Goal: Communication & Community: Answer question/provide support

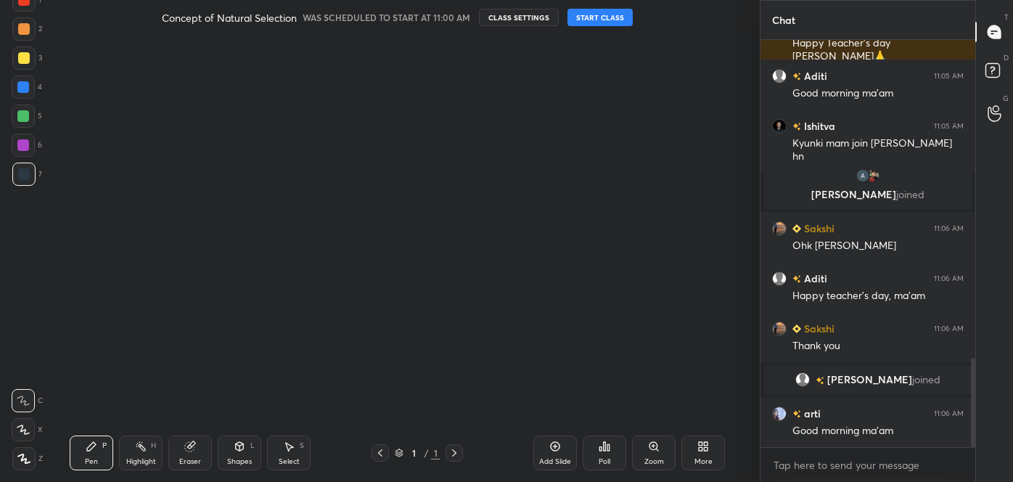
scroll to position [1477, 0]
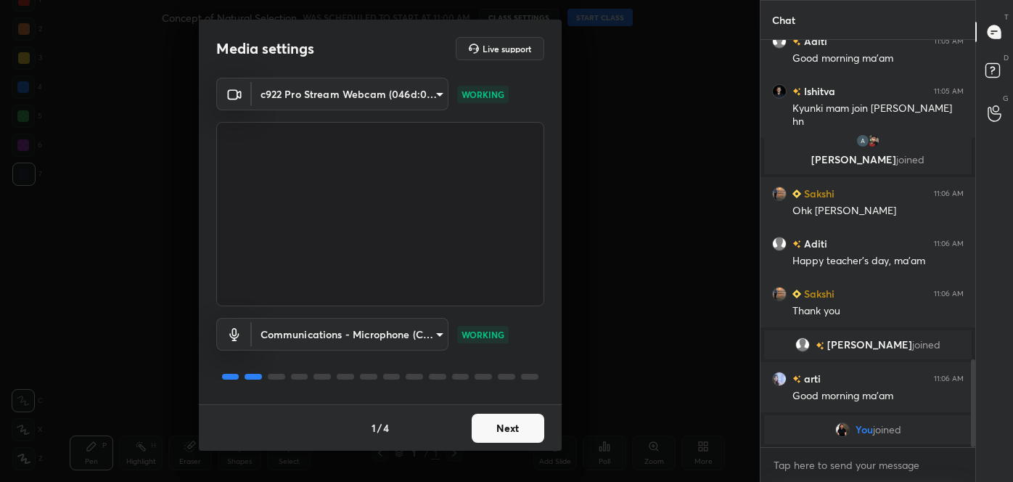
click at [517, 432] on button "Next" at bounding box center [508, 428] width 73 height 29
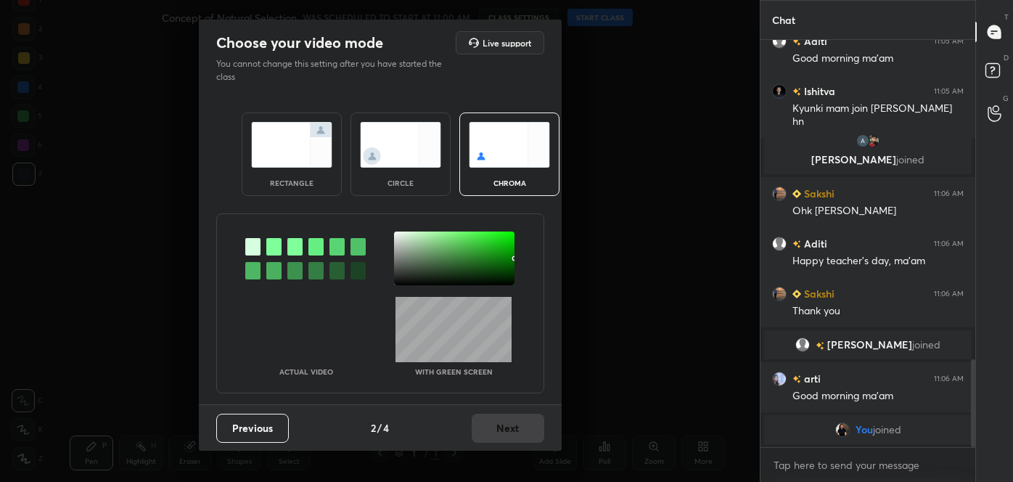
scroll to position [1252, 0]
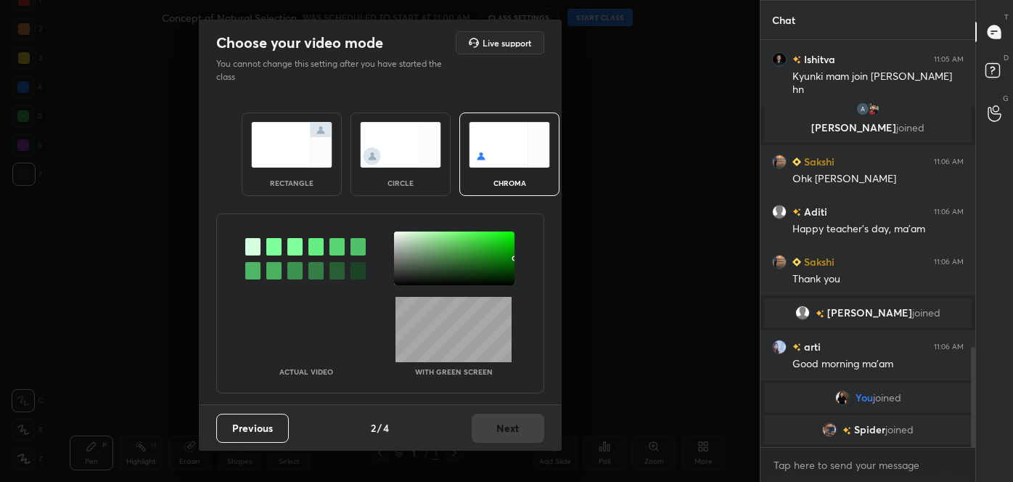
click at [258, 271] on div at bounding box center [252, 270] width 15 height 17
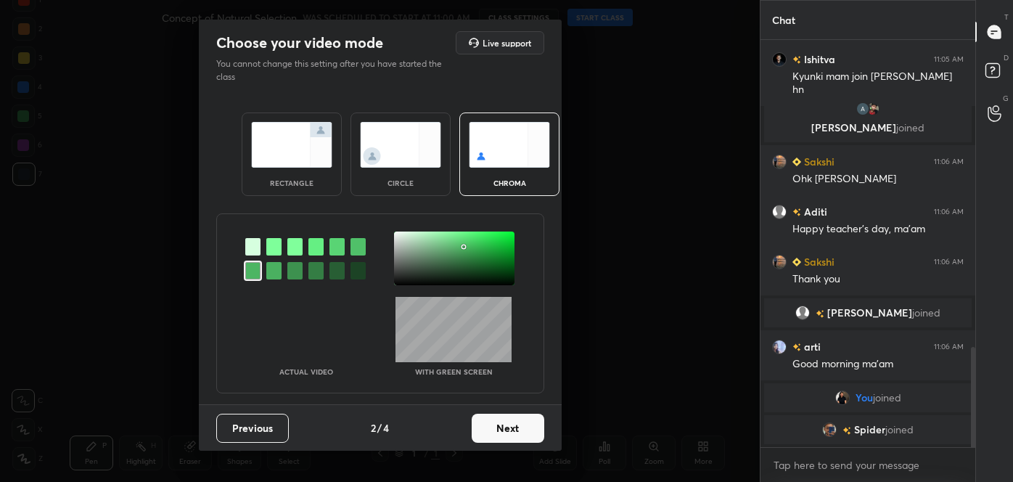
click at [402, 236] on div at bounding box center [454, 258] width 120 height 54
click at [527, 431] on button "Next" at bounding box center [508, 428] width 73 height 29
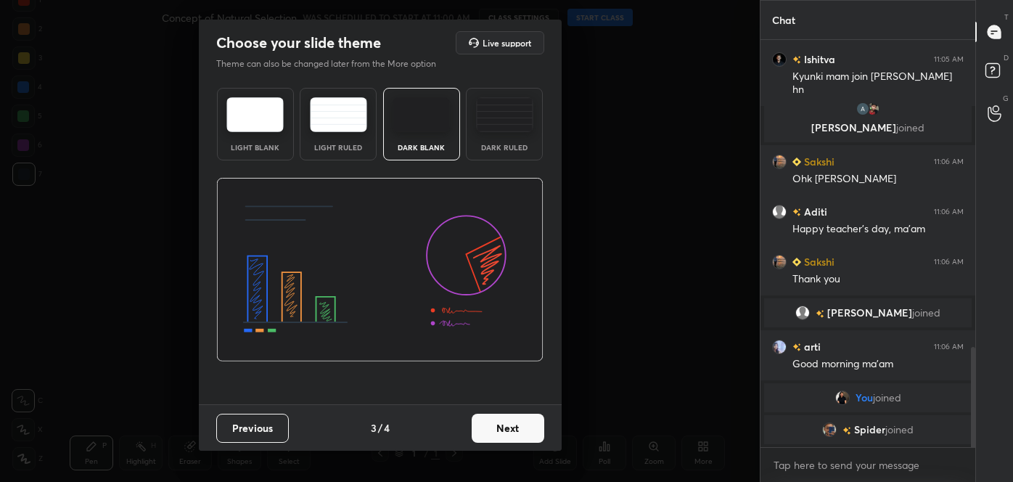
click at [540, 428] on button "Next" at bounding box center [508, 428] width 73 height 29
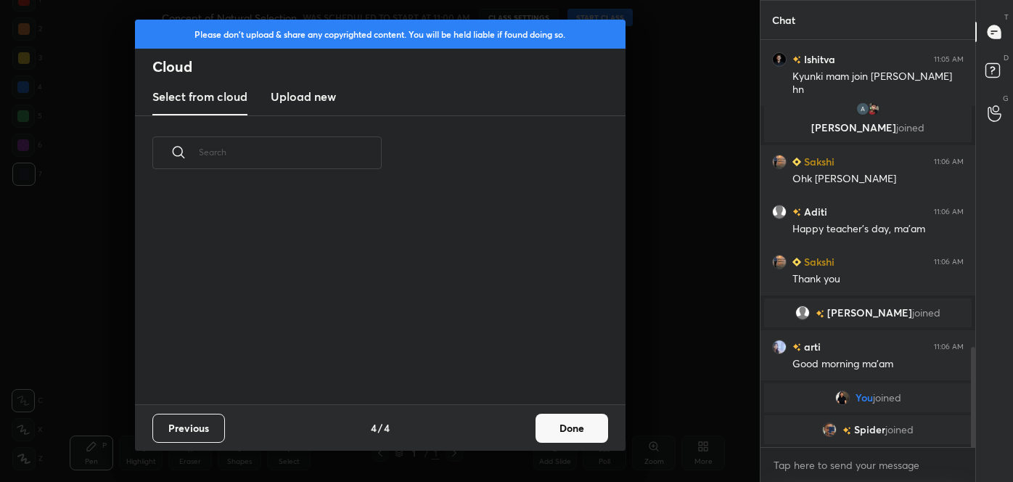
click at [585, 426] on button "Done" at bounding box center [571, 428] width 73 height 29
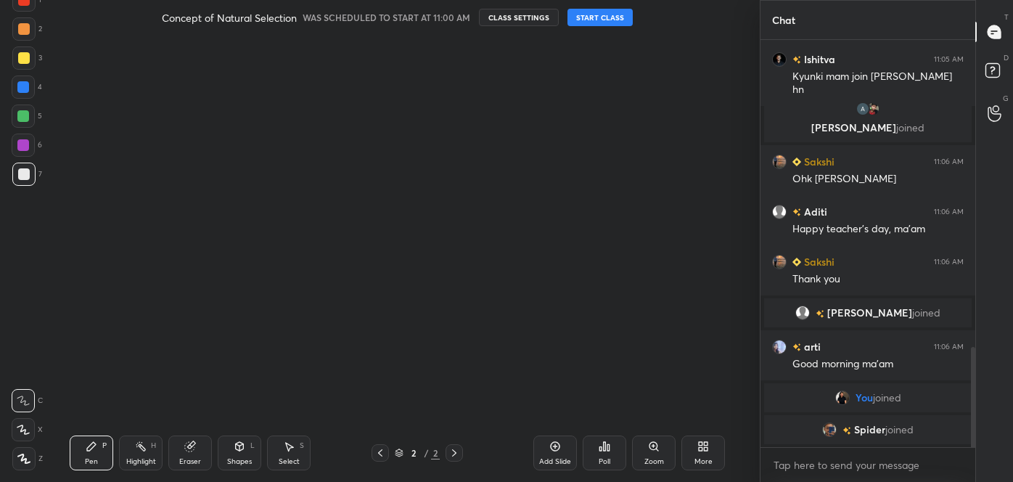
scroll to position [1315, 0]
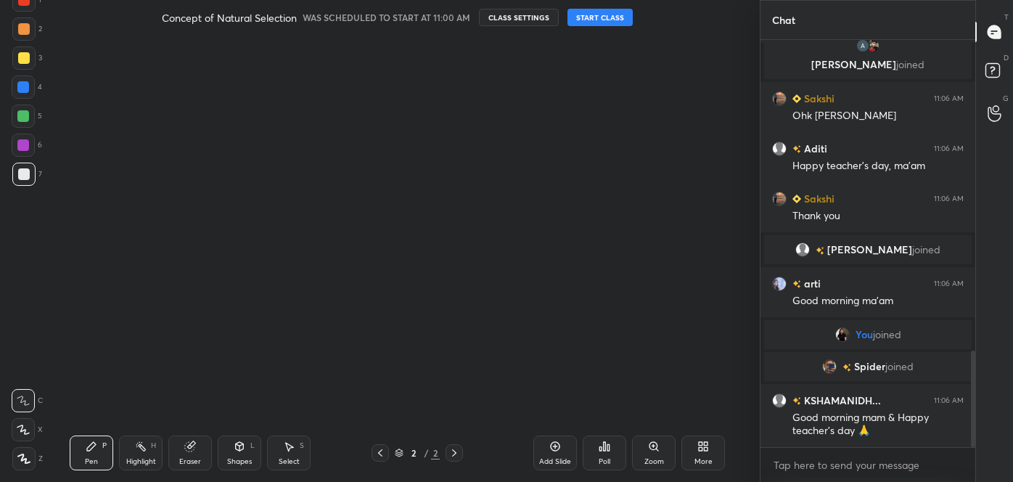
click at [599, 16] on button "START CLASS" at bounding box center [599, 17] width 65 height 17
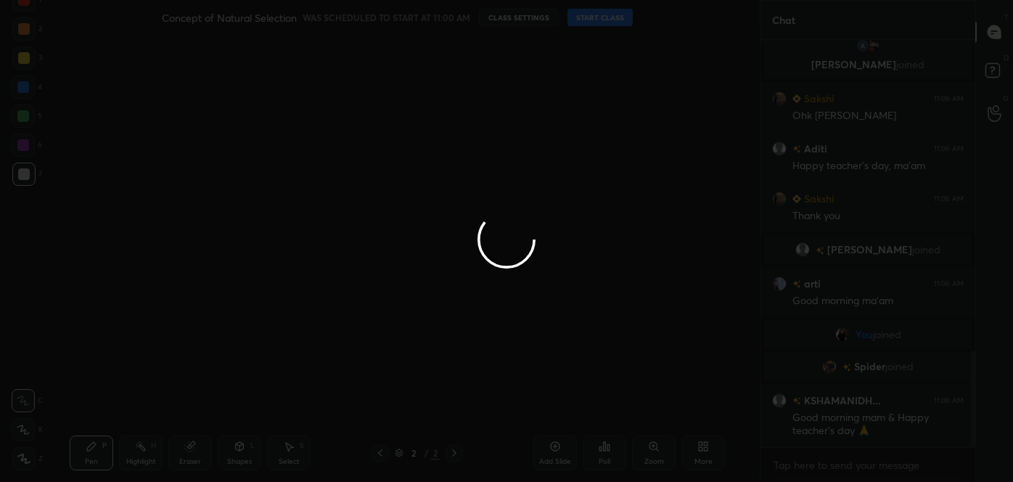
type textarea "x"
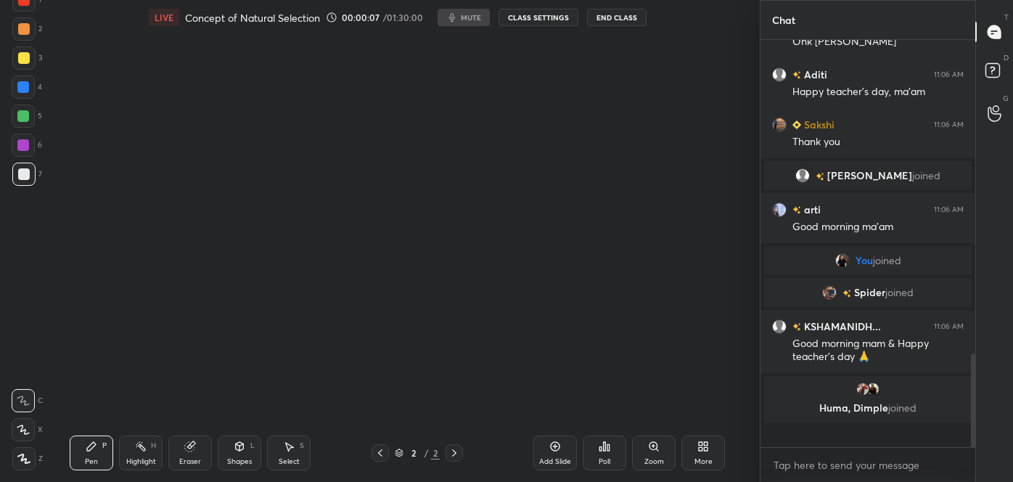
scroll to position [1360, 0]
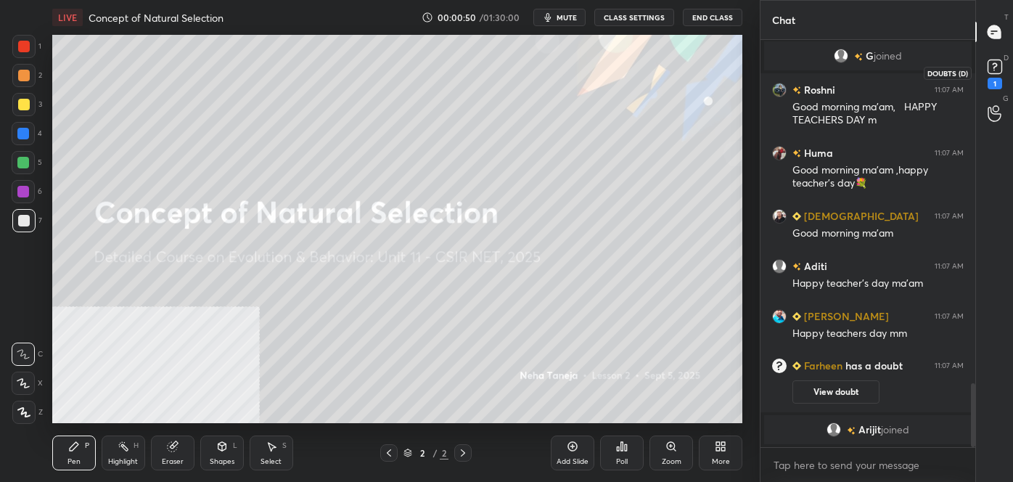
click at [987, 70] on icon at bounding box center [995, 67] width 22 height 22
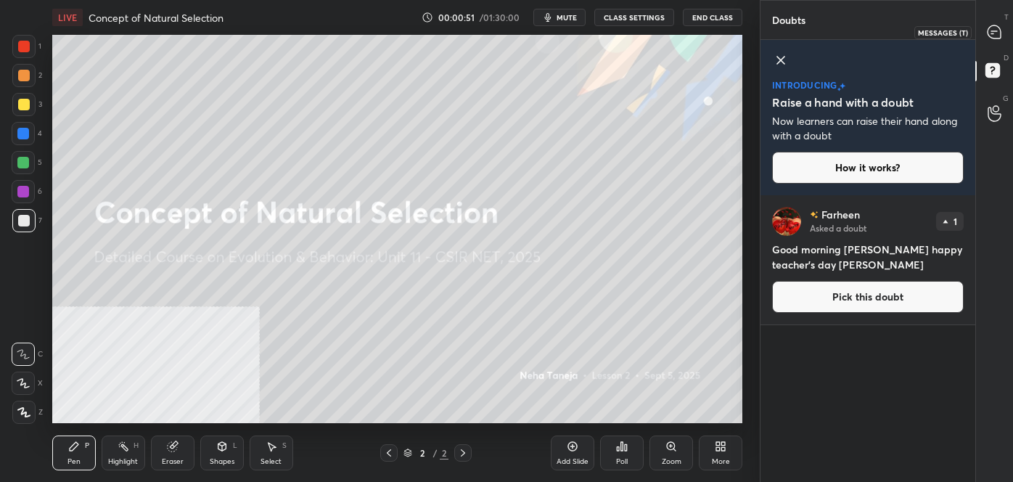
click at [996, 22] on div at bounding box center [994, 32] width 29 height 26
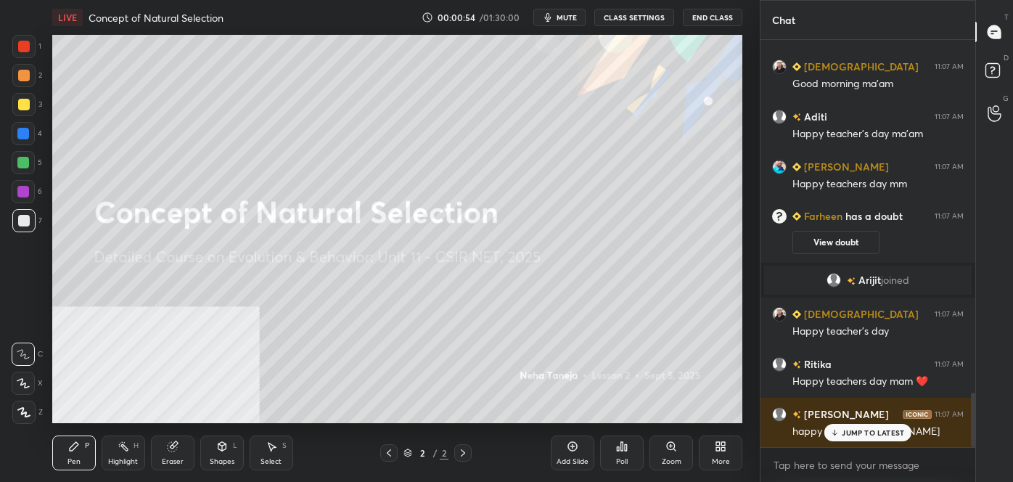
click at [872, 438] on div "JUMP TO LATEST" at bounding box center [867, 432] width 87 height 17
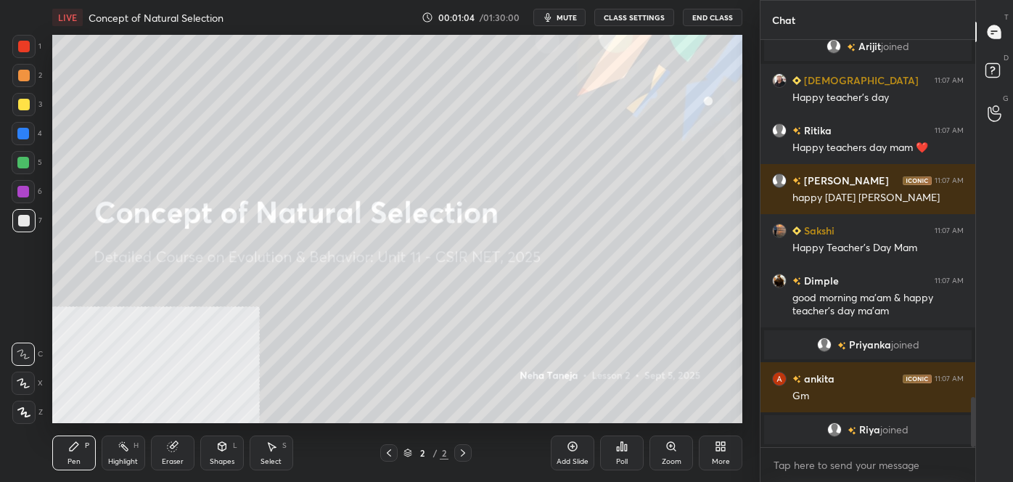
click at [723, 453] on div "More" at bounding box center [721, 452] width 44 height 35
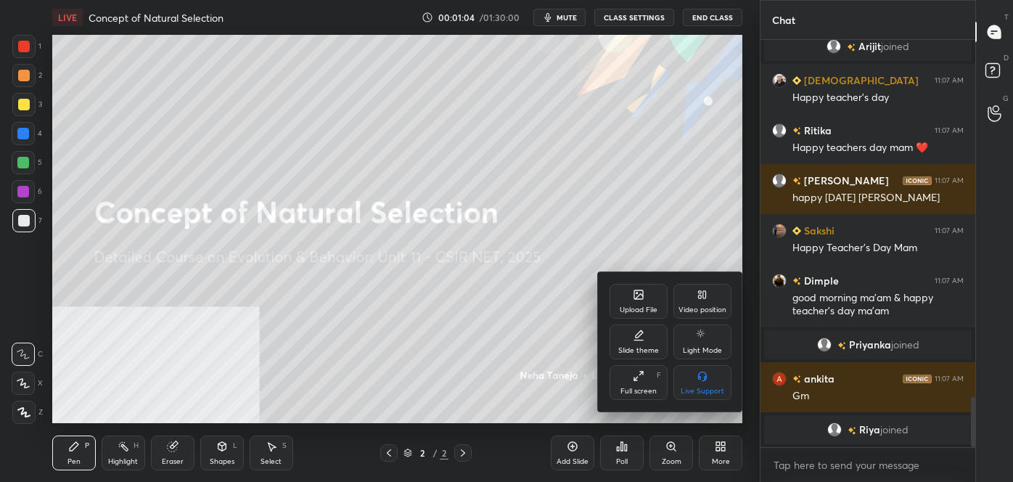
click at [698, 302] on div "Video position" at bounding box center [702, 301] width 58 height 35
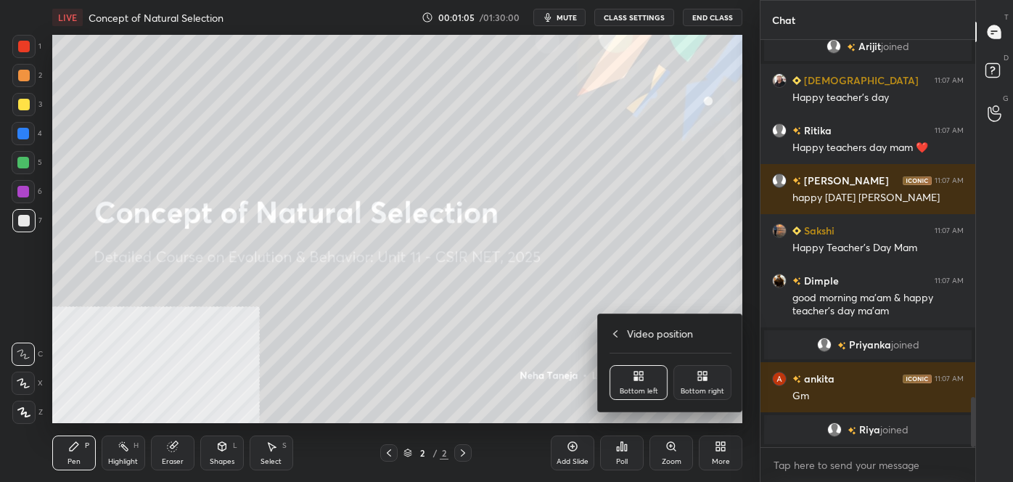
click at [694, 379] on div "Bottom right" at bounding box center [702, 382] width 58 height 35
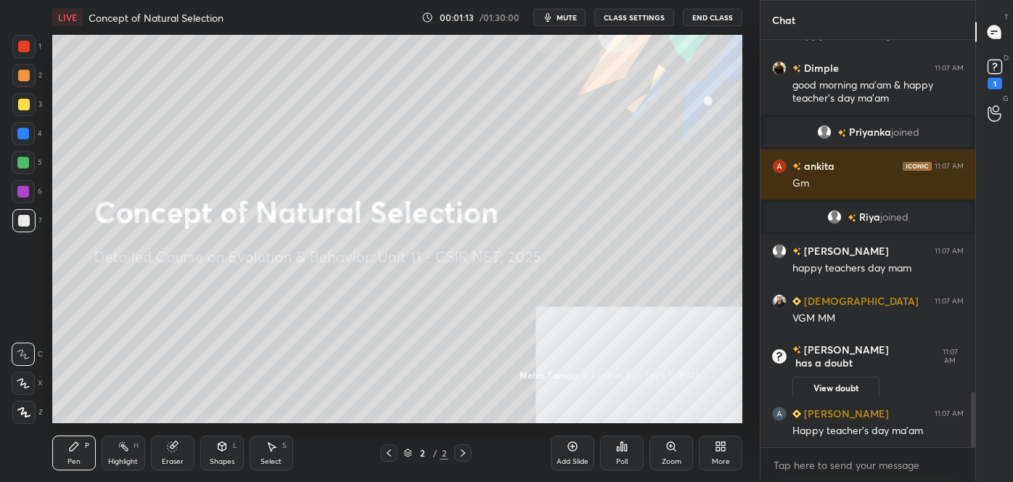
click at [1000, 73] on icon at bounding box center [995, 67] width 22 height 22
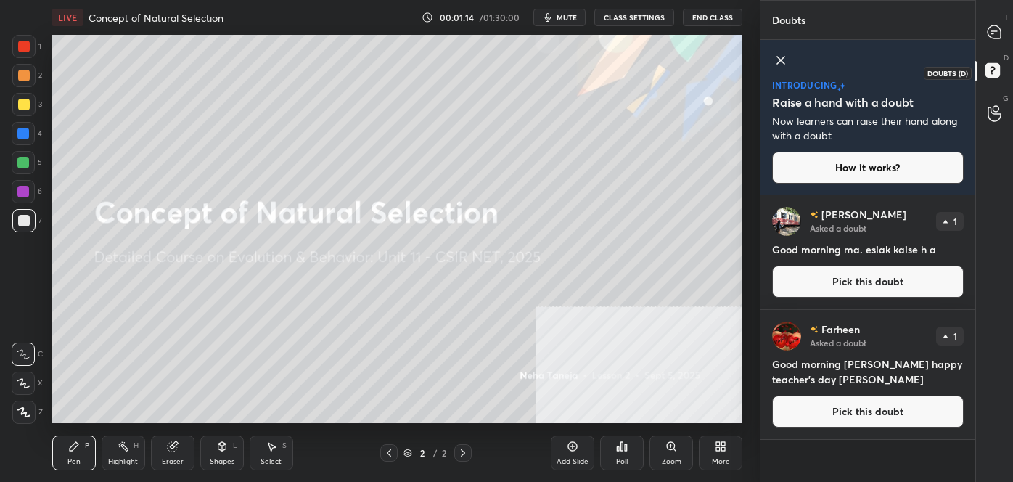
click at [1000, 66] on icon at bounding box center [995, 72] width 26 height 26
click at [998, 45] on div "T Messages (T)" at bounding box center [994, 32] width 37 height 41
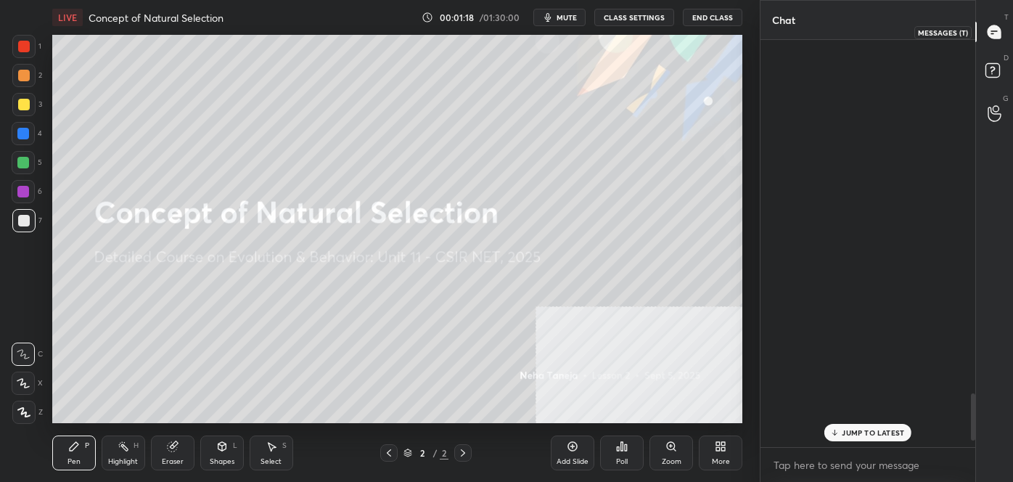
scroll to position [403, 210]
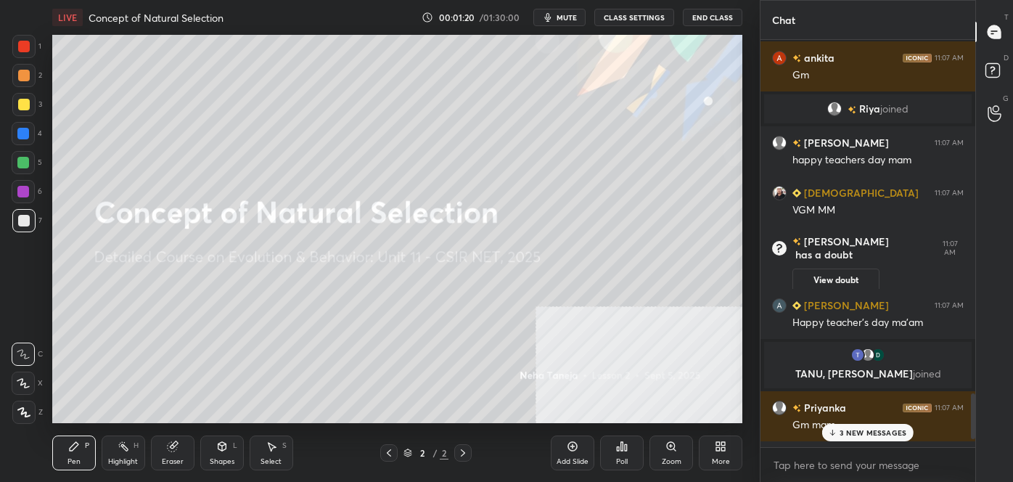
click at [866, 424] on div "3 NEW MESSAGES" at bounding box center [867, 432] width 91 height 17
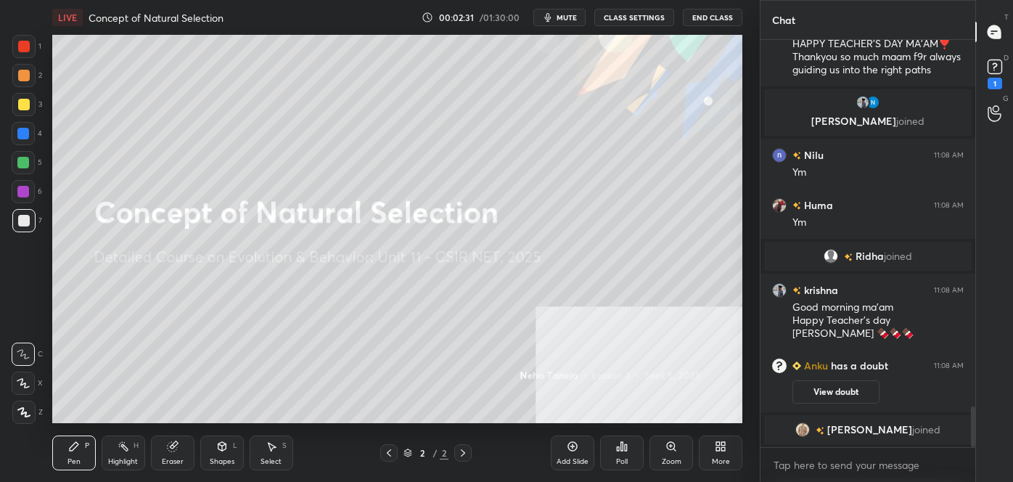
scroll to position [3712, 0]
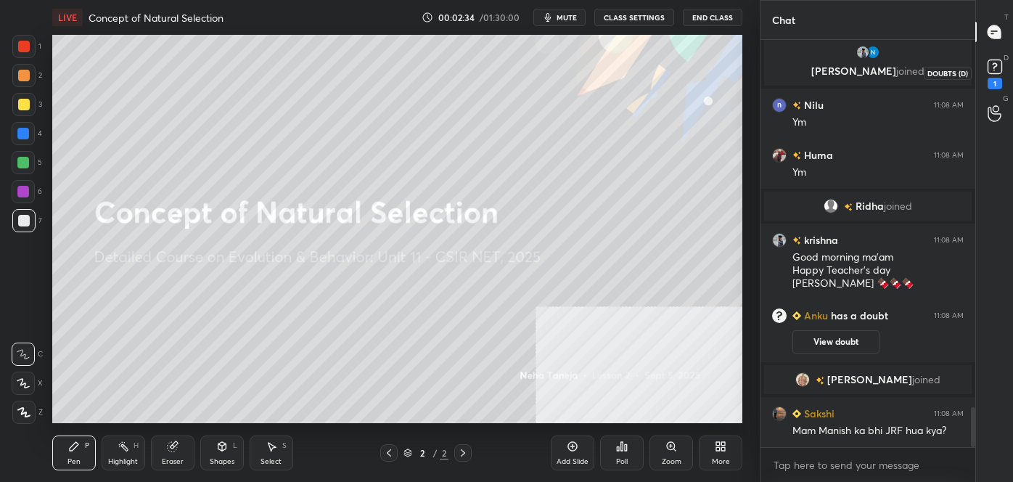
click at [1001, 67] on rect at bounding box center [995, 67] width 14 height 14
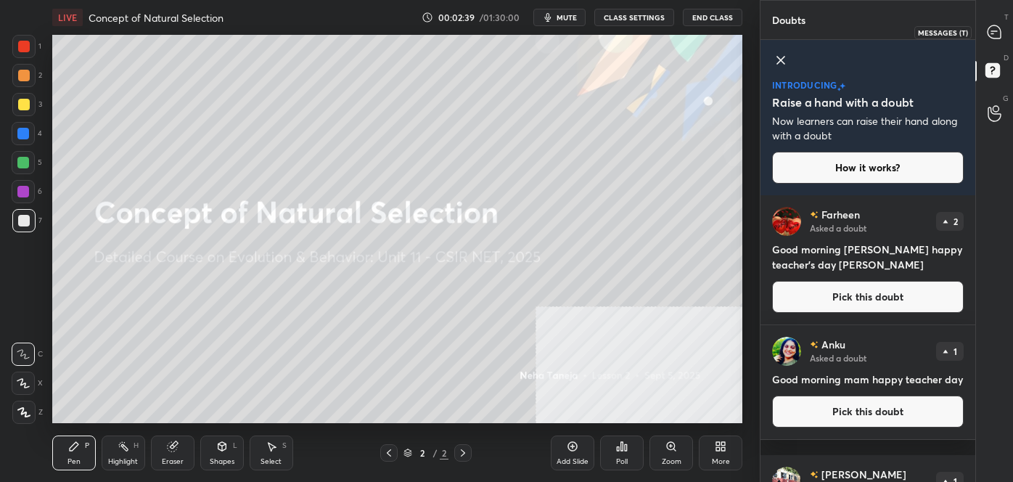
drag, startPoint x: 1000, startPoint y: 39, endPoint x: 1000, endPoint y: 31, distance: 8.0
click at [998, 37] on icon at bounding box center [994, 32] width 15 height 15
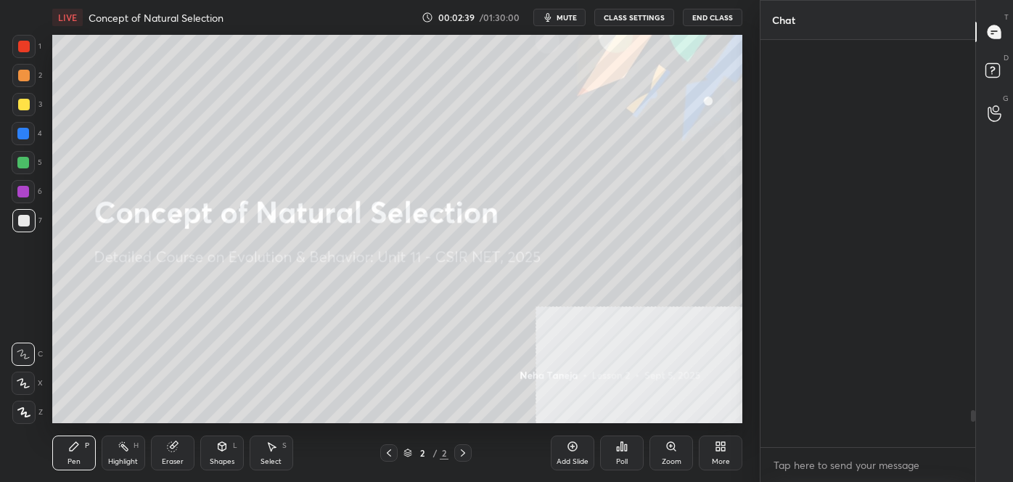
scroll to position [403, 210]
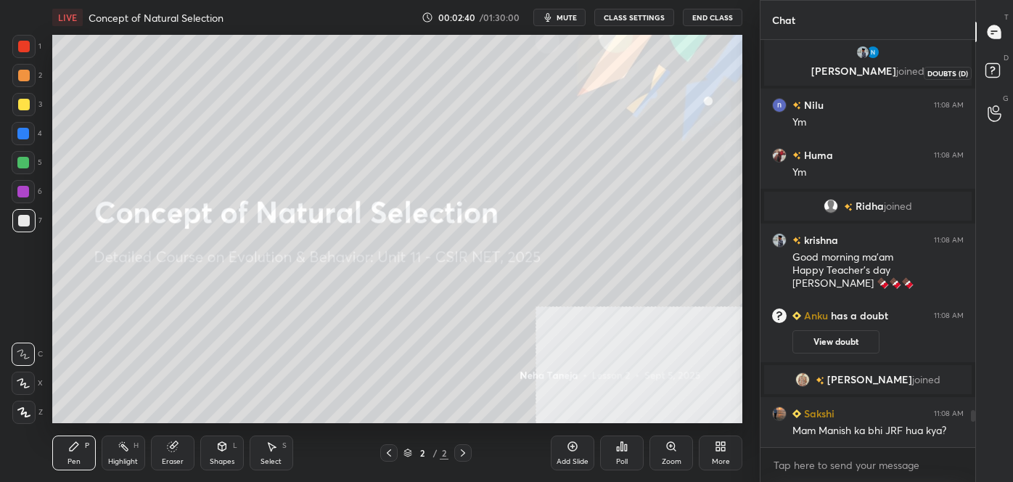
click at [996, 80] on icon at bounding box center [995, 72] width 26 height 26
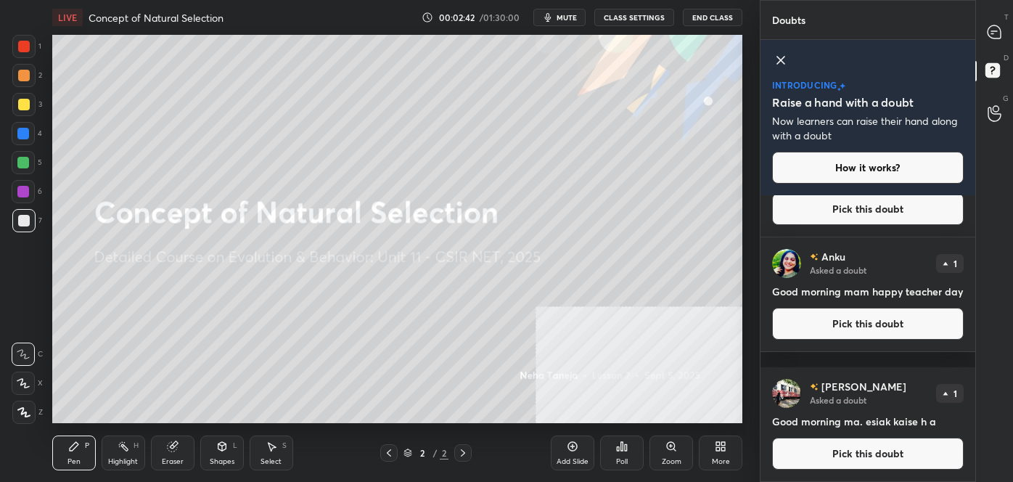
scroll to position [0, 0]
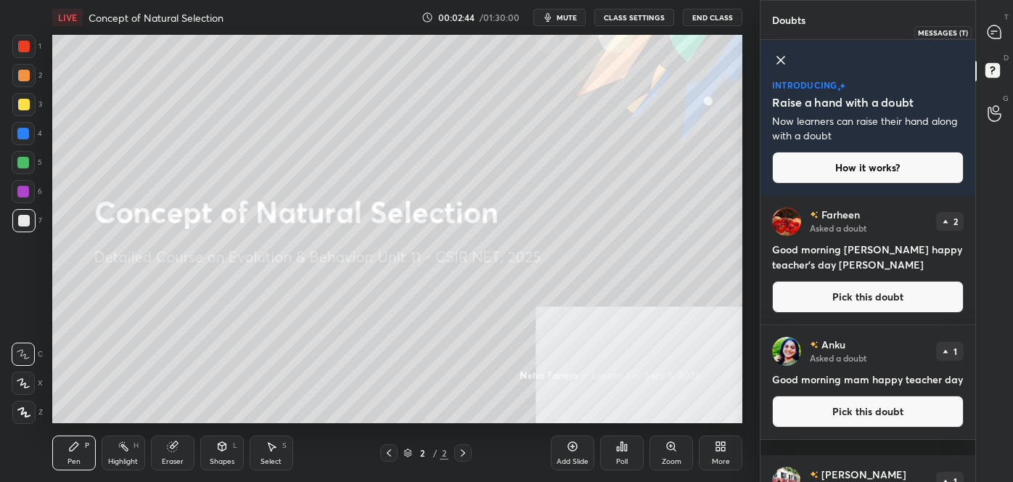
click at [993, 40] on div at bounding box center [994, 32] width 29 height 26
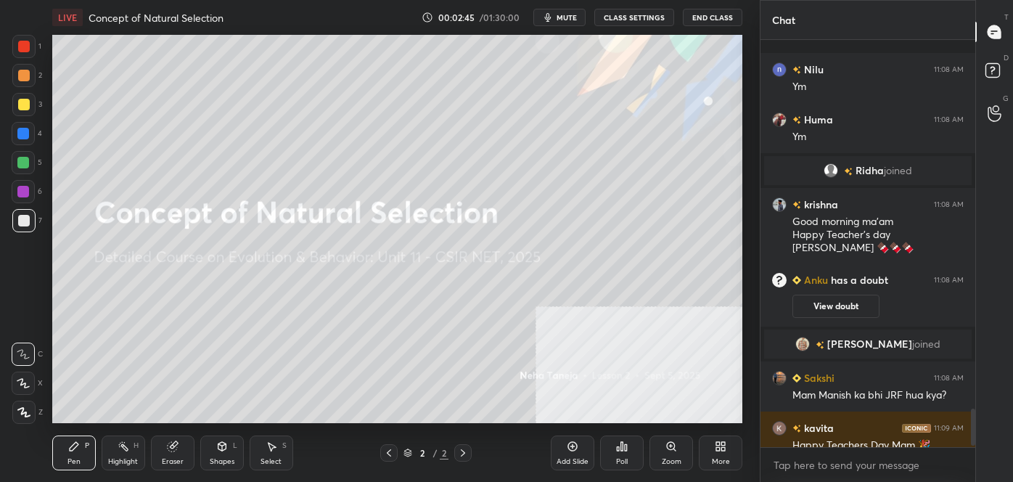
scroll to position [4133, 0]
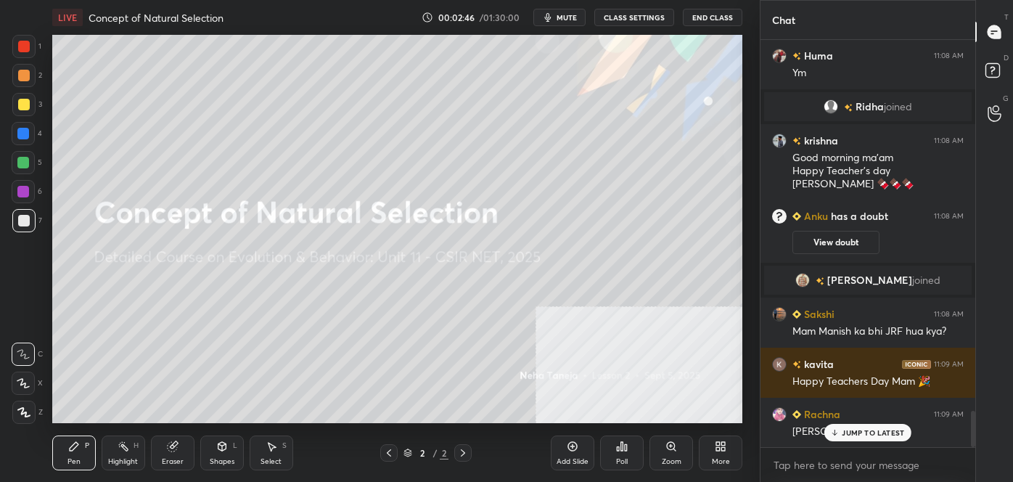
click at [888, 434] on div "JUMP TO LATEST" at bounding box center [867, 432] width 87 height 17
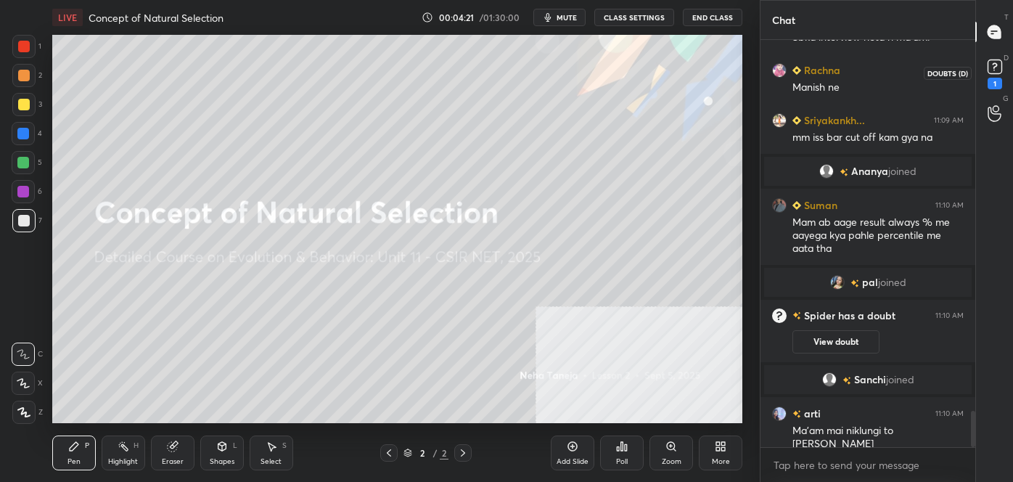
scroll to position [4158, 0]
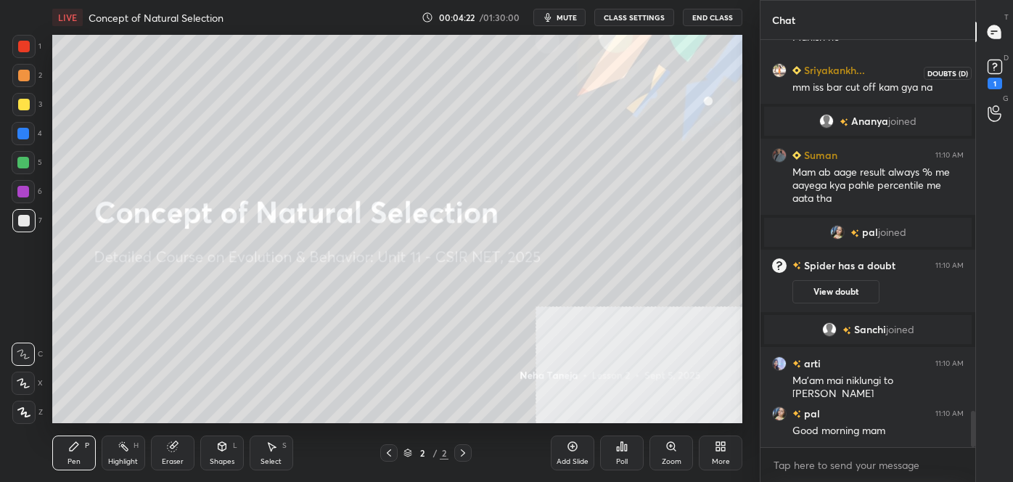
click at [996, 68] on rect at bounding box center [995, 67] width 14 height 14
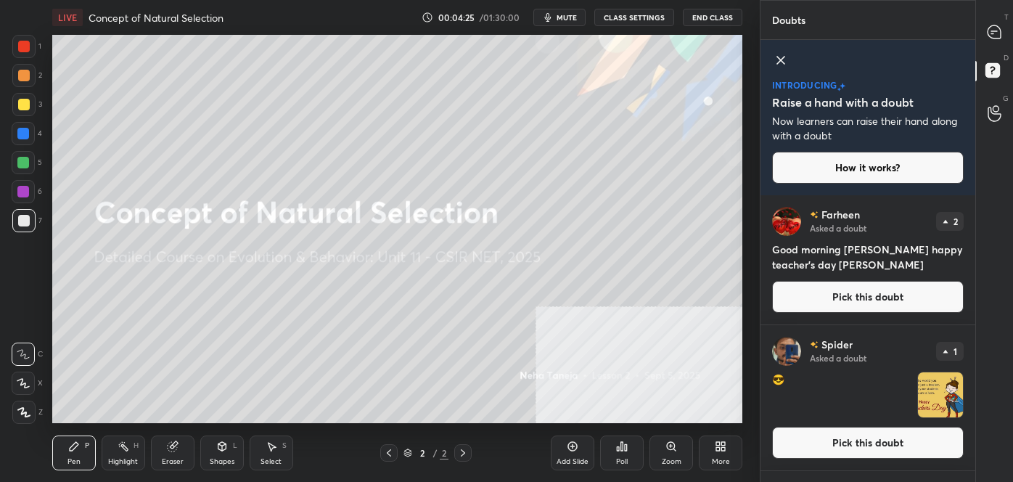
click at [908, 453] on button "Pick this doubt" at bounding box center [868, 443] width 192 height 32
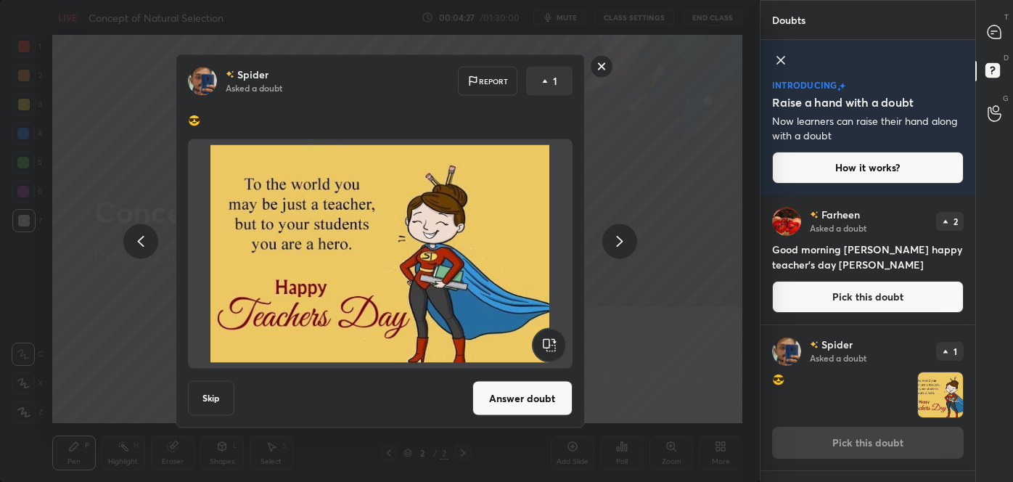
click at [552, 405] on button "Answer doubt" at bounding box center [522, 398] width 100 height 35
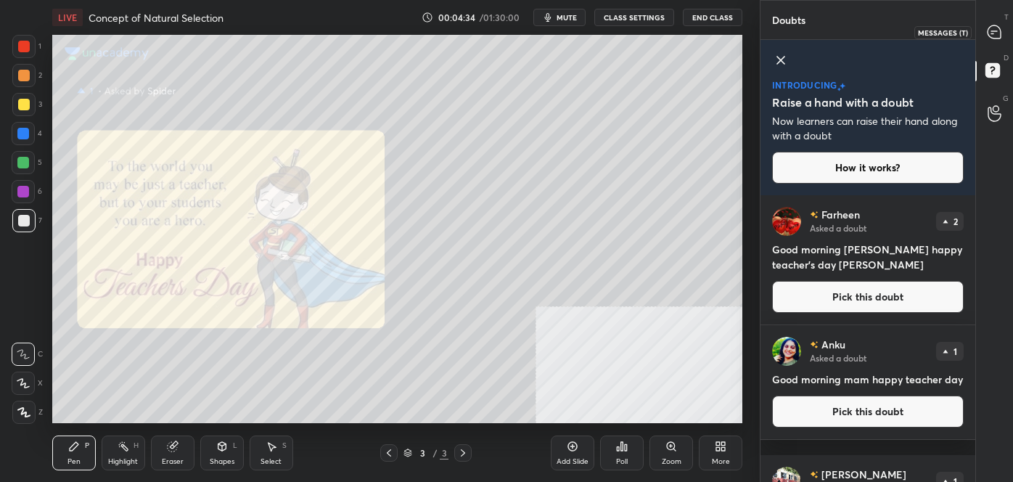
drag, startPoint x: 1006, startPoint y: 33, endPoint x: 996, endPoint y: 33, distance: 10.2
click at [1006, 34] on div at bounding box center [994, 32] width 29 height 26
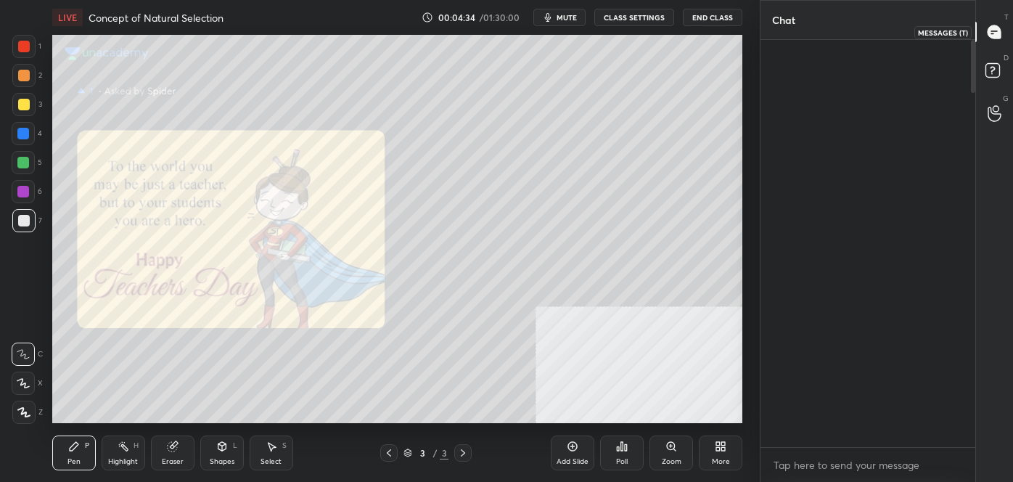
scroll to position [403, 210]
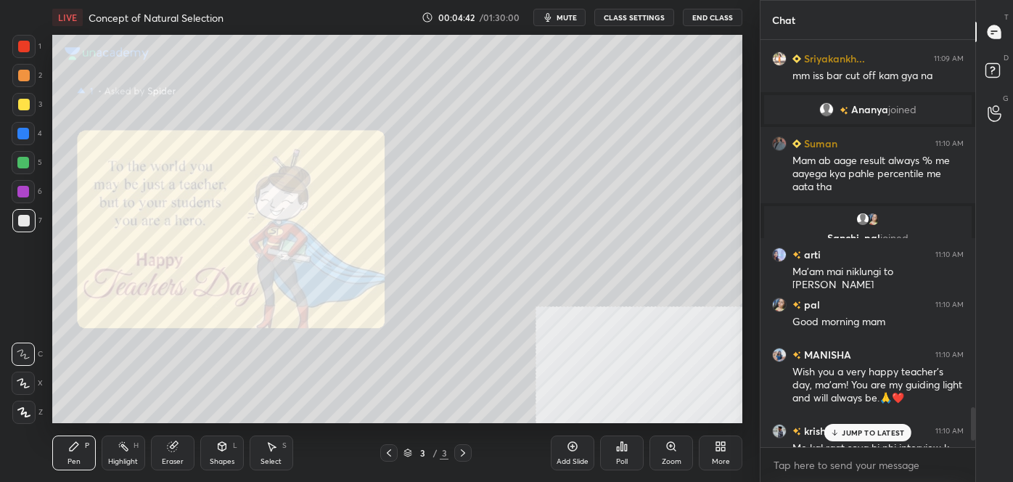
click at [890, 434] on p "JUMP TO LATEST" at bounding box center [873, 432] width 62 height 9
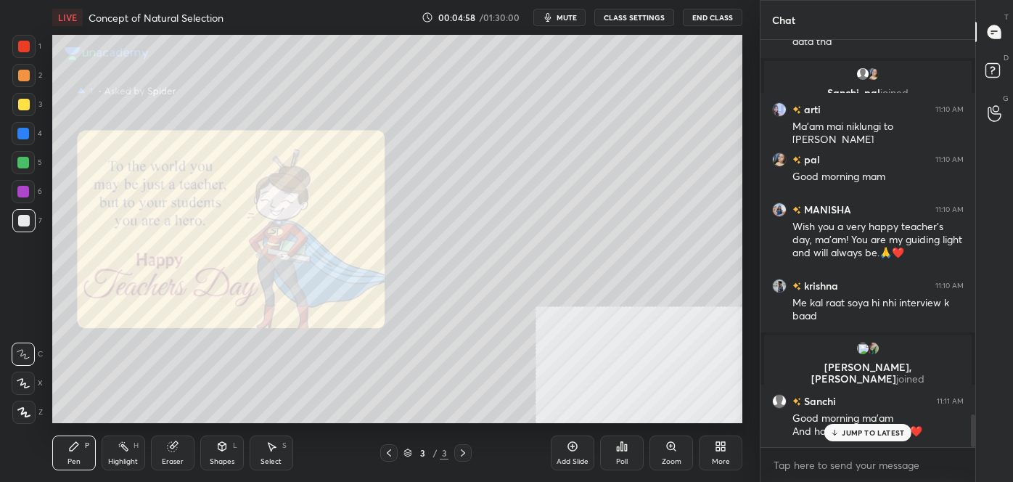
scroll to position [4671, 0]
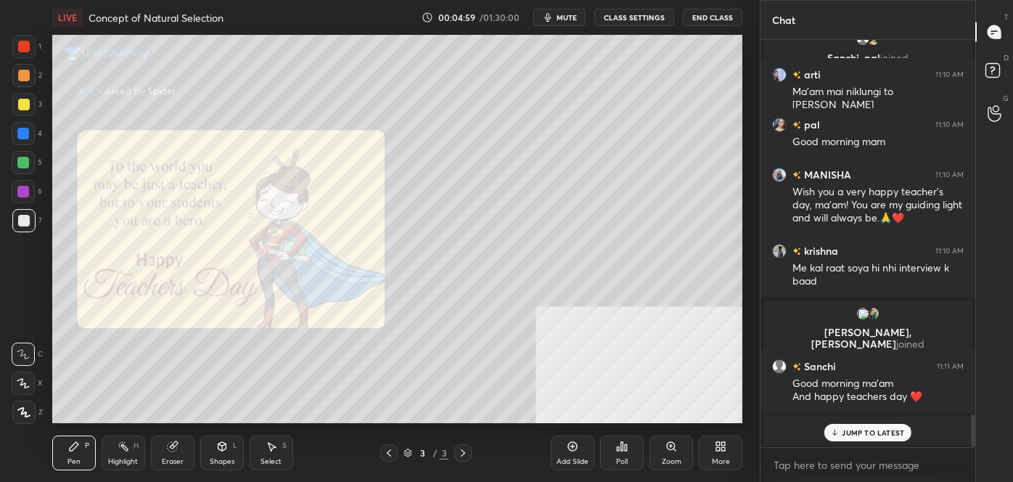
click at [879, 437] on div "JUMP TO LATEST" at bounding box center [867, 432] width 87 height 17
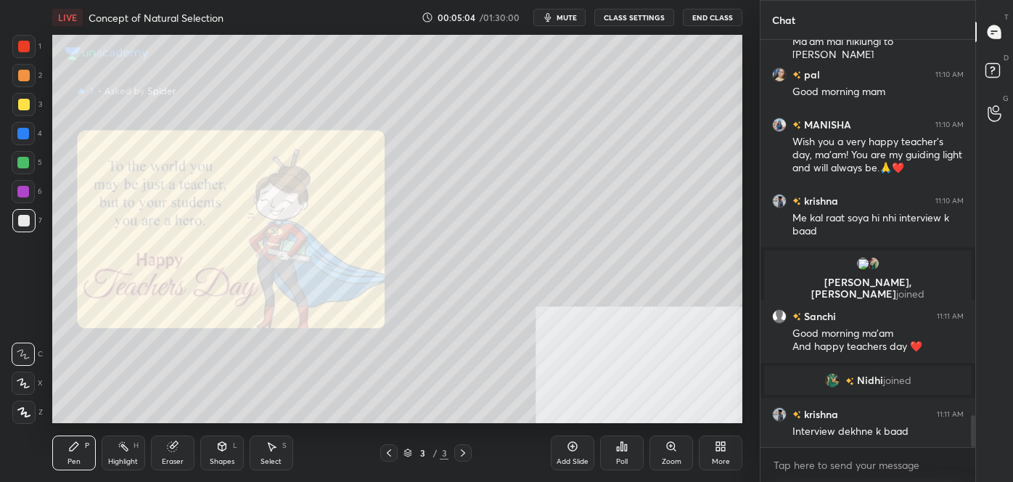
scroll to position [4772, 0]
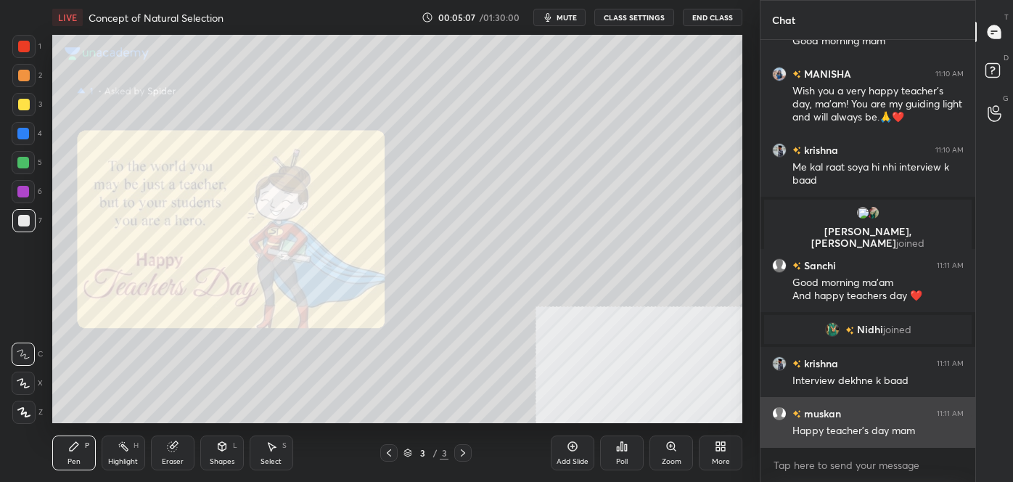
drag, startPoint x: 882, startPoint y: 432, endPoint x: 883, endPoint y: 424, distance: 8.0
click at [883, 424] on div "Happy teacher’s day mam" at bounding box center [877, 431] width 171 height 15
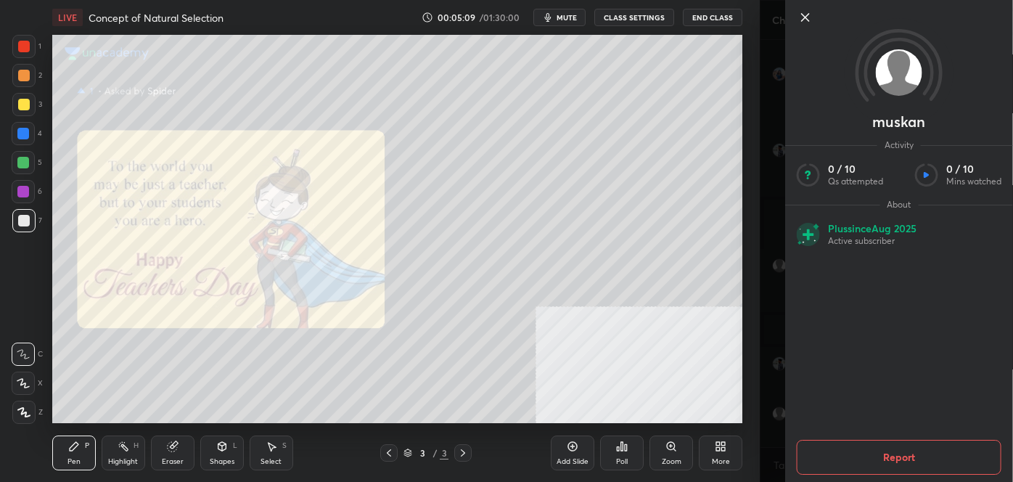
click at [801, 16] on icon at bounding box center [805, 17] width 17 height 17
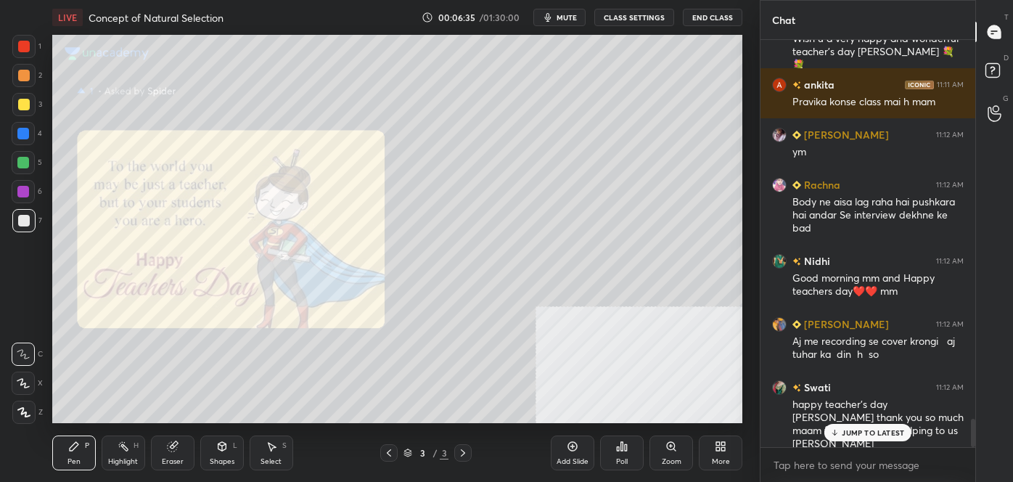
scroll to position [5526, 0]
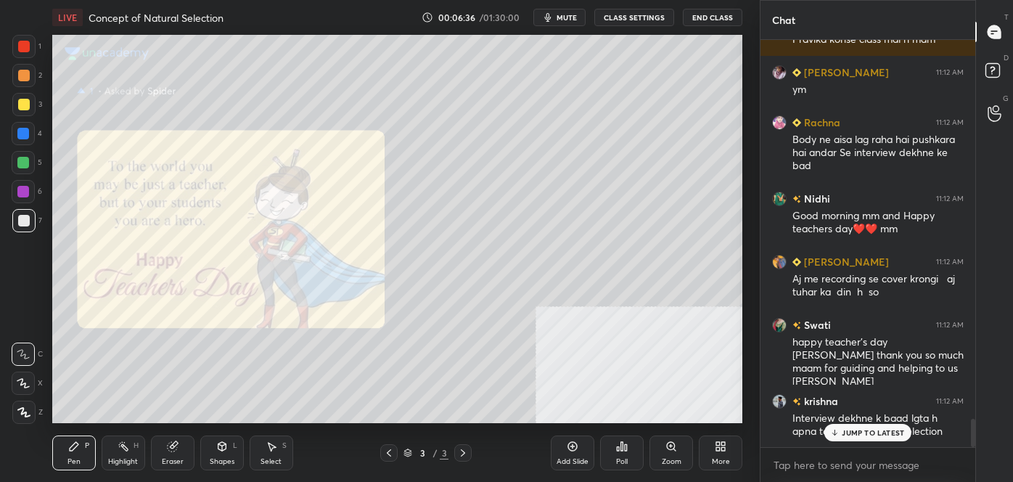
click at [388, 450] on icon at bounding box center [389, 453] width 12 height 12
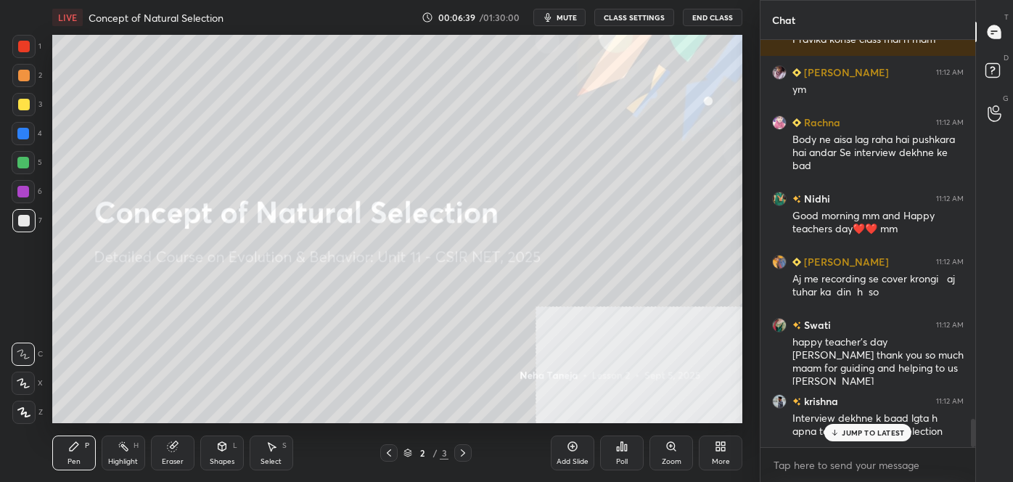
click at [393, 447] on icon at bounding box center [389, 453] width 12 height 12
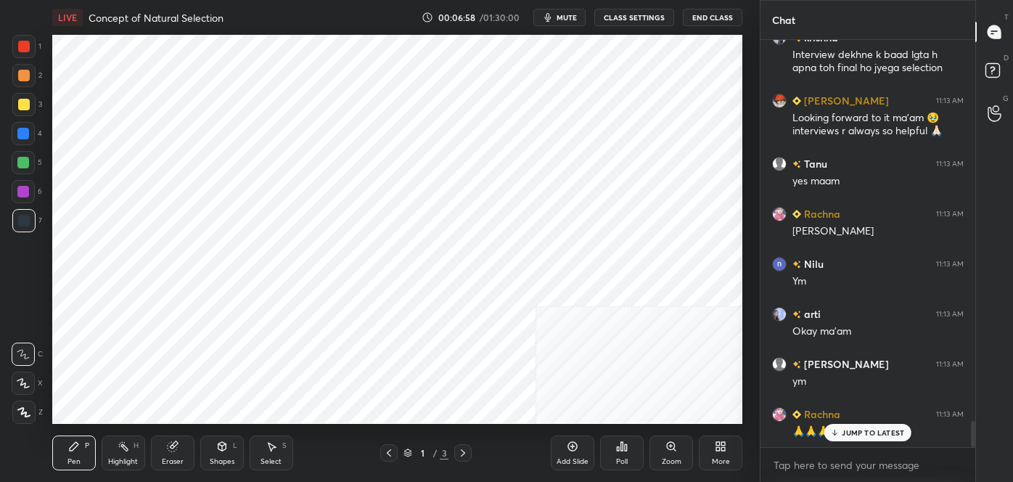
scroll to position [5940, 0]
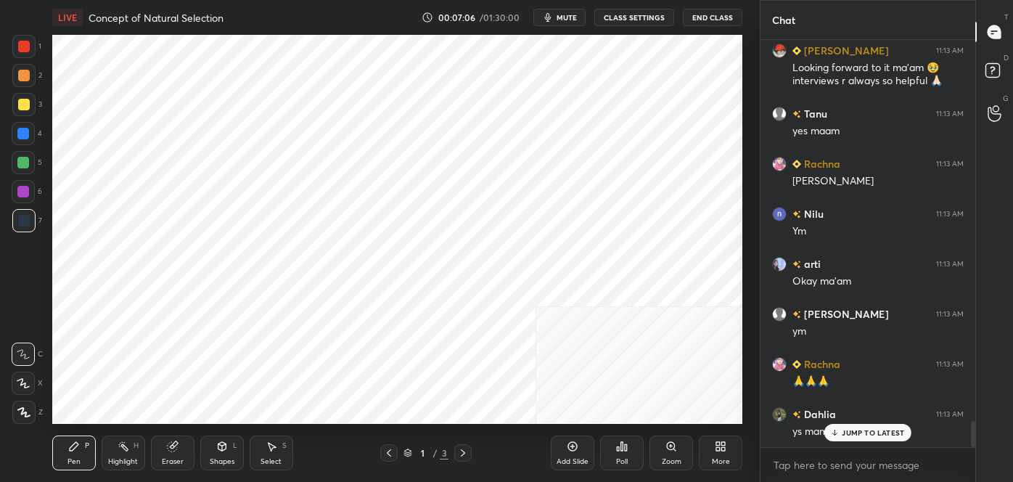
click at [460, 453] on icon at bounding box center [463, 453] width 12 height 12
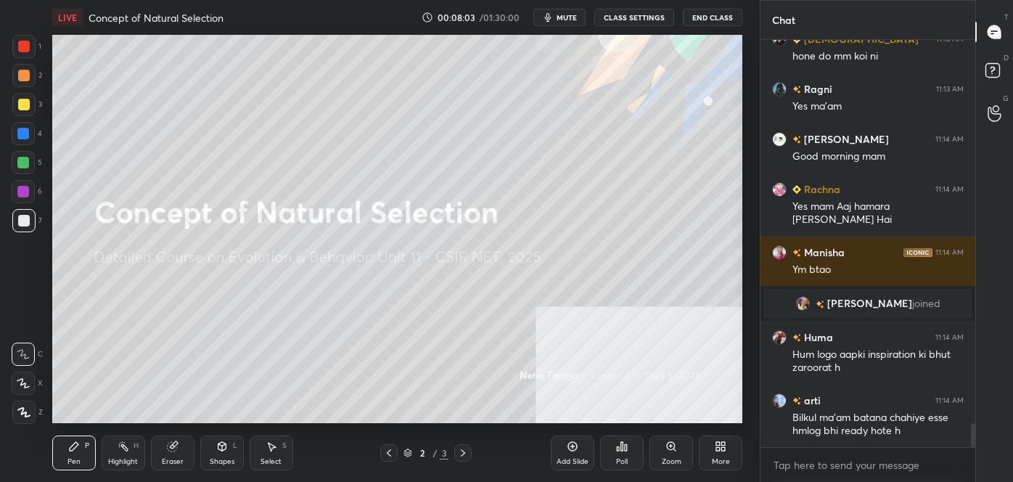
scroll to position [6549, 0]
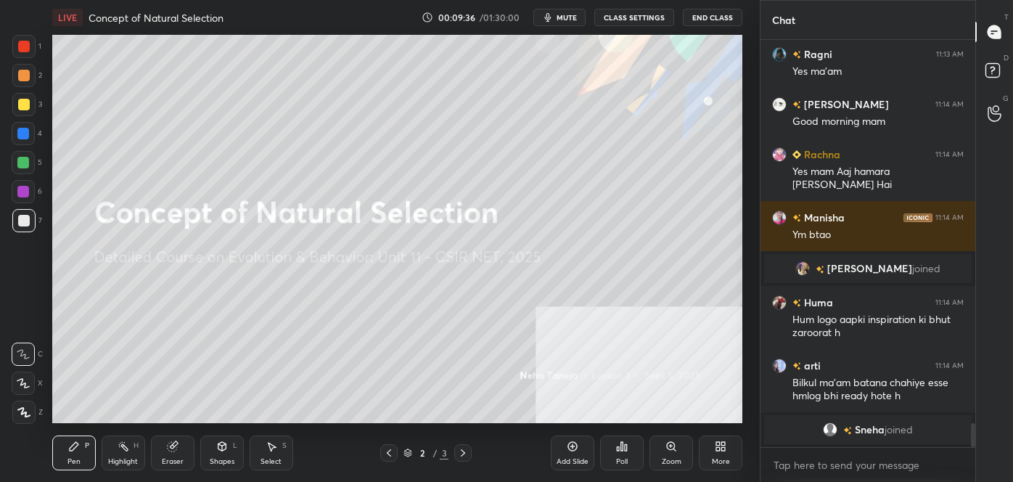
click at [23, 104] on div at bounding box center [24, 105] width 12 height 12
click at [31, 387] on div at bounding box center [23, 383] width 23 height 23
click at [25, 353] on icon at bounding box center [23, 354] width 13 height 10
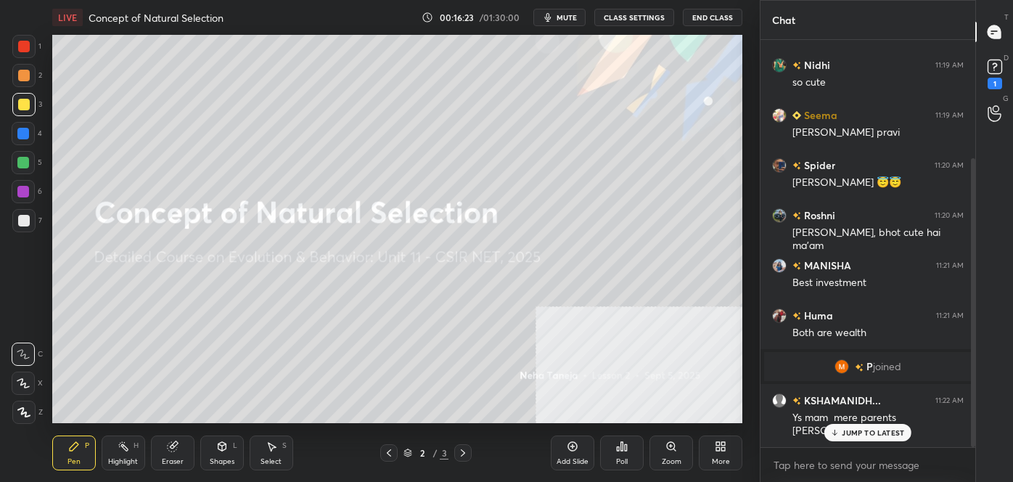
scroll to position [166, 0]
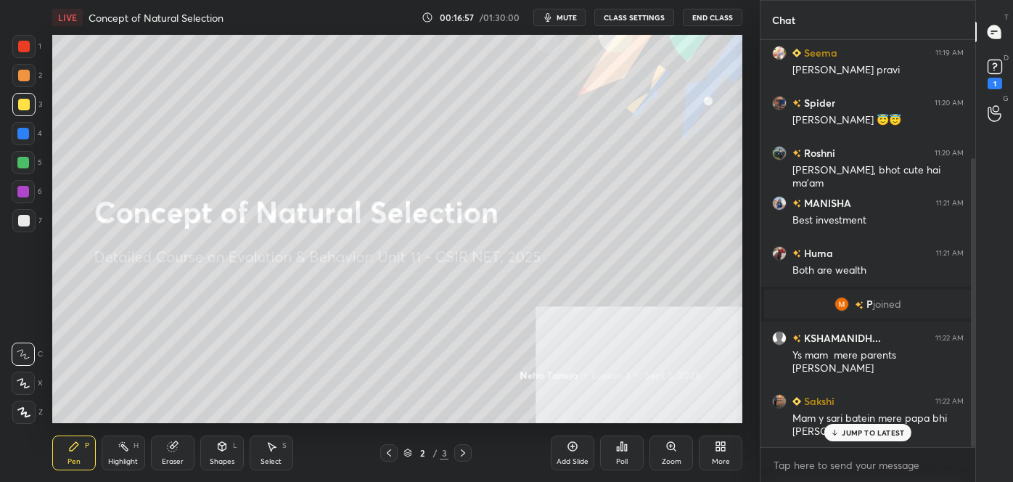
click at [15, 159] on div at bounding box center [23, 162] width 23 height 23
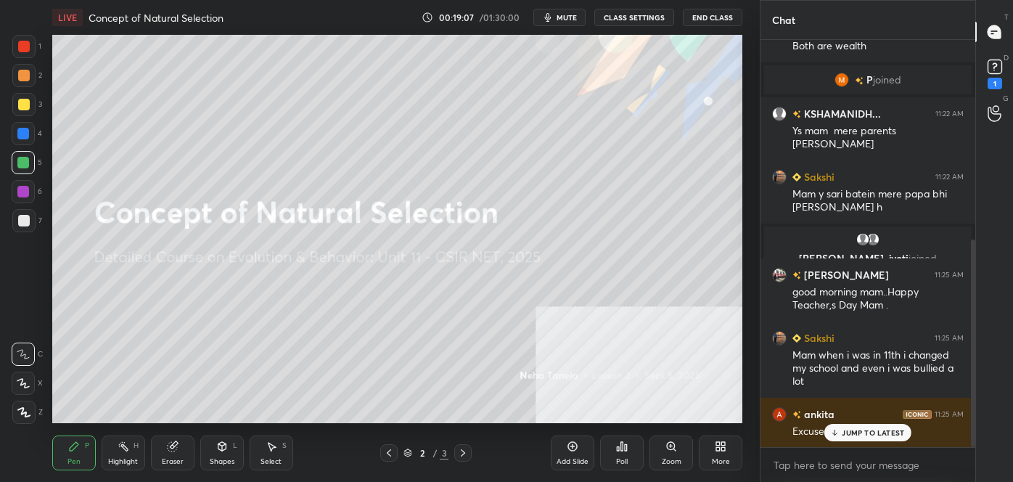
scroll to position [441, 0]
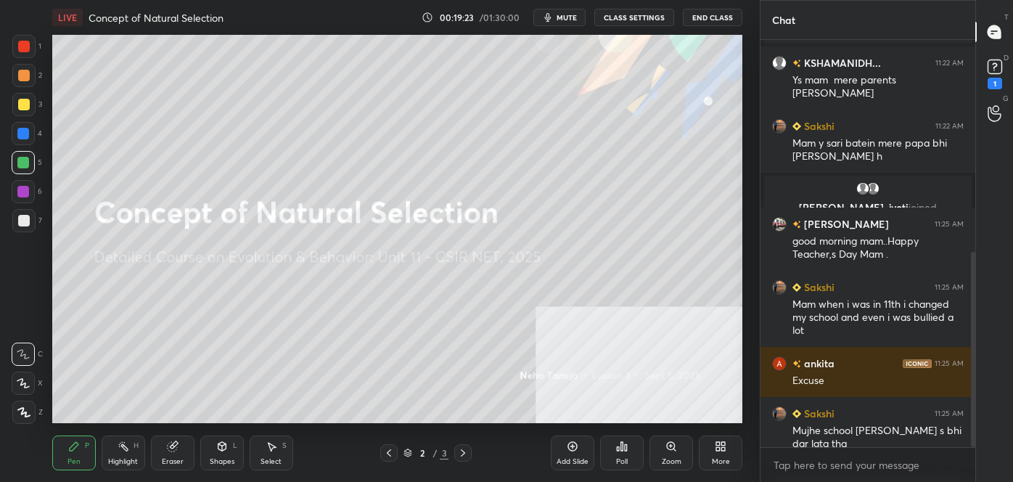
click at [25, 139] on div at bounding box center [23, 134] width 12 height 12
click at [25, 193] on div at bounding box center [23, 192] width 12 height 12
click at [30, 223] on div at bounding box center [23, 220] width 23 height 23
click at [23, 51] on div at bounding box center [24, 47] width 12 height 12
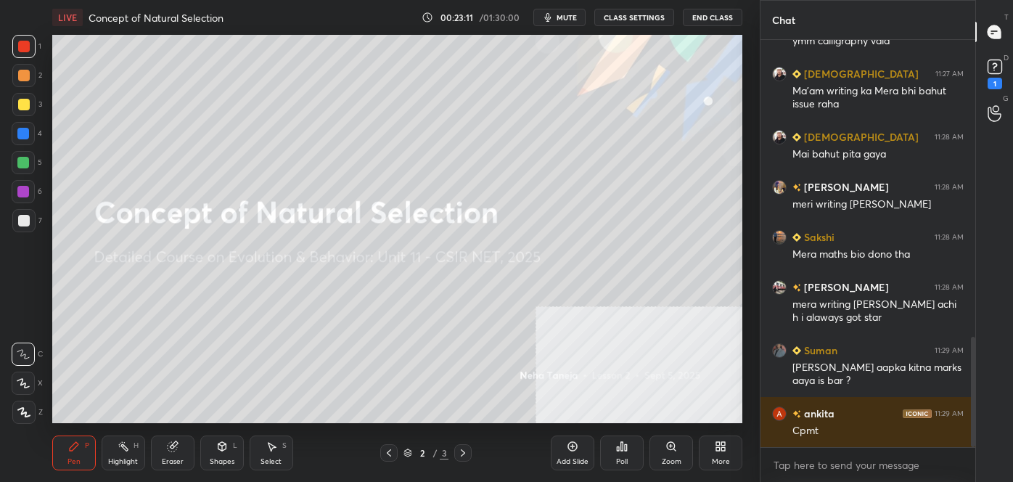
scroll to position [1094, 0]
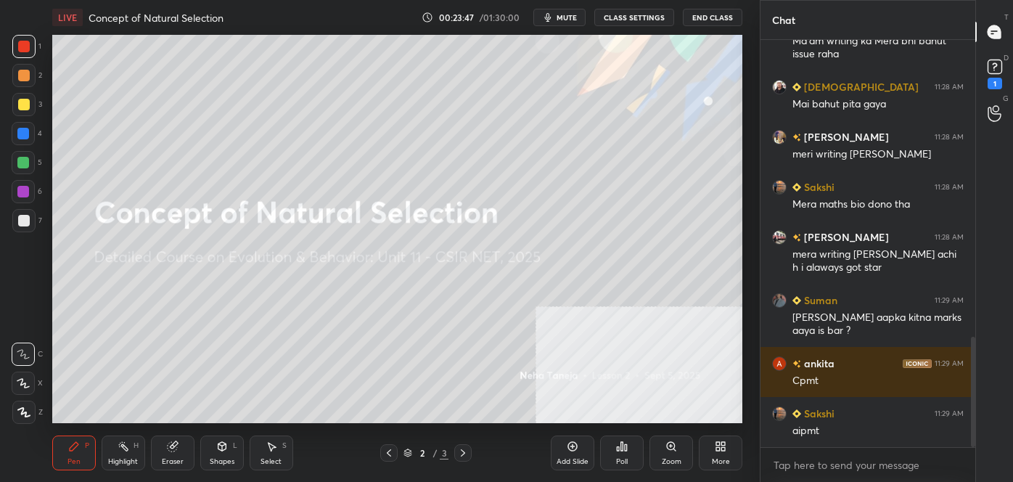
click at [25, 102] on div at bounding box center [24, 105] width 12 height 12
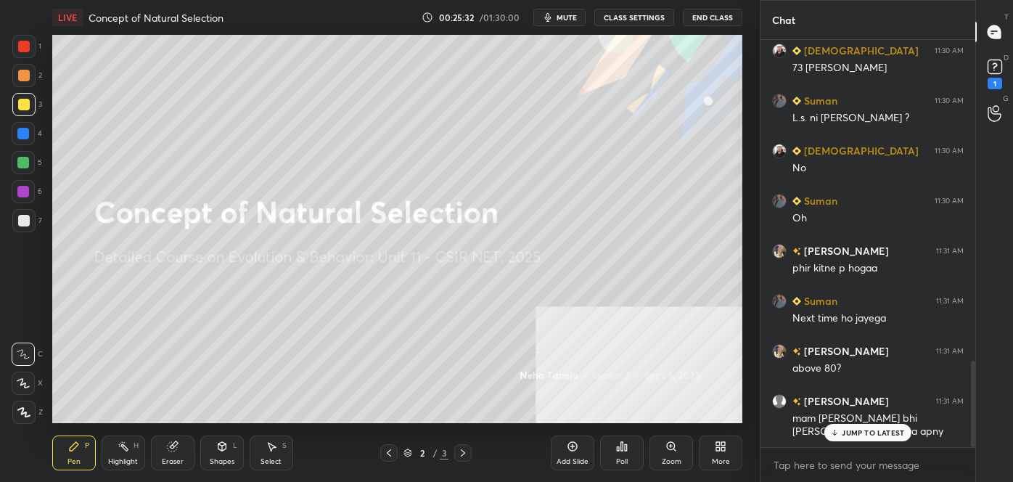
scroll to position [1571, 0]
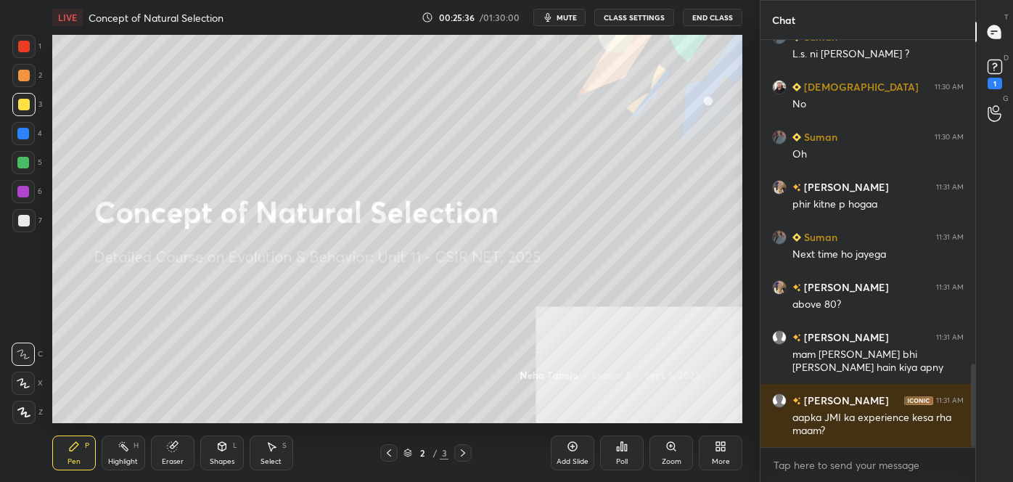
click at [22, 217] on div at bounding box center [24, 221] width 12 height 12
click at [26, 225] on div at bounding box center [24, 221] width 12 height 12
click at [26, 224] on div at bounding box center [24, 221] width 12 height 12
click at [25, 225] on div at bounding box center [24, 221] width 12 height 12
click at [25, 224] on div at bounding box center [24, 221] width 12 height 12
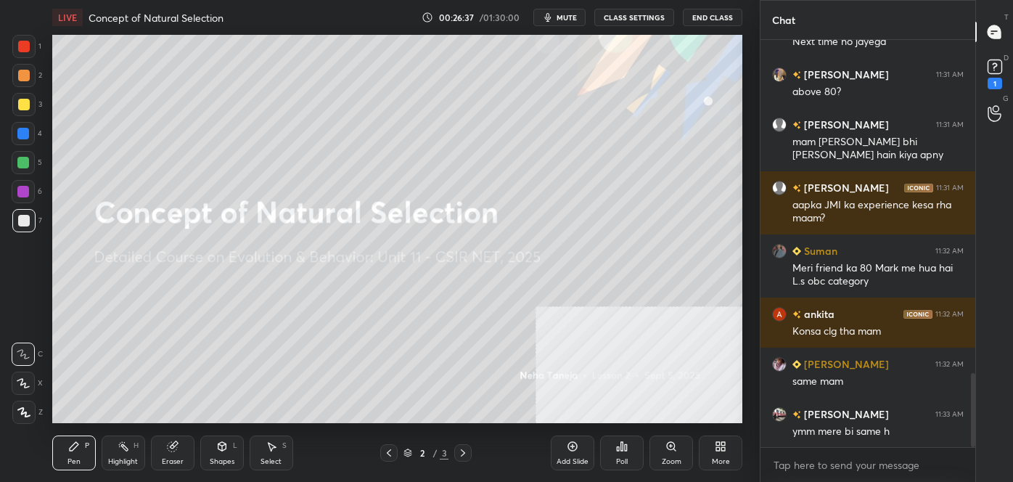
scroll to position [1834, 0]
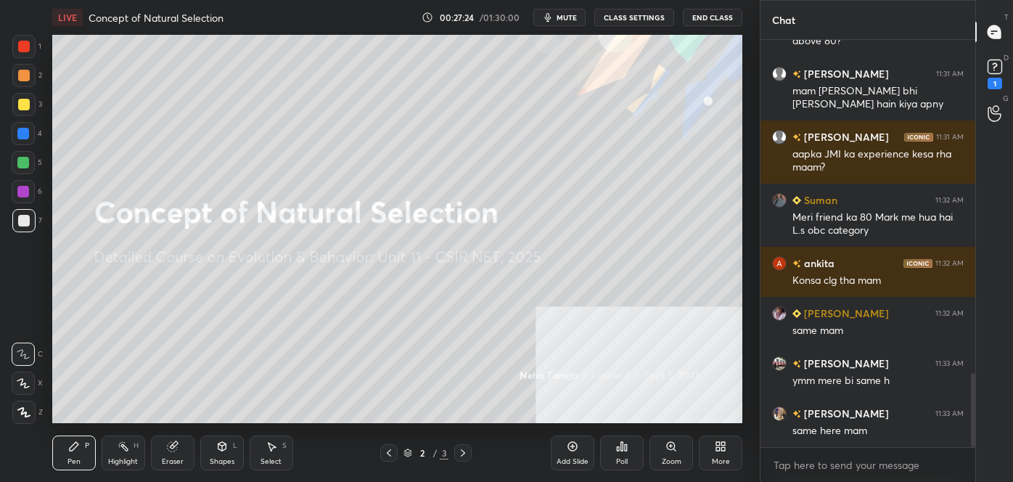
click at [24, 43] on div at bounding box center [24, 47] width 12 height 12
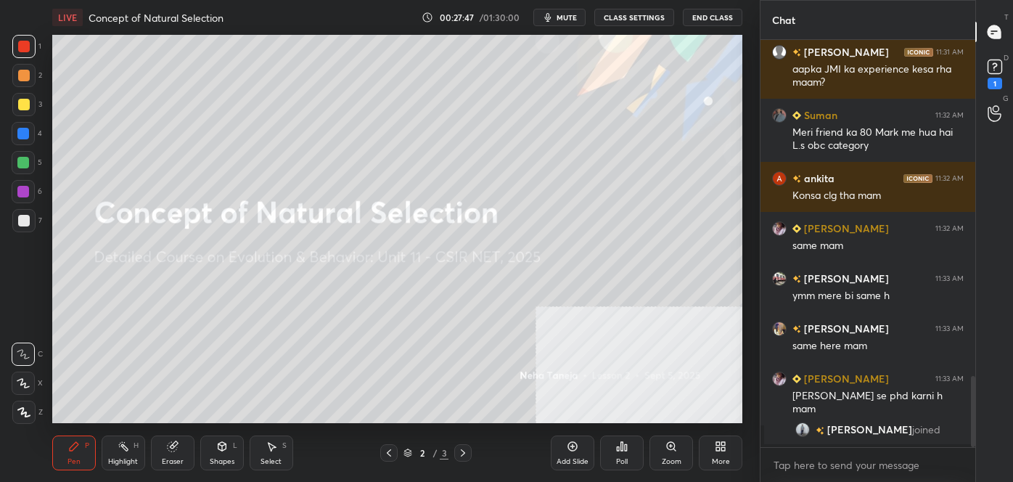
scroll to position [1579, 0]
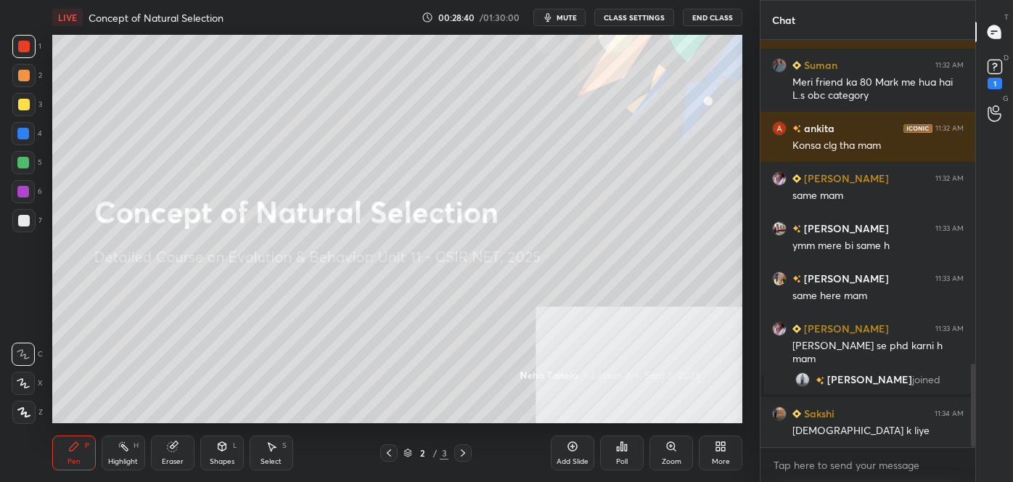
click at [118, 451] on icon at bounding box center [124, 446] width 12 height 12
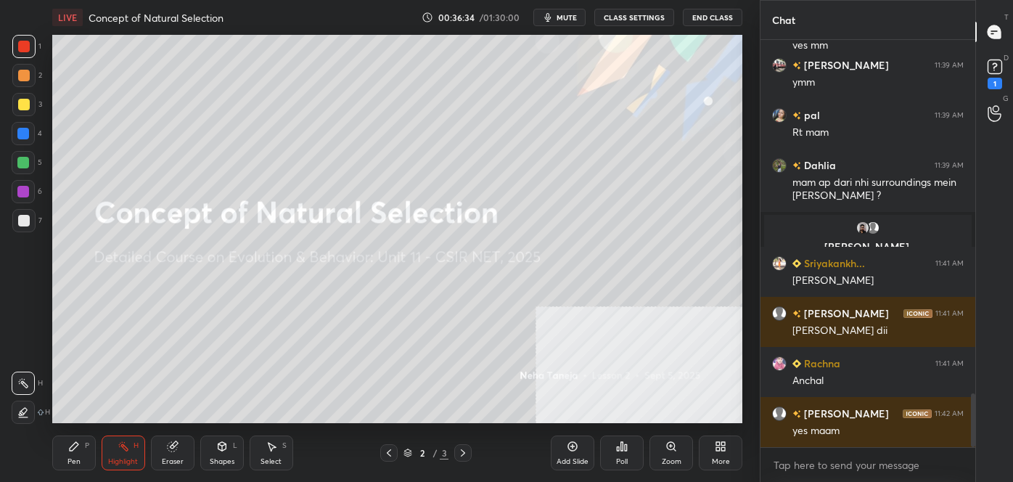
scroll to position [2672, 0]
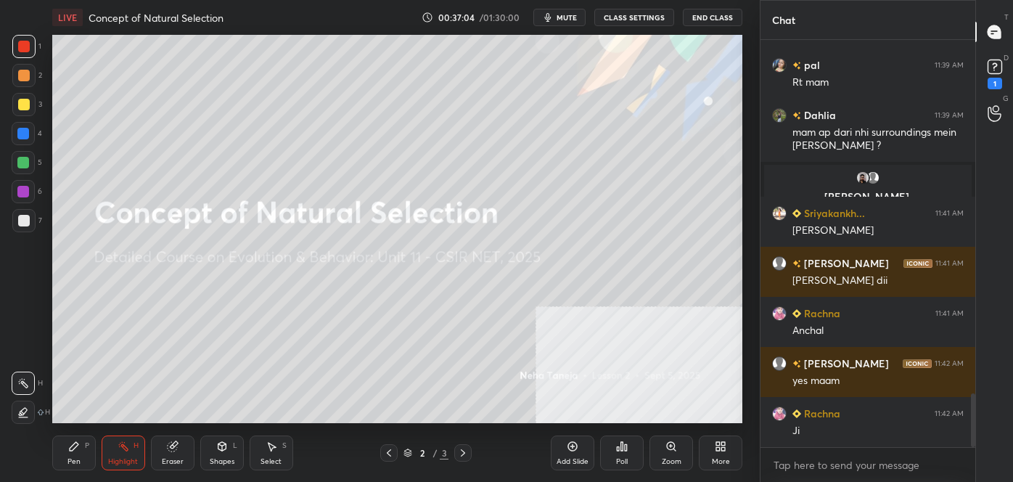
click at [75, 454] on div "Pen P" at bounding box center [74, 452] width 44 height 35
click at [30, 389] on div at bounding box center [23, 383] width 23 height 23
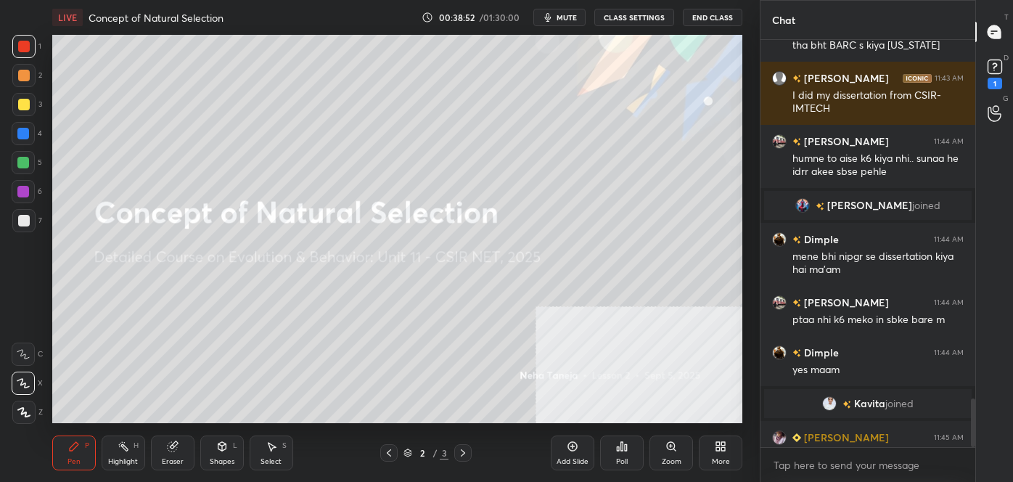
scroll to position [3006, 0]
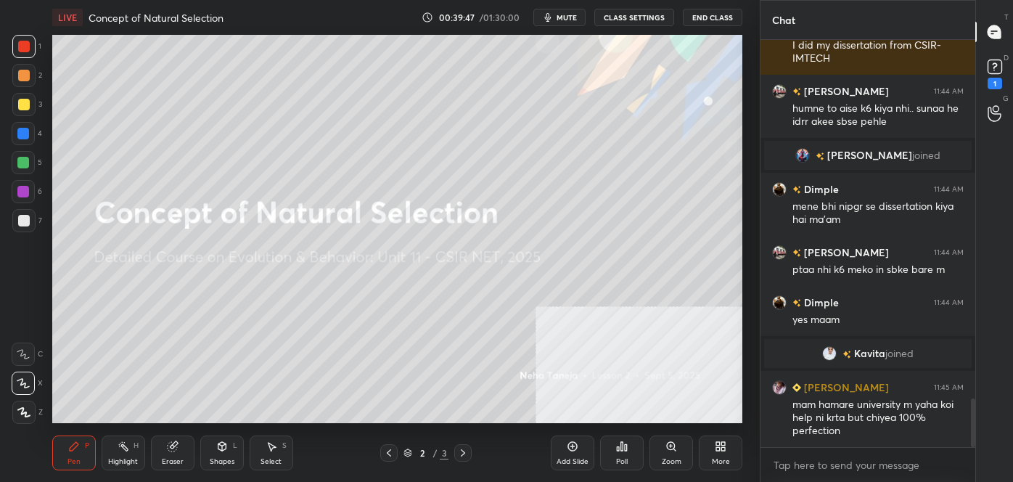
click at [126, 447] on rect at bounding box center [124, 447] width 7 height 7
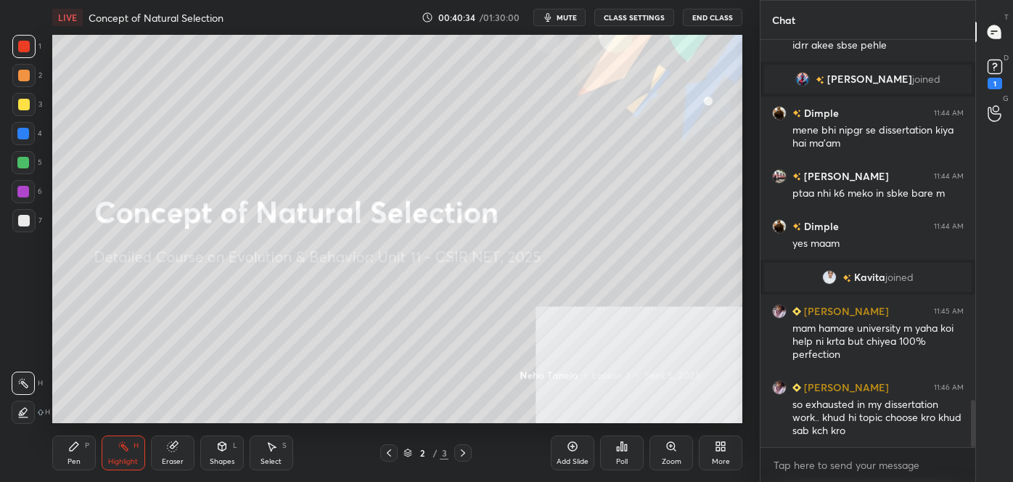
scroll to position [3158, 0]
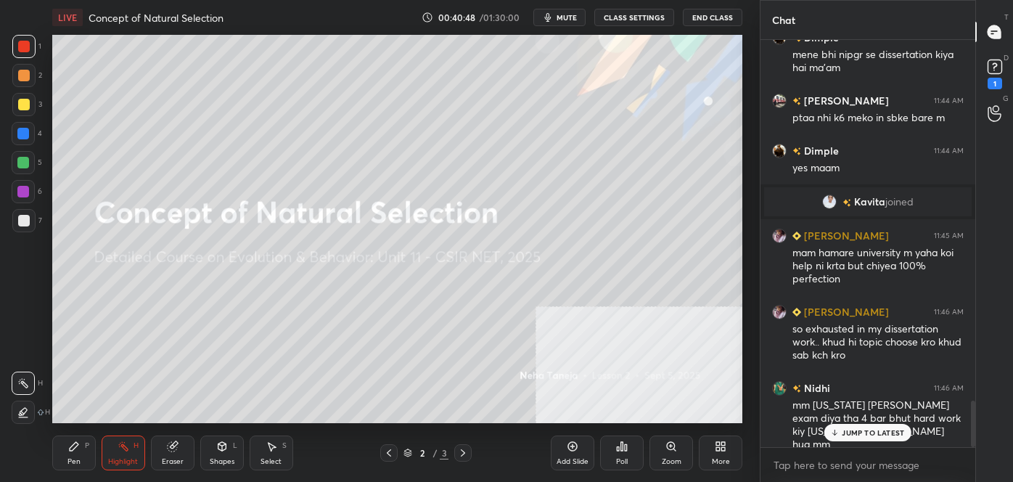
click at [22, 403] on div at bounding box center [23, 412] width 23 height 23
click at [25, 161] on div at bounding box center [23, 163] width 12 height 12
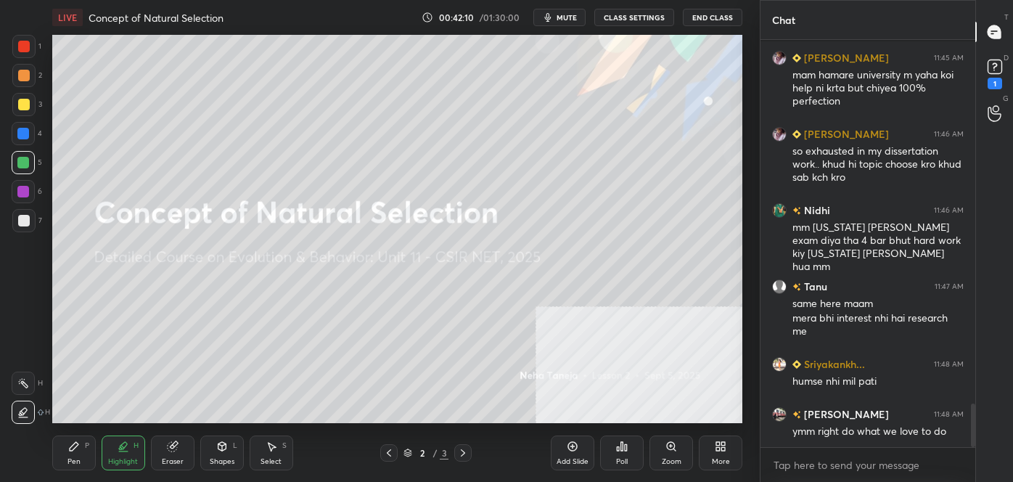
scroll to position [3399, 0]
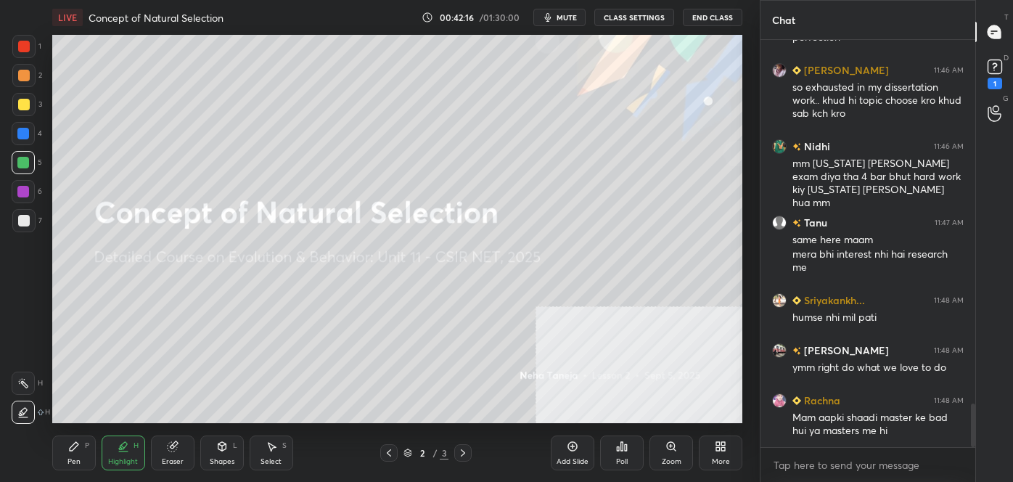
click at [21, 386] on icon at bounding box center [23, 383] width 12 height 12
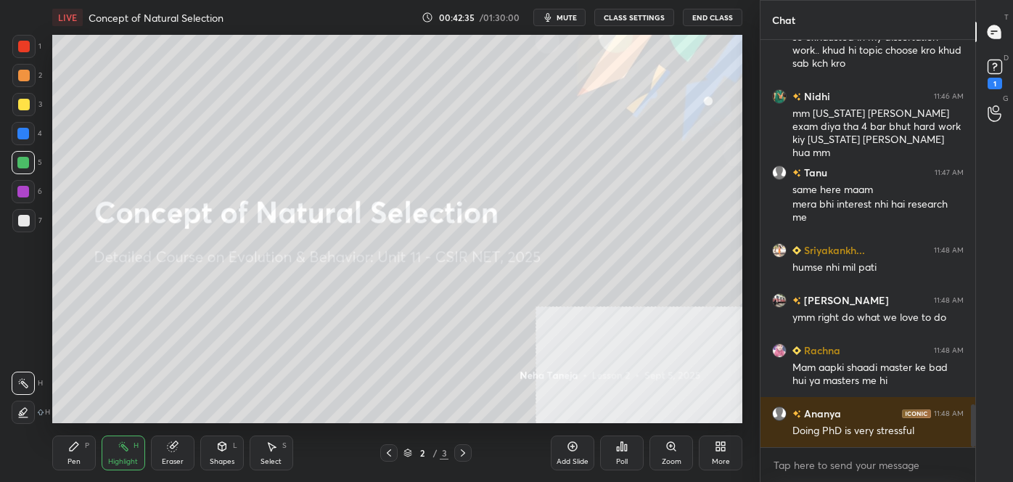
scroll to position [3512, 0]
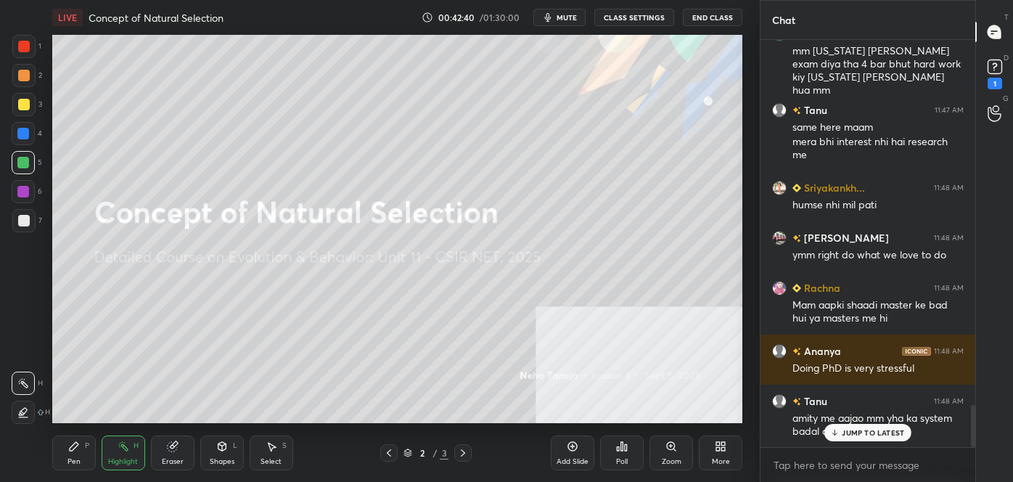
click at [125, 448] on rect at bounding box center [124, 447] width 7 height 7
click at [25, 383] on rect at bounding box center [24, 383] width 7 height 7
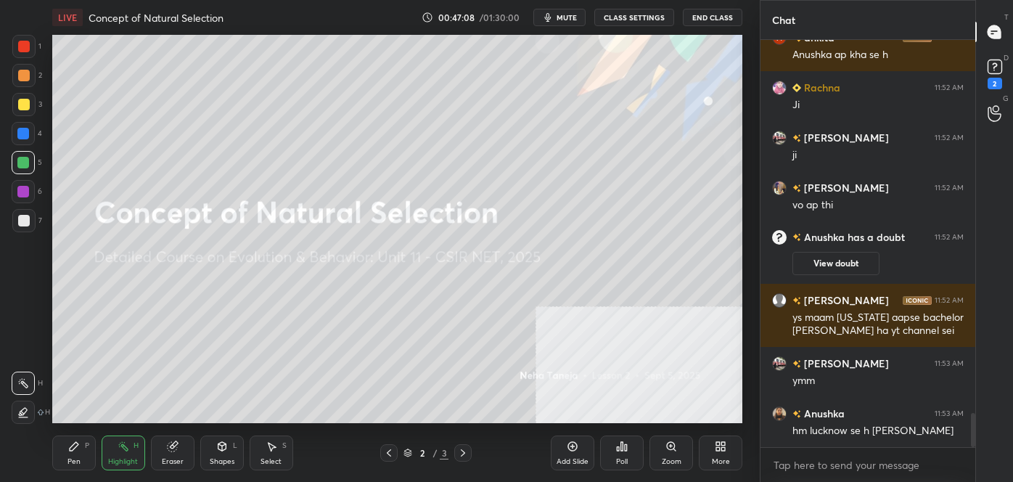
scroll to position [4525, 0]
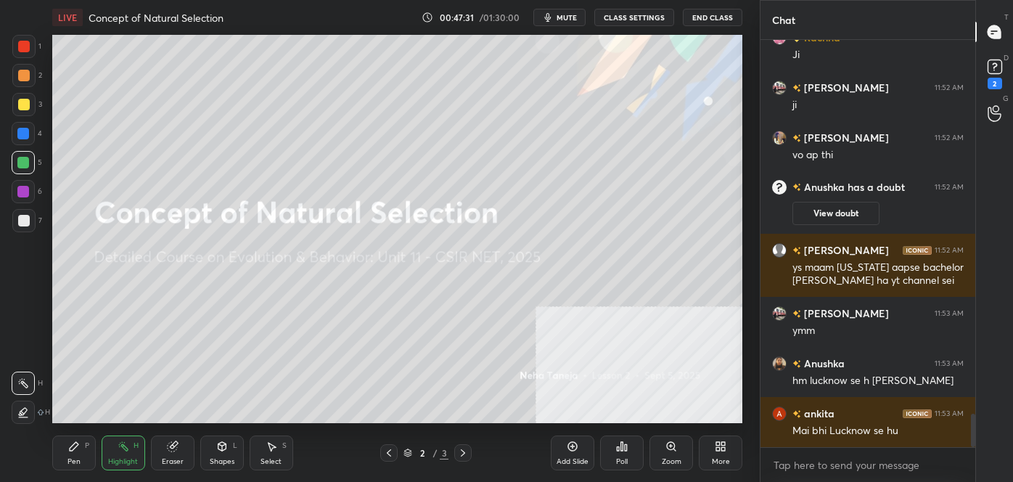
click at [23, 102] on div at bounding box center [24, 105] width 12 height 12
click at [21, 84] on div at bounding box center [23, 75] width 23 height 23
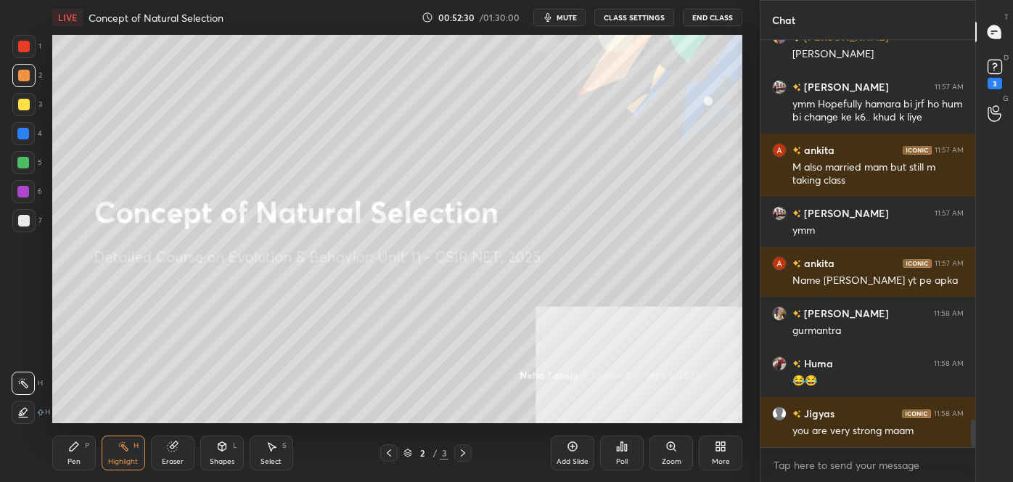
scroll to position [5669, 0]
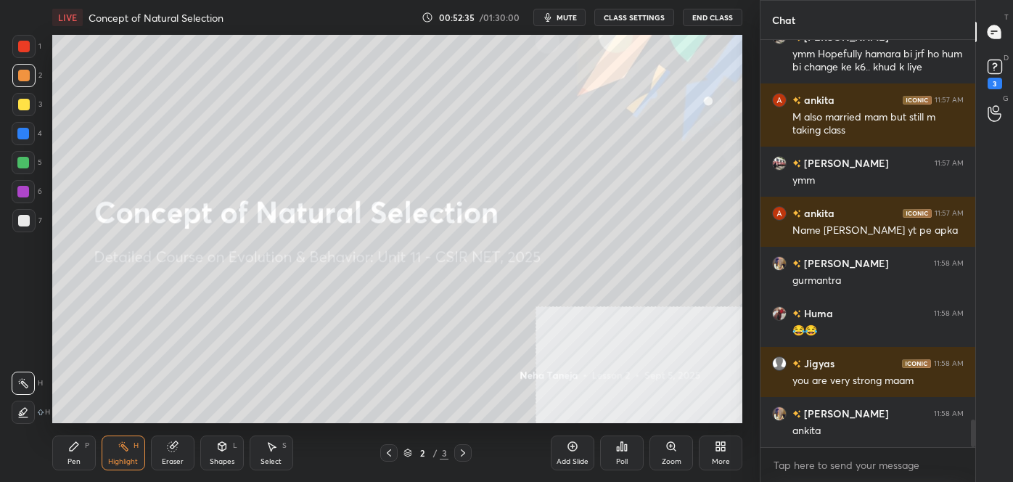
click at [64, 469] on div "Pen P" at bounding box center [74, 452] width 44 height 35
click at [25, 408] on icon at bounding box center [23, 412] width 13 height 10
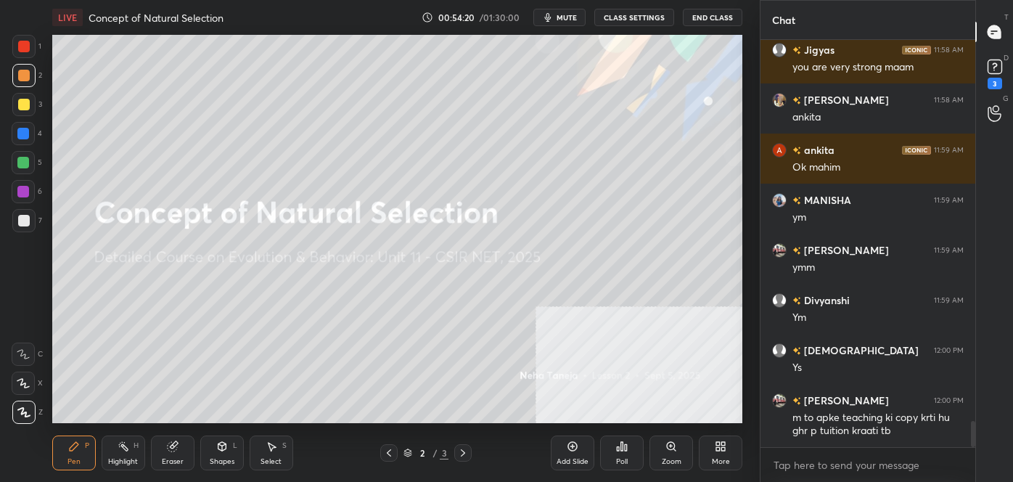
scroll to position [6017, 0]
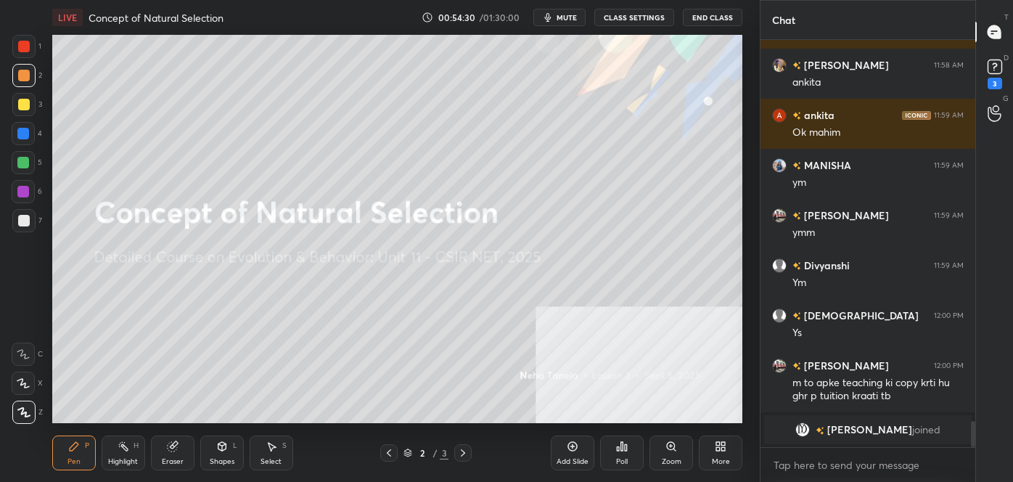
click at [20, 164] on div at bounding box center [23, 163] width 12 height 12
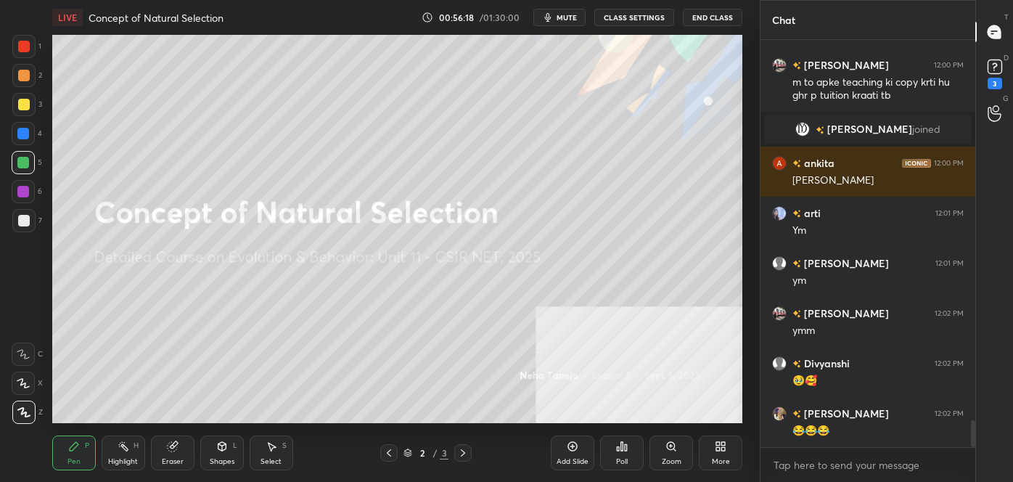
scroll to position [5792, 0]
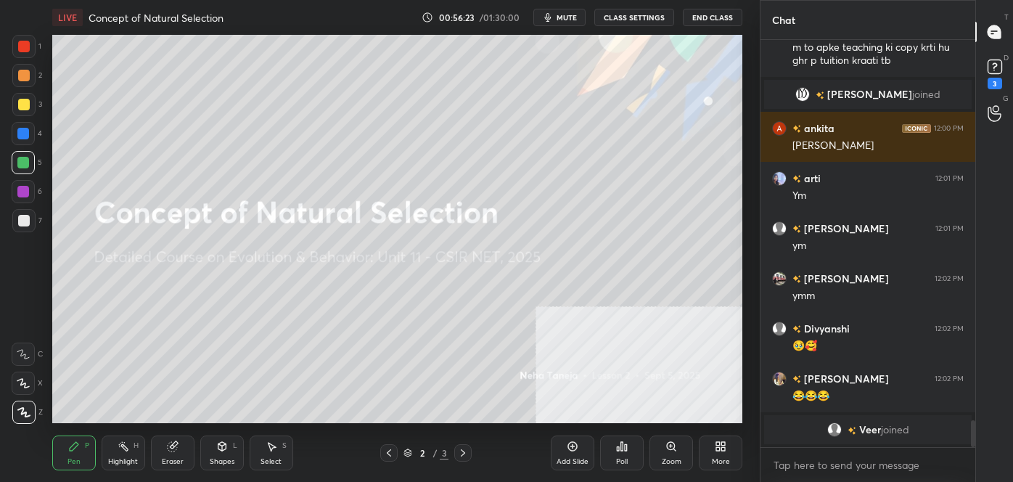
drag, startPoint x: 168, startPoint y: 456, endPoint x: 165, endPoint y: 449, distance: 7.5
click at [168, 458] on div "Eraser" at bounding box center [173, 461] width 22 height 7
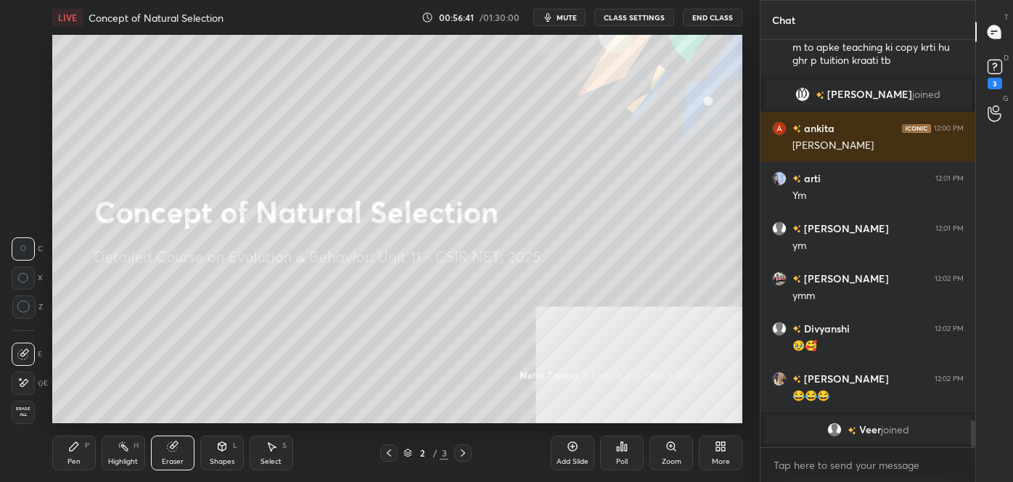
drag, startPoint x: 124, startPoint y: 459, endPoint x: 120, endPoint y: 451, distance: 8.5
click at [124, 458] on div "Highlight" at bounding box center [123, 461] width 30 height 7
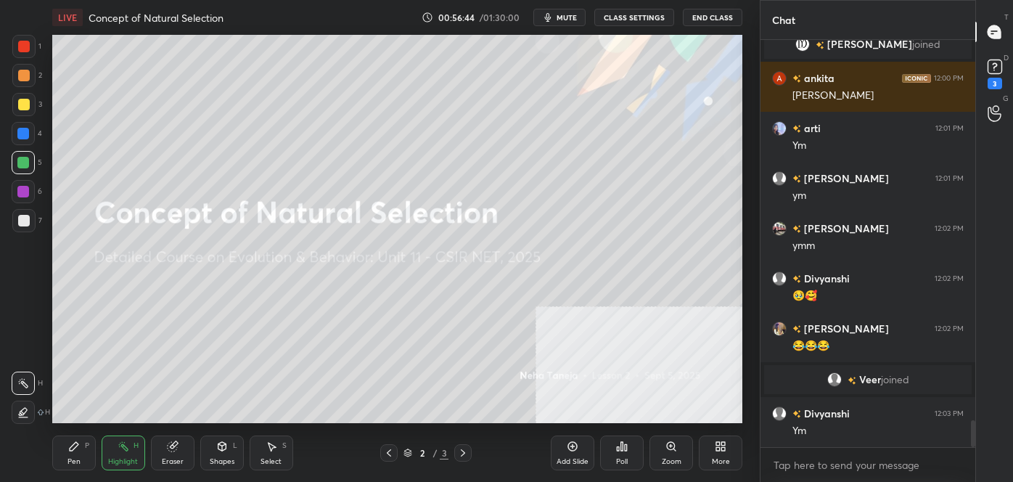
scroll to position [5692, 0]
click at [77, 446] on icon at bounding box center [74, 446] width 9 height 9
click at [21, 411] on icon at bounding box center [24, 412] width 12 height 9
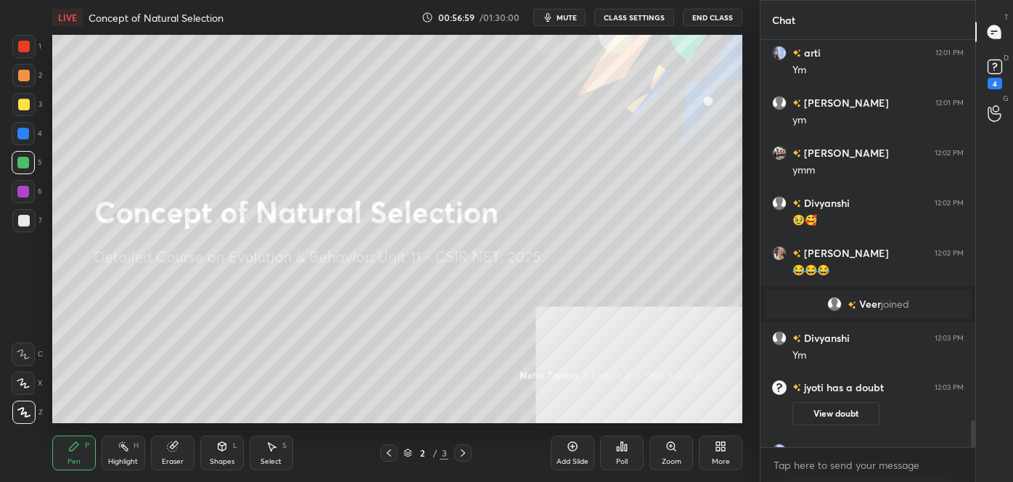
scroll to position [5791, 0]
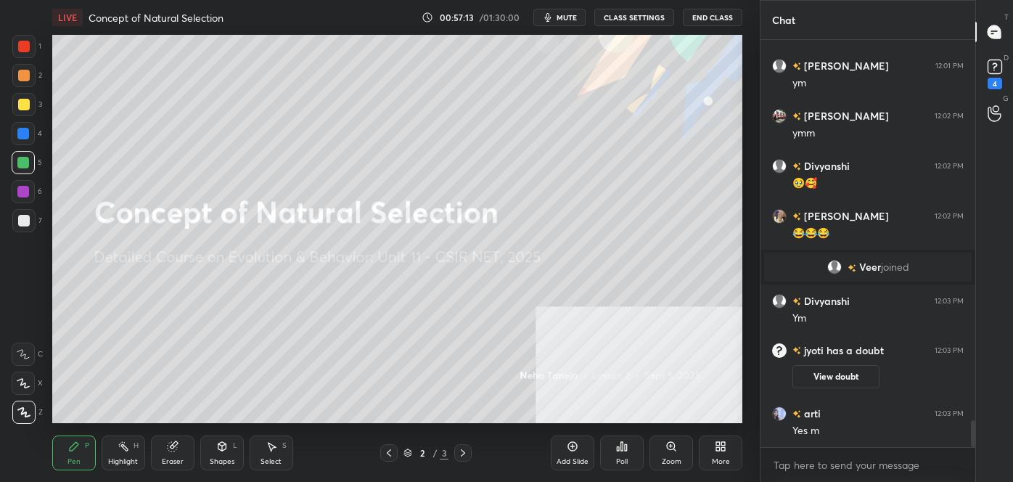
click at [134, 461] on div "Highlight" at bounding box center [123, 461] width 30 height 7
click at [165, 448] on div "Eraser" at bounding box center [173, 452] width 44 height 35
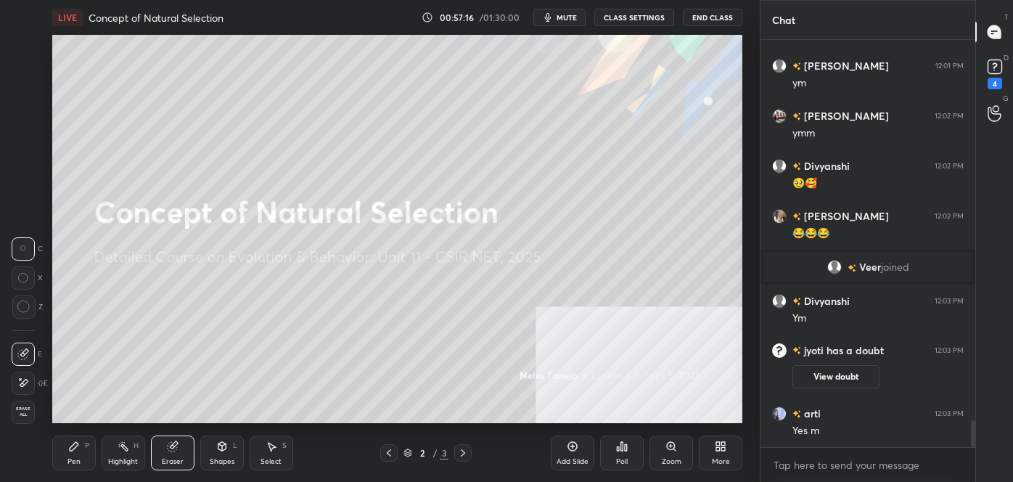
click at [127, 454] on div "Highlight H" at bounding box center [124, 452] width 44 height 35
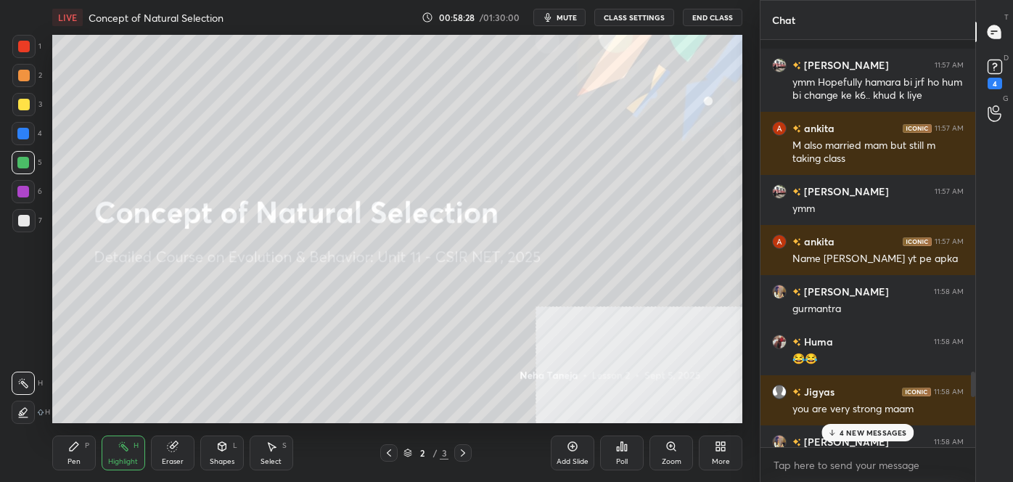
scroll to position [6526, 0]
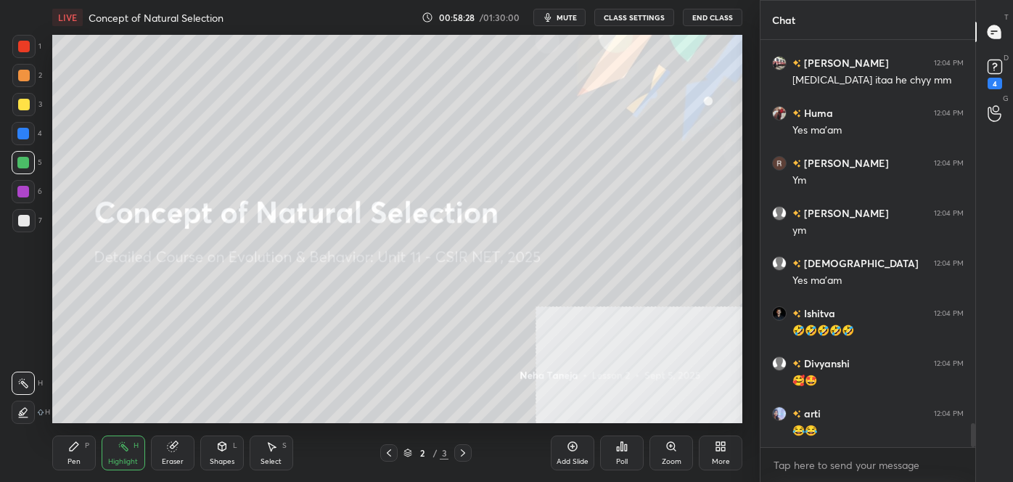
drag, startPoint x: 972, startPoint y: 437, endPoint x: 1012, endPoint y: 512, distance: 84.7
click at [1012, 0] on html "1 2 3 4 5 6 7 C X Z C X Z E E Erase all H H LIVE Concept of Natural Selection 0…" at bounding box center [506, 0] width 1013 height 0
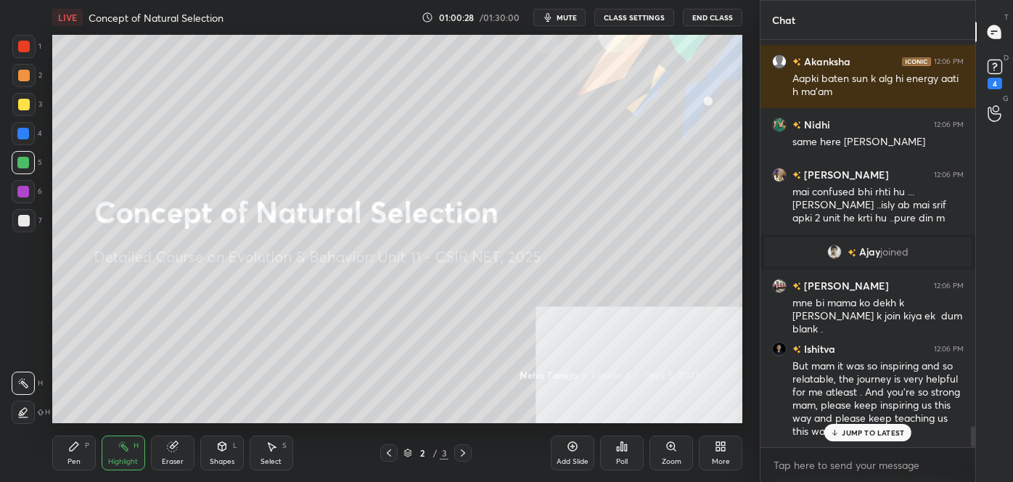
scroll to position [7433, 0]
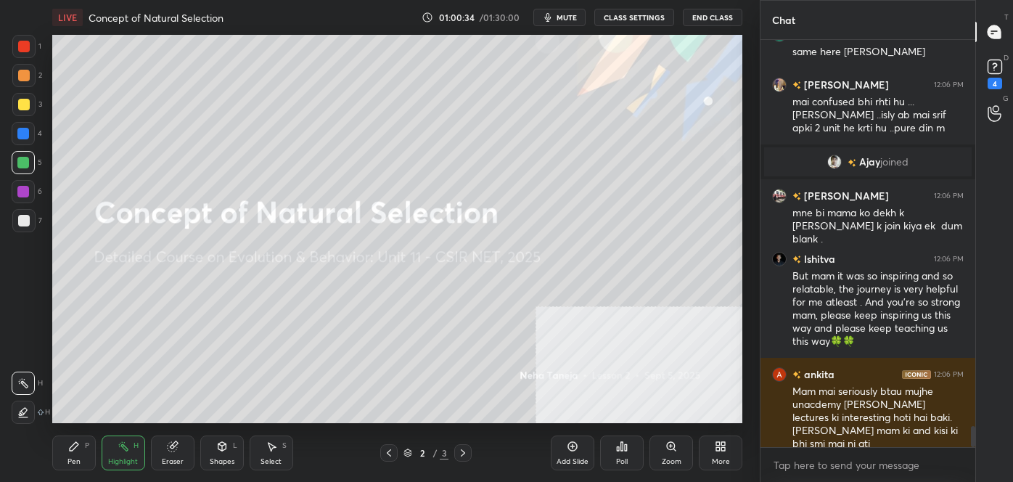
click at [120, 454] on div "Highlight H" at bounding box center [124, 452] width 44 height 35
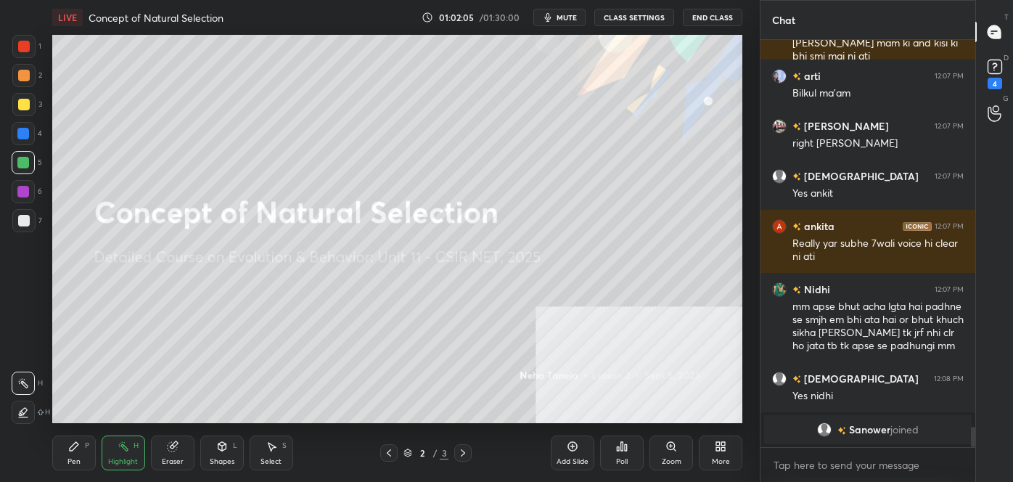
scroll to position [7575, 0]
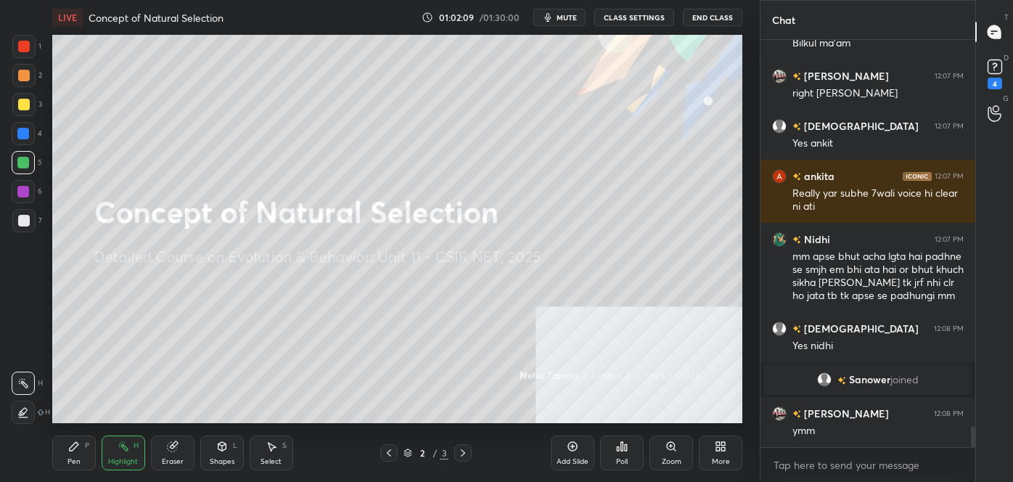
click at [26, 195] on div at bounding box center [23, 192] width 12 height 12
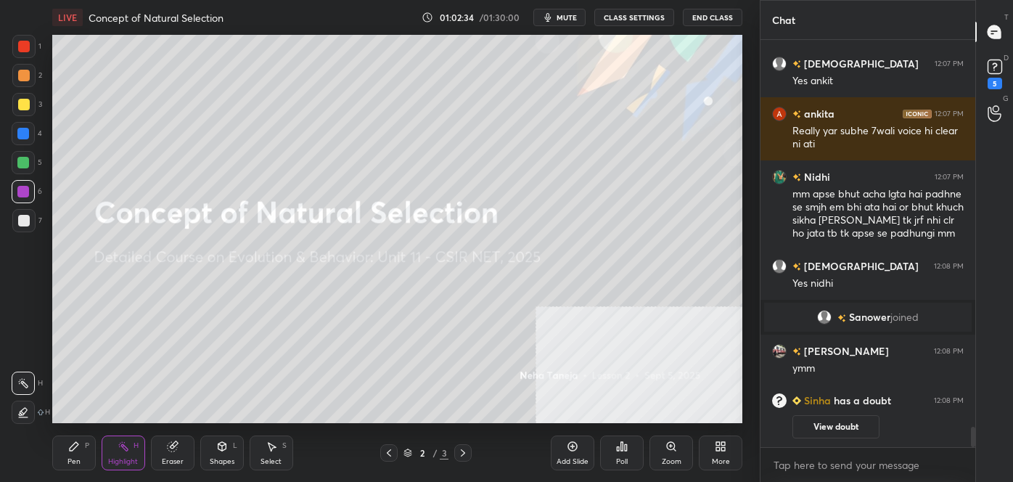
scroll to position [7673, 0]
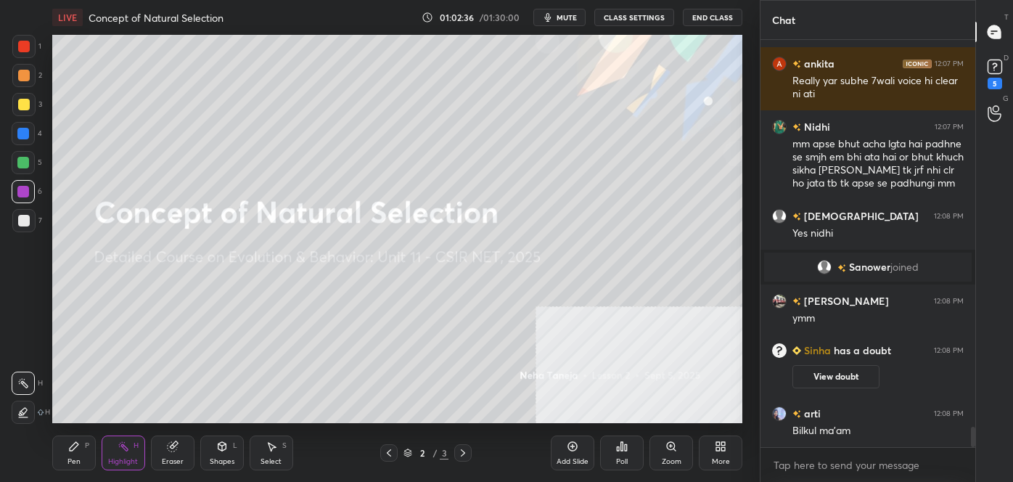
click at [81, 449] on div "Pen P" at bounding box center [74, 452] width 44 height 35
drag, startPoint x: 28, startPoint y: 411, endPoint x: 28, endPoint y: 401, distance: 10.2
click at [28, 409] on icon at bounding box center [23, 412] width 13 height 10
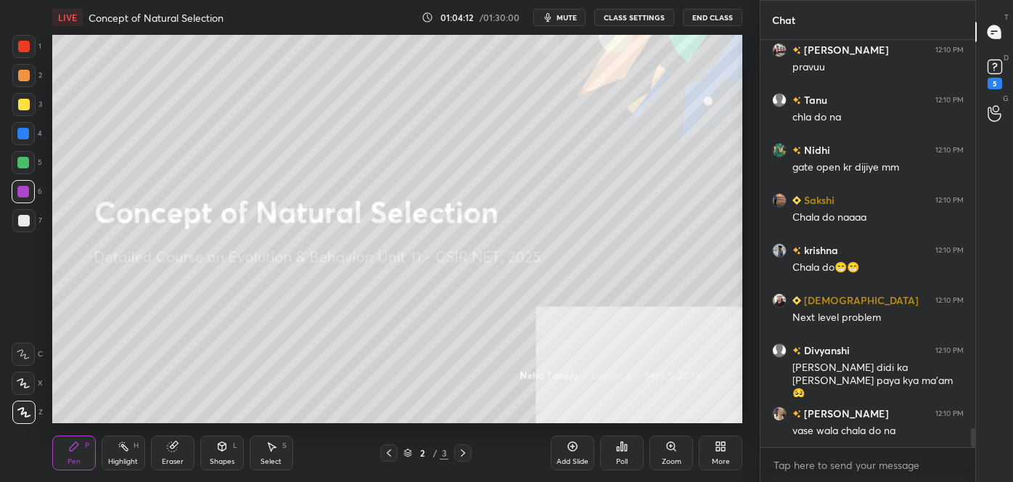
scroll to position [8312, 0]
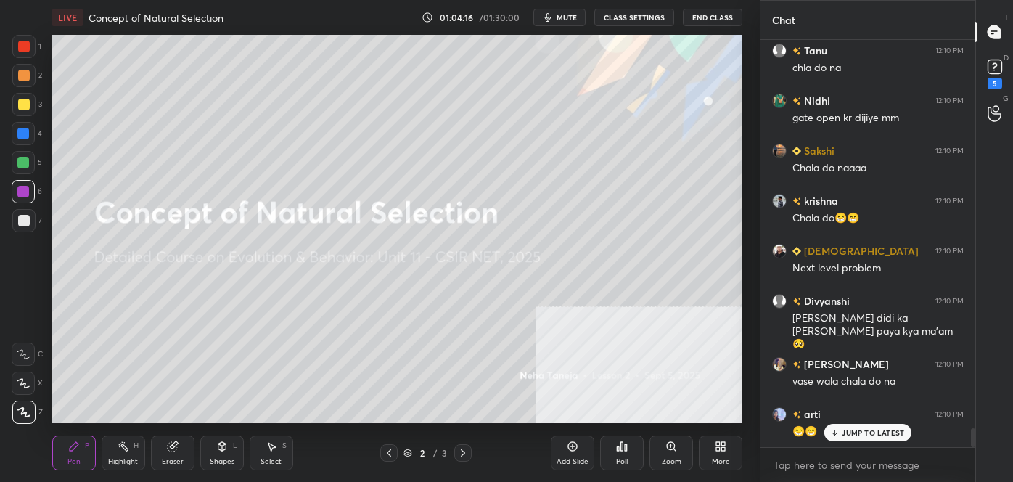
drag, startPoint x: 975, startPoint y: 435, endPoint x: 975, endPoint y: 427, distance: 8.0
click at [975, 427] on div "T Messages (T) D Doubts (D) 5 G Raise Hand (G)" at bounding box center [994, 241] width 38 height 482
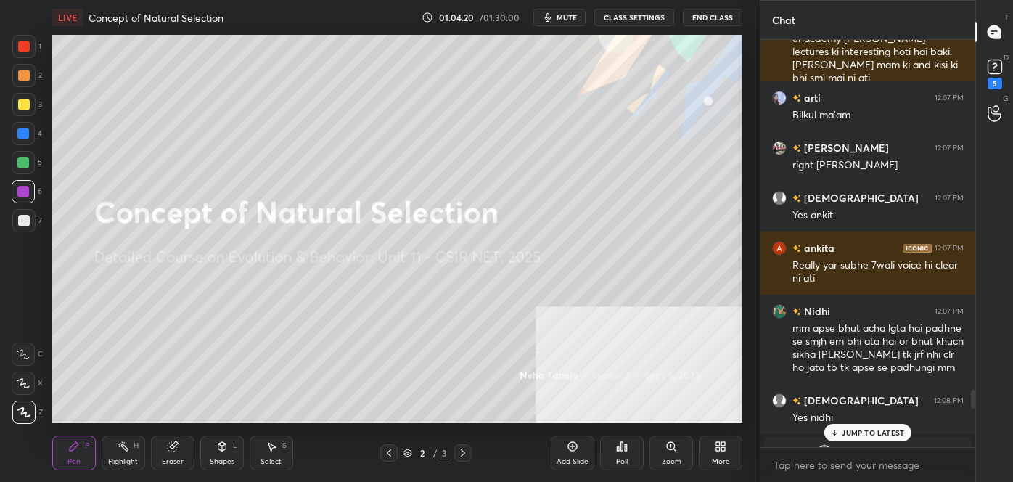
drag, startPoint x: 971, startPoint y: 435, endPoint x: 968, endPoint y: 394, distance: 41.5
click at [967, 396] on div at bounding box center [971, 243] width 9 height 407
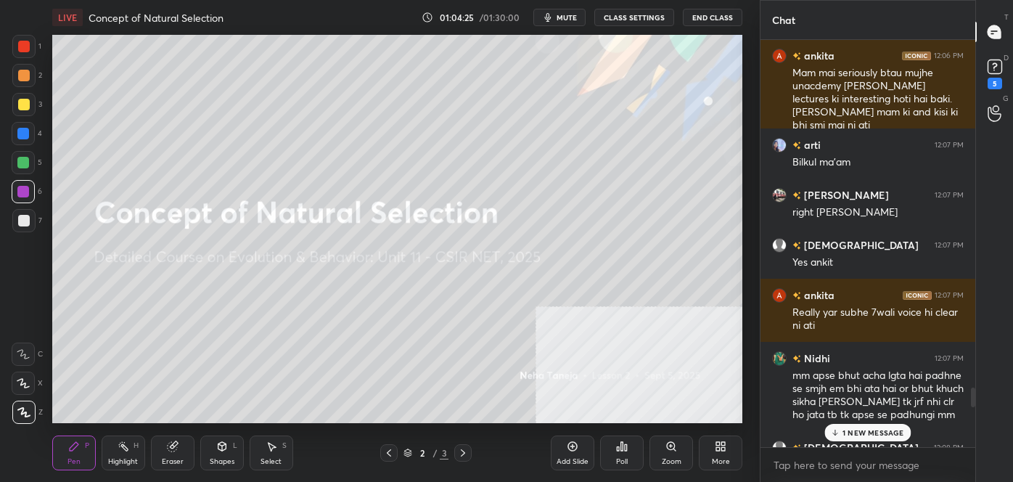
click at [22, 52] on div at bounding box center [24, 47] width 12 height 12
click at [976, 395] on div "T Messages (T) D Doubts (D) 5 G Raise Hand (G)" at bounding box center [994, 241] width 38 height 482
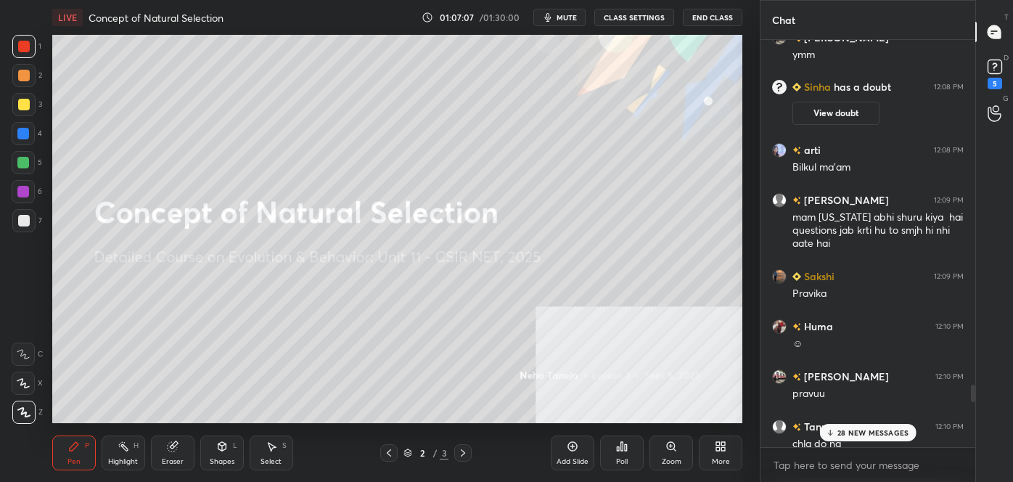
scroll to position [7970, 0]
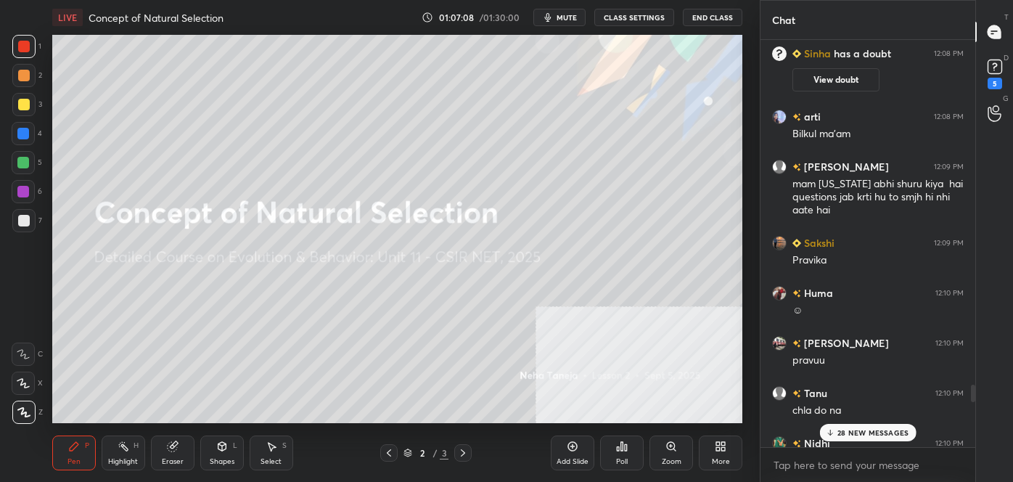
drag, startPoint x: 971, startPoint y: 395, endPoint x: 977, endPoint y: 418, distance: 24.1
click at [977, 418] on div "Chat [PERSON_NAME] 12:08 PM [PERSON_NAME] has a doubt 12:08 PM View doubt arti …" at bounding box center [886, 241] width 253 height 482
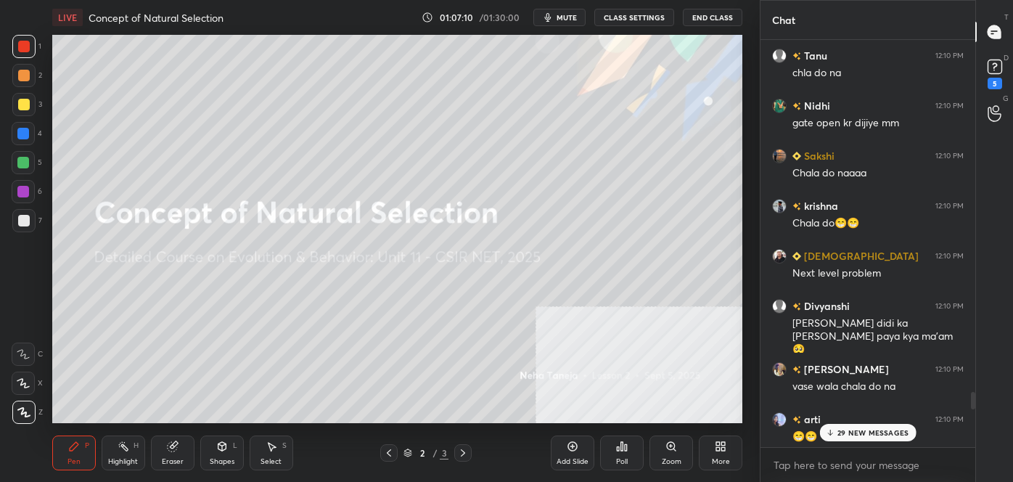
drag, startPoint x: 973, startPoint y: 397, endPoint x: 975, endPoint y: 412, distance: 15.4
click at [975, 412] on div "Chat Huma 12:10 PM ☺ [PERSON_NAME] 12:10 PM pravuu Tanu 12:10 PM chla do na [PE…" at bounding box center [886, 241] width 253 height 482
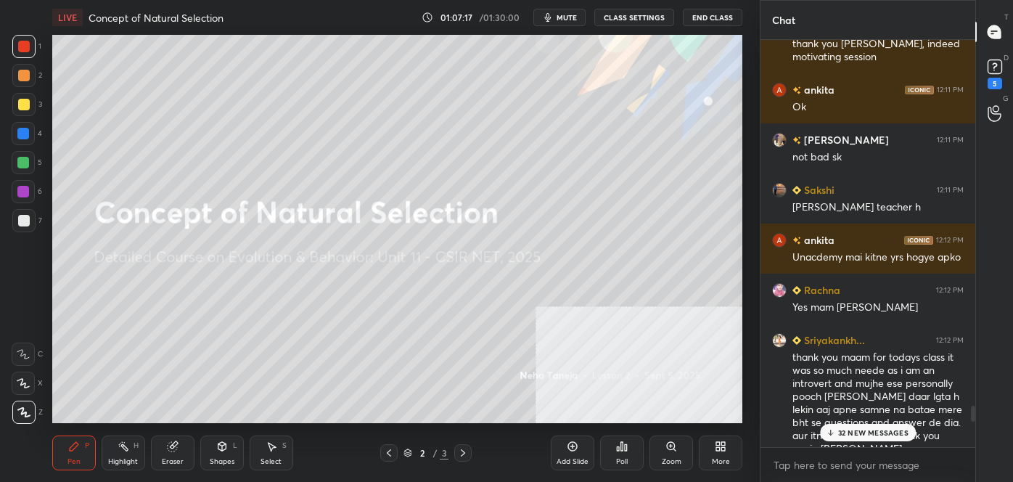
scroll to position [9361, 0]
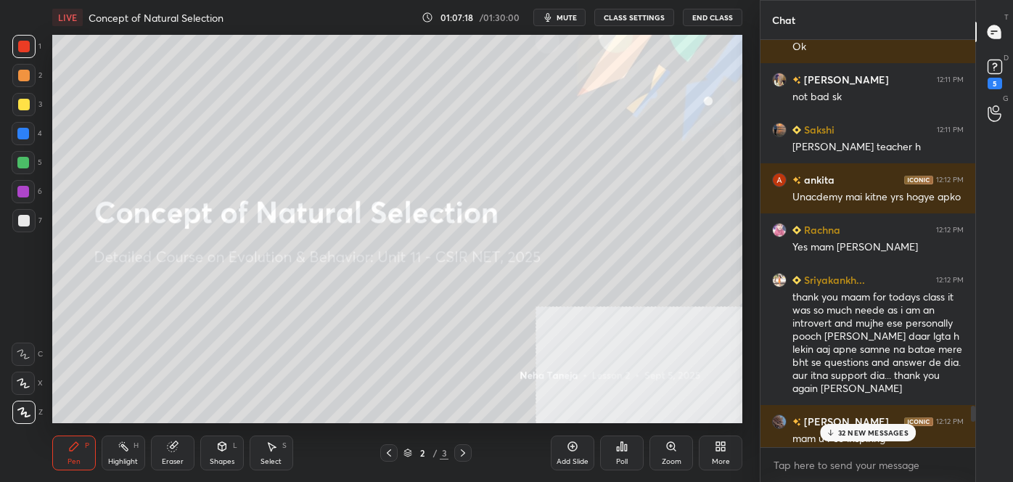
drag, startPoint x: 974, startPoint y: 403, endPoint x: 980, endPoint y: 441, distance: 38.9
click at [980, 443] on div "Chat [PERSON_NAME] 12:11 PM thank you maam, indeed motivating session [PERSON_N…" at bounding box center [886, 241] width 253 height 482
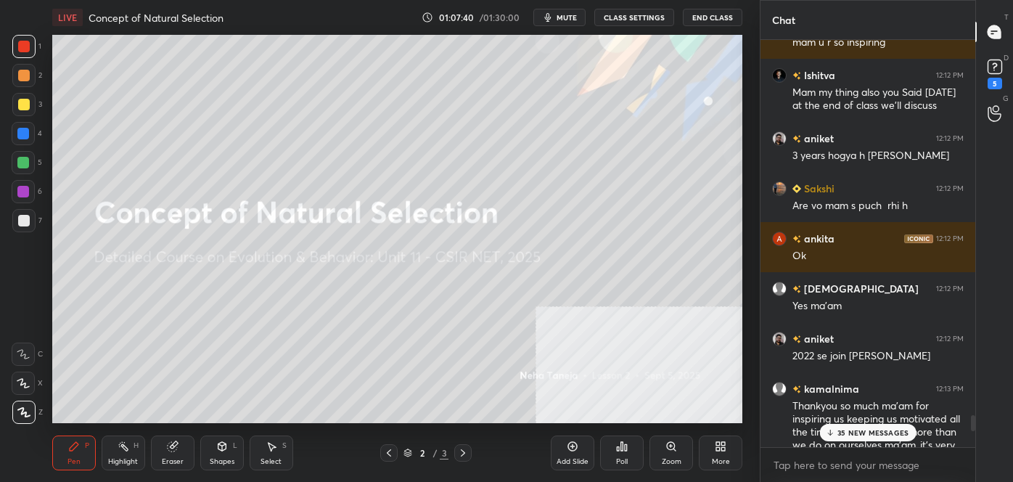
scroll to position [9814, 0]
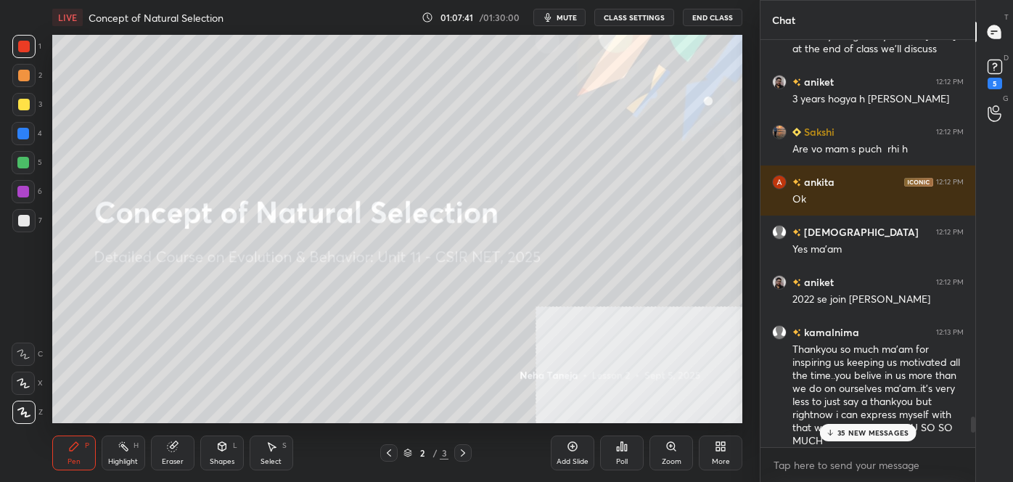
drag, startPoint x: 973, startPoint y: 414, endPoint x: 974, endPoint y: 431, distance: 17.4
click at [974, 431] on div at bounding box center [973, 424] width 4 height 16
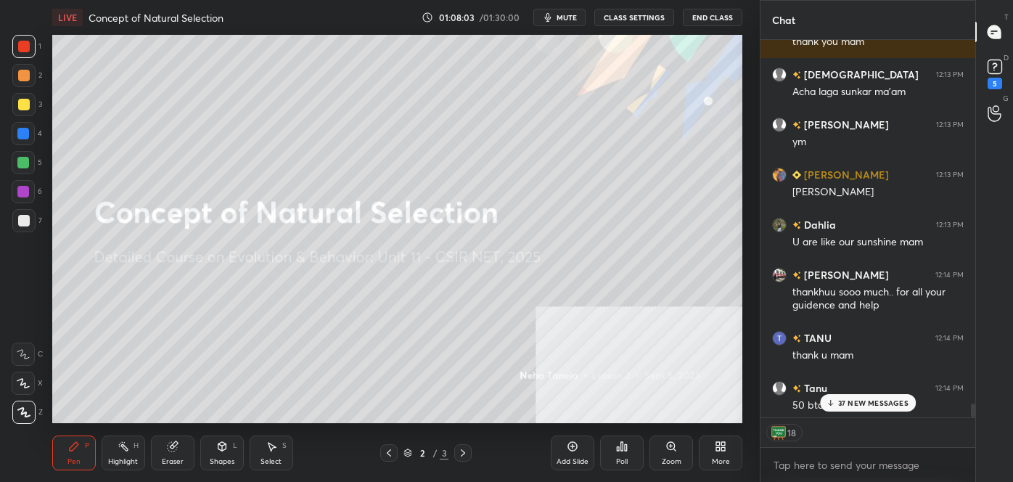
scroll to position [10332, 0]
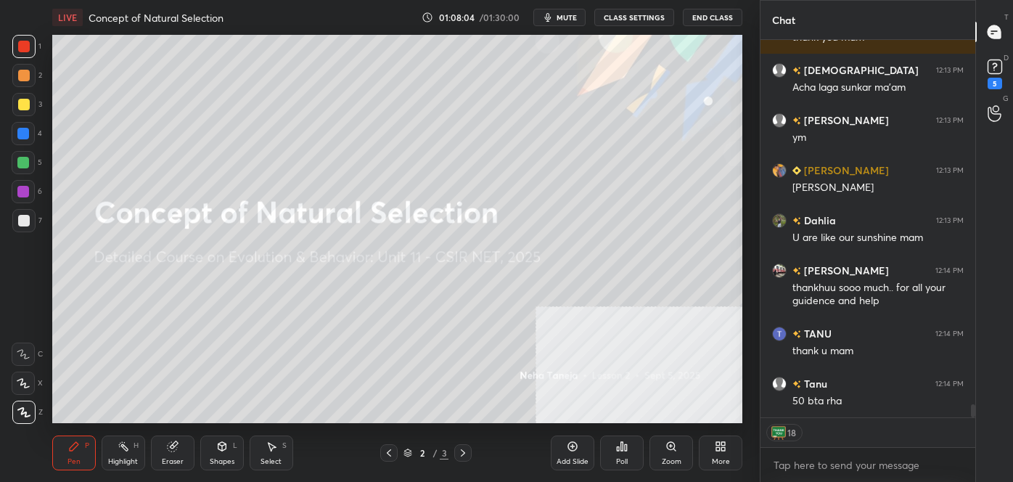
drag, startPoint x: 974, startPoint y: 396, endPoint x: 977, endPoint y: 427, distance: 30.6
click at [977, 424] on div "Chat [PERSON_NAME] 12:13 PM mne ek dum blank j [PERSON_NAME] k6 [DEMOGRAPHIC_DA…" at bounding box center [886, 241] width 253 height 482
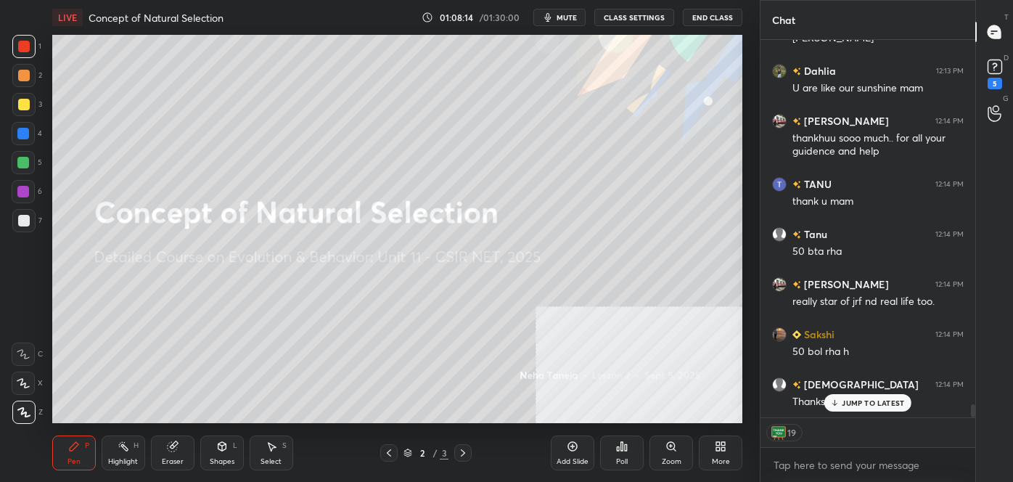
scroll to position [10452, 0]
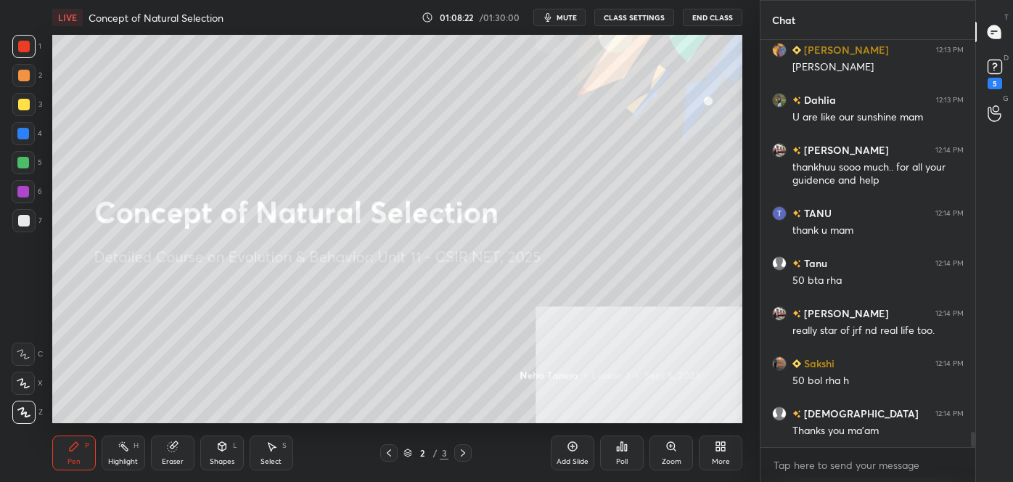
click at [176, 454] on div "Eraser" at bounding box center [173, 452] width 44 height 35
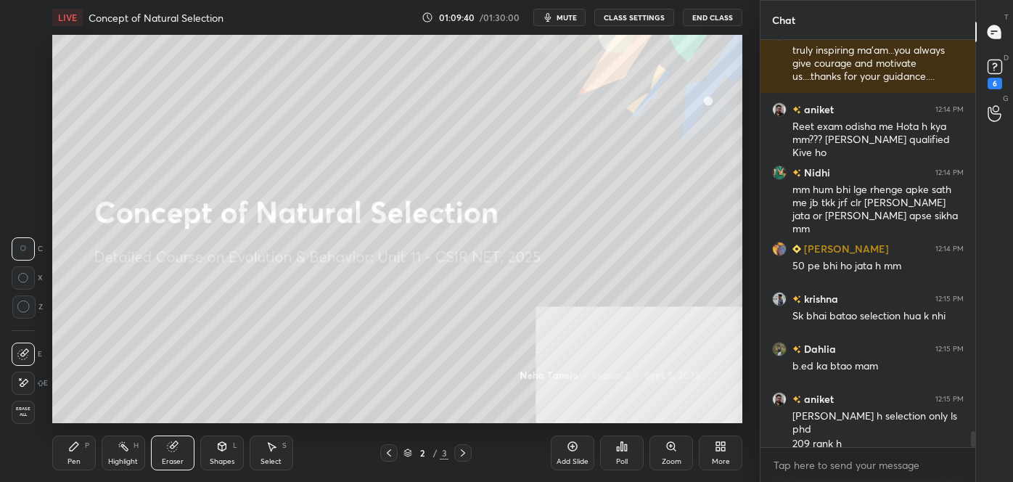
scroll to position [9827, 0]
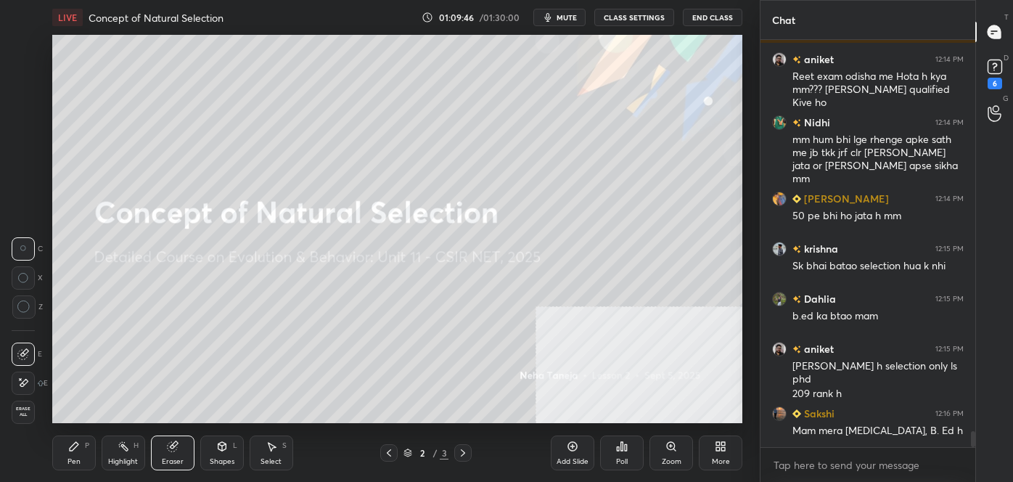
click at [168, 453] on div "Eraser" at bounding box center [173, 452] width 44 height 35
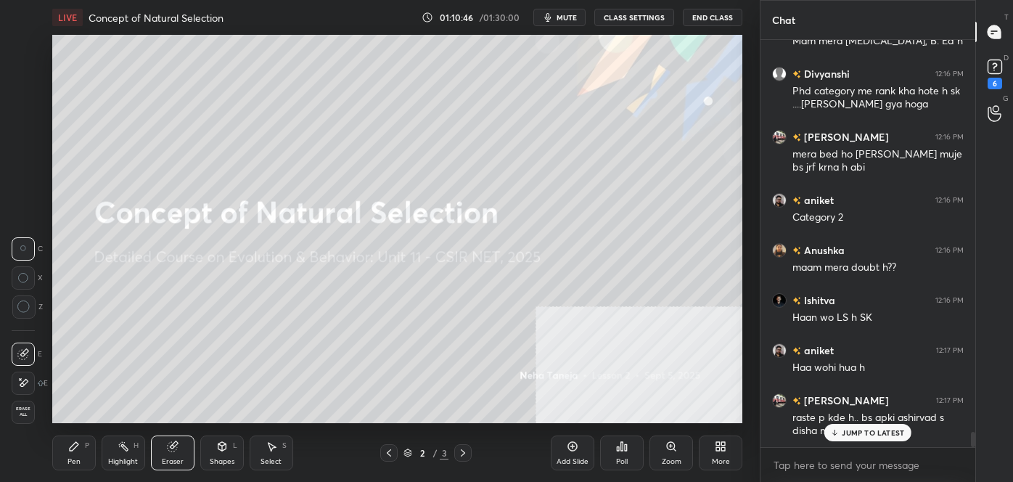
scroll to position [10449, 0]
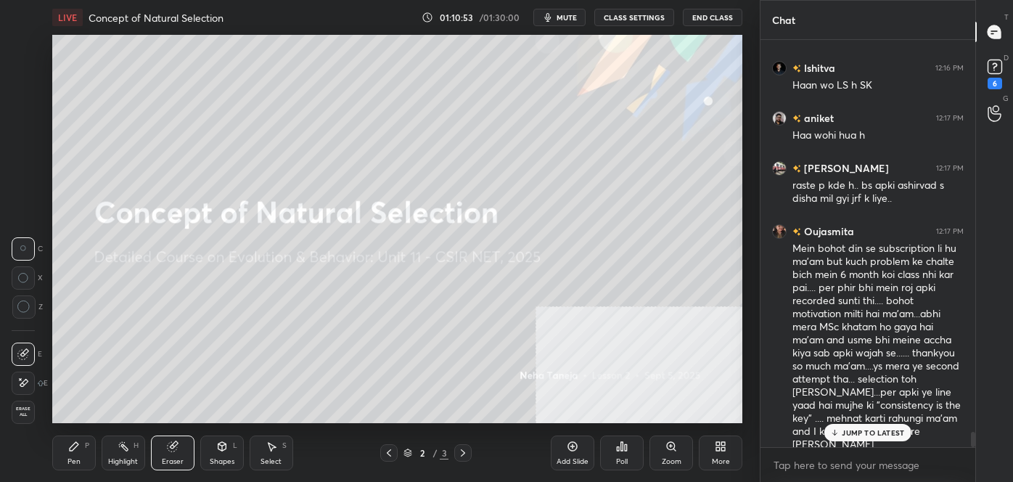
drag, startPoint x: 975, startPoint y: 438, endPoint x: 975, endPoint y: 428, distance: 9.4
click at [975, 428] on div "T Messages (T) D Doubts (D) 6 G Raise Hand (G)" at bounding box center [994, 241] width 38 height 482
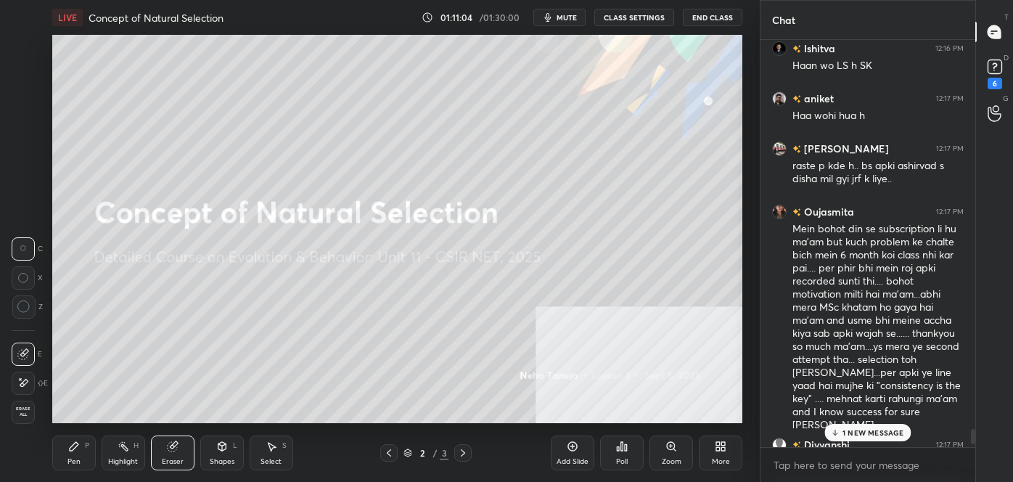
scroll to position [10513, 0]
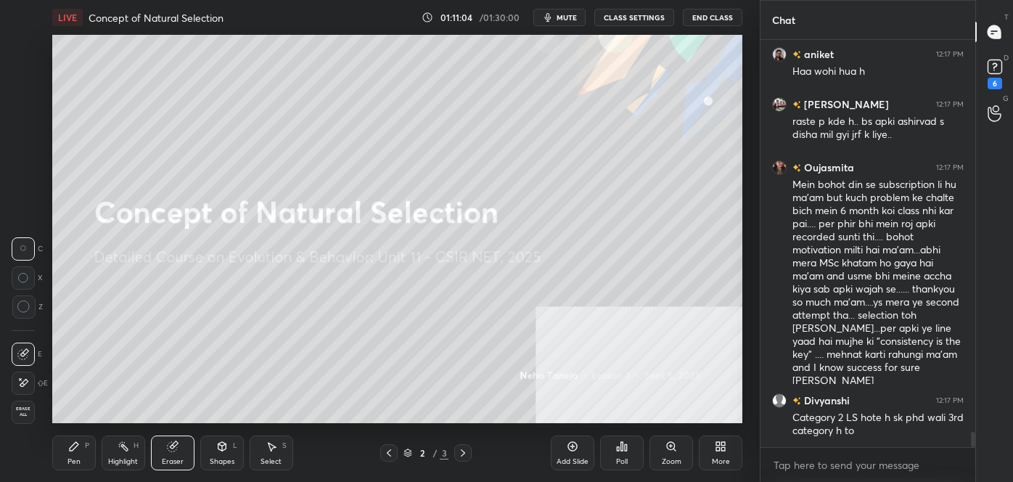
drag, startPoint x: 972, startPoint y: 438, endPoint x: 975, endPoint y: 461, distance: 23.4
click at [982, 463] on div "Chat Ishitva 12:16 PM Haan wo LS h SK [PERSON_NAME] 12:17 PM Haa wohi hua h Kan…" at bounding box center [886, 241] width 253 height 482
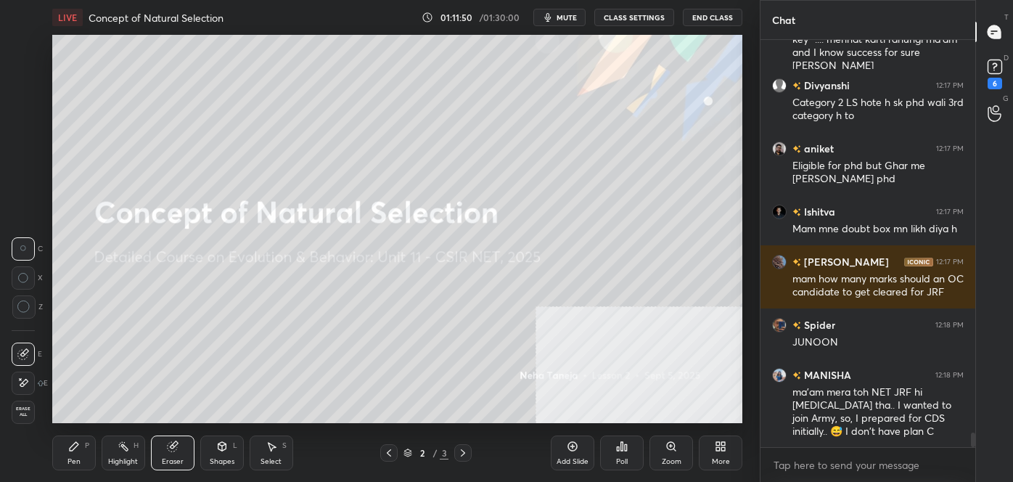
scroll to position [10878, 0]
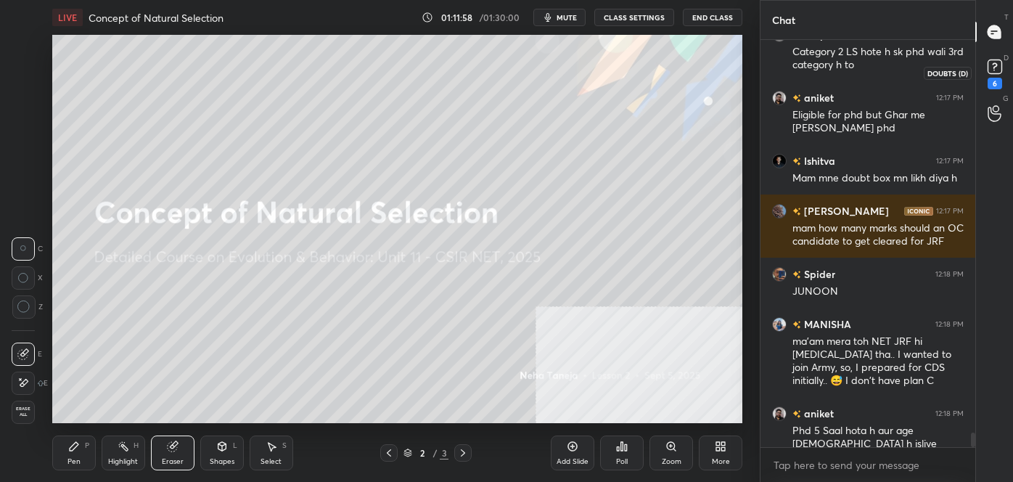
click at [1006, 67] on div "6" at bounding box center [994, 72] width 29 height 26
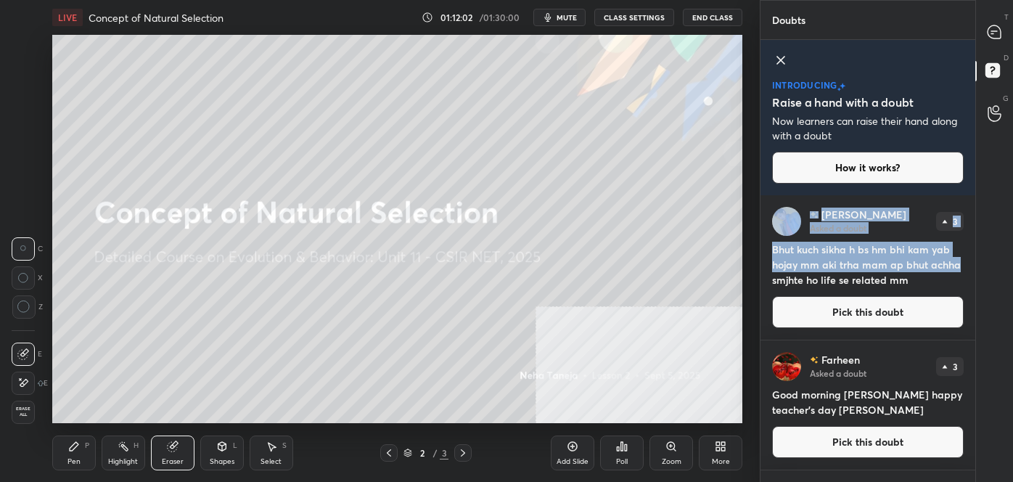
click at [971, 262] on div "[PERSON_NAME] a doubt 3 Bhut kuch sikha h bs hm bhi kam yab hojay mm aki trha m…" at bounding box center [867, 338] width 215 height 287
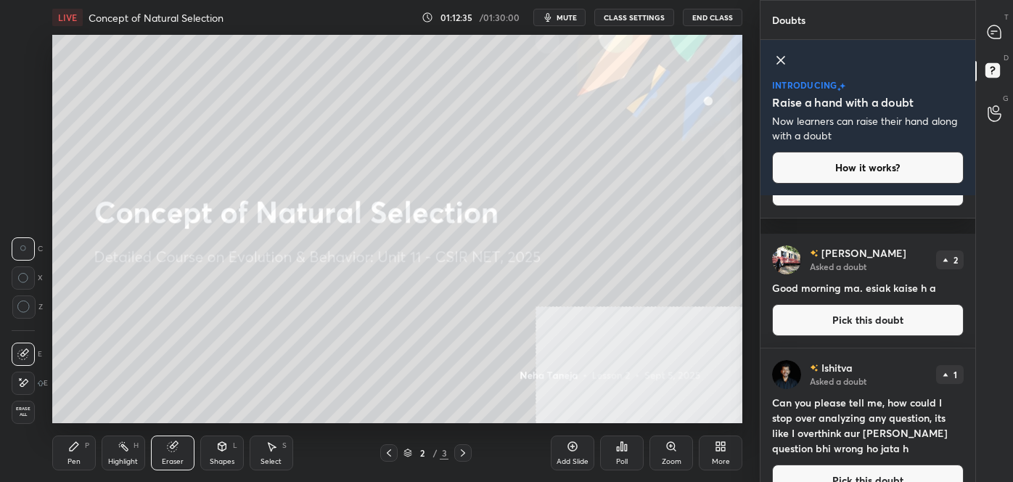
scroll to position [913, 0]
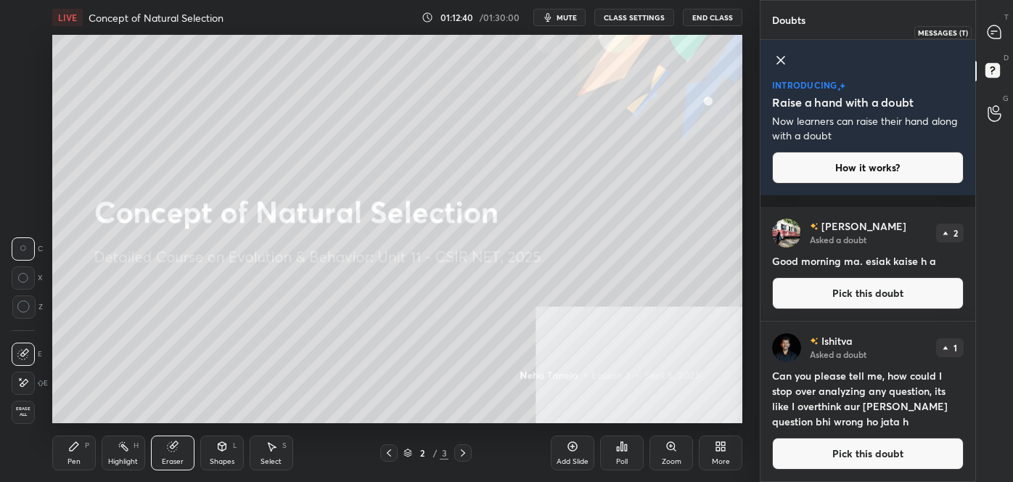
click at [995, 25] on icon at bounding box center [994, 32] width 15 height 15
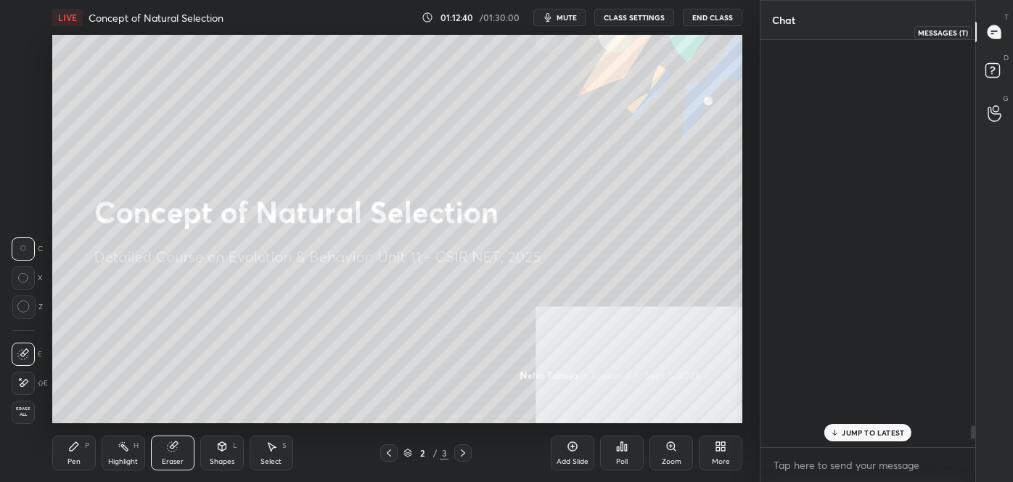
scroll to position [403, 210]
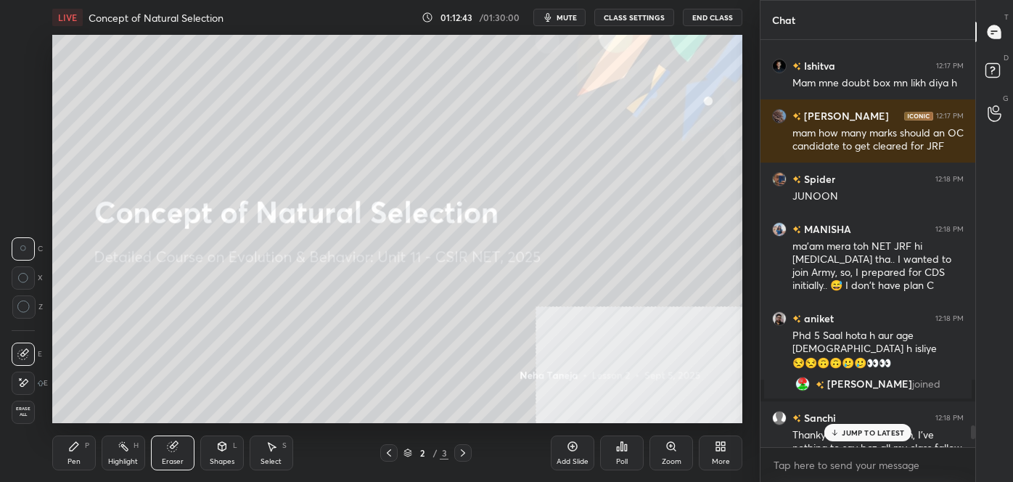
click at [718, 451] on icon at bounding box center [721, 446] width 12 height 12
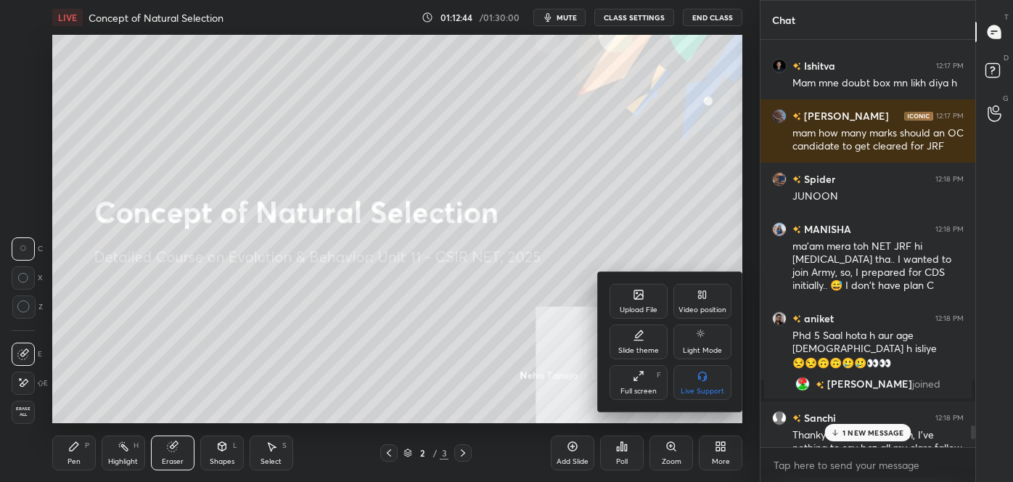
click at [631, 292] on div "Upload File" at bounding box center [639, 301] width 58 height 35
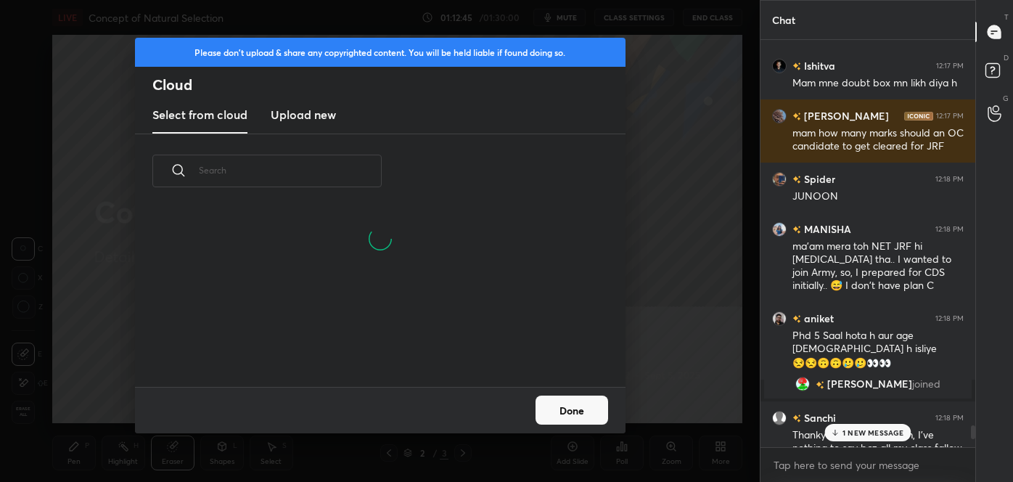
scroll to position [179, 466]
drag, startPoint x: 306, startPoint y: 116, endPoint x: 317, endPoint y: 131, distance: 18.7
click at [307, 118] on h3 "Upload new" at bounding box center [303, 114] width 65 height 17
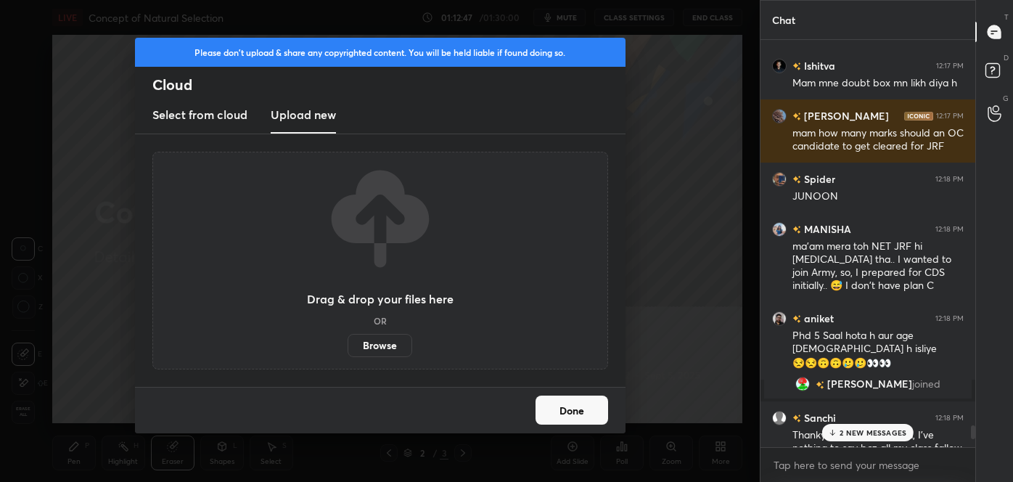
click at [389, 348] on label "Browse" at bounding box center [380, 345] width 65 height 23
click at [348, 348] on input "Browse" at bounding box center [348, 345] width 0 height 23
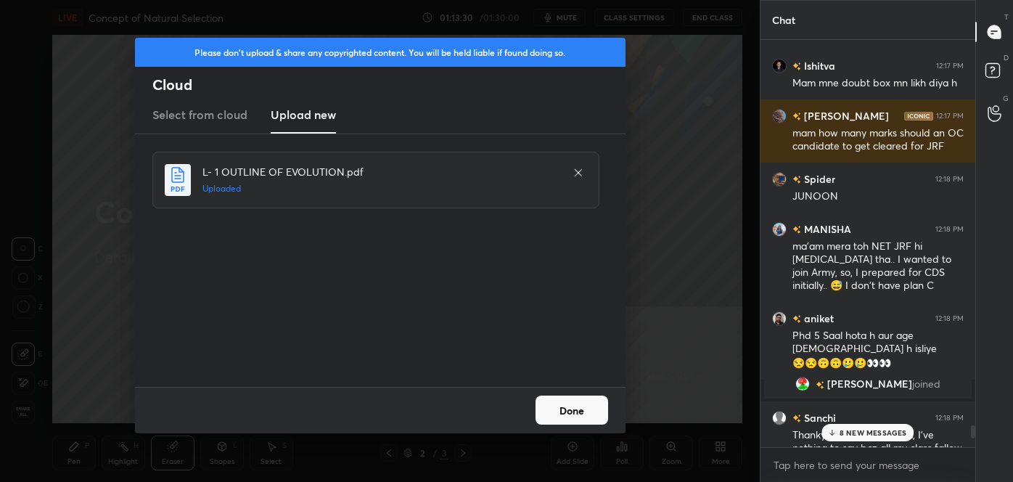
click at [592, 411] on button "Done" at bounding box center [571, 409] width 73 height 29
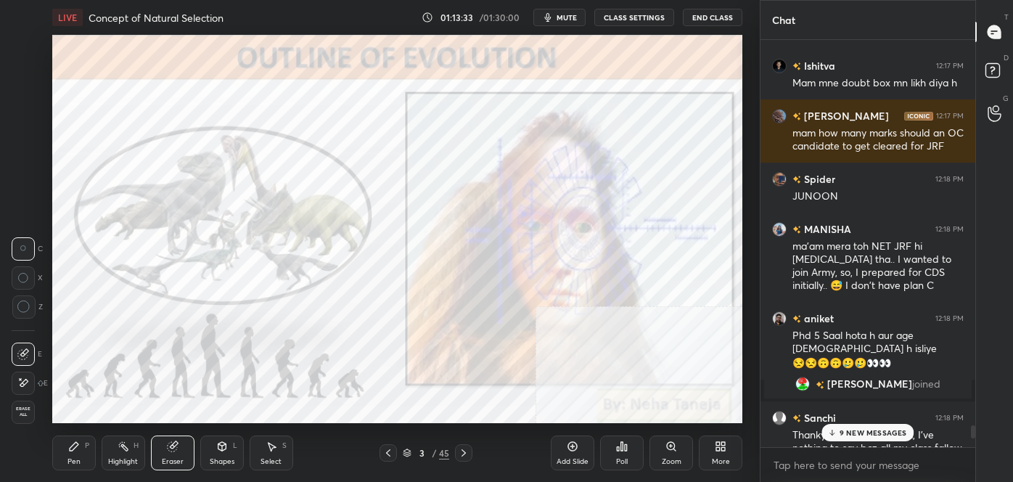
click at [462, 453] on icon at bounding box center [464, 453] width 12 height 12
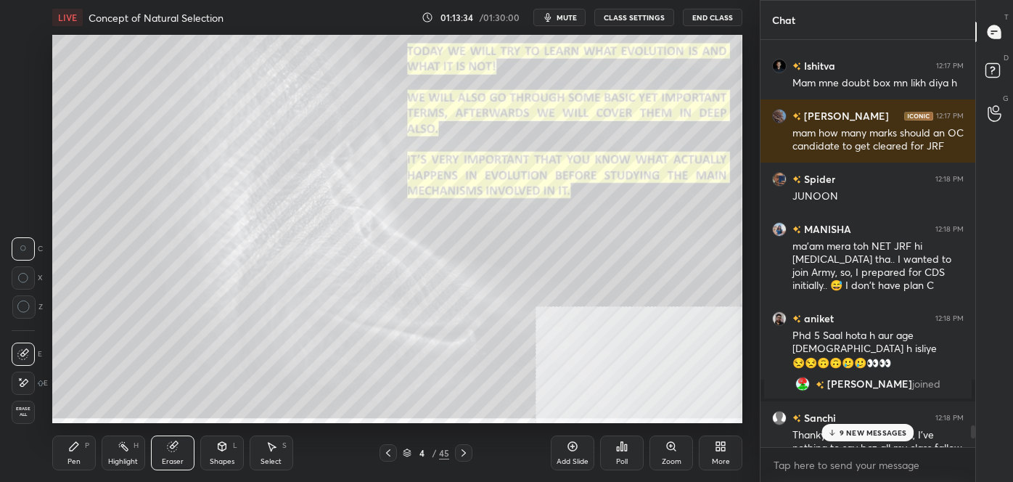
click at [462, 453] on icon at bounding box center [464, 453] width 12 height 12
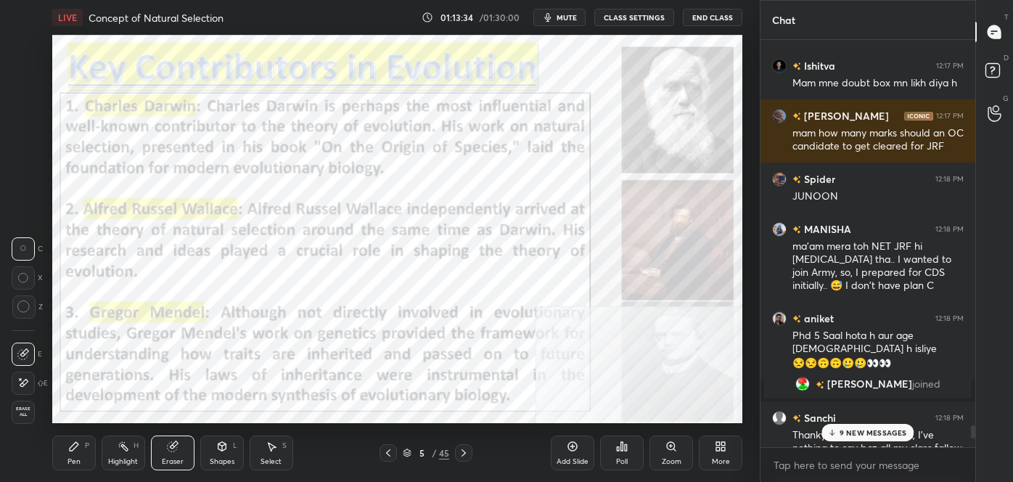
click at [410, 454] on icon at bounding box center [407, 452] width 9 height 9
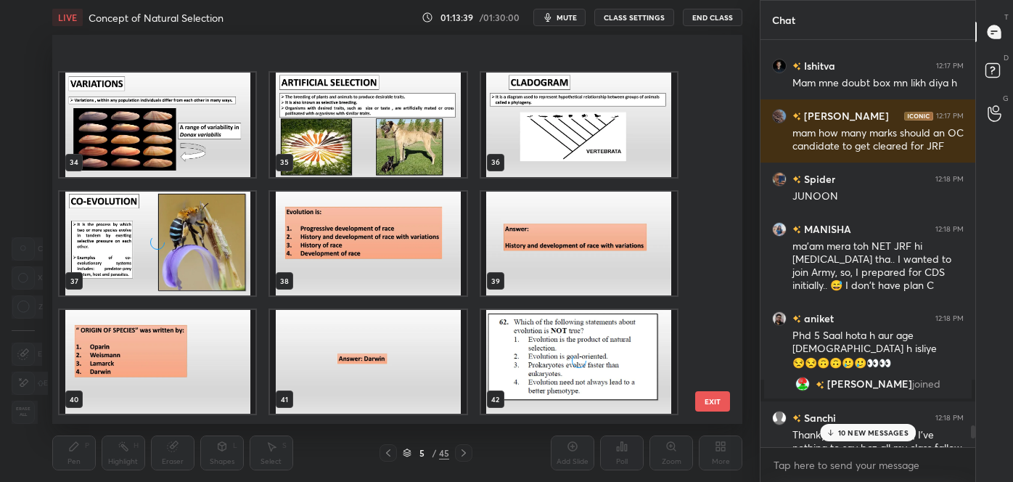
scroll to position [1389, 0]
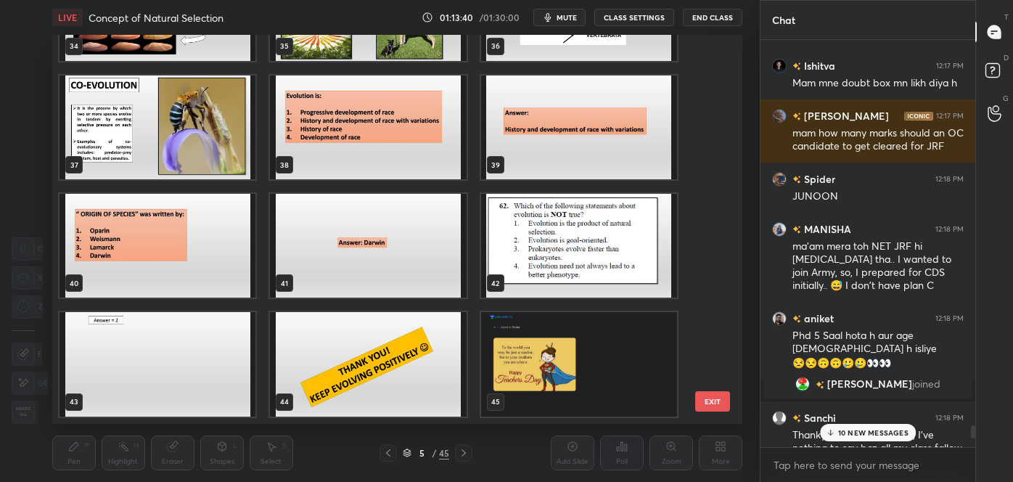
click at [403, 344] on img "grid" at bounding box center [368, 365] width 196 height 104
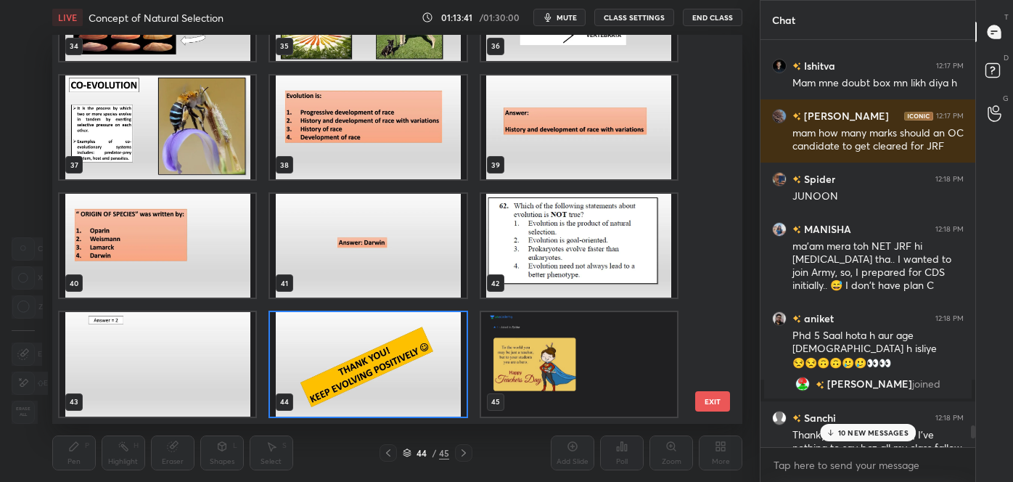
click at [411, 339] on img "grid" at bounding box center [368, 365] width 196 height 104
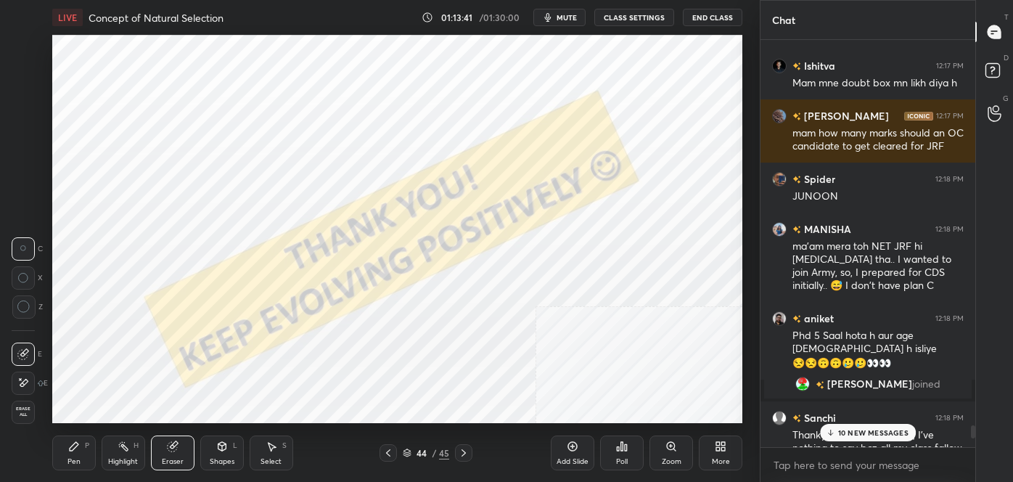
click at [414, 338] on img "grid" at bounding box center [368, 365] width 196 height 104
click at [871, 430] on p "14 NEW MESSAGES" at bounding box center [873, 432] width 70 height 9
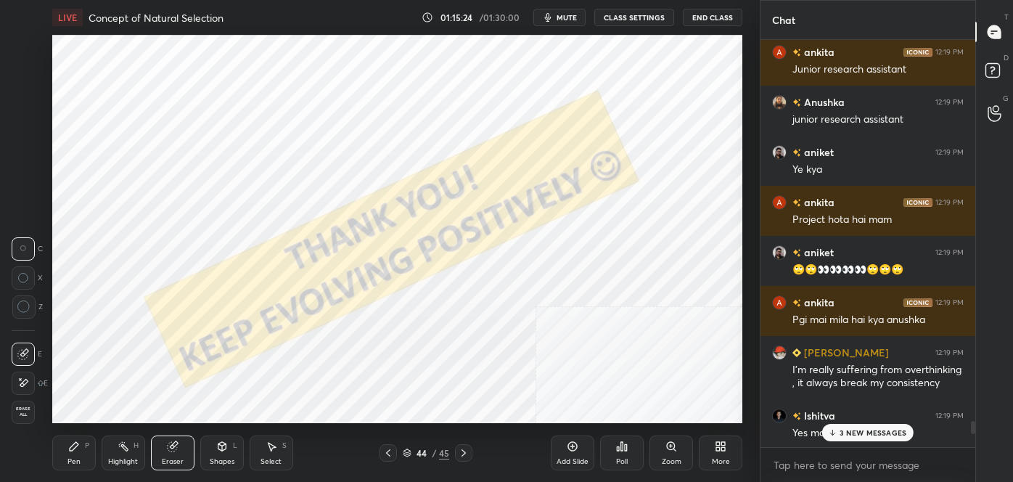
scroll to position [12111, 0]
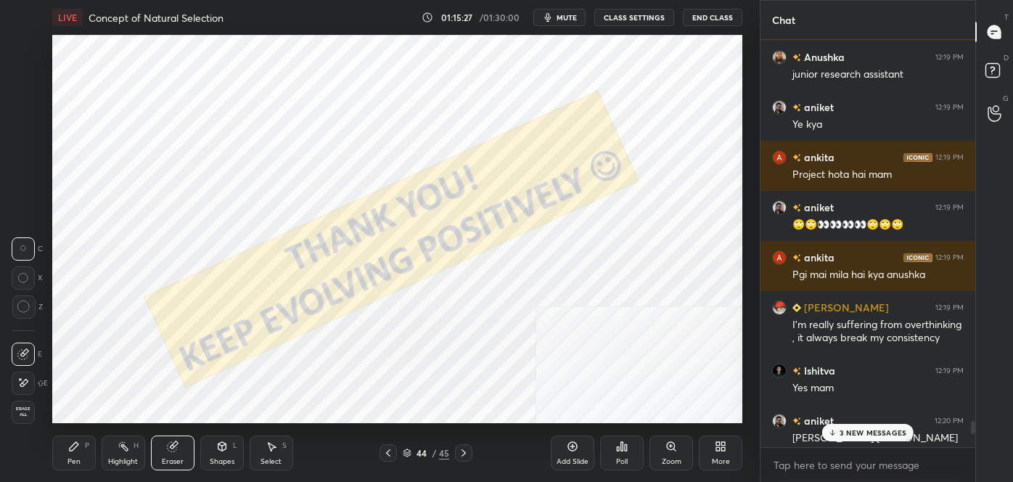
drag, startPoint x: 972, startPoint y: 438, endPoint x: 988, endPoint y: 432, distance: 17.7
click at [986, 433] on div "Chat [PERSON_NAME] 12:19 PM Are bapre sanchi🙄🙄🙄🙄🙄 [PERSON_NAME] 12:19 PM Junior…" at bounding box center [886, 241] width 253 height 482
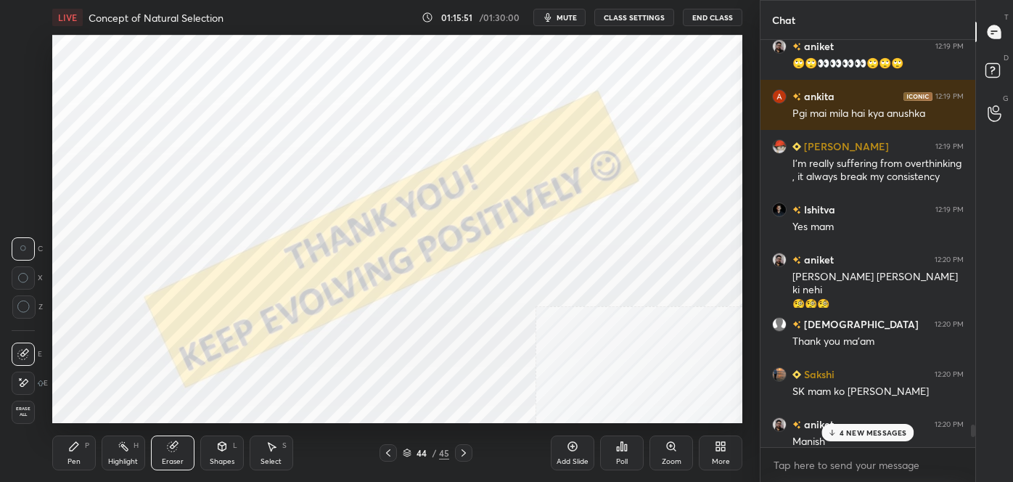
scroll to position [12319, 0]
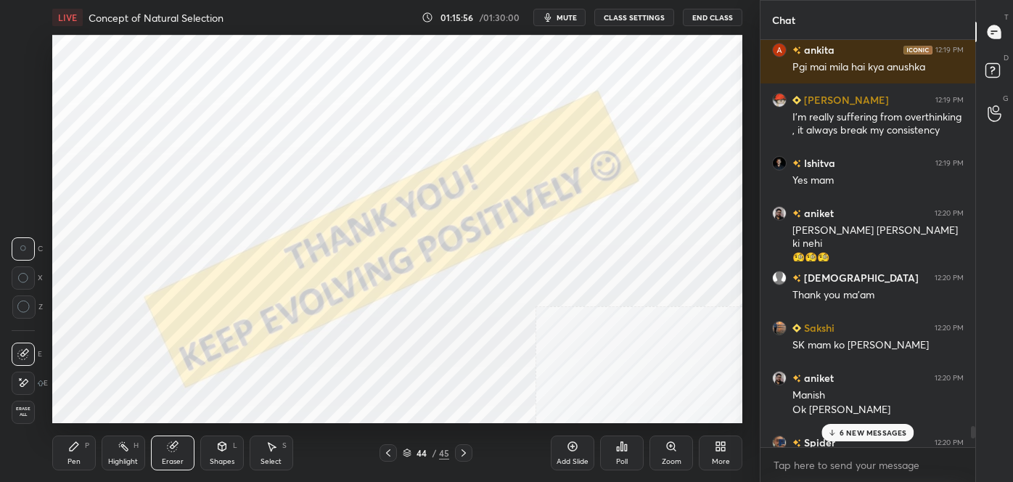
click at [979, 437] on div "Chat [PERSON_NAME] 12:19 PM 🙄🙄👀👀👀👀🙄🙄🙄 [PERSON_NAME] 12:19 PM Pgi mai mila hai k…" at bounding box center [886, 241] width 253 height 482
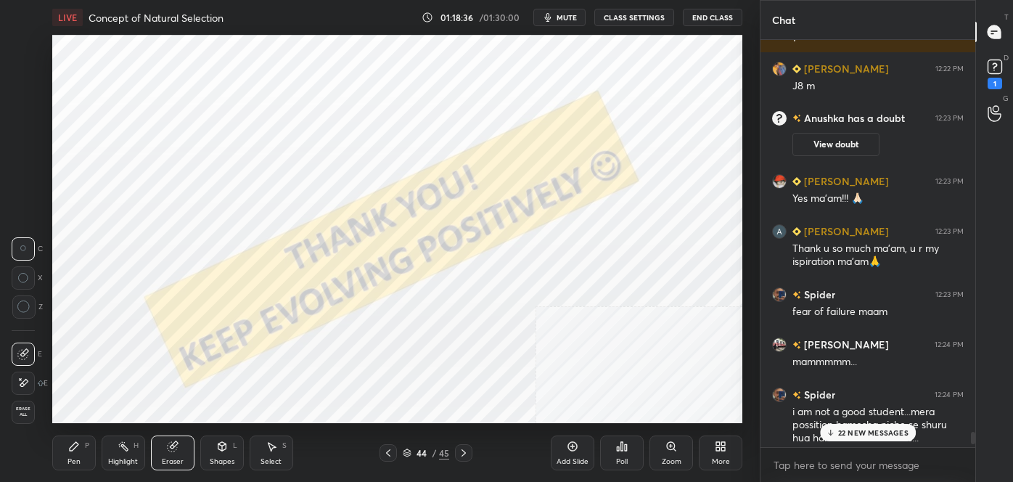
scroll to position [13464, 0]
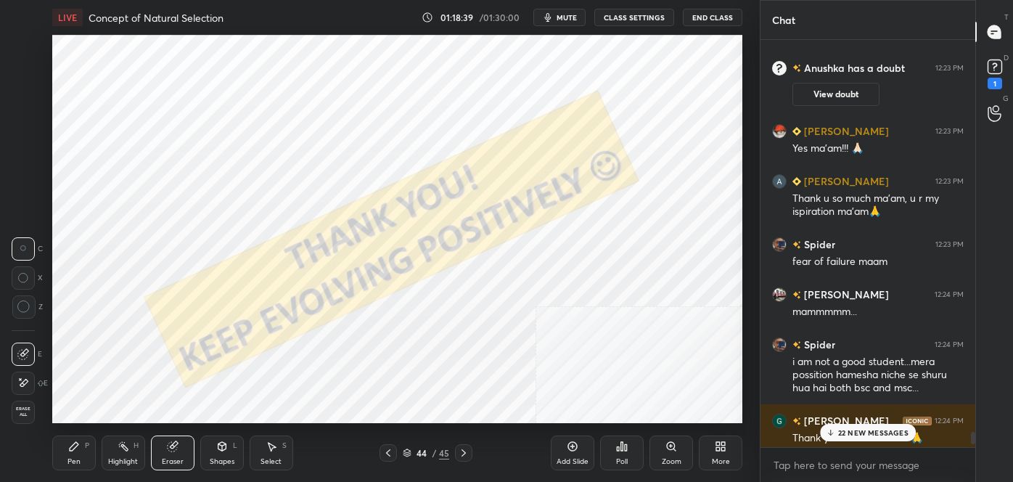
drag, startPoint x: 973, startPoint y: 433, endPoint x: 983, endPoint y: 469, distance: 37.7
click at [983, 469] on div "Chat [PERSON_NAME] 12:22 PM [PERSON_NAME] 12:22 PM J8 m [PERSON_NAME] has a dou…" at bounding box center [886, 241] width 253 height 482
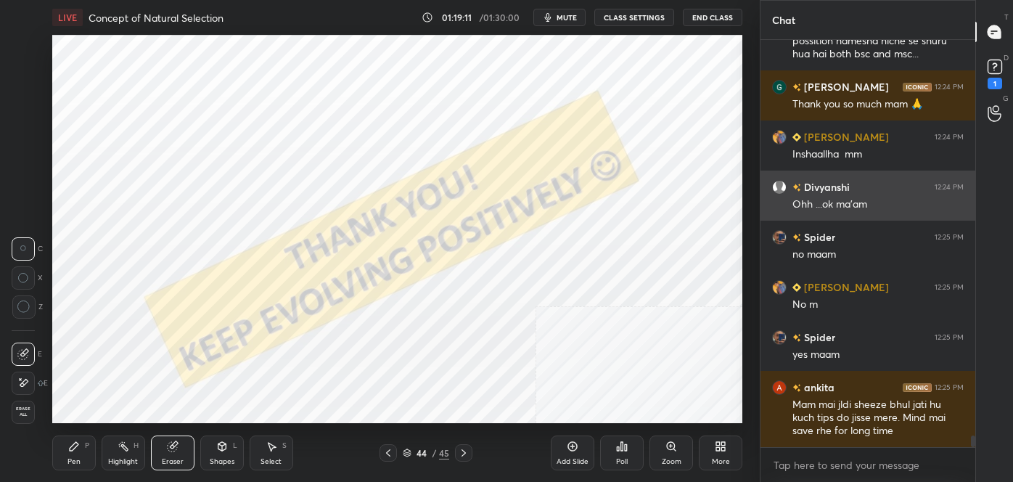
scroll to position [4, 4]
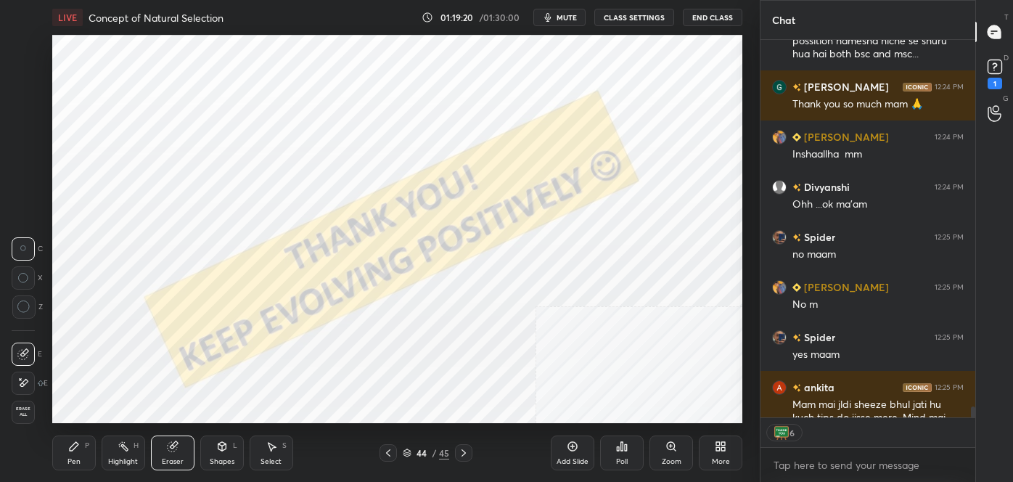
drag, startPoint x: 50, startPoint y: 453, endPoint x: 65, endPoint y: 447, distance: 16.3
click at [62, 443] on div "1 2 3 4 5 6 7 C X Z C X Z E E Erase all H H LIVE Concept of Natural Selection 0…" at bounding box center [374, 241] width 748 height 482
click at [71, 450] on icon at bounding box center [74, 446] width 9 height 9
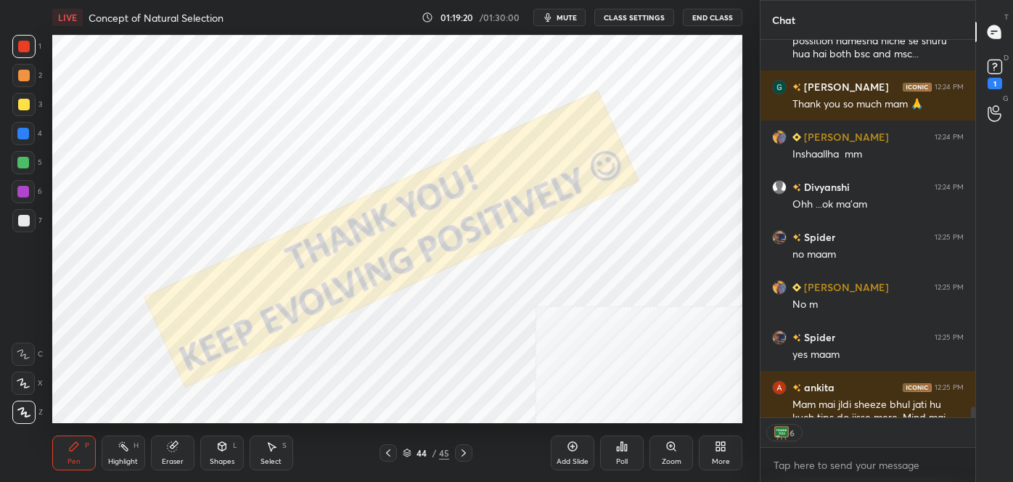
click at [29, 415] on div at bounding box center [23, 412] width 23 height 23
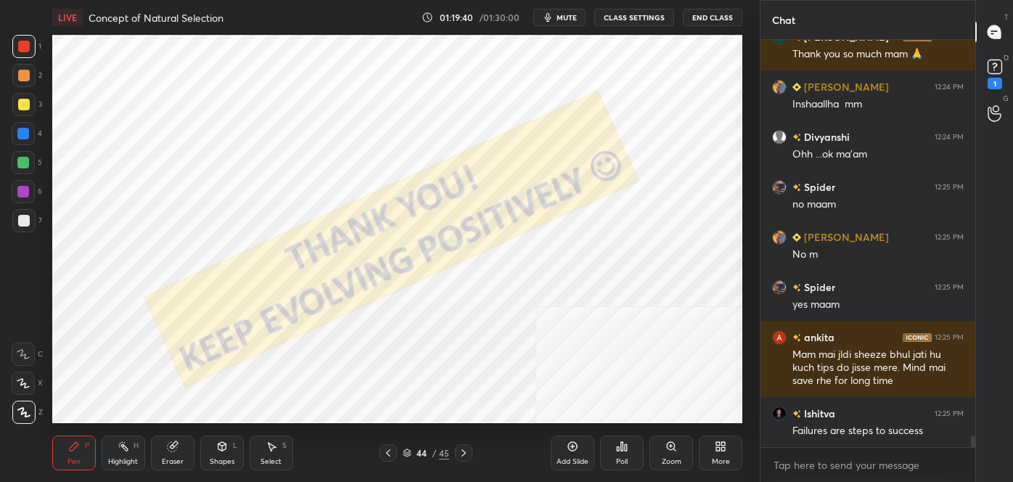
scroll to position [13924, 0]
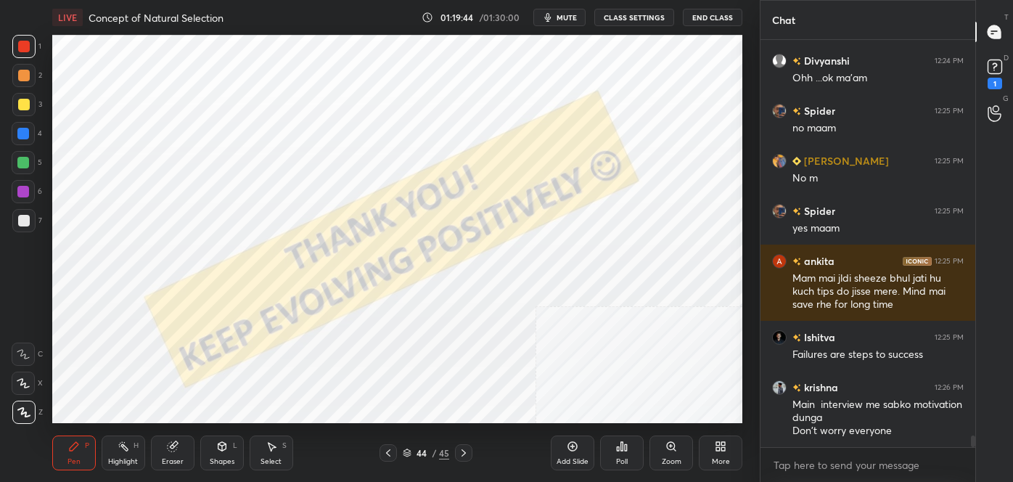
click at [135, 442] on div "H" at bounding box center [136, 445] width 5 height 7
click at [30, 418] on div at bounding box center [23, 412] width 23 height 23
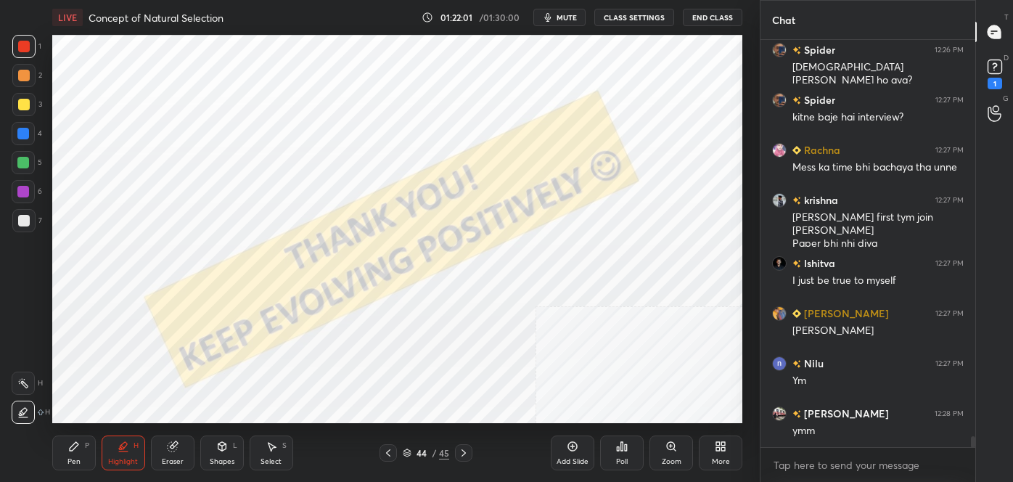
scroll to position [14437, 0]
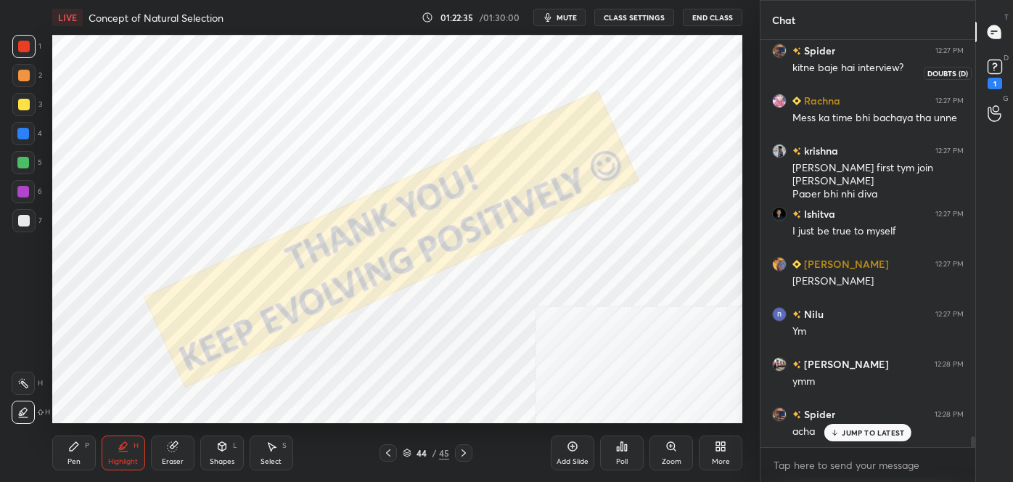
click at [1000, 70] on rect at bounding box center [995, 67] width 14 height 14
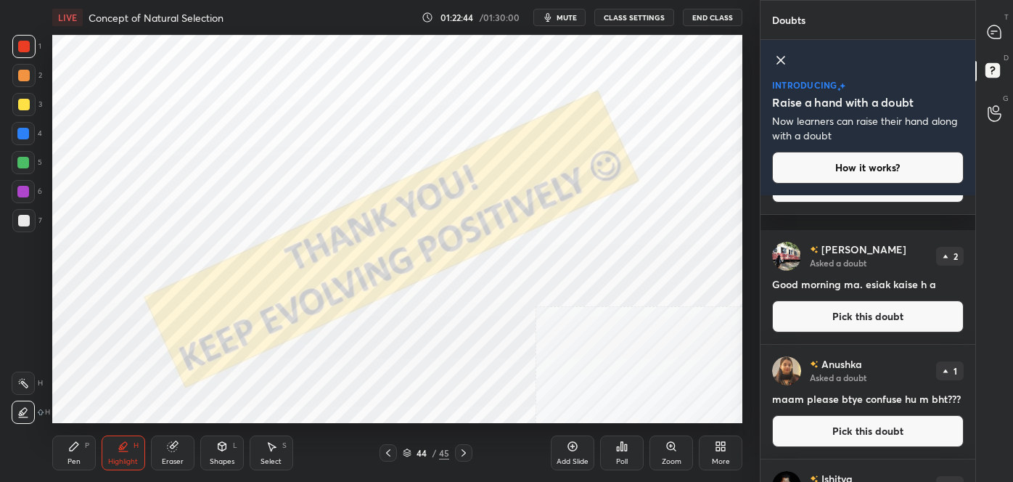
scroll to position [954, 0]
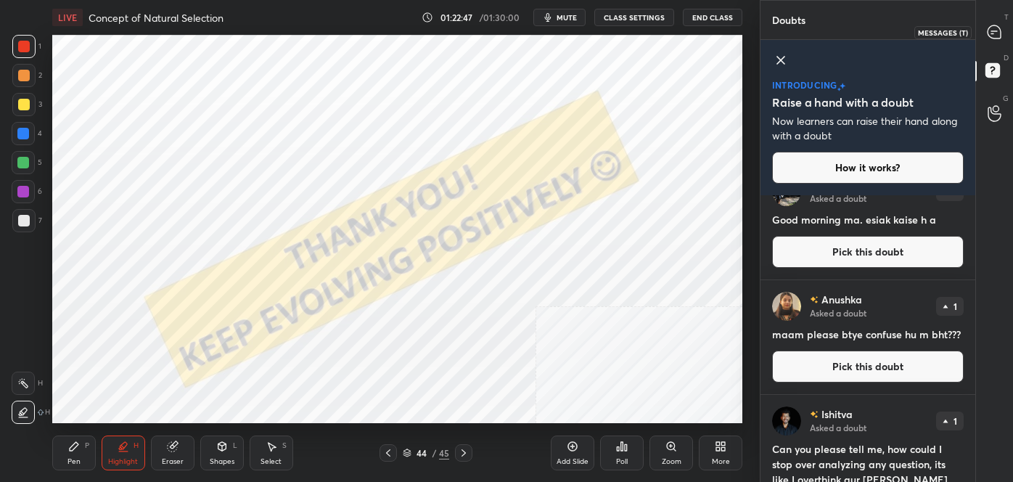
click at [994, 35] on icon at bounding box center [994, 31] width 13 height 13
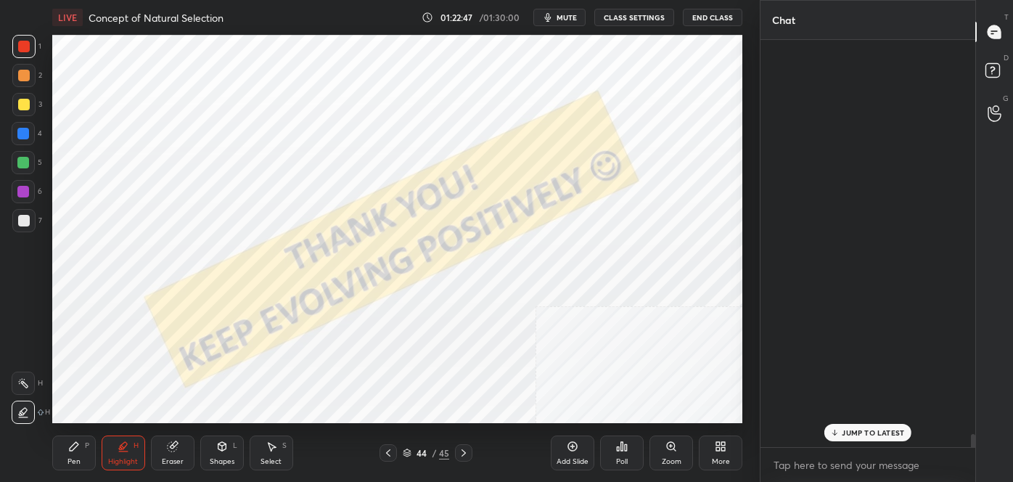
scroll to position [403, 210]
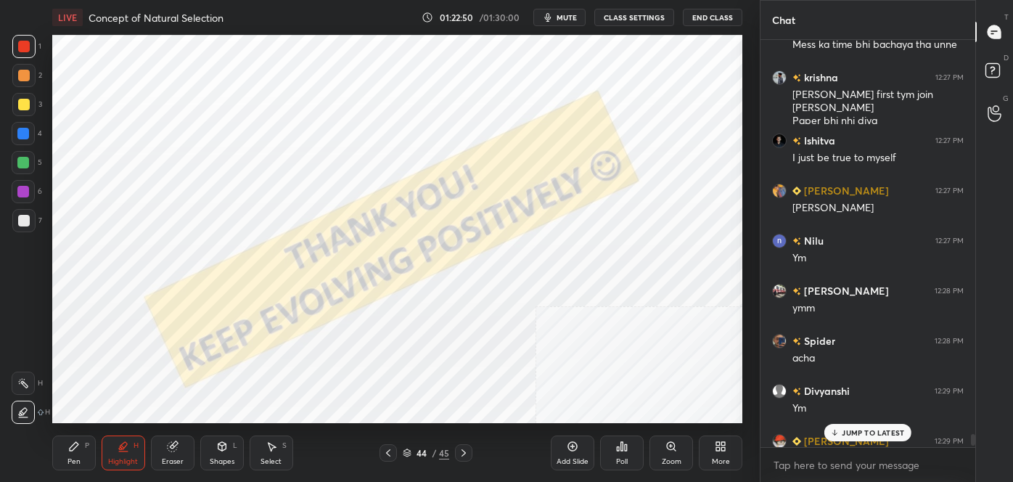
click at [726, 446] on icon at bounding box center [721, 446] width 12 height 12
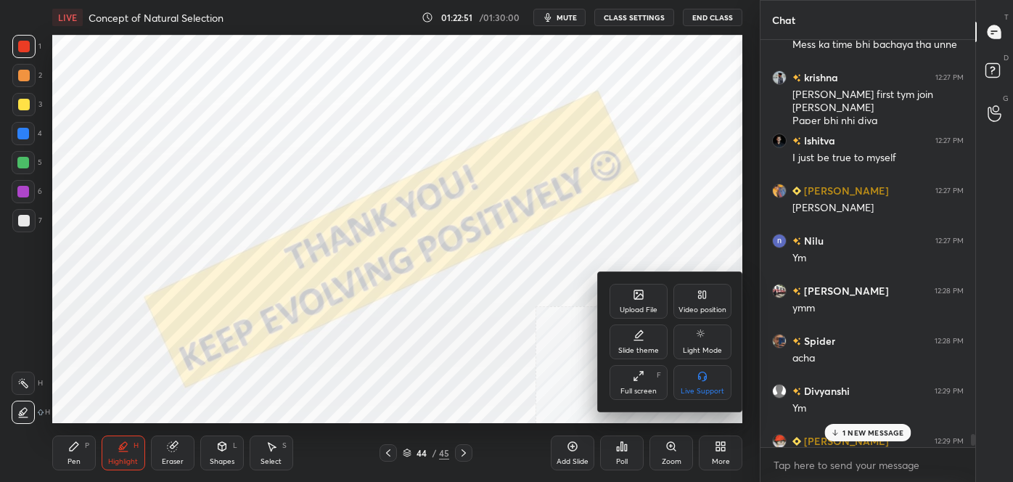
click at [644, 290] on div "Upload File" at bounding box center [639, 301] width 58 height 35
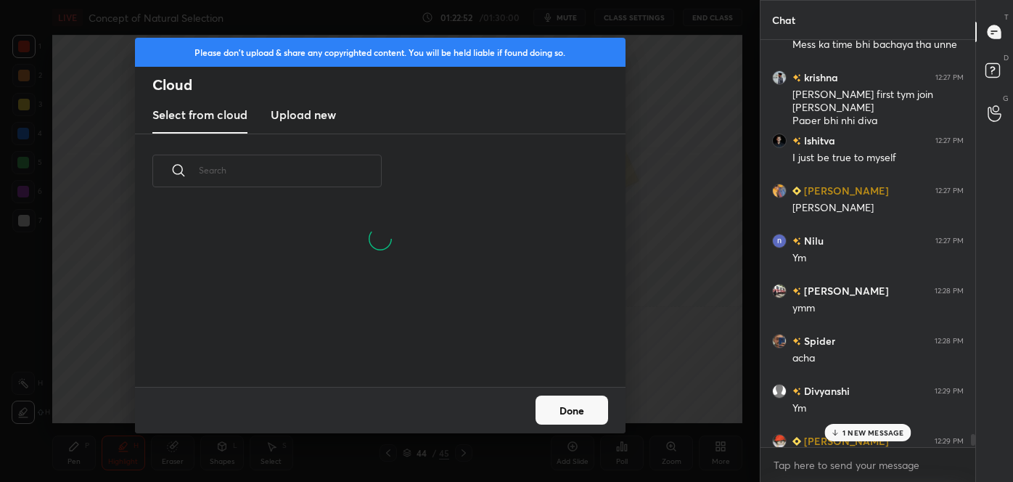
click at [306, 115] on h3 "Upload new" at bounding box center [303, 114] width 65 height 17
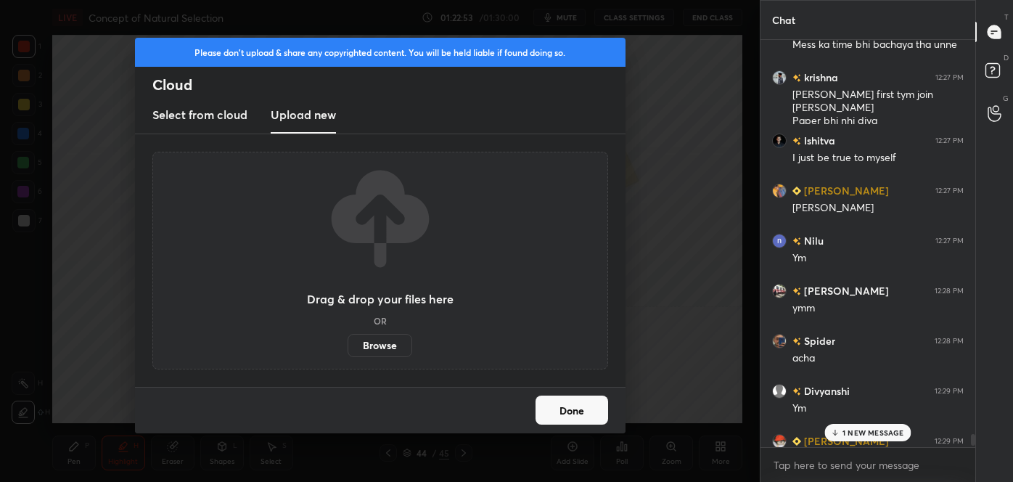
click at [381, 343] on label "Browse" at bounding box center [380, 345] width 65 height 23
click at [348, 343] on input "Browse" at bounding box center [348, 345] width 0 height 23
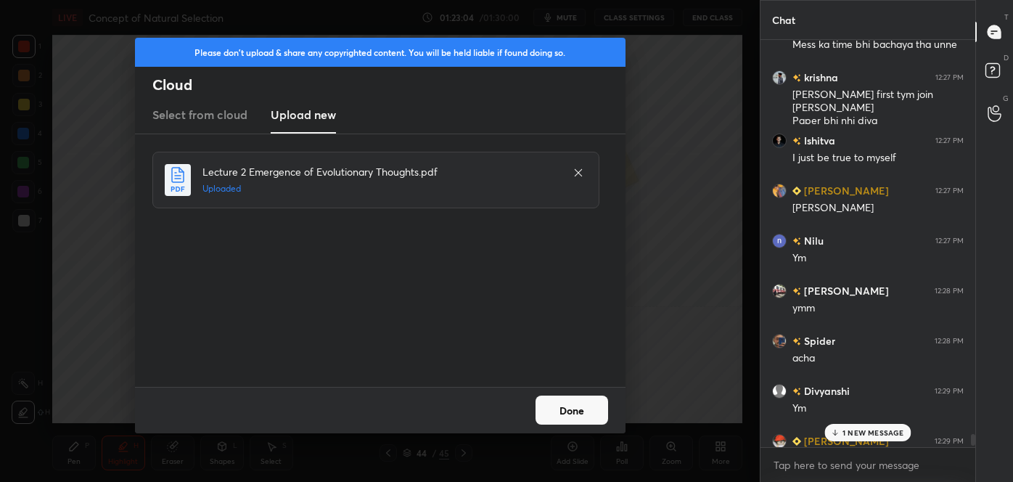
click at [557, 391] on div "Done" at bounding box center [380, 410] width 491 height 46
click at [554, 403] on button "Done" at bounding box center [571, 409] width 73 height 29
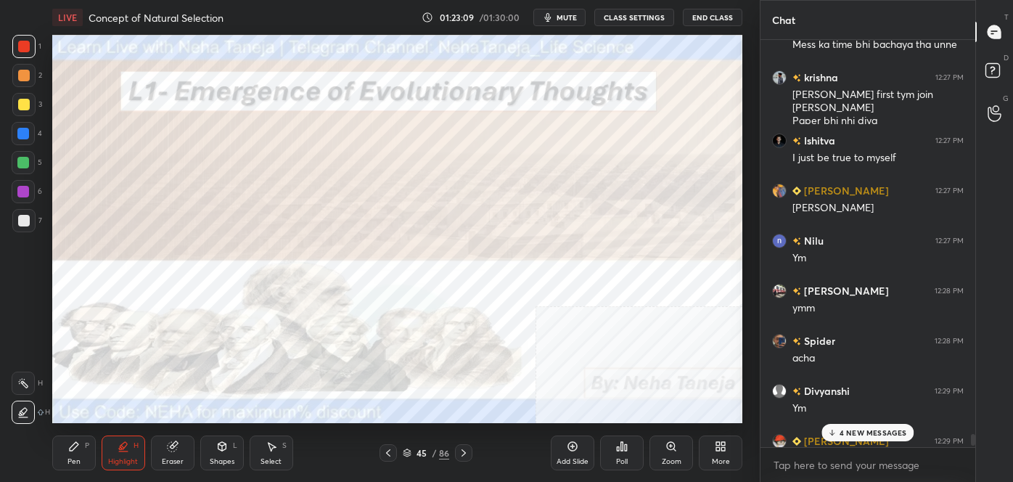
click at [27, 387] on rect at bounding box center [24, 383] width 7 height 7
click at [24, 55] on div at bounding box center [23, 46] width 23 height 23
click at [468, 449] on icon at bounding box center [464, 453] width 12 height 12
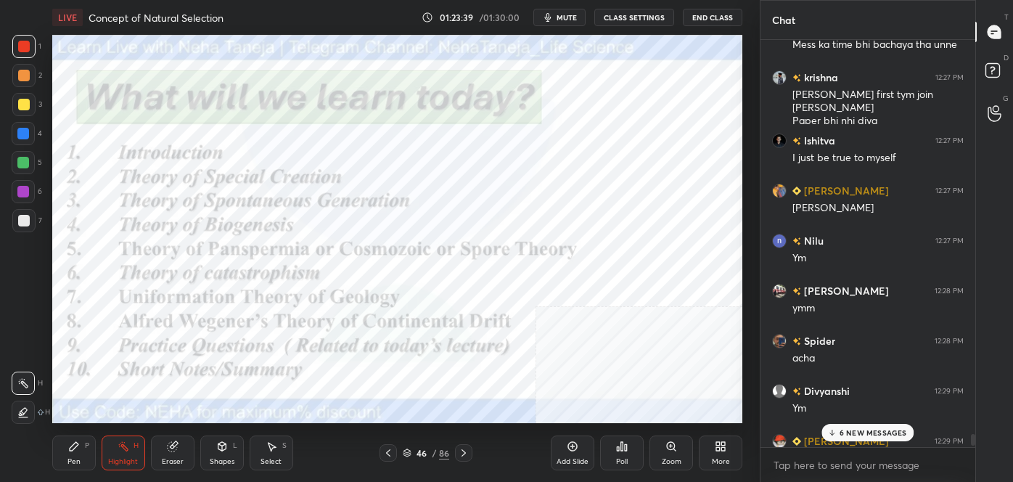
click at [460, 449] on icon at bounding box center [464, 453] width 12 height 12
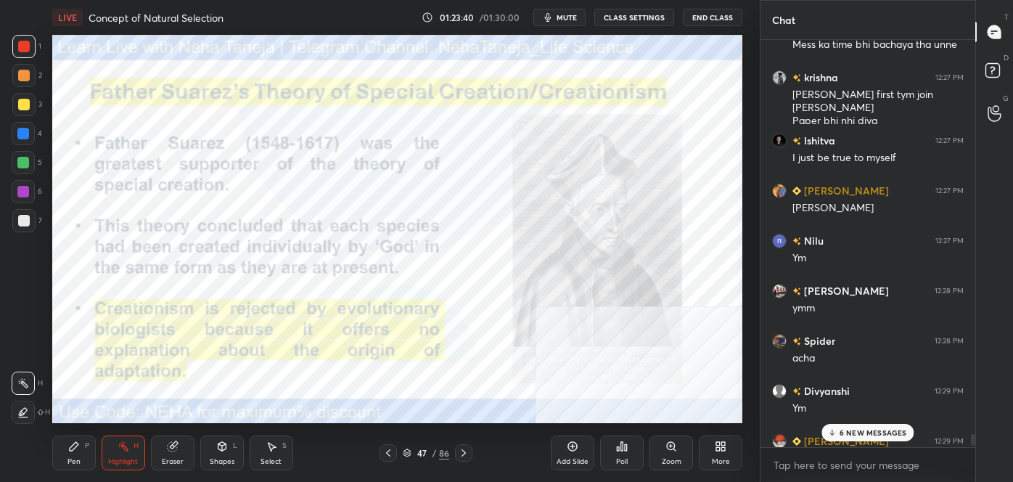
click at [459, 450] on icon at bounding box center [464, 453] width 12 height 12
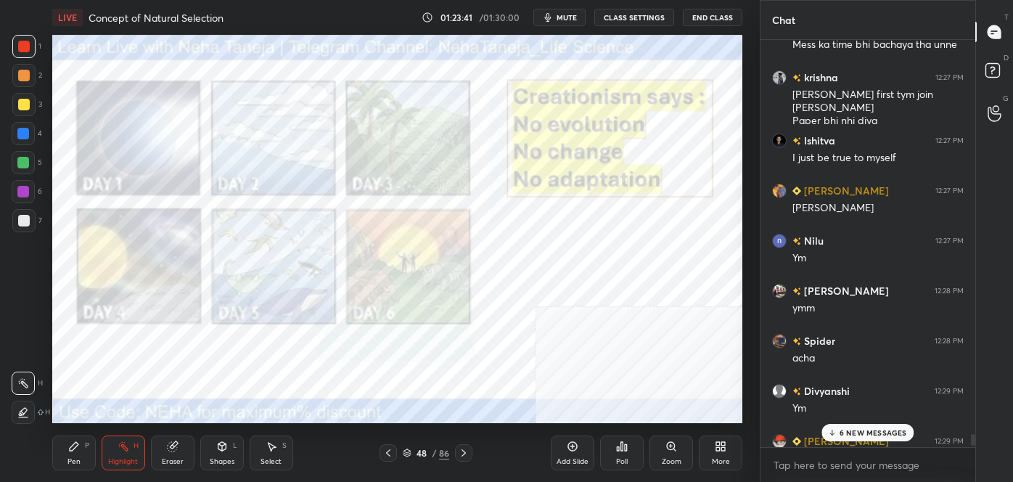
click at [389, 455] on icon at bounding box center [388, 452] width 4 height 7
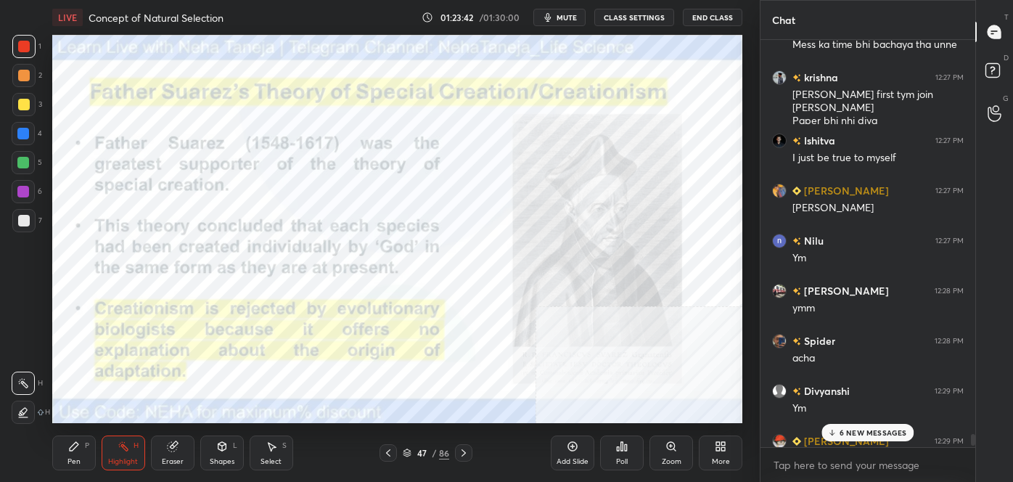
click at [390, 453] on icon at bounding box center [388, 453] width 12 height 12
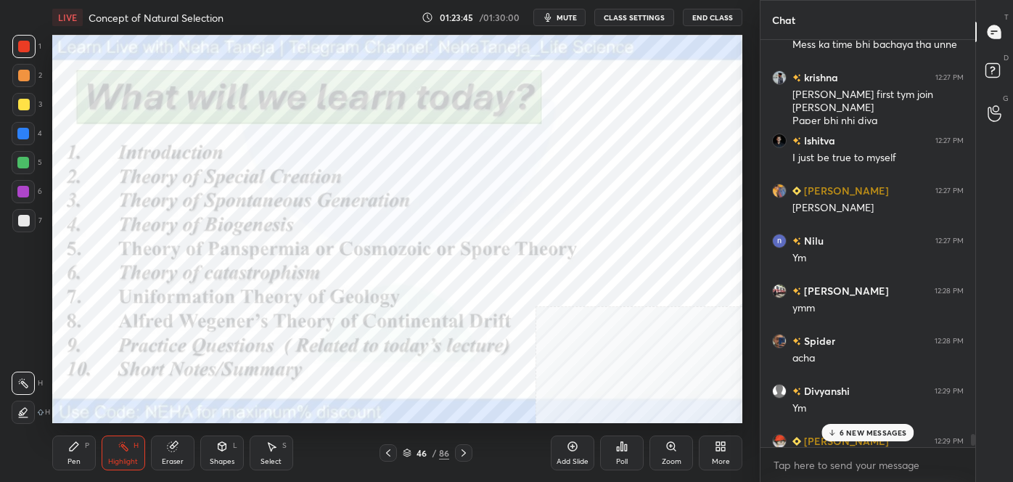
click at [394, 449] on div at bounding box center [387, 452] width 17 height 17
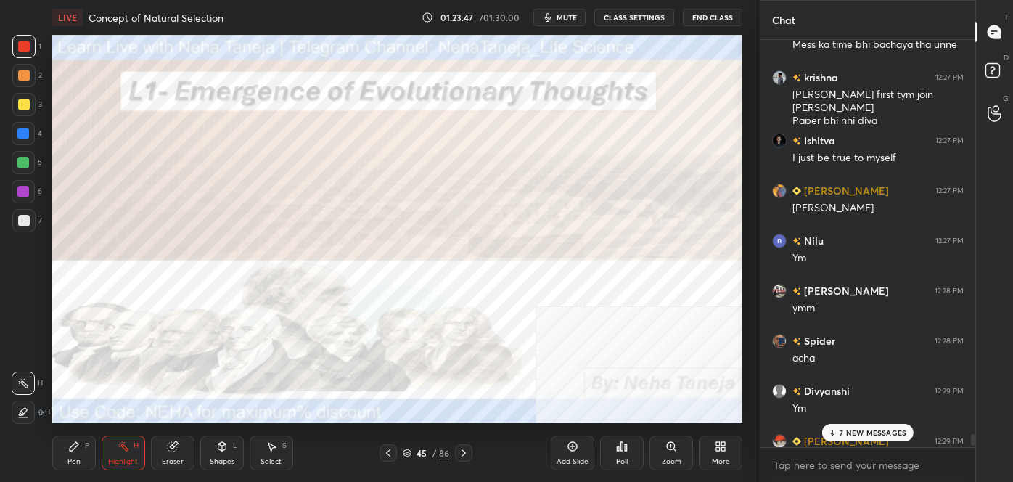
click at [842, 430] on p "7 NEW MESSAGES" at bounding box center [873, 432] width 67 height 9
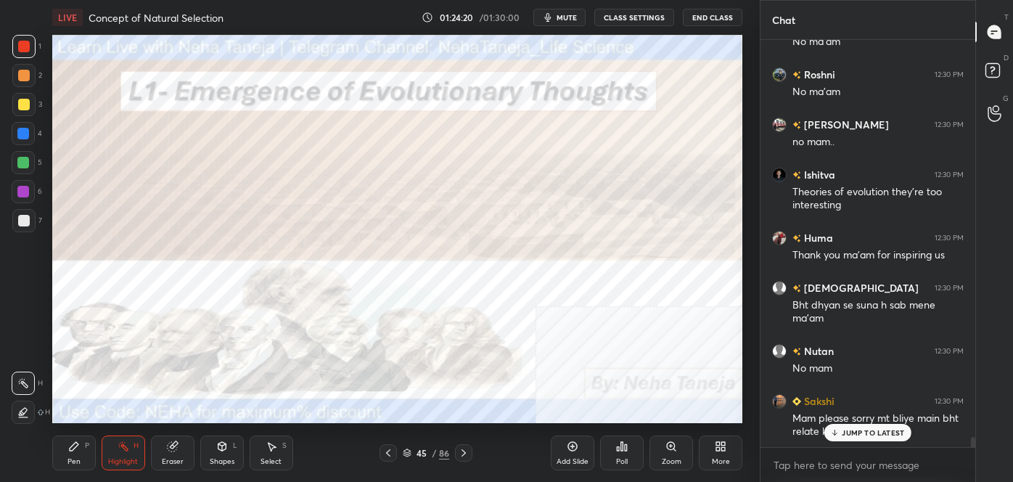
scroll to position [15746, 0]
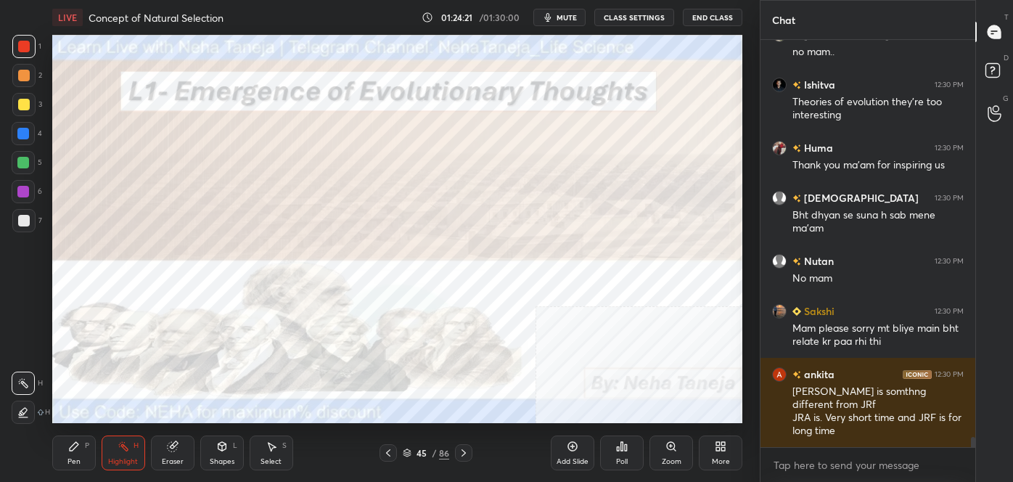
click at [970, 437] on div at bounding box center [971, 243] width 9 height 407
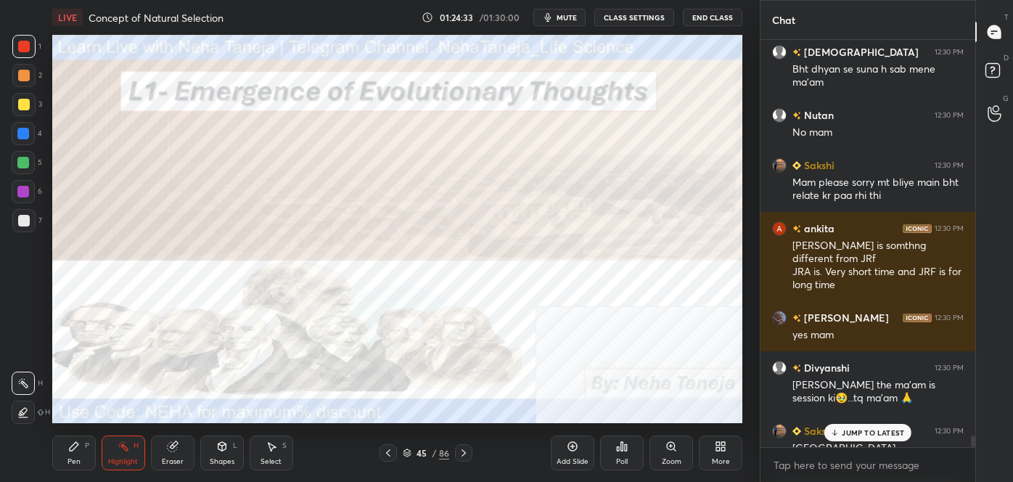
scroll to position [15959, 0]
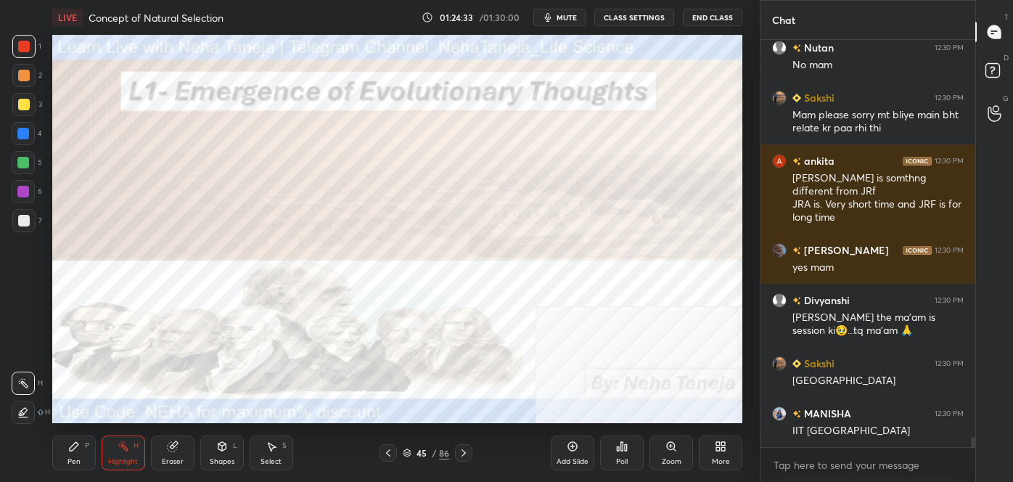
click at [974, 447] on div "Ansari 12:30 PM Bht dhyan se suna h sab mene ma'am Nutan 12:30 PM No mam [PERSO…" at bounding box center [867, 261] width 215 height 442
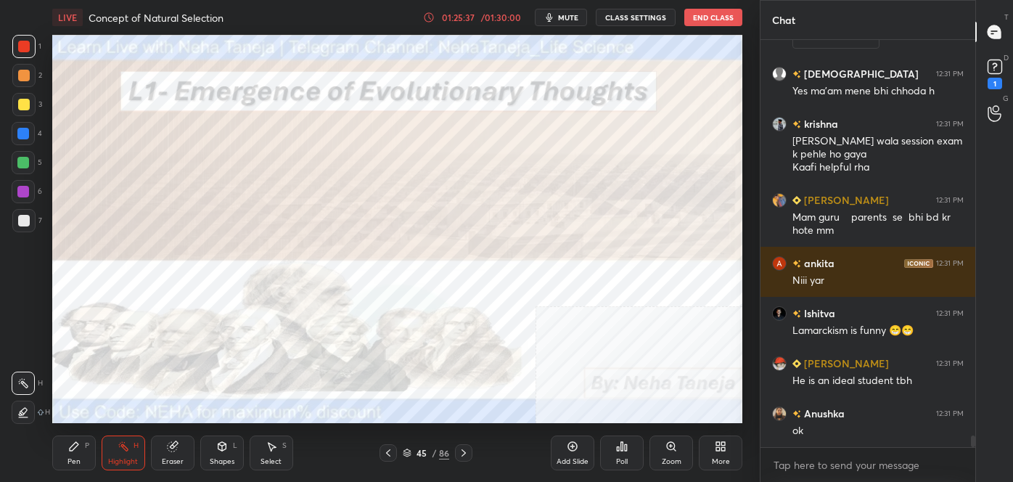
scroll to position [13766, 0]
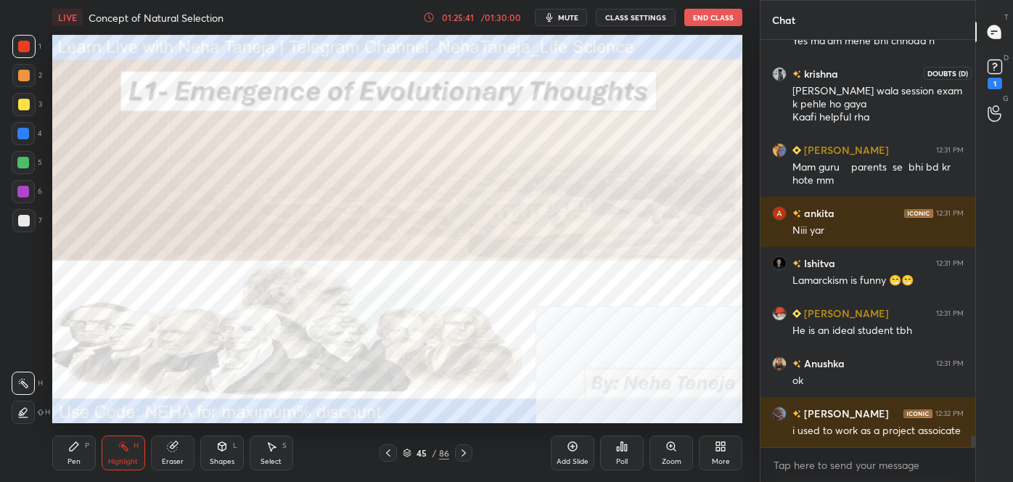
click at [993, 62] on rect at bounding box center [995, 67] width 14 height 14
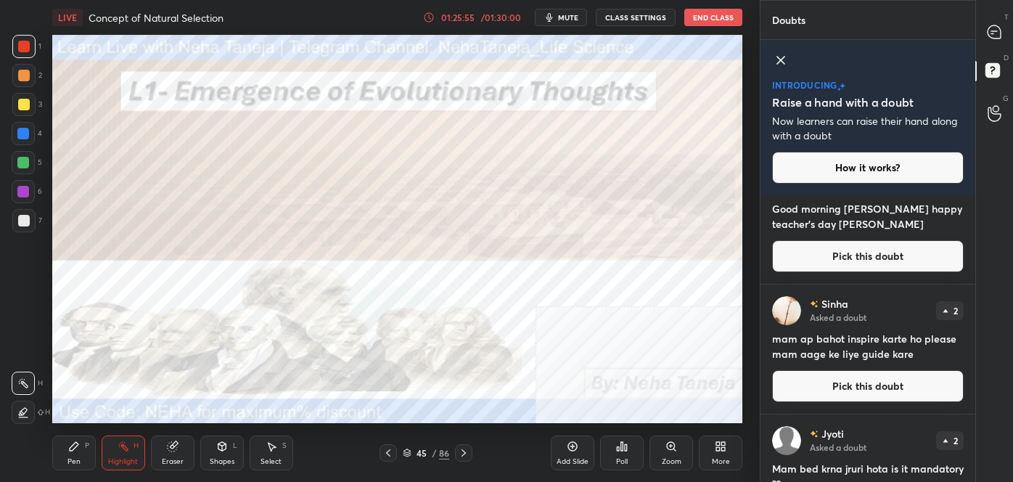
scroll to position [98, 0]
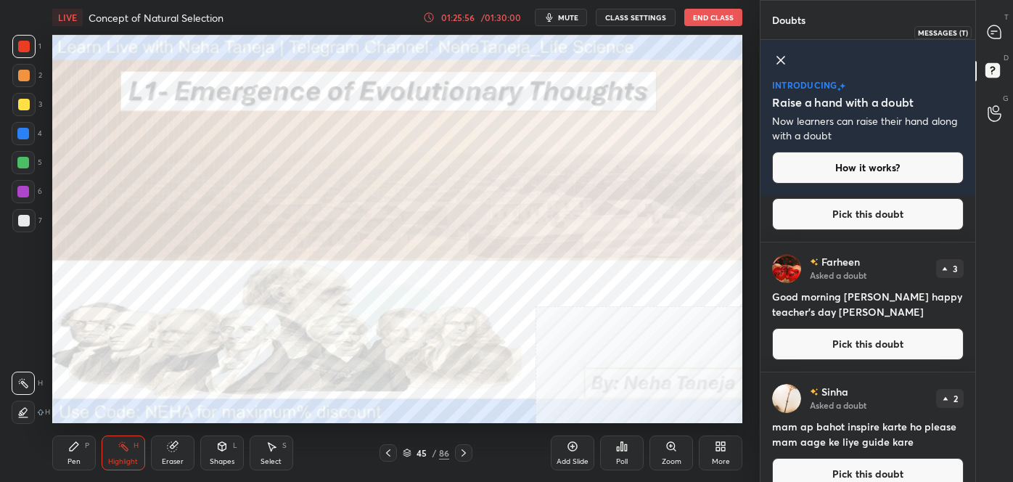
click at [997, 22] on div at bounding box center [994, 32] width 29 height 26
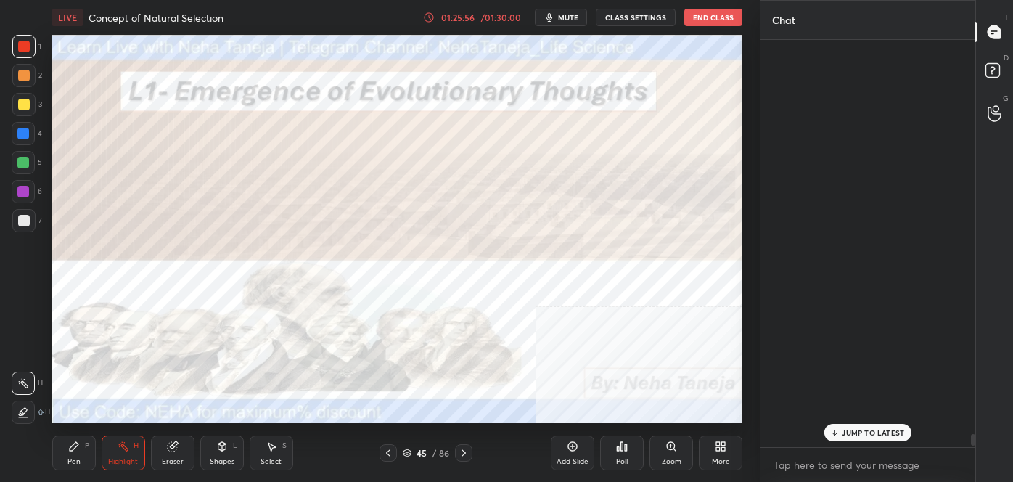
scroll to position [403, 210]
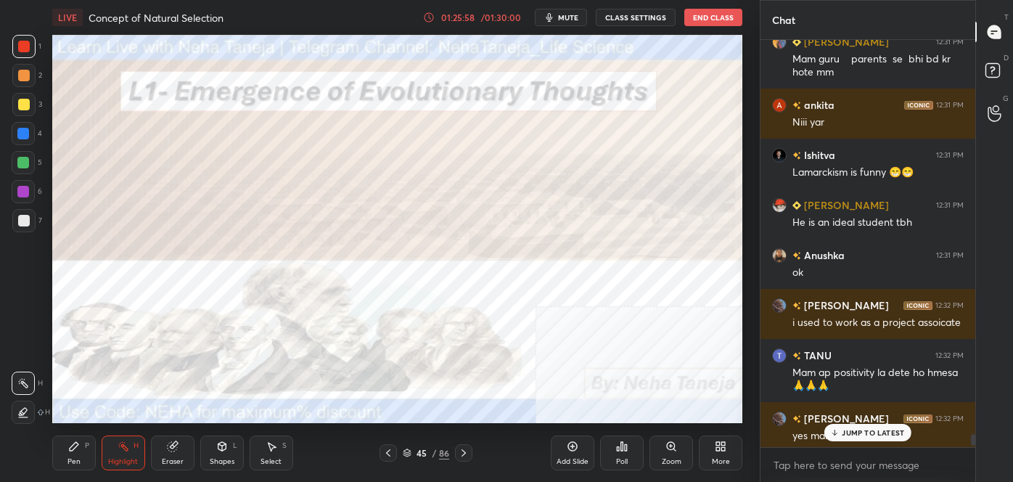
click at [890, 427] on div "JUMP TO LATEST" at bounding box center [867, 432] width 87 height 17
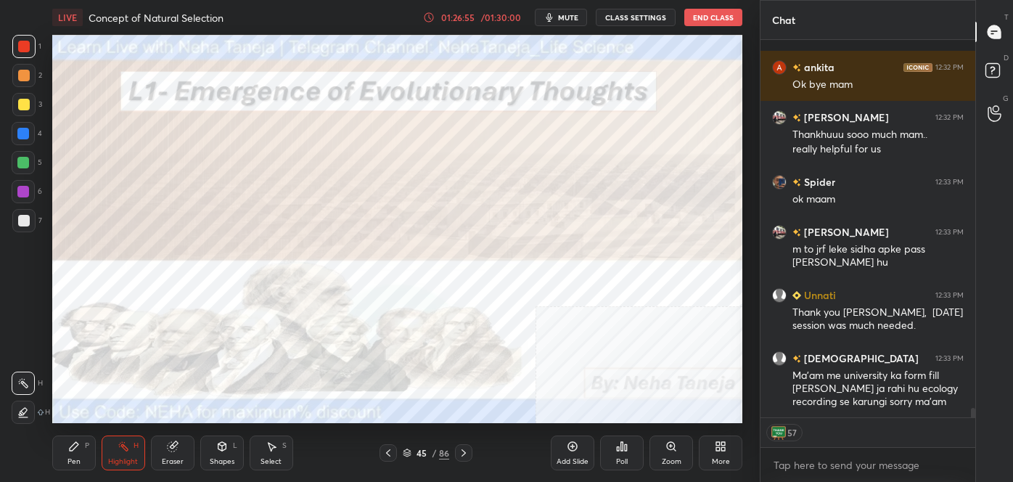
scroll to position [14897, 0]
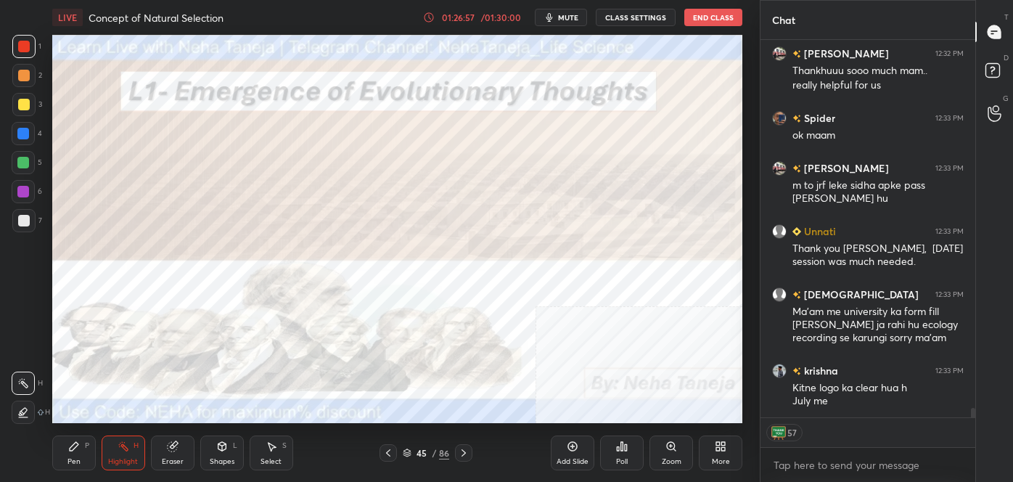
type textarea "x"
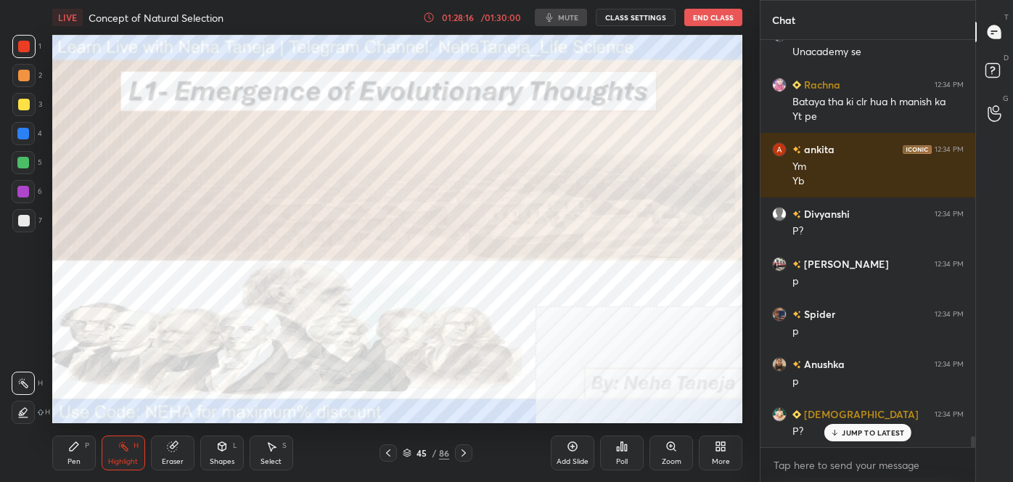
scroll to position [15396, 0]
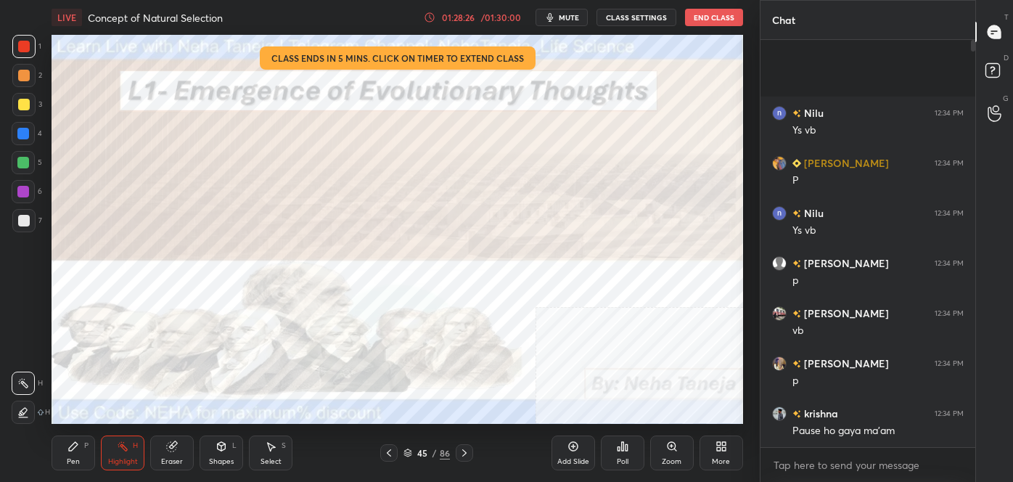
scroll to position [72171, 71858]
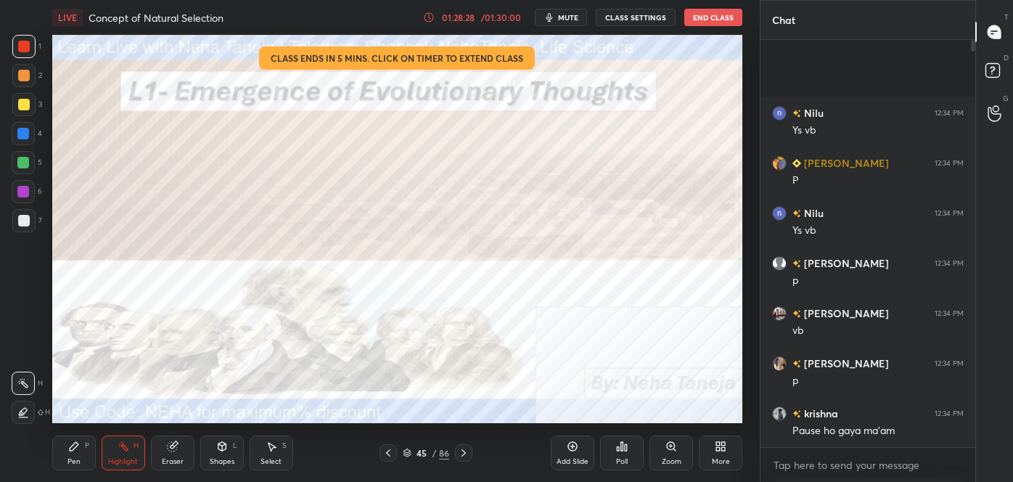
click at [485, 14] on div "/ 01:30:00" at bounding box center [500, 17] width 45 height 9
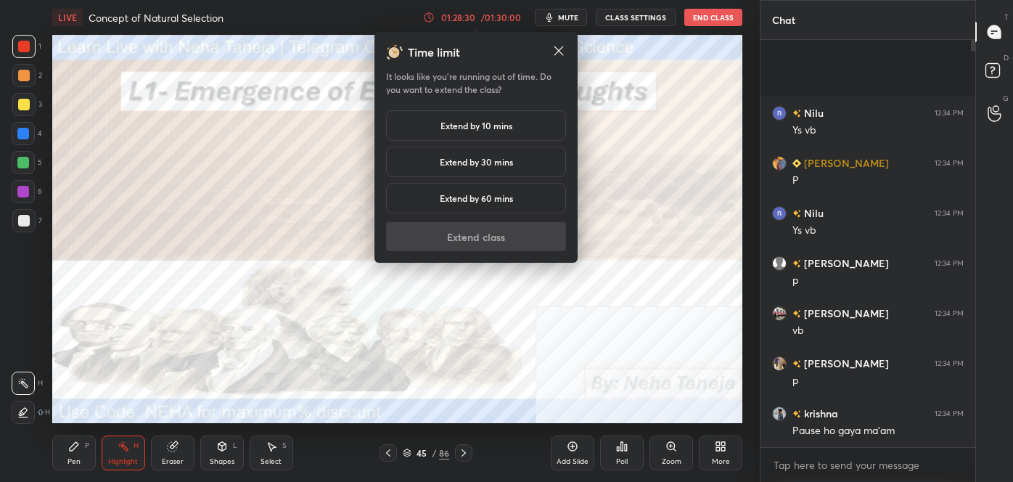
click at [488, 123] on h5 "Extend by 10 mins" at bounding box center [476, 125] width 72 height 13
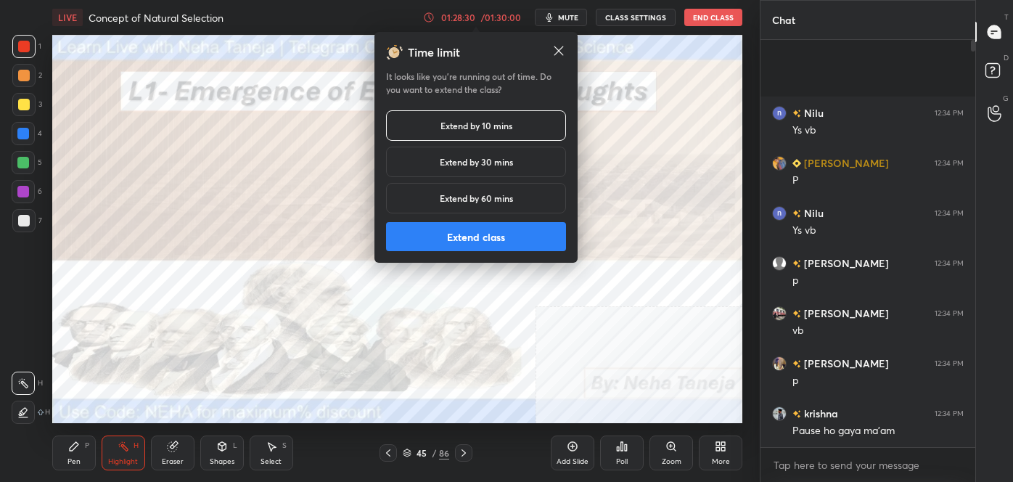
click at [506, 234] on button "Extend class" at bounding box center [476, 236] width 180 height 29
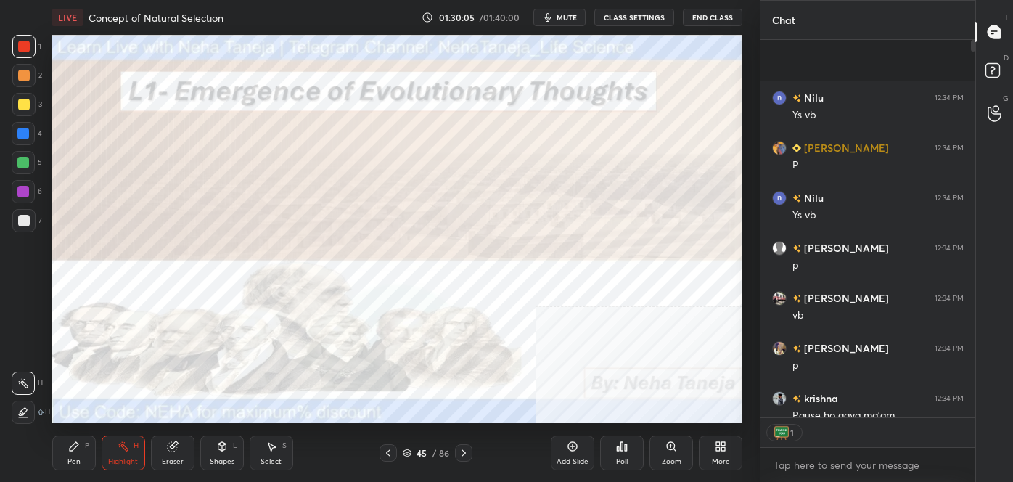
scroll to position [4, 4]
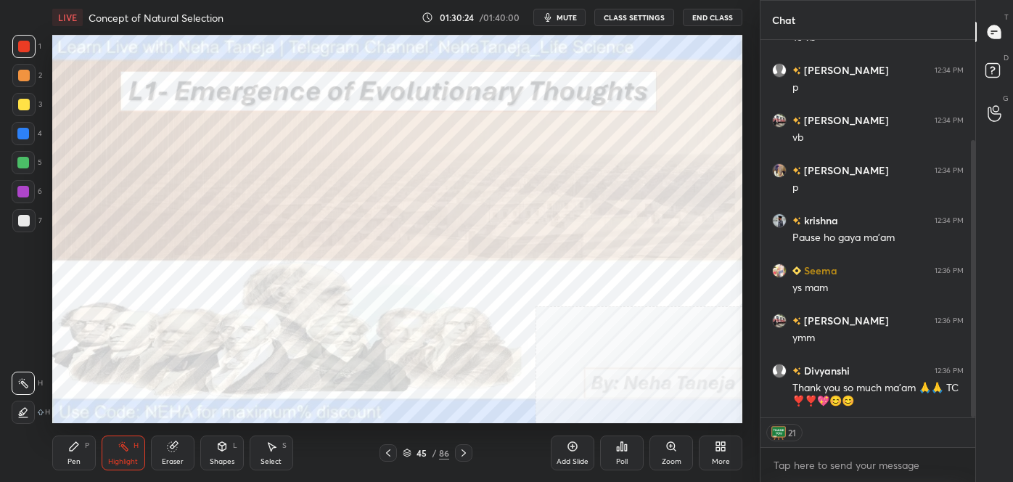
drag, startPoint x: 972, startPoint y: 297, endPoint x: 977, endPoint y: 308, distance: 11.7
click at [975, 320] on div "Chat Abdul 12:34 PM P Nilu 12:34 PM Ys vb Akansha 12:34 PM p Kanupriya 12:34 PM…" at bounding box center [886, 241] width 253 height 482
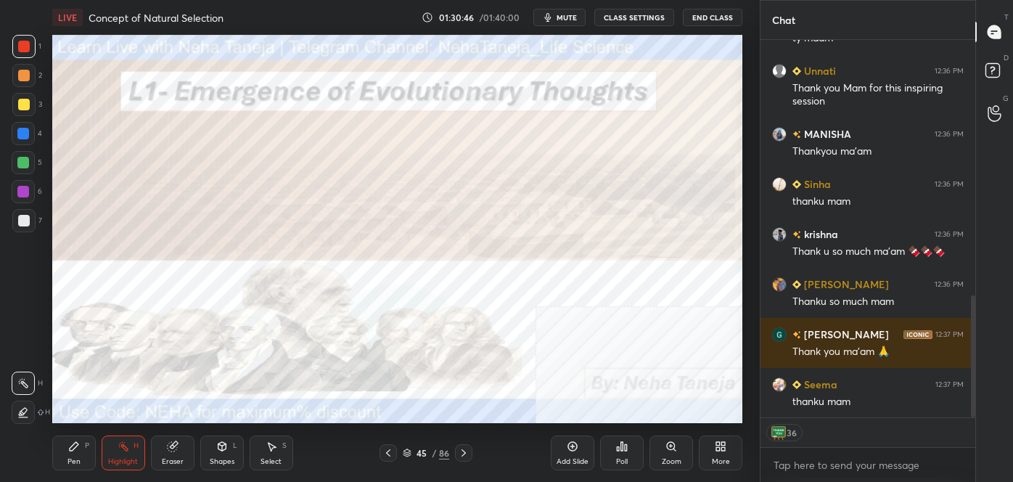
scroll to position [789, 0]
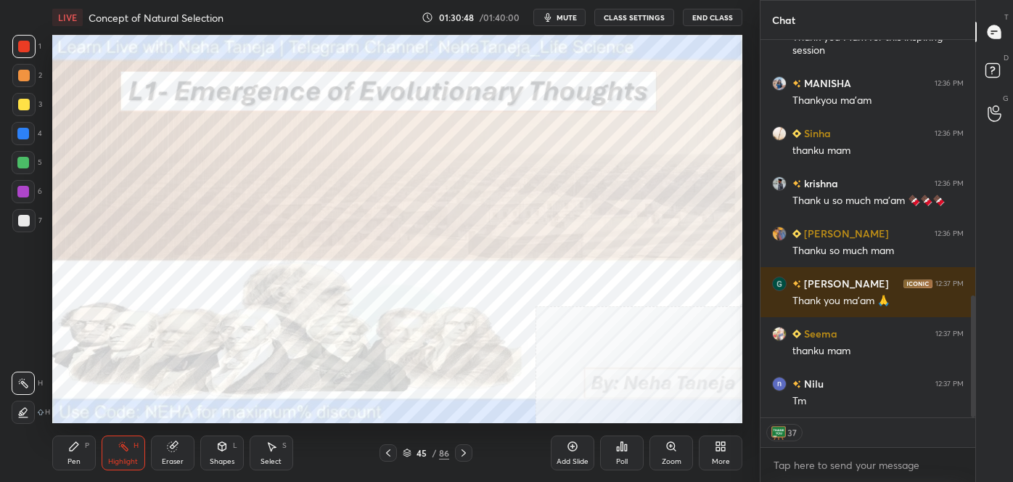
click at [700, 16] on button "End Class" at bounding box center [712, 17] width 59 height 17
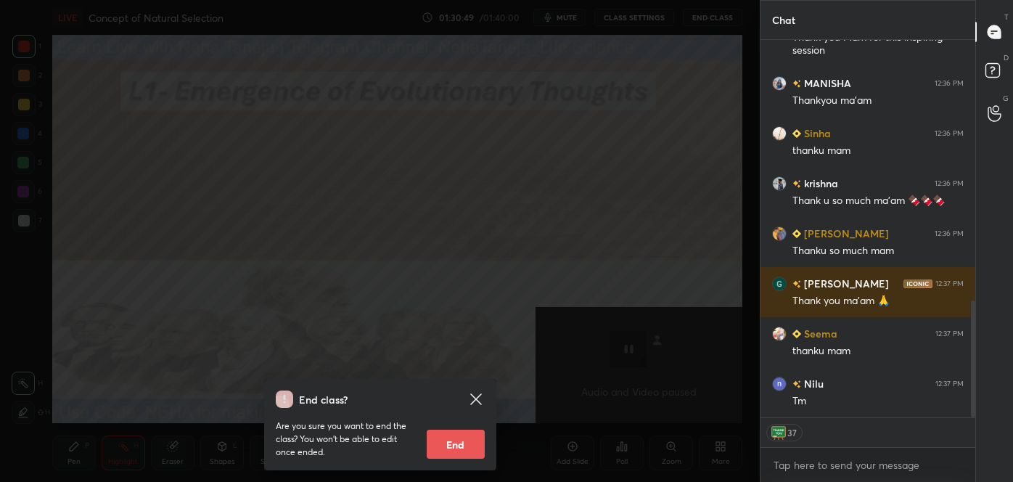
scroll to position [840, 0]
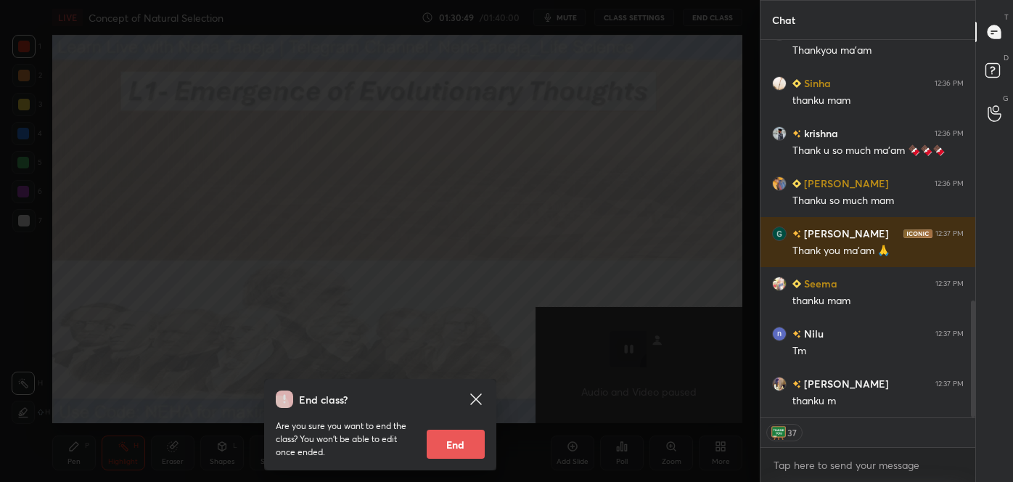
drag, startPoint x: 454, startPoint y: 435, endPoint x: 445, endPoint y: 440, distance: 9.7
click at [454, 435] on button "End" at bounding box center [456, 444] width 58 height 29
type textarea "x"
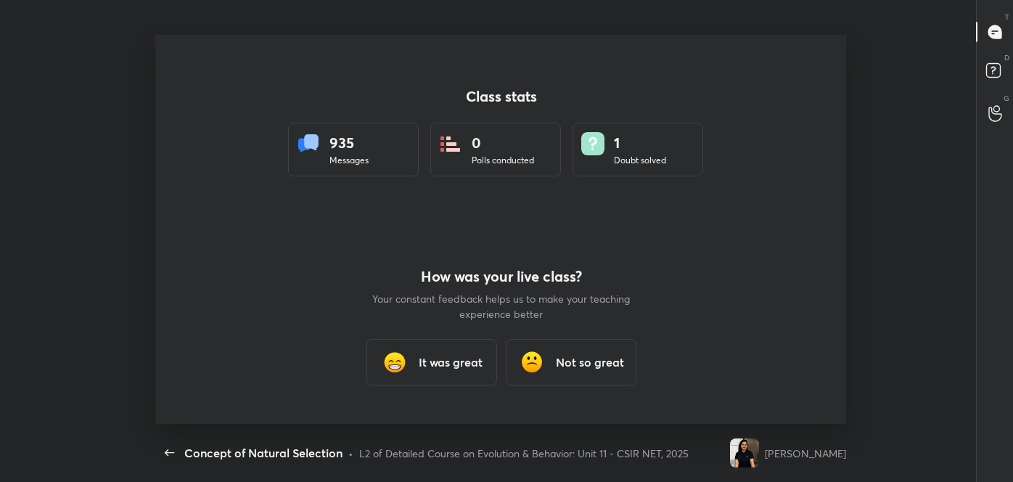
scroll to position [0, 0]
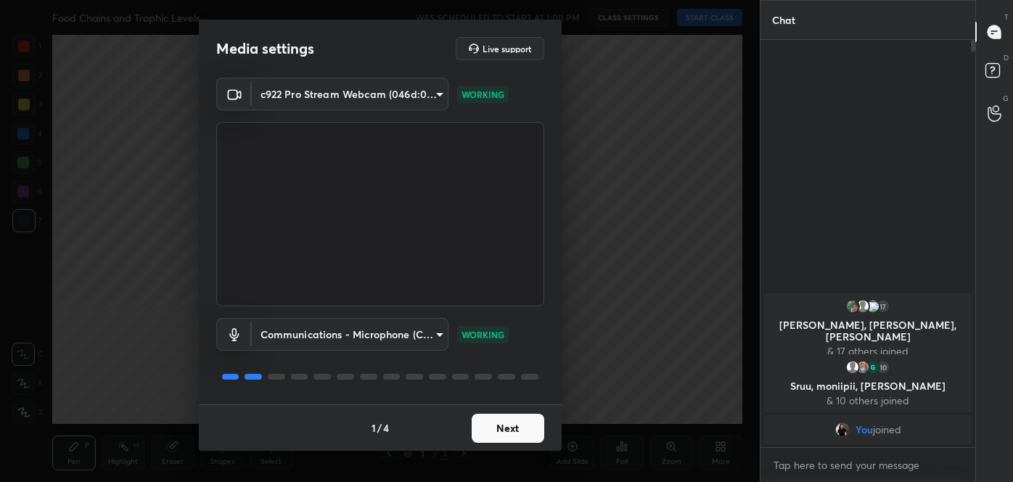
click at [528, 419] on button "Next" at bounding box center [508, 428] width 73 height 29
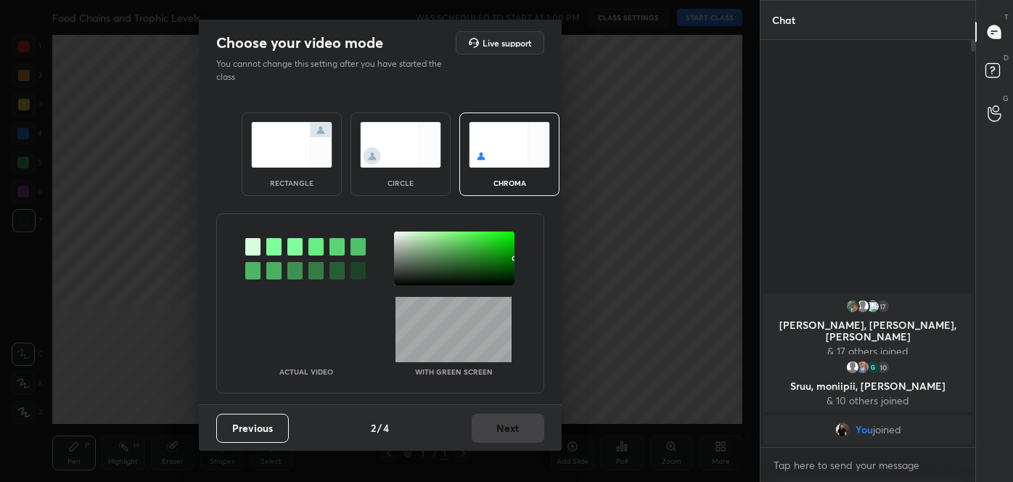
click at [253, 271] on div at bounding box center [252, 270] width 15 height 17
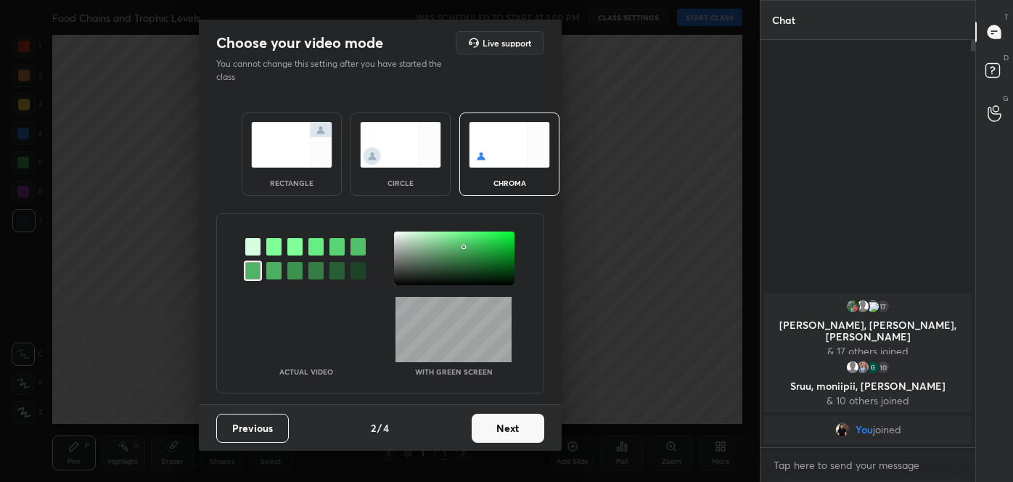
click at [401, 237] on div at bounding box center [454, 258] width 120 height 54
click at [401, 237] on div at bounding box center [400, 237] width 3 height 3
click at [510, 422] on button "Next" at bounding box center [508, 428] width 73 height 29
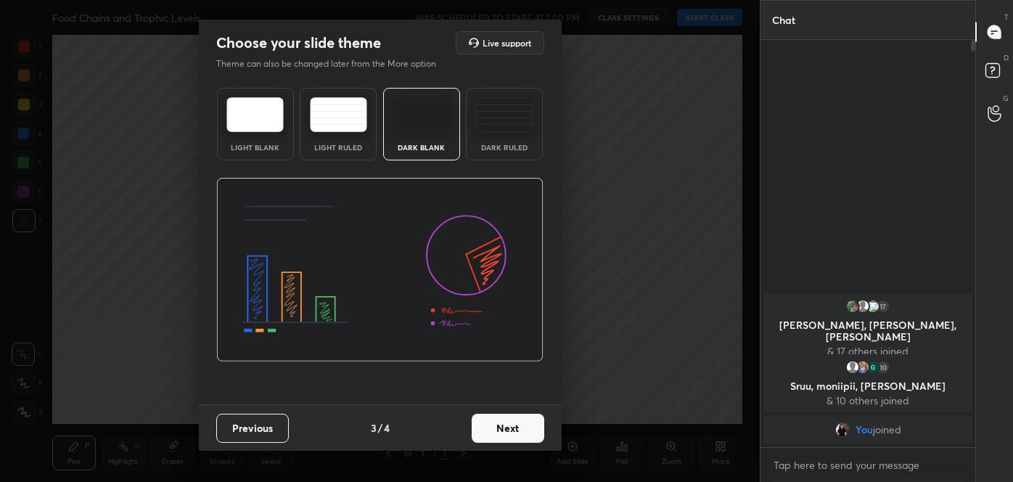
click at [514, 426] on button "Next" at bounding box center [508, 428] width 73 height 29
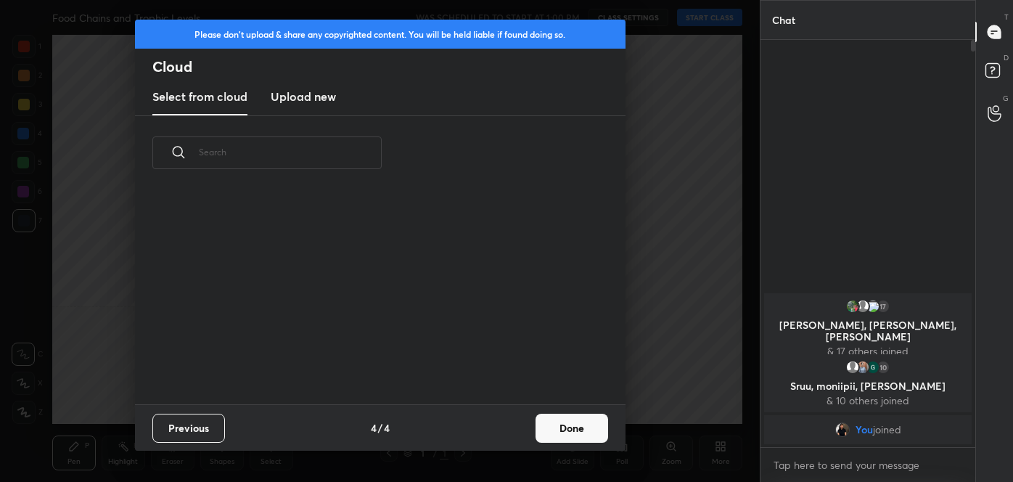
click at [566, 426] on button "Done" at bounding box center [571, 428] width 73 height 29
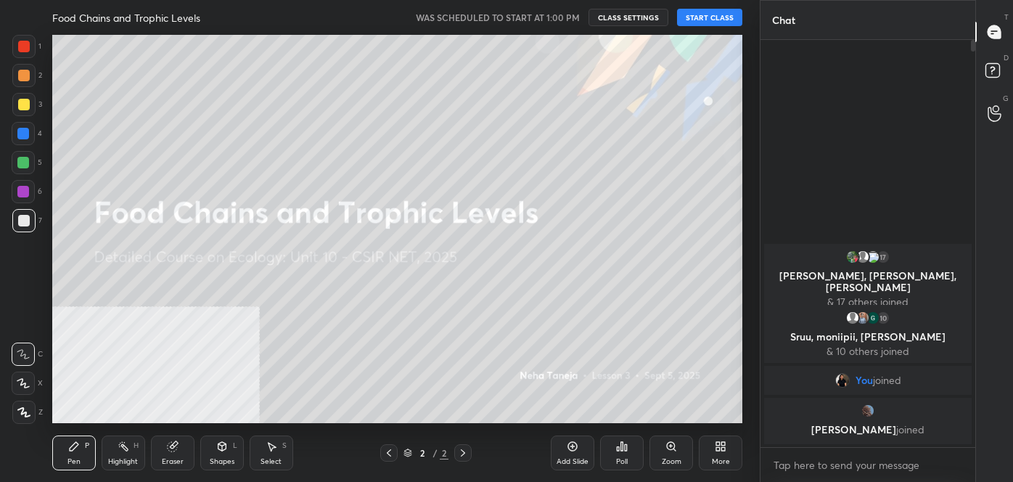
click at [702, 18] on button "START CLASS" at bounding box center [709, 17] width 65 height 17
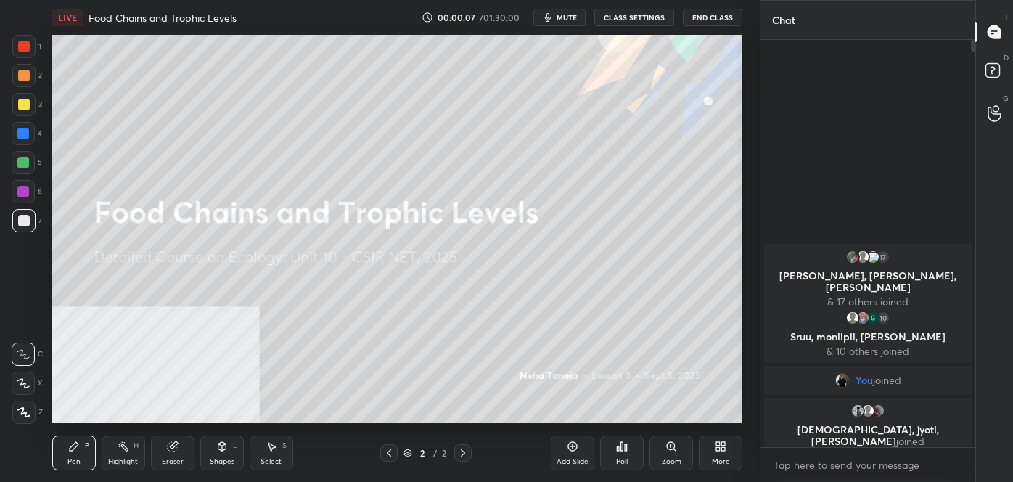
click at [727, 448] on div "More" at bounding box center [721, 452] width 44 height 35
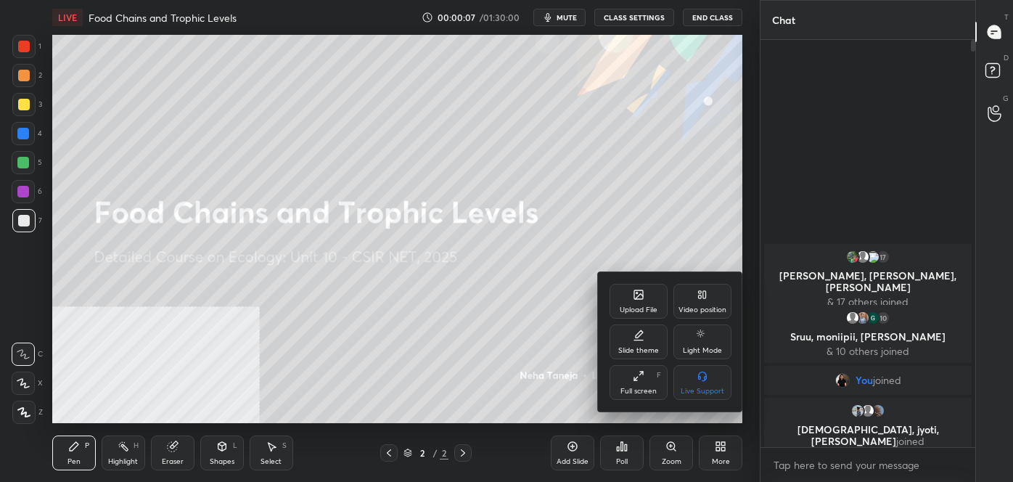
click at [700, 288] on div "Video position" at bounding box center [702, 301] width 58 height 35
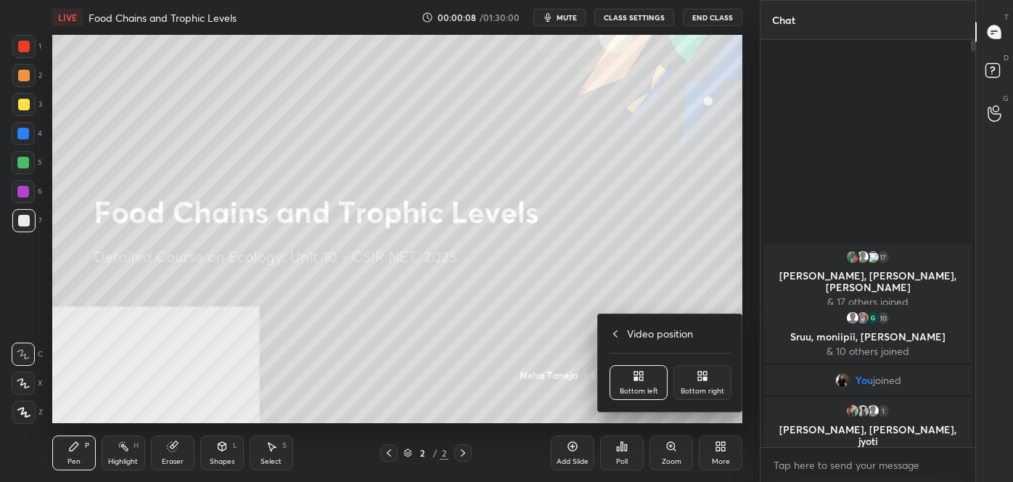
click at [706, 377] on icon at bounding box center [705, 379] width 4 height 4
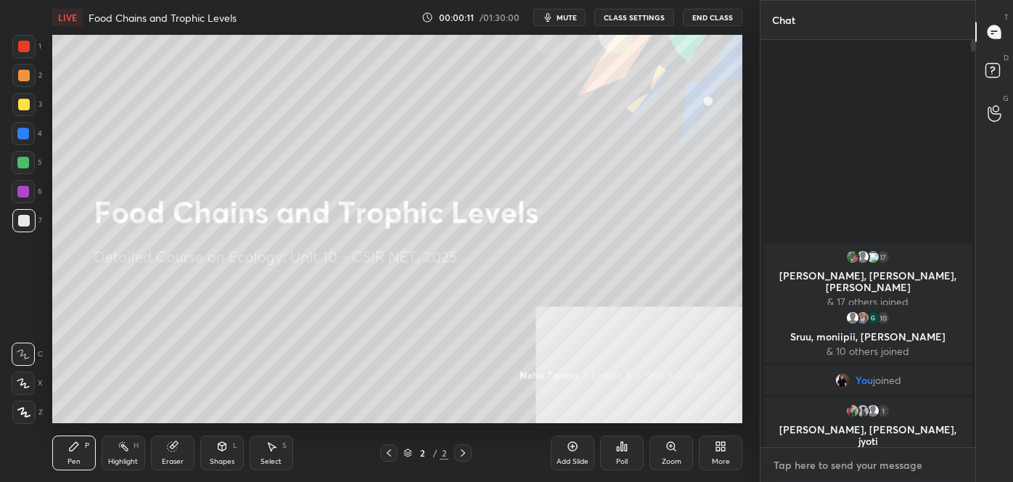
type textarea "x"
click at [835, 465] on textarea at bounding box center [868, 465] width 192 height 23
paste textarea "follow me on unacademy: https://unacademy.com/@tanejanehaofficial-9729 join me …"
type textarea "follow me on unacademy: https://unacademy.com/@tanejanehaofficial-9729 join me …"
type textarea "x"
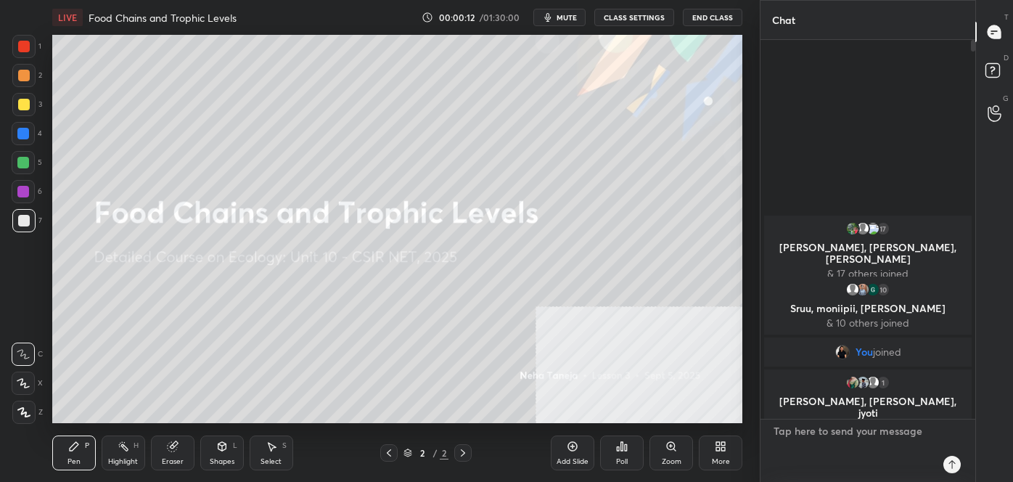
scroll to position [403, 210]
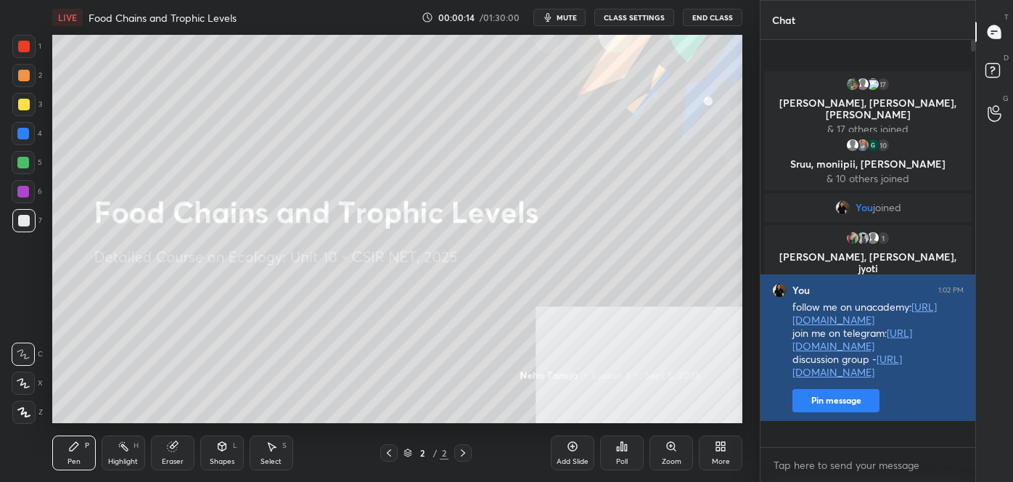
click at [826, 412] on button "Pin message" at bounding box center [835, 400] width 87 height 23
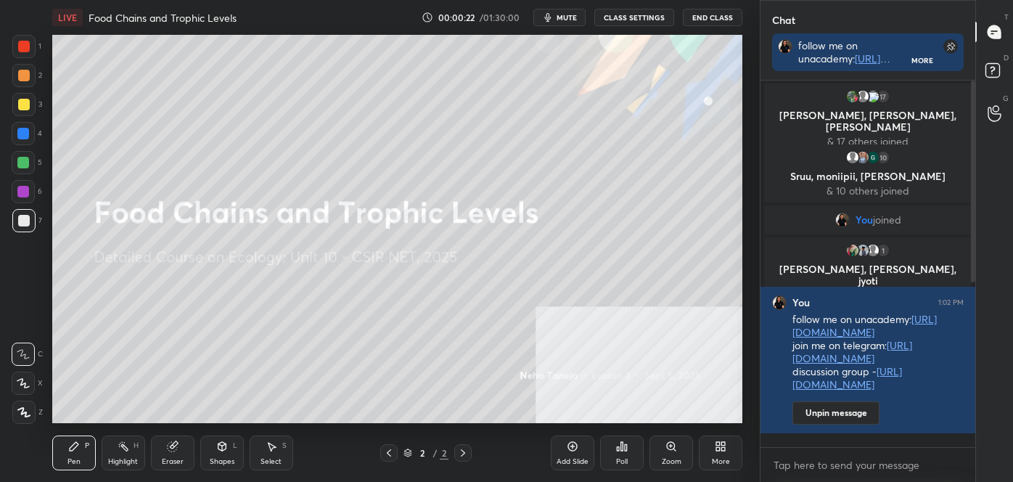
scroll to position [311, 0]
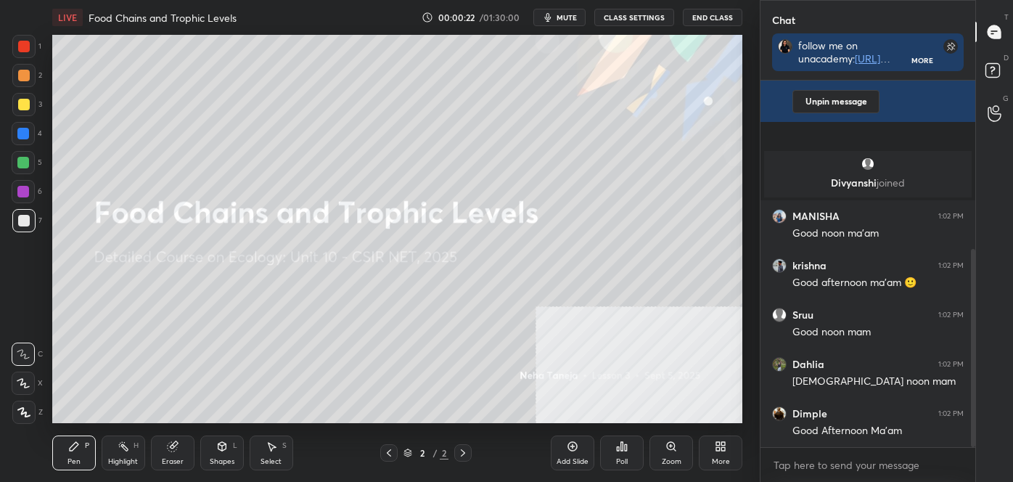
drag, startPoint x: 973, startPoint y: 234, endPoint x: 973, endPoint y: 246, distance: 11.6
click at [973, 246] on div at bounding box center [971, 264] width 9 height 366
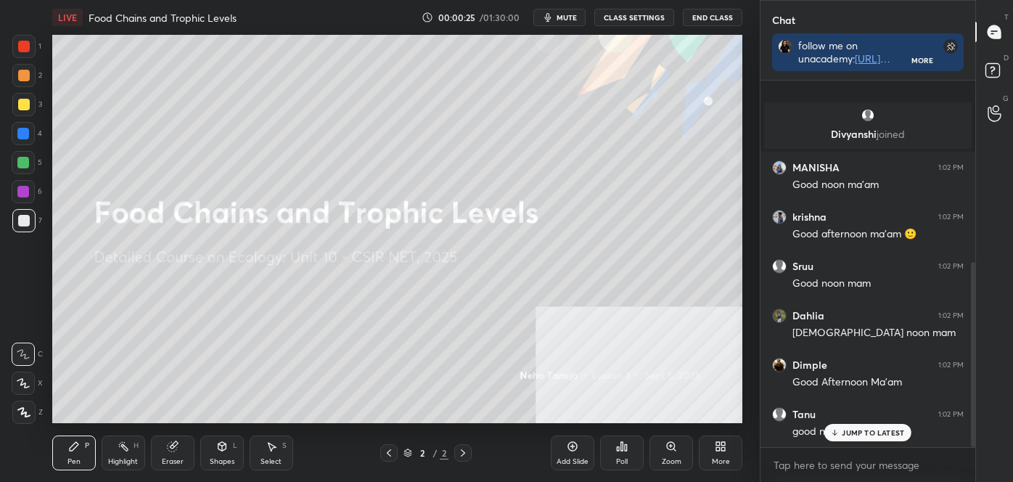
click at [888, 432] on p "JUMP TO LATEST" at bounding box center [873, 432] width 62 height 9
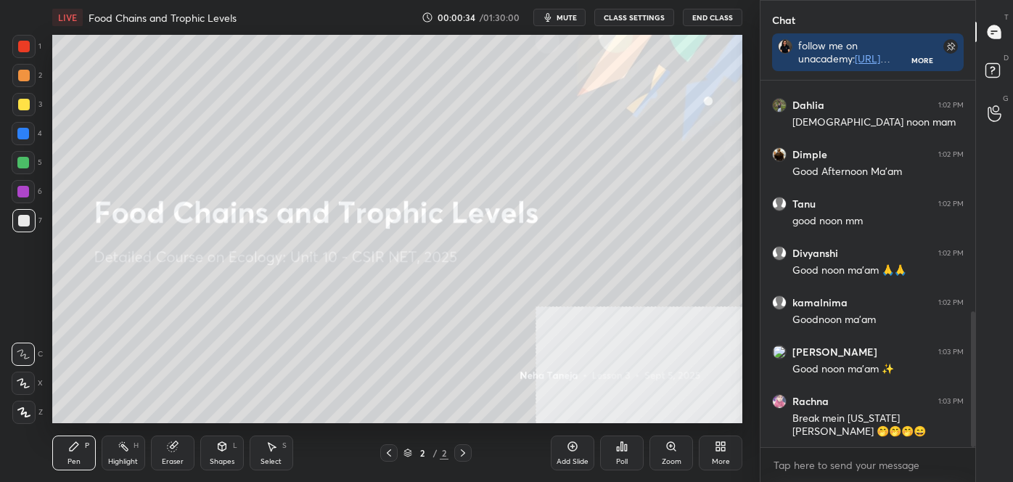
scroll to position [620, 0]
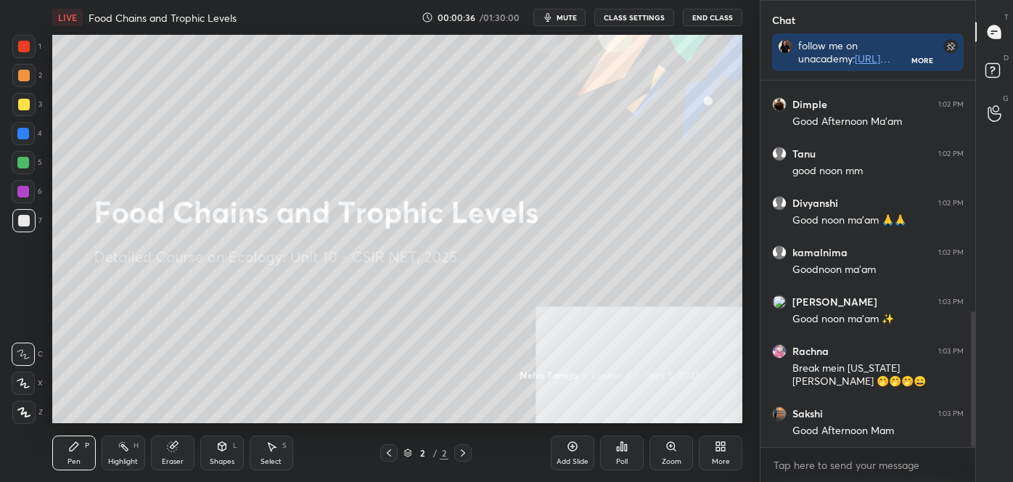
click at [715, 451] on icon at bounding box center [721, 446] width 12 height 12
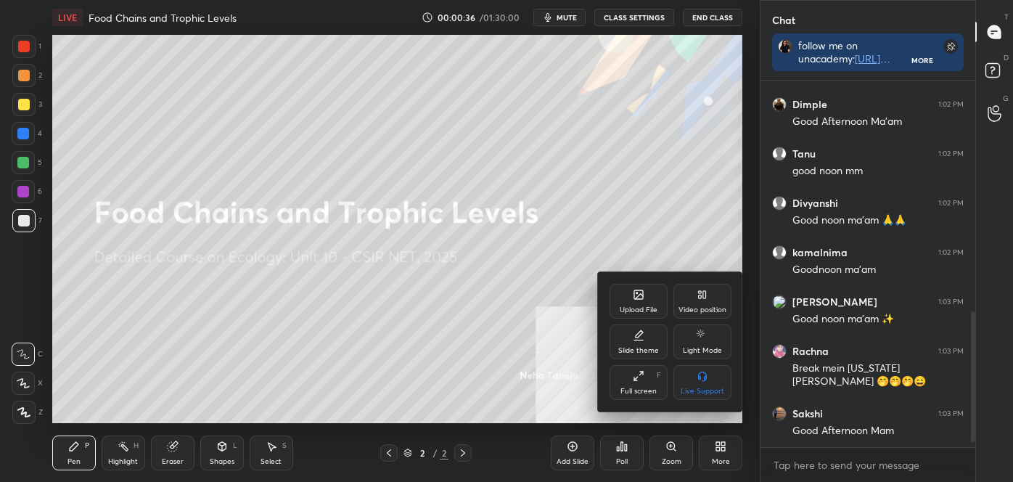
scroll to position [669, 0]
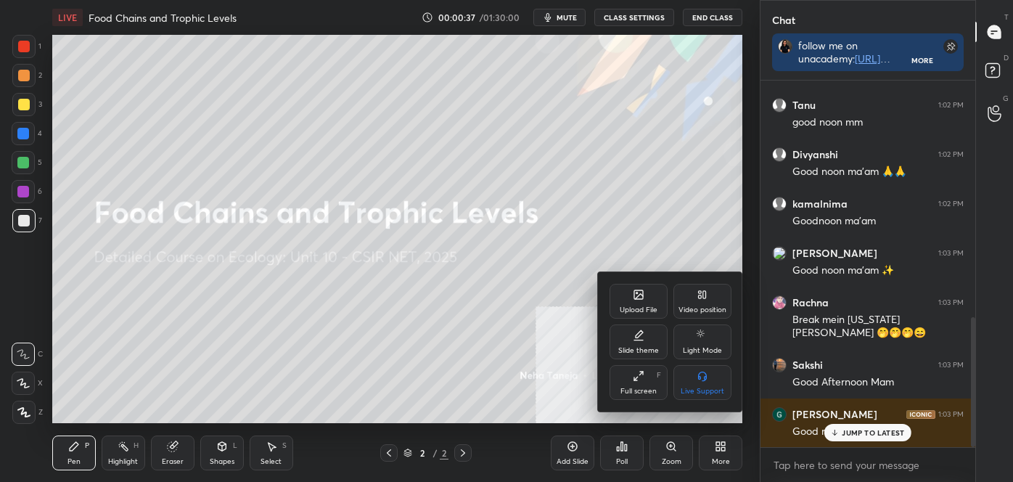
click at [634, 300] on icon at bounding box center [639, 295] width 12 height 12
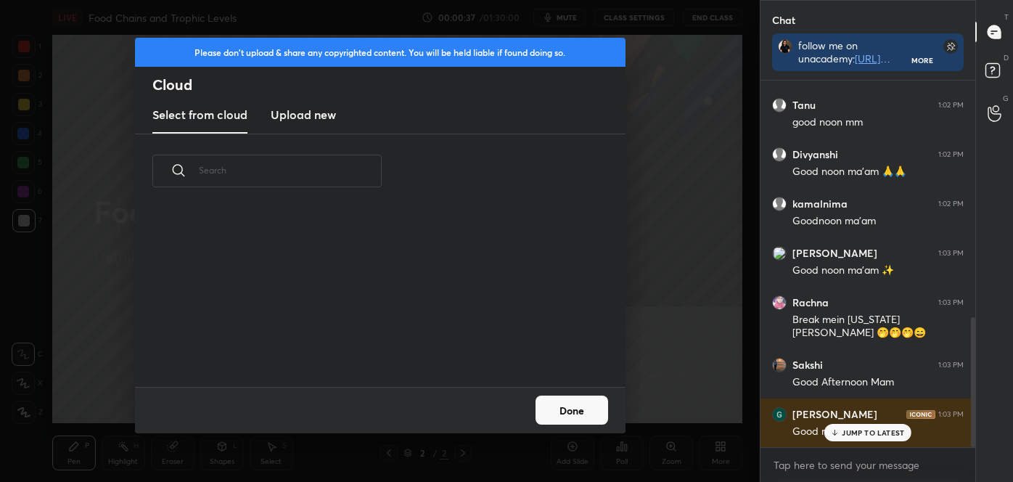
scroll to position [5, 7]
click at [321, 118] on h3 "Upload new" at bounding box center [303, 114] width 65 height 17
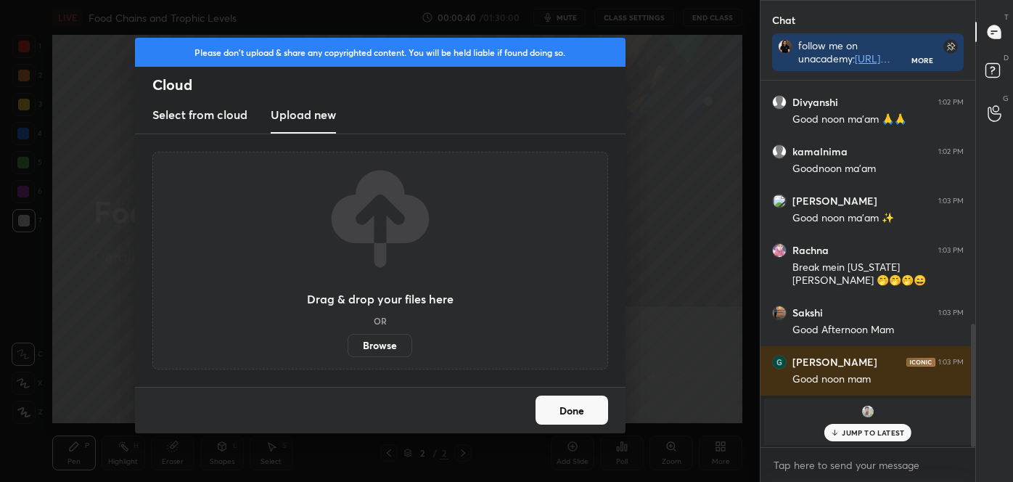
click at [379, 339] on label "Browse" at bounding box center [380, 345] width 65 height 23
click at [348, 339] on input "Browse" at bounding box center [348, 345] width 0 height 23
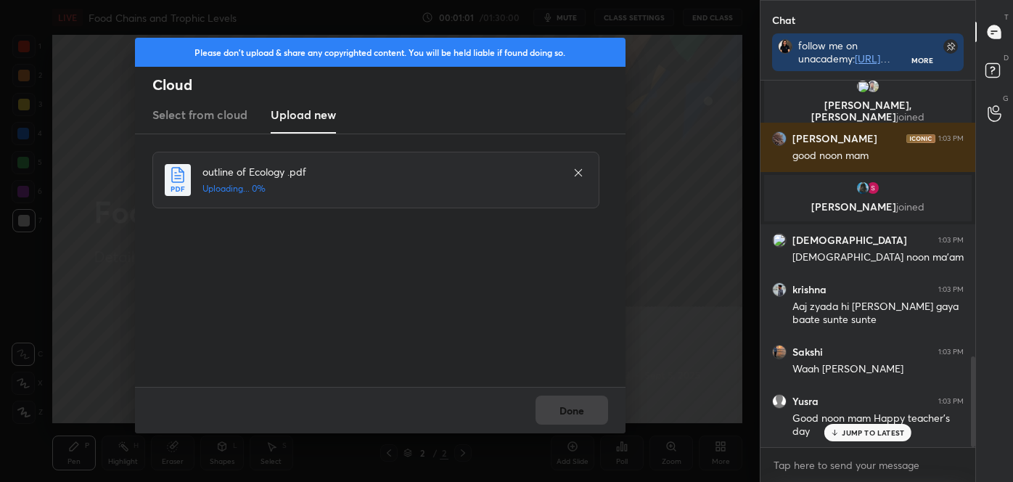
scroll to position [1110, 0]
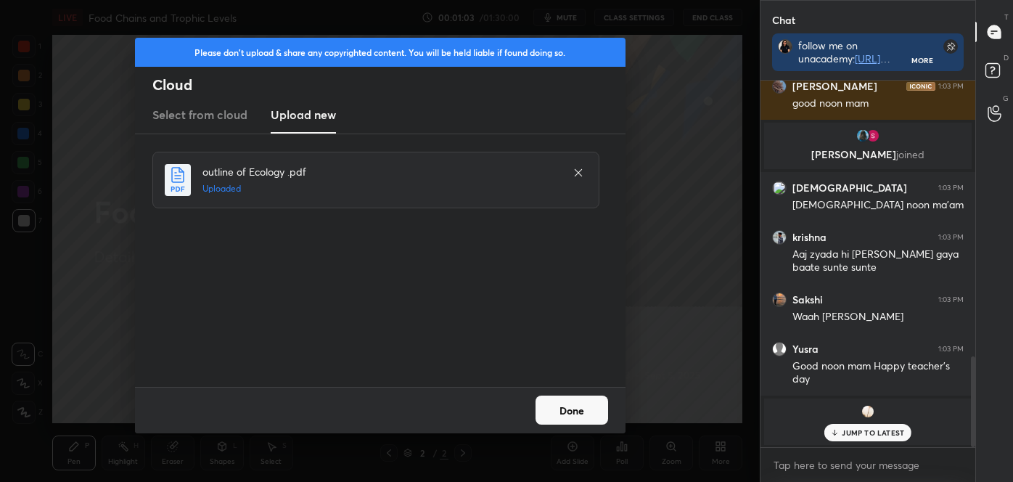
click at [579, 173] on icon at bounding box center [578, 173] width 12 height 12
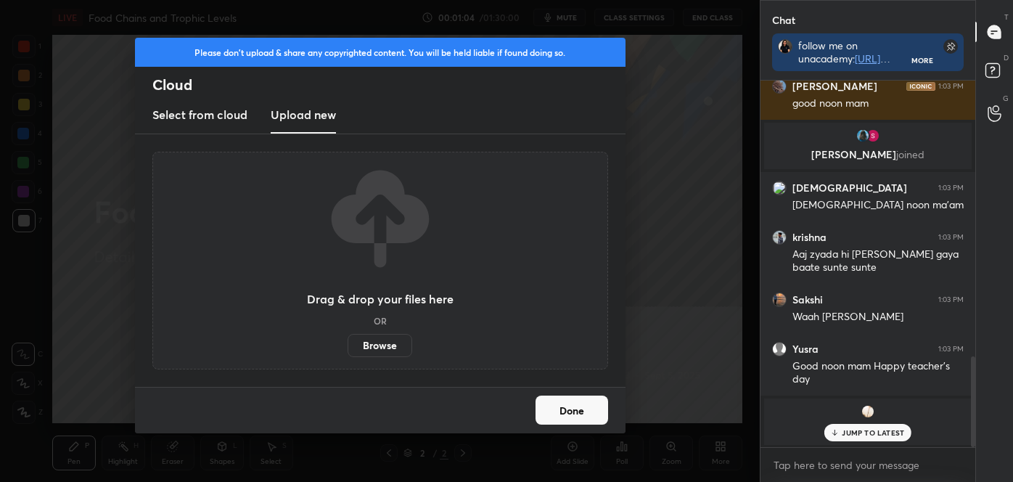
click at [397, 341] on label "Browse" at bounding box center [380, 345] width 65 height 23
click at [348, 341] on input "Browse" at bounding box center [348, 345] width 0 height 23
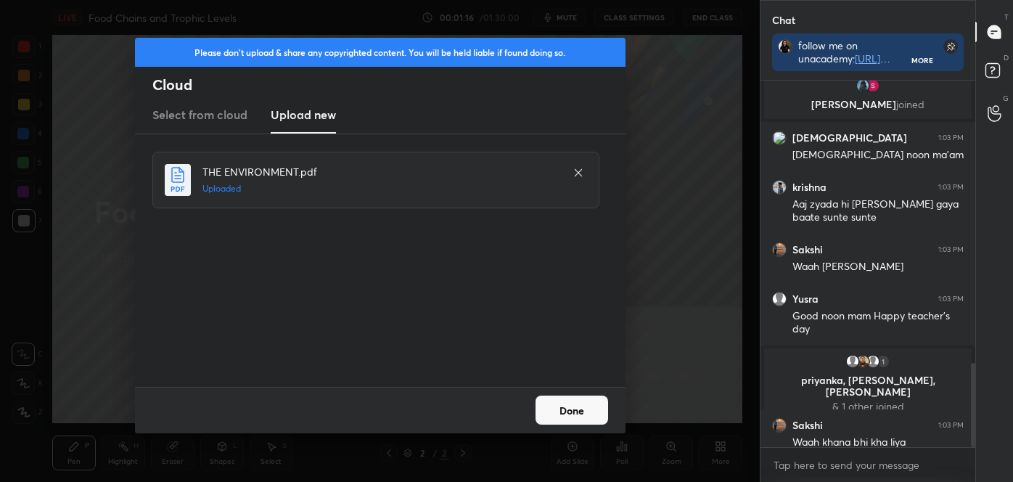
scroll to position [1224, 0]
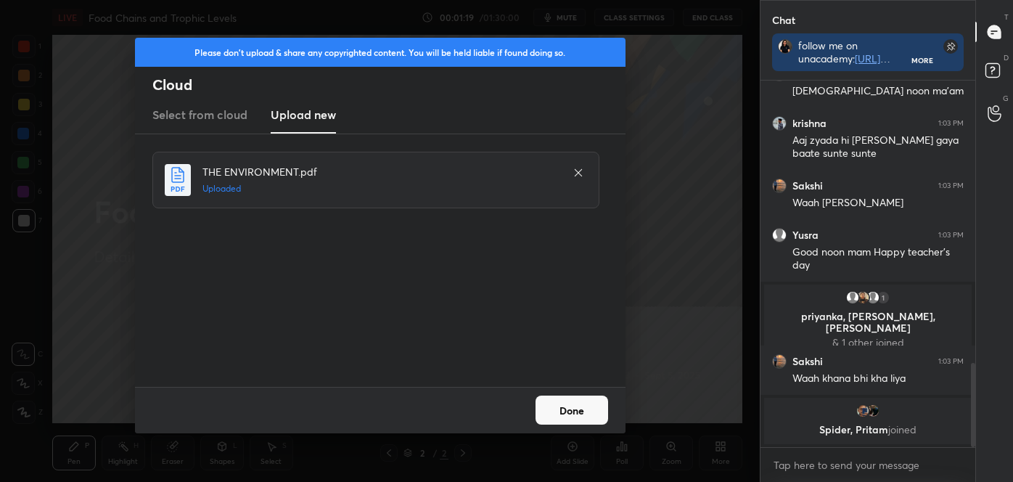
click at [586, 393] on div "Done" at bounding box center [380, 410] width 491 height 46
click at [577, 409] on button "Done" at bounding box center [571, 409] width 73 height 29
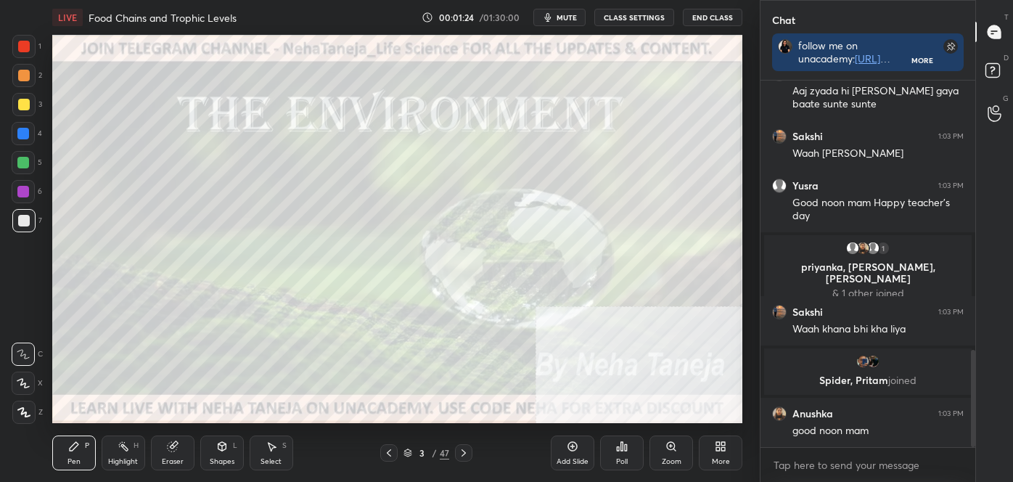
scroll to position [1058, 0]
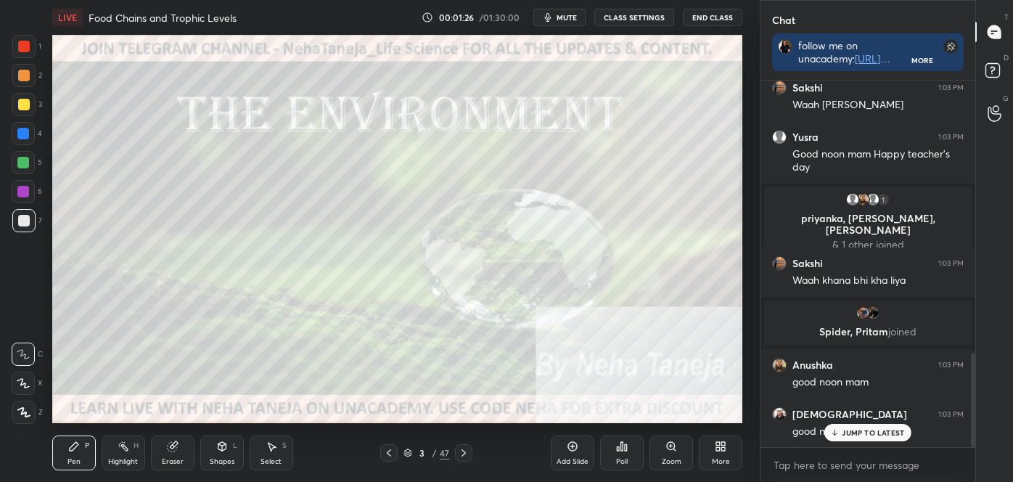
click at [405, 455] on icon at bounding box center [407, 455] width 7 height 2
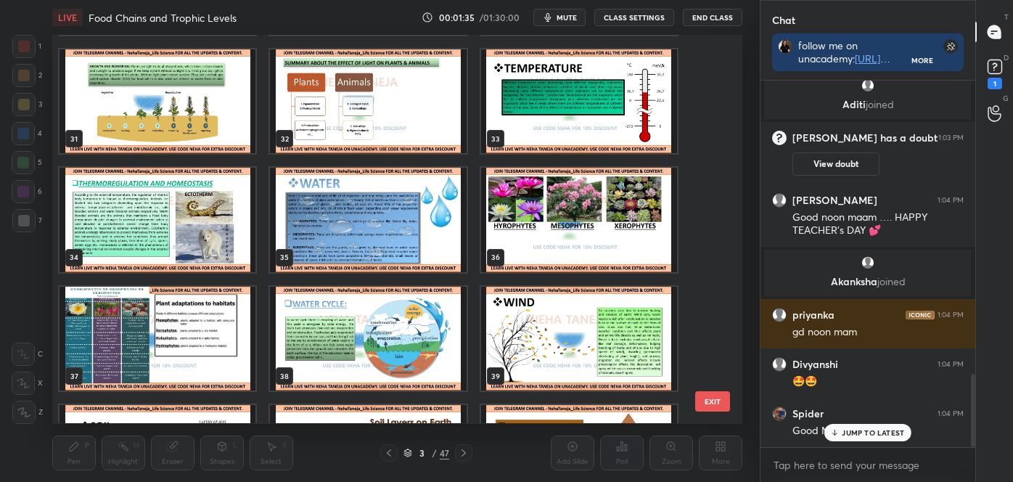
scroll to position [1458, 0]
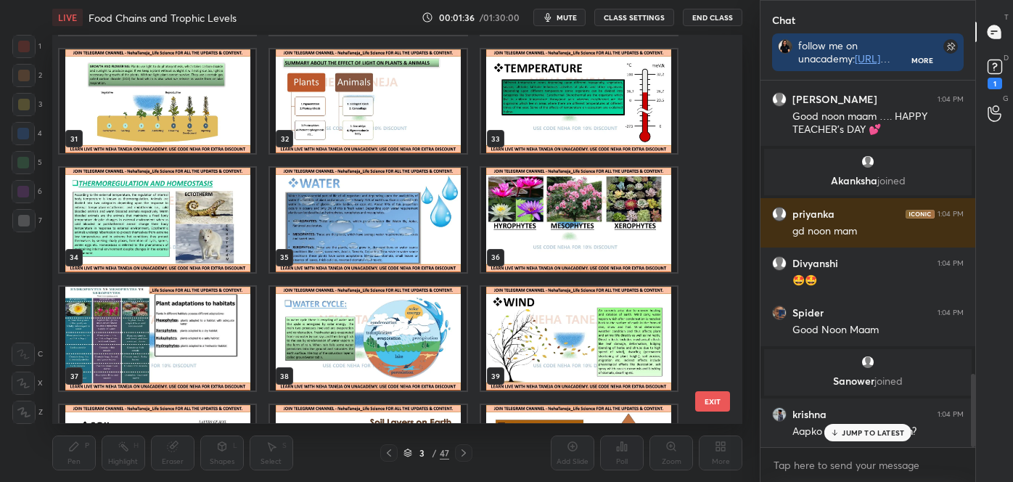
click at [520, 311] on img "grid" at bounding box center [579, 339] width 196 height 104
click at [521, 312] on img "grid" at bounding box center [579, 339] width 196 height 104
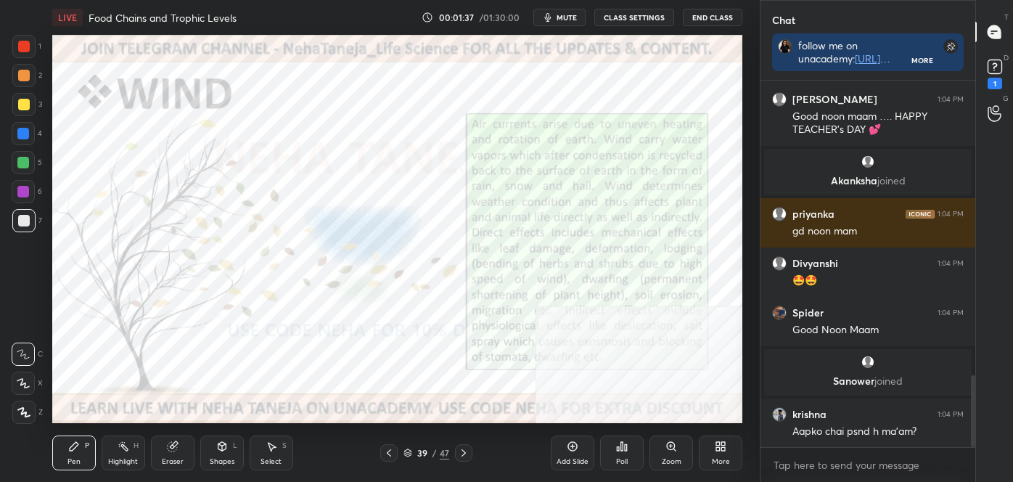
scroll to position [1509, 0]
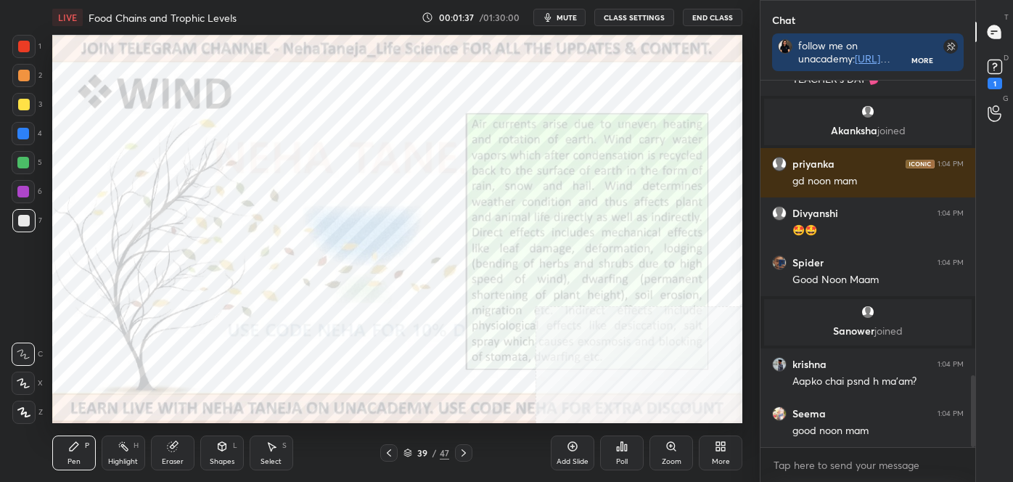
click at [392, 449] on icon at bounding box center [389, 453] width 12 height 12
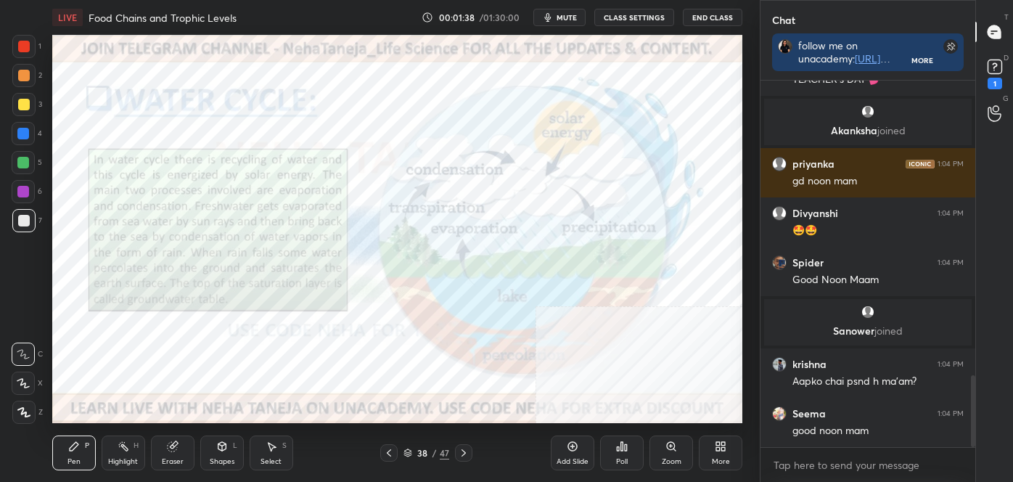
click at [390, 451] on icon at bounding box center [389, 453] width 12 height 12
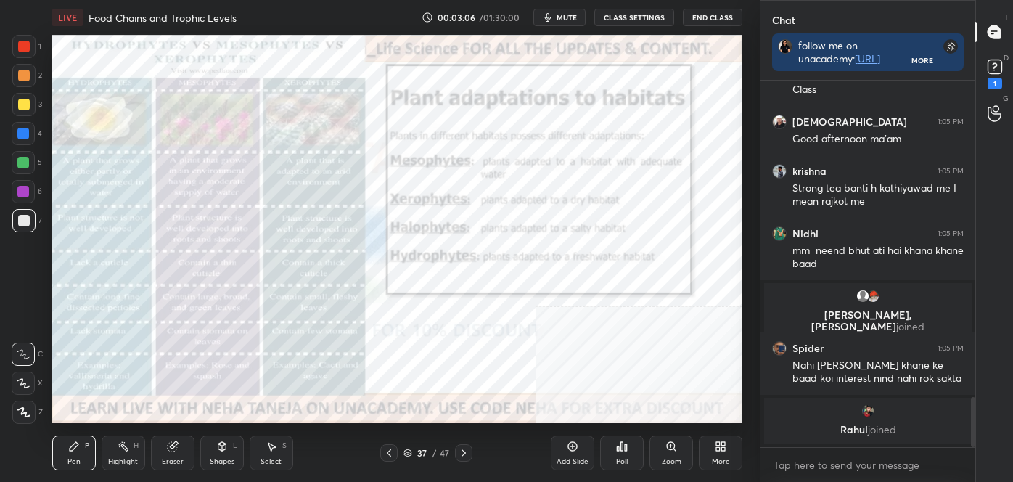
scroll to position [4, 4]
click at [1000, 60] on rect at bounding box center [995, 67] width 14 height 14
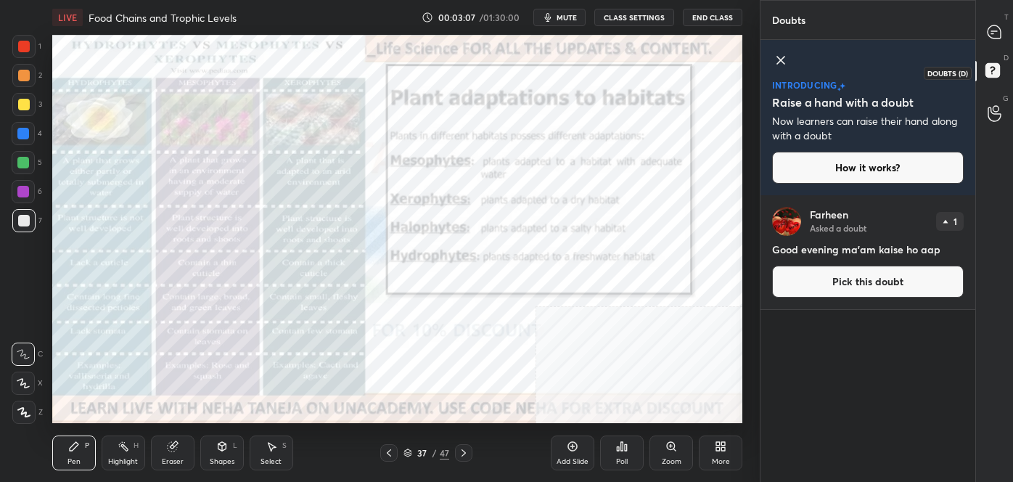
scroll to position [282, 210]
click at [1001, 41] on div at bounding box center [994, 32] width 29 height 26
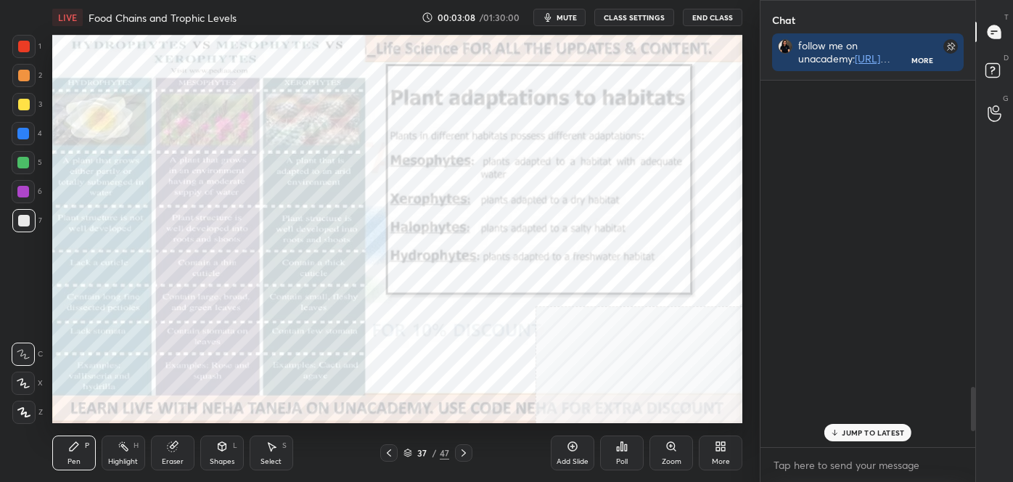
scroll to position [362, 210]
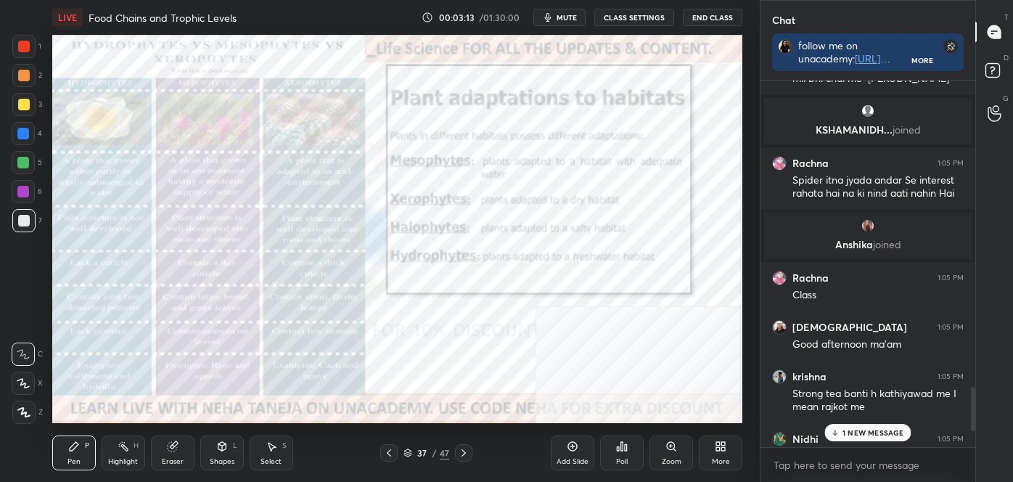
click at [131, 451] on div "Highlight H" at bounding box center [124, 452] width 44 height 35
click at [888, 430] on p "1 NEW MESSAGE" at bounding box center [873, 432] width 62 height 9
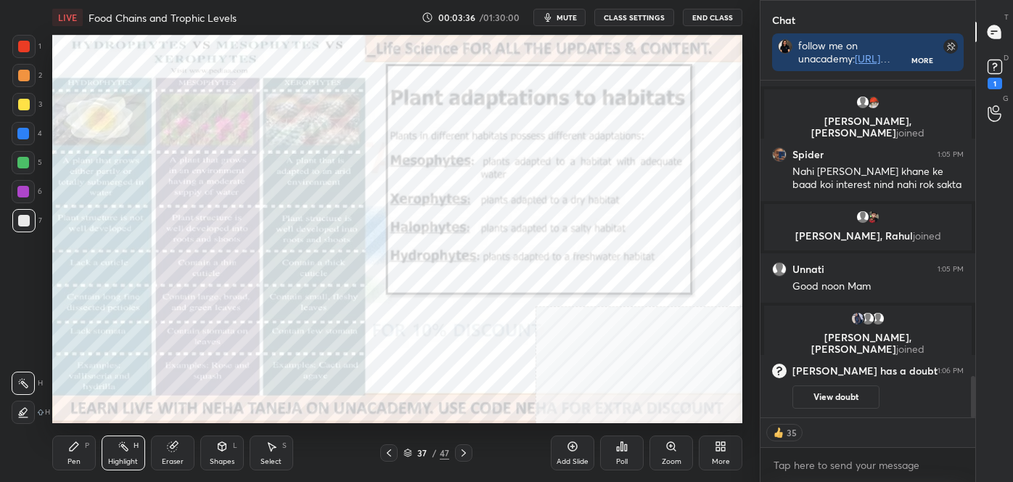
scroll to position [2467, 0]
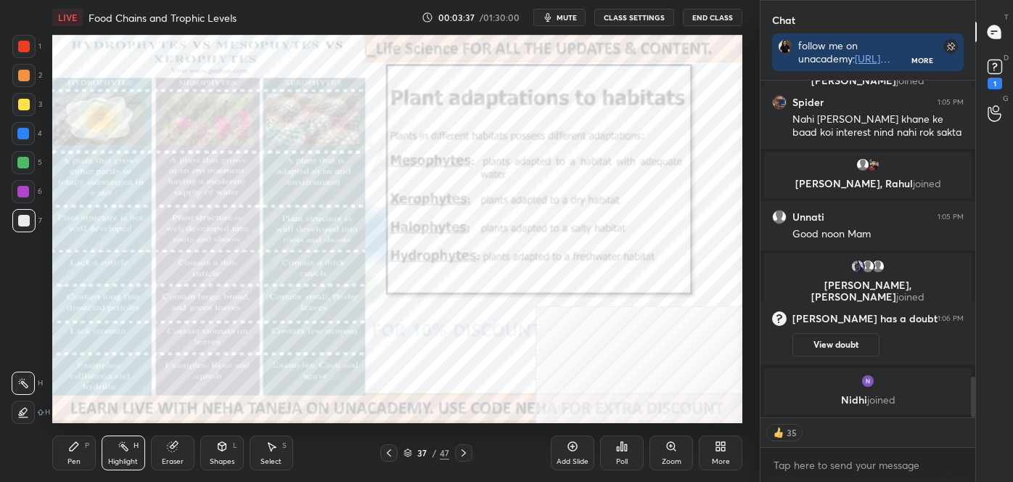
click at [1006, 57] on p "D" at bounding box center [1006, 57] width 5 height 11
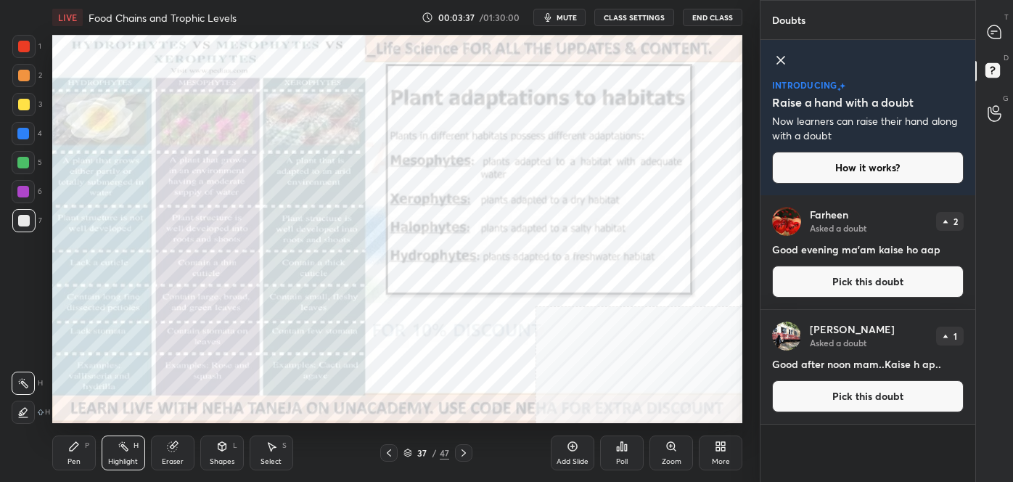
scroll to position [282, 210]
click at [1009, 33] on div at bounding box center [994, 32] width 29 height 26
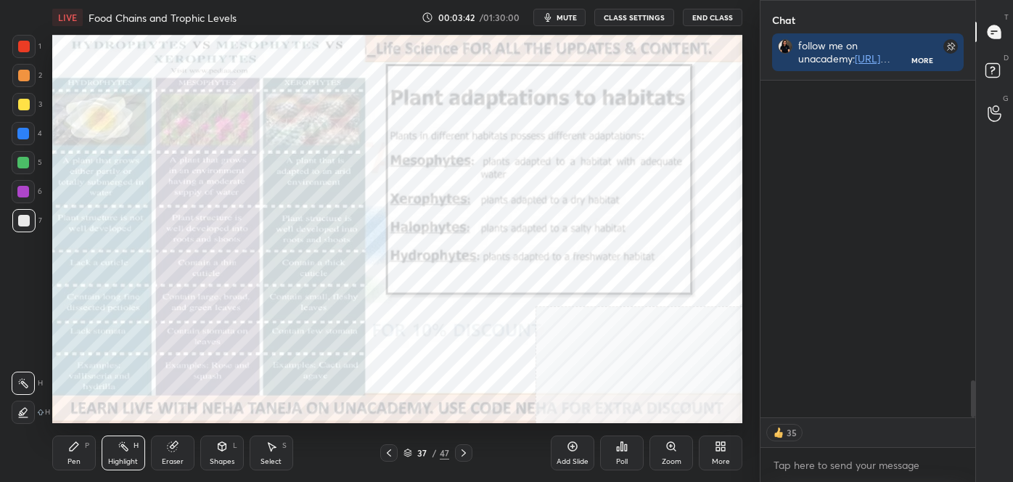
scroll to position [2699, 0]
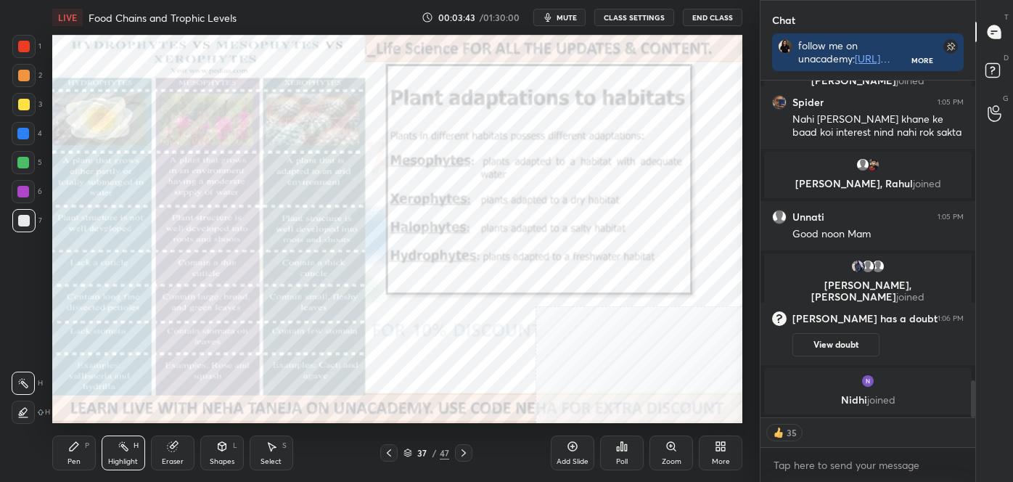
drag, startPoint x: 973, startPoint y: 382, endPoint x: 976, endPoint y: 422, distance: 40.7
click at [976, 422] on div "Chat follow me on unacademy: https://unacademy.com/@tanejanehaofficial-9729 joi…" at bounding box center [886, 241] width 253 height 482
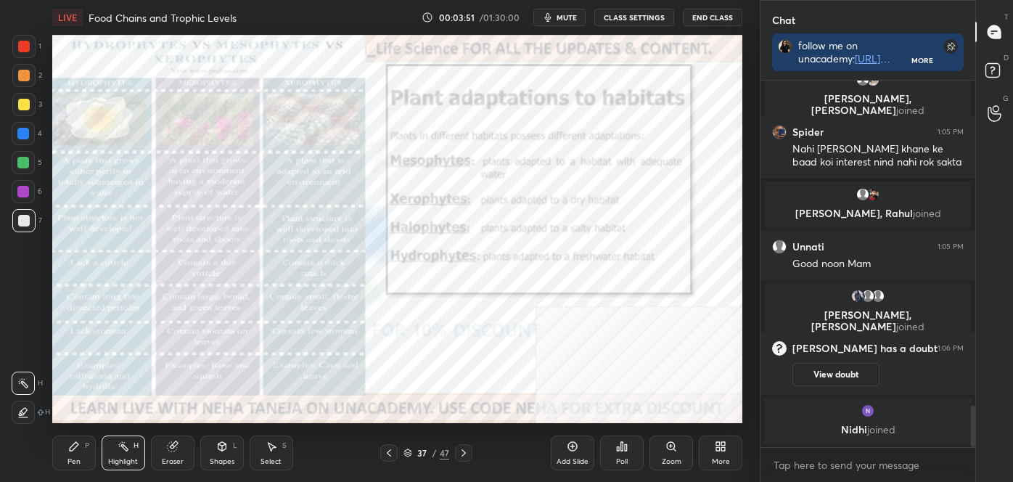
click at [464, 446] on div at bounding box center [463, 452] width 17 height 17
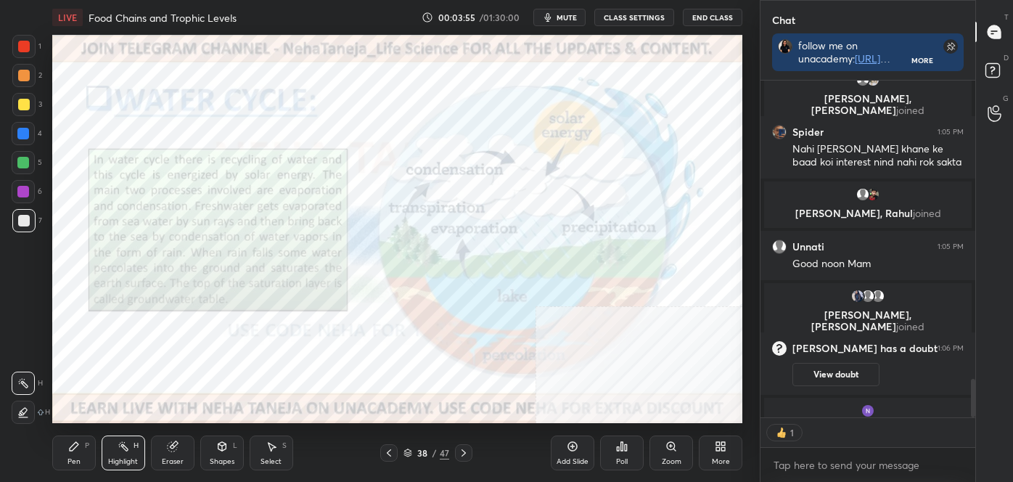
scroll to position [332, 210]
click at [118, 455] on div "Highlight H" at bounding box center [124, 452] width 44 height 35
click at [25, 45] on div at bounding box center [24, 47] width 12 height 12
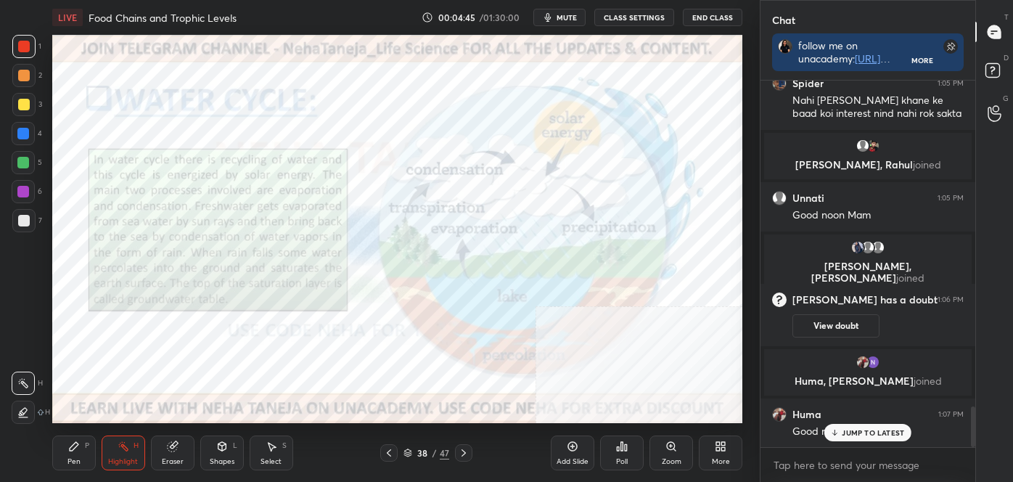
scroll to position [2962, 0]
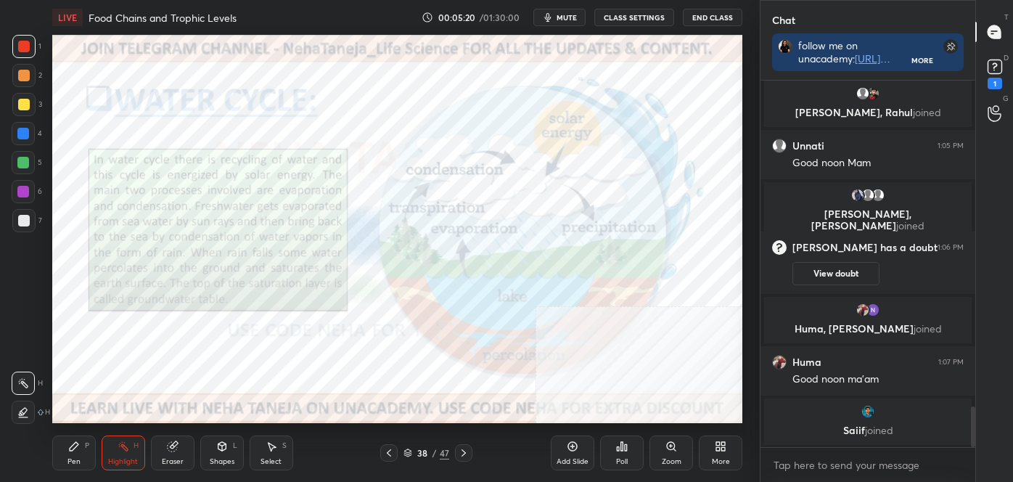
drag, startPoint x: 459, startPoint y: 449, endPoint x: 447, endPoint y: 447, distance: 11.8
click at [458, 449] on icon at bounding box center [464, 453] width 12 height 12
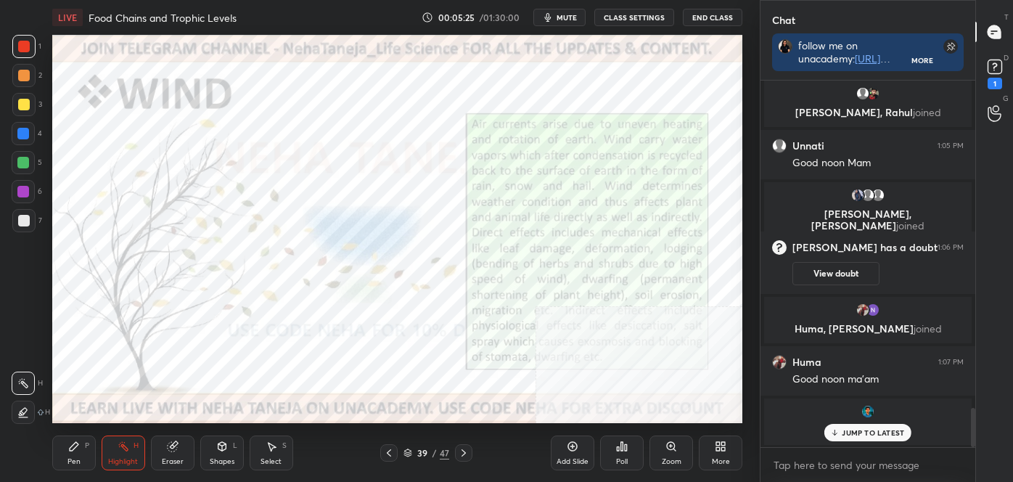
scroll to position [3077, 0]
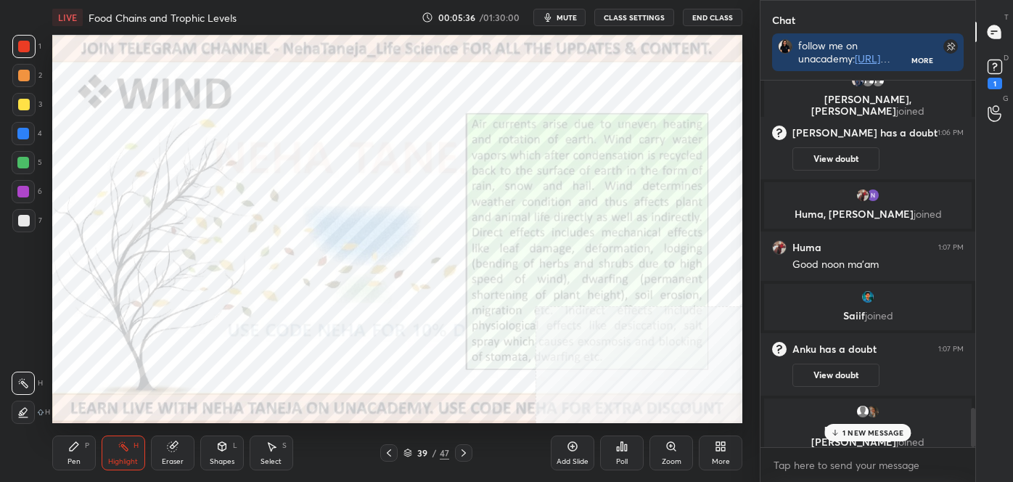
click at [737, 459] on div "More" at bounding box center [721, 452] width 44 height 35
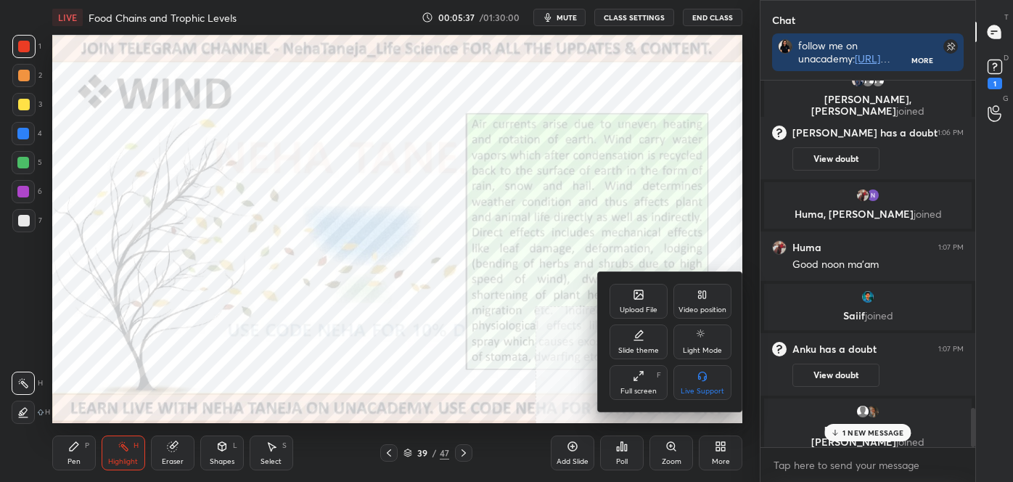
click at [631, 299] on div "Upload File" at bounding box center [639, 301] width 58 height 35
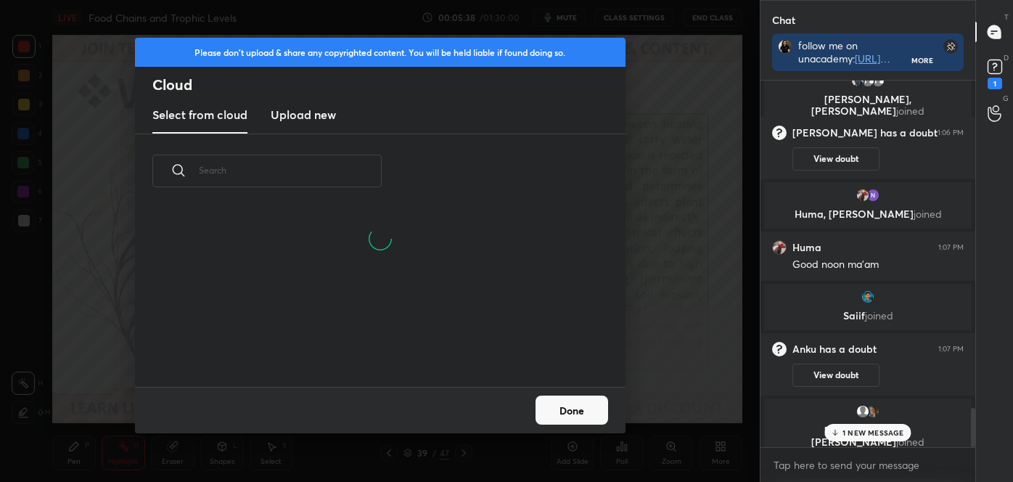
click at [600, 416] on button "Done" at bounding box center [571, 409] width 73 height 29
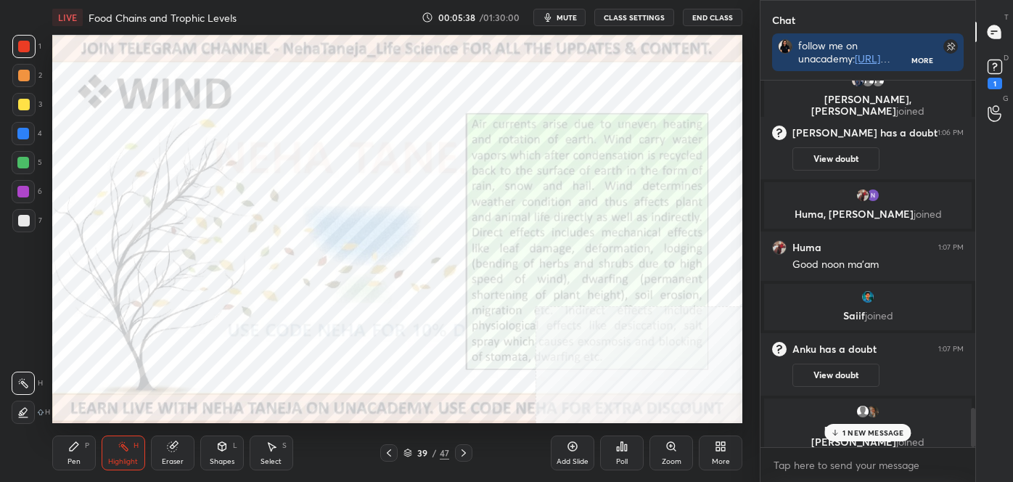
scroll to position [2579, 0]
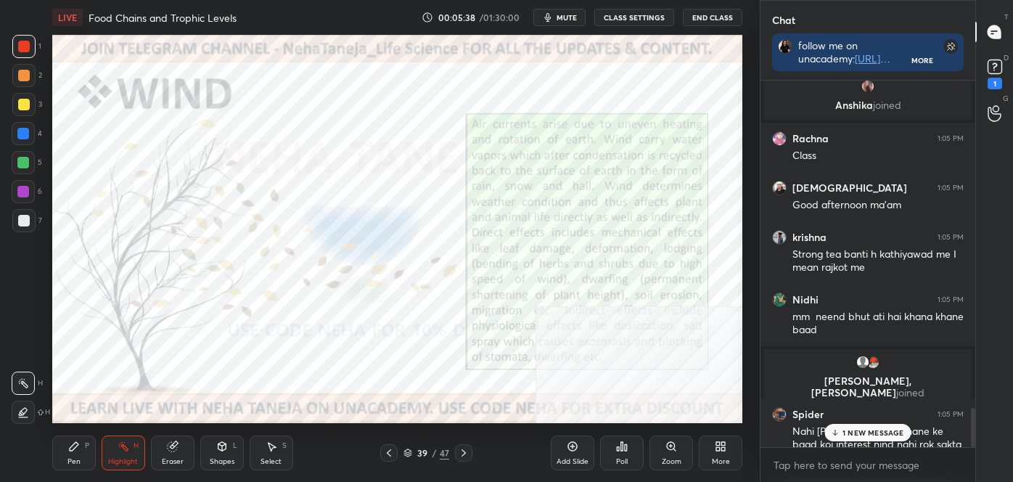
click at [722, 441] on icon at bounding box center [721, 446] width 12 height 12
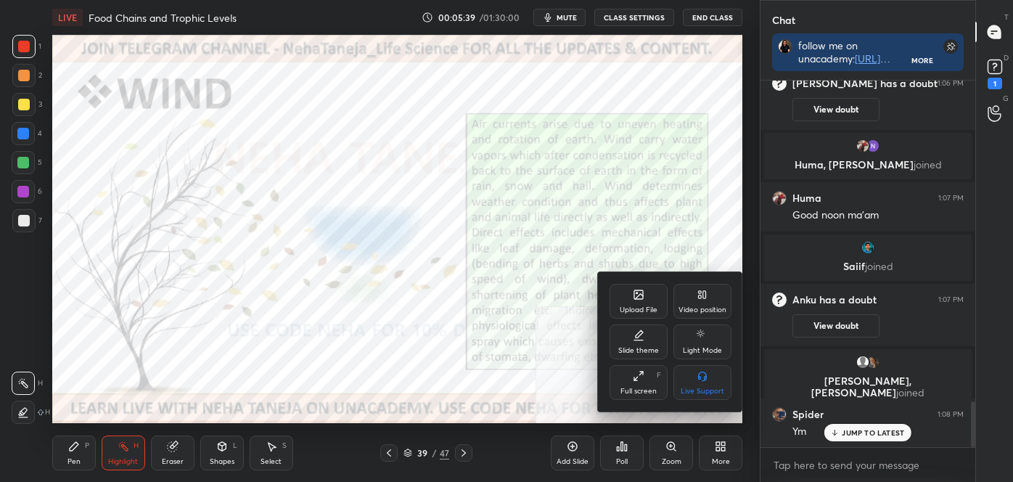
click at [708, 290] on div "Video position" at bounding box center [702, 301] width 58 height 35
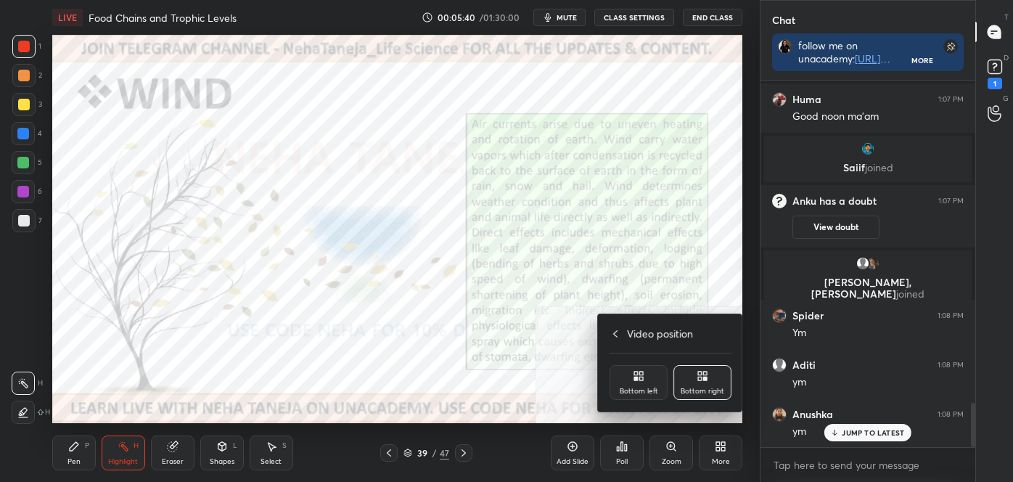
click at [651, 377] on div "Bottom left" at bounding box center [639, 382] width 58 height 35
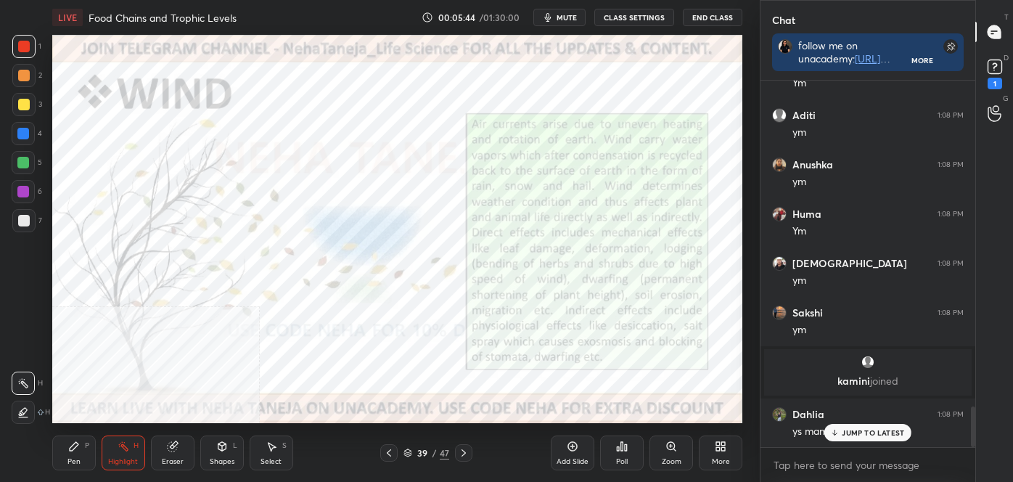
scroll to position [3026, 0]
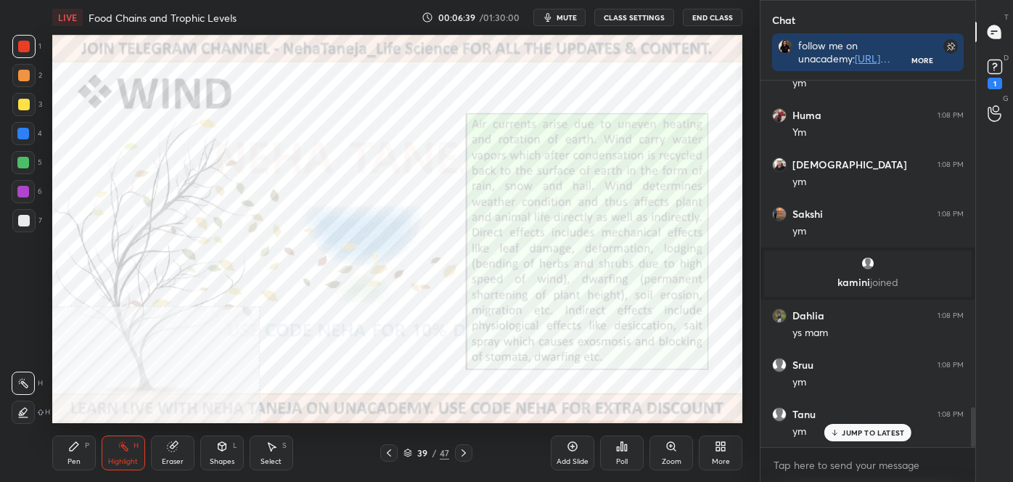
click at [720, 434] on div "Add Slide Poll Zoom More" at bounding box center [647, 452] width 192 height 81
click at [721, 453] on div "More" at bounding box center [721, 452] width 44 height 35
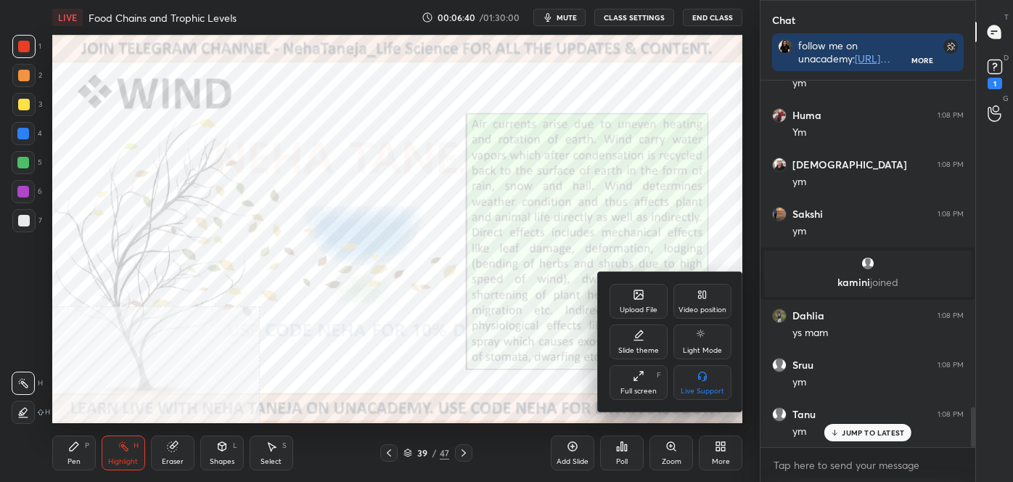
click at [696, 304] on div "Video position" at bounding box center [702, 301] width 58 height 35
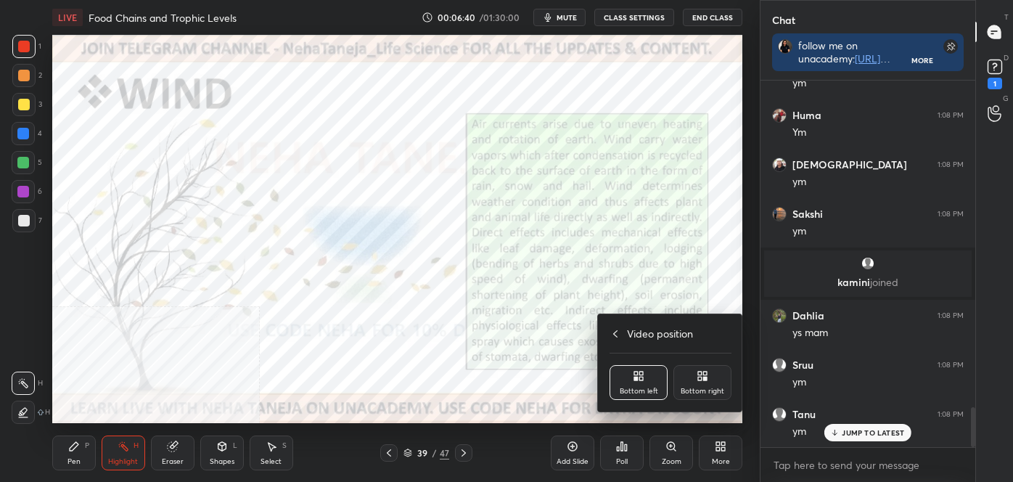
click at [706, 371] on icon at bounding box center [703, 376] width 12 height 12
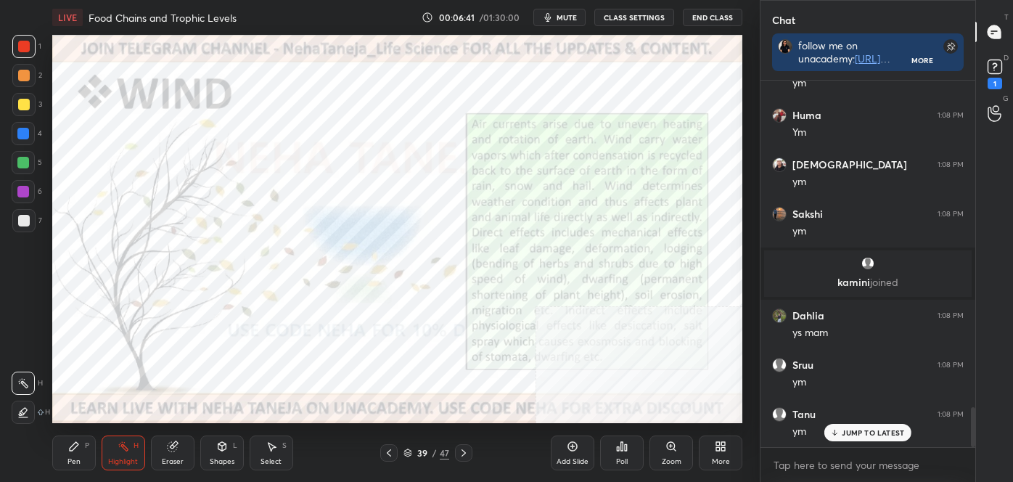
click at [461, 454] on icon at bounding box center [464, 453] width 12 height 12
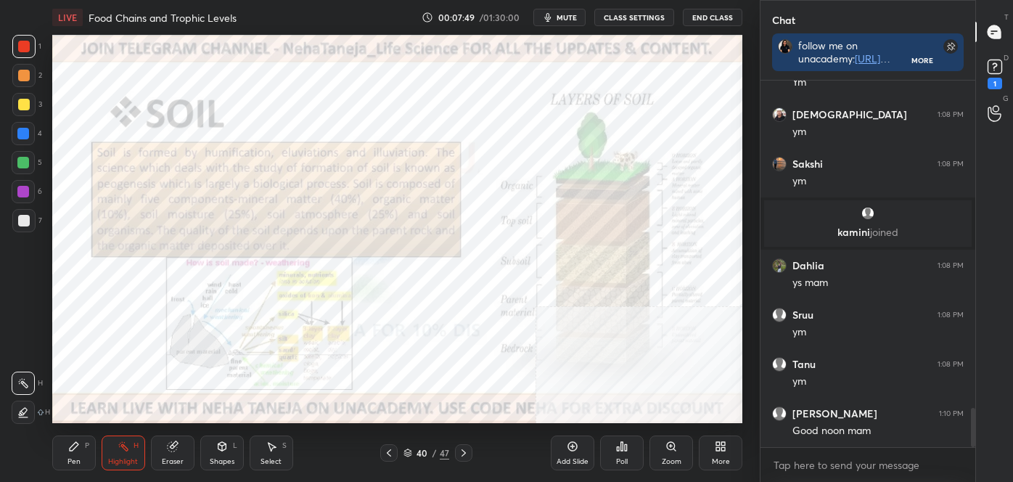
scroll to position [3128, 0]
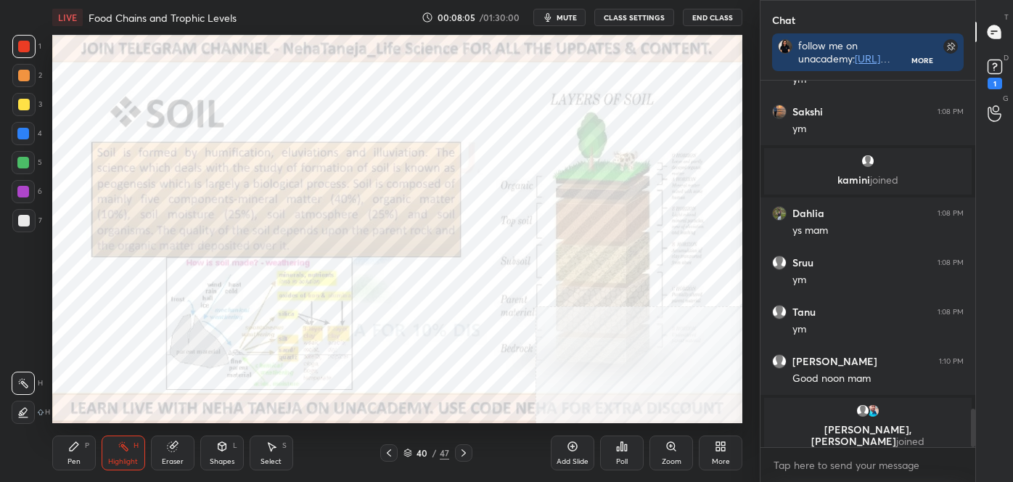
click at [718, 453] on div "More" at bounding box center [721, 452] width 44 height 35
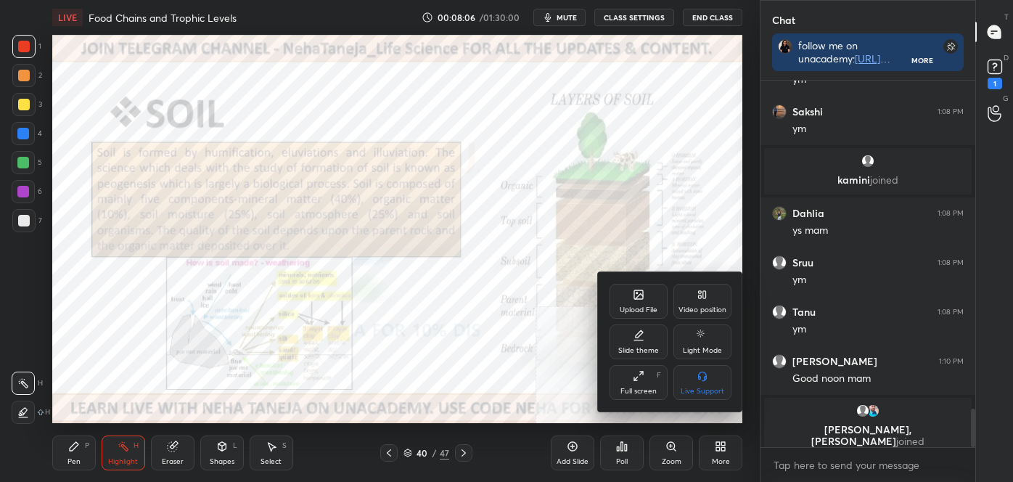
drag, startPoint x: 700, startPoint y: 298, endPoint x: 678, endPoint y: 352, distance: 58.2
click at [700, 300] on icon at bounding box center [703, 295] width 12 height 12
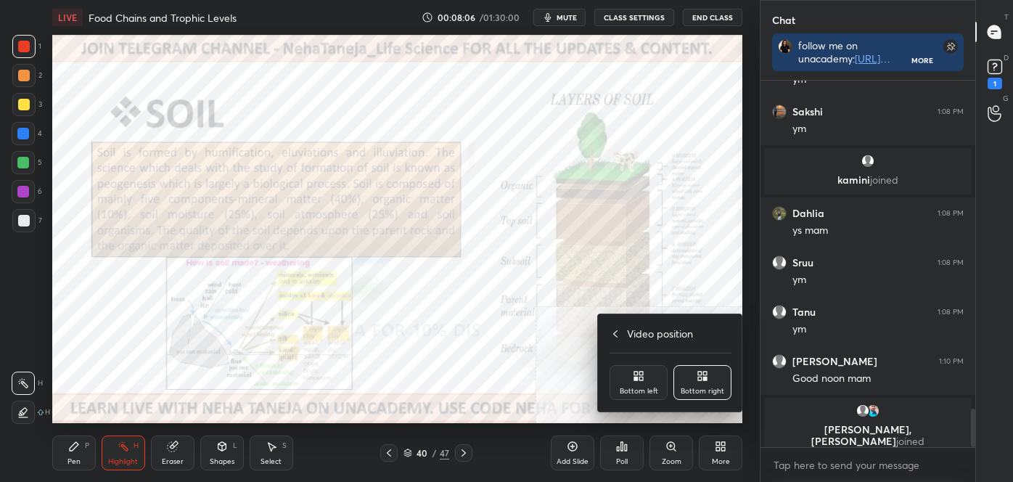
click at [642, 385] on div "Bottom left" at bounding box center [639, 382] width 58 height 35
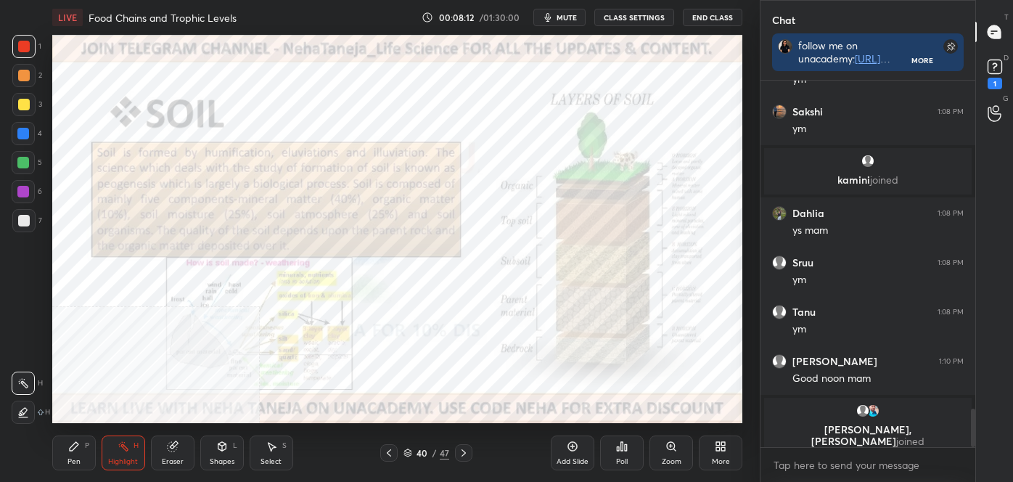
click at [459, 459] on div at bounding box center [463, 452] width 17 height 17
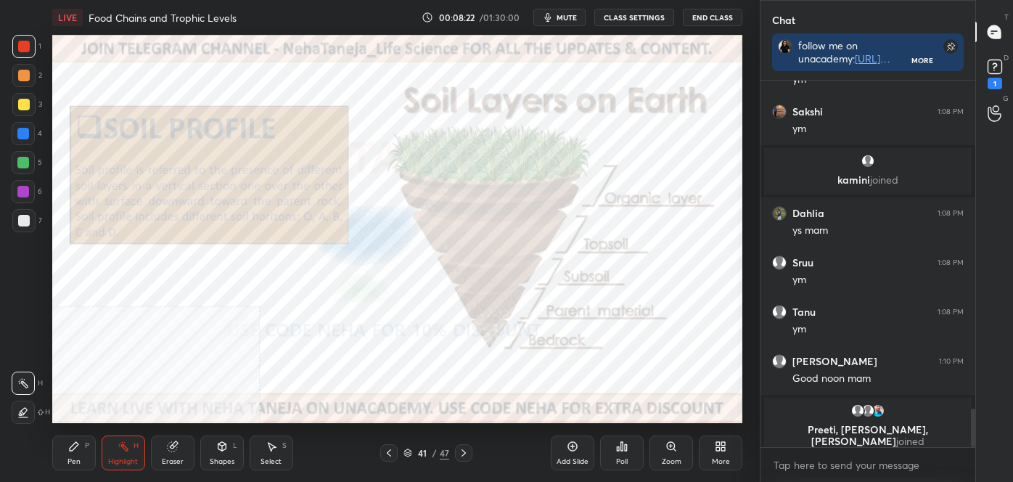
click at [462, 449] on icon at bounding box center [464, 453] width 12 height 12
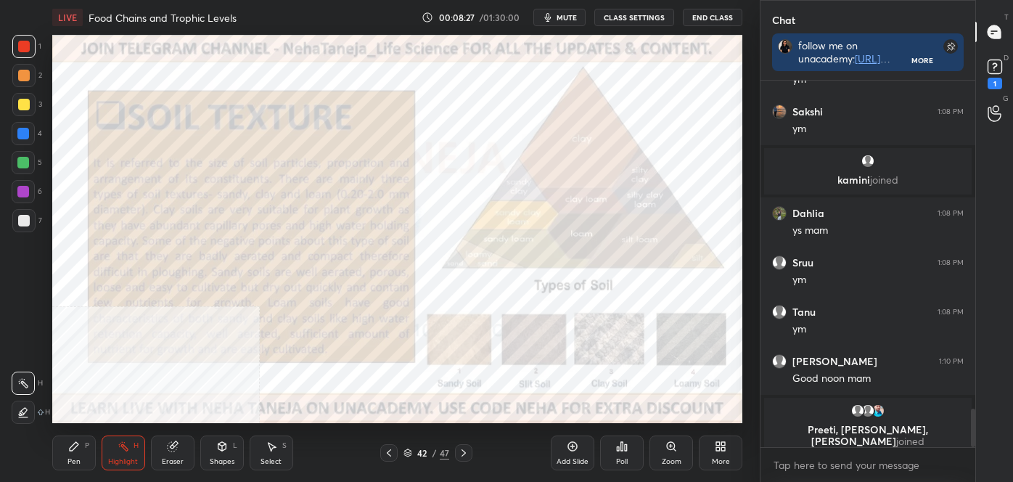
click at [23, 104] on div at bounding box center [24, 105] width 12 height 12
click at [28, 100] on div at bounding box center [24, 105] width 12 height 12
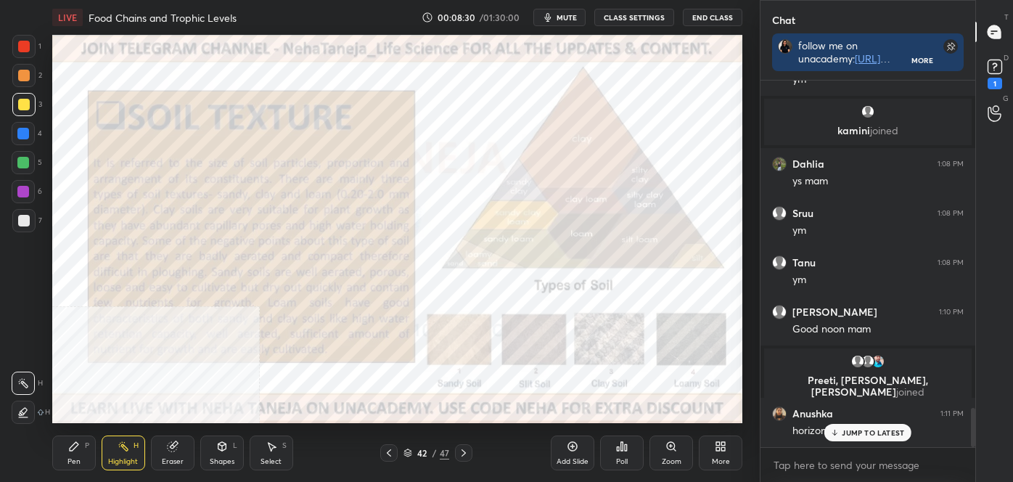
scroll to position [3048, 0]
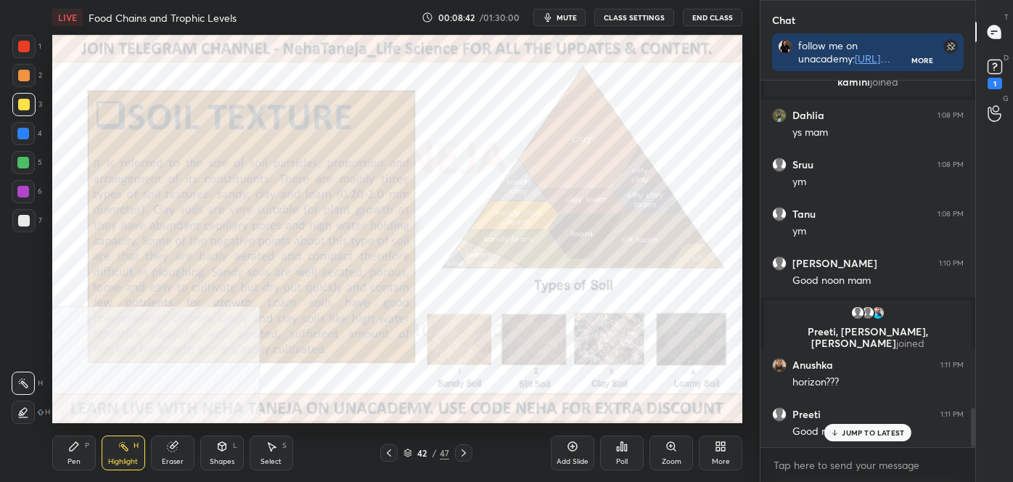
click at [465, 448] on icon at bounding box center [464, 453] width 12 height 12
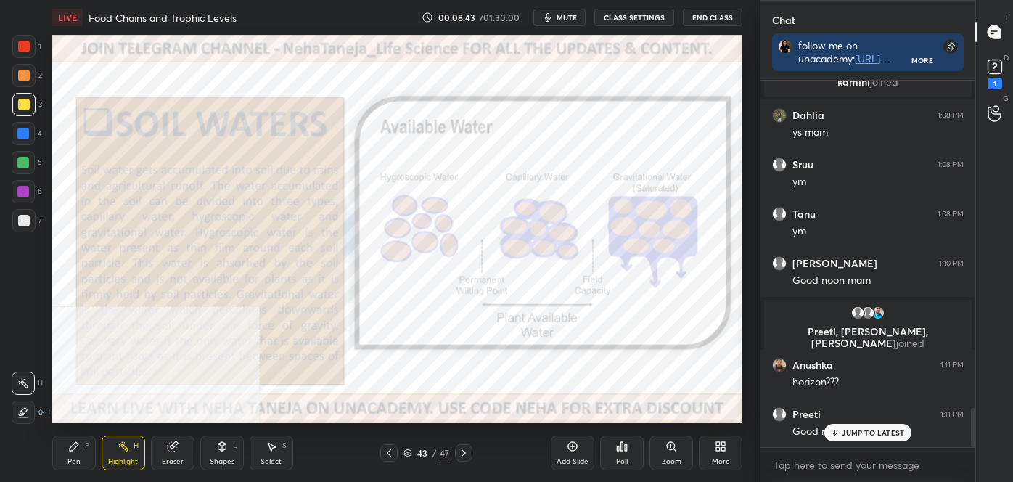
click at [722, 449] on icon at bounding box center [723, 449] width 4 height 4
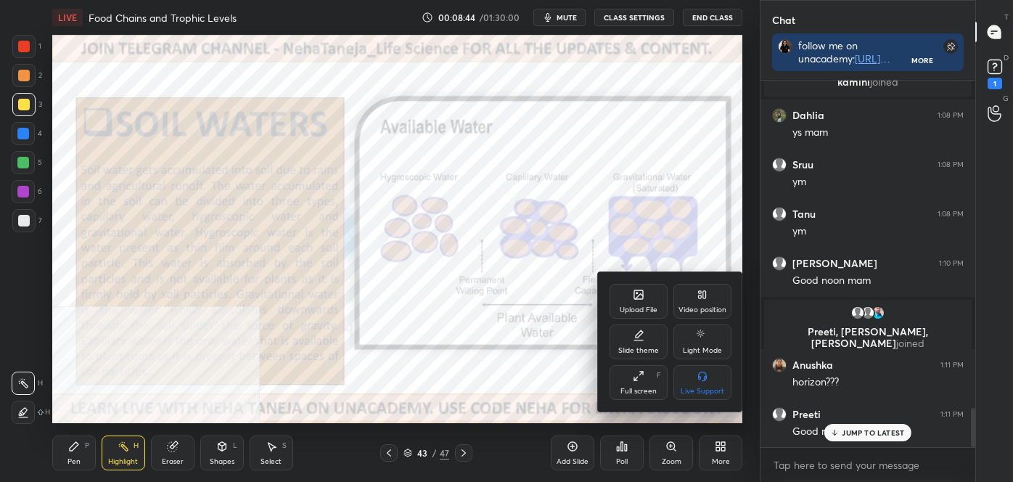
click at [705, 293] on icon at bounding box center [704, 294] width 3 height 7
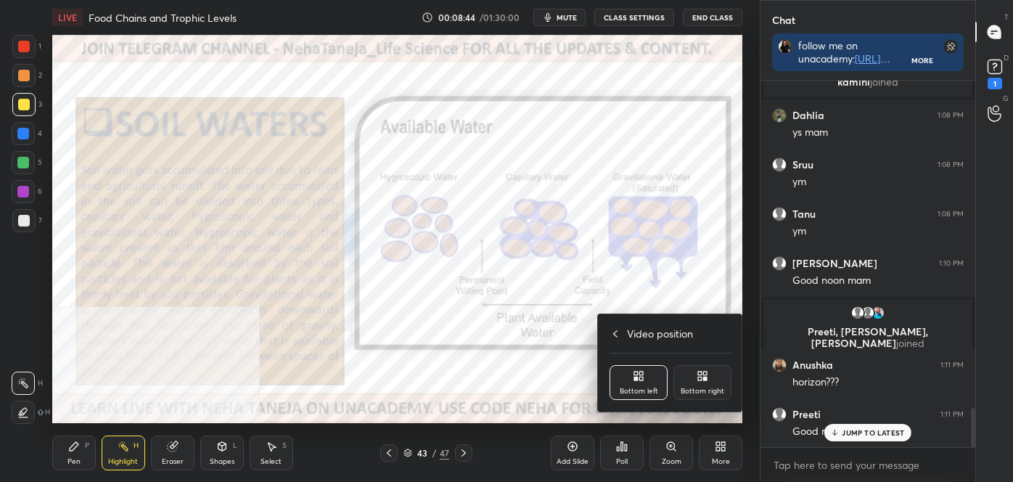
click at [704, 369] on div "Bottom right" at bounding box center [702, 382] width 58 height 35
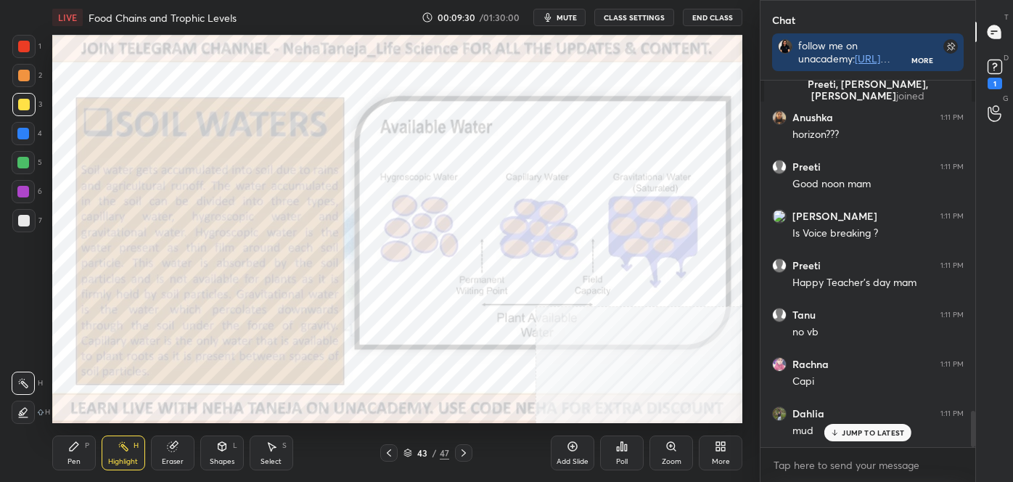
scroll to position [3357, 0]
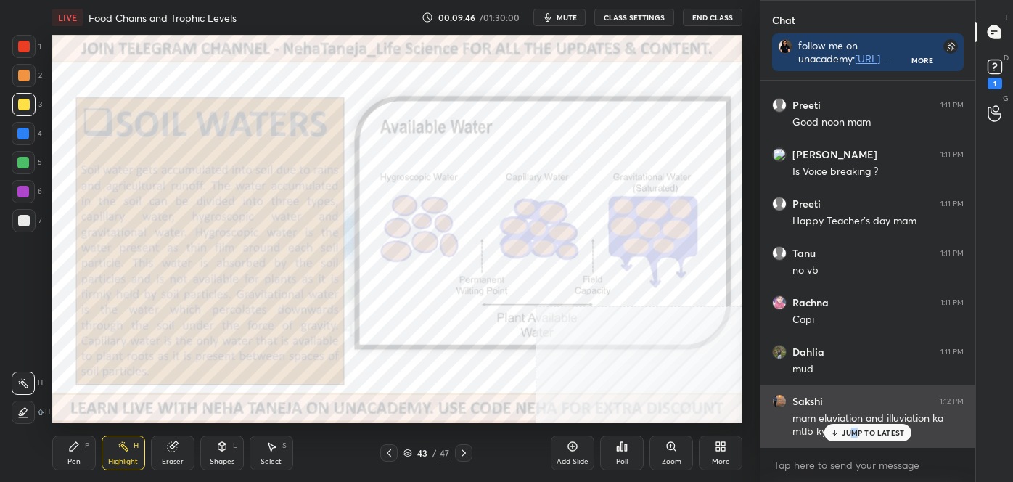
click at [855, 436] on p "JUMP TO LATEST" at bounding box center [873, 432] width 62 height 9
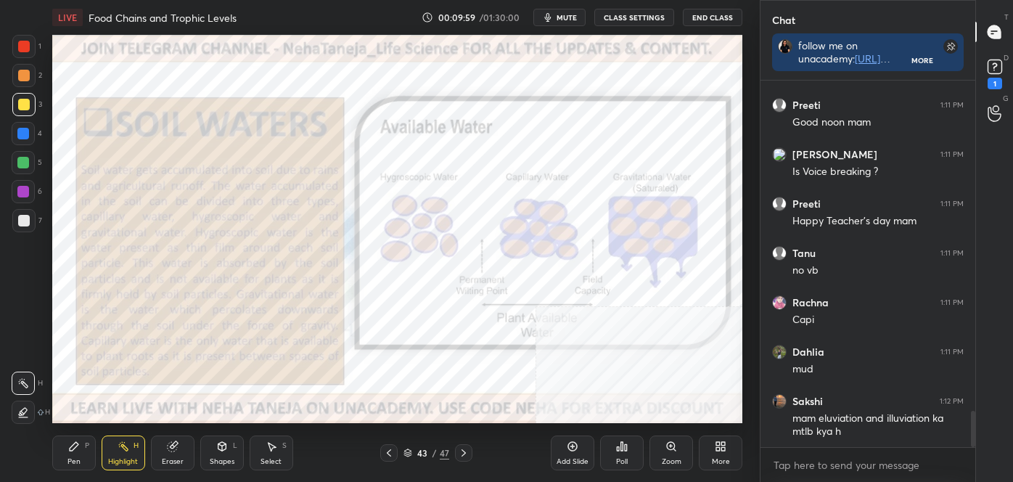
click at [465, 454] on icon at bounding box center [464, 453] width 12 height 12
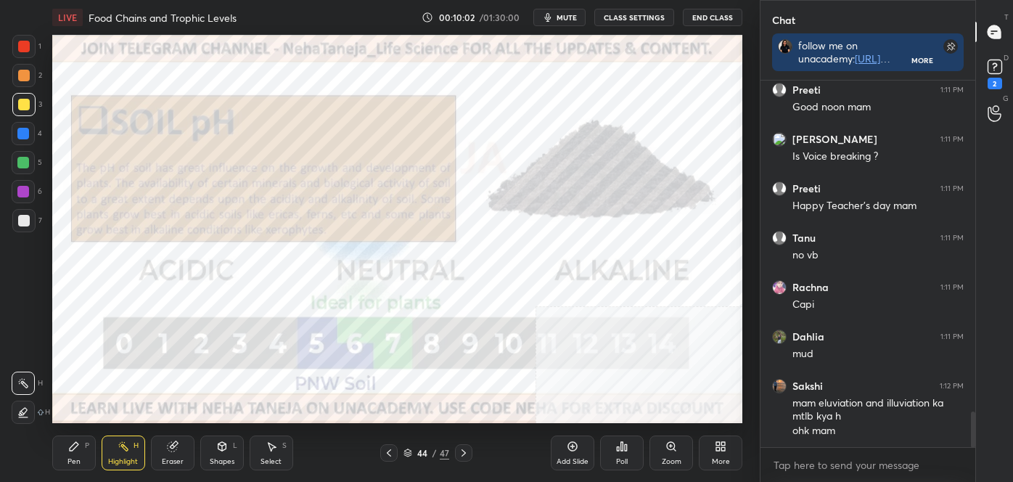
scroll to position [3434, 0]
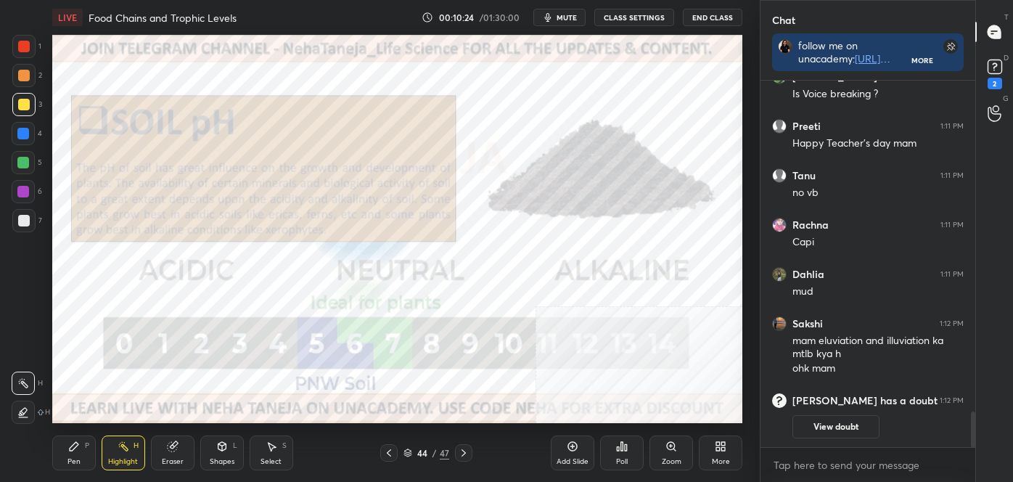
click at [466, 452] on icon at bounding box center [464, 453] width 12 height 12
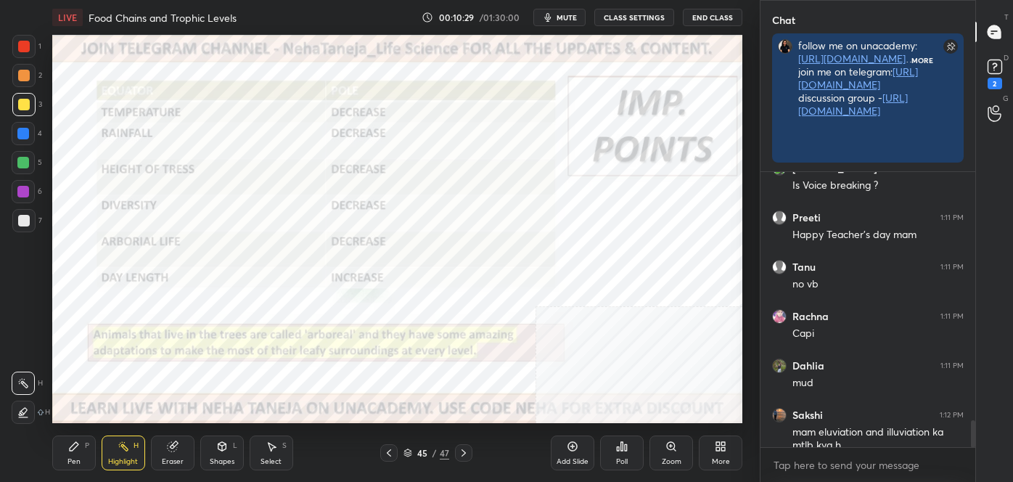
scroll to position [362, 210]
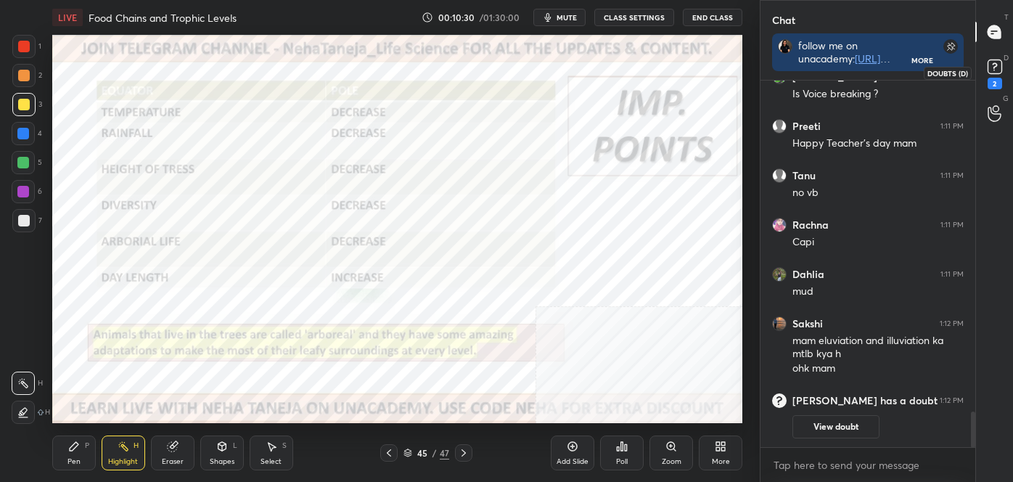
click at [1000, 72] on rect at bounding box center [995, 67] width 14 height 14
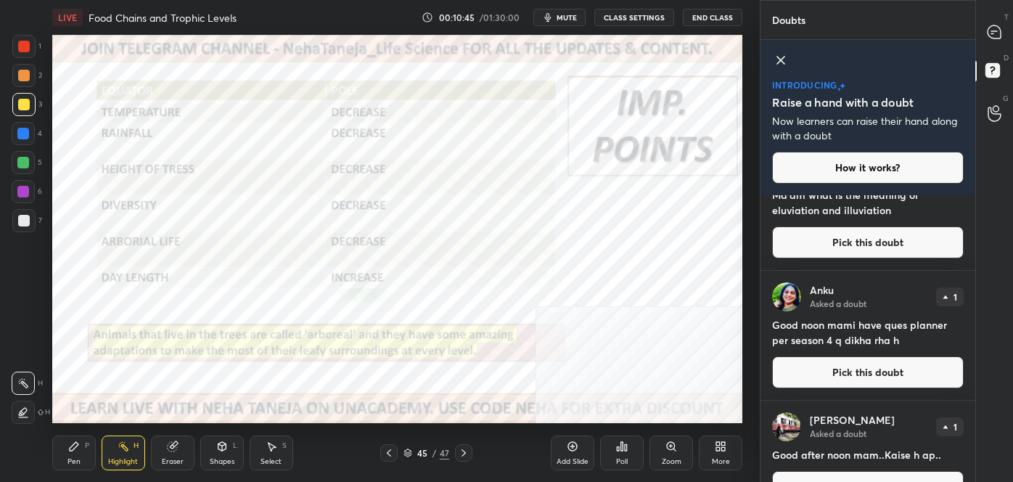
scroll to position [0, 0]
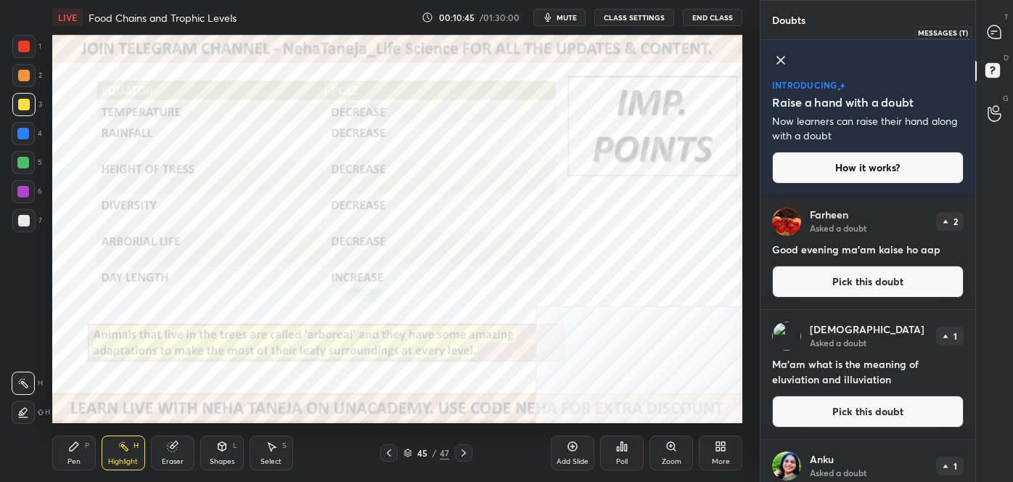
click at [998, 35] on icon at bounding box center [994, 31] width 13 height 13
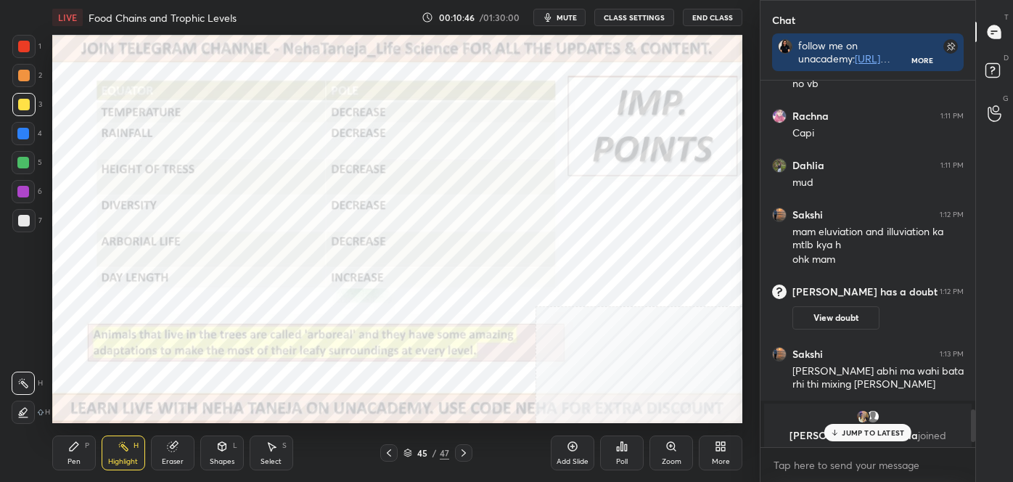
scroll to position [362, 210]
click at [91, 455] on div "Pen P" at bounding box center [74, 452] width 44 height 35
click at [33, 382] on div at bounding box center [23, 383] width 23 height 23
click at [30, 407] on icon at bounding box center [23, 412] width 13 height 10
click at [871, 432] on p "1 NEW MESSAGE" at bounding box center [873, 432] width 62 height 9
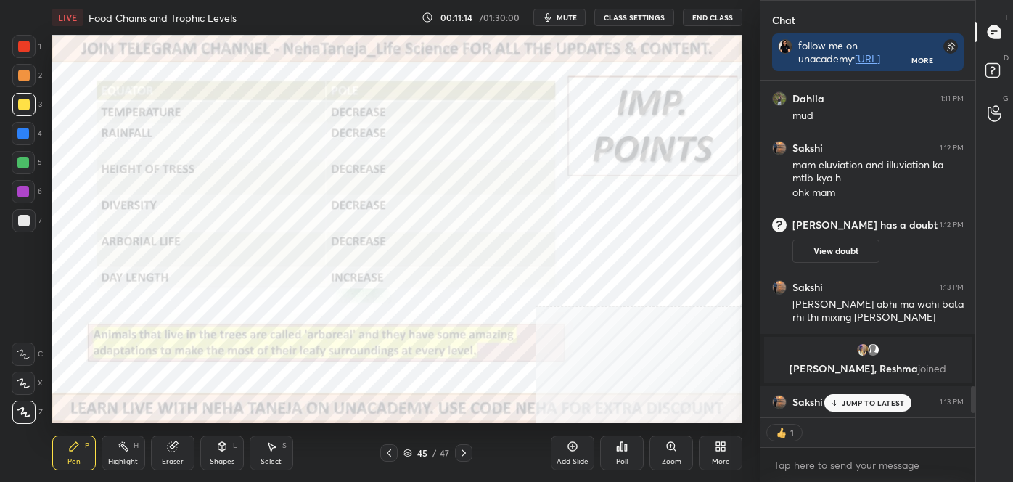
scroll to position [3862, 0]
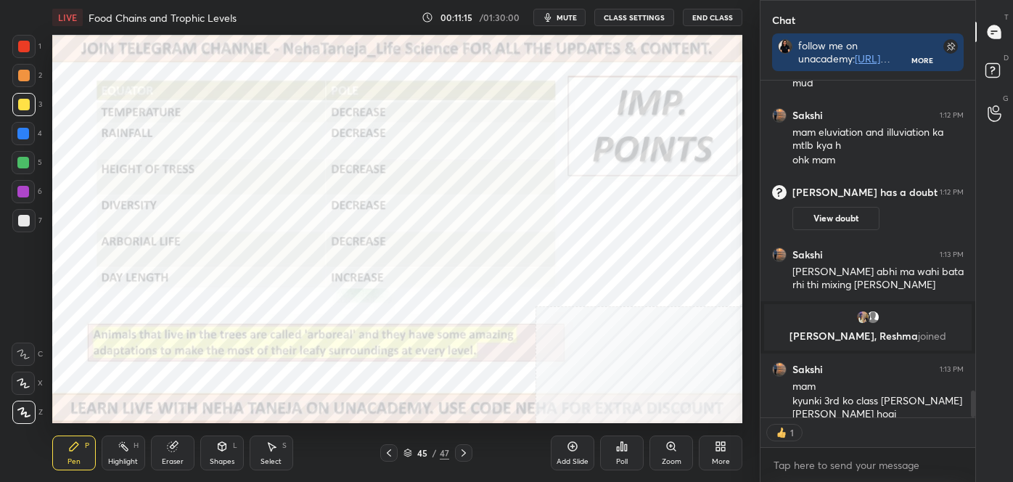
drag, startPoint x: 973, startPoint y: 396, endPoint x: 971, endPoint y: 421, distance: 24.8
click at [971, 421] on div "Rachna 1:11 PM Capi Dahlia 1:11 PM mud Sakshi 1:12 PM mam eluviation and illuvi…" at bounding box center [867, 281] width 215 height 401
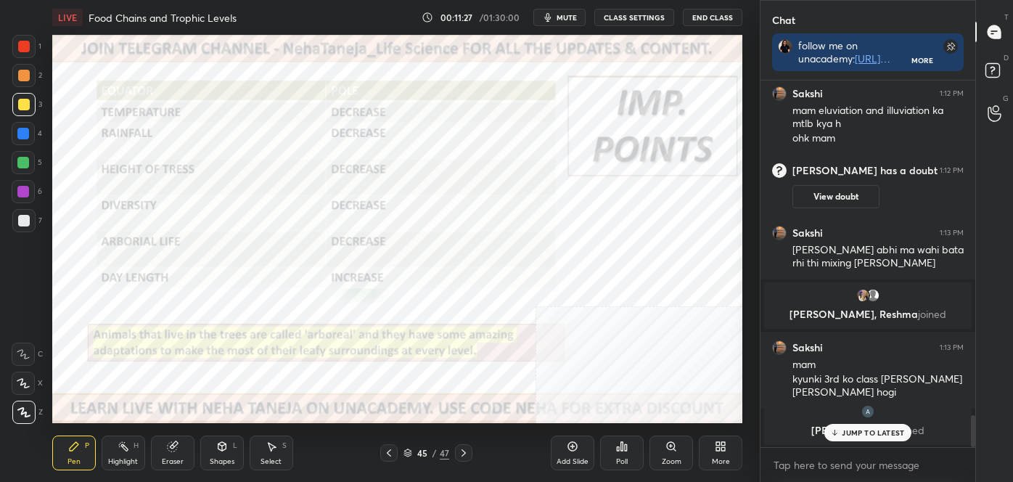
scroll to position [3933, 0]
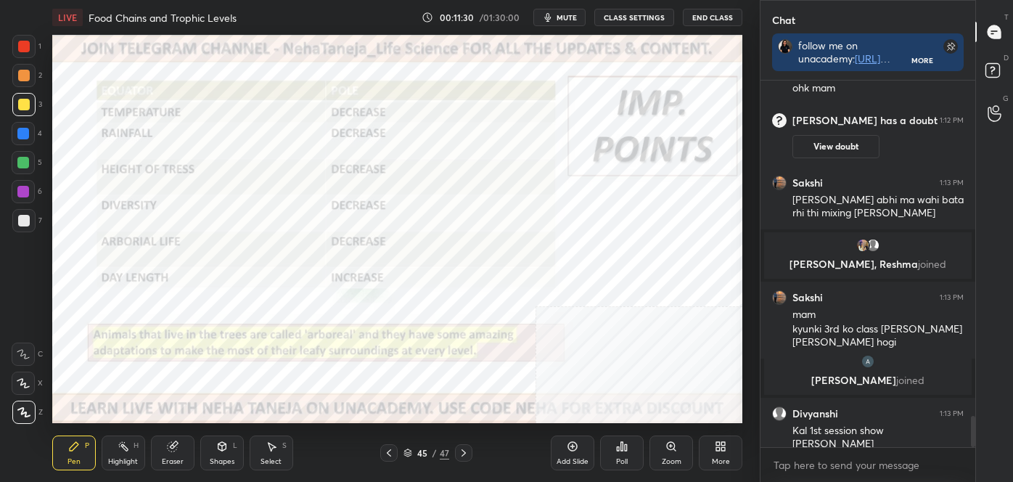
click at [126, 447] on rect at bounding box center [124, 447] width 7 height 7
click at [230, 447] on div "Shapes L" at bounding box center [222, 452] width 44 height 35
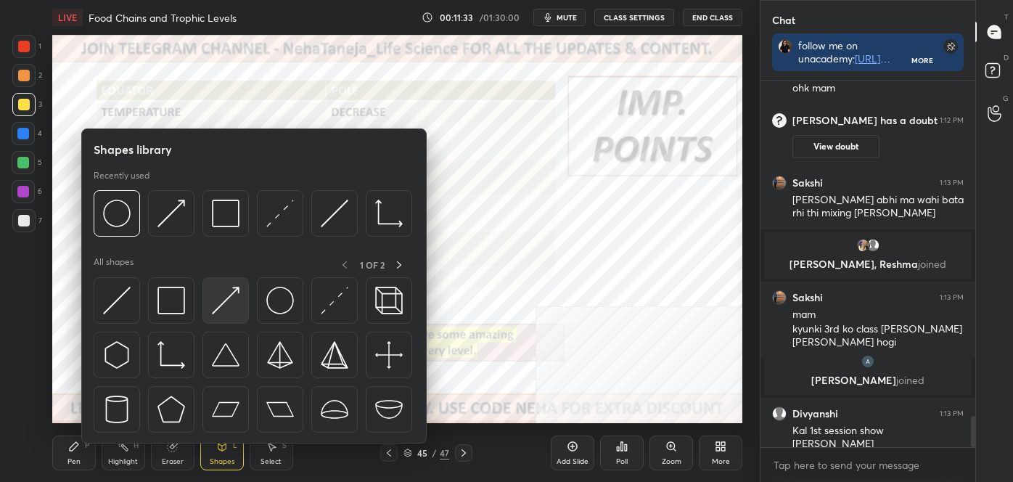
click at [231, 302] on img at bounding box center [226, 301] width 28 height 28
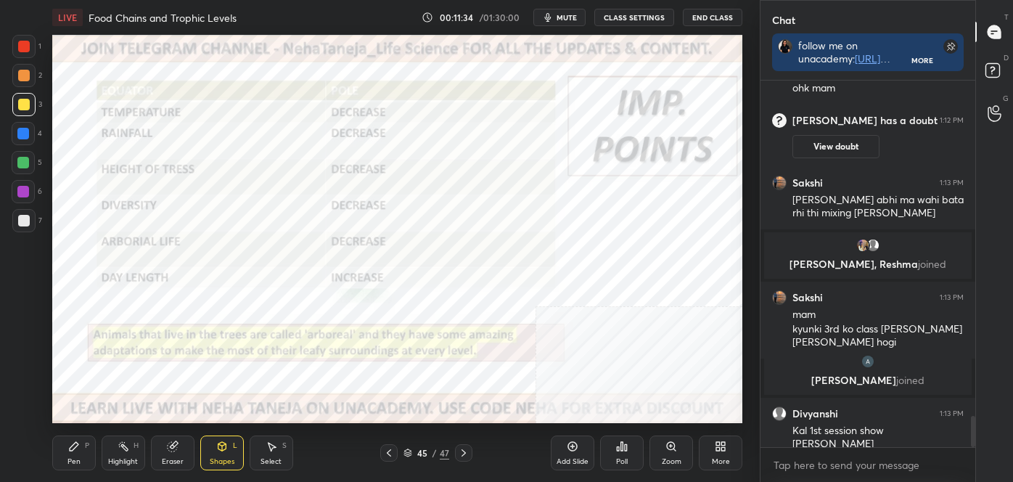
click at [19, 42] on div at bounding box center [24, 47] width 12 height 12
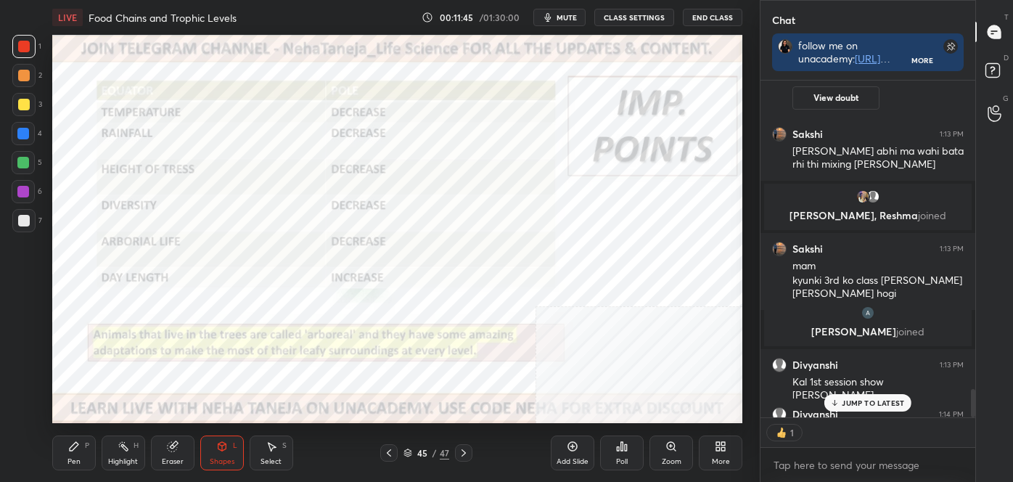
scroll to position [332, 210]
click at [234, 443] on div "L" at bounding box center [235, 445] width 4 height 7
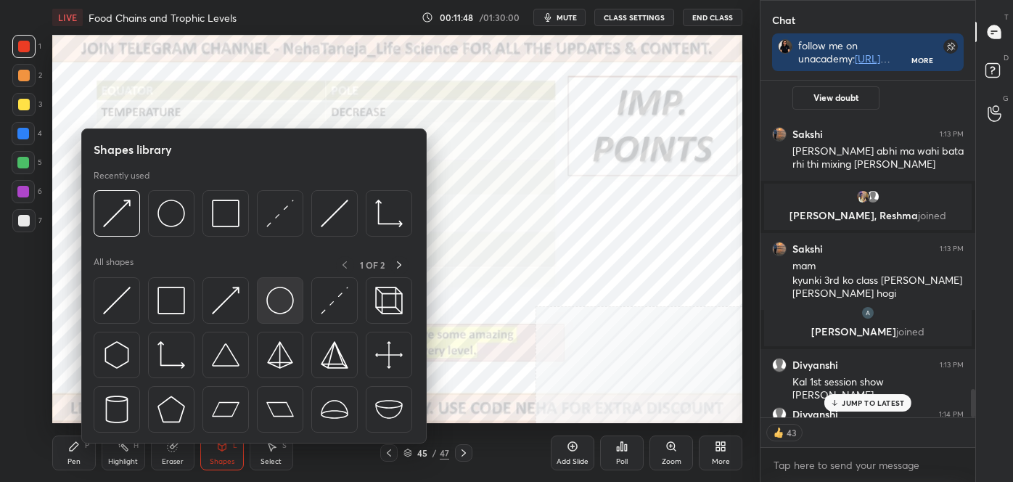
click at [274, 308] on img at bounding box center [280, 301] width 28 height 28
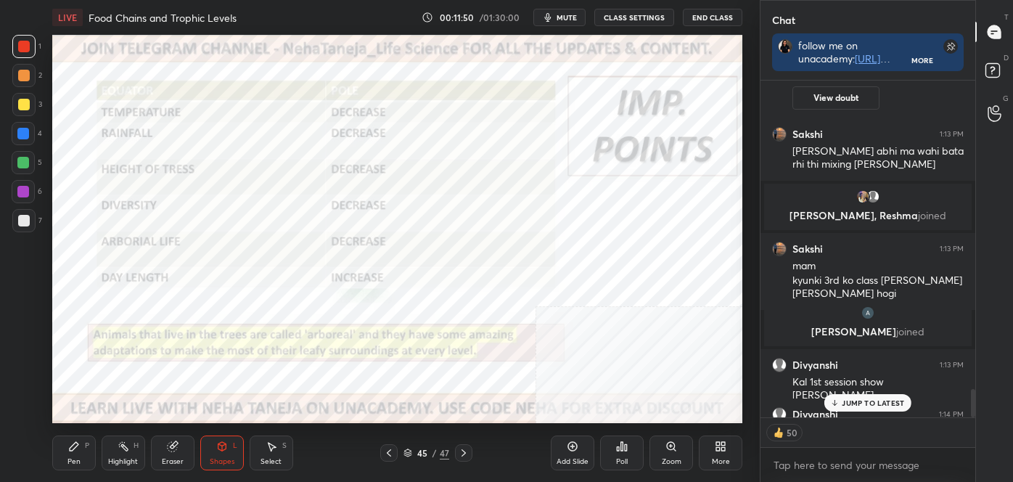
click at [226, 458] on div "Shapes" at bounding box center [222, 461] width 25 height 7
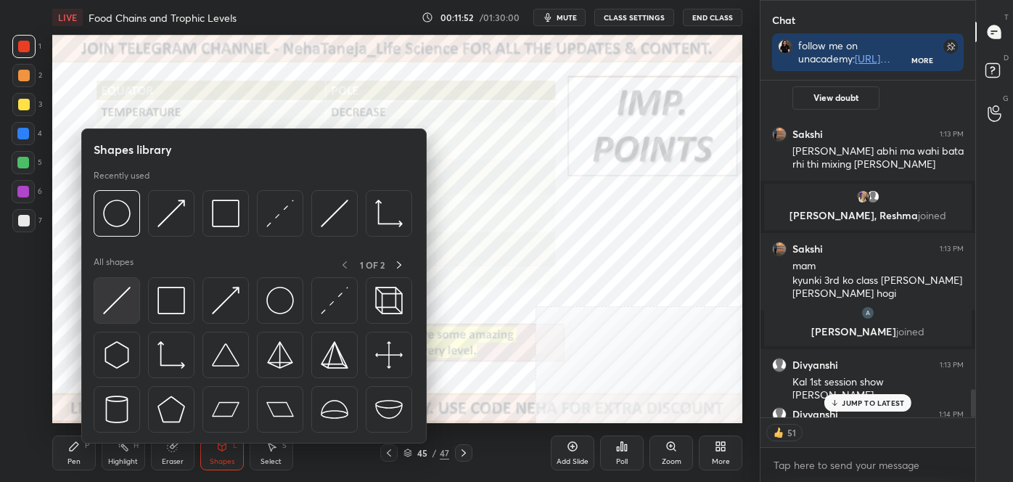
click at [122, 303] on img at bounding box center [117, 301] width 28 height 28
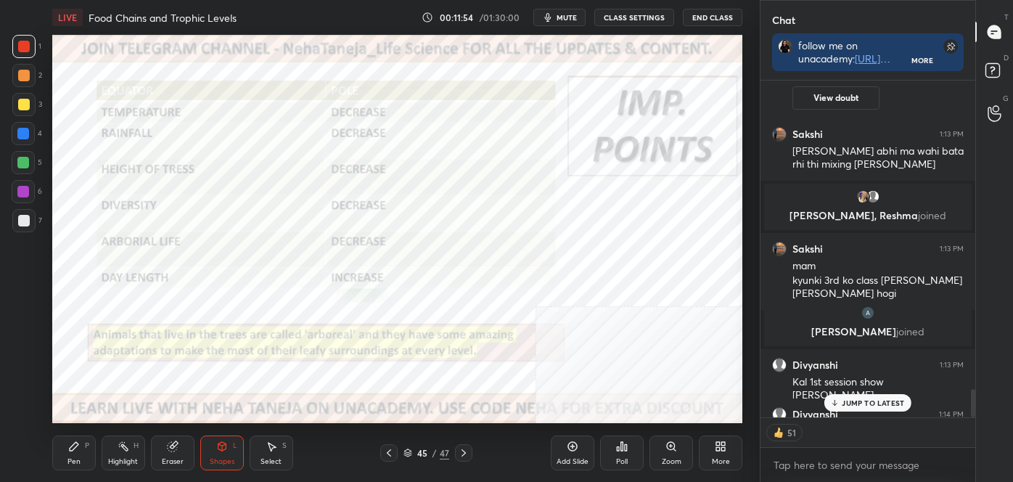
click at [208, 446] on div "Shapes L" at bounding box center [222, 452] width 44 height 35
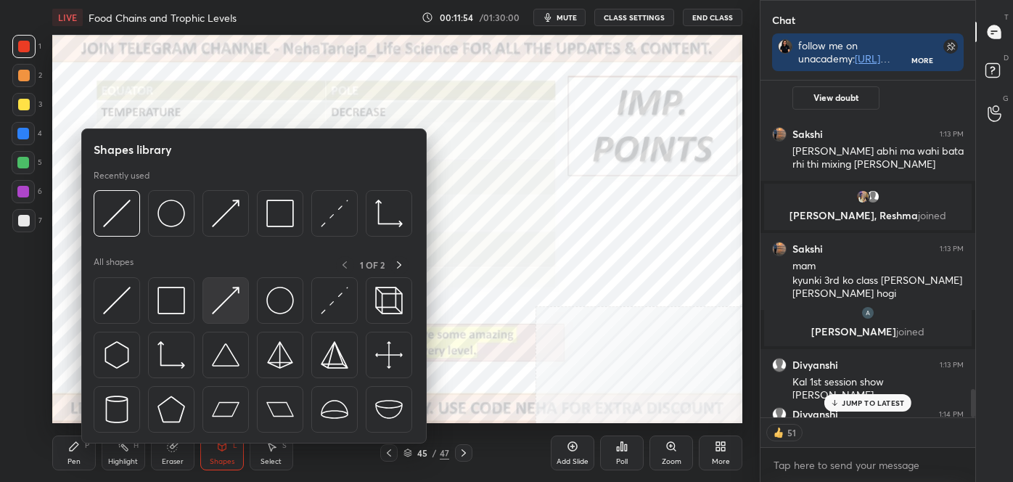
click at [228, 302] on img at bounding box center [226, 301] width 28 height 28
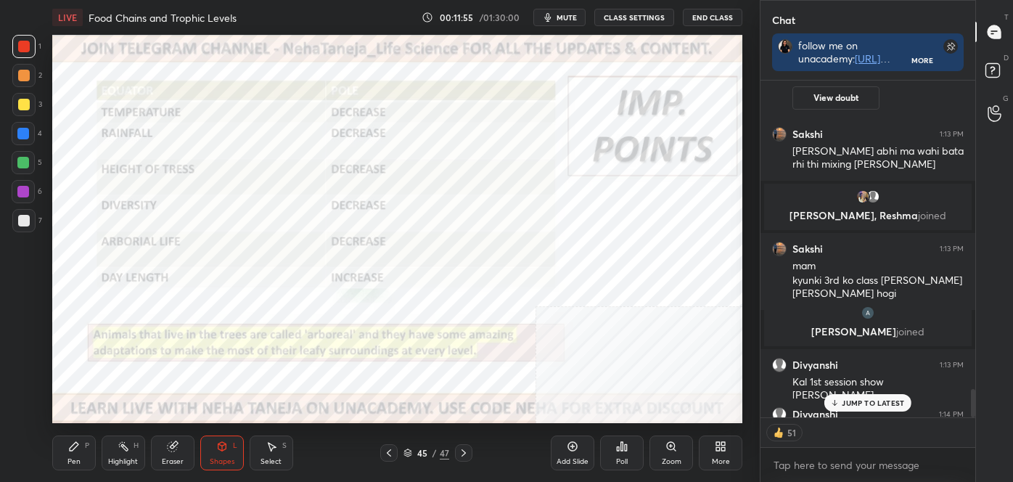
drag, startPoint x: 14, startPoint y: 133, endPoint x: 21, endPoint y: 131, distance: 7.4
click at [15, 133] on div at bounding box center [23, 133] width 23 height 23
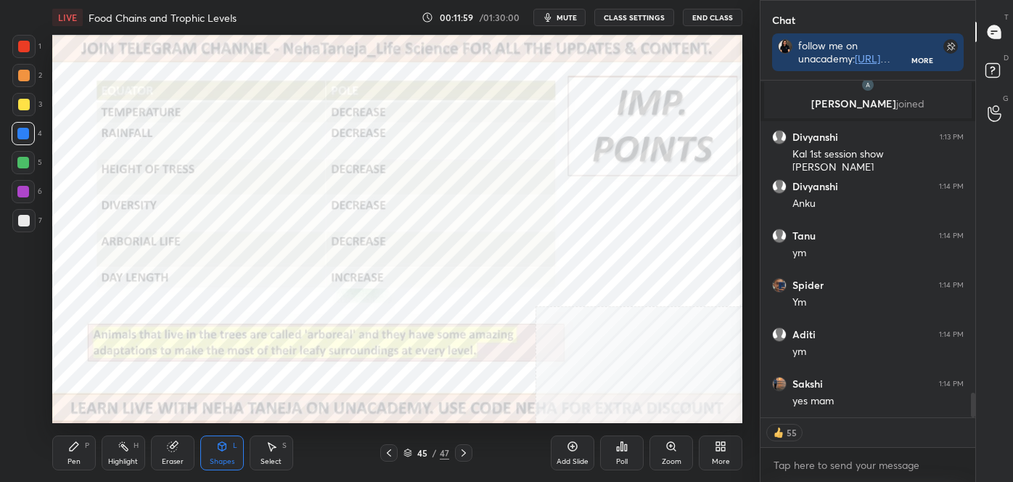
scroll to position [4259, 0]
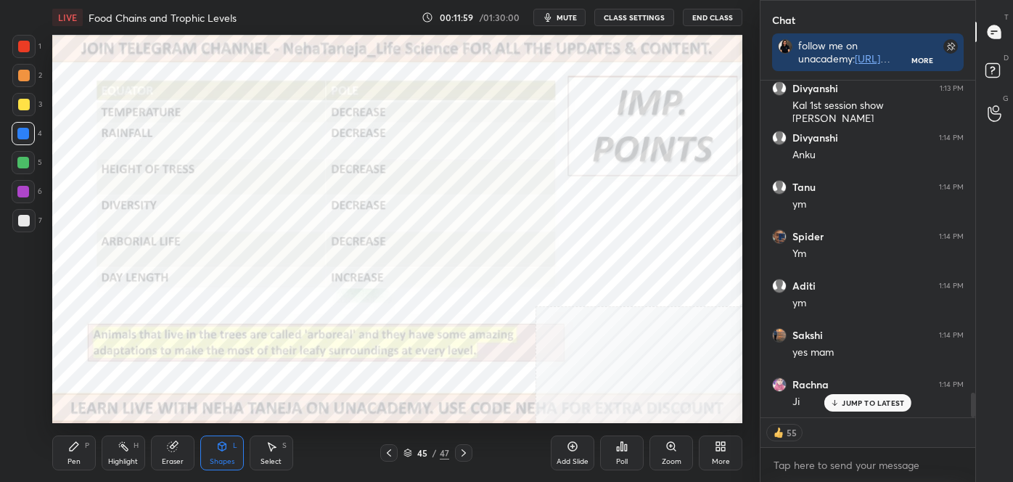
drag, startPoint x: 209, startPoint y: 459, endPoint x: 224, endPoint y: 446, distance: 19.6
click at [210, 458] on div "Shapes" at bounding box center [222, 461] width 25 height 7
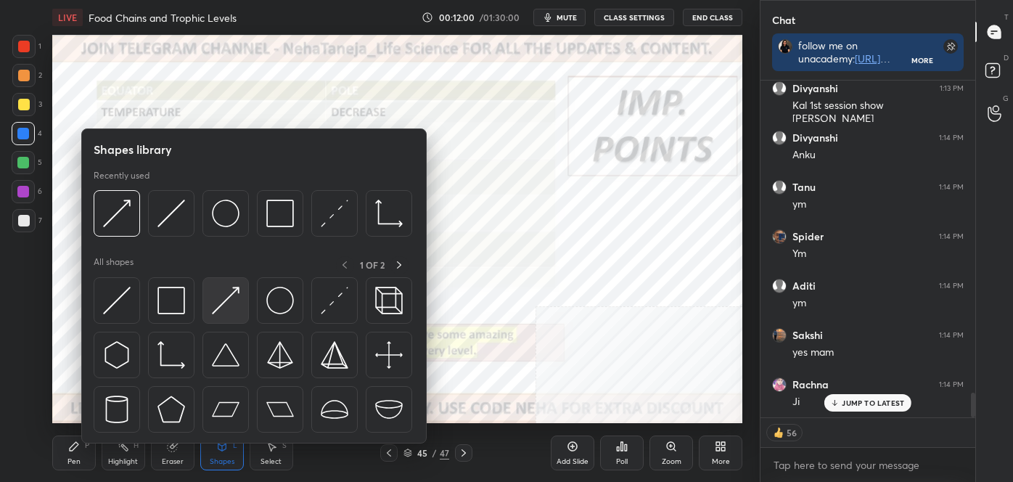
click at [224, 313] on img at bounding box center [226, 301] width 28 height 28
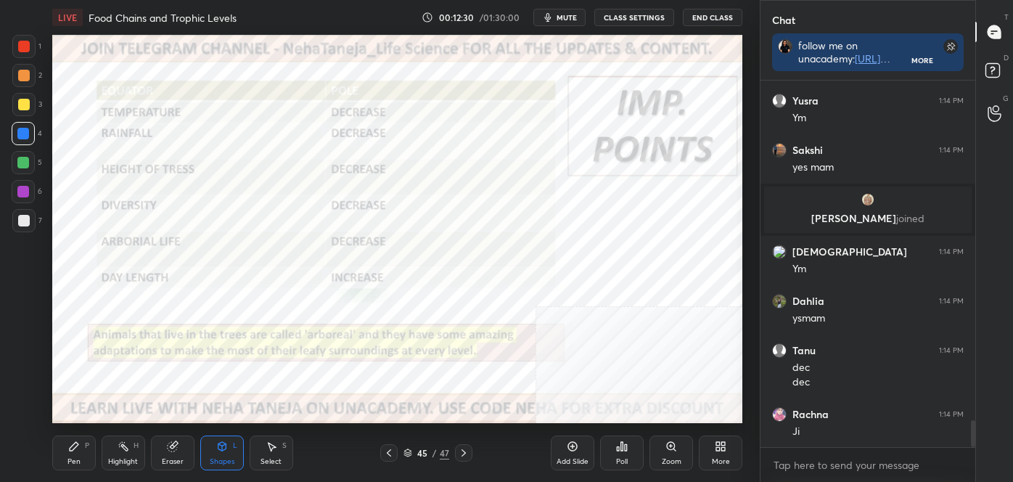
scroll to position [4642, 0]
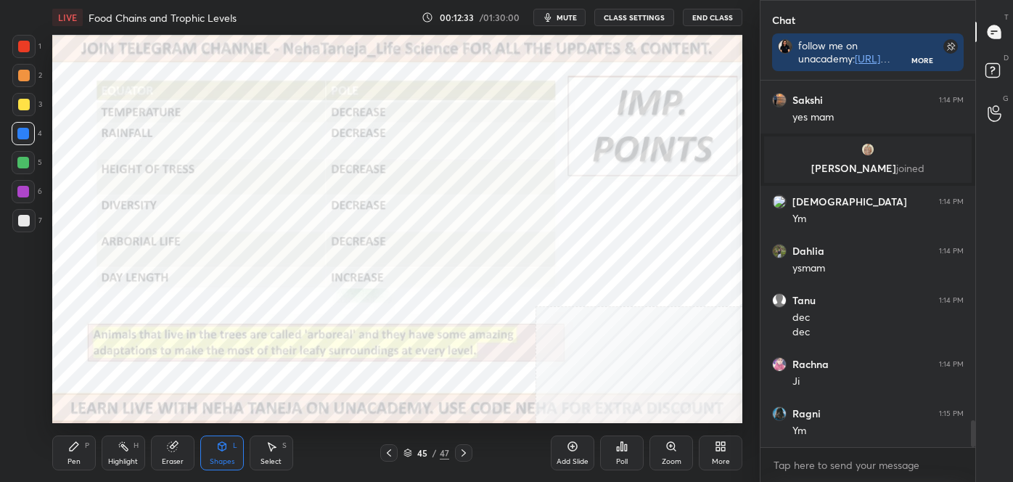
click at [121, 451] on icon at bounding box center [124, 446] width 12 height 12
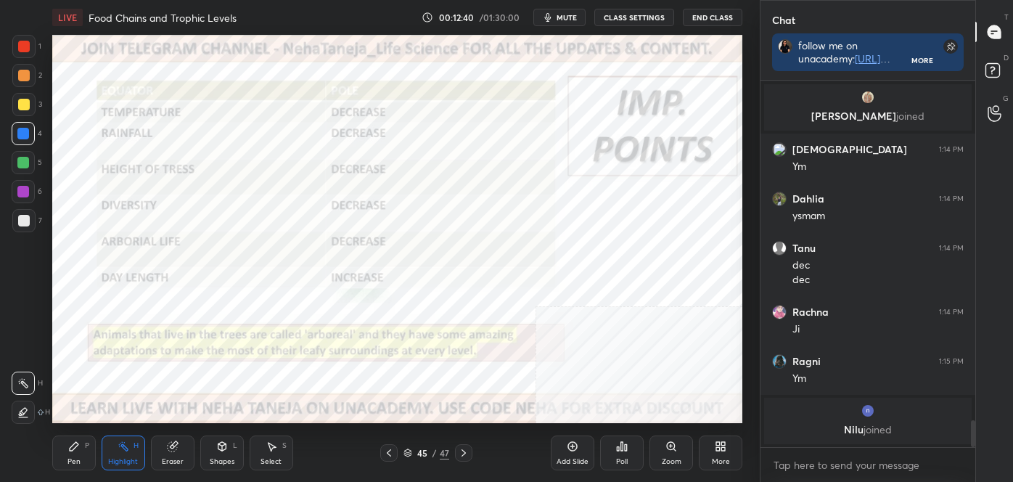
click at [461, 452] on icon at bounding box center [464, 453] width 12 height 12
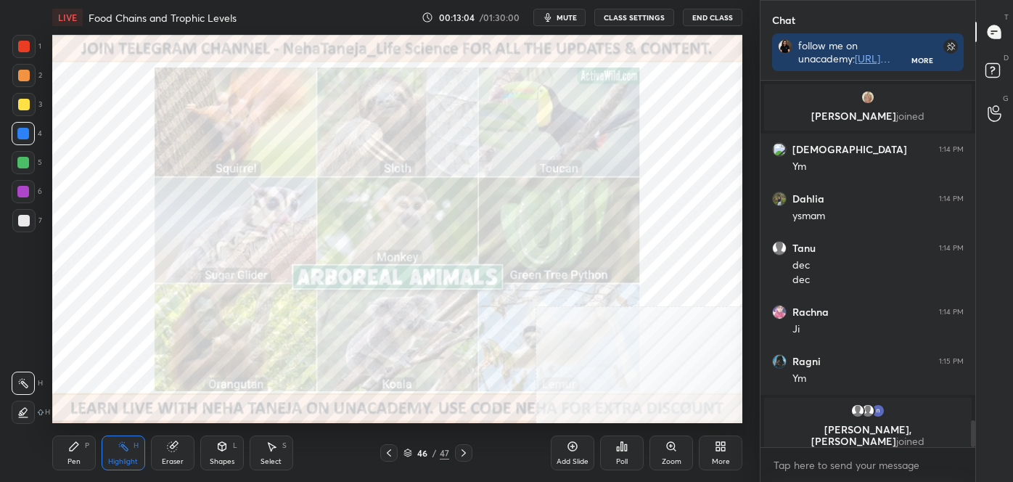
click at [391, 453] on icon at bounding box center [389, 453] width 12 height 12
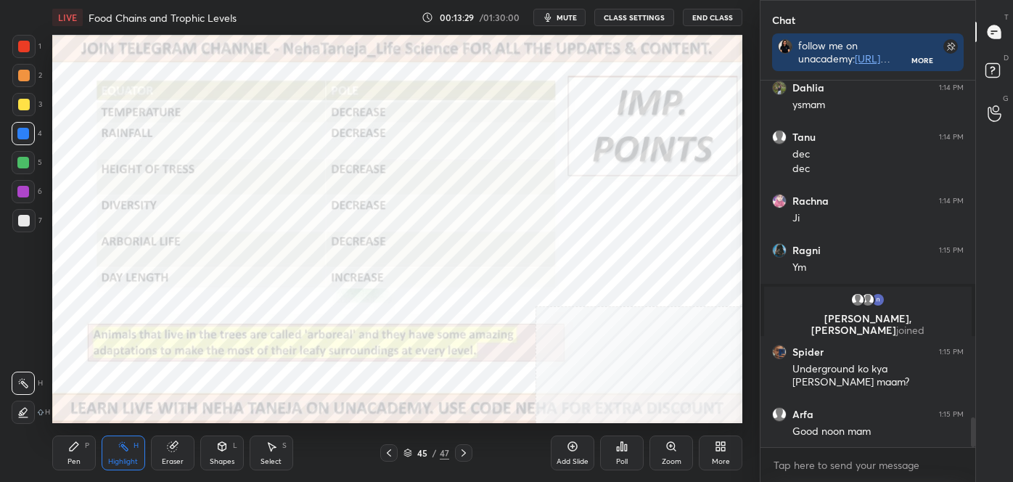
scroll to position [4173, 0]
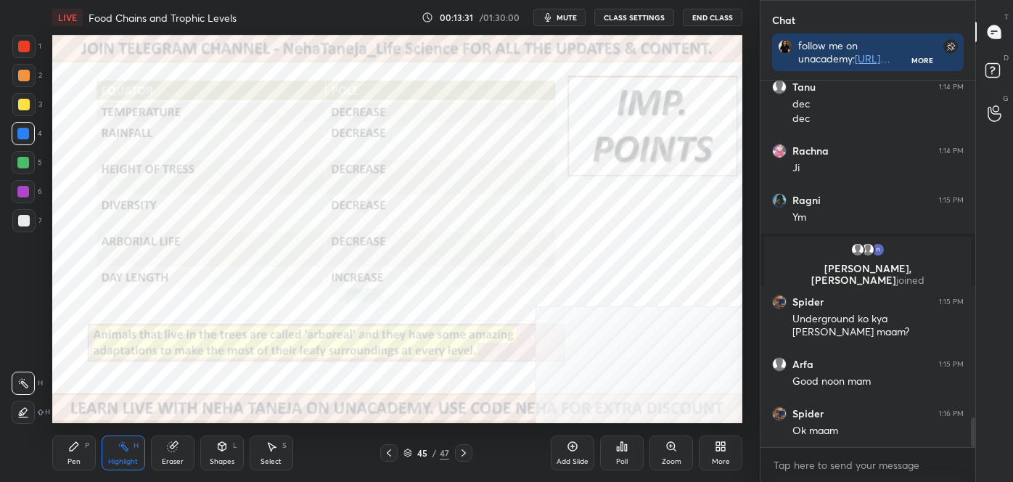
click at [203, 452] on div "Shapes L" at bounding box center [222, 452] width 44 height 35
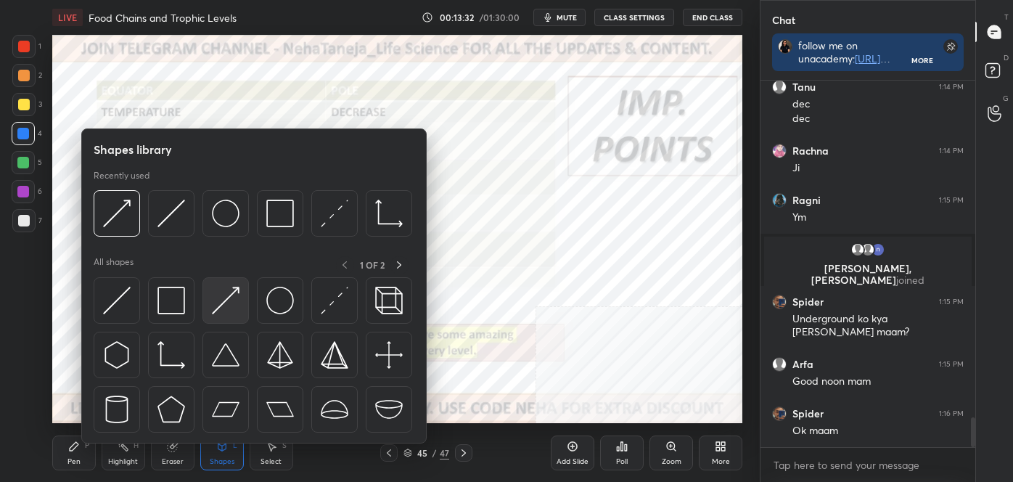
click at [213, 308] on img at bounding box center [226, 301] width 28 height 28
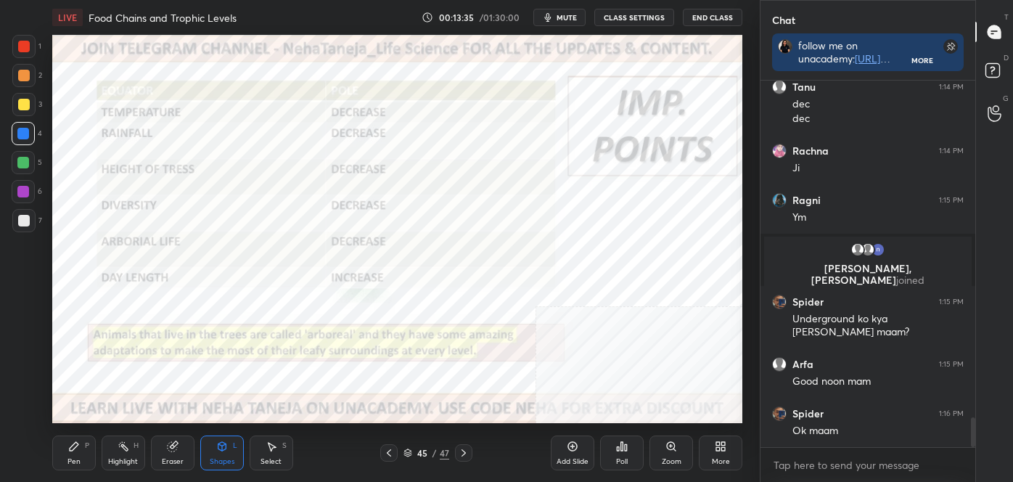
click at [230, 442] on div "Shapes L" at bounding box center [222, 452] width 44 height 35
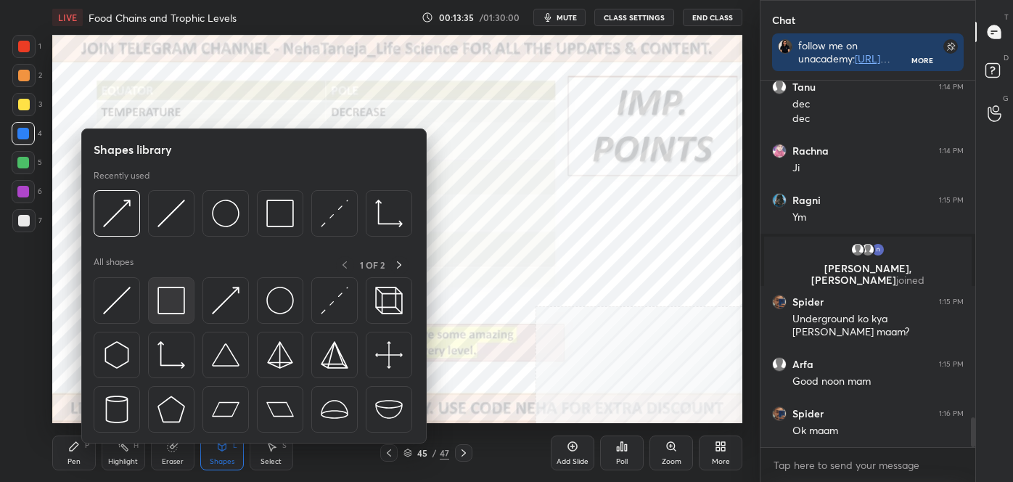
click at [170, 299] on img at bounding box center [171, 301] width 28 height 28
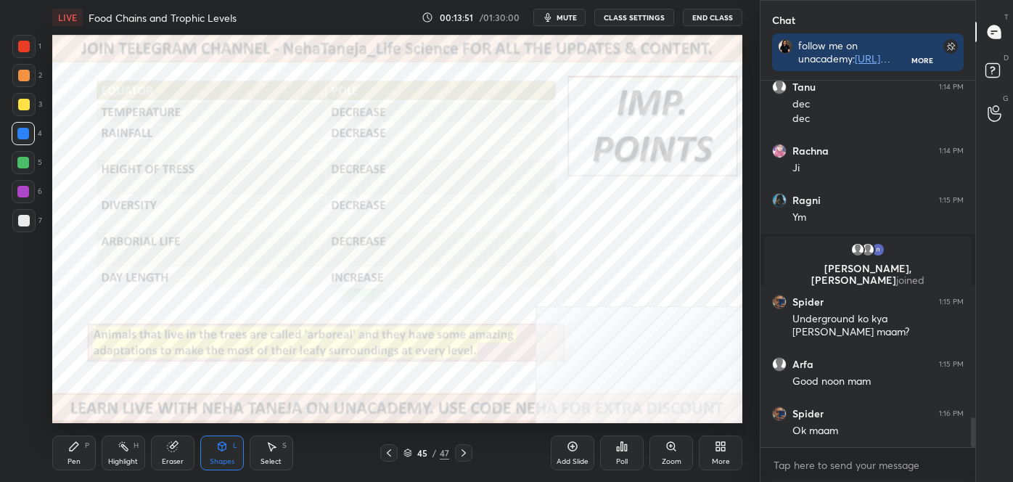
scroll to position [4222, 0]
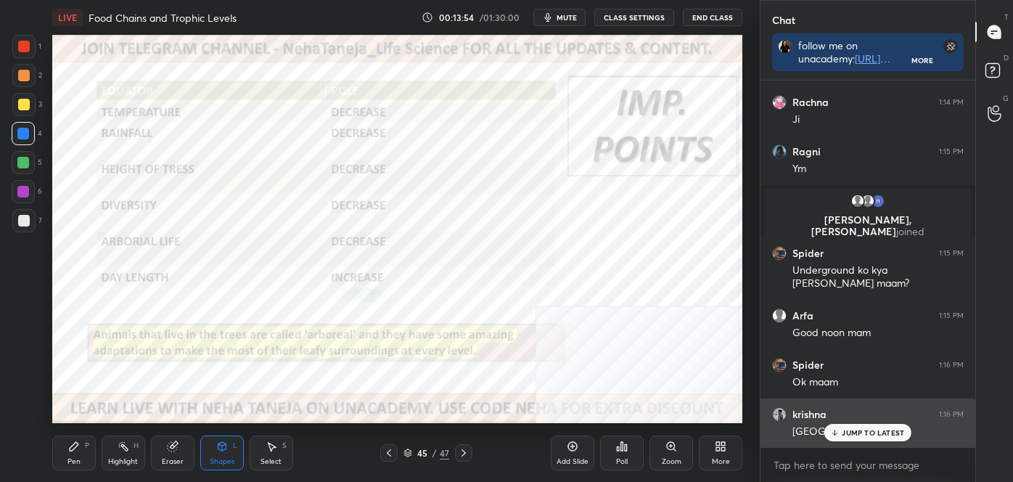
click at [871, 443] on div "krishna 1:16 PM Germany" at bounding box center [867, 422] width 215 height 49
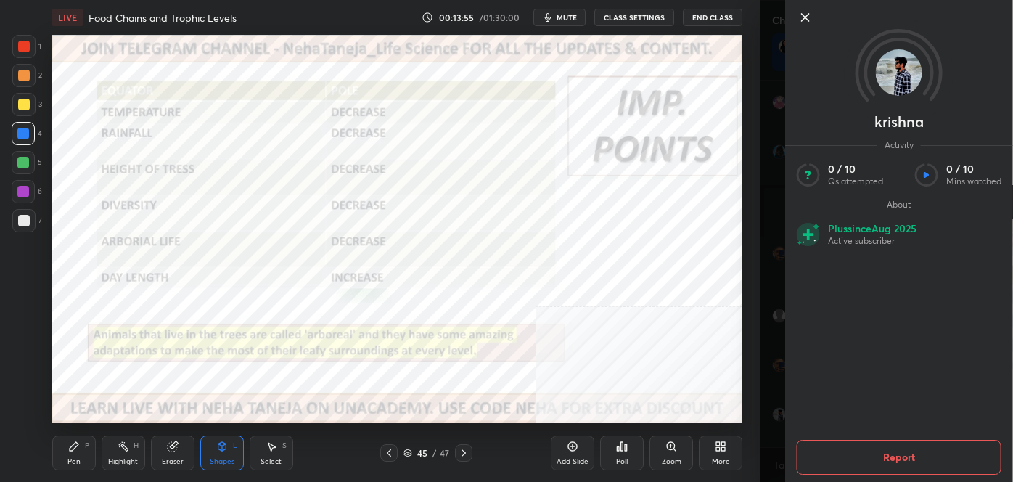
click at [804, 16] on icon at bounding box center [805, 17] width 7 height 7
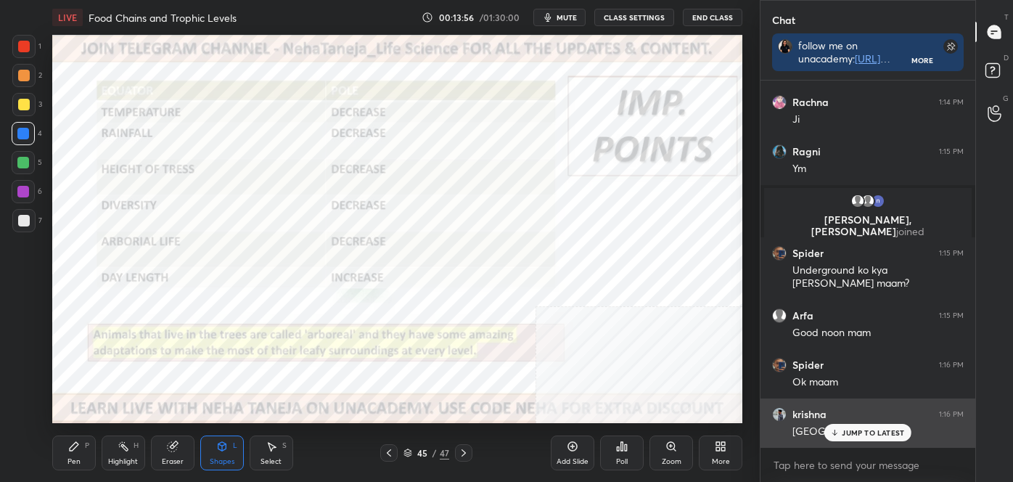
click at [855, 432] on p "JUMP TO LATEST" at bounding box center [873, 432] width 62 height 9
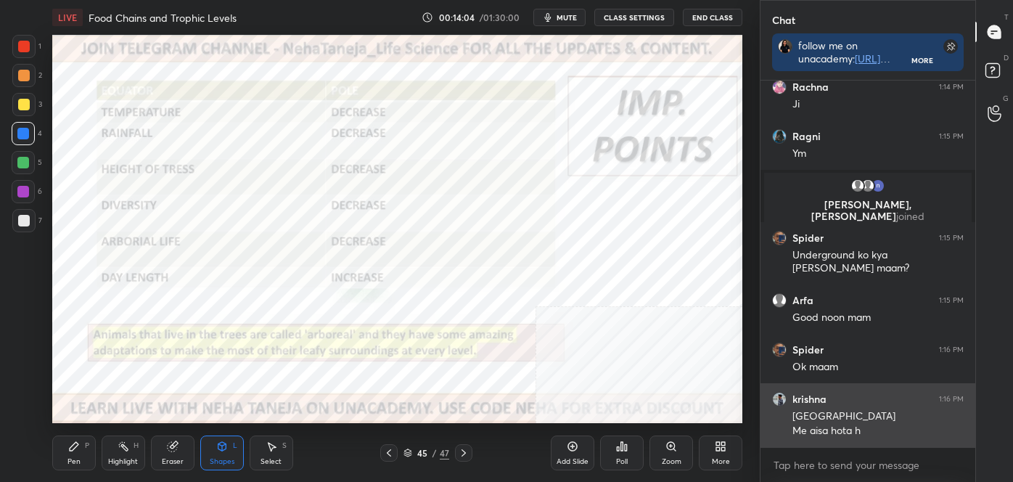
scroll to position [4285, 0]
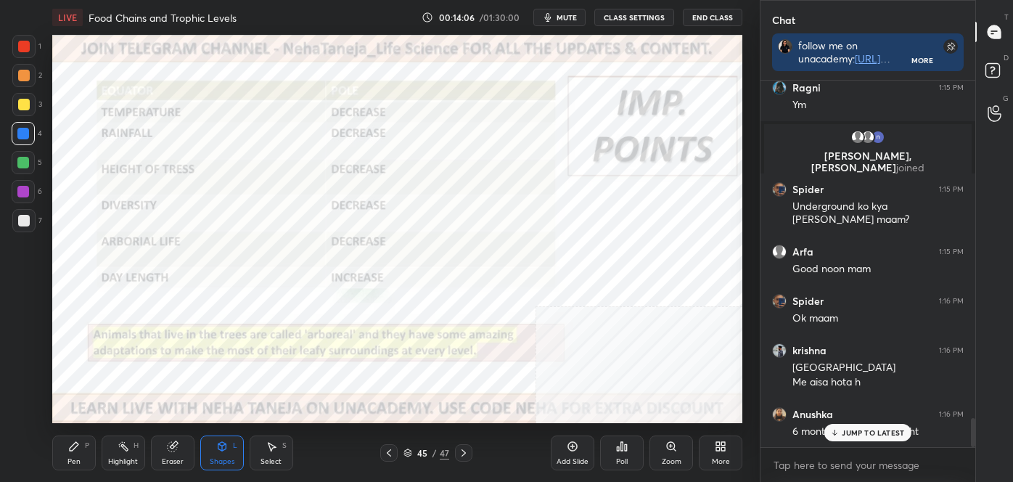
click at [850, 431] on p "JUMP TO LATEST" at bounding box center [873, 432] width 62 height 9
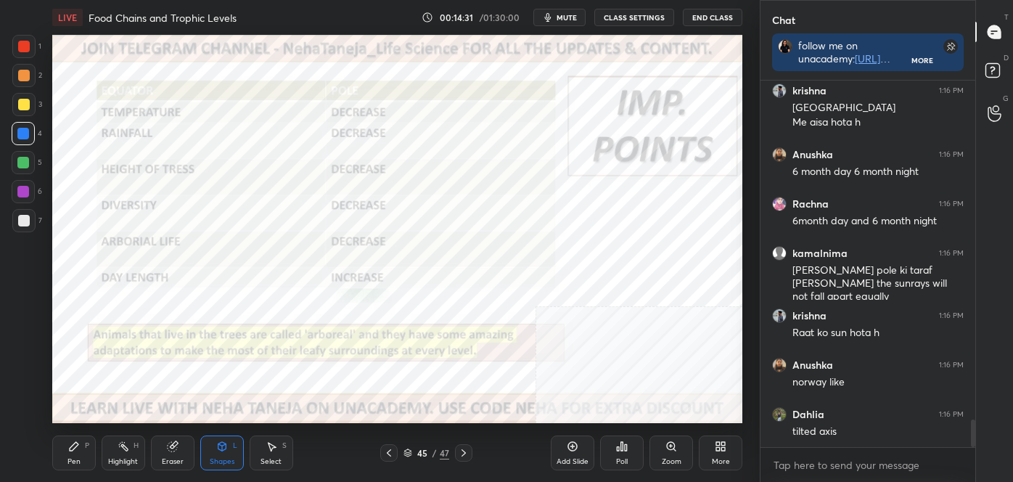
scroll to position [4597, 0]
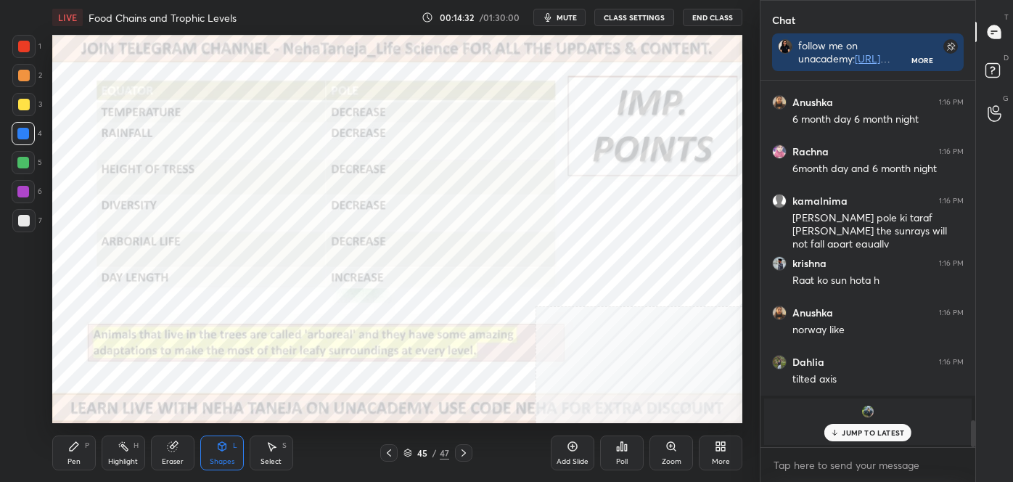
click at [71, 448] on icon at bounding box center [74, 446] width 9 height 9
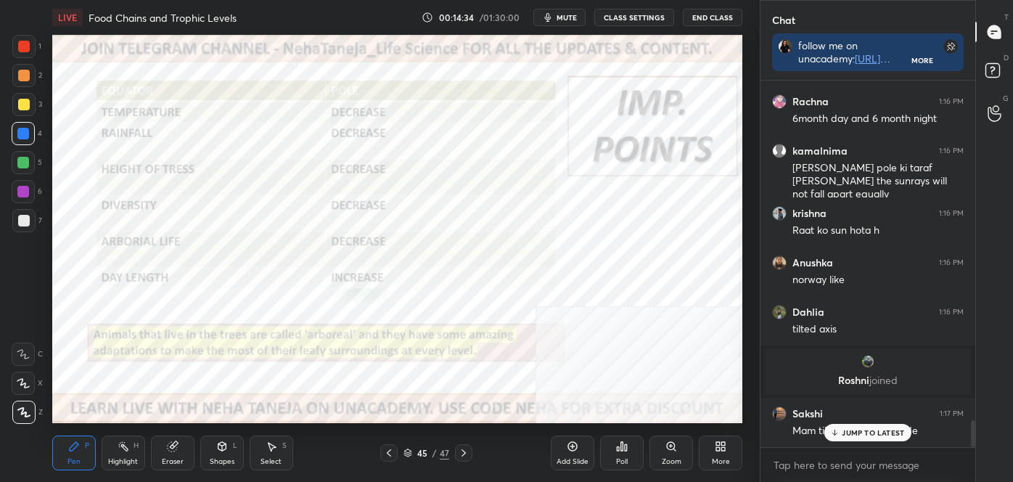
scroll to position [4696, 0]
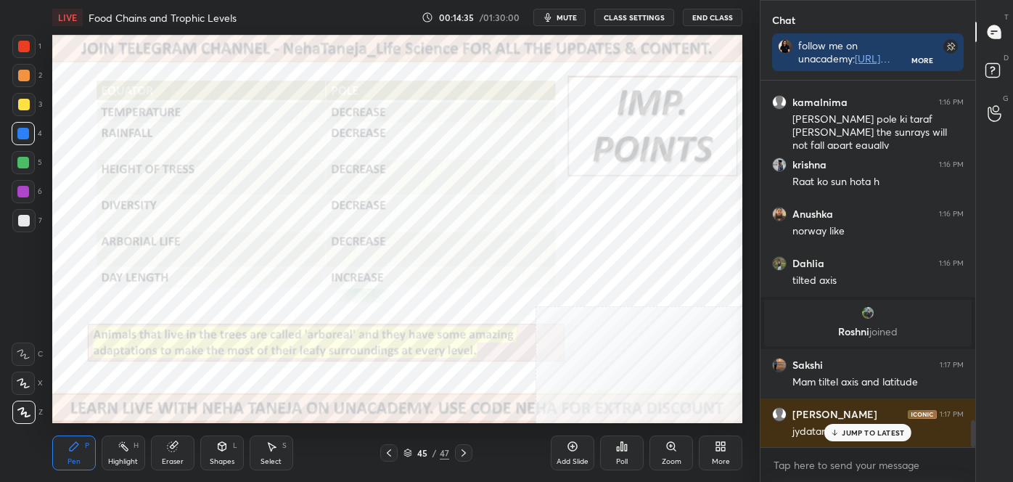
click at [27, 414] on icon at bounding box center [23, 412] width 13 height 10
click at [880, 435] on p "JUMP TO LATEST" at bounding box center [873, 432] width 62 height 9
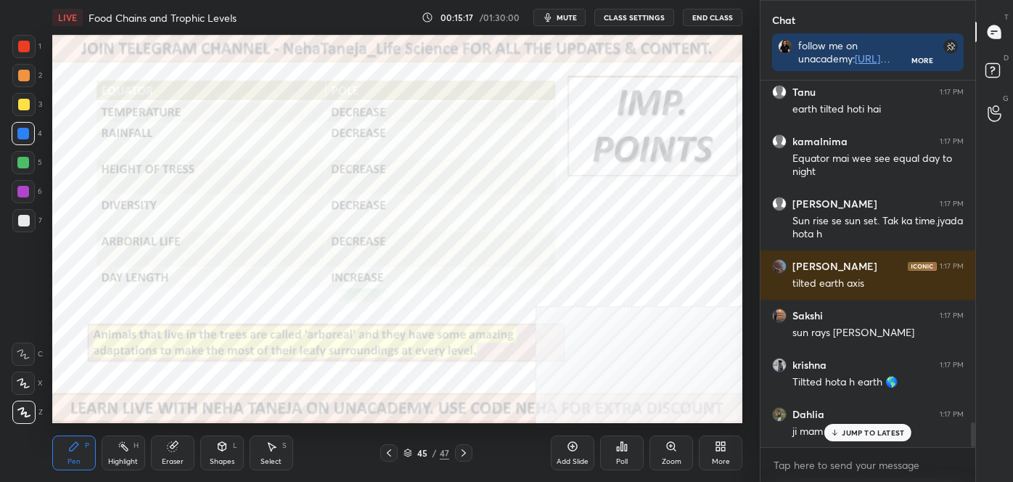
scroll to position [5120, 0]
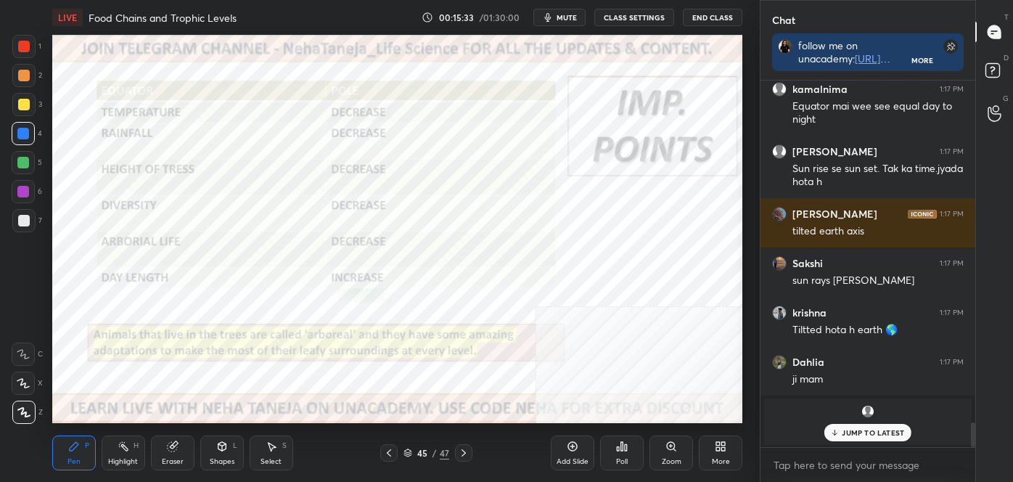
click at [174, 455] on div "Eraser" at bounding box center [173, 452] width 44 height 35
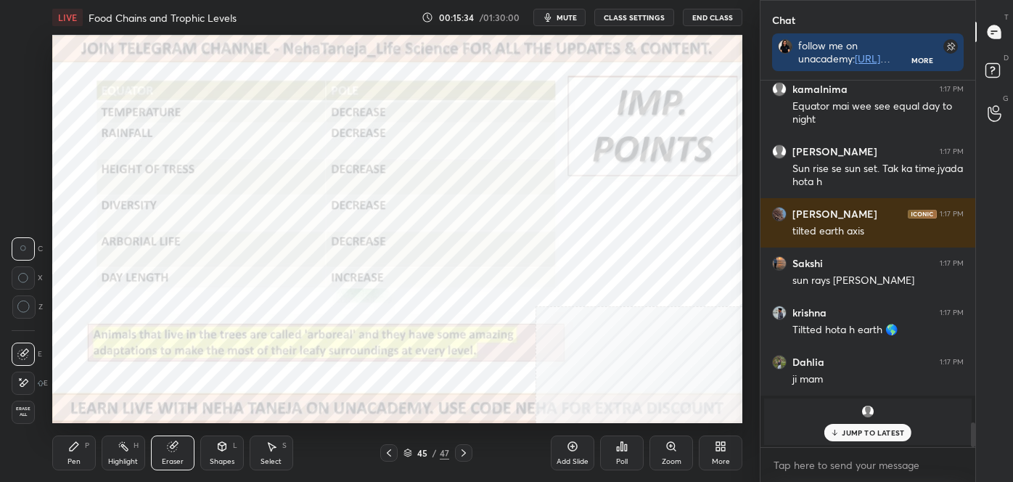
click at [29, 411] on span "Erase all" at bounding box center [23, 411] width 22 height 10
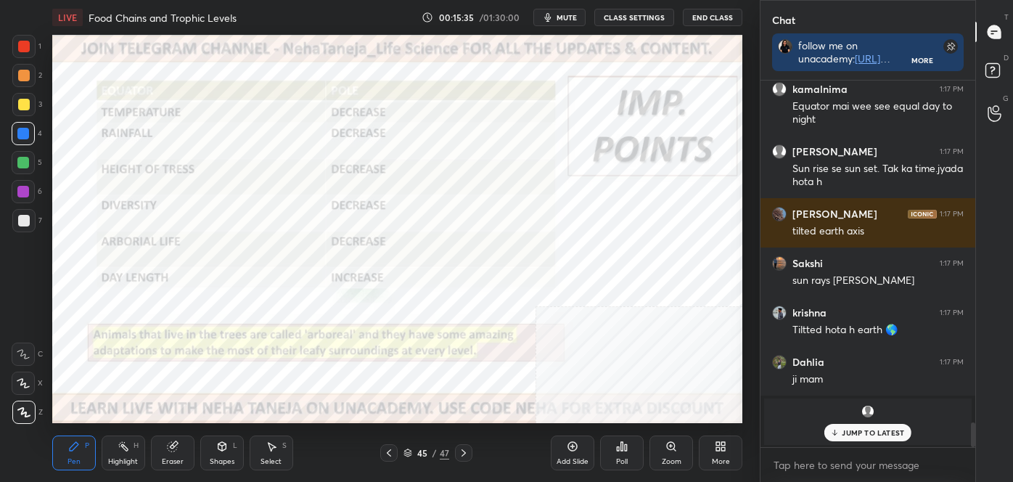
click at [123, 458] on div "Highlight" at bounding box center [123, 461] width 30 height 7
click at [459, 449] on icon at bounding box center [464, 453] width 12 height 12
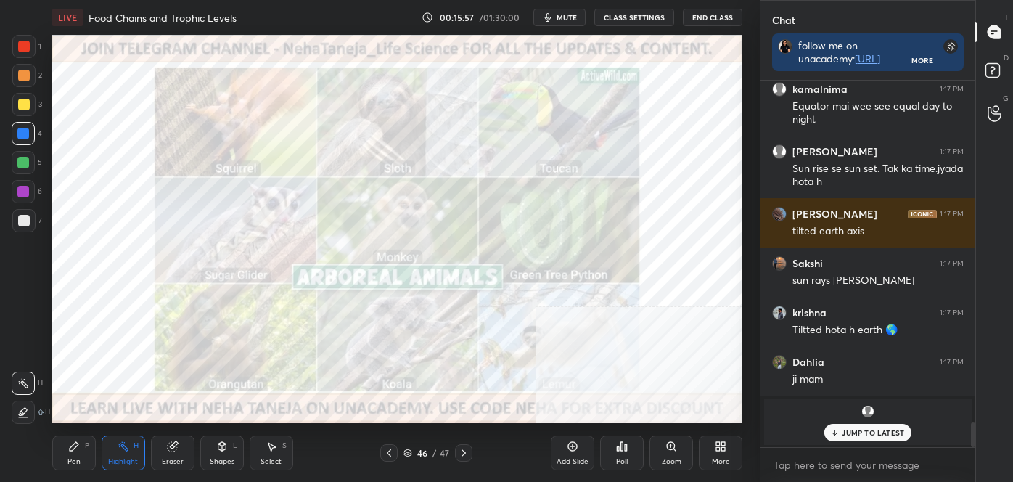
click at [466, 457] on icon at bounding box center [464, 453] width 12 height 12
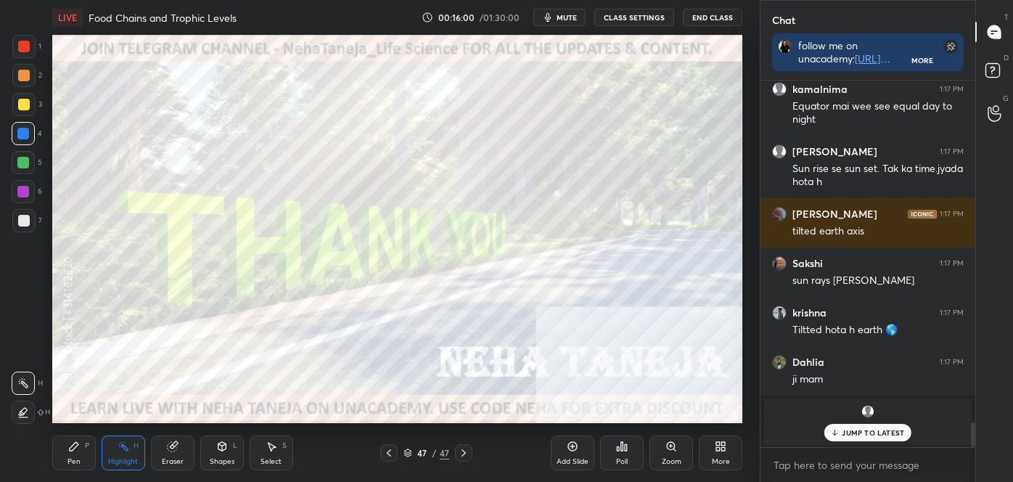
click at [718, 446] on icon at bounding box center [721, 446] width 12 height 12
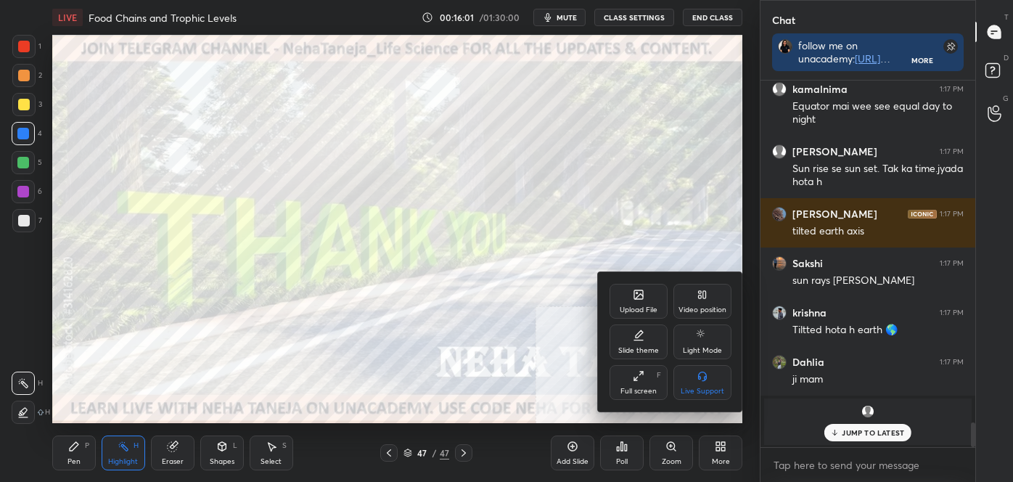
click at [628, 310] on div "Upload File" at bounding box center [639, 309] width 38 height 7
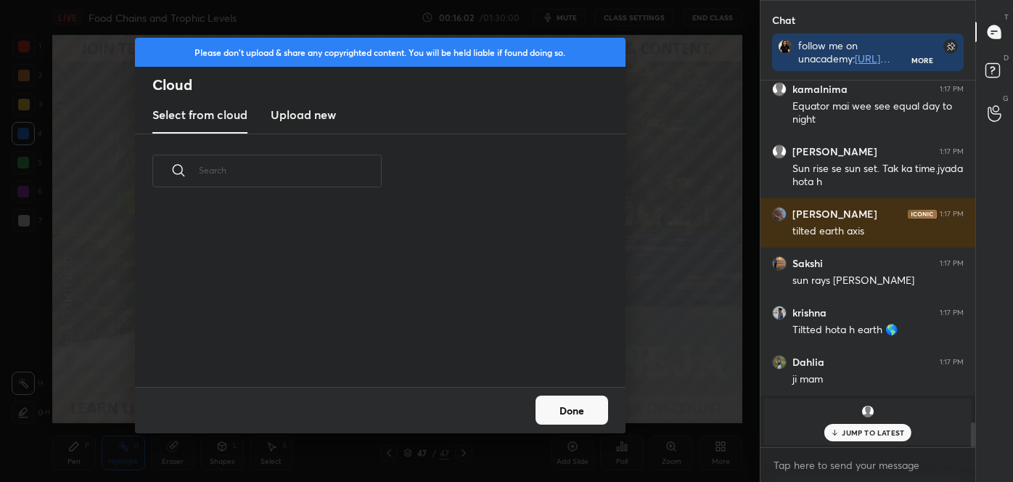
scroll to position [179, 466]
click at [299, 111] on h3 "Upload new" at bounding box center [303, 114] width 65 height 17
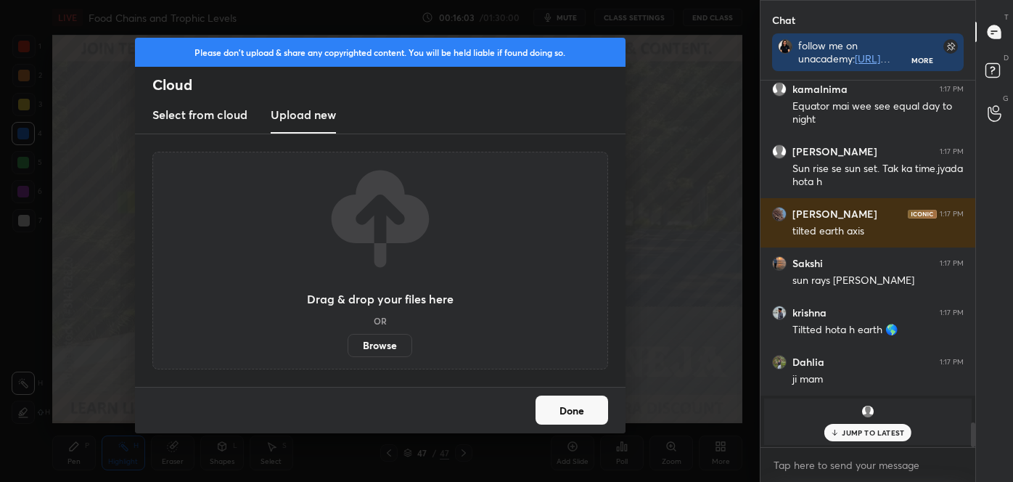
click at [387, 345] on label "Browse" at bounding box center [380, 345] width 65 height 23
click at [348, 345] on input "Browse" at bounding box center [348, 345] width 0 height 23
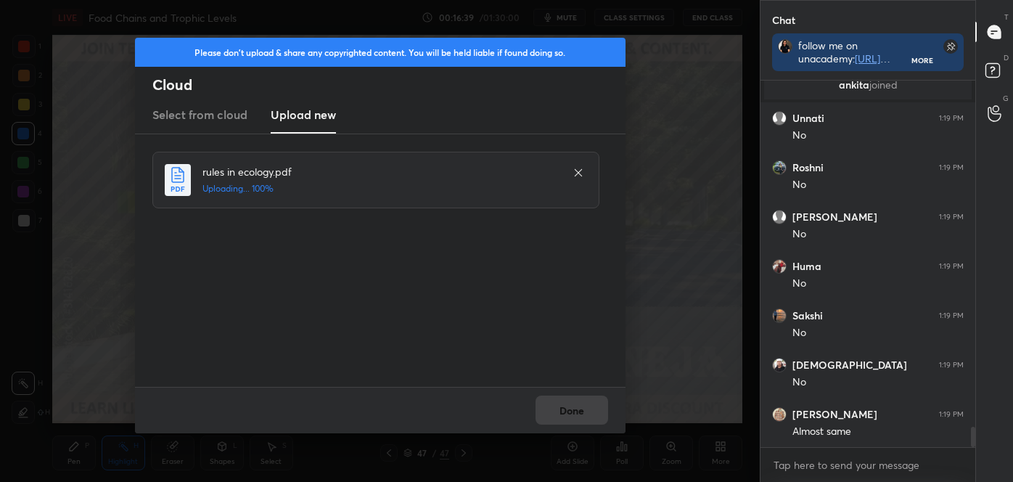
scroll to position [6222, 0]
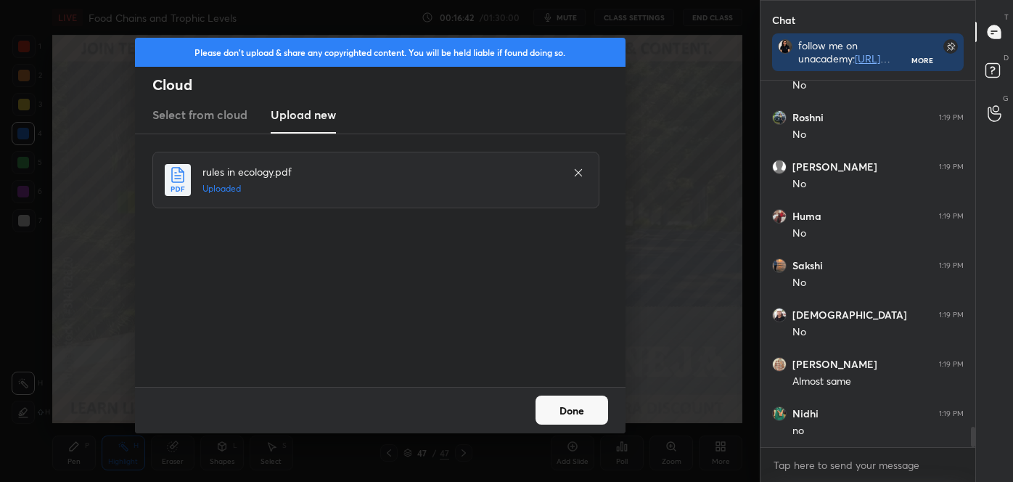
click at [563, 401] on button "Done" at bounding box center [571, 409] width 73 height 29
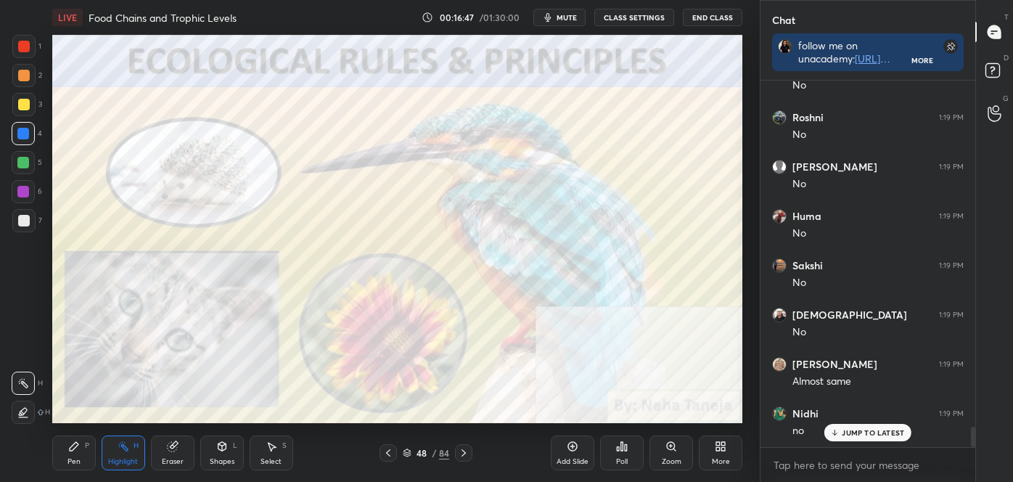
scroll to position [6271, 0]
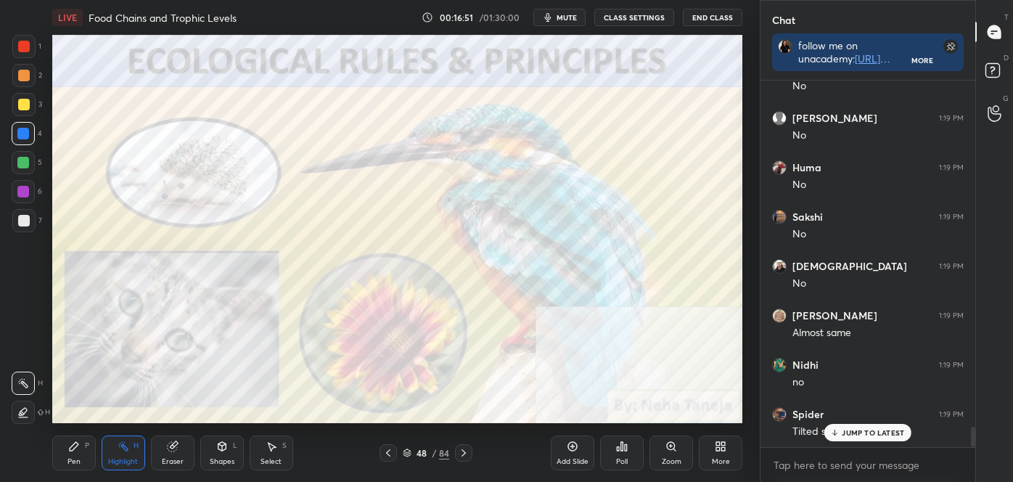
click at [855, 434] on p "JUMP TO LATEST" at bounding box center [873, 432] width 62 height 9
click at [134, 438] on div "Highlight H" at bounding box center [124, 452] width 44 height 35
click at [464, 449] on icon at bounding box center [464, 453] width 12 height 12
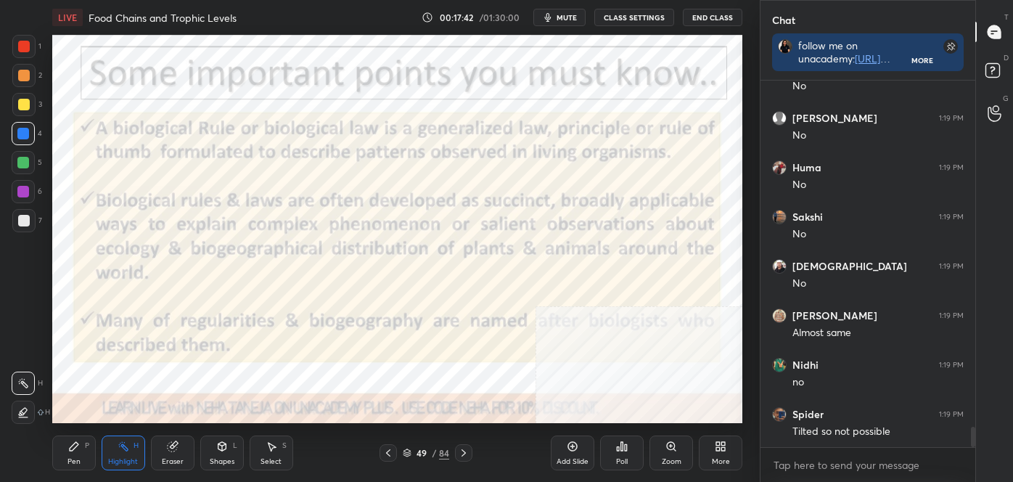
scroll to position [6333, 0]
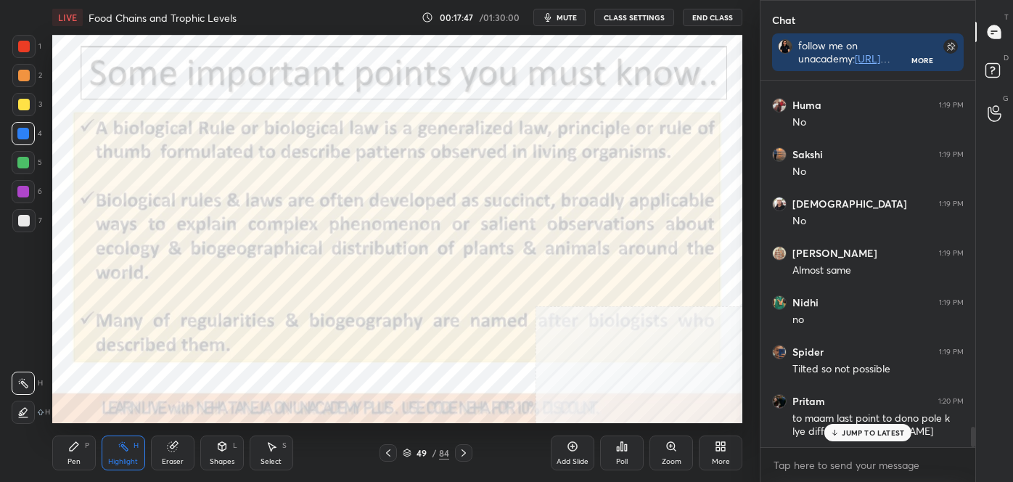
click at [389, 454] on icon at bounding box center [388, 453] width 12 height 12
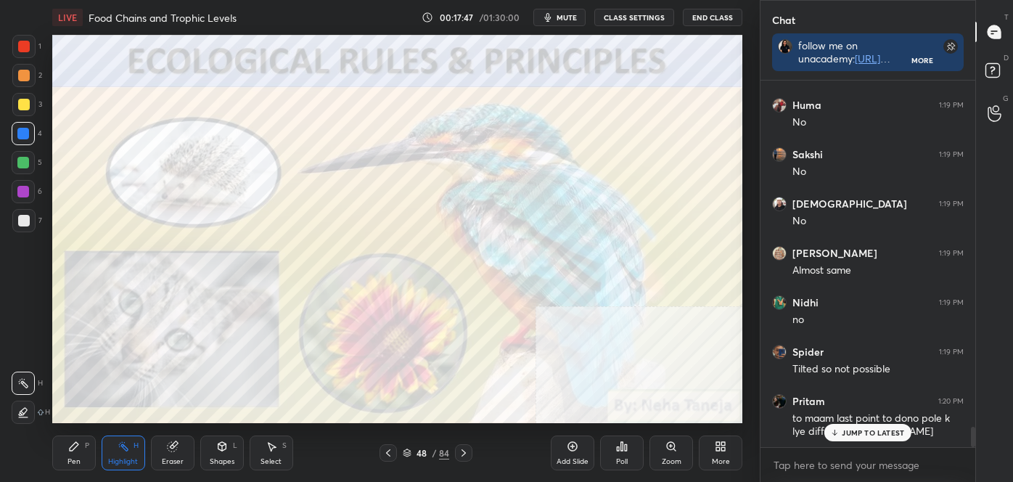
click at [390, 454] on icon at bounding box center [388, 453] width 12 height 12
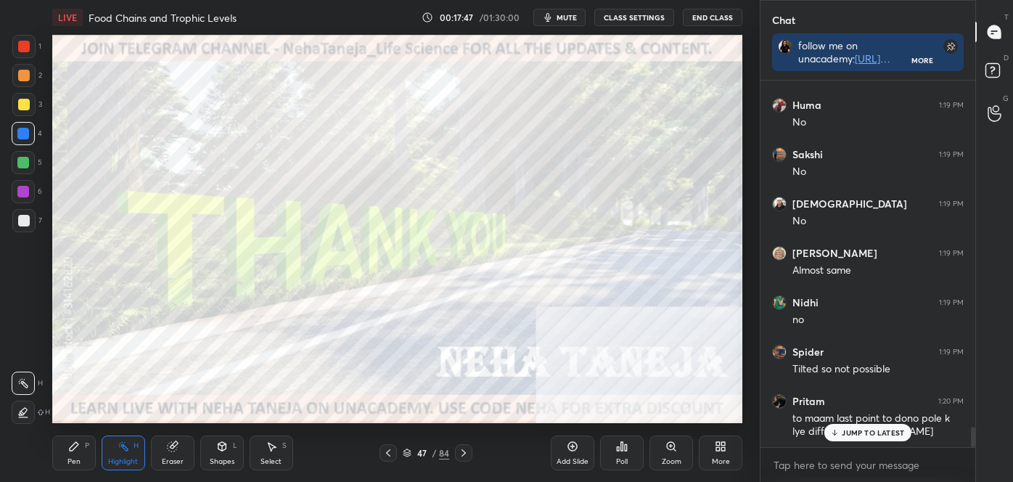
click at [390, 454] on icon at bounding box center [388, 453] width 12 height 12
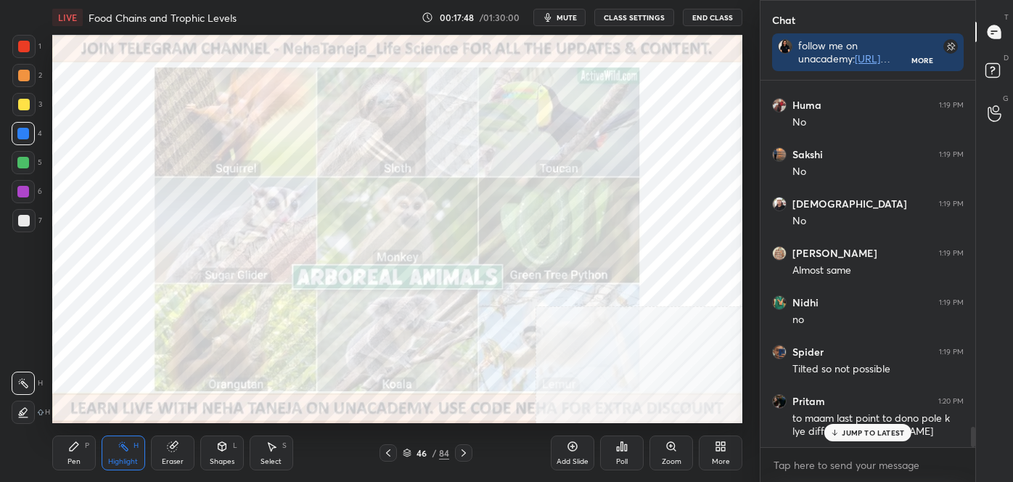
click at [390, 454] on icon at bounding box center [388, 453] width 12 height 12
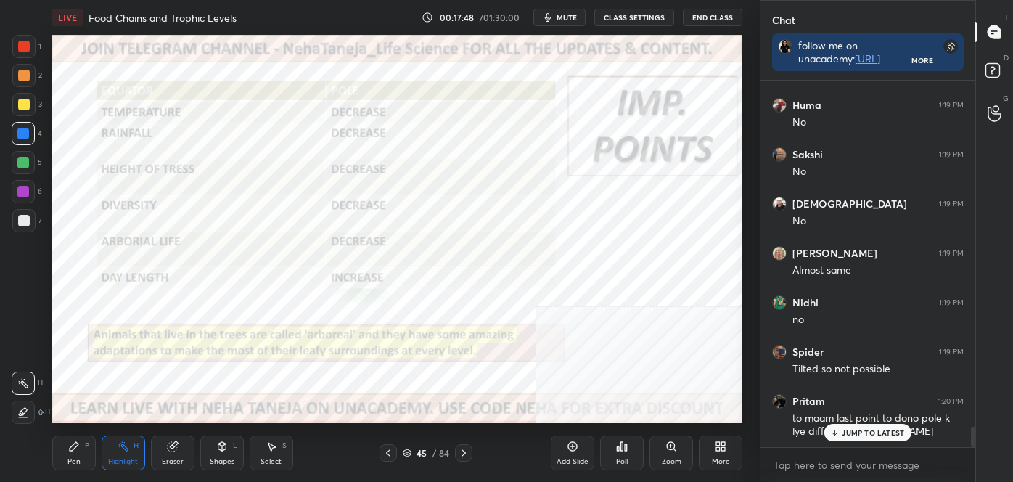
click at [390, 454] on icon at bounding box center [388, 453] width 12 height 12
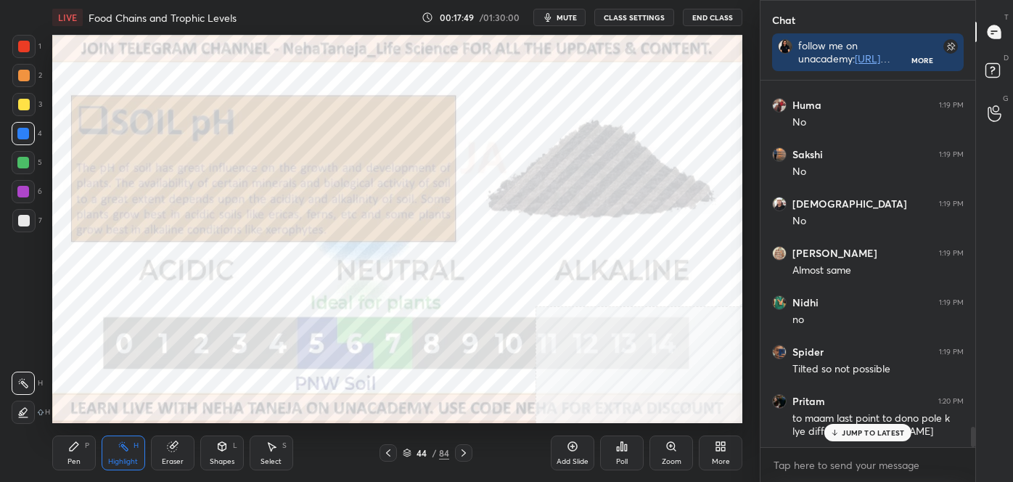
click at [457, 452] on div at bounding box center [463, 452] width 17 height 17
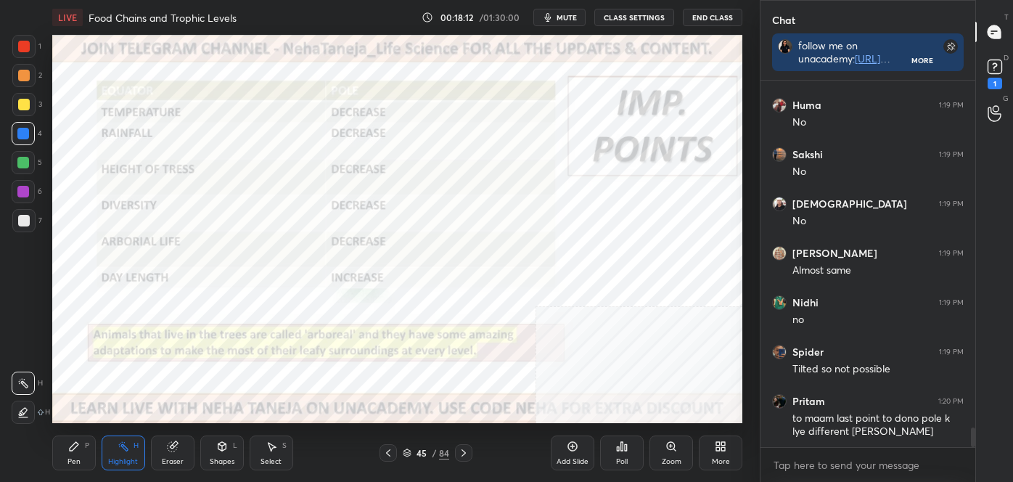
scroll to position [6383, 0]
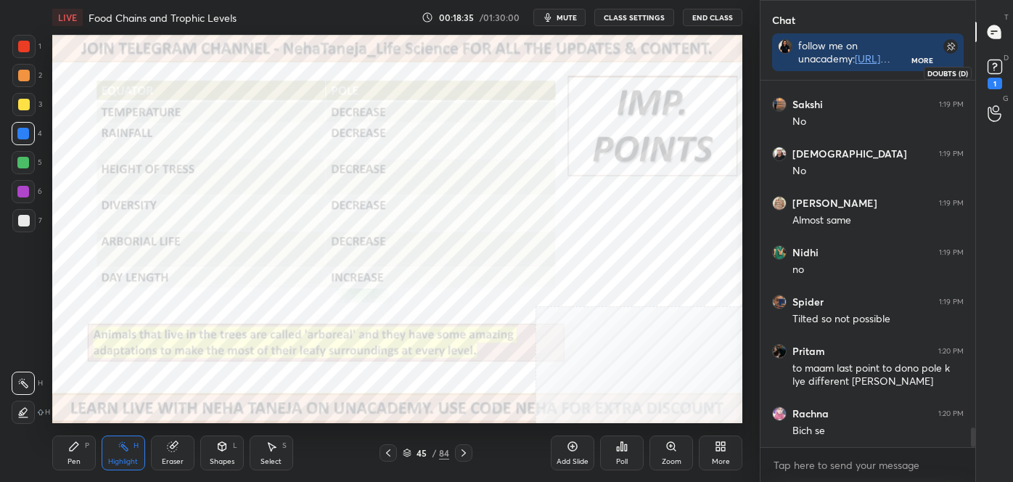
click at [1006, 67] on div "1" at bounding box center [994, 72] width 29 height 26
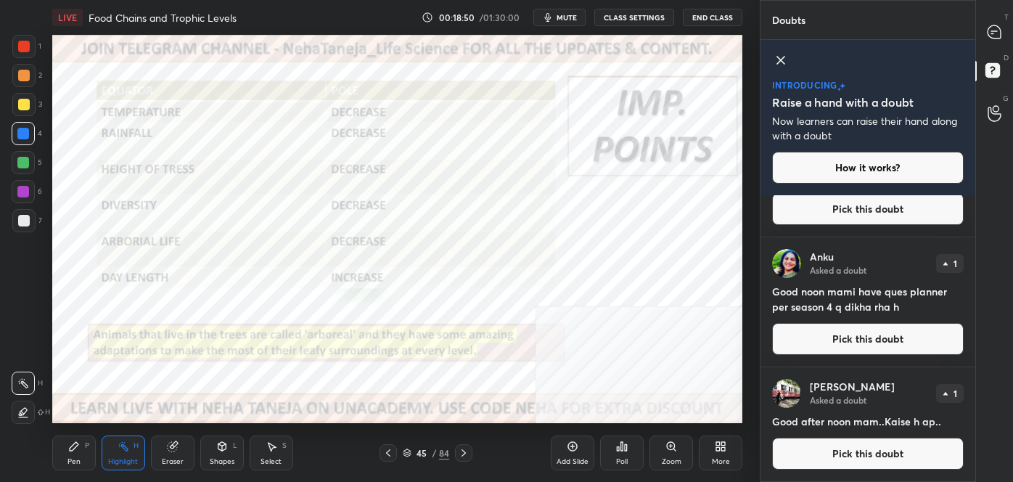
scroll to position [0, 0]
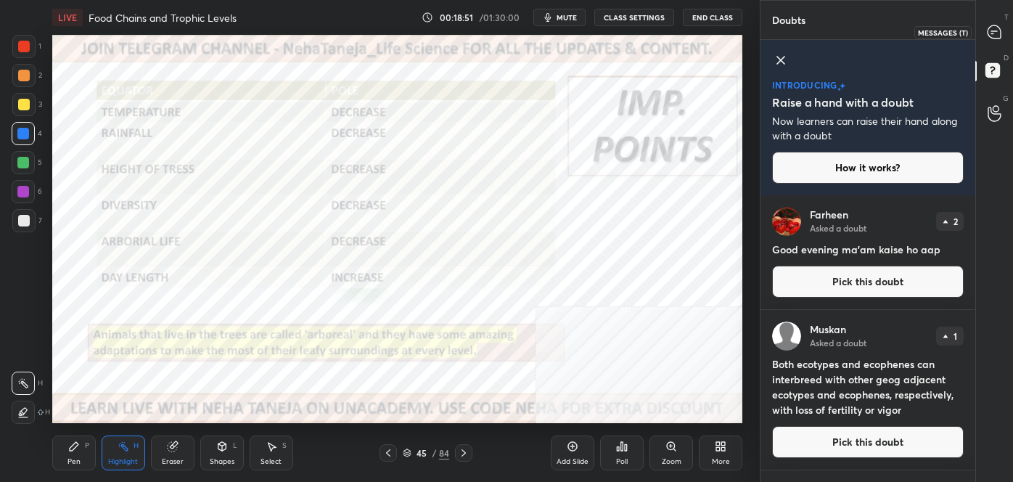
click at [996, 37] on icon at bounding box center [994, 31] width 13 height 13
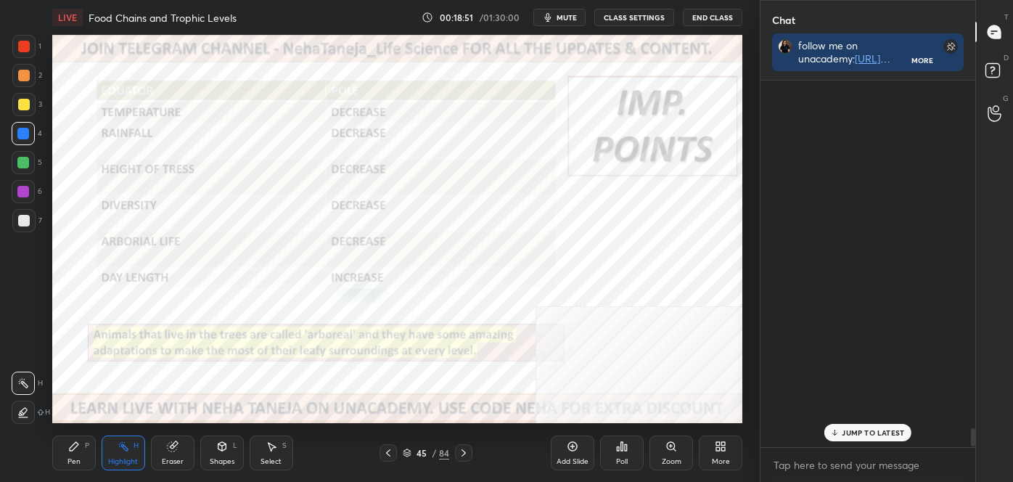
scroll to position [362, 210]
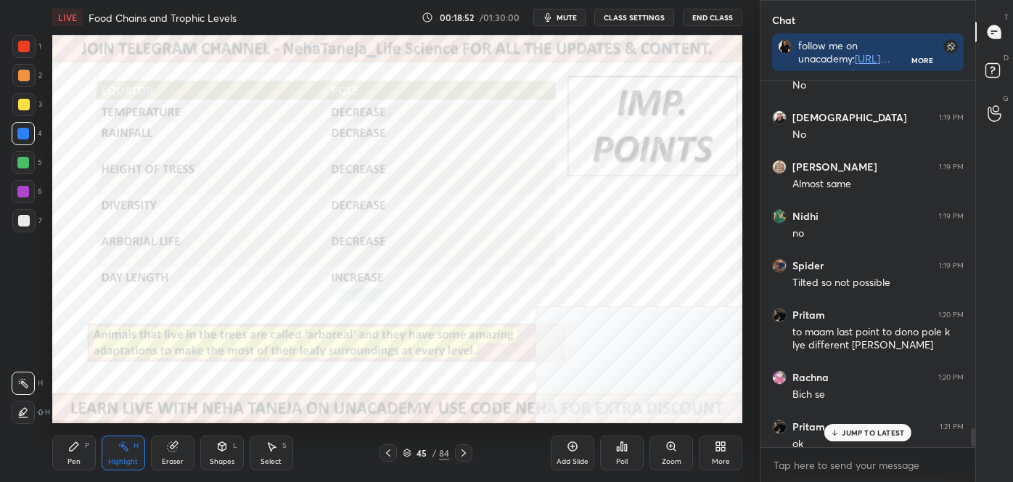
click at [900, 433] on p "JUMP TO LATEST" at bounding box center [873, 432] width 62 height 9
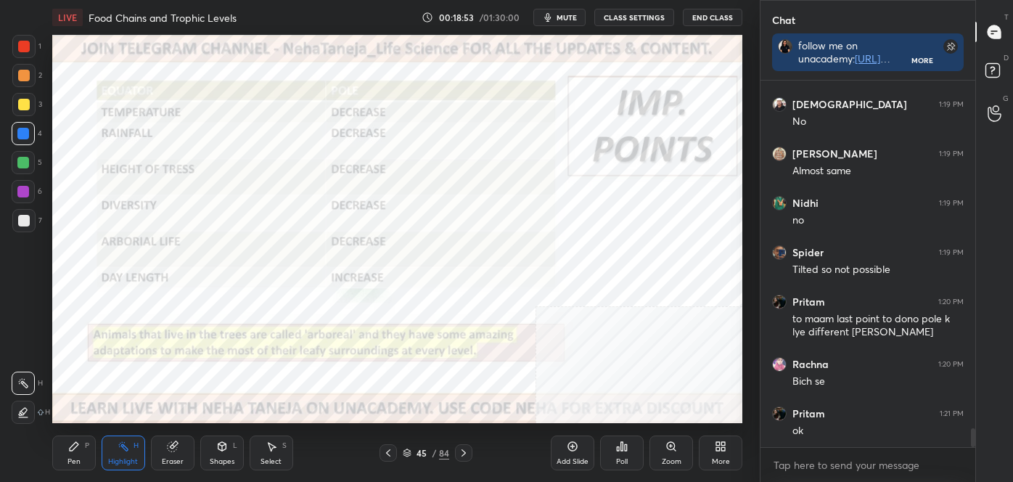
click at [470, 452] on div at bounding box center [463, 452] width 17 height 17
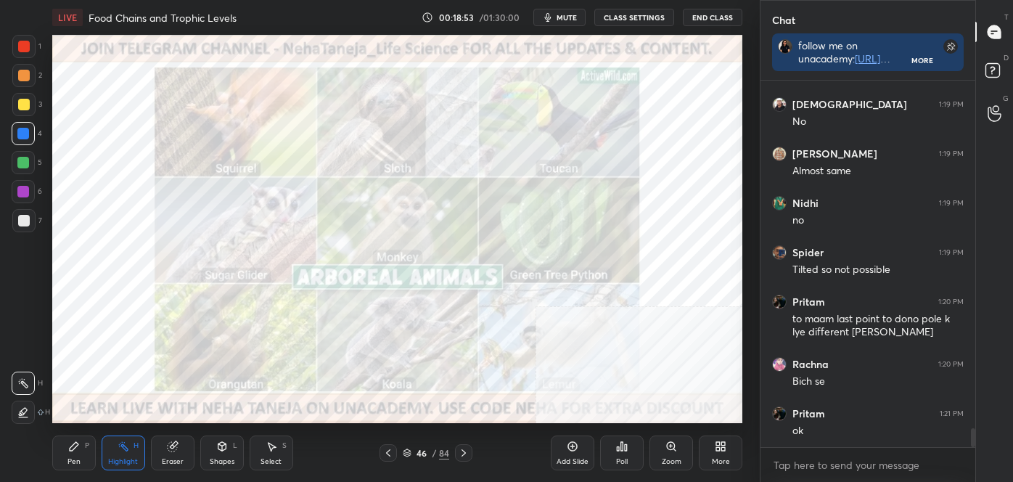
click at [467, 453] on icon at bounding box center [464, 453] width 12 height 12
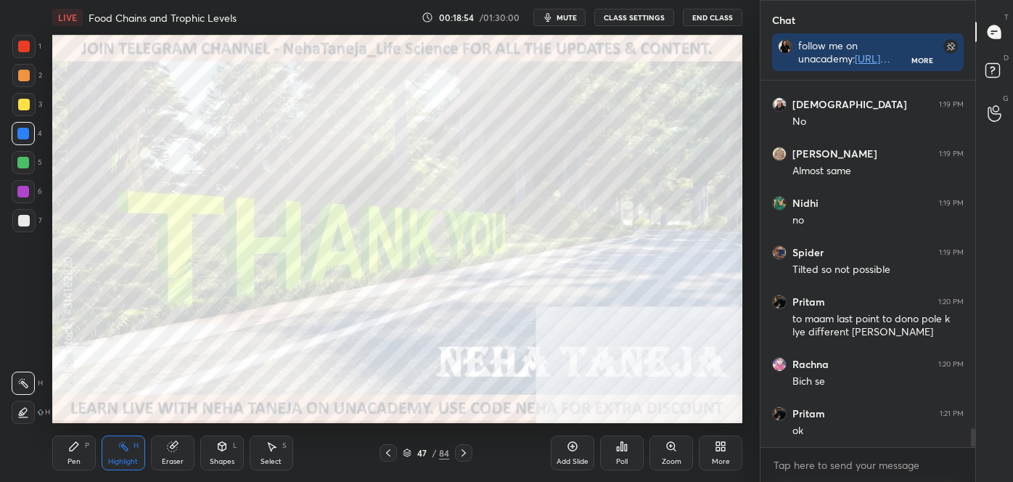
click at [468, 452] on icon at bounding box center [464, 453] width 12 height 12
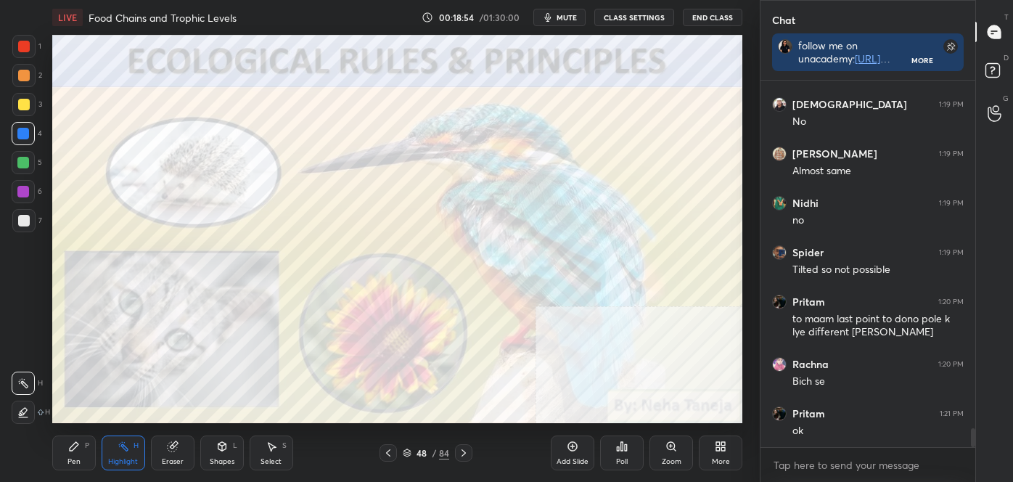
click at [467, 452] on icon at bounding box center [464, 453] width 12 height 12
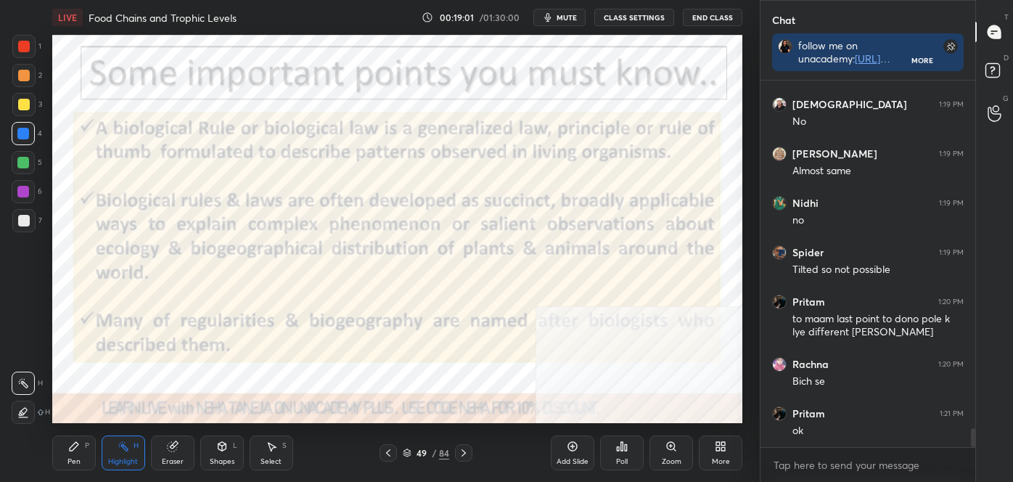
click at [126, 450] on rect at bounding box center [124, 447] width 7 height 7
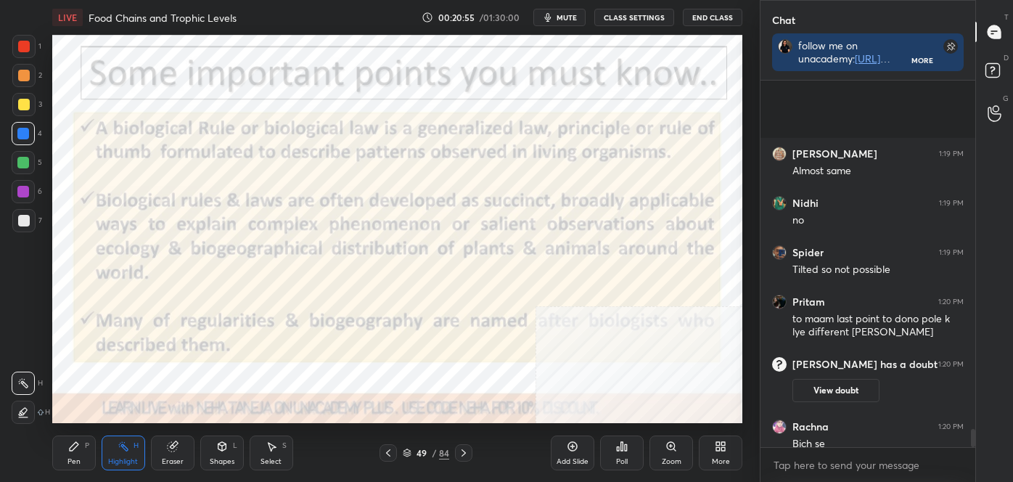
scroll to position [6987, 0]
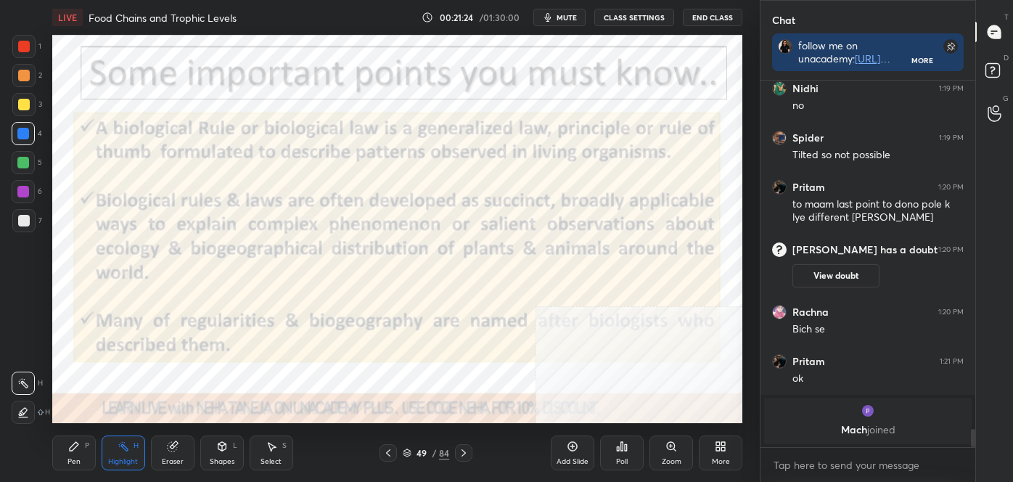
click at [459, 448] on icon at bounding box center [464, 453] width 12 height 12
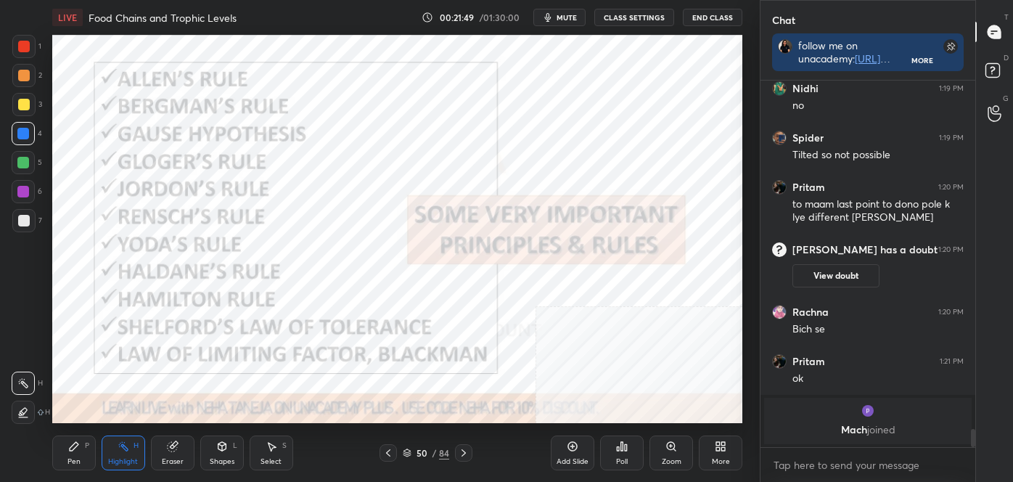
click at [461, 453] on icon at bounding box center [464, 453] width 12 height 12
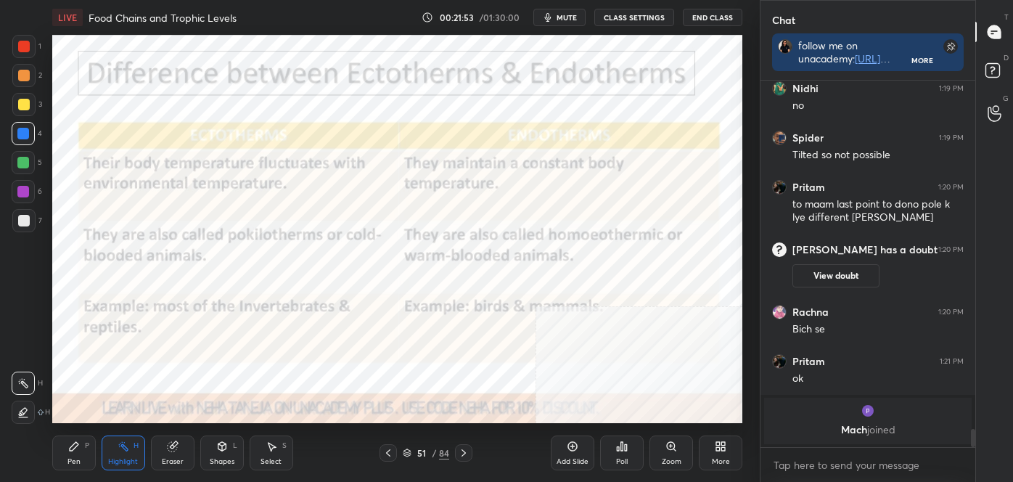
click at [389, 444] on div at bounding box center [387, 452] width 17 height 17
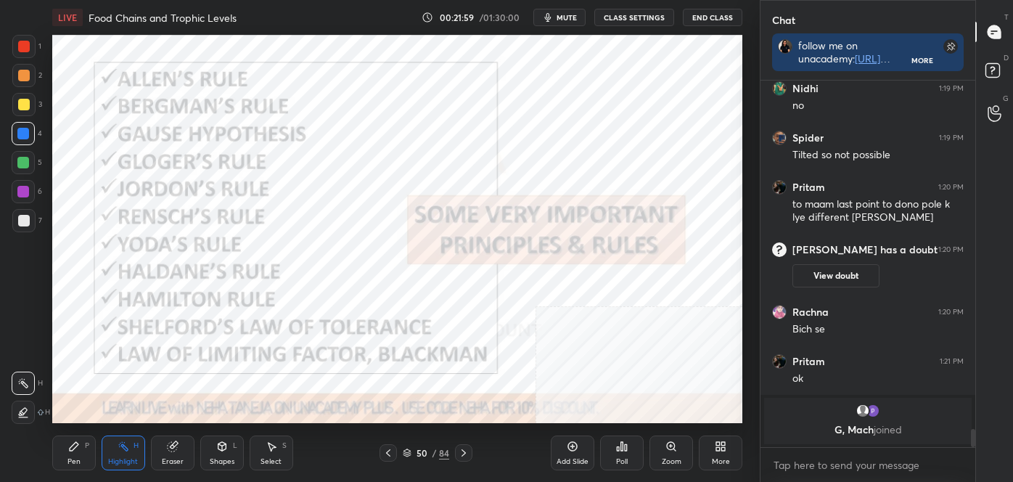
click at [464, 453] on icon at bounding box center [463, 452] width 4 height 7
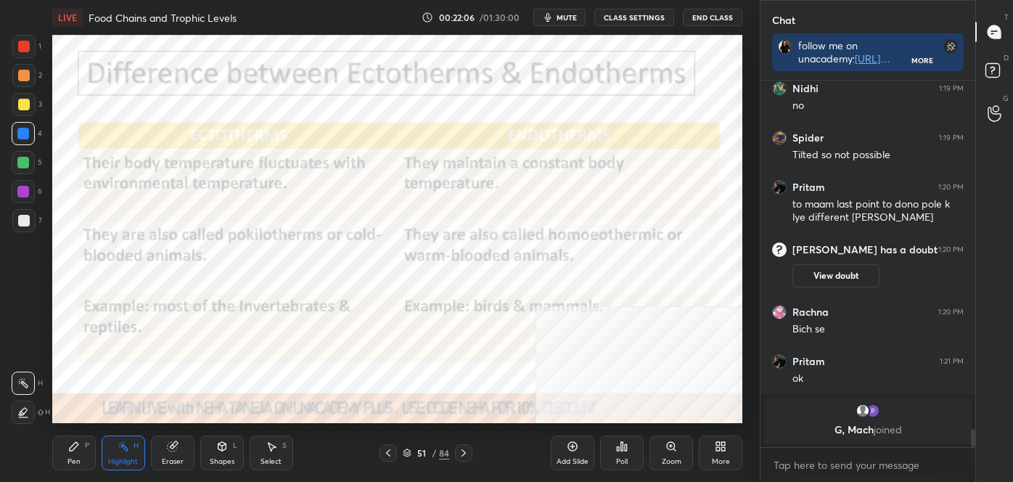
drag, startPoint x: 17, startPoint y: 374, endPoint x: 48, endPoint y: 347, distance: 40.6
click at [24, 370] on div "H H" at bounding box center [31, 395] width 38 height 58
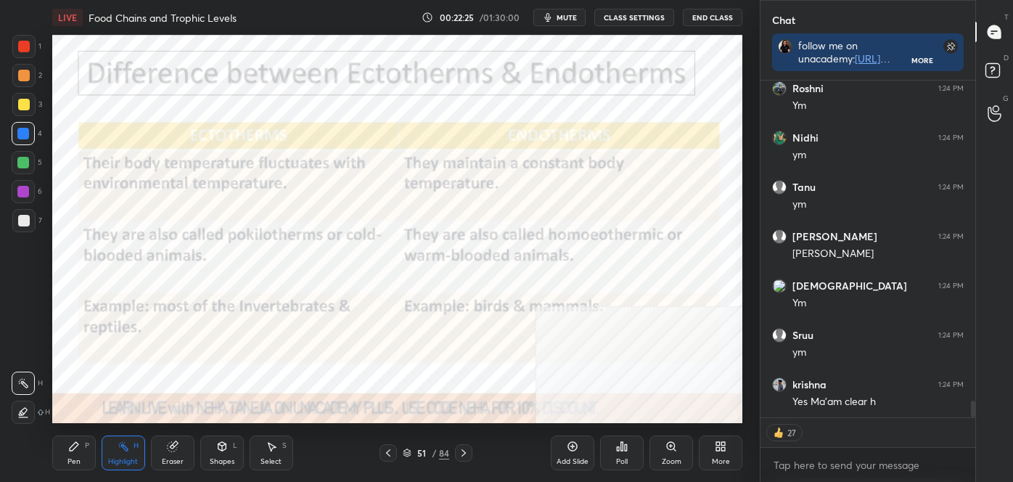
scroll to position [6340, 0]
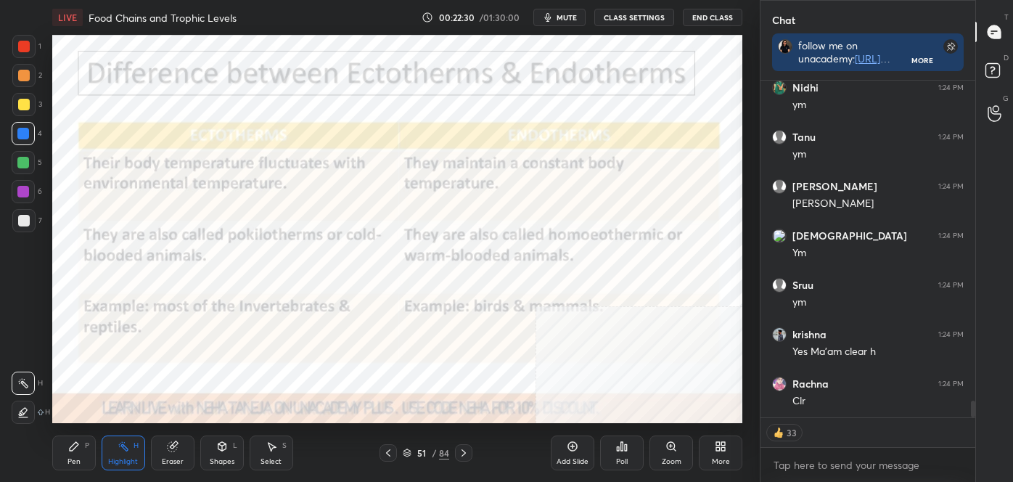
click at [465, 451] on icon at bounding box center [464, 453] width 12 height 12
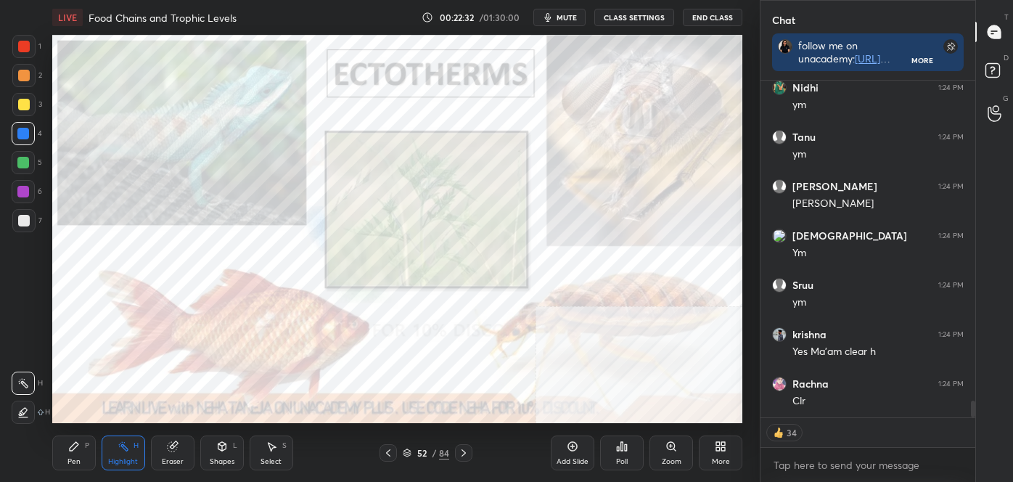
click at [456, 454] on div at bounding box center [463, 452] width 17 height 17
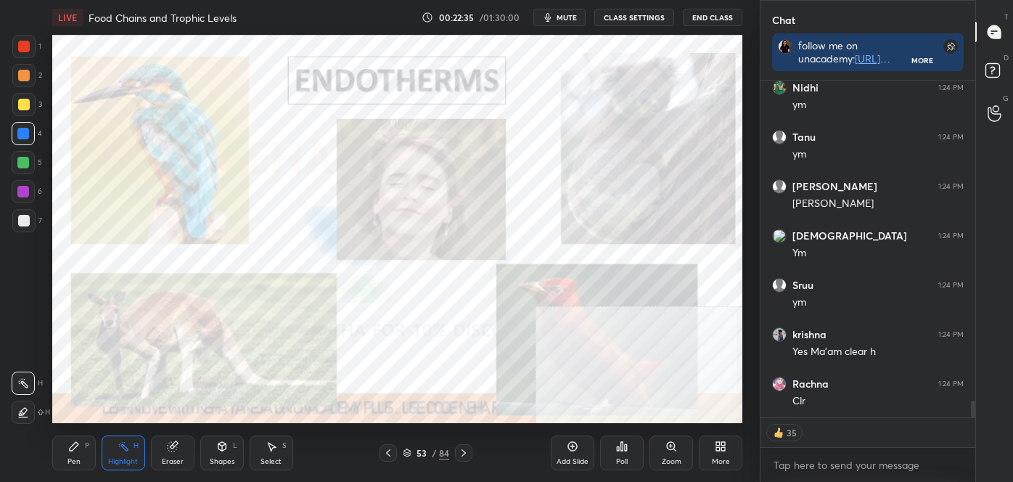
click at [461, 452] on icon at bounding box center [464, 453] width 12 height 12
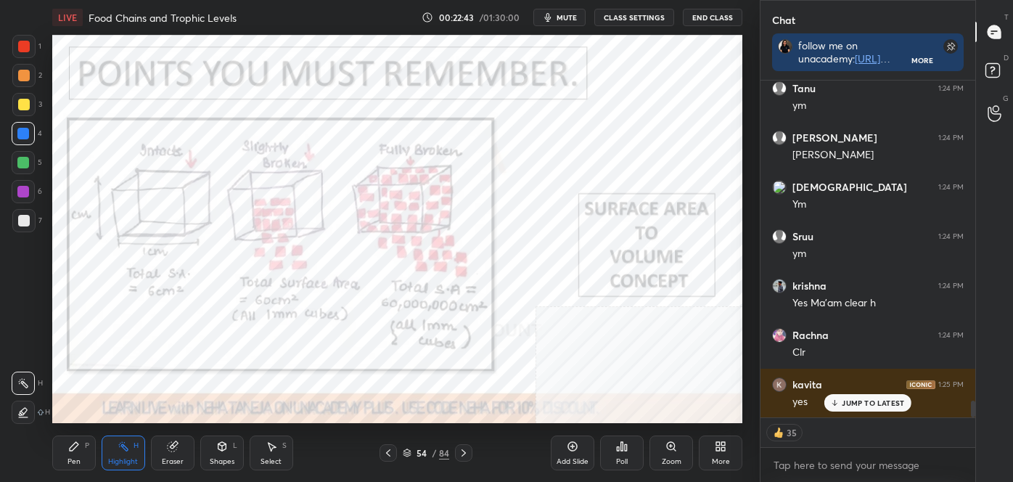
scroll to position [6360, 0]
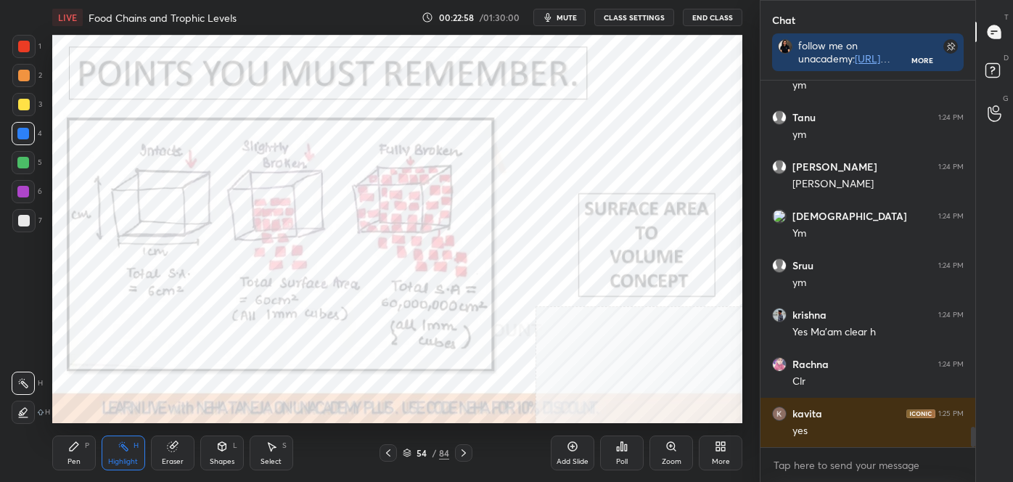
click at [66, 441] on div "Pen P" at bounding box center [74, 452] width 44 height 35
click at [27, 415] on icon at bounding box center [24, 412] width 12 height 9
drag, startPoint x: 123, startPoint y: 454, endPoint x: 123, endPoint y: 427, distance: 27.6
click at [123, 446] on div "Highlight H" at bounding box center [124, 452] width 44 height 35
click at [465, 451] on icon at bounding box center [464, 453] width 12 height 12
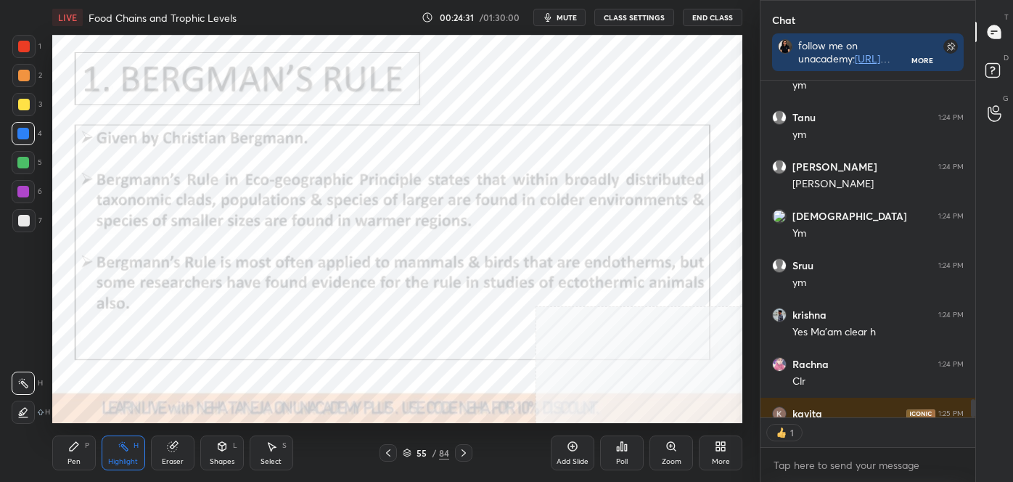
scroll to position [332, 210]
click at [98, 443] on div "Pen P Highlight H Eraser Shapes L Select S" at bounding box center [177, 452] width 250 height 35
click at [83, 453] on div "Pen P" at bounding box center [74, 452] width 44 height 35
click at [20, 403] on div at bounding box center [23, 412] width 23 height 23
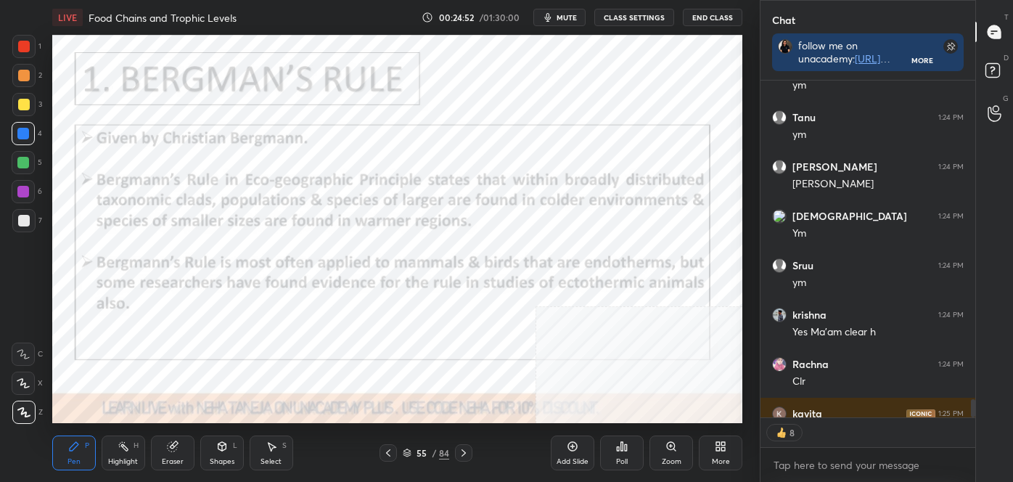
scroll to position [6439, 0]
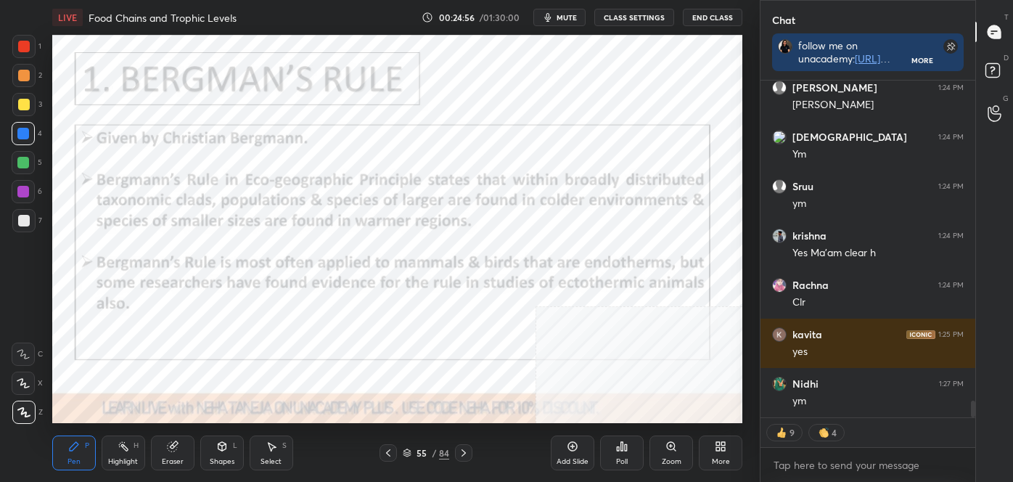
click at [119, 446] on icon at bounding box center [124, 446] width 12 height 12
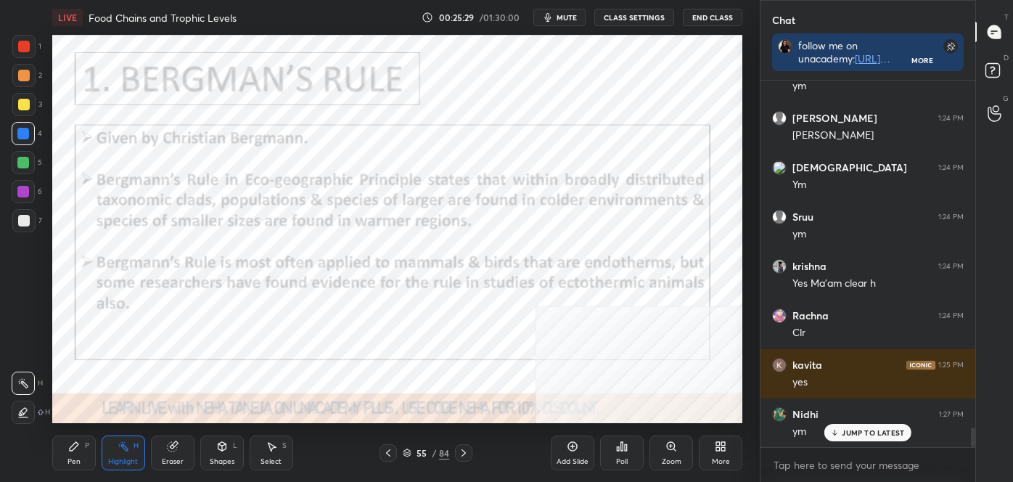
scroll to position [6461, 0]
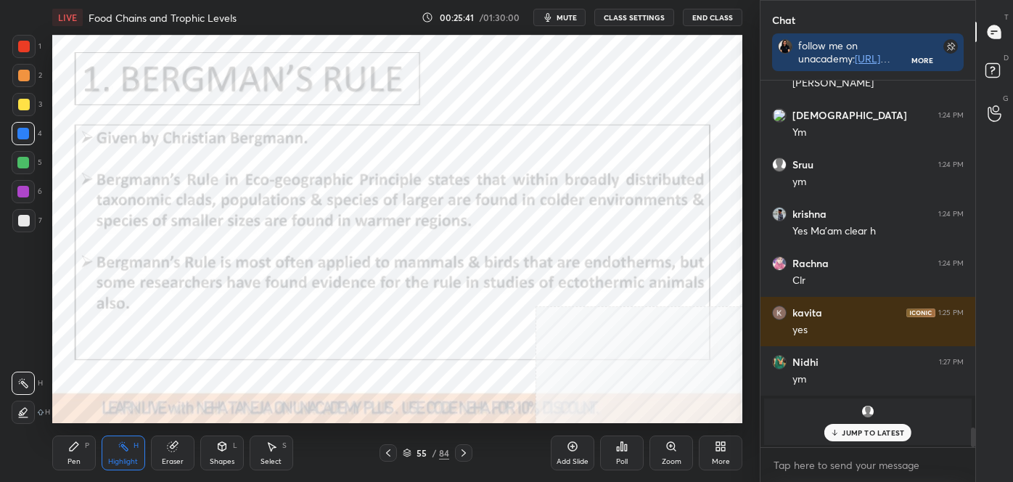
click at [471, 449] on div at bounding box center [463, 452] width 17 height 17
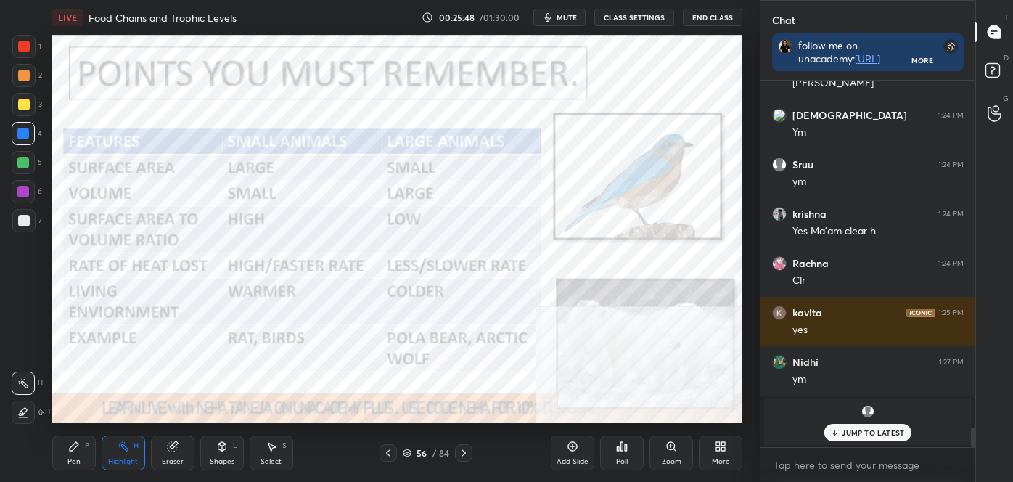
scroll to position [6511, 0]
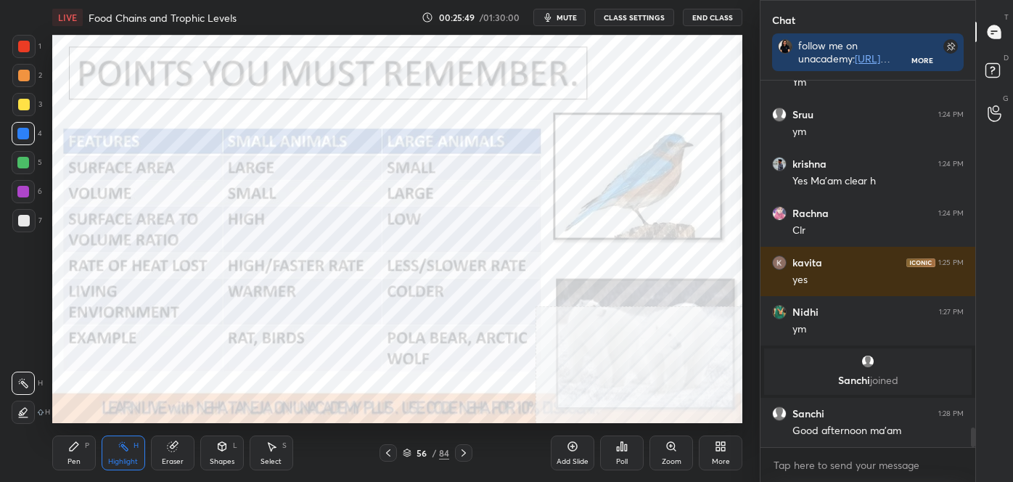
drag, startPoint x: 138, startPoint y: 446, endPoint x: 120, endPoint y: 449, distance: 18.4
click at [137, 446] on div "H" at bounding box center [136, 445] width 5 height 7
click at [49, 450] on div "LIVE Food Chains and Trophic Levels 00:25:50 / 01:30:00 mute CLASS SETTINGS End…" at bounding box center [397, 241] width 702 height 482
drag, startPoint x: 27, startPoint y: 417, endPoint x: 36, endPoint y: 412, distance: 10.7
click at [26, 418] on div at bounding box center [23, 412] width 23 height 23
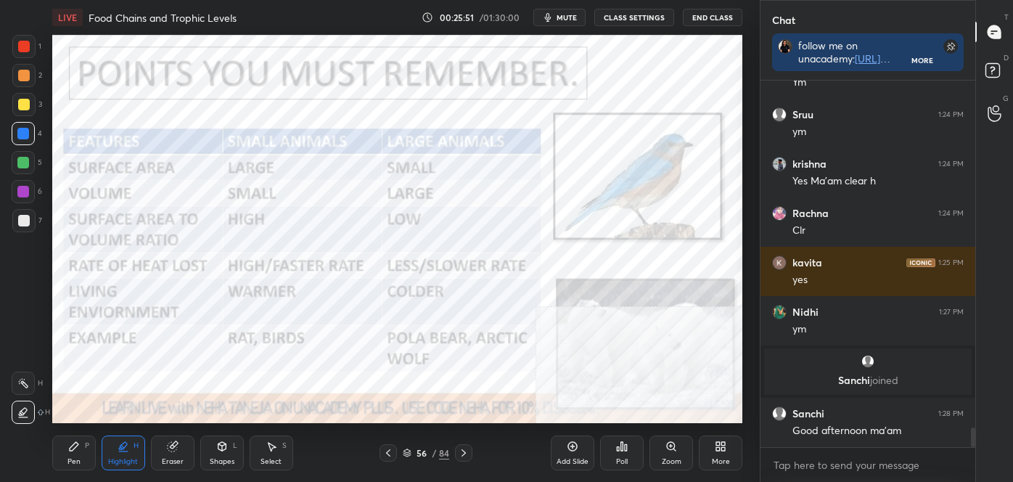
click at [80, 452] on div "Pen P" at bounding box center [74, 452] width 44 height 35
drag, startPoint x: 25, startPoint y: 350, endPoint x: 42, endPoint y: 346, distance: 17.8
click at [25, 350] on icon at bounding box center [23, 354] width 13 height 10
click at [129, 454] on div "Highlight H" at bounding box center [124, 452] width 44 height 35
click at [28, 377] on icon at bounding box center [23, 383] width 12 height 12
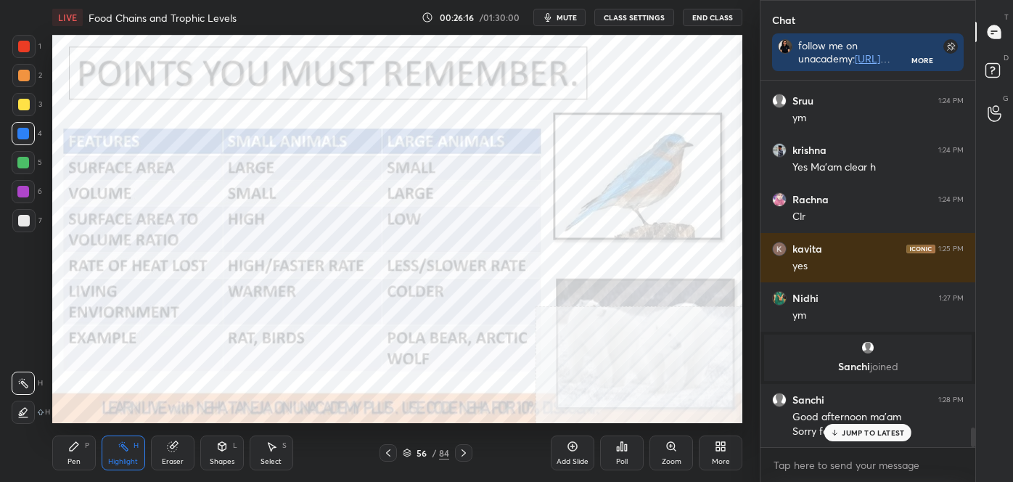
scroll to position [6577, 0]
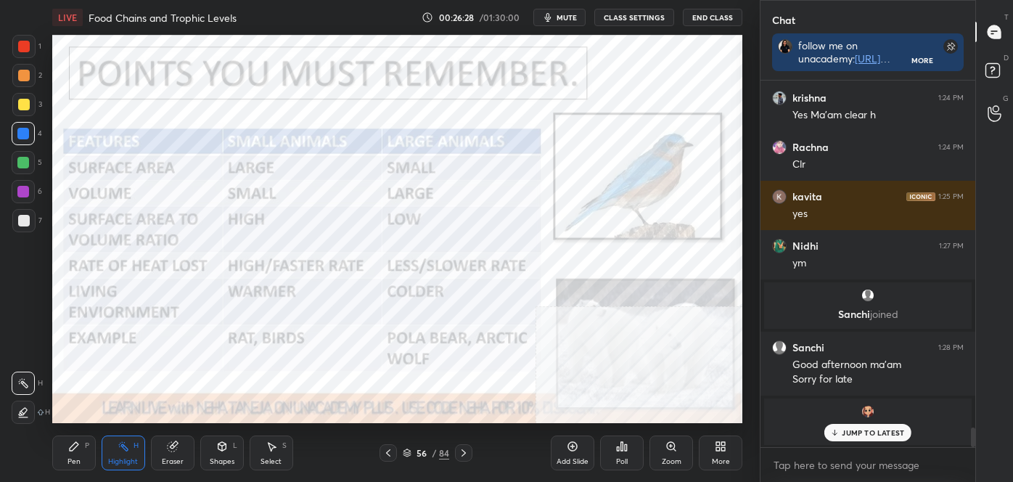
click at [86, 449] on div "P" at bounding box center [87, 445] width 4 height 7
click at [25, 407] on icon at bounding box center [23, 412] width 13 height 10
click at [25, 46] on div at bounding box center [24, 47] width 12 height 12
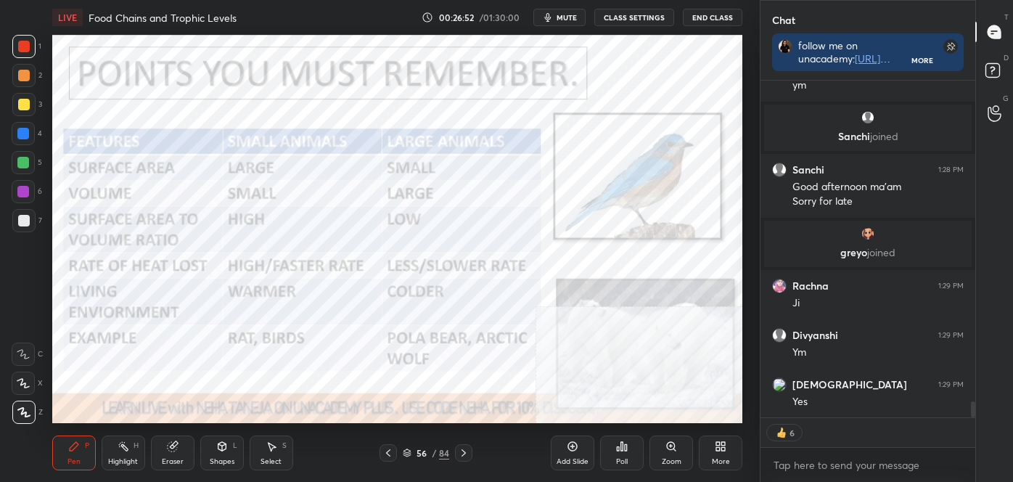
scroll to position [6805, 0]
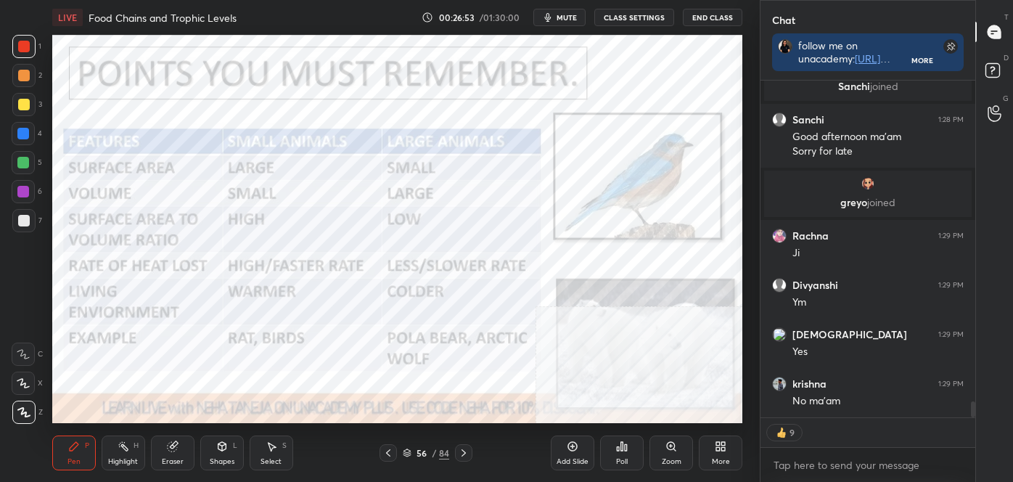
click at [149, 435] on div "Pen P Highlight H Eraser Shapes L Select S 56 / 84 Add Slide Poll Zoom More" at bounding box center [397, 453] width 690 height 58
click at [139, 454] on div "Highlight H" at bounding box center [124, 452] width 44 height 35
click at [866, 184] on img "grid" at bounding box center [868, 183] width 15 height 15
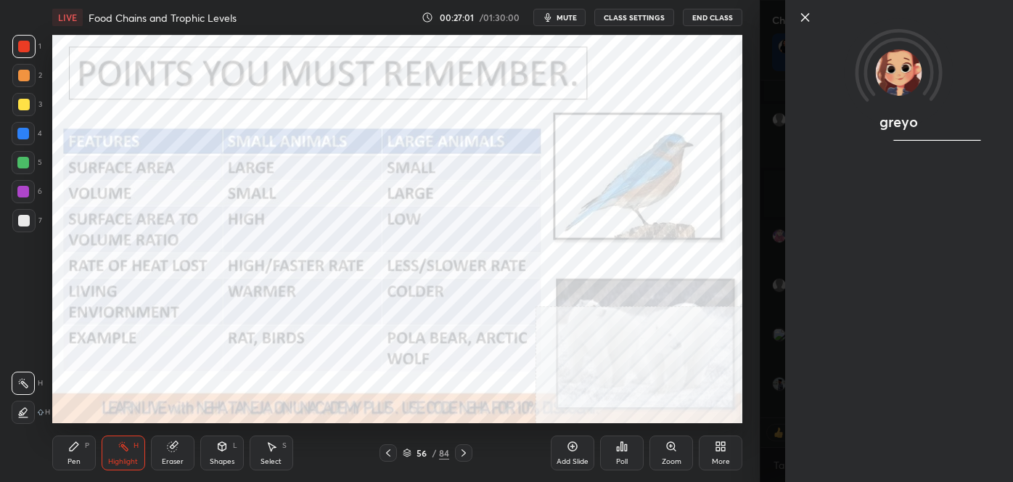
scroll to position [6853, 0]
click at [807, 17] on icon at bounding box center [805, 17] width 17 height 17
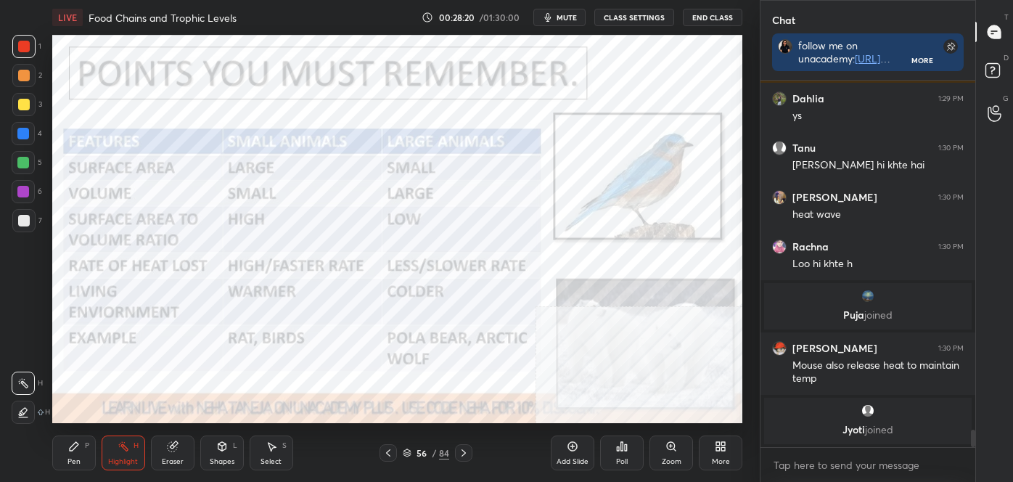
scroll to position [6877, 0]
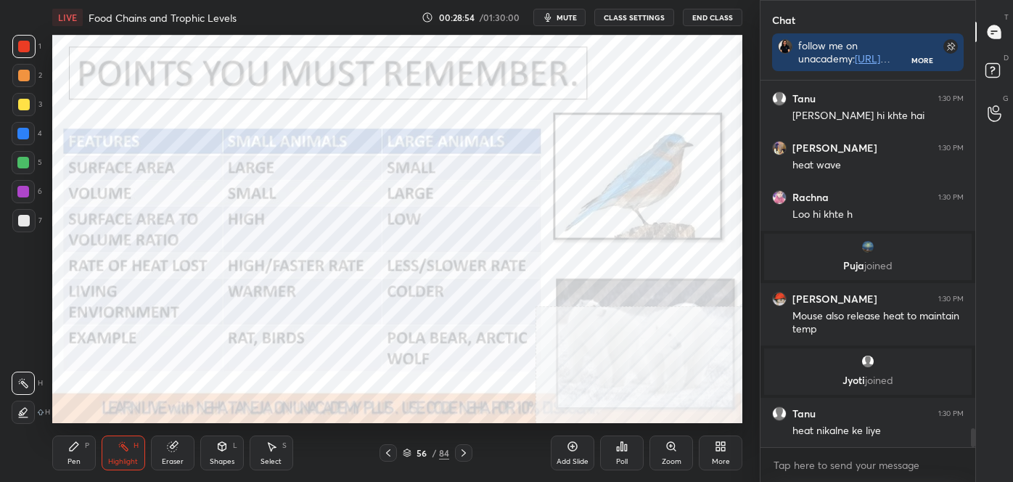
click at [71, 453] on div "Pen P" at bounding box center [74, 452] width 44 height 35
click at [33, 406] on div at bounding box center [23, 412] width 23 height 23
click at [727, 455] on div "More" at bounding box center [721, 452] width 44 height 35
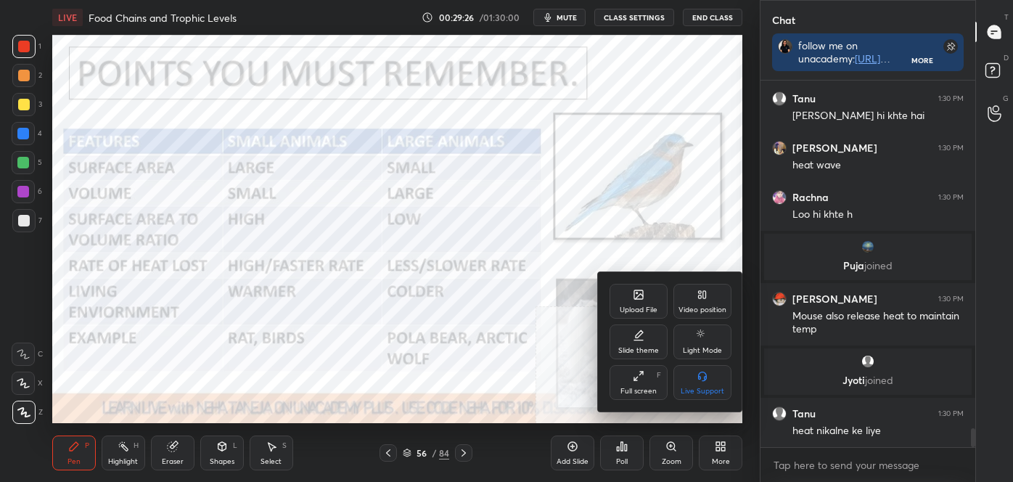
click at [707, 302] on div "Video position" at bounding box center [702, 301] width 58 height 35
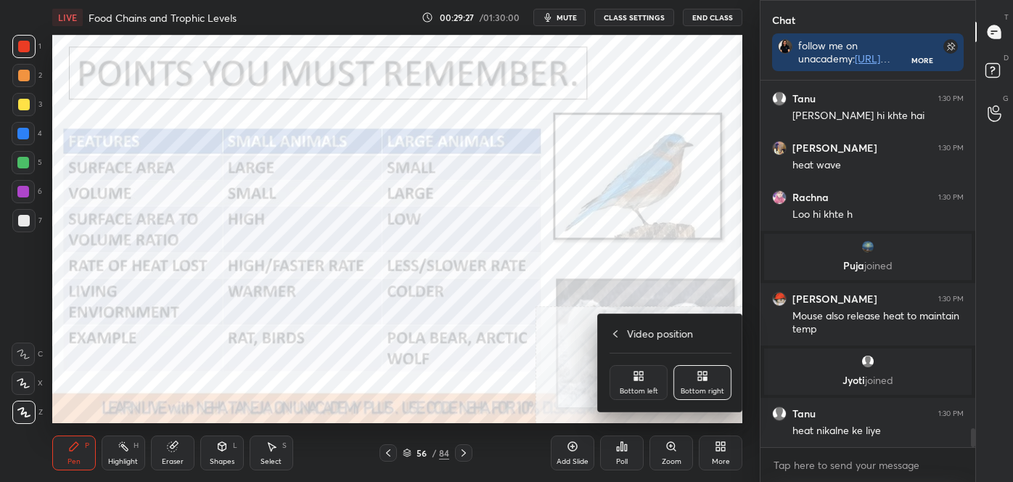
click at [619, 383] on div "Bottom left" at bounding box center [639, 382] width 58 height 35
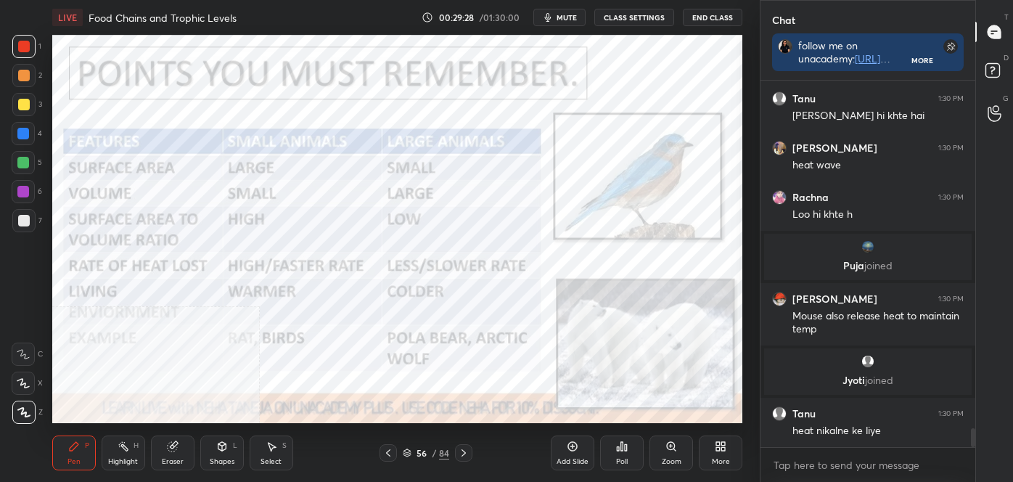
click at [134, 461] on div "Highlight" at bounding box center [123, 461] width 30 height 7
click at [81, 455] on div "Pen P" at bounding box center [74, 452] width 44 height 35
drag, startPoint x: 6, startPoint y: 417, endPoint x: 18, endPoint y: 412, distance: 13.3
click at [7, 417] on div "1 2 3 4 5 6 7 C X Z C X Z E E Erase all H H" at bounding box center [23, 229] width 46 height 388
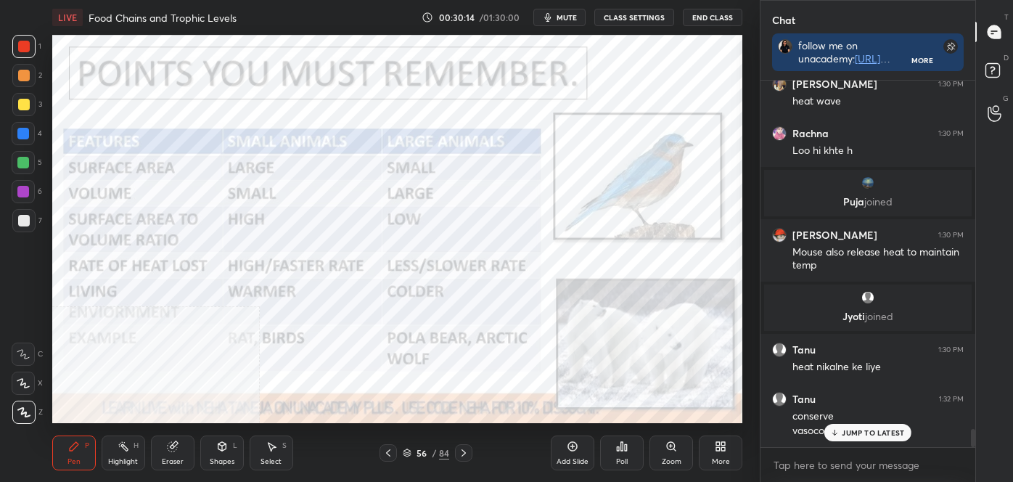
scroll to position [6989, 0]
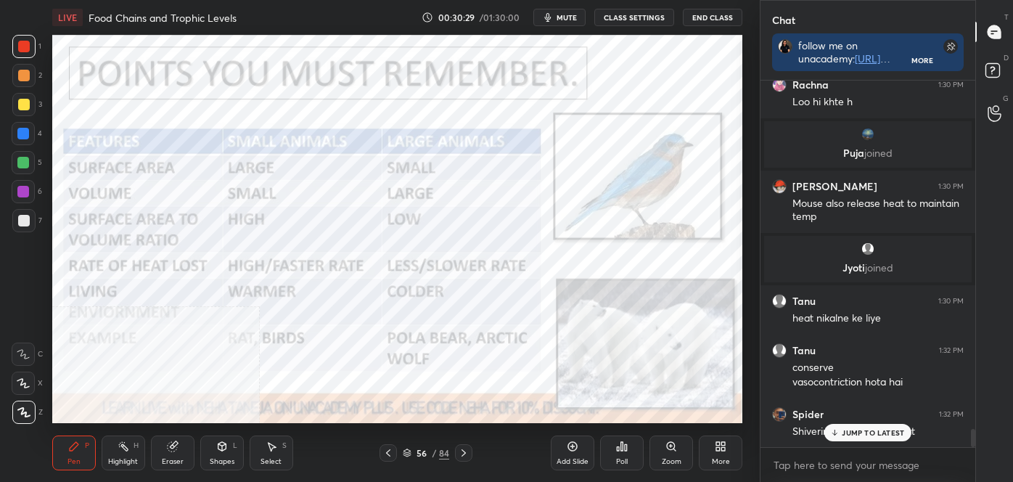
click at [853, 430] on p "JUMP TO LATEST" at bounding box center [873, 432] width 62 height 9
click at [122, 461] on div "Highlight" at bounding box center [123, 461] width 30 height 7
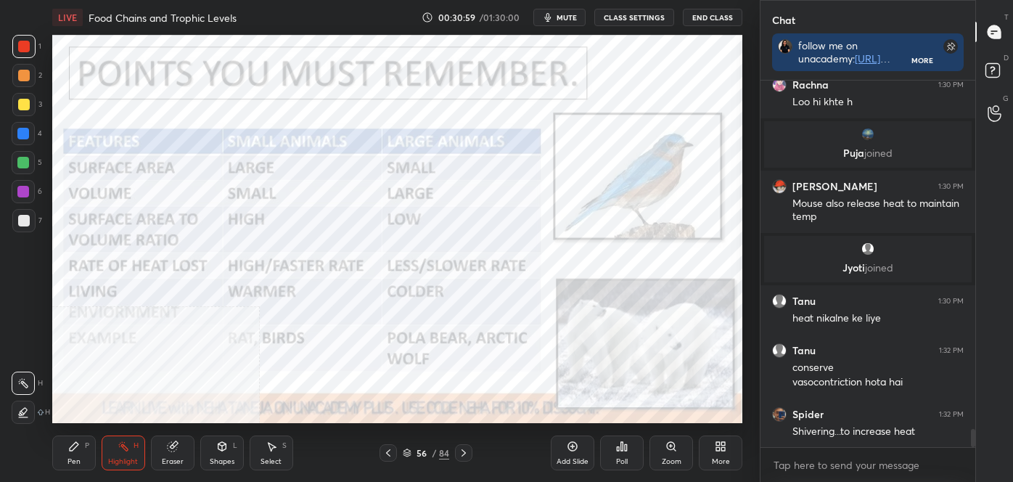
click at [389, 449] on icon at bounding box center [388, 453] width 12 height 12
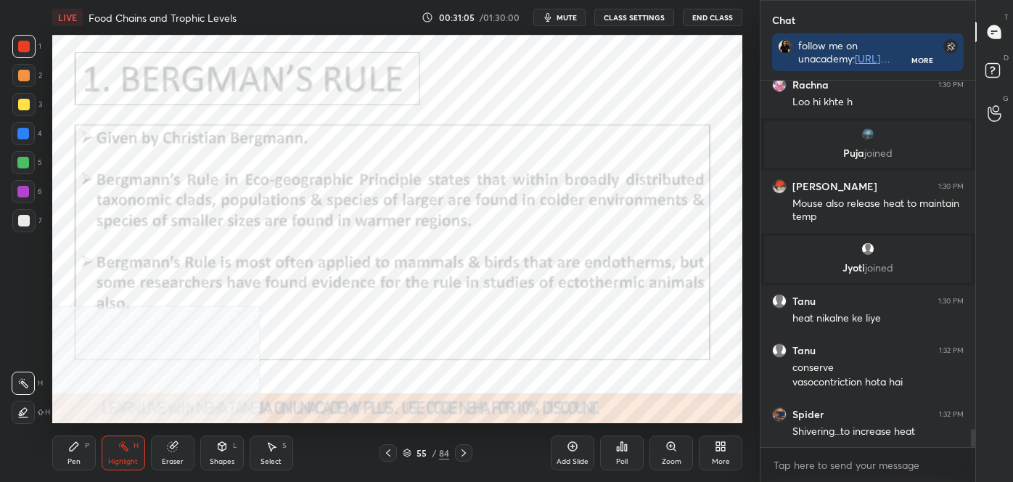
click at [713, 446] on div "More" at bounding box center [721, 452] width 44 height 35
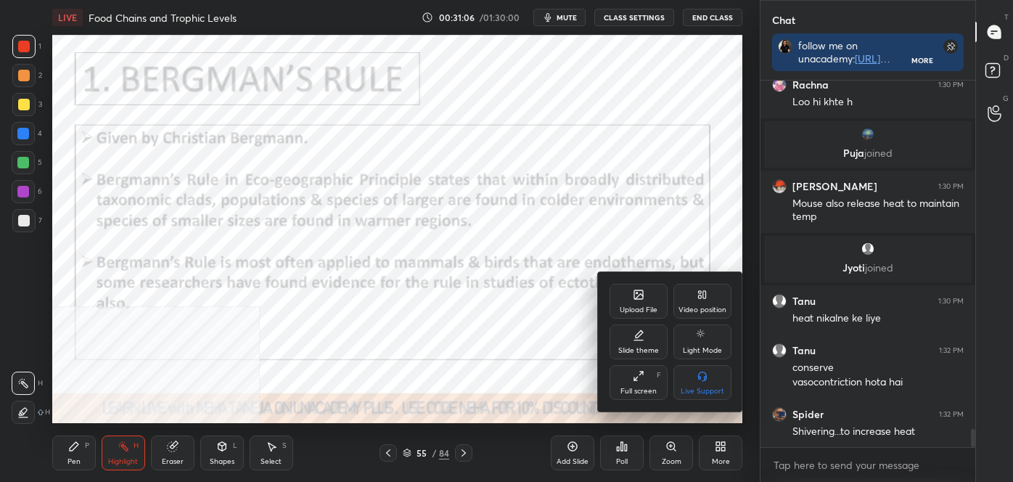
drag, startPoint x: 706, startPoint y: 295, endPoint x: 713, endPoint y: 319, distance: 24.8
click at [707, 295] on icon at bounding box center [703, 295] width 12 height 12
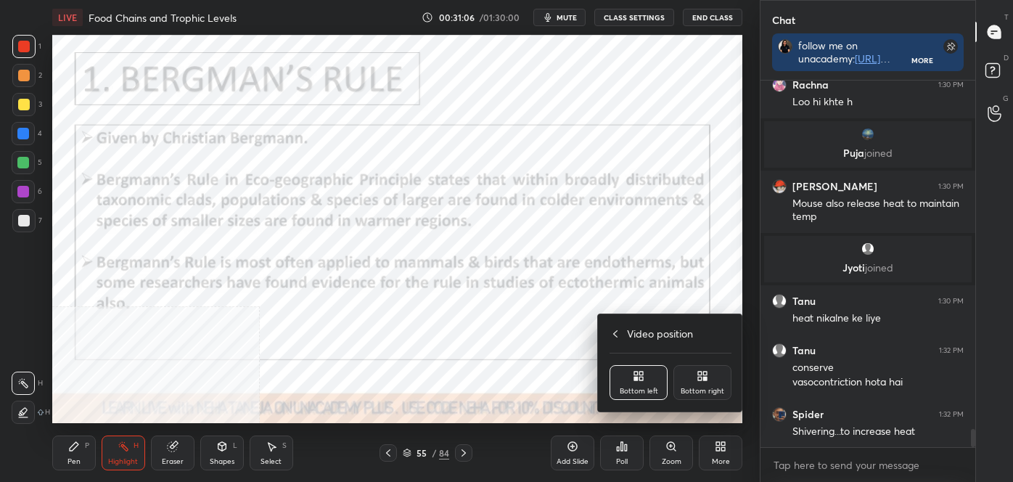
click at [710, 356] on div "Video position Bottom left Bottom right" at bounding box center [670, 362] width 145 height 97
click at [709, 369] on div "Bottom right" at bounding box center [702, 382] width 58 height 35
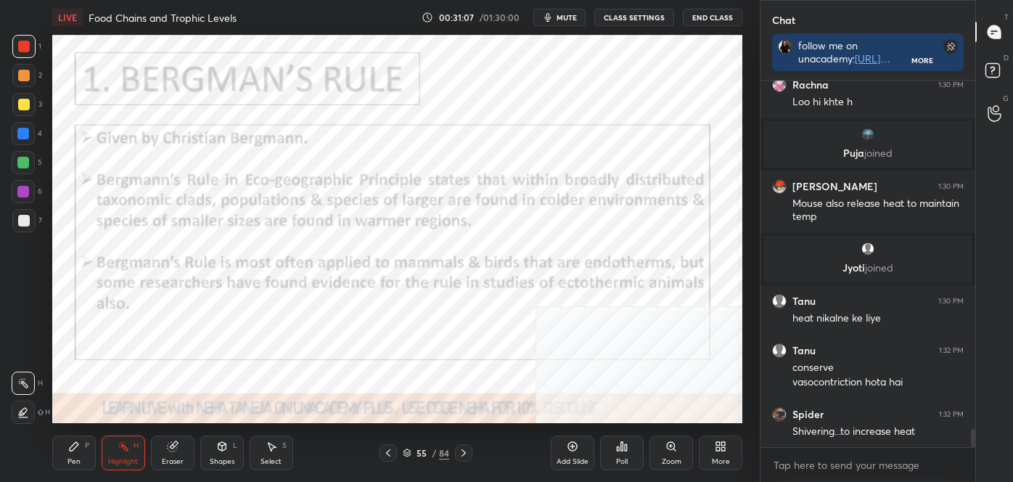
click at [464, 450] on icon at bounding box center [464, 453] width 12 height 12
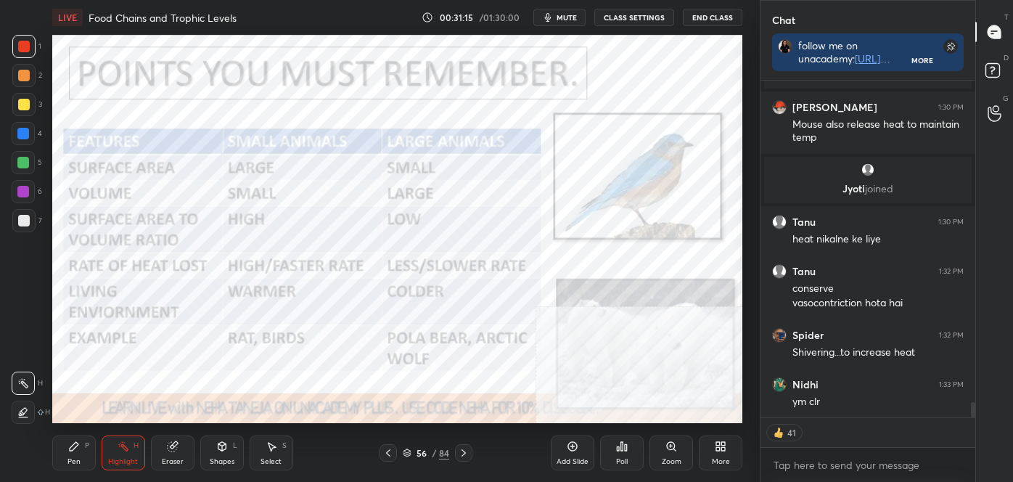
scroll to position [7118, 0]
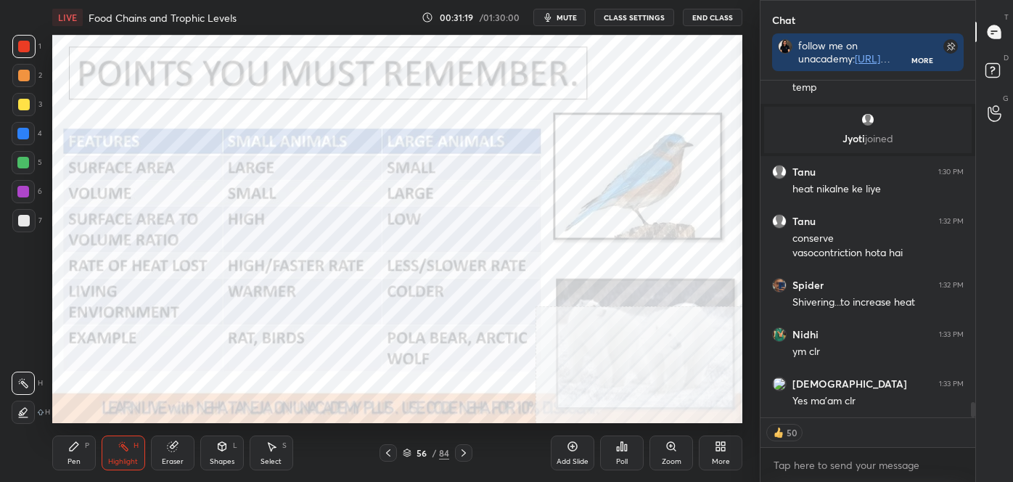
click at [464, 450] on icon at bounding box center [464, 453] width 12 height 12
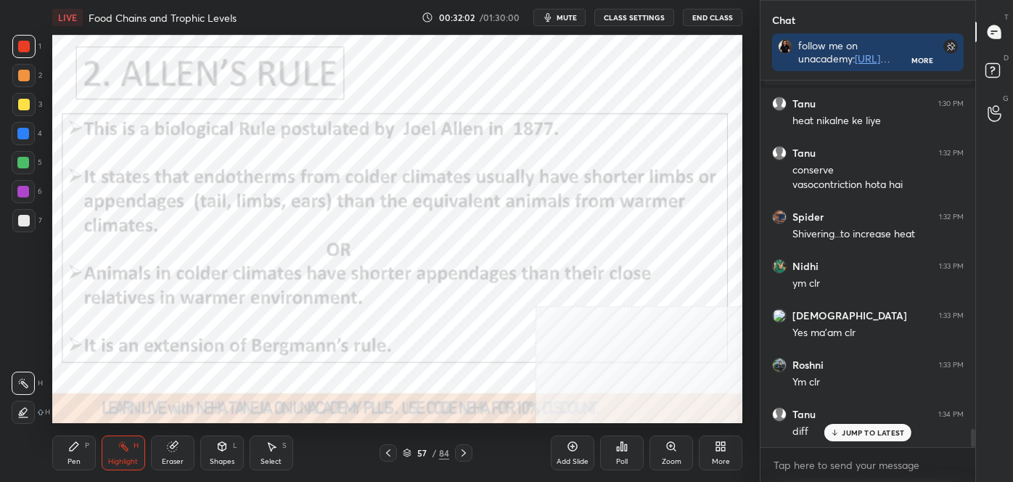
scroll to position [7202, 0]
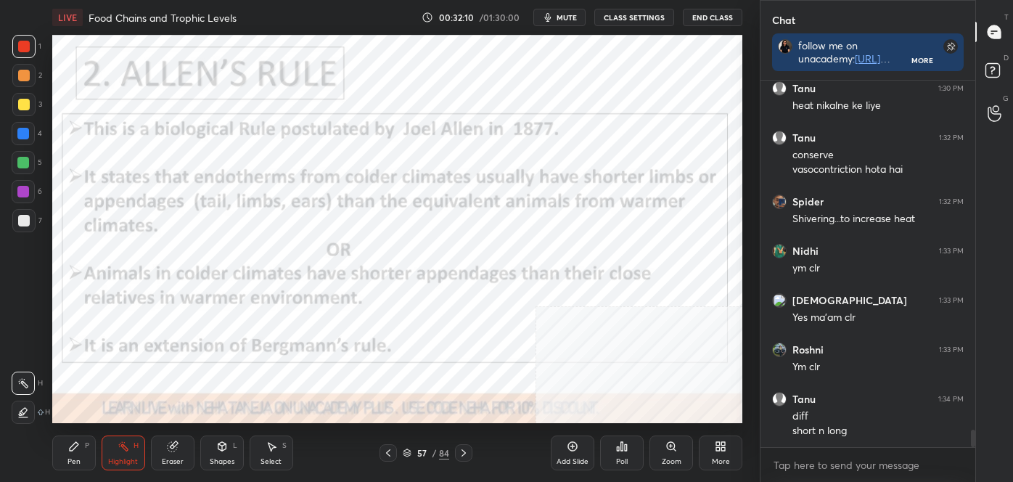
click at [466, 451] on icon at bounding box center [464, 453] width 12 height 12
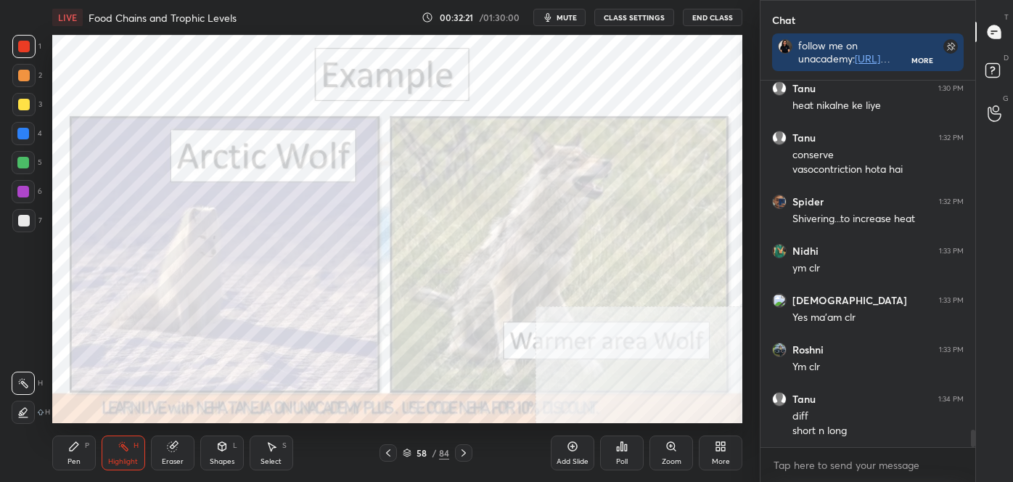
click at [228, 458] on div "Shapes" at bounding box center [222, 461] width 25 height 7
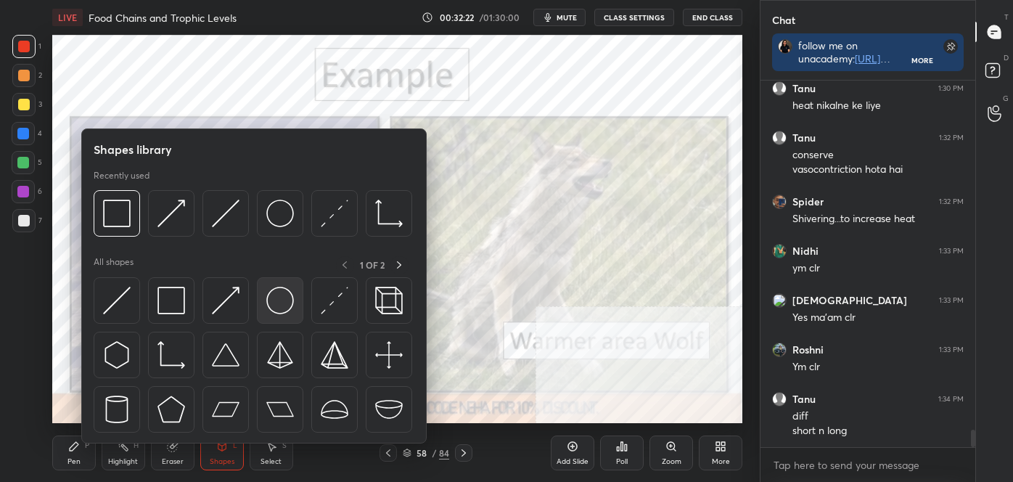
click at [292, 310] on img at bounding box center [280, 301] width 28 height 28
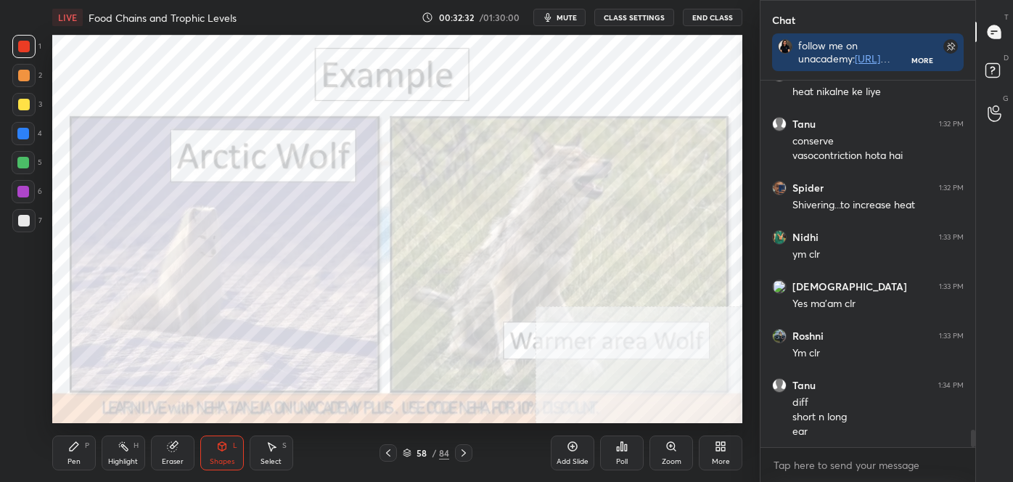
scroll to position [7279, 0]
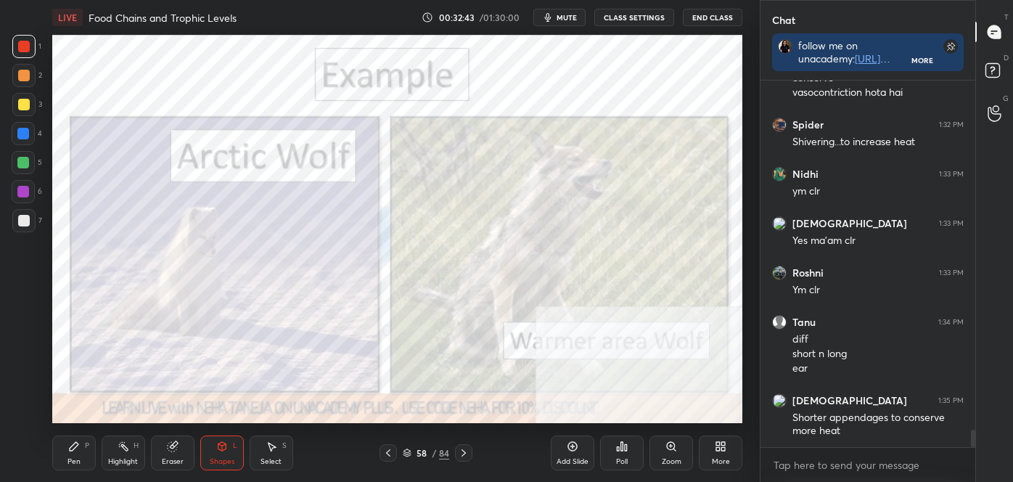
click at [133, 454] on div "Highlight H" at bounding box center [124, 452] width 44 height 35
click at [388, 459] on div at bounding box center [387, 452] width 17 height 17
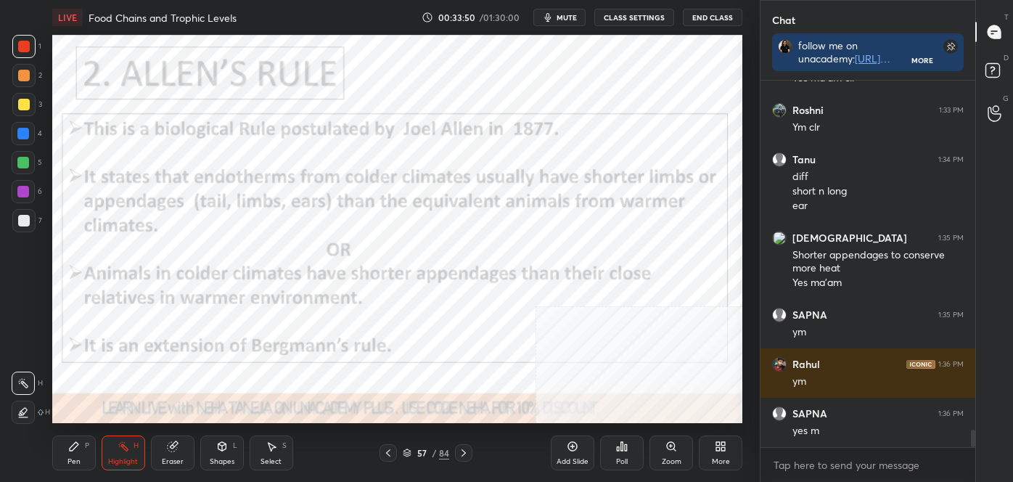
scroll to position [7441, 0]
click at [461, 448] on icon at bounding box center [464, 453] width 12 height 12
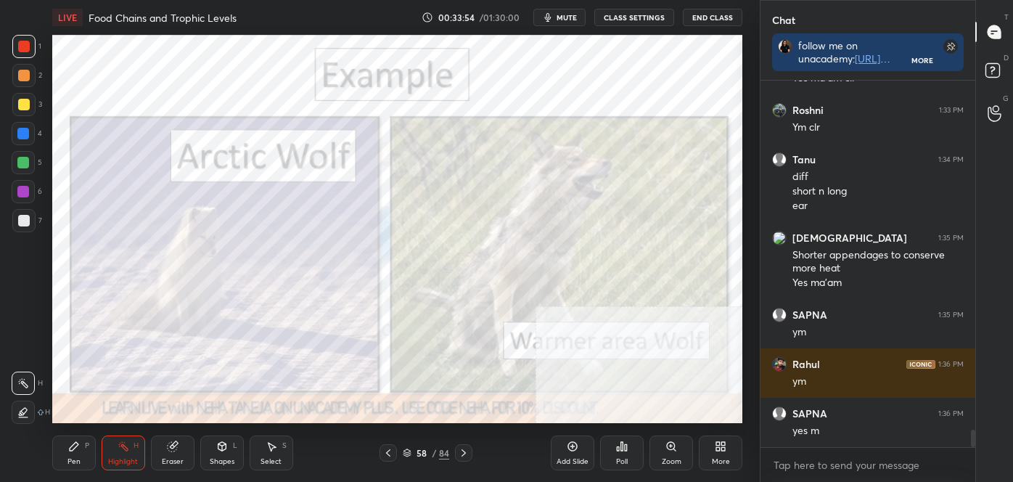
click at [462, 447] on icon at bounding box center [464, 453] width 12 height 12
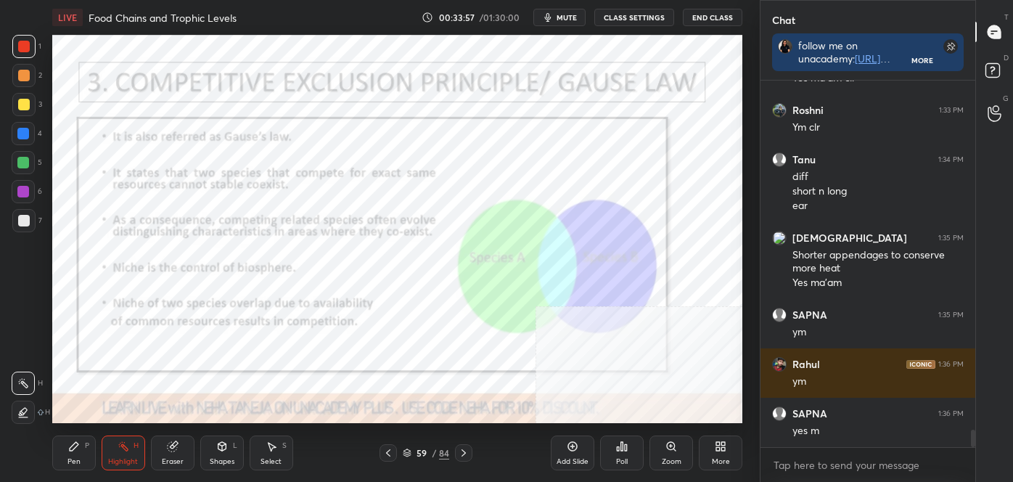
click at [65, 470] on div "Pen P Highlight H Eraser Shapes L Select S 59 / 84 Add Slide Poll Zoom More" at bounding box center [397, 453] width 690 height 58
click at [81, 448] on div "Pen P" at bounding box center [74, 452] width 44 height 35
click at [33, 414] on div at bounding box center [23, 412] width 23 height 23
click at [116, 471] on div "Pen P Highlight H Eraser Shapes L Select S 59 / 84 Add Slide Poll Zoom More" at bounding box center [397, 453] width 690 height 58
drag, startPoint x: 125, startPoint y: 455, endPoint x: 152, endPoint y: 432, distance: 35.5
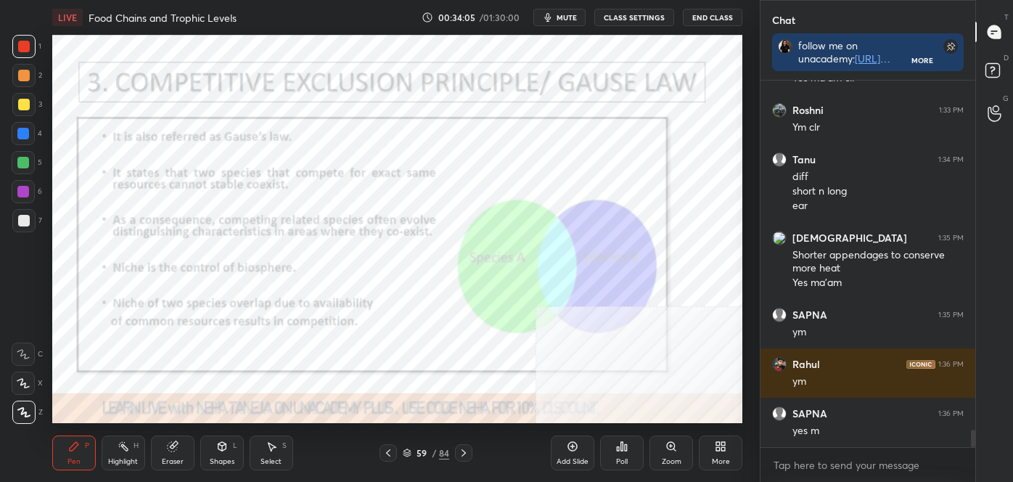
click at [125, 455] on div "Highlight H" at bounding box center [124, 452] width 44 height 35
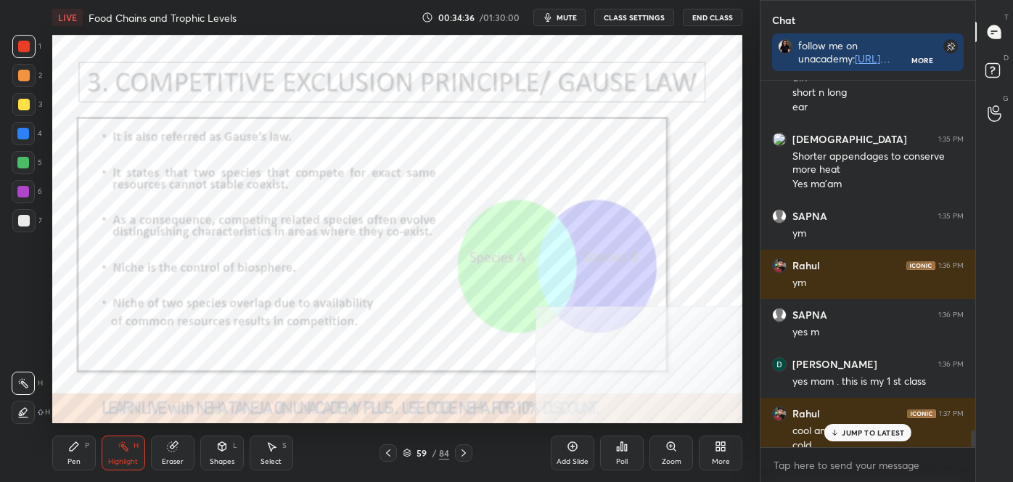
scroll to position [7554, 0]
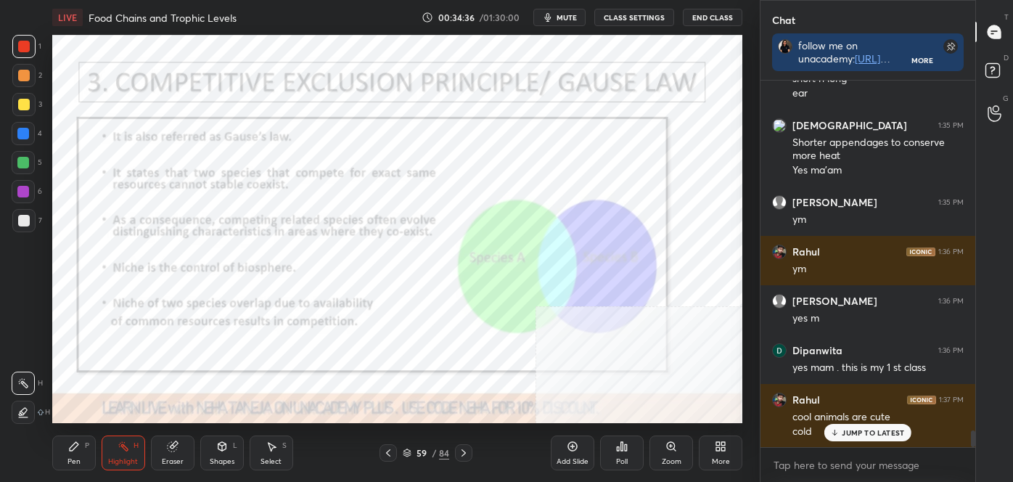
click at [72, 465] on div "Pen" at bounding box center [73, 461] width 13 height 7
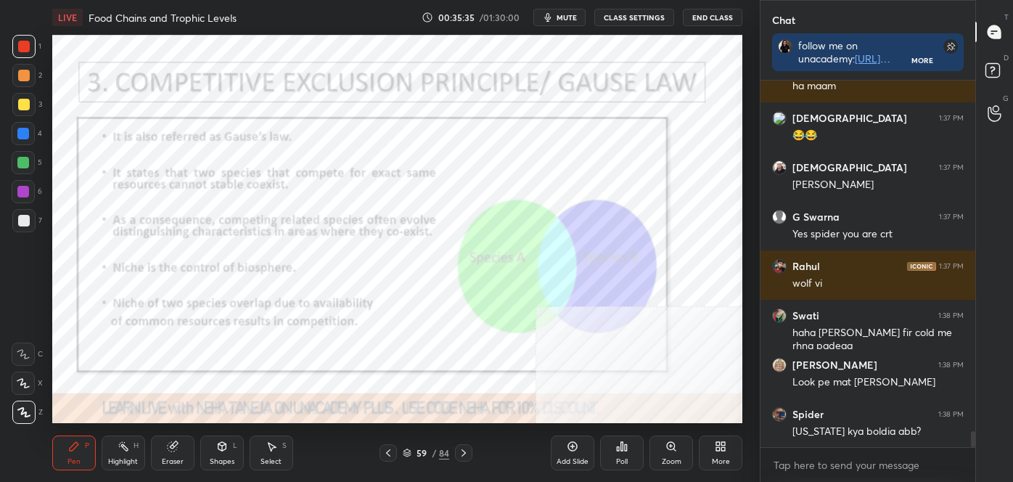
scroll to position [8097, 0]
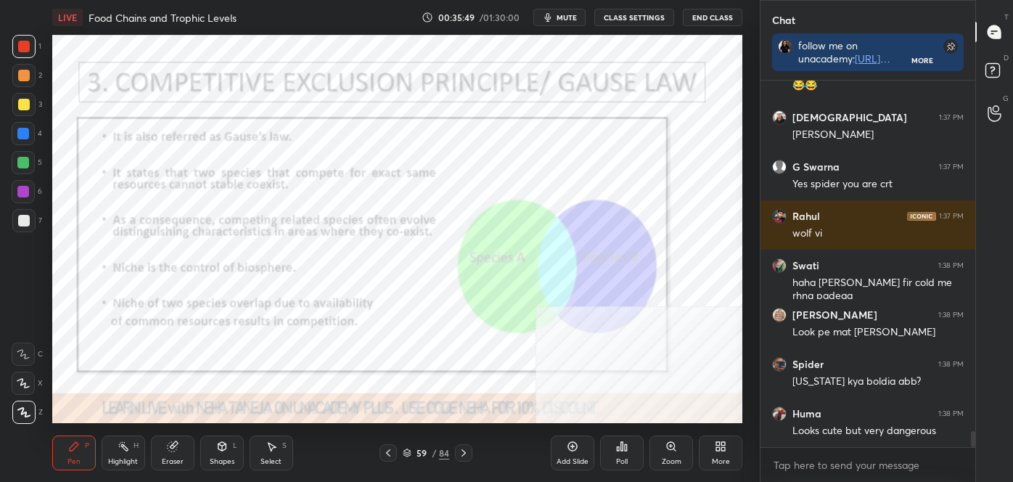
click at [112, 452] on div "Highlight H" at bounding box center [124, 452] width 44 height 35
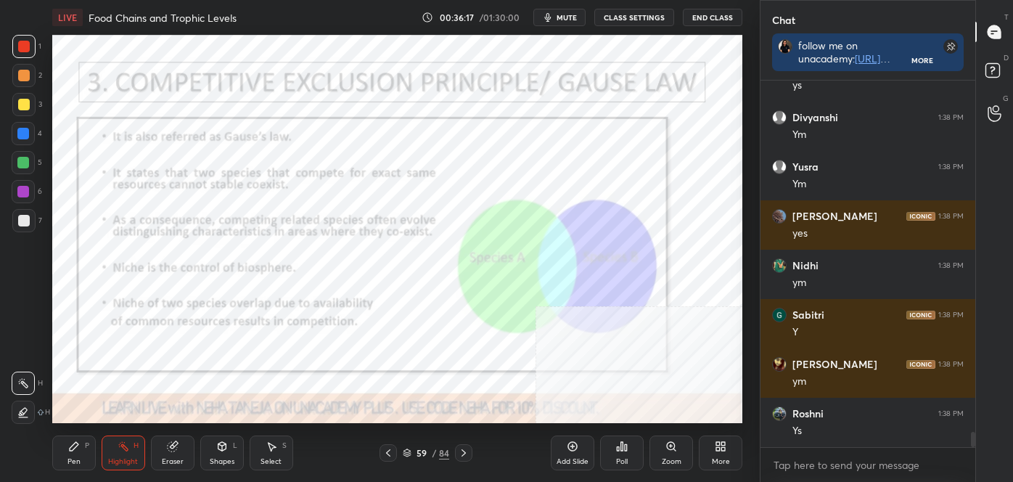
scroll to position [8604, 0]
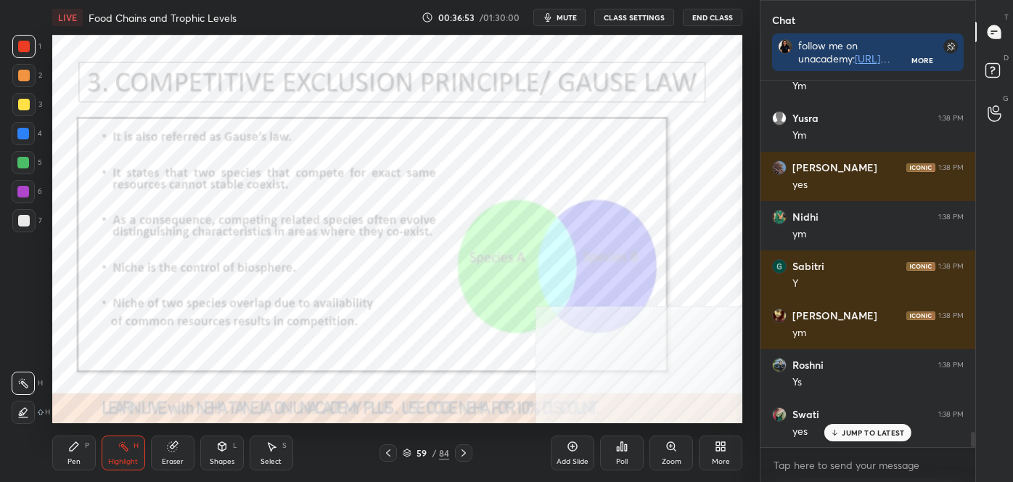
click at [70, 460] on div "Pen" at bounding box center [73, 461] width 13 height 7
click at [25, 406] on div at bounding box center [23, 412] width 23 height 23
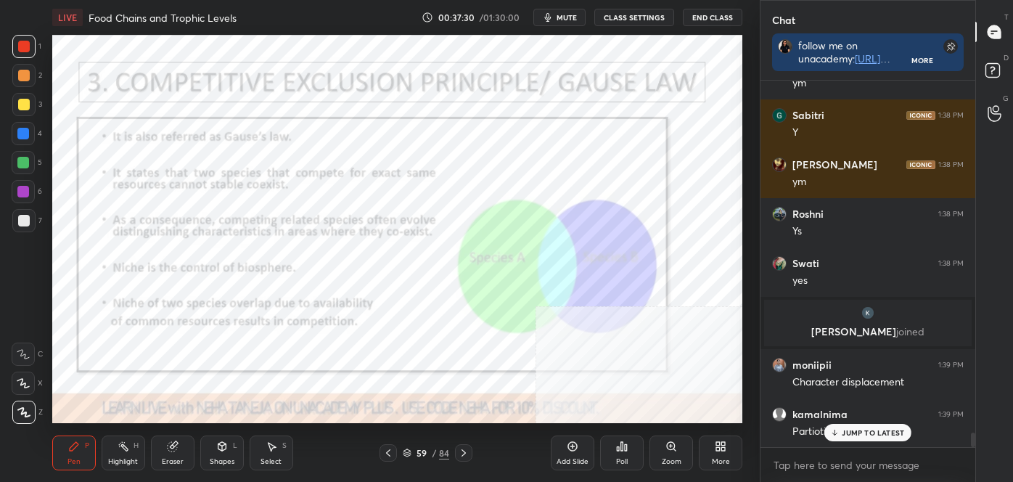
scroll to position [8805, 0]
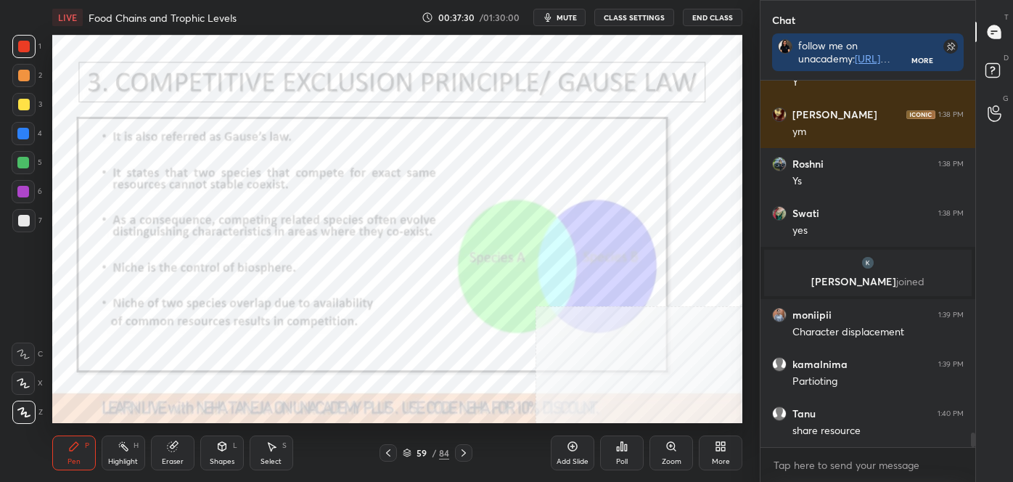
click at [128, 452] on div "Highlight H" at bounding box center [124, 452] width 44 height 35
click at [20, 416] on icon at bounding box center [23, 416] width 9 height 0
drag, startPoint x: 18, startPoint y: 192, endPoint x: 46, endPoint y: 202, distance: 30.1
click at [19, 192] on div at bounding box center [23, 192] width 12 height 12
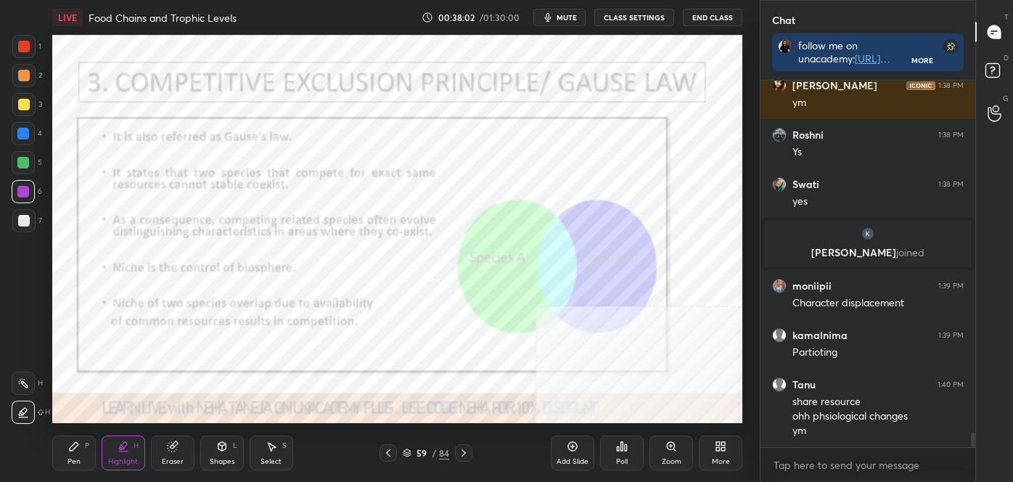
scroll to position [8883, 0]
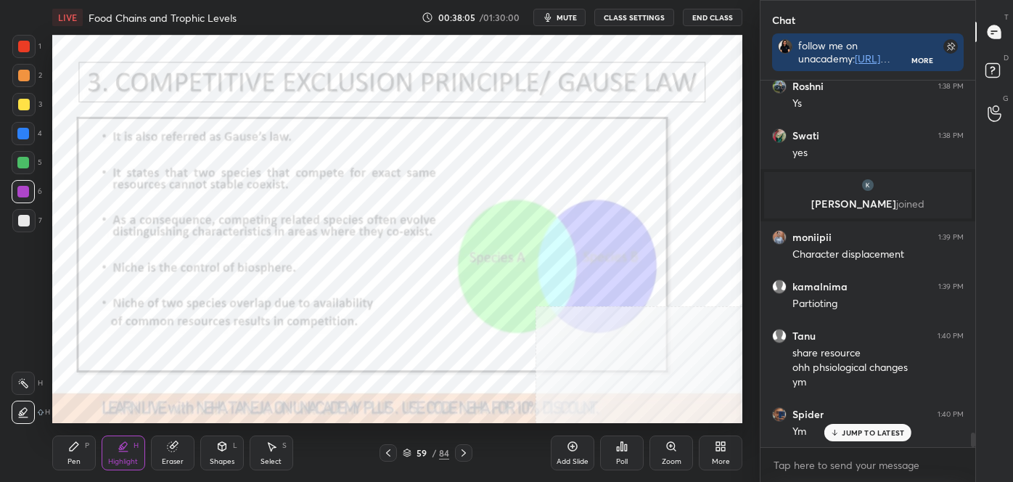
drag, startPoint x: 23, startPoint y: 386, endPoint x: 12, endPoint y: 393, distance: 13.1
click at [22, 390] on div at bounding box center [23, 383] width 23 height 23
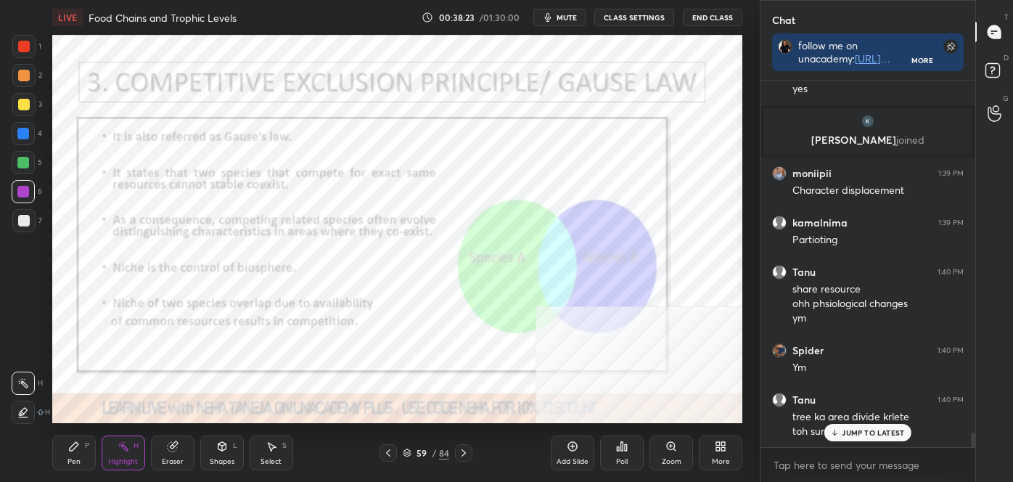
scroll to position [9009, 0]
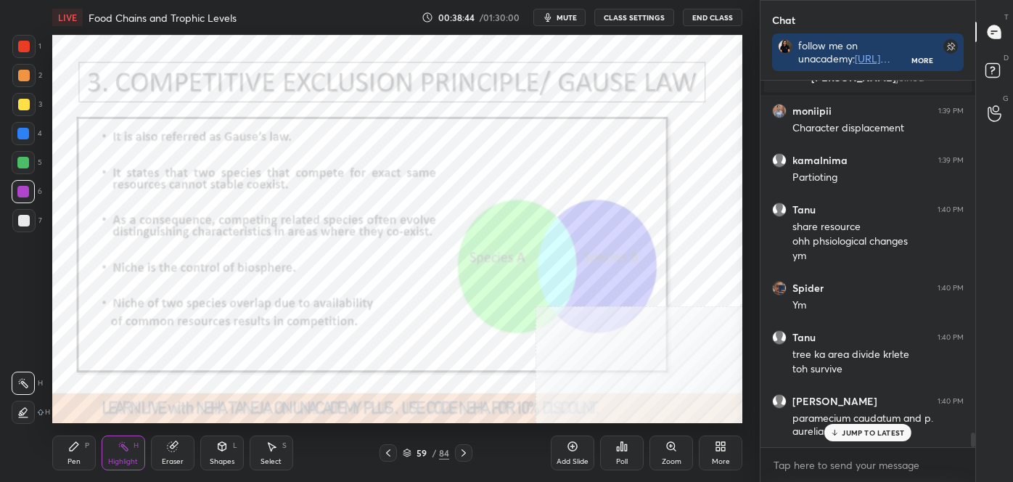
click at [460, 449] on icon at bounding box center [464, 453] width 12 height 12
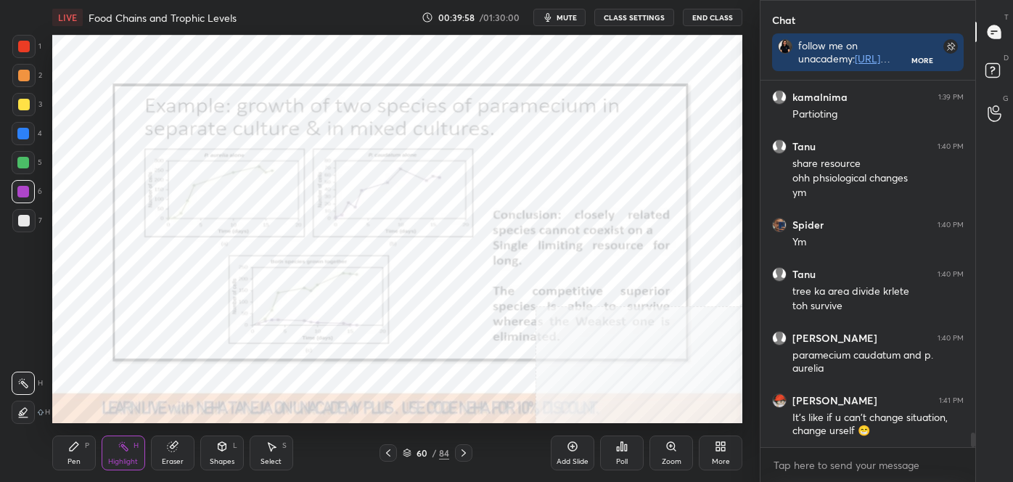
scroll to position [9160, 0]
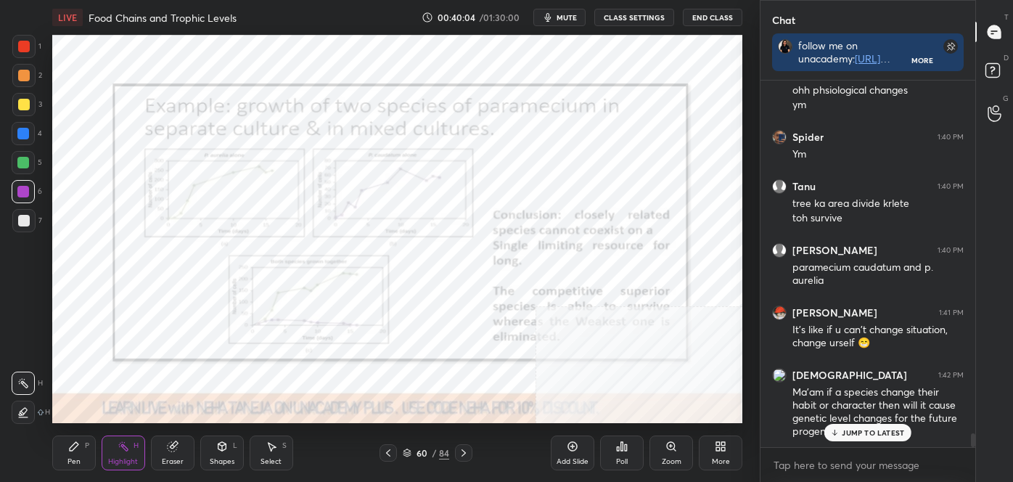
click at [387, 426] on div "LIVE Food Chains and Trophic Levels 00:40:04 / 01:30:00 mute CLASS SETTINGS End…" at bounding box center [397, 241] width 702 height 482
click at [385, 442] on div "Pen P Highlight H Eraser Shapes L Select S 60 / 84 Add Slide Poll Zoom More" at bounding box center [397, 453] width 690 height 58
click at [390, 450] on icon at bounding box center [388, 453] width 12 height 12
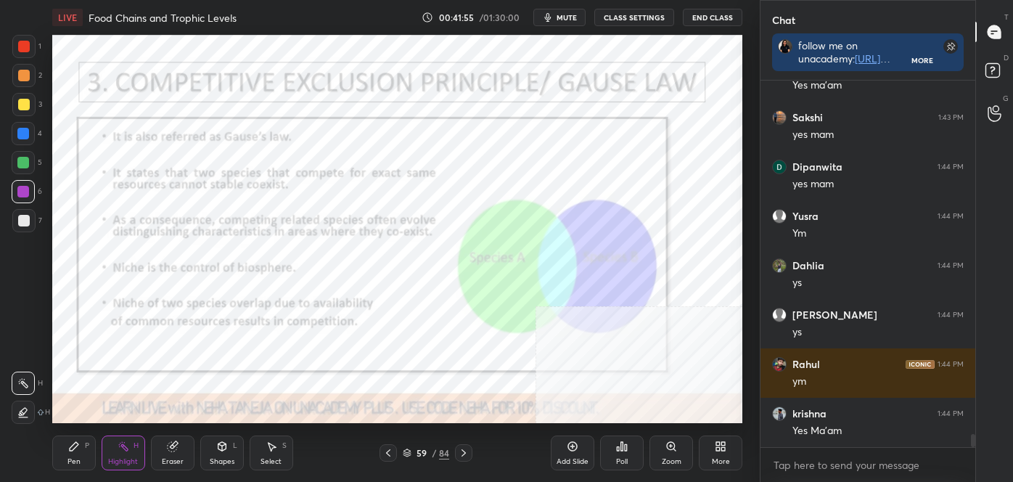
scroll to position [9752, 0]
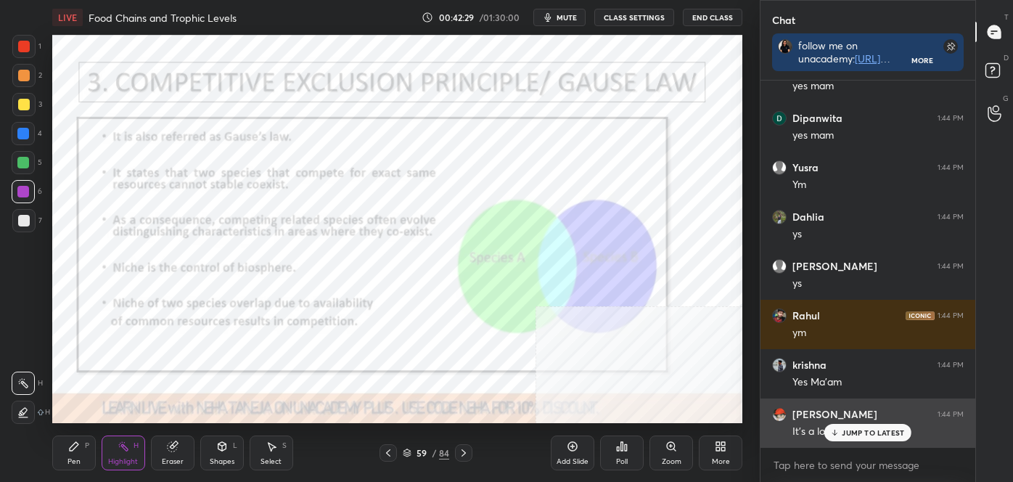
click at [853, 435] on p "JUMP TO LATEST" at bounding box center [873, 432] width 62 height 9
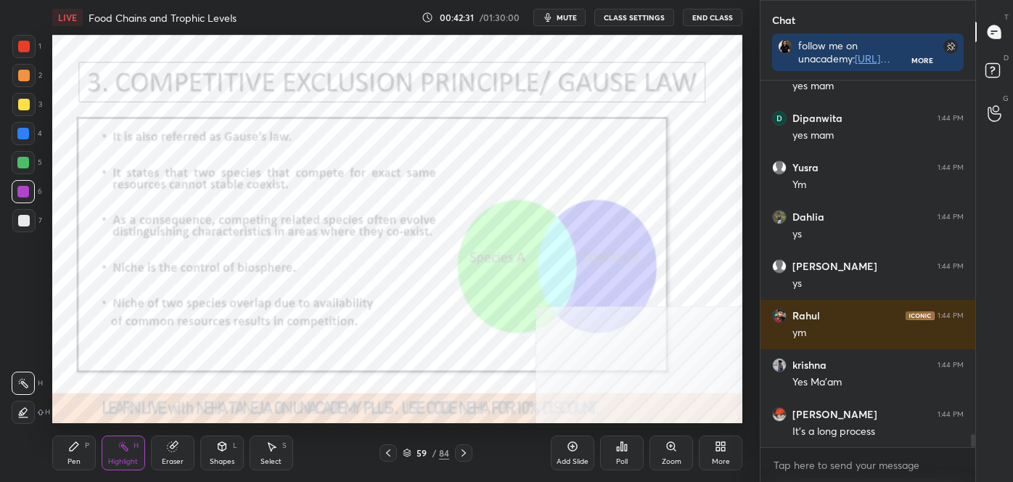
click at [462, 456] on icon at bounding box center [464, 453] width 12 height 12
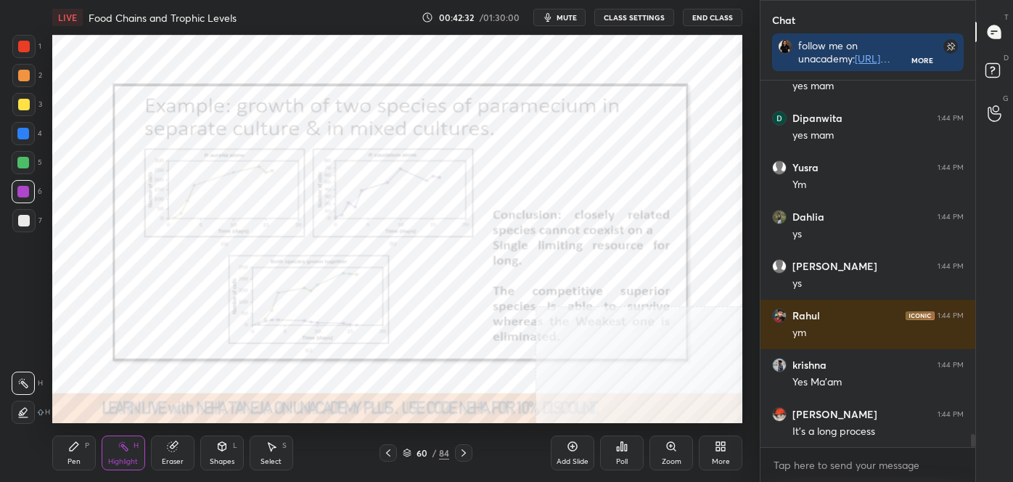
click at [462, 447] on icon at bounding box center [464, 453] width 12 height 12
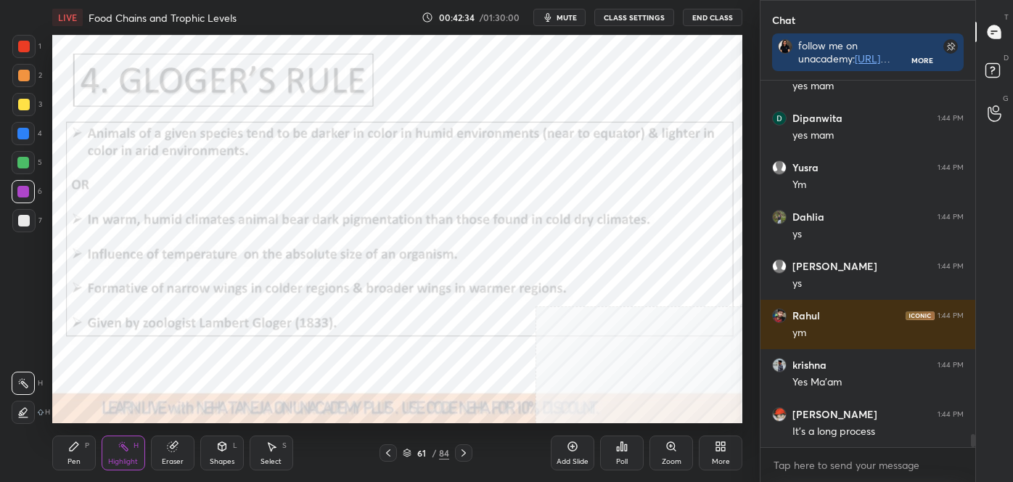
click at [387, 452] on icon at bounding box center [388, 453] width 12 height 12
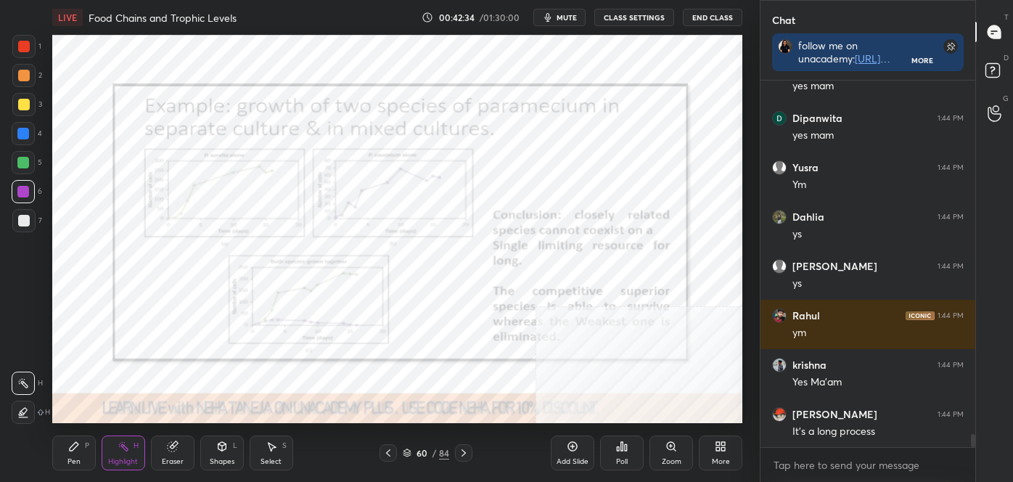
click at [387, 451] on icon at bounding box center [388, 453] width 12 height 12
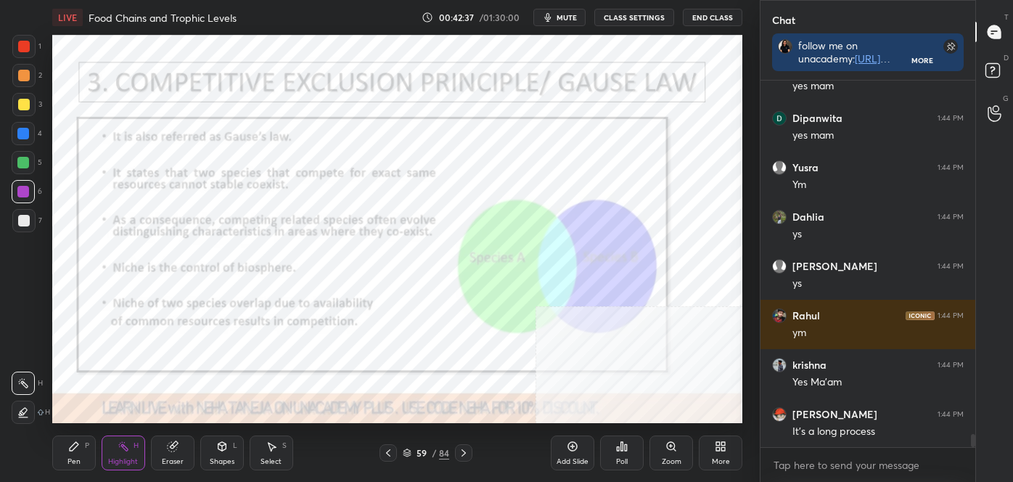
click at [462, 455] on icon at bounding box center [464, 453] width 12 height 12
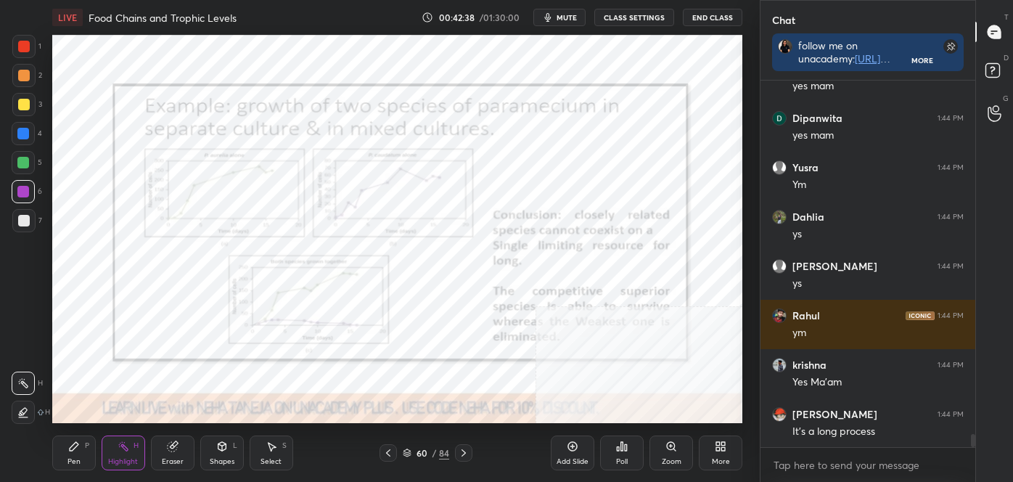
click at [462, 453] on icon at bounding box center [464, 453] width 12 height 12
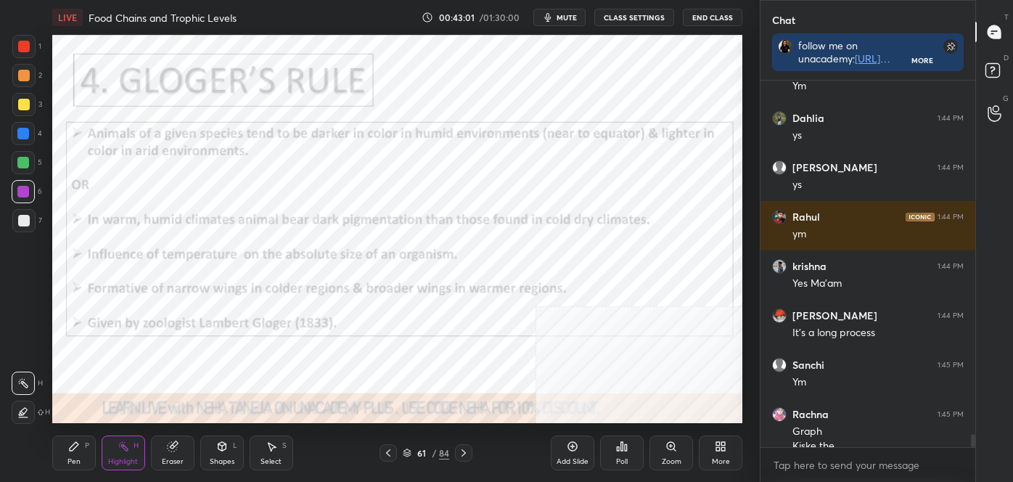
scroll to position [9866, 0]
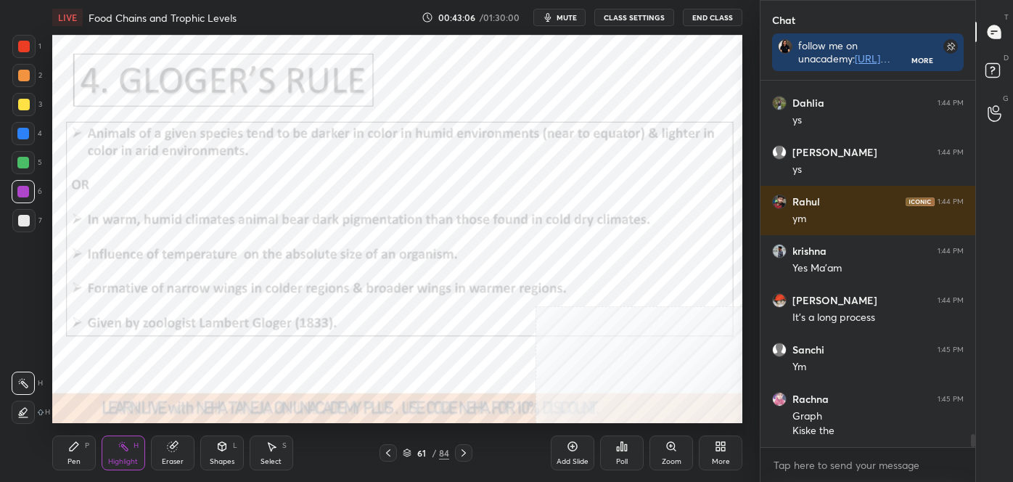
click at [390, 449] on icon at bounding box center [388, 453] width 12 height 12
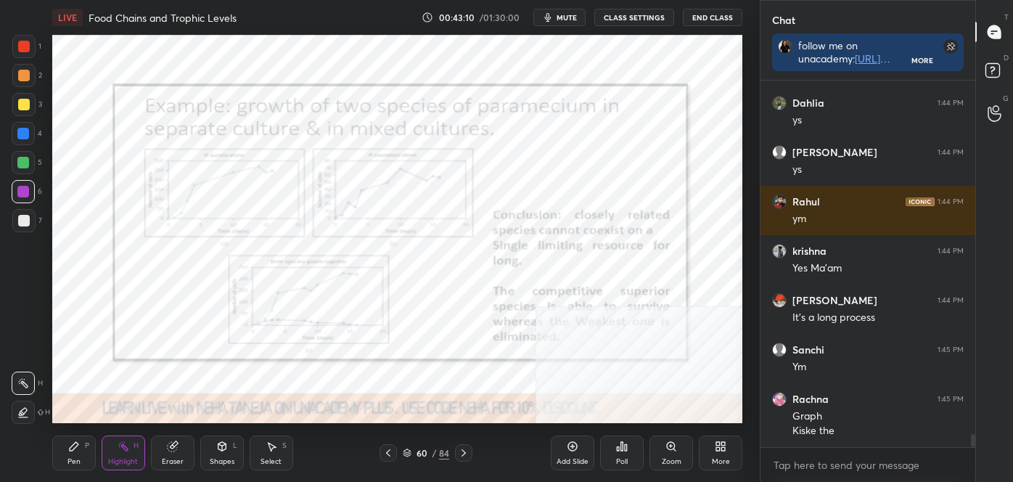
drag, startPoint x: 382, startPoint y: 454, endPoint x: 406, endPoint y: 455, distance: 24.0
click at [382, 453] on div at bounding box center [387, 452] width 17 height 17
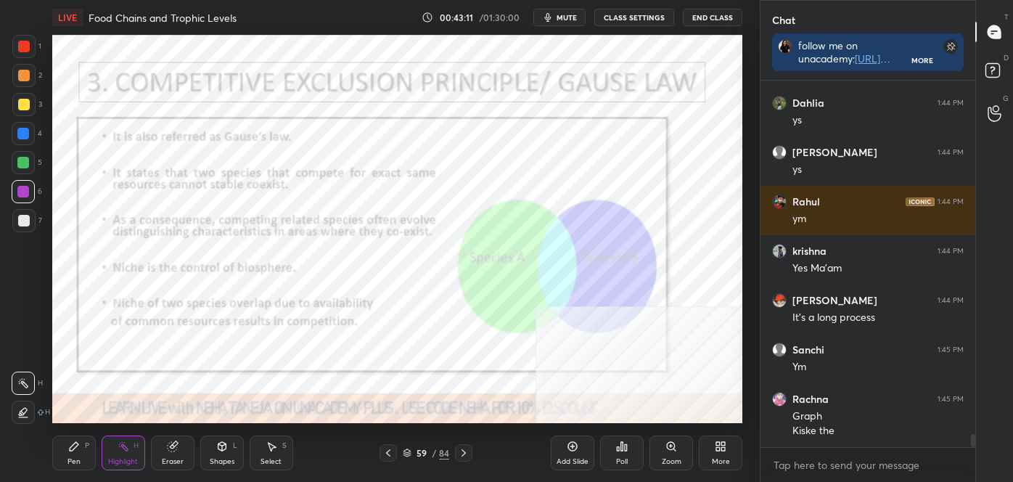
click at [461, 448] on icon at bounding box center [464, 453] width 12 height 12
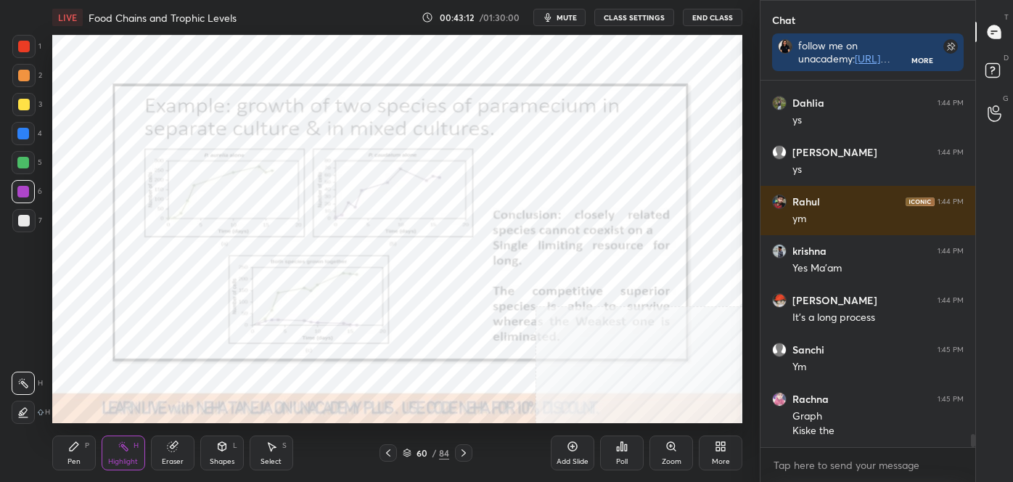
scroll to position [9880, 0]
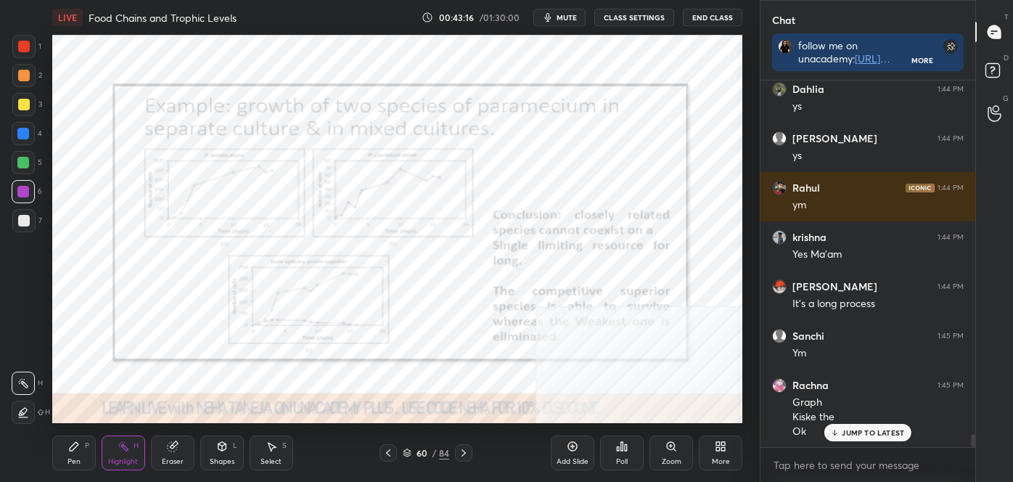
click at [467, 448] on icon at bounding box center [464, 453] width 12 height 12
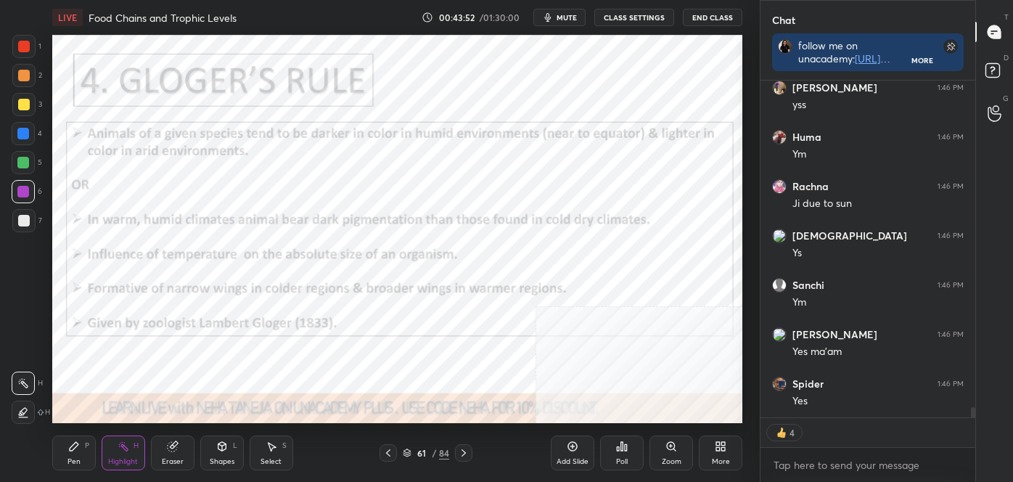
scroll to position [10650, 0]
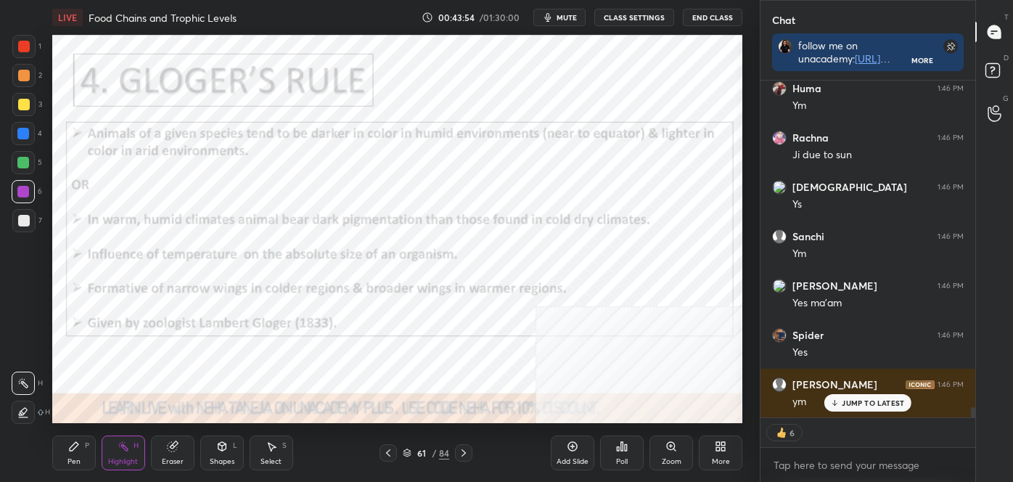
click at [464, 449] on icon at bounding box center [464, 453] width 12 height 12
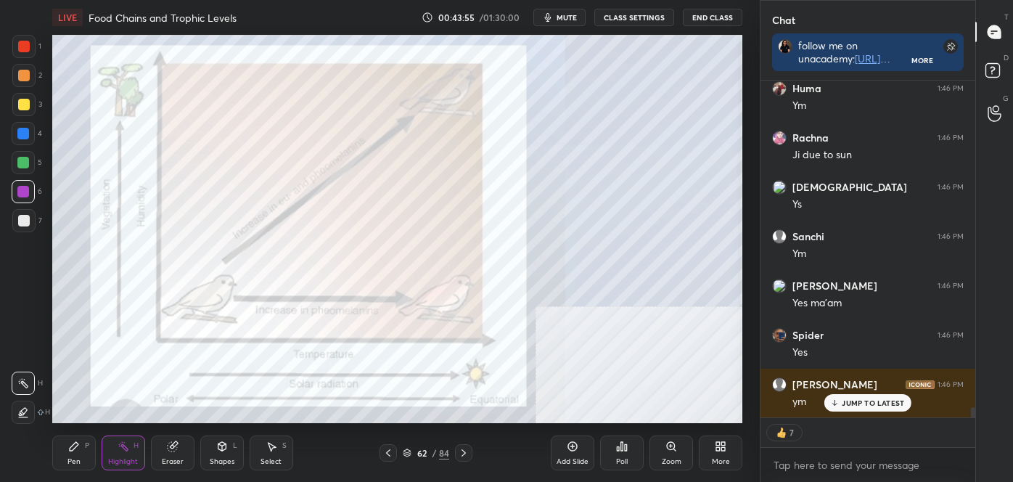
click at [462, 447] on icon at bounding box center [464, 453] width 12 height 12
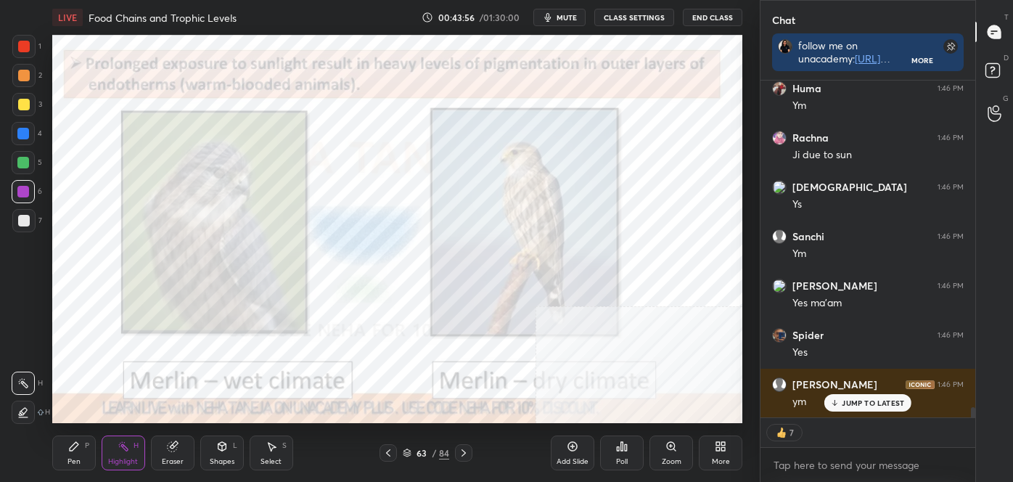
click at [462, 447] on icon at bounding box center [464, 453] width 12 height 12
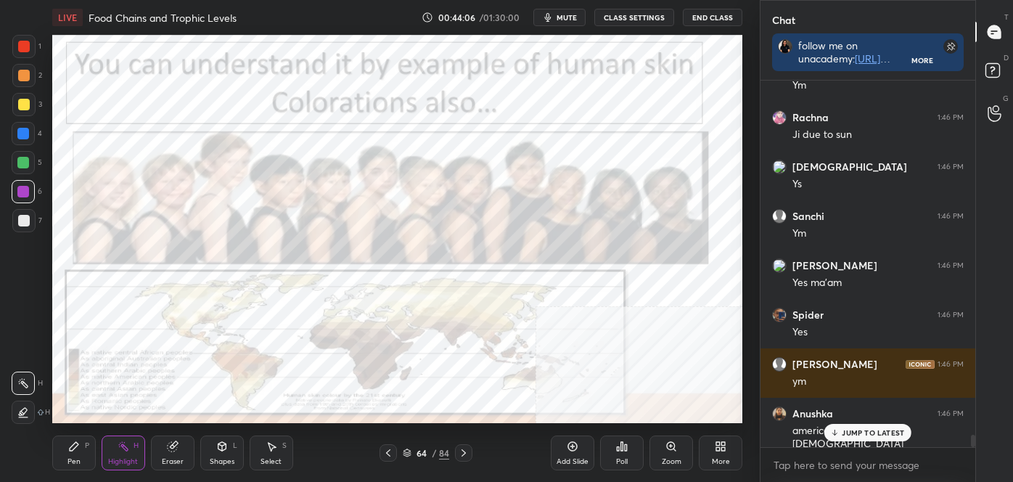
scroll to position [10669, 0]
click at [384, 449] on icon at bounding box center [388, 453] width 12 height 12
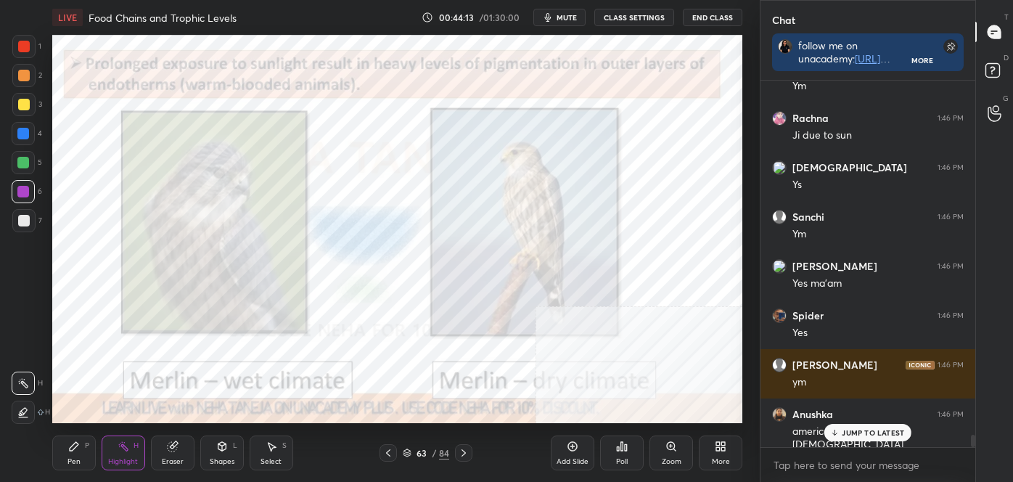
click at [385, 449] on icon at bounding box center [388, 453] width 12 height 12
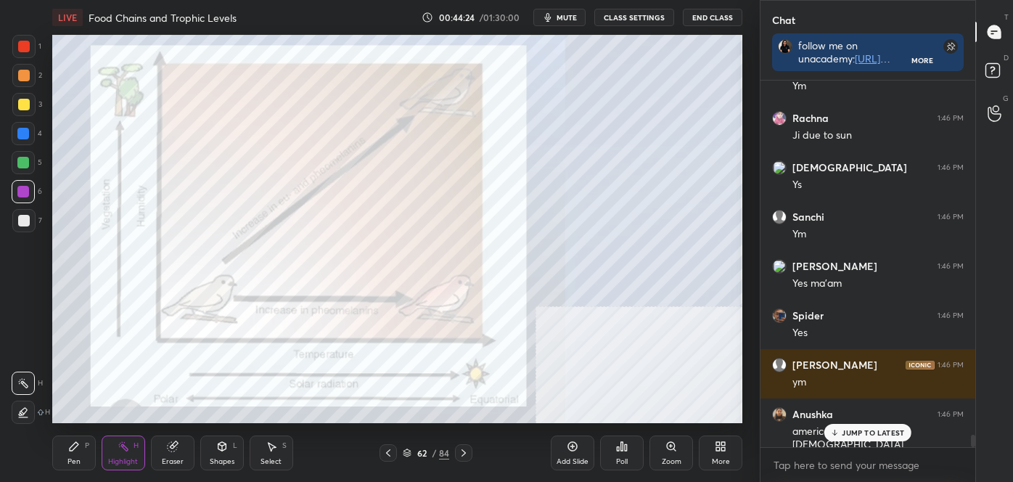
click at [470, 447] on div at bounding box center [463, 452] width 17 height 17
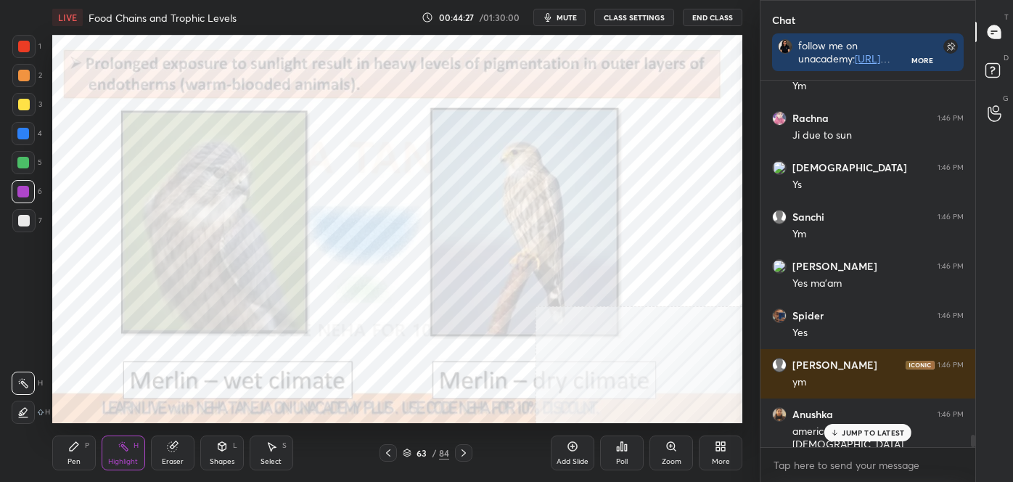
click at [79, 453] on div "Pen P" at bounding box center [74, 452] width 44 height 35
click at [17, 412] on icon at bounding box center [23, 412] width 13 height 10
click at [27, 228] on div at bounding box center [23, 220] width 23 height 23
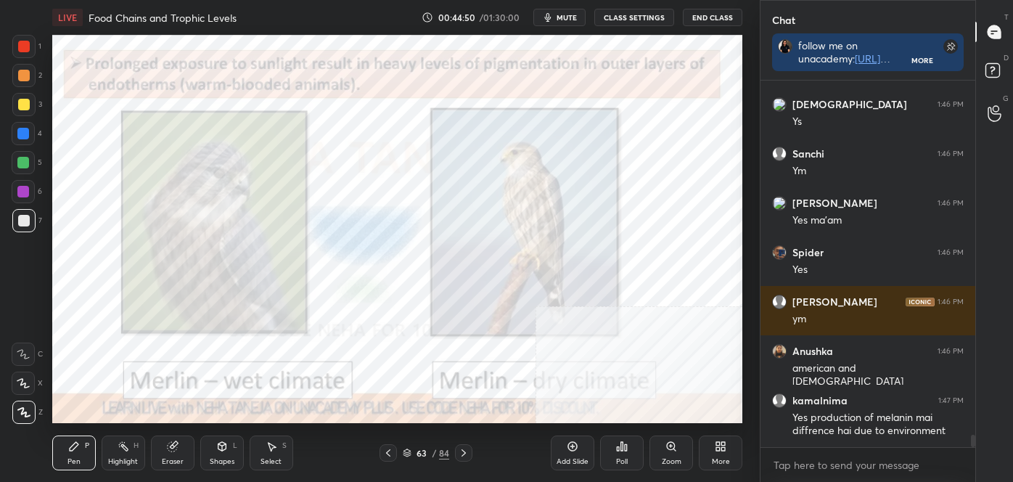
click at [117, 453] on div "Highlight H" at bounding box center [124, 452] width 44 height 35
click at [464, 452] on icon at bounding box center [464, 453] width 12 height 12
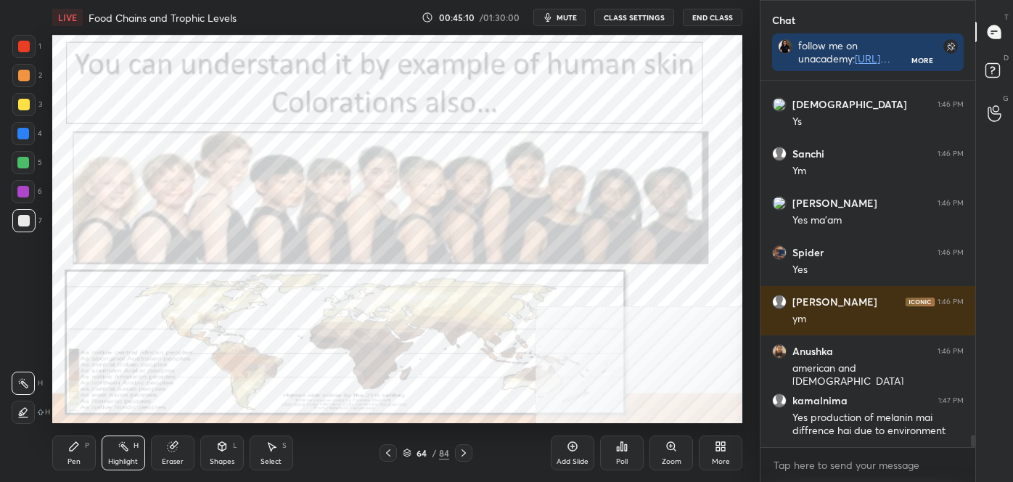
click at [390, 453] on icon at bounding box center [388, 453] width 12 height 12
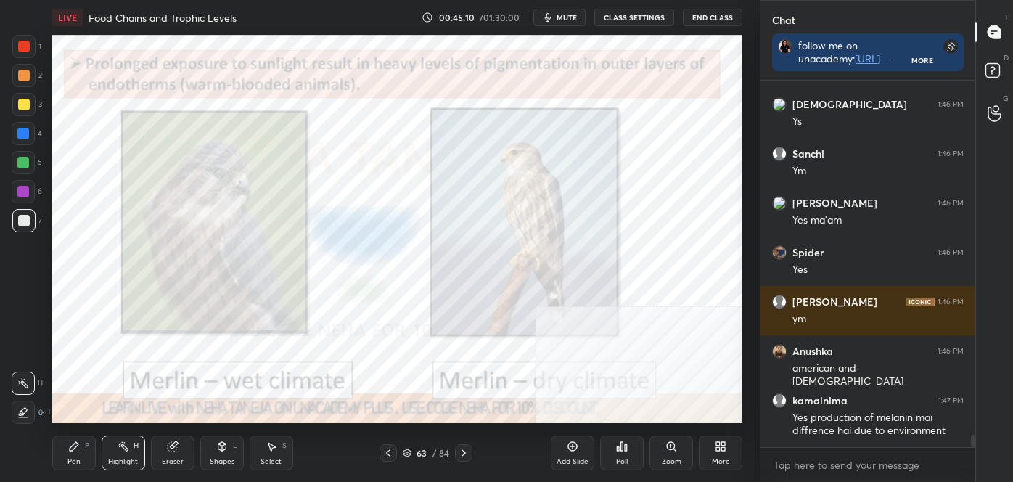
click at [389, 455] on icon at bounding box center [388, 453] width 12 height 12
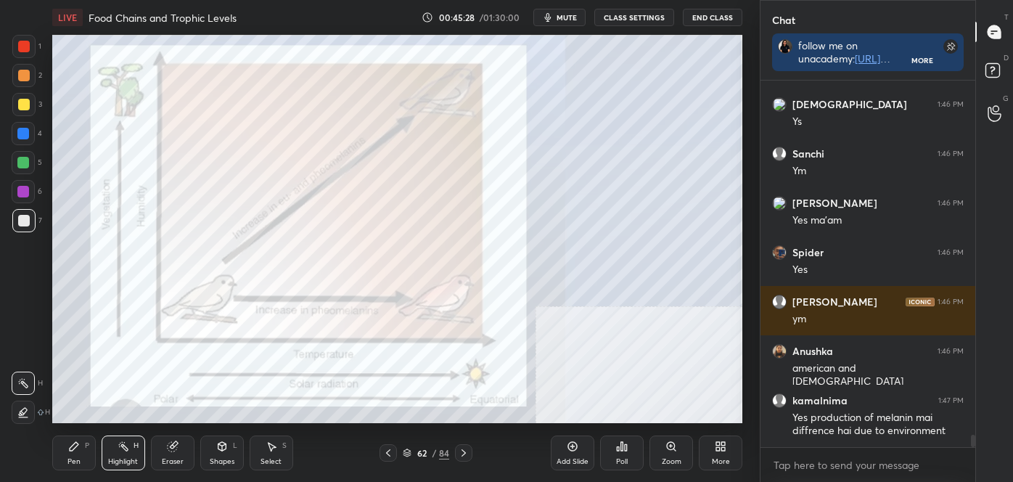
scroll to position [10781, 0]
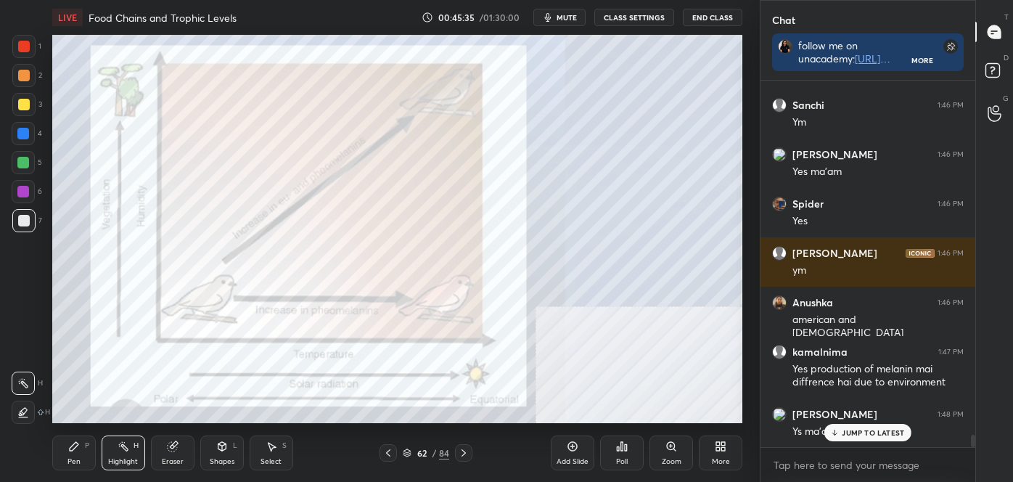
click at [23, 41] on div at bounding box center [23, 46] width 23 height 23
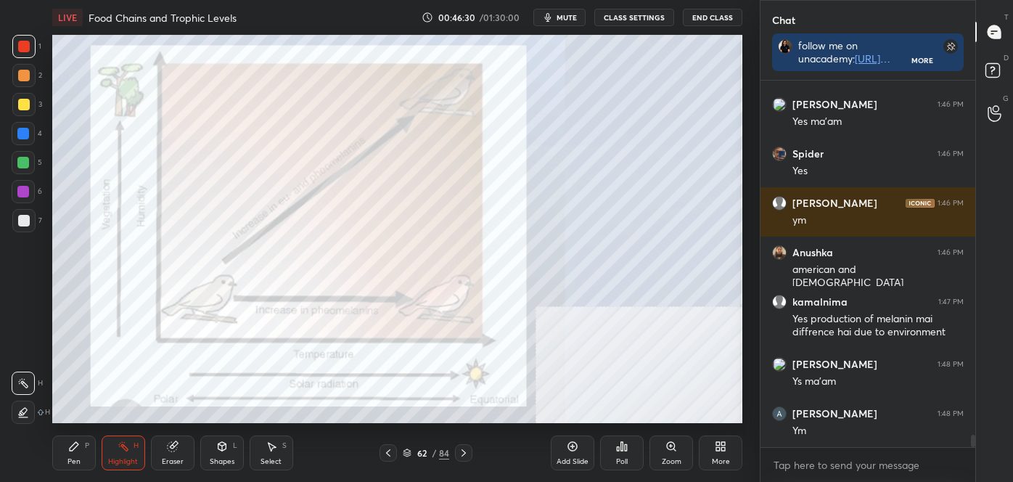
click at [462, 451] on icon at bounding box center [464, 453] width 12 height 12
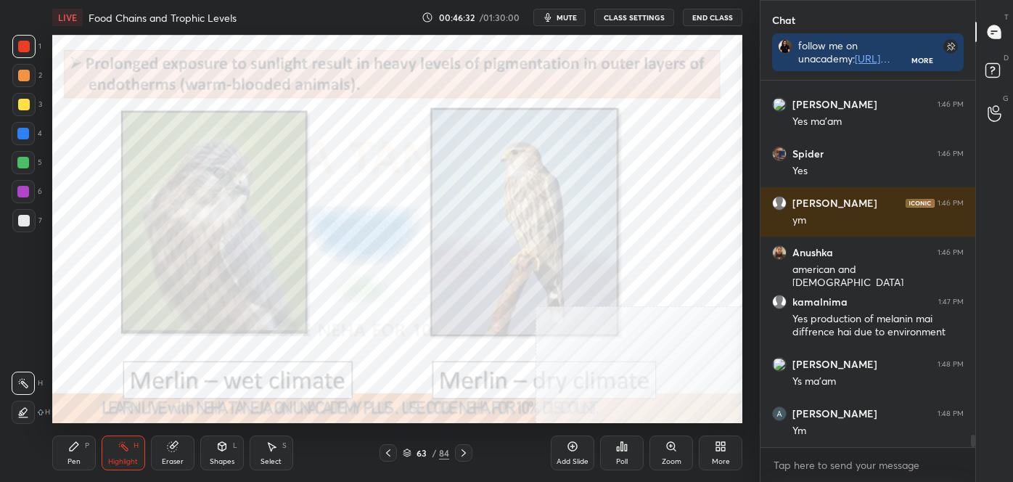
click at [387, 451] on icon at bounding box center [388, 453] width 12 height 12
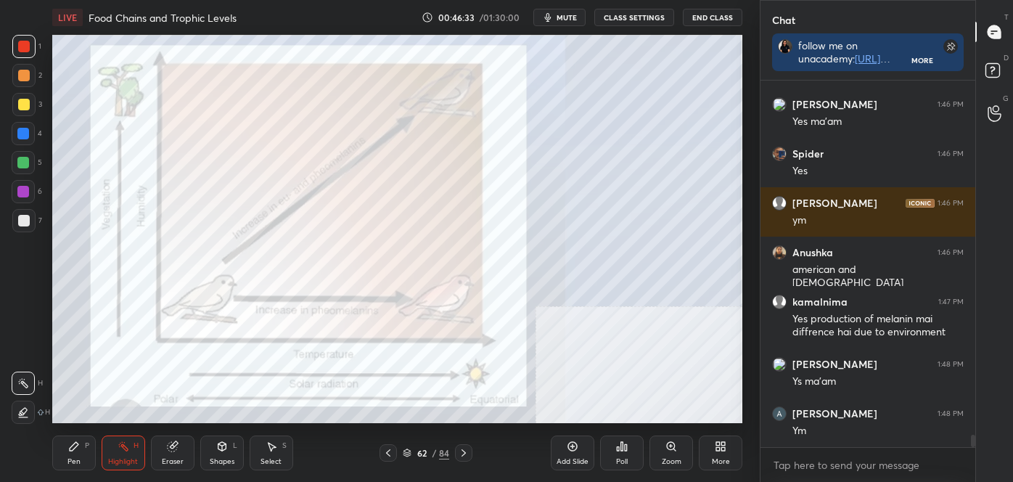
click at [387, 453] on icon at bounding box center [388, 452] width 4 height 7
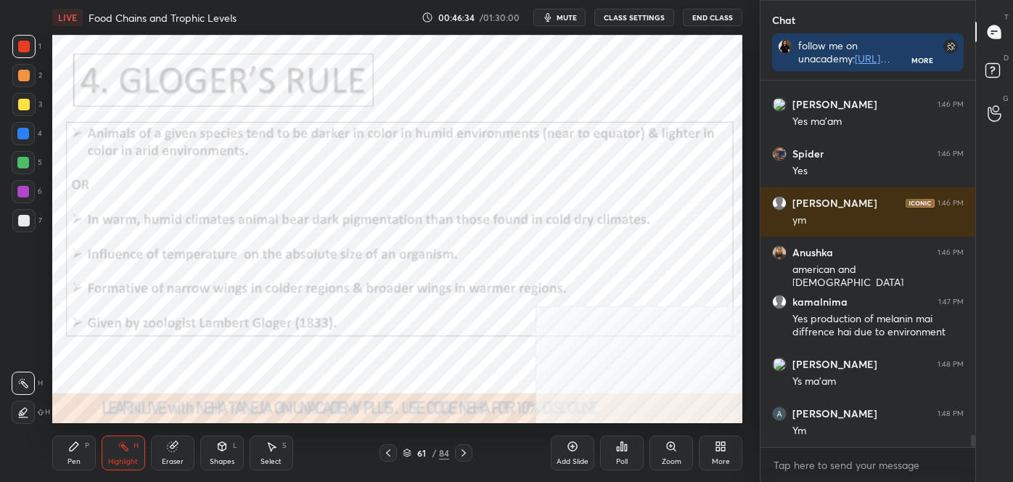
click at [464, 452] on icon at bounding box center [464, 453] width 12 height 12
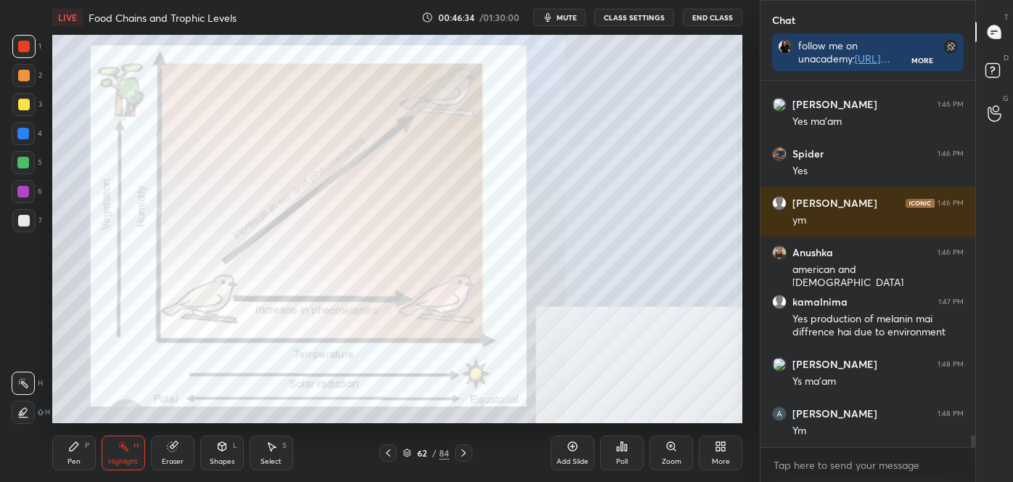
click at [464, 452] on icon at bounding box center [464, 453] width 12 height 12
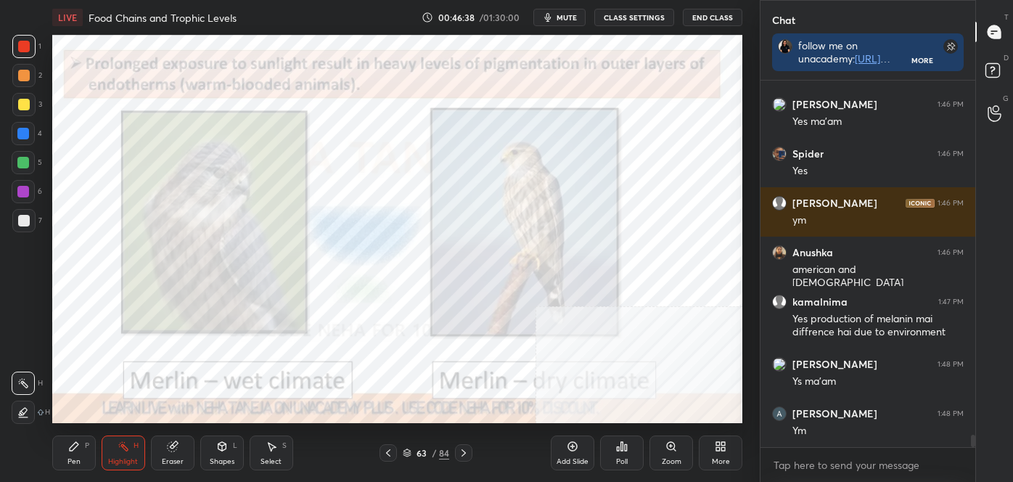
drag, startPoint x: 18, startPoint y: 49, endPoint x: 44, endPoint y: 49, distance: 26.1
click at [18, 48] on div at bounding box center [24, 47] width 12 height 12
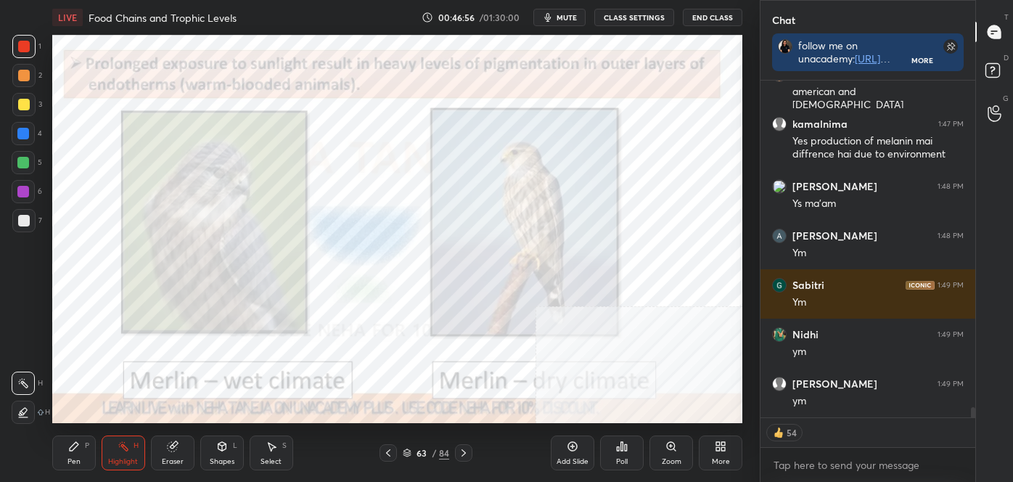
scroll to position [11061, 0]
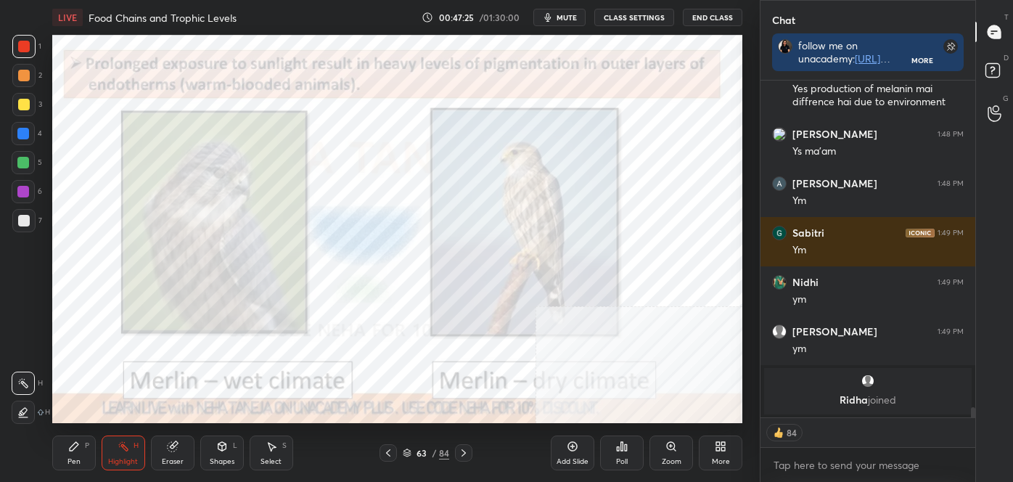
click at [467, 447] on icon at bounding box center [464, 453] width 12 height 12
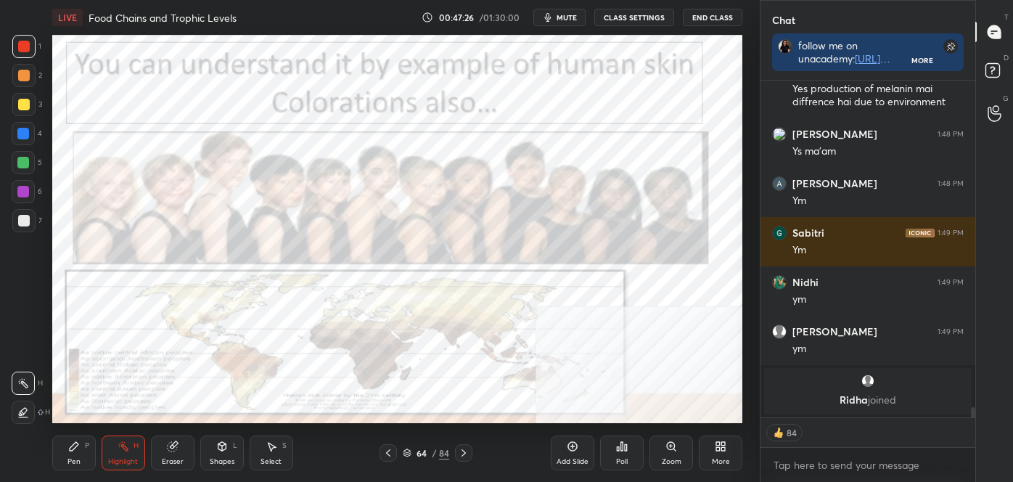
click at [467, 447] on icon at bounding box center [464, 453] width 12 height 12
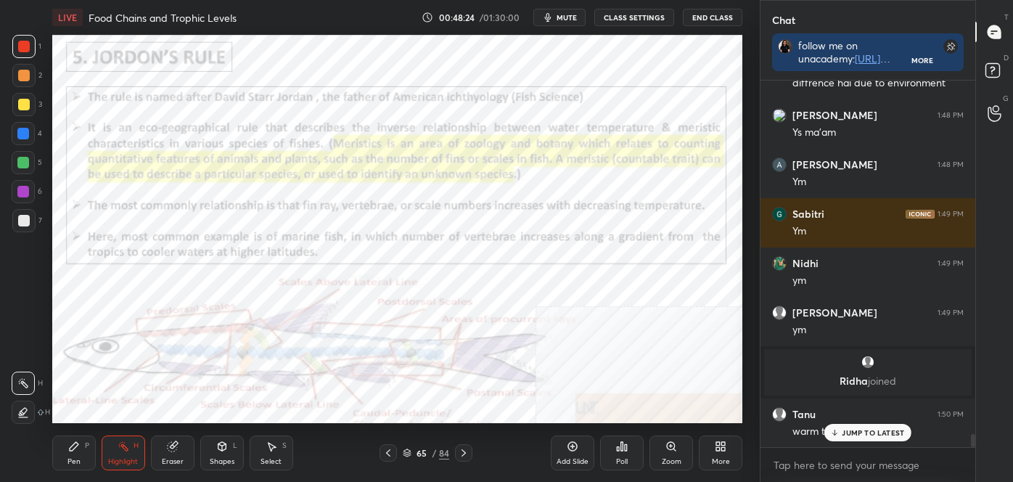
scroll to position [9744, 0]
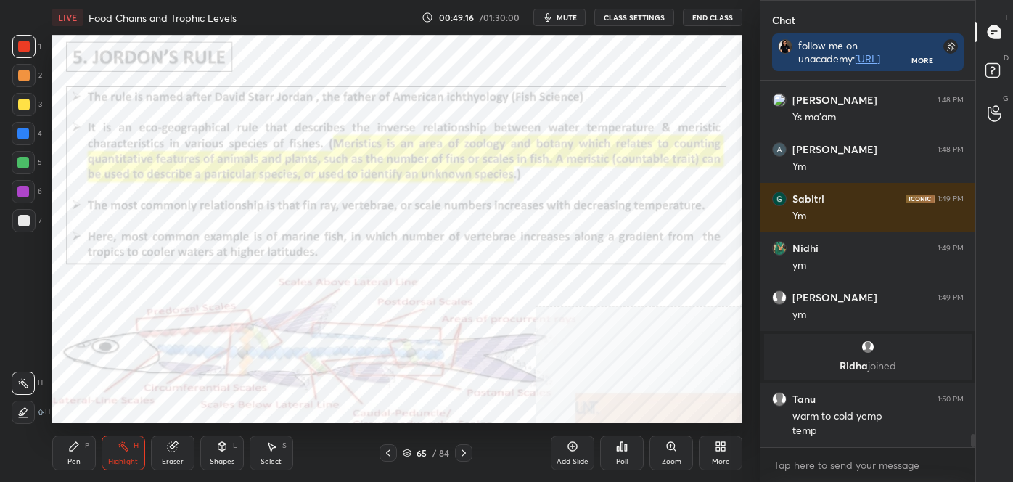
click at [75, 455] on div "Pen P" at bounding box center [74, 452] width 44 height 35
drag, startPoint x: 18, startPoint y: 411, endPoint x: 40, endPoint y: 391, distance: 29.3
click at [19, 411] on icon at bounding box center [23, 412] width 13 height 10
click at [121, 449] on icon at bounding box center [124, 446] width 12 height 12
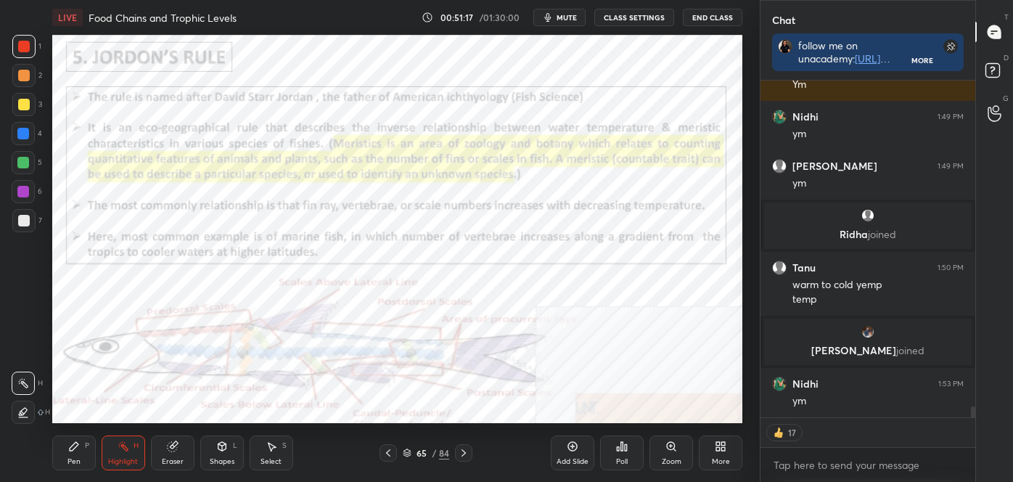
scroll to position [9912, 0]
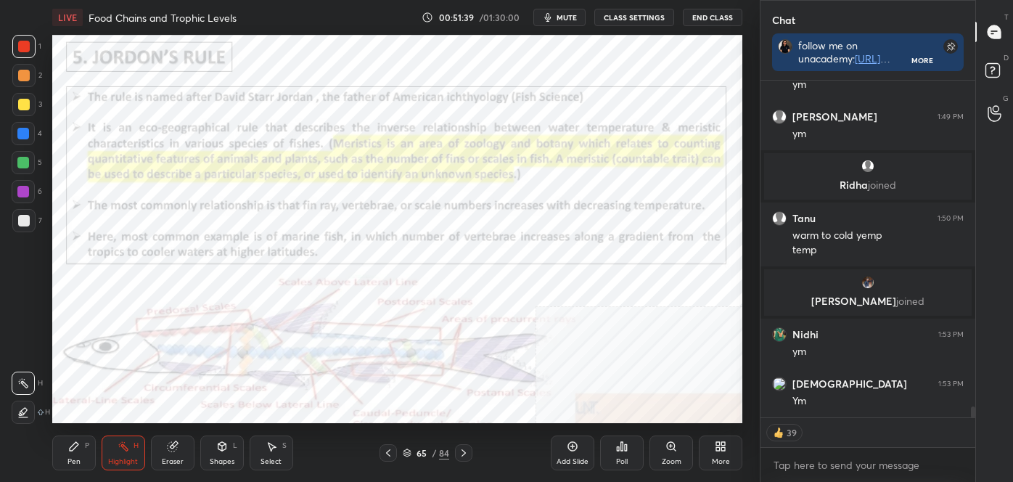
click at [459, 451] on icon at bounding box center [464, 453] width 12 height 12
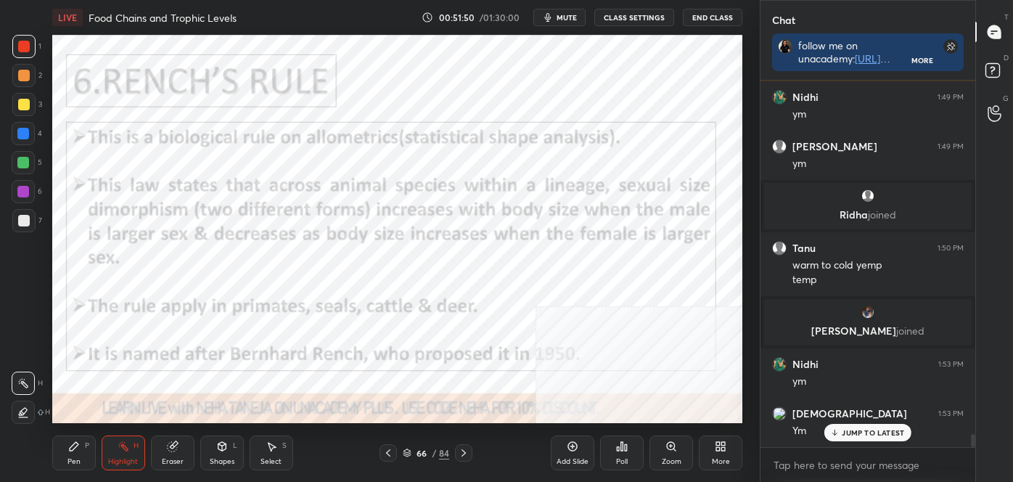
scroll to position [9881, 0]
drag, startPoint x: 73, startPoint y: 451, endPoint x: 72, endPoint y: 441, distance: 10.3
click at [73, 448] on icon at bounding box center [74, 446] width 12 height 12
click at [30, 419] on div at bounding box center [23, 412] width 23 height 23
click at [123, 459] on div "Highlight" at bounding box center [123, 461] width 30 height 7
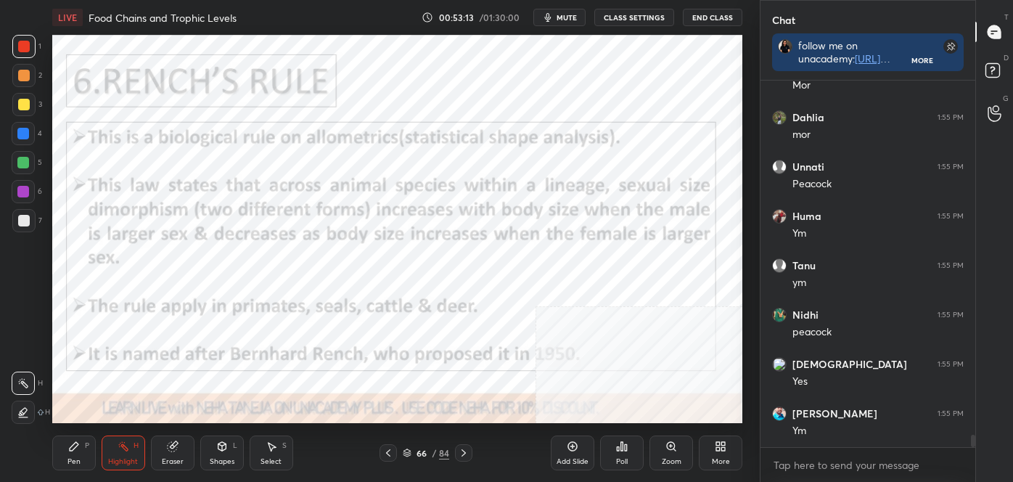
scroll to position [10572, 0]
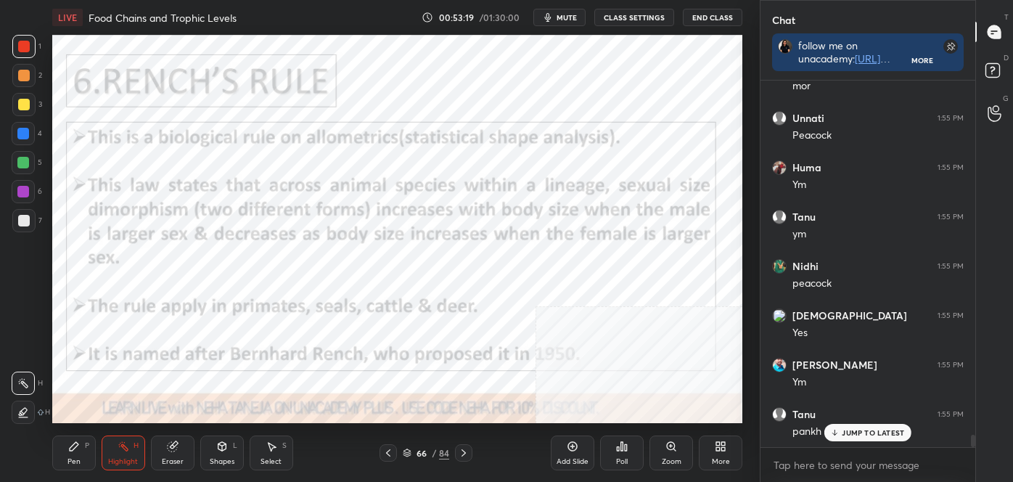
click at [64, 464] on div "Pen P" at bounding box center [74, 452] width 44 height 35
click at [28, 411] on icon at bounding box center [23, 412] width 13 height 10
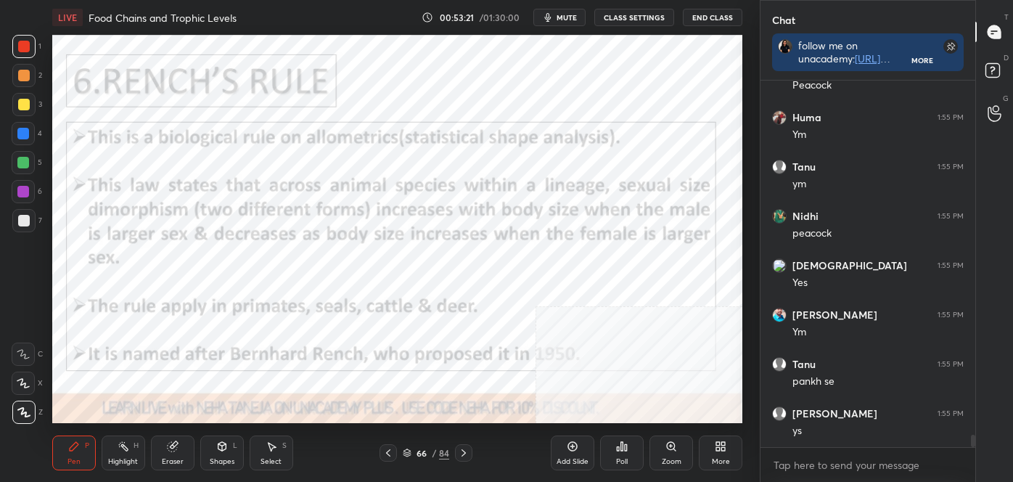
click at [21, 194] on div at bounding box center [23, 192] width 12 height 12
drag, startPoint x: 147, startPoint y: 441, endPoint x: 136, endPoint y: 435, distance: 11.7
click at [146, 441] on div "Pen P Highlight H Eraser Shapes L Select S" at bounding box center [177, 452] width 250 height 35
click at [120, 475] on div "Pen P Highlight H Eraser Shapes L Select S 66 / 84 Add Slide Poll Zoom More" at bounding box center [397, 453] width 690 height 58
click at [112, 453] on div "Highlight H" at bounding box center [124, 452] width 44 height 35
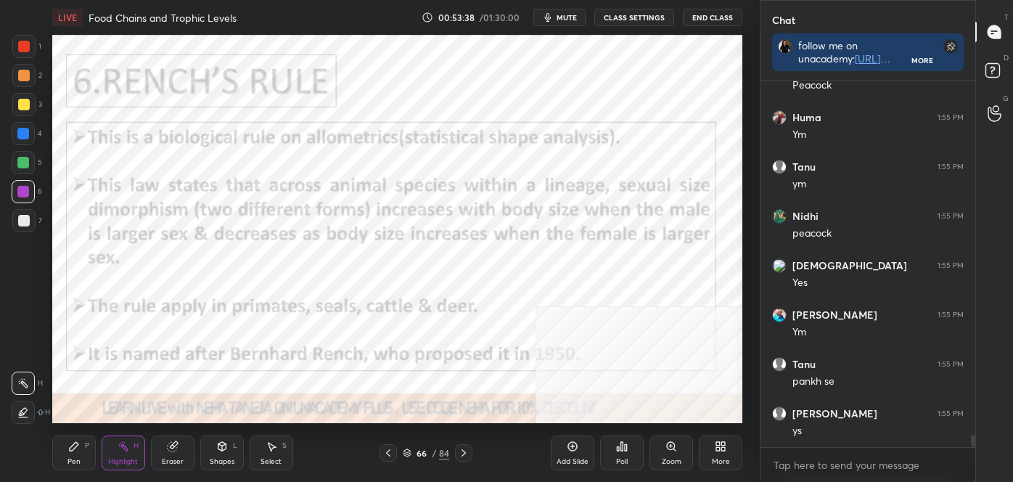
click at [81, 463] on div "Pen P" at bounding box center [74, 452] width 44 height 35
drag, startPoint x: 15, startPoint y: 408, endPoint x: 40, endPoint y: 394, distance: 28.3
click at [20, 409] on div at bounding box center [23, 412] width 23 height 23
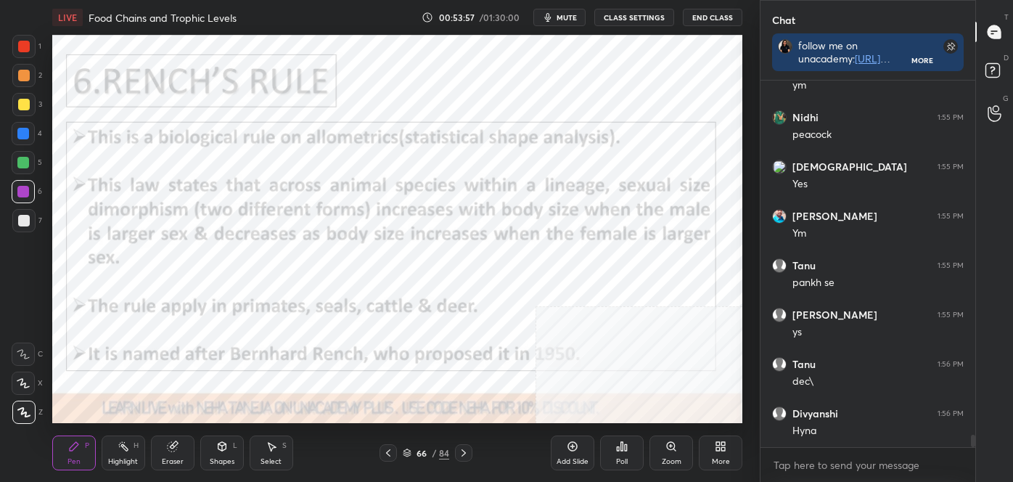
scroll to position [10769, 0]
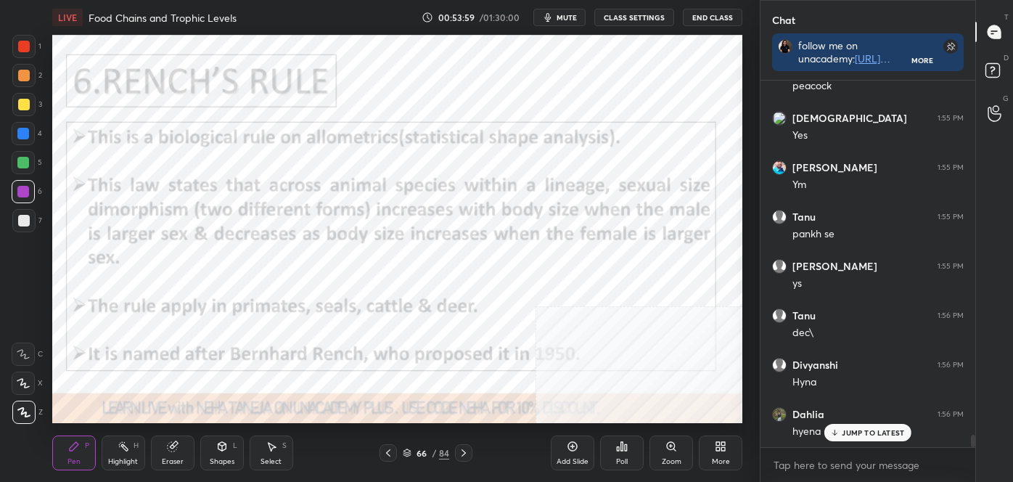
click at [461, 451] on icon at bounding box center [464, 453] width 12 height 12
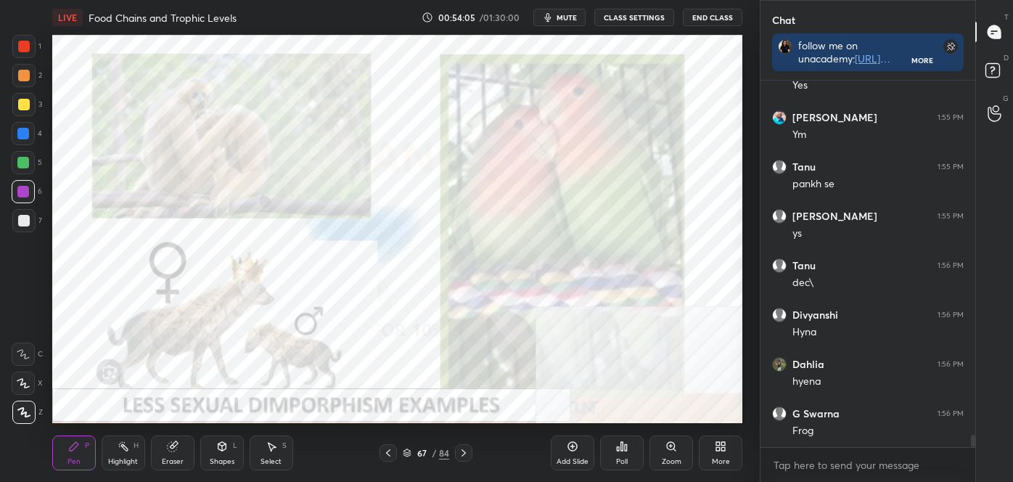
drag, startPoint x: 139, startPoint y: 452, endPoint x: 166, endPoint y: 428, distance: 36.5
click at [141, 451] on div "Highlight H" at bounding box center [124, 452] width 44 height 35
drag, startPoint x: 467, startPoint y: 450, endPoint x: 465, endPoint y: 441, distance: 8.8
click at [467, 449] on icon at bounding box center [464, 453] width 12 height 12
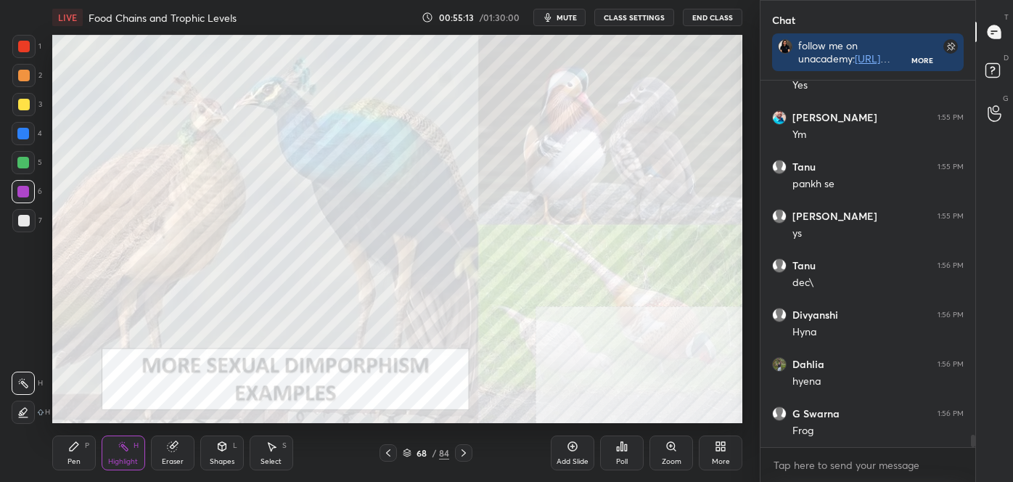
click at [387, 453] on icon at bounding box center [388, 453] width 12 height 12
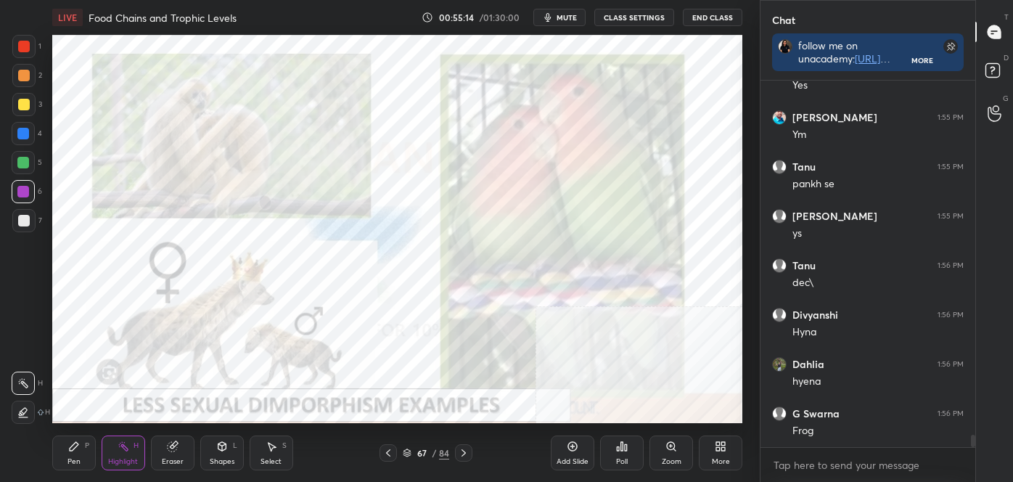
click at [387, 452] on icon at bounding box center [388, 452] width 4 height 7
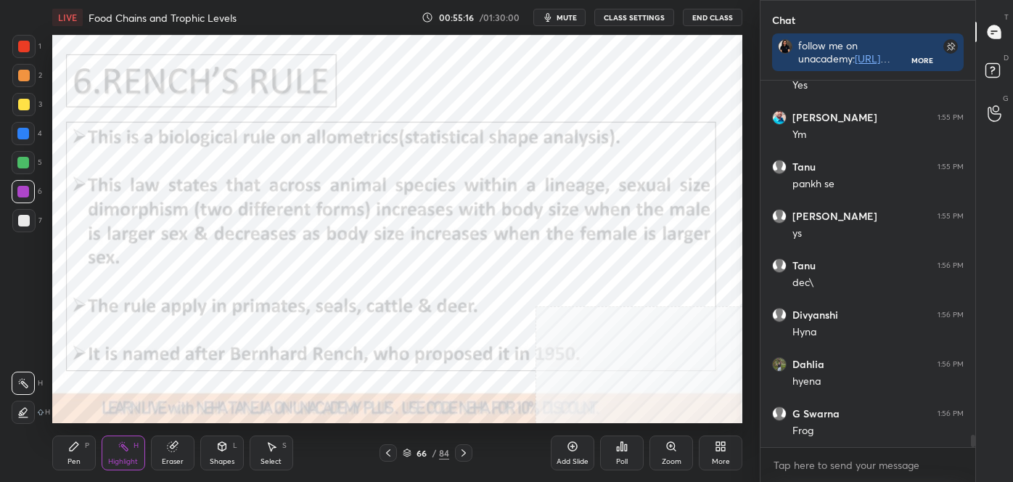
click at [219, 447] on icon at bounding box center [222, 446] width 8 height 9
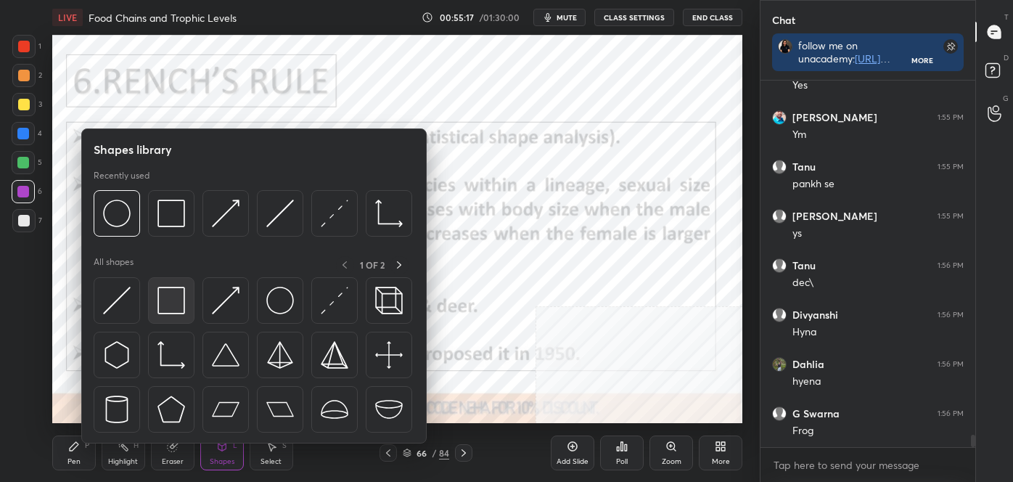
click at [166, 310] on img at bounding box center [171, 301] width 28 height 28
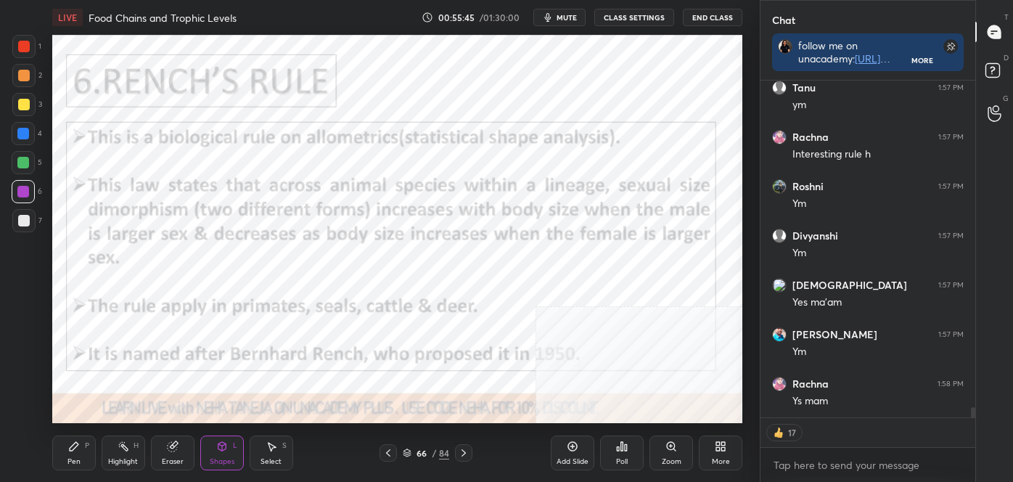
scroll to position [11244, 0]
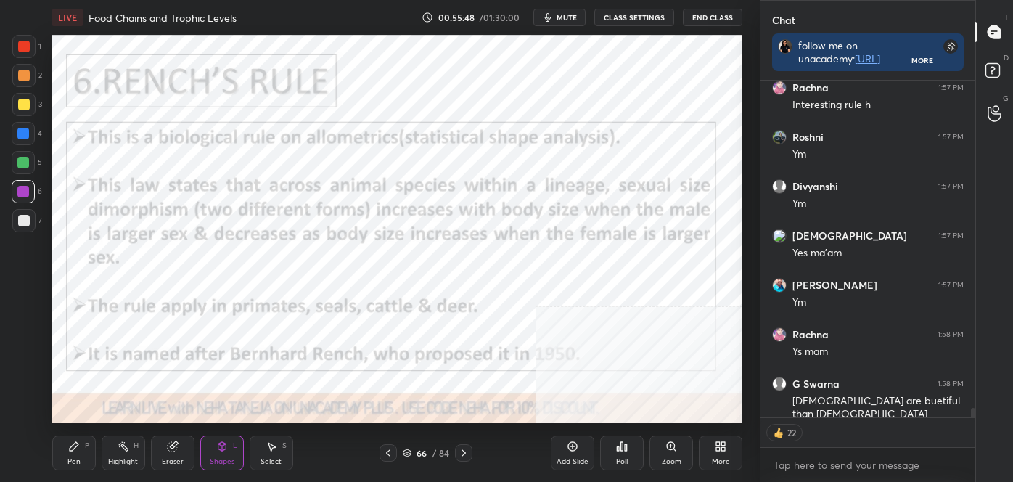
click at [468, 459] on div at bounding box center [463, 452] width 17 height 17
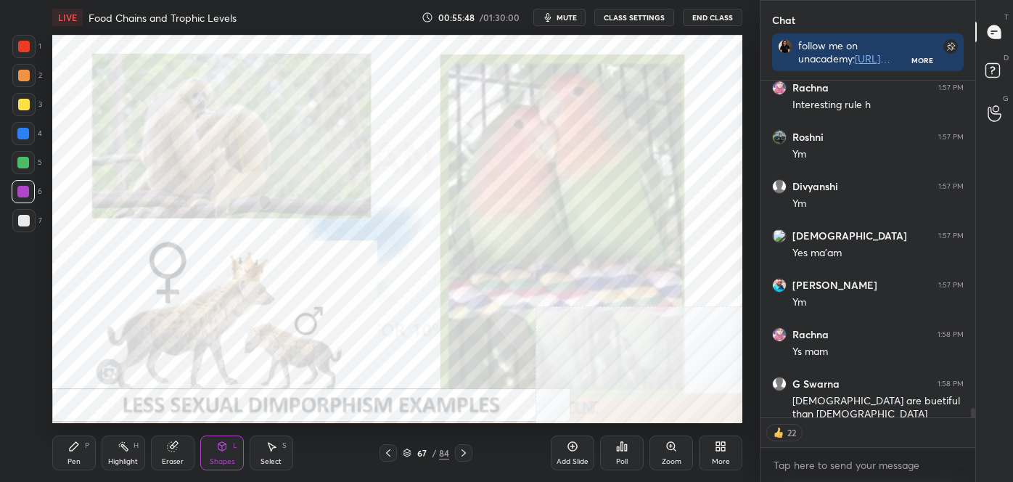
scroll to position [11293, 0]
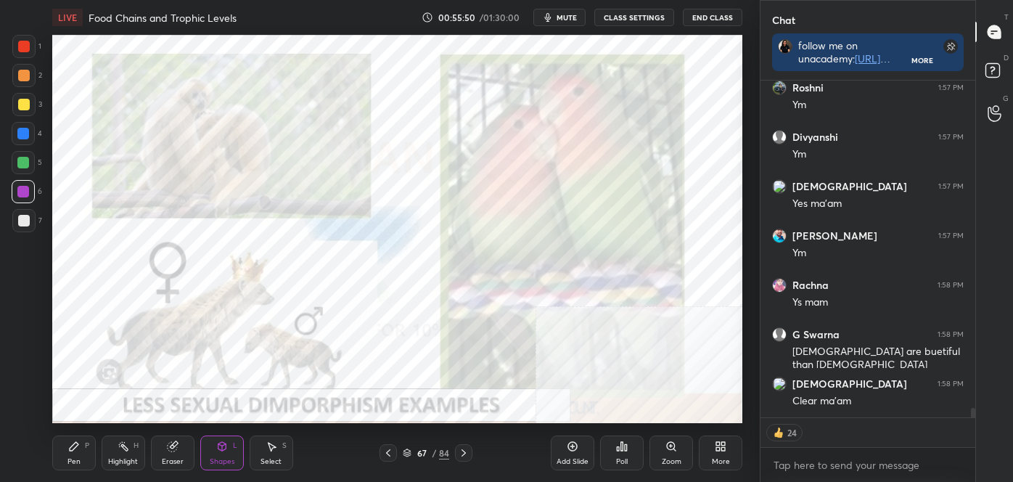
click at [465, 451] on icon at bounding box center [464, 453] width 12 height 12
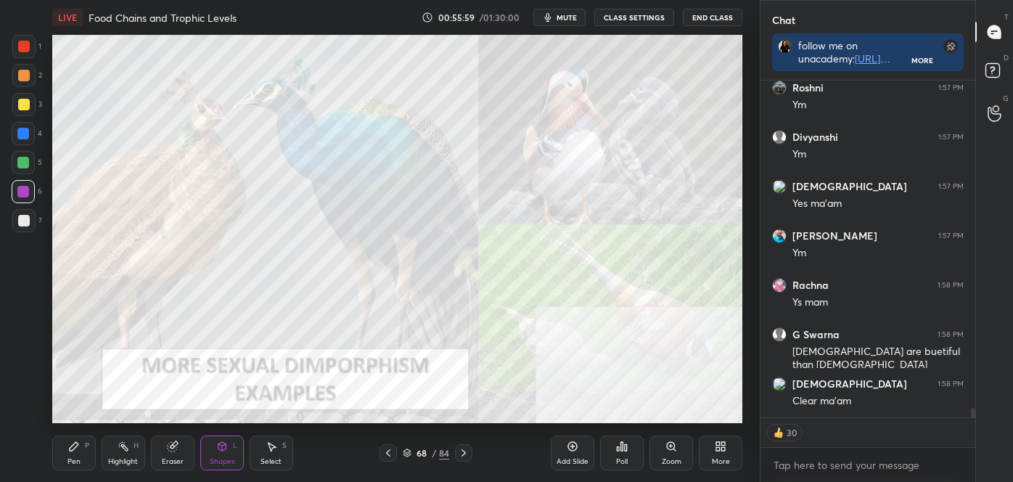
click at [123, 466] on div "Highlight H" at bounding box center [124, 452] width 44 height 35
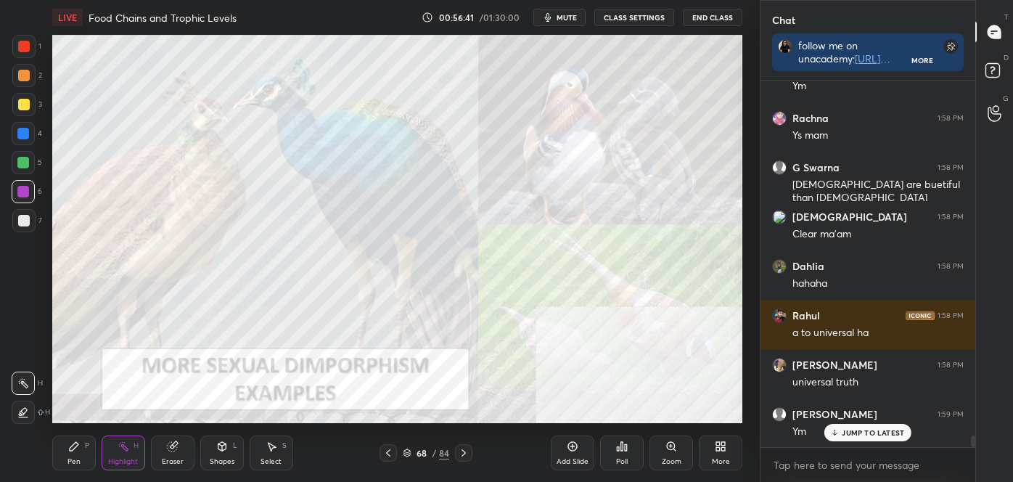
scroll to position [11549, 0]
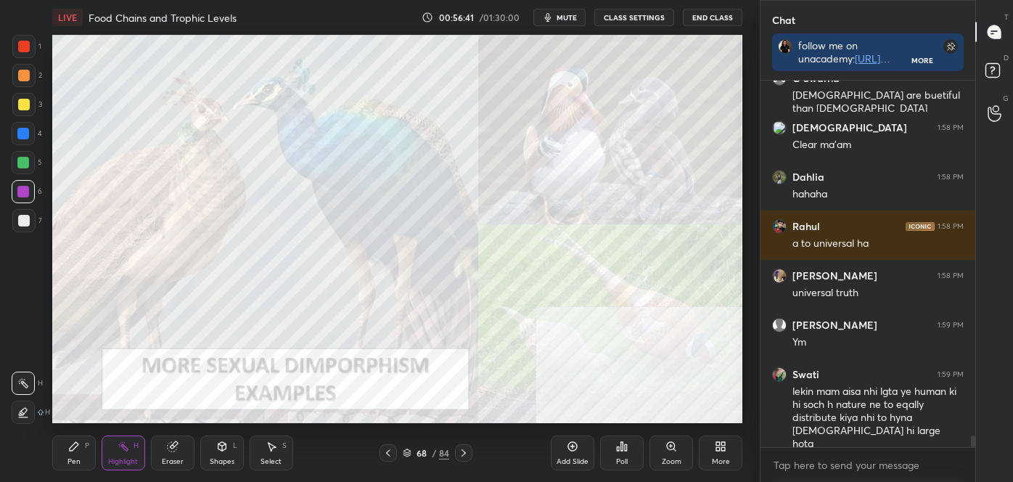
click at [0, 200] on div "1 2 3 4 5 6 7 C X Z C X Z E E Erase all H H" at bounding box center [23, 229] width 46 height 388
click at [4, 205] on div "1 2 3 4 5 6 7 C X Z C X Z E E Erase all H H" at bounding box center [23, 229] width 46 height 388
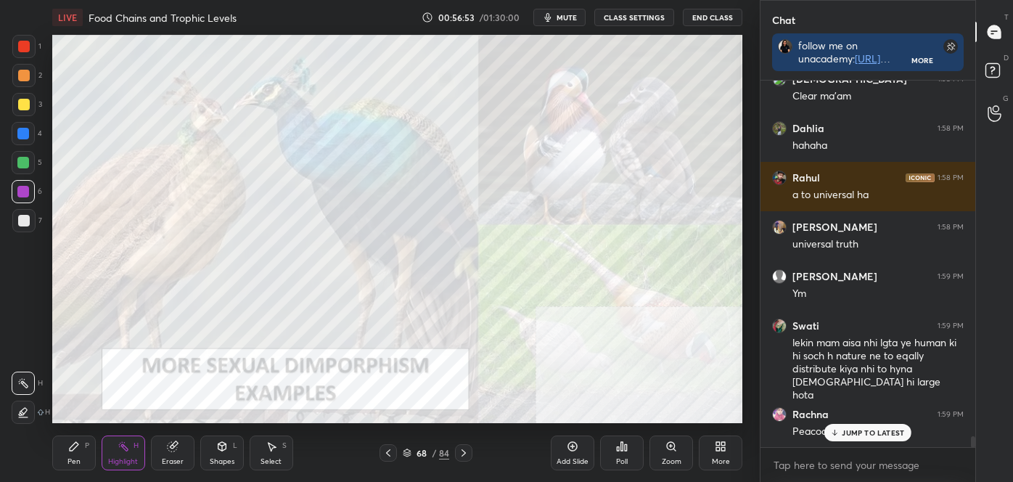
click at [21, 223] on div at bounding box center [24, 221] width 12 height 12
click at [22, 226] on div at bounding box center [24, 221] width 12 height 12
click at [467, 453] on icon at bounding box center [464, 453] width 12 height 12
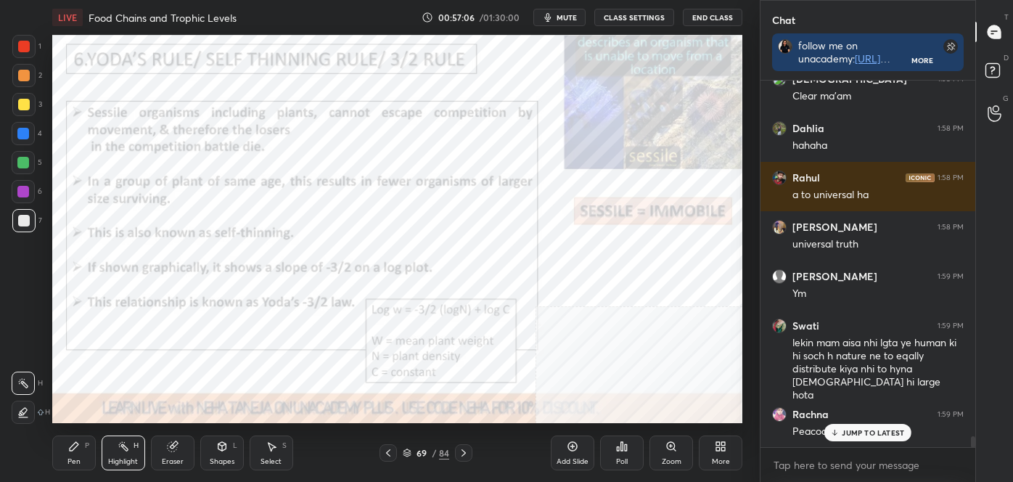
click at [22, 43] on div at bounding box center [24, 47] width 12 height 12
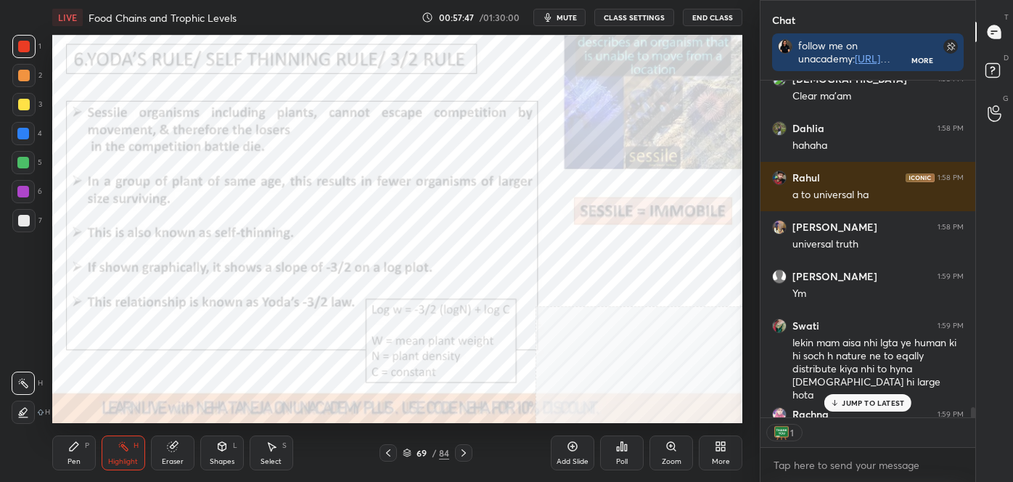
scroll to position [4, 4]
click at [73, 448] on icon at bounding box center [74, 446] width 12 height 12
click at [29, 407] on div at bounding box center [23, 412] width 23 height 23
click at [25, 161] on div at bounding box center [23, 163] width 12 height 12
click at [28, 136] on div at bounding box center [23, 134] width 12 height 12
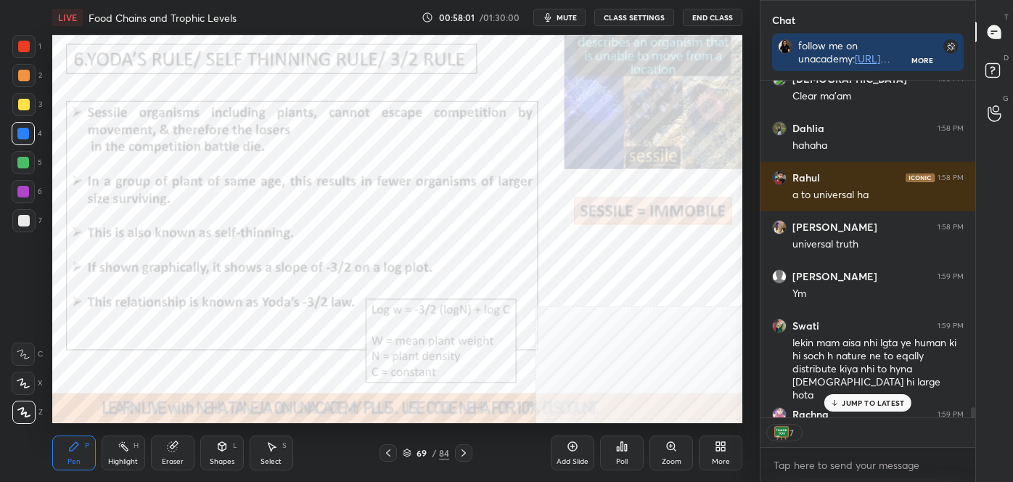
click at [23, 56] on div at bounding box center [23, 46] width 23 height 23
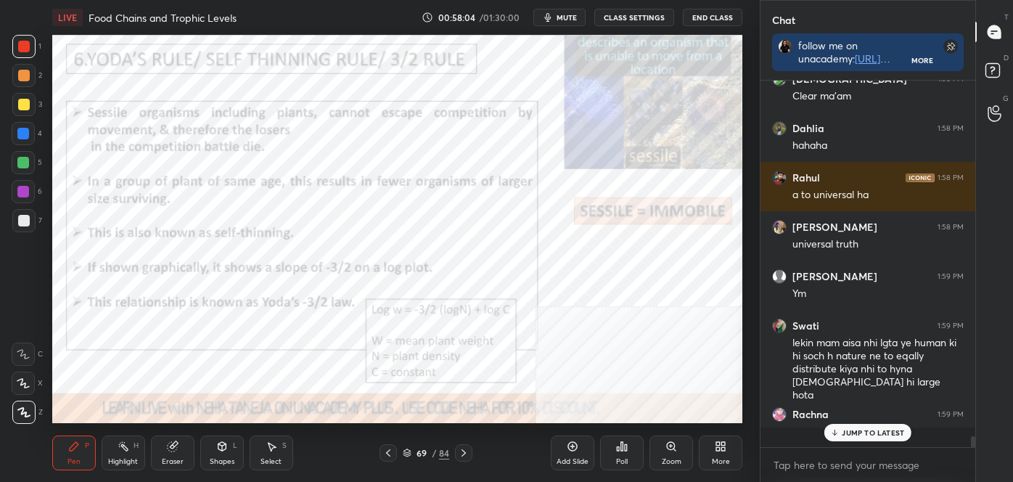
scroll to position [11598, 0]
click at [27, 134] on div at bounding box center [23, 134] width 12 height 12
click at [23, 100] on div at bounding box center [24, 105] width 12 height 12
click at [114, 448] on div "Highlight H" at bounding box center [124, 452] width 44 height 35
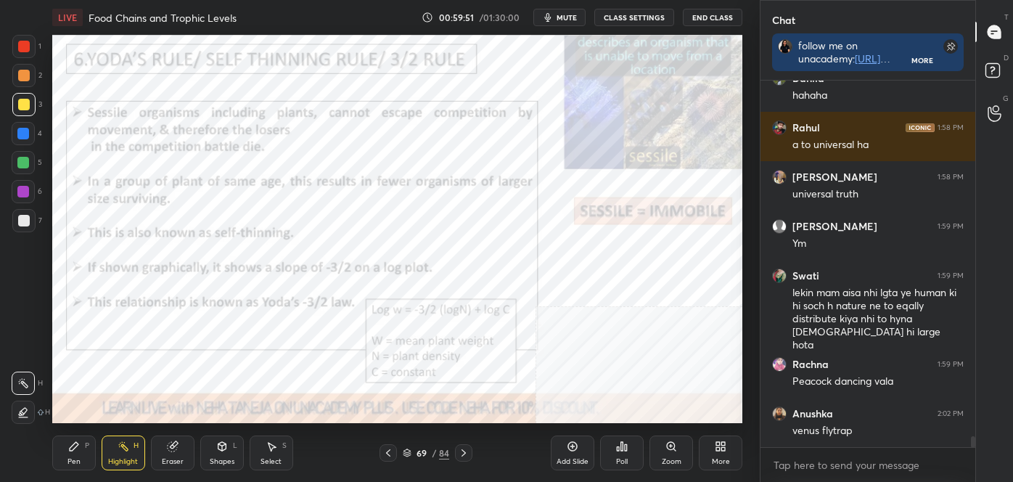
click at [466, 451] on icon at bounding box center [464, 453] width 12 height 12
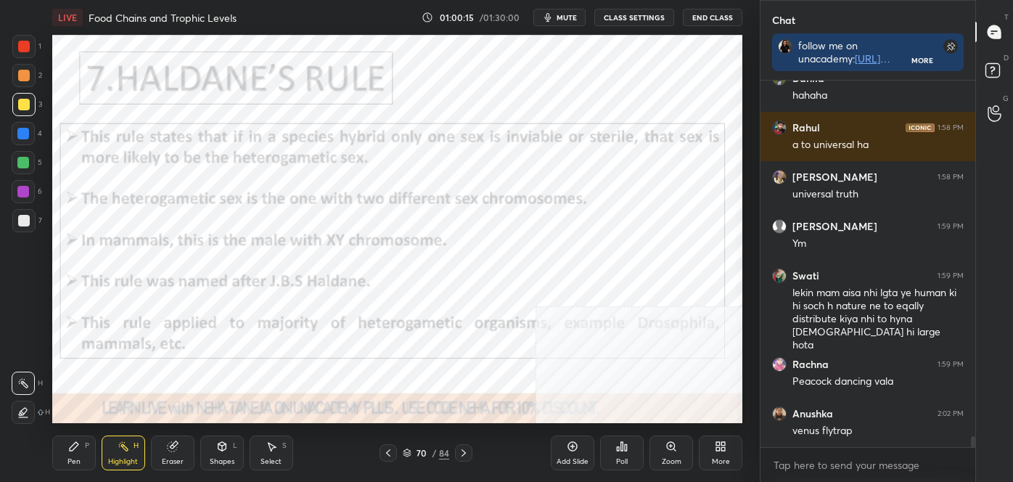
click at [67, 458] on div "Pen" at bounding box center [73, 461] width 13 height 7
click at [25, 414] on icon at bounding box center [23, 412] width 13 height 10
click at [29, 49] on div at bounding box center [24, 47] width 12 height 12
click at [115, 444] on div "Highlight H" at bounding box center [124, 452] width 44 height 35
click at [462, 455] on icon at bounding box center [463, 452] width 4 height 7
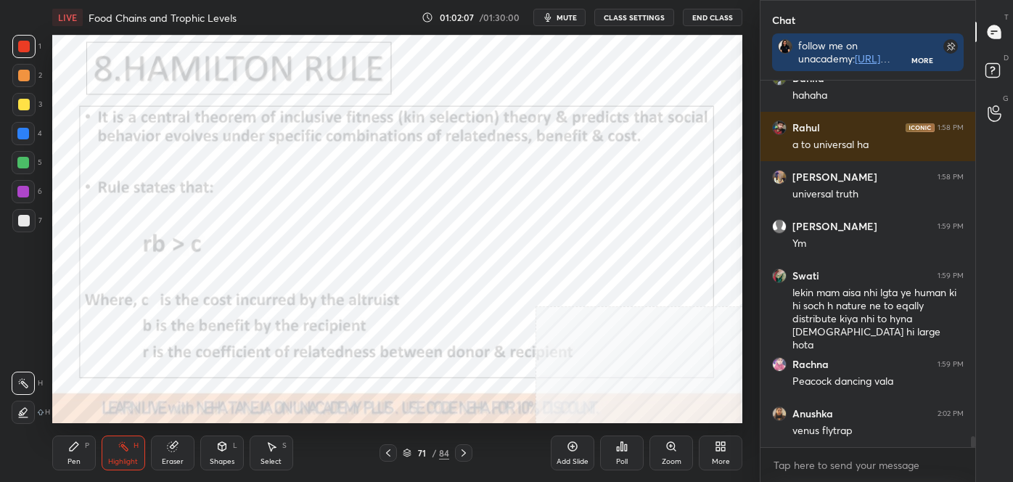
click at [81, 452] on div "Pen P" at bounding box center [74, 452] width 44 height 35
click at [27, 411] on icon at bounding box center [23, 412] width 13 height 10
click at [464, 451] on icon at bounding box center [464, 453] width 12 height 12
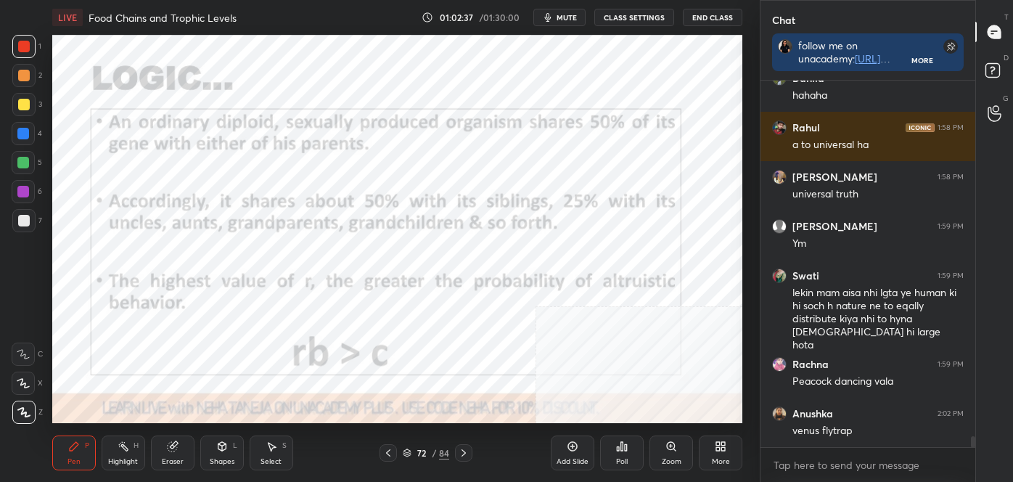
click at [461, 450] on icon at bounding box center [464, 453] width 12 height 12
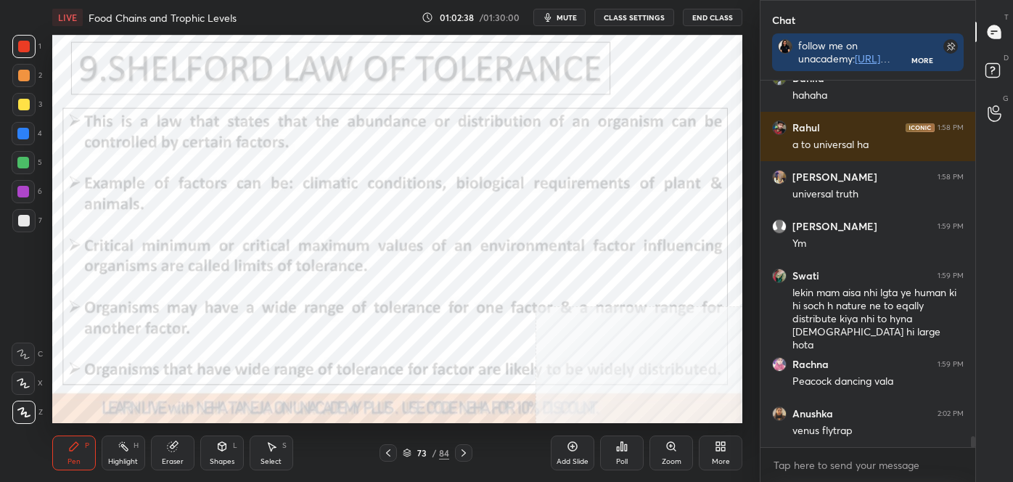
click at [390, 451] on icon at bounding box center [388, 453] width 12 height 12
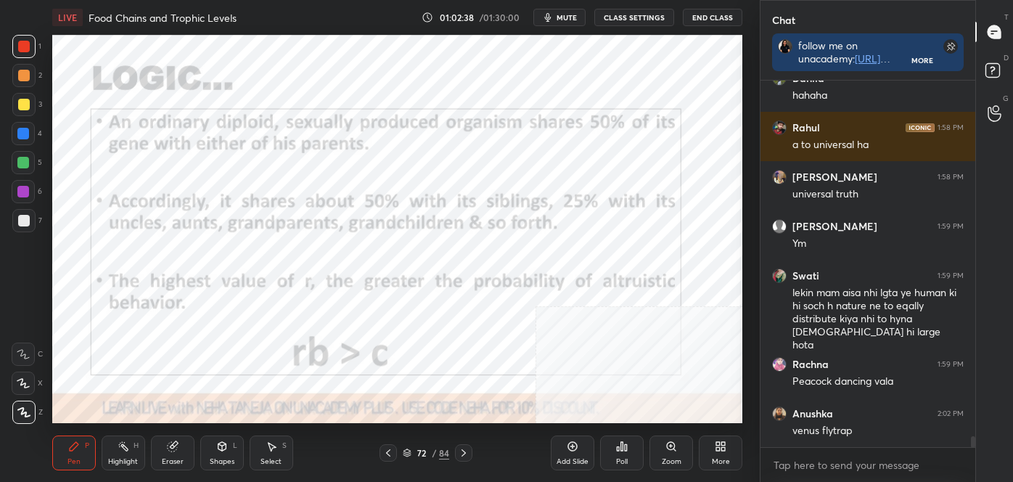
click at [390, 451] on icon at bounding box center [388, 453] width 12 height 12
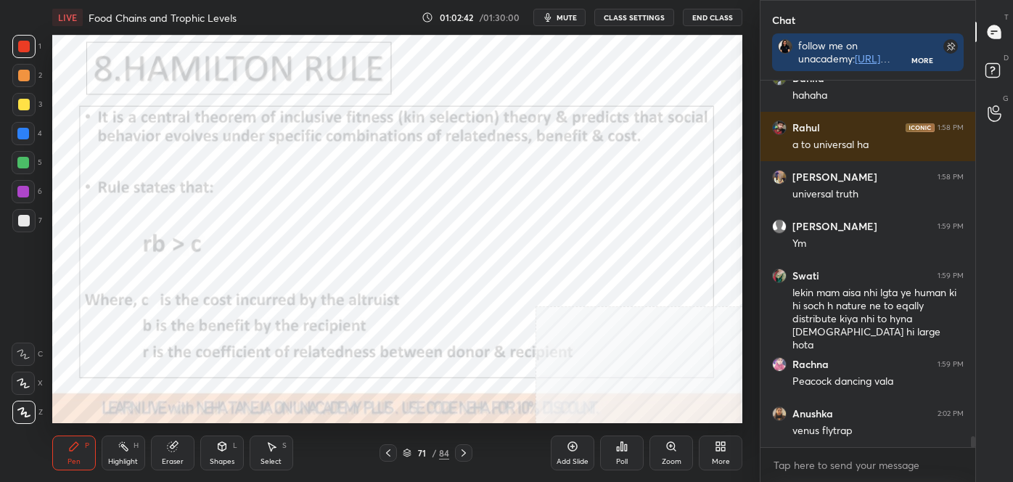
drag, startPoint x: 227, startPoint y: 451, endPoint x: 234, endPoint y: 446, distance: 8.3
click at [226, 451] on icon at bounding box center [222, 446] width 12 height 12
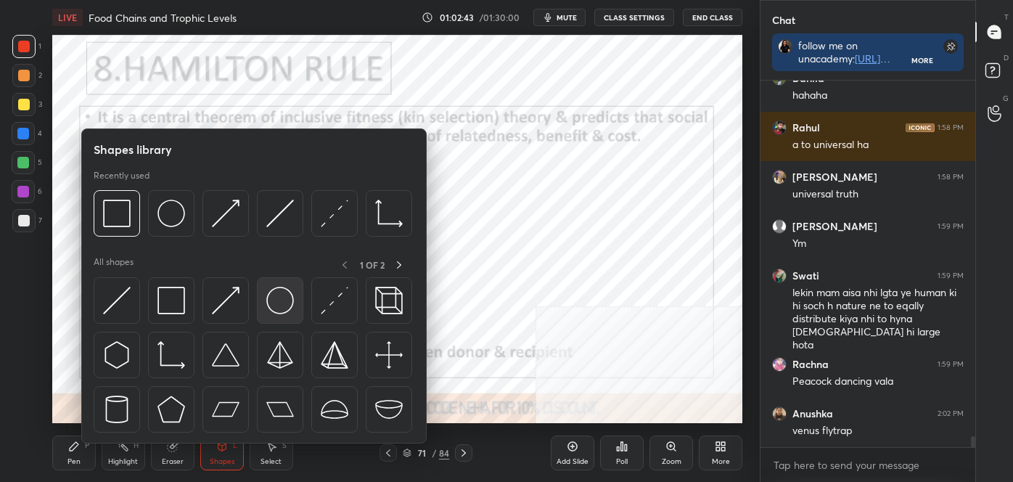
click at [268, 292] on img at bounding box center [280, 301] width 28 height 28
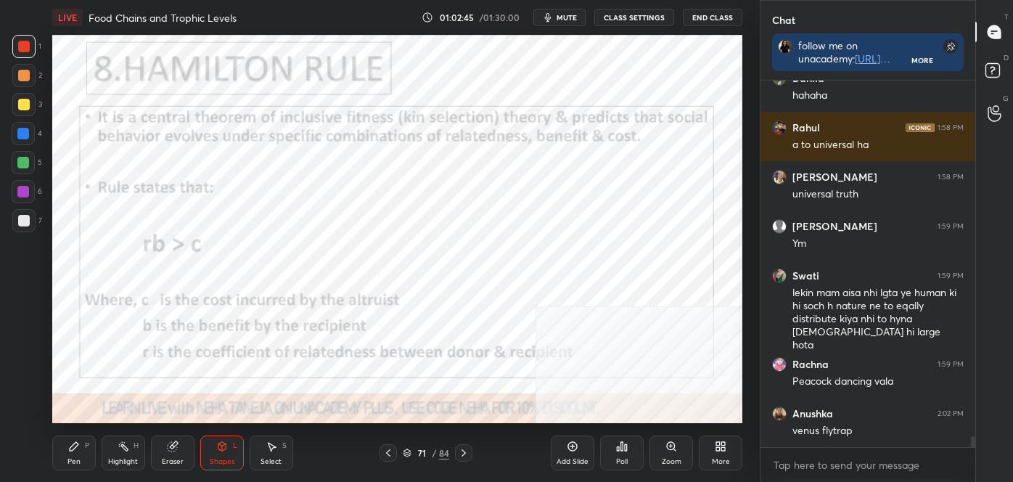
click at [562, 458] on div "Add Slide" at bounding box center [573, 461] width 32 height 7
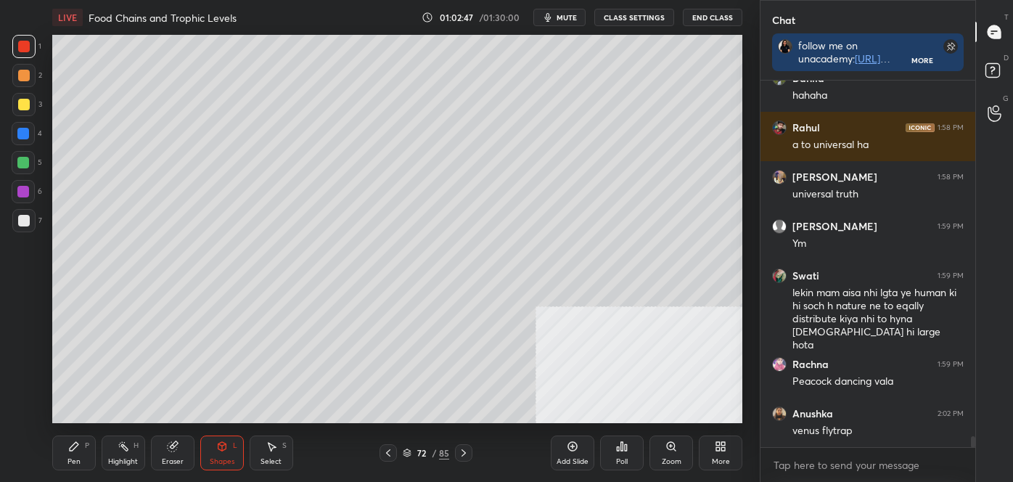
click at [174, 438] on div "Eraser" at bounding box center [173, 452] width 44 height 35
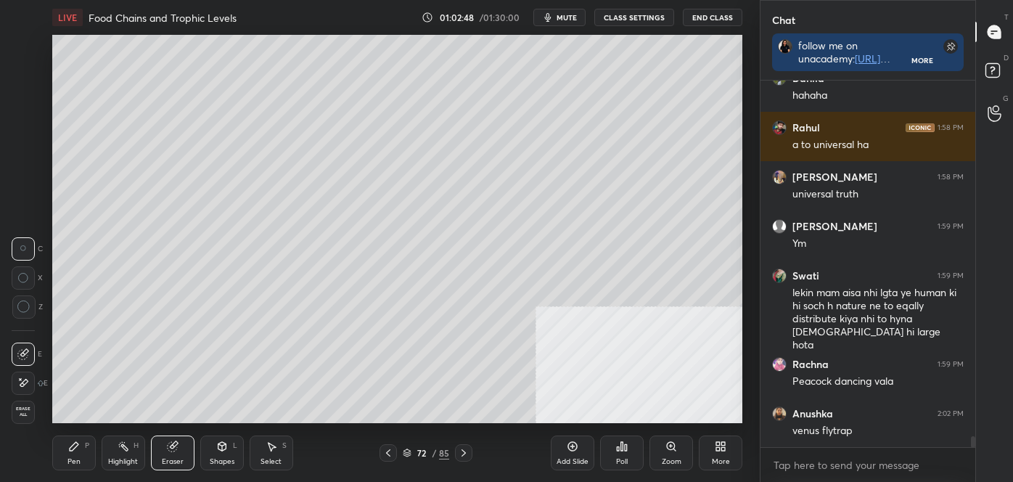
drag, startPoint x: 36, startPoint y: 414, endPoint x: 28, endPoint y: 416, distance: 8.3
click at [28, 416] on div "Erase all" at bounding box center [25, 412] width 26 height 23
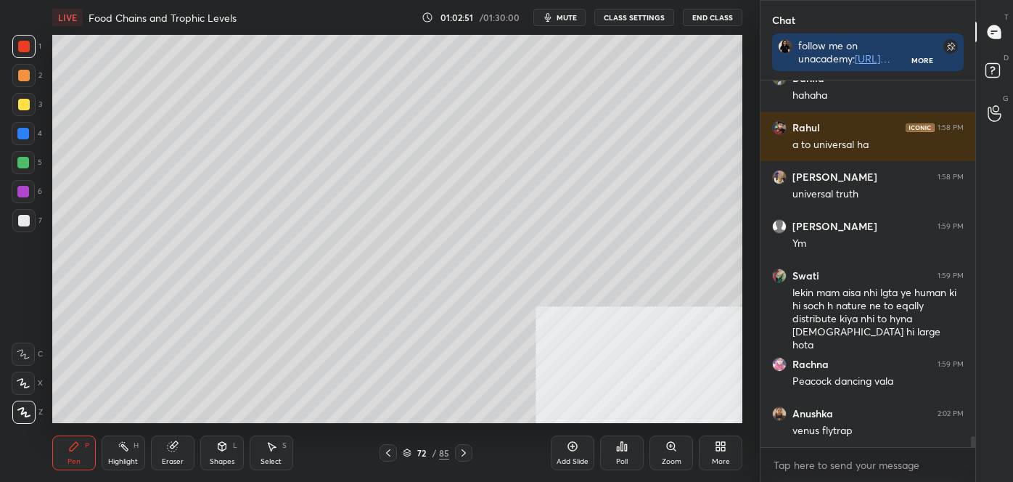
drag, startPoint x: 226, startPoint y: 441, endPoint x: 239, endPoint y: 477, distance: 37.9
click at [226, 441] on icon at bounding box center [222, 446] width 12 height 12
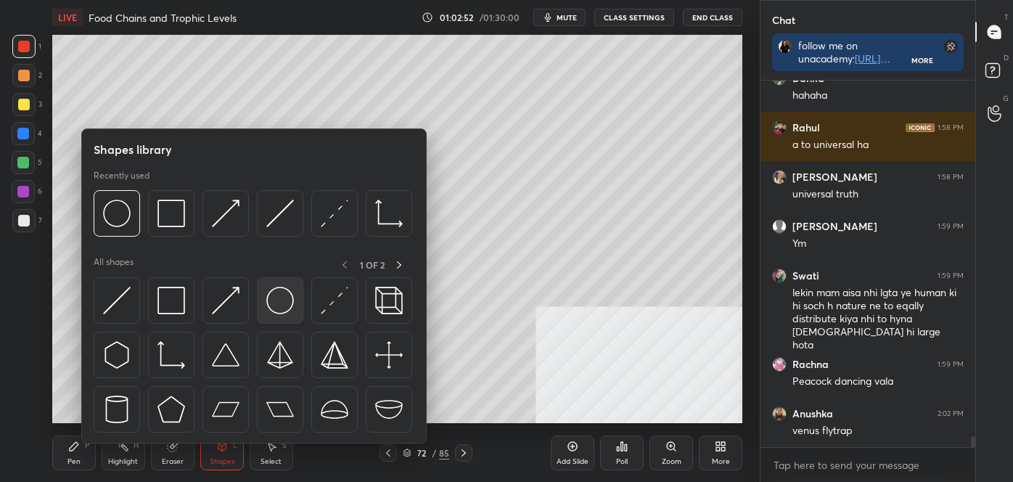
click at [294, 292] on div at bounding box center [280, 300] width 46 height 46
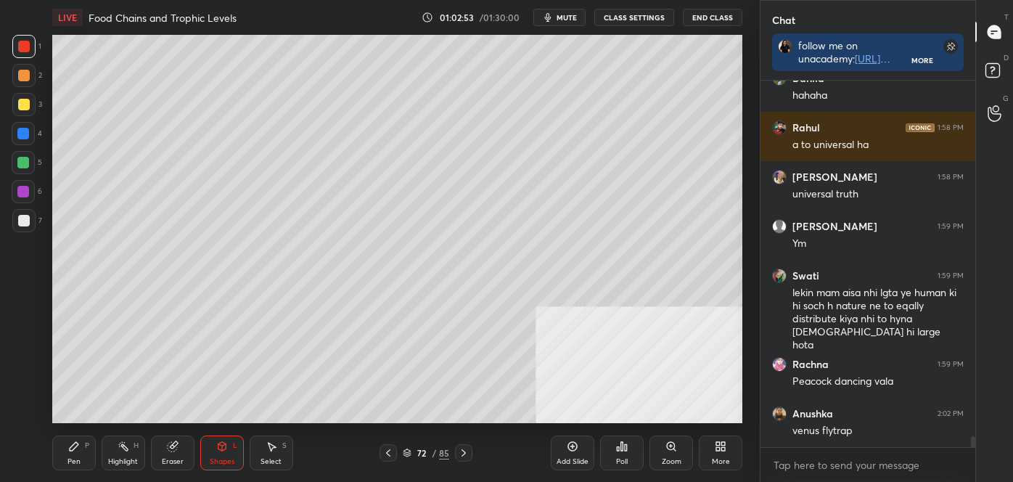
click at [27, 214] on div at bounding box center [23, 220] width 23 height 23
click at [23, 162] on div at bounding box center [23, 163] width 12 height 12
click at [160, 452] on div "Eraser" at bounding box center [173, 452] width 44 height 35
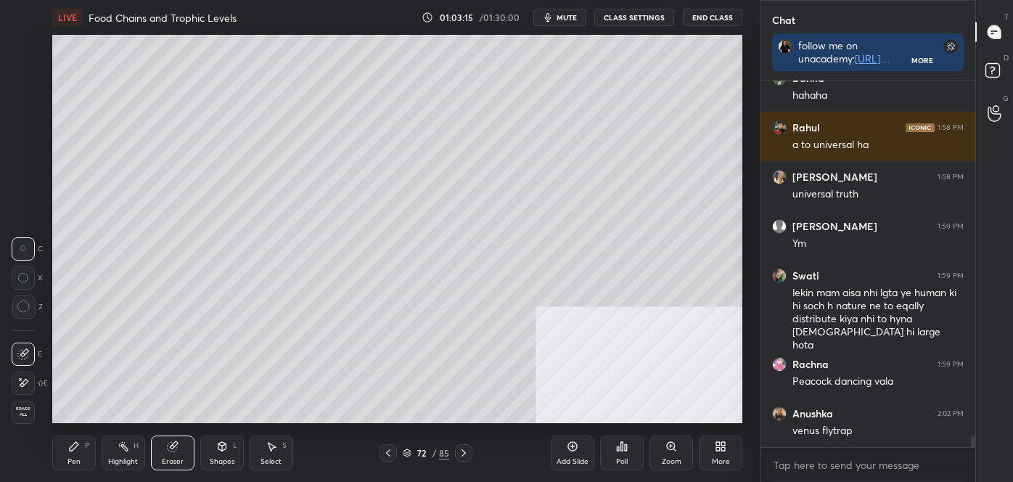
click at [223, 440] on icon at bounding box center [222, 446] width 12 height 12
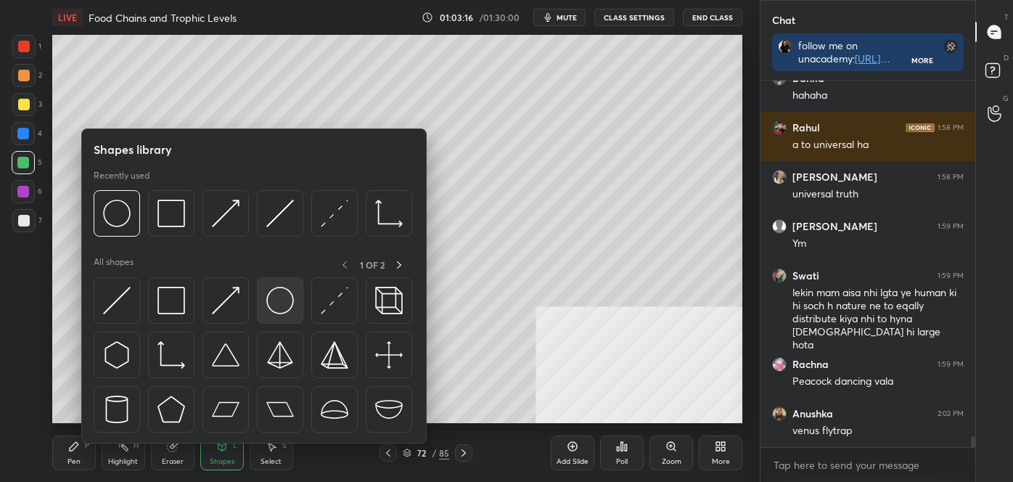
click at [287, 297] on img at bounding box center [280, 301] width 28 height 28
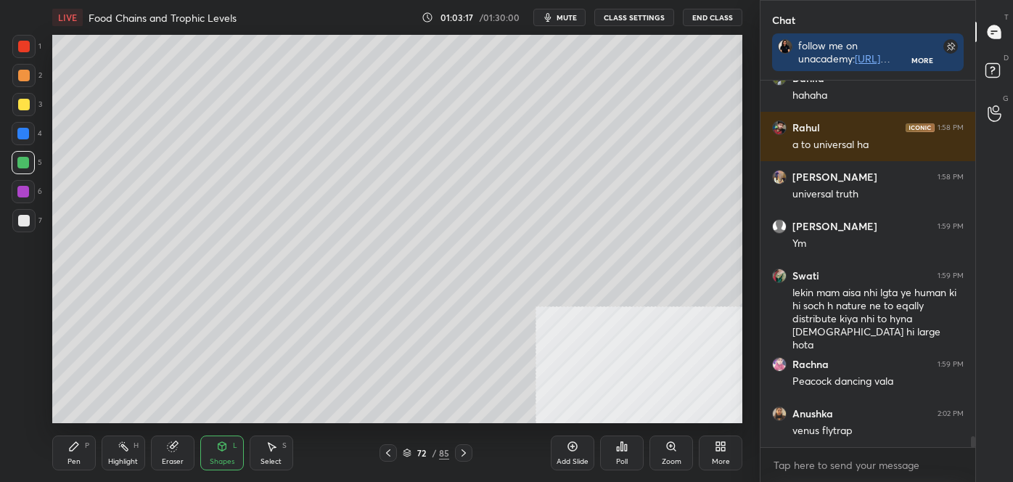
click at [27, 43] on div at bounding box center [24, 47] width 12 height 12
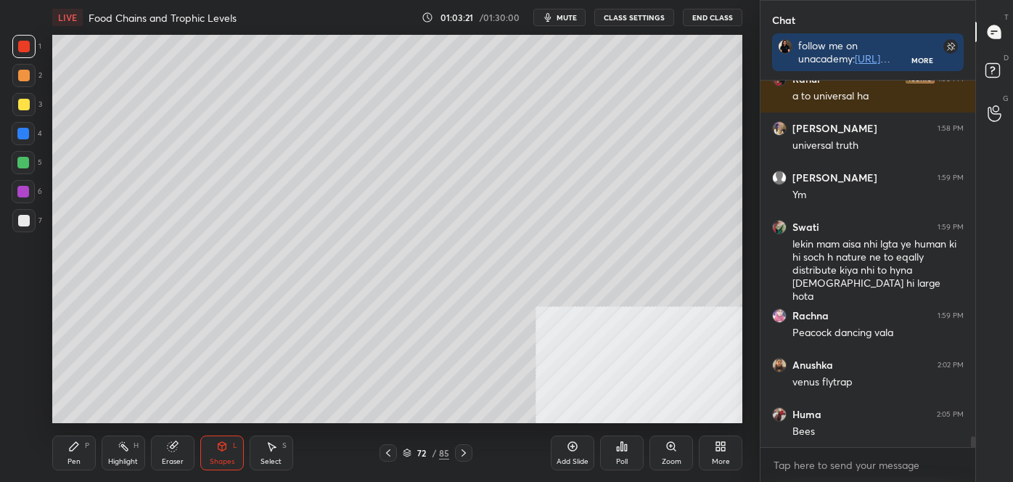
scroll to position [11747, 0]
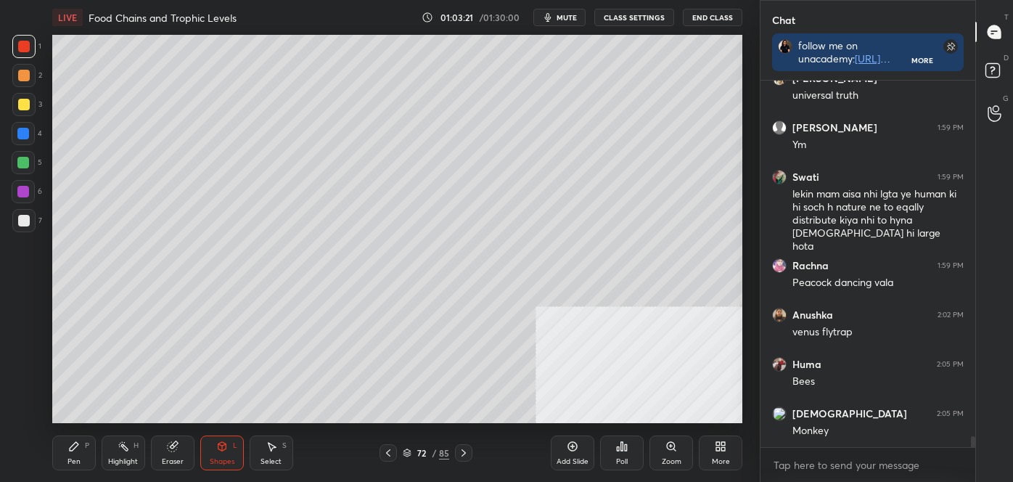
drag, startPoint x: 67, startPoint y: 467, endPoint x: 64, endPoint y: 449, distance: 17.8
click at [69, 467] on div "Pen P" at bounding box center [74, 452] width 44 height 35
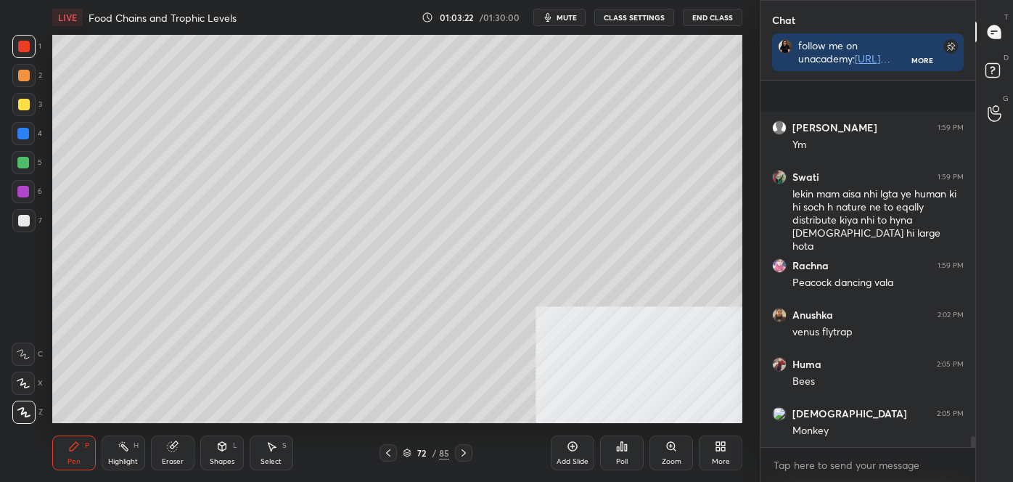
scroll to position [11845, 0]
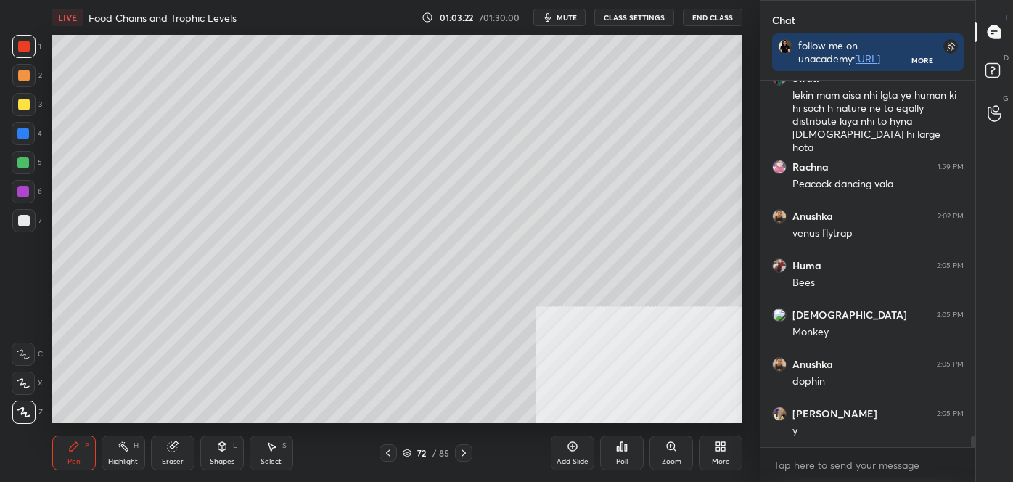
click at [30, 416] on div at bounding box center [23, 412] width 23 height 23
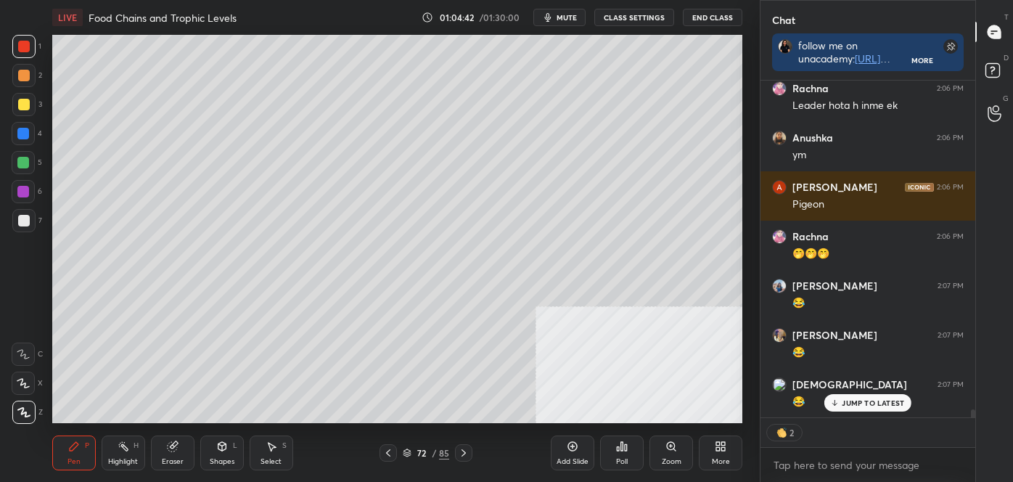
scroll to position [13306, 0]
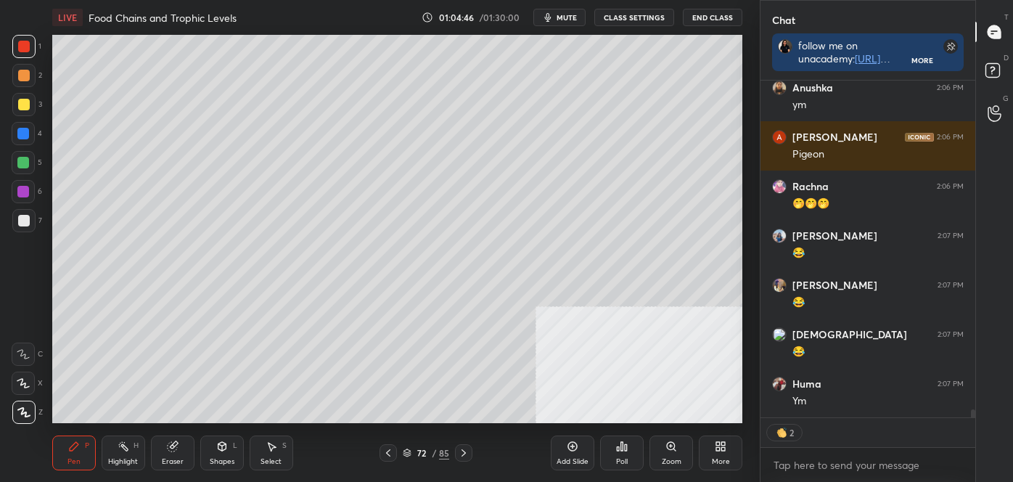
click at [19, 78] on div at bounding box center [24, 76] width 12 height 12
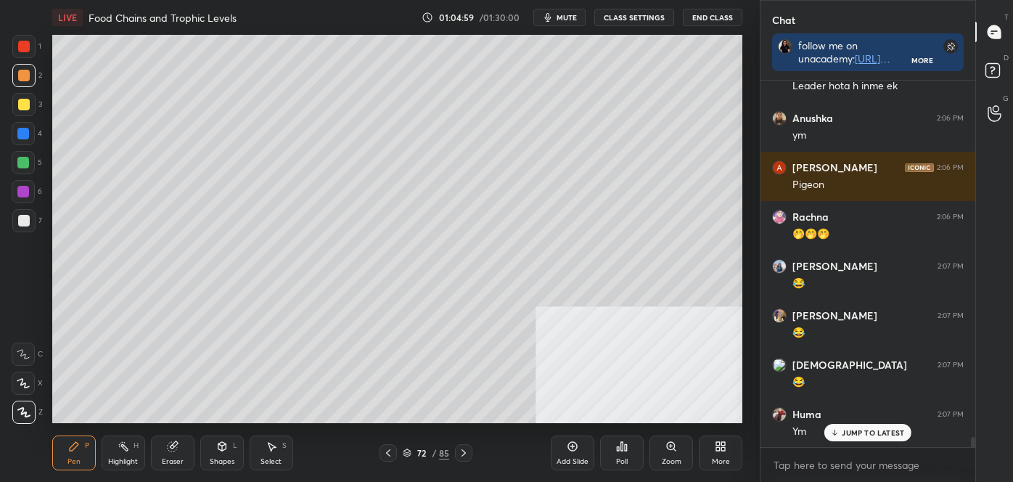
scroll to position [13339, 0]
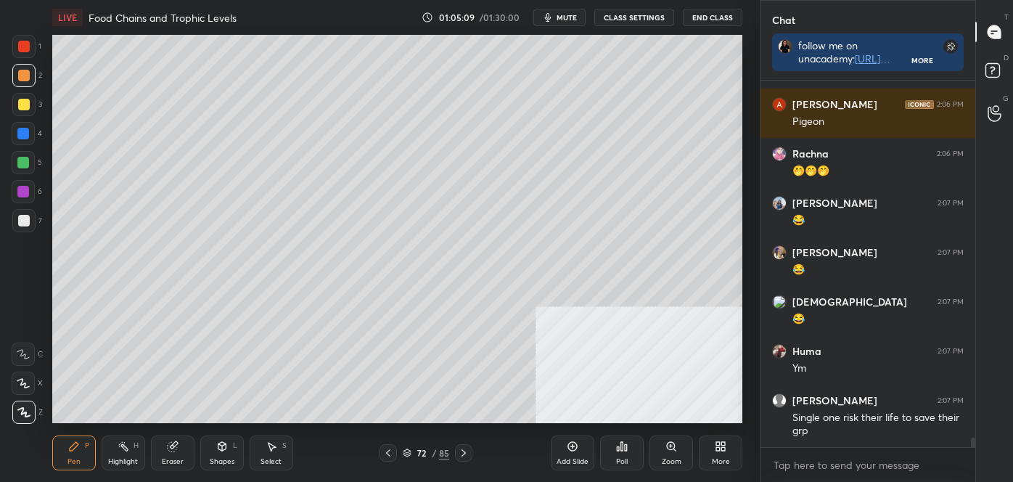
click at [19, 165] on div at bounding box center [23, 163] width 12 height 12
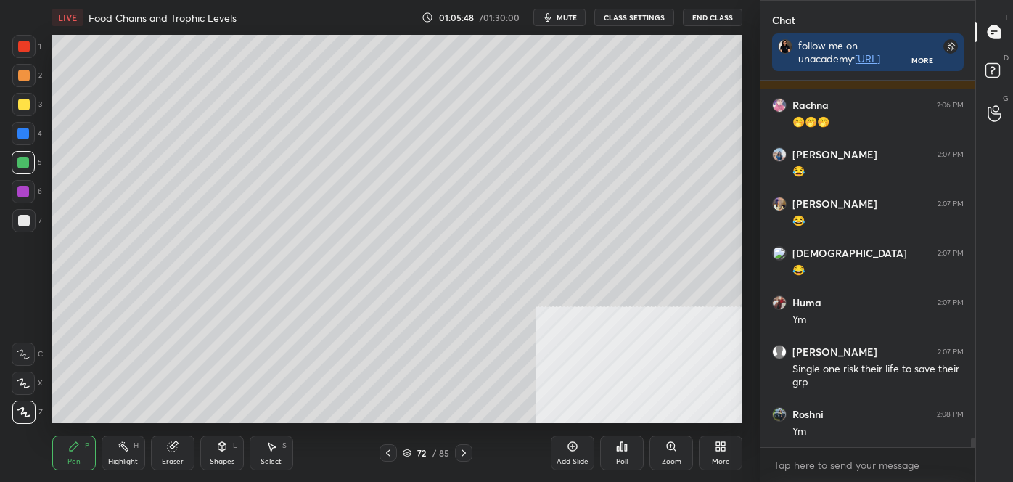
scroll to position [13440, 0]
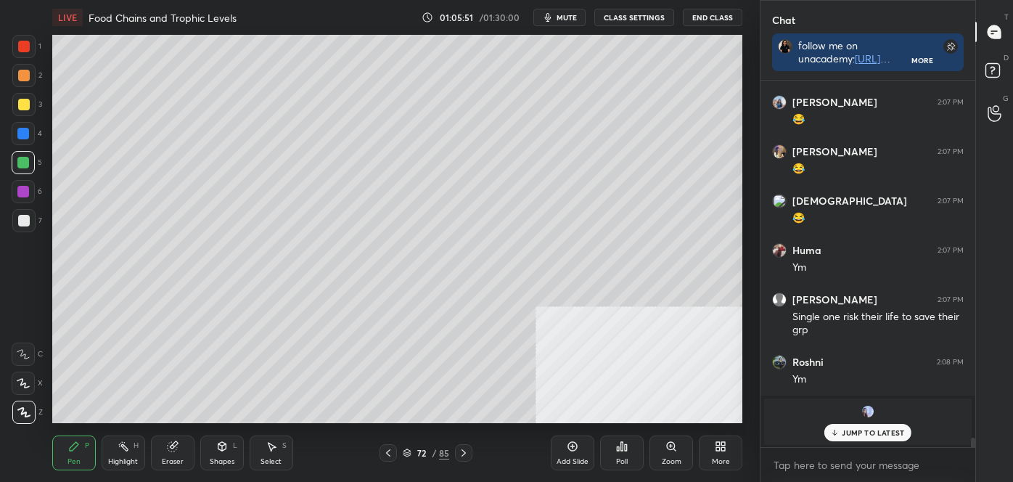
click at [123, 455] on div "Highlight H" at bounding box center [124, 452] width 44 height 35
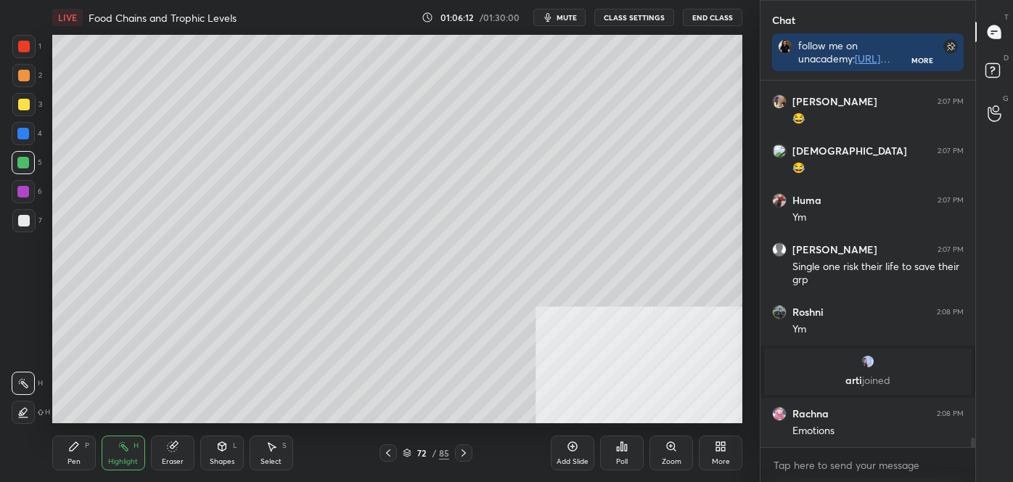
drag, startPoint x: 79, startPoint y: 449, endPoint x: 75, endPoint y: 442, distance: 8.1
click at [78, 449] on icon at bounding box center [74, 446] width 12 height 12
click at [22, 408] on icon at bounding box center [24, 412] width 12 height 9
click at [24, 52] on div at bounding box center [24, 47] width 12 height 12
click at [20, 103] on div at bounding box center [24, 105] width 12 height 12
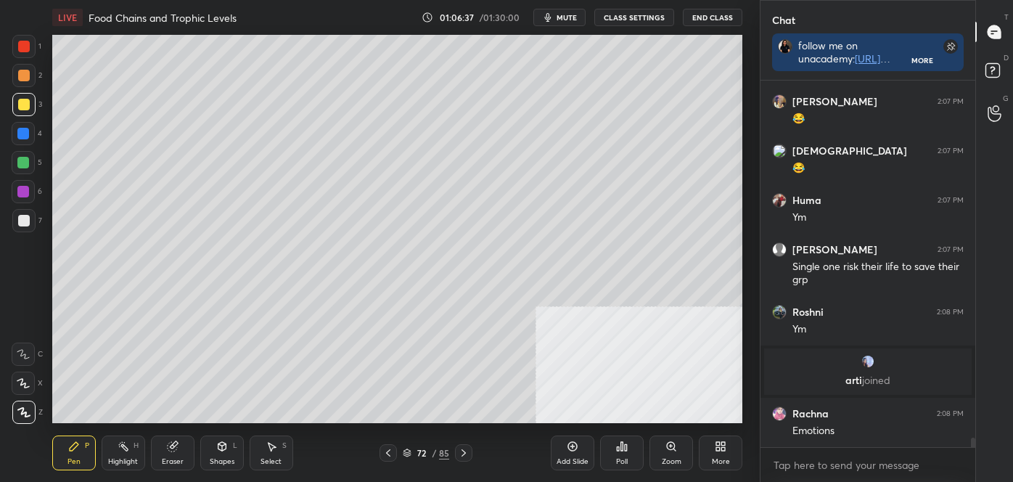
scroll to position [13538, 0]
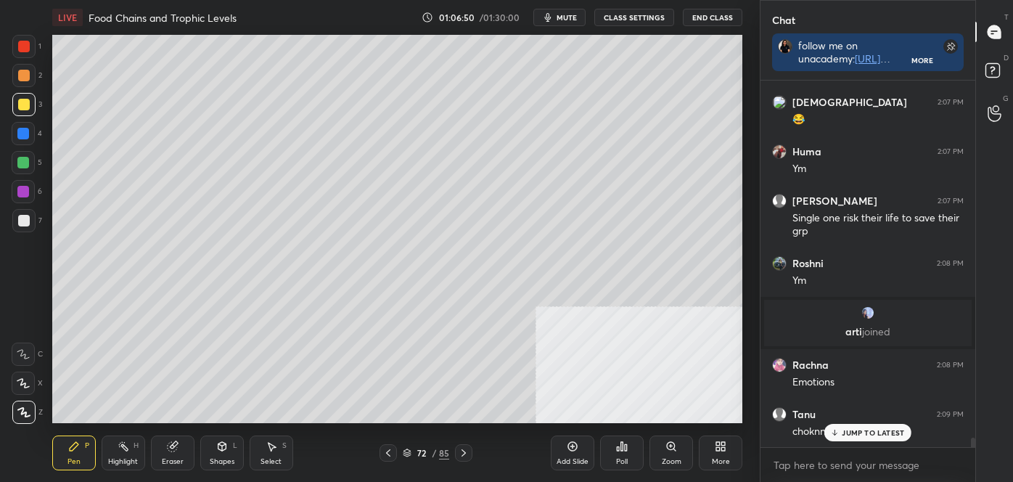
click at [121, 449] on icon at bounding box center [124, 446] width 12 height 12
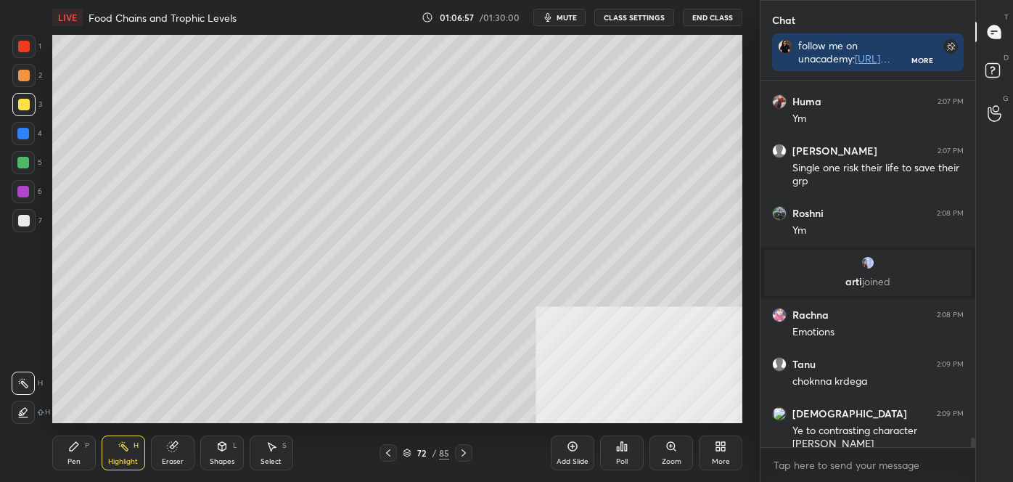
scroll to position [13637, 0]
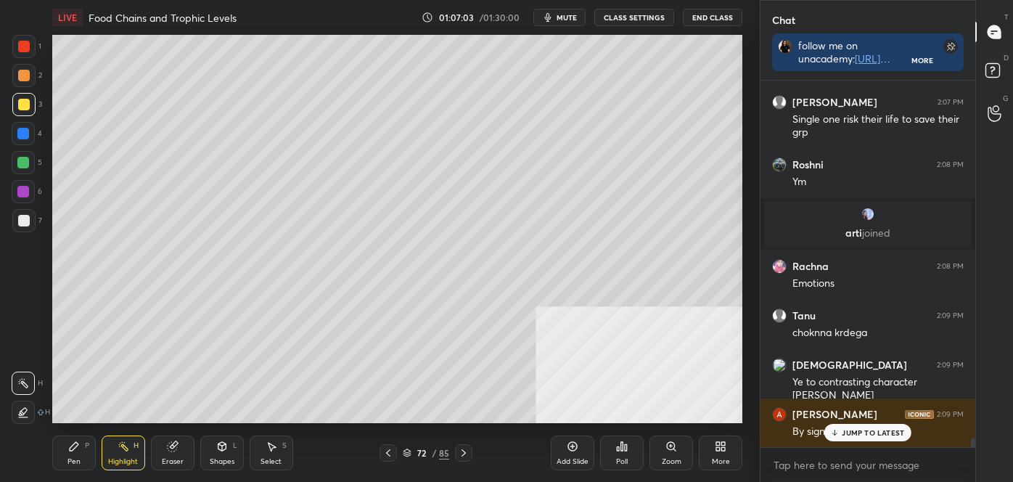
click at [387, 451] on icon at bounding box center [388, 452] width 4 height 7
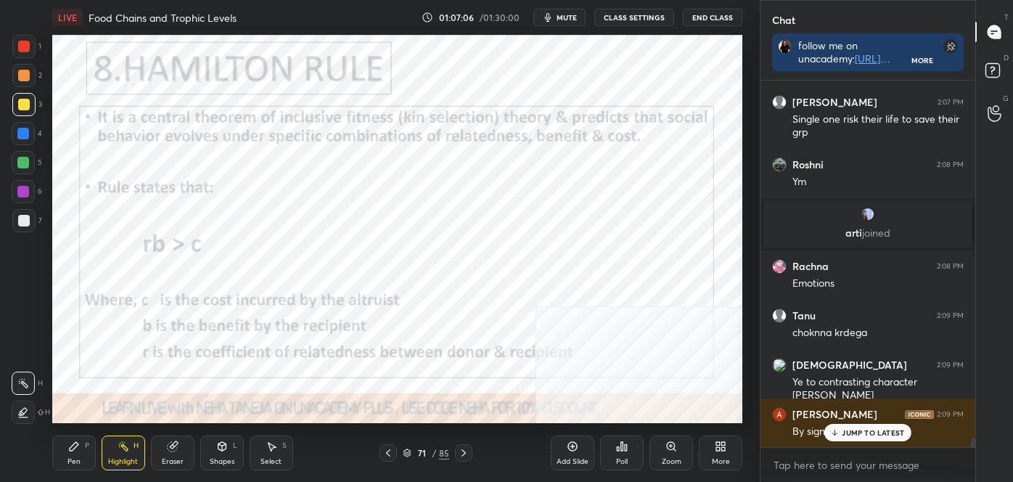
click at [460, 444] on div at bounding box center [463, 452] width 17 height 17
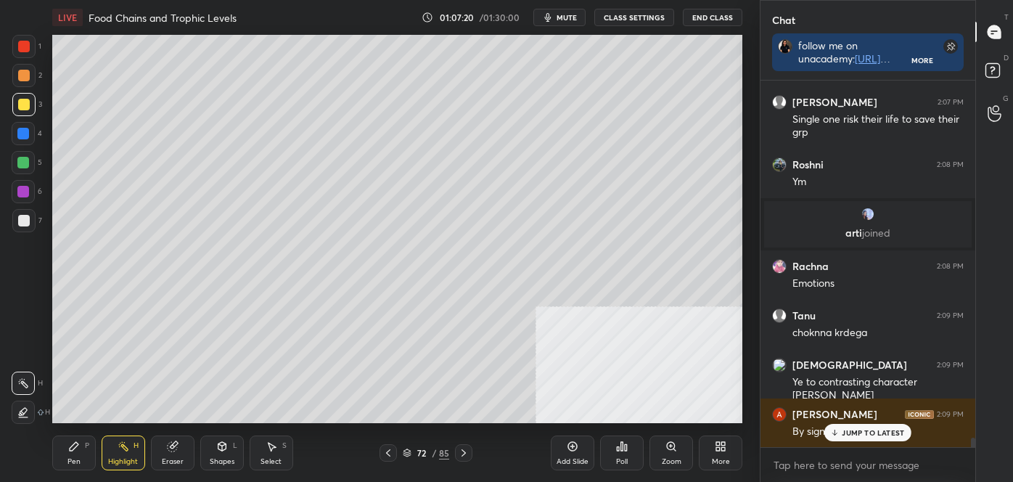
click at [387, 449] on icon at bounding box center [388, 453] width 12 height 12
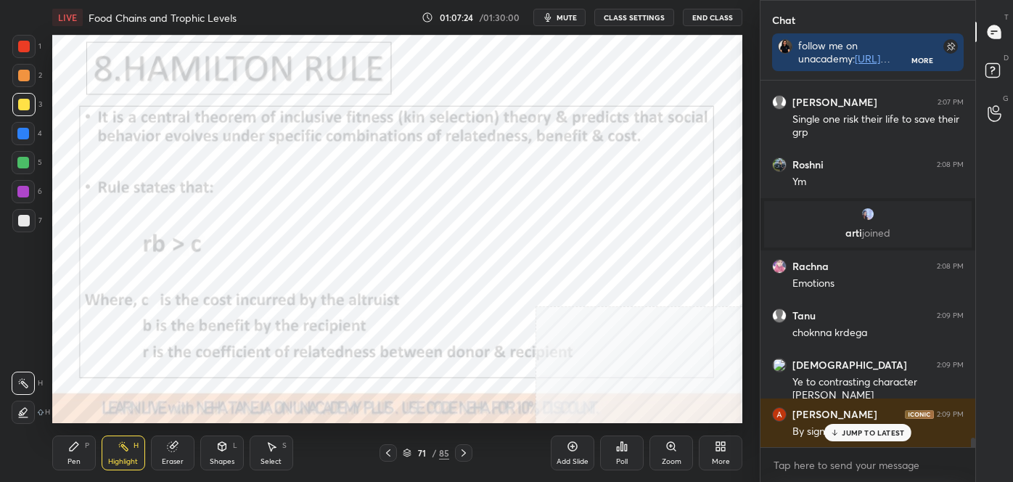
click at [463, 456] on icon at bounding box center [464, 453] width 12 height 12
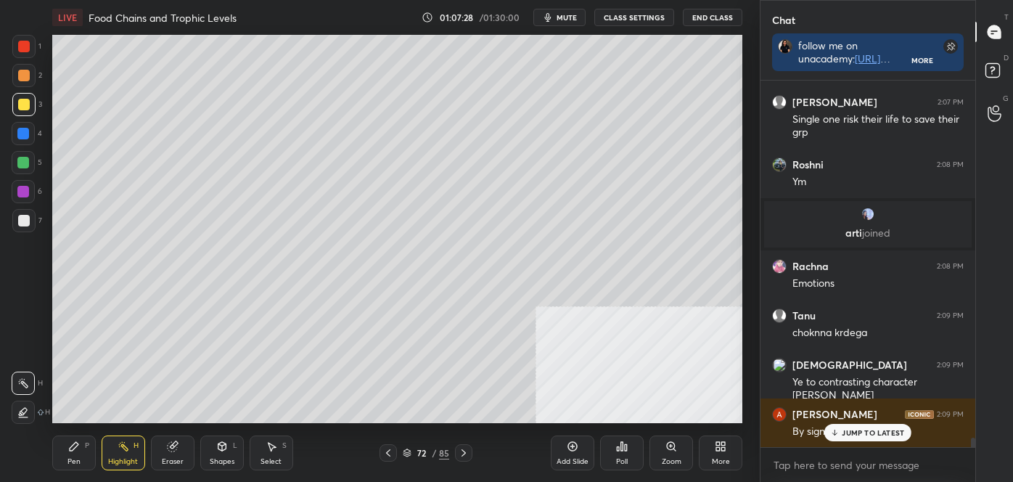
scroll to position [13687, 0]
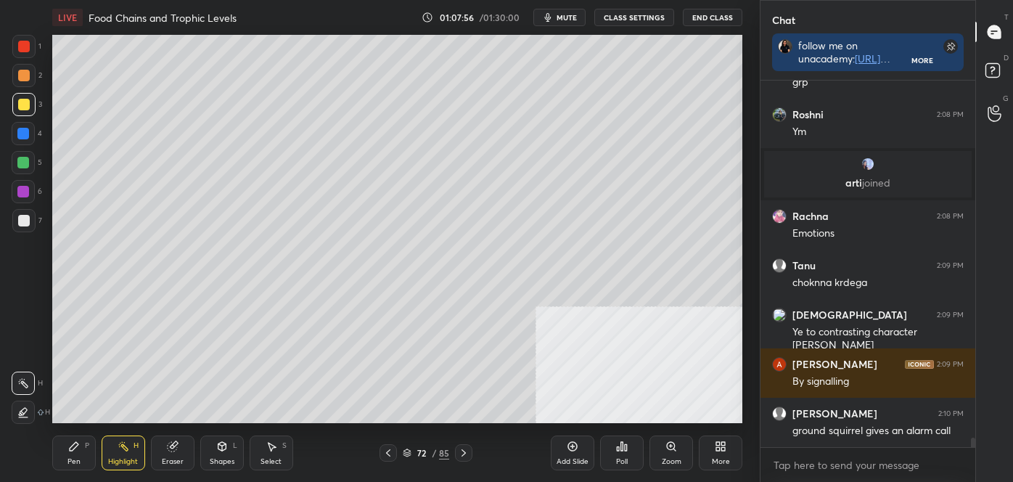
drag, startPoint x: 71, startPoint y: 447, endPoint x: 71, endPoint y: 427, distance: 20.3
click at [70, 447] on icon at bounding box center [74, 446] width 9 height 9
click at [20, 416] on div at bounding box center [23, 412] width 23 height 23
click at [128, 458] on div "Highlight" at bounding box center [123, 461] width 30 height 7
click at [128, 451] on div "Highlight H" at bounding box center [124, 452] width 44 height 35
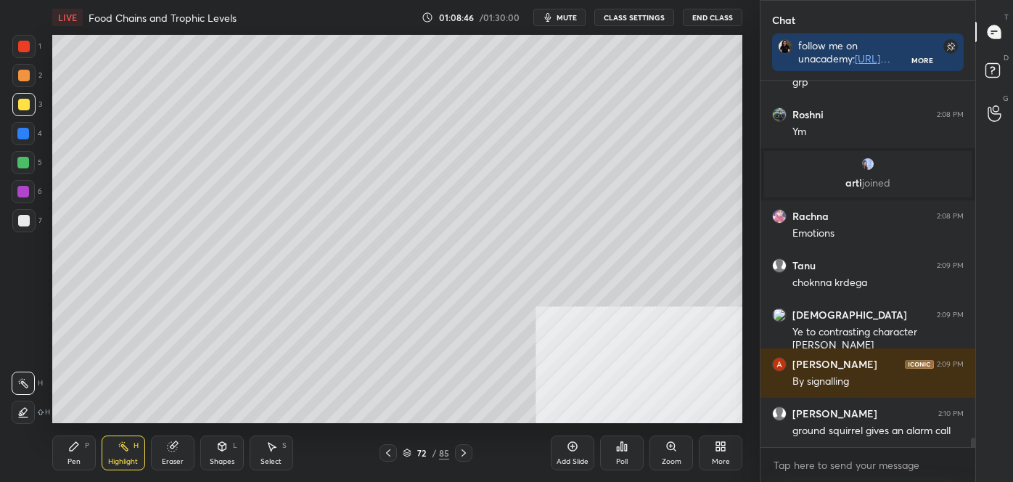
click at [77, 451] on icon at bounding box center [74, 446] width 12 height 12
click at [30, 411] on div at bounding box center [23, 412] width 23 height 23
click at [22, 220] on div at bounding box center [24, 221] width 12 height 12
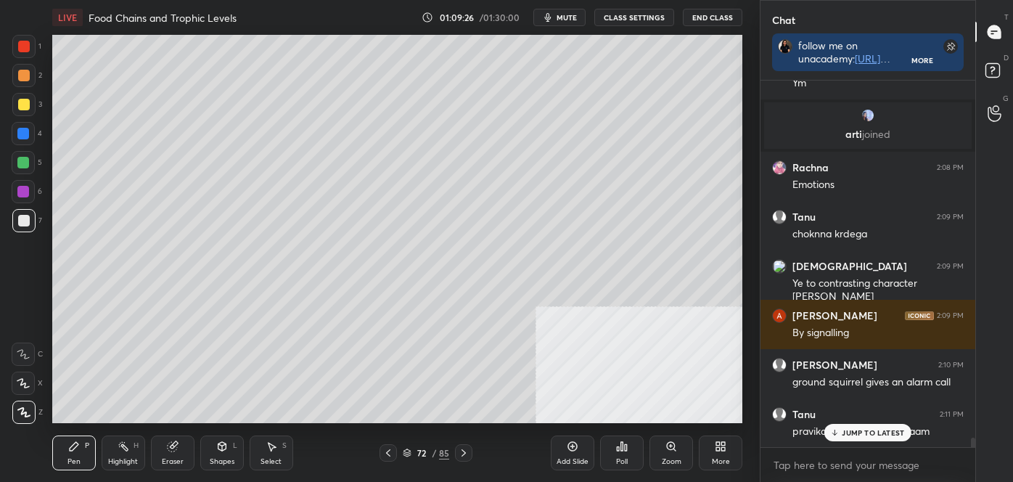
click at [24, 104] on div at bounding box center [24, 105] width 12 height 12
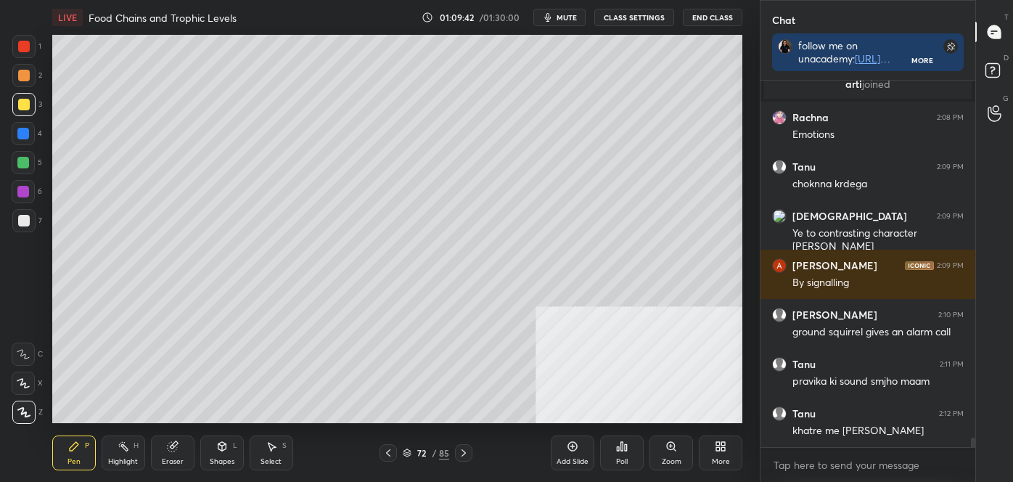
scroll to position [13834, 0]
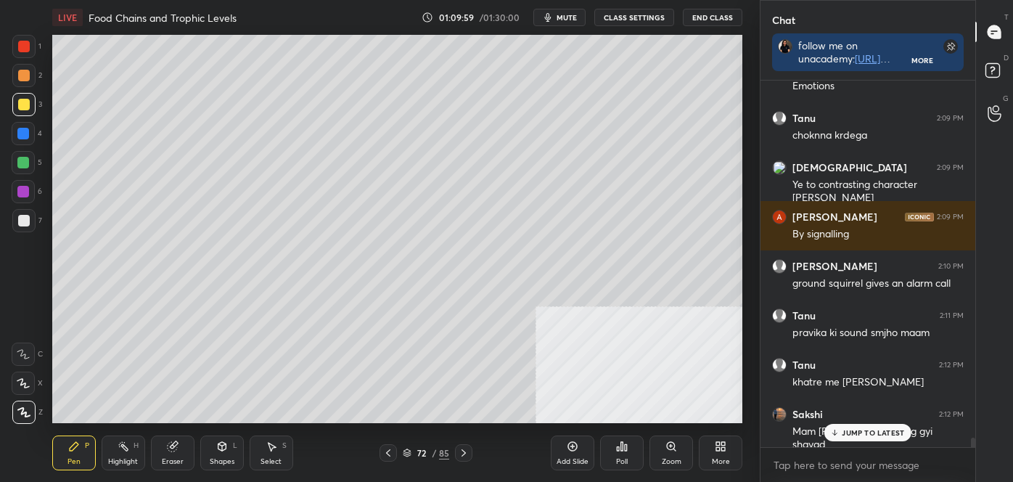
click at [383, 452] on icon at bounding box center [388, 453] width 12 height 12
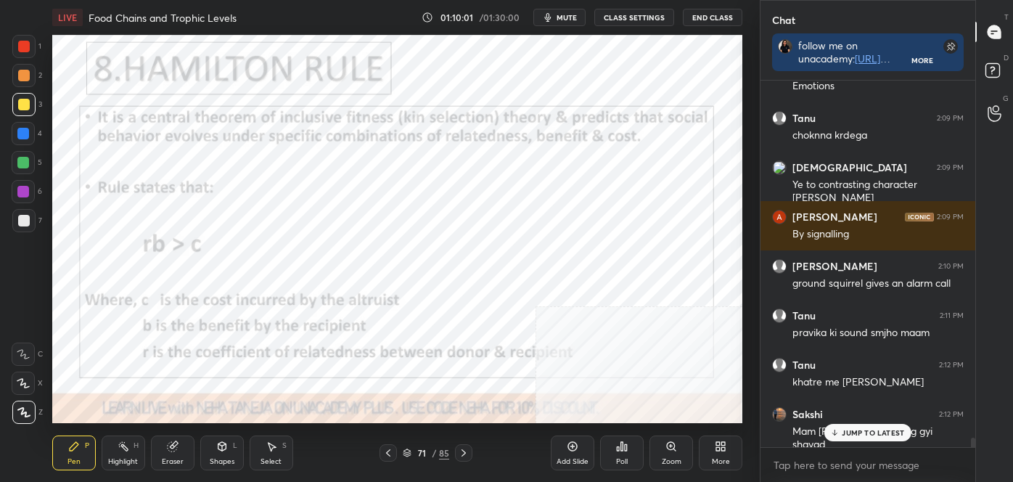
drag, startPoint x: 25, startPoint y: 54, endPoint x: 25, endPoint y: 46, distance: 8.7
click at [23, 58] on div at bounding box center [23, 46] width 23 height 23
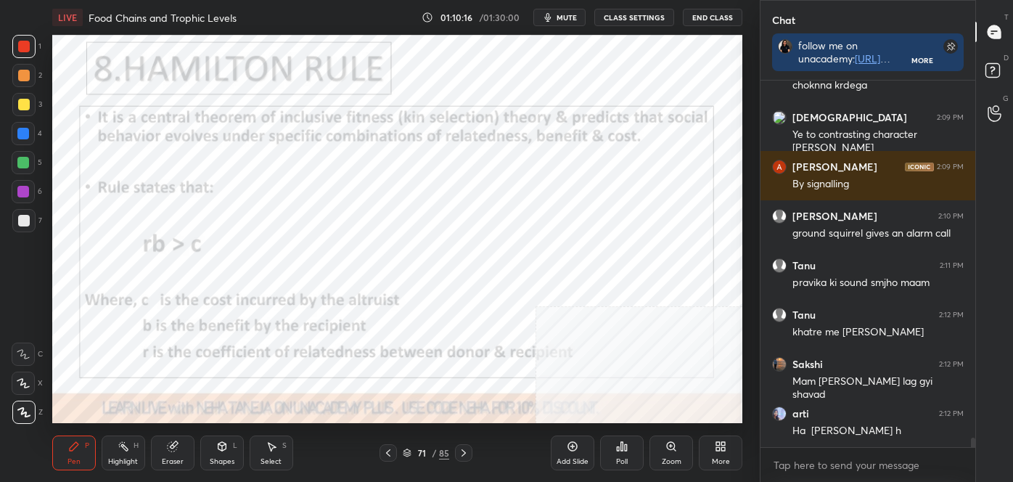
click at [456, 448] on div at bounding box center [463, 452] width 17 height 17
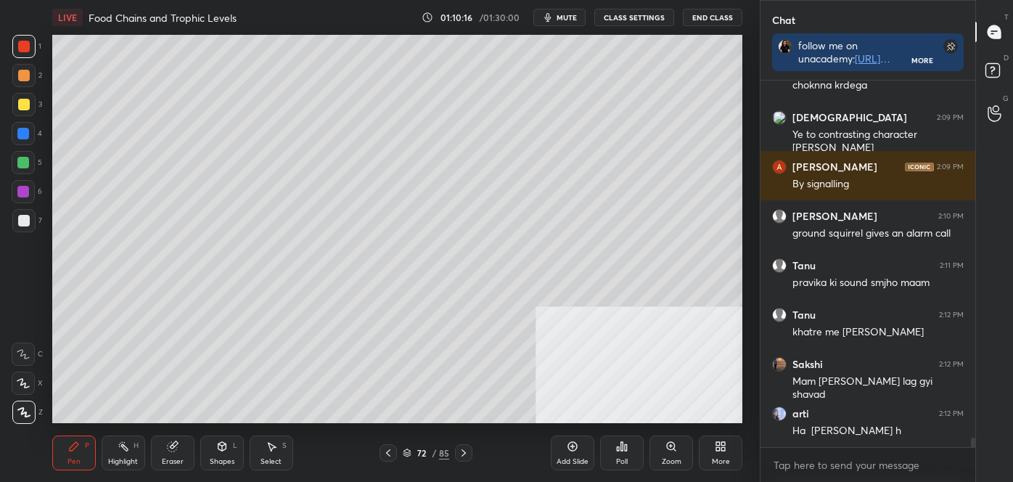
drag, startPoint x: 136, startPoint y: 451, endPoint x: 151, endPoint y: 429, distance: 27.2
click at [135, 451] on div "Highlight H" at bounding box center [124, 452] width 44 height 35
click at [388, 448] on icon at bounding box center [388, 453] width 12 height 12
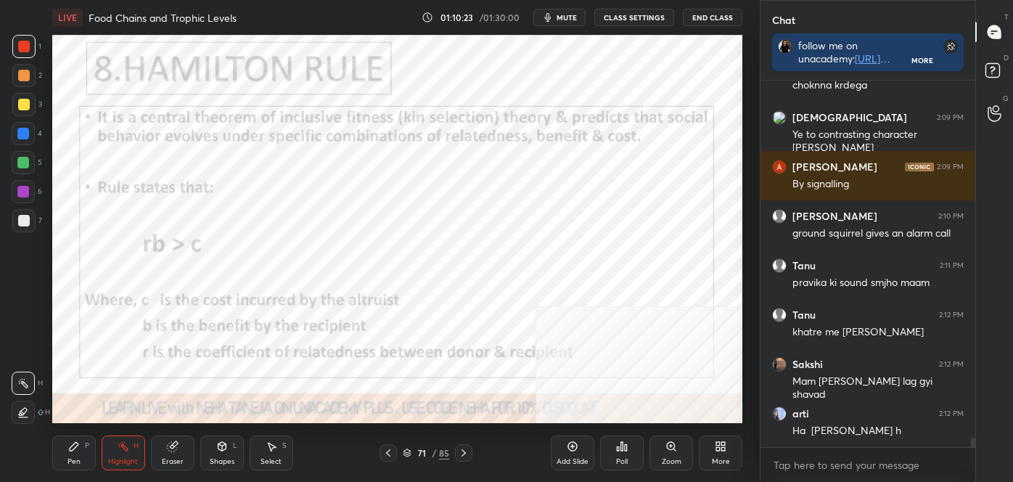
drag, startPoint x: 464, startPoint y: 448, endPoint x: 476, endPoint y: 473, distance: 27.6
click at [464, 448] on icon at bounding box center [464, 453] width 12 height 12
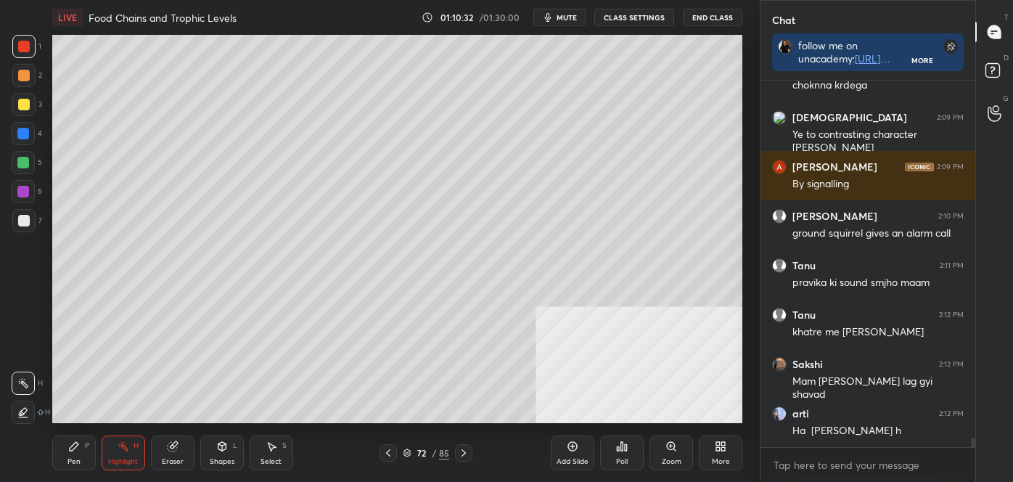
click at [389, 453] on icon at bounding box center [388, 453] width 12 height 12
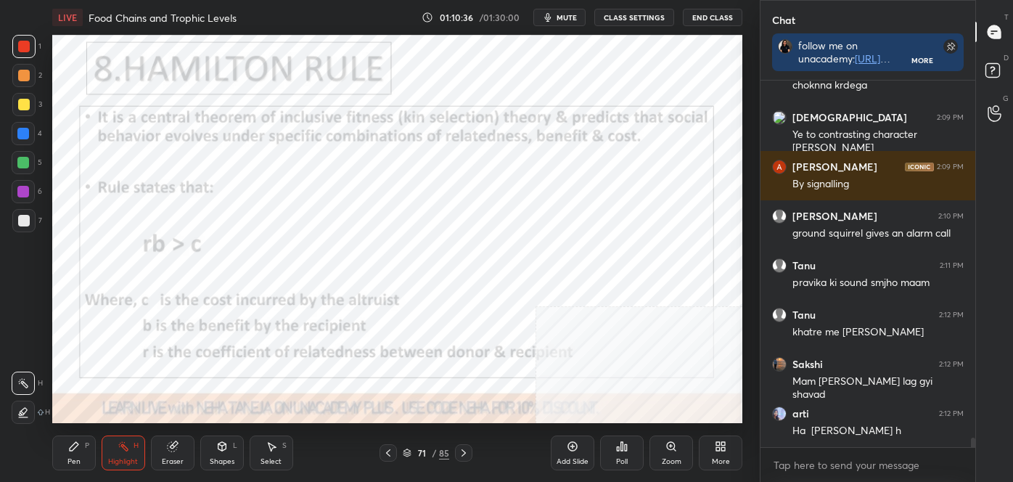
drag, startPoint x: 364, startPoint y: 472, endPoint x: 402, endPoint y: 449, distance: 44.9
click at [404, 461] on div "Pen P Highlight H Eraser Shapes L Select S 71 / 85 Add Slide Poll Zoom More" at bounding box center [397, 453] width 690 height 58
click at [467, 446] on div at bounding box center [463, 452] width 17 height 17
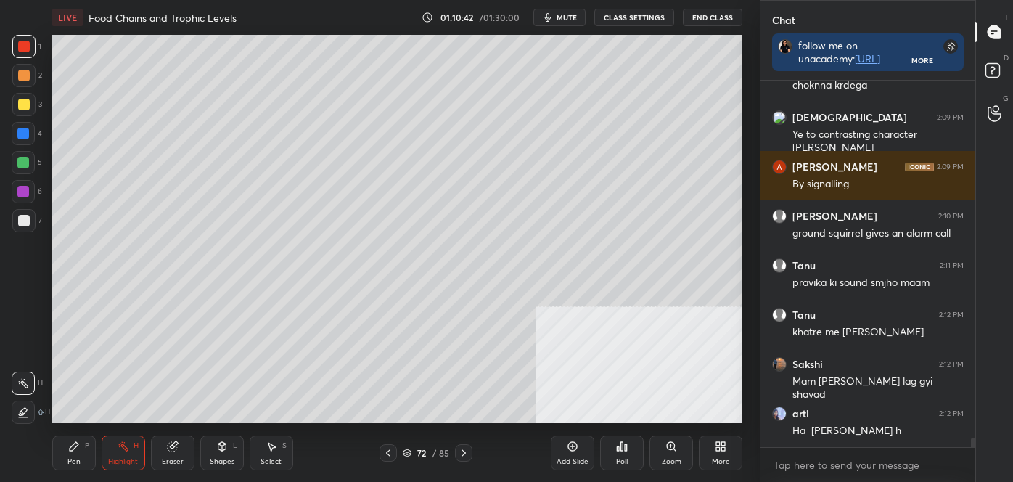
click at [387, 451] on icon at bounding box center [388, 453] width 12 height 12
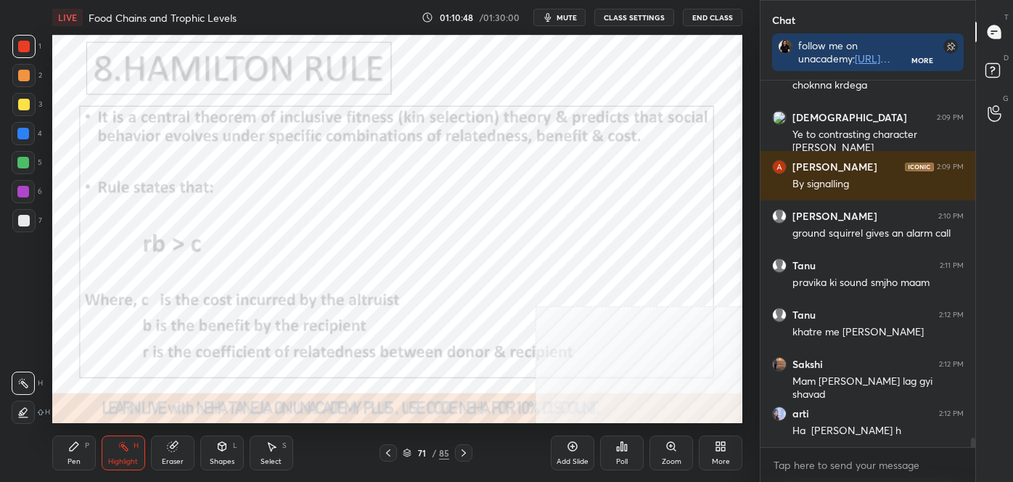
click at [467, 451] on icon at bounding box center [464, 453] width 12 height 12
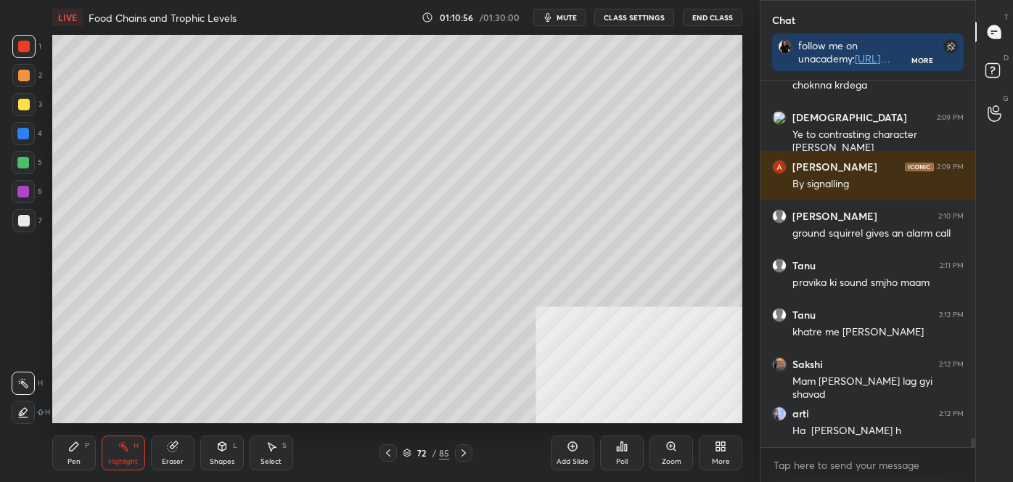
click at [389, 452] on icon at bounding box center [388, 453] width 12 height 12
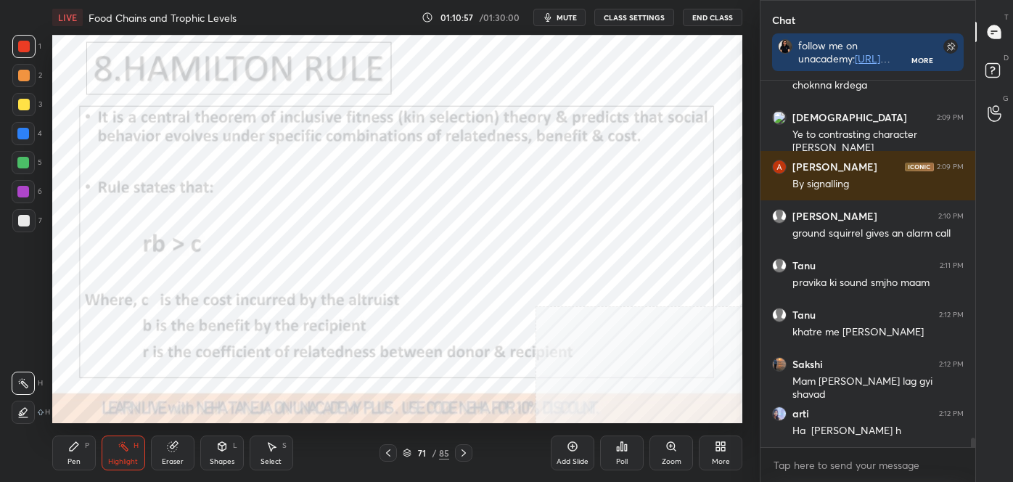
click at [70, 451] on icon at bounding box center [74, 446] width 12 height 12
click at [27, 405] on div at bounding box center [23, 412] width 23 height 23
click at [22, 134] on div at bounding box center [23, 134] width 12 height 12
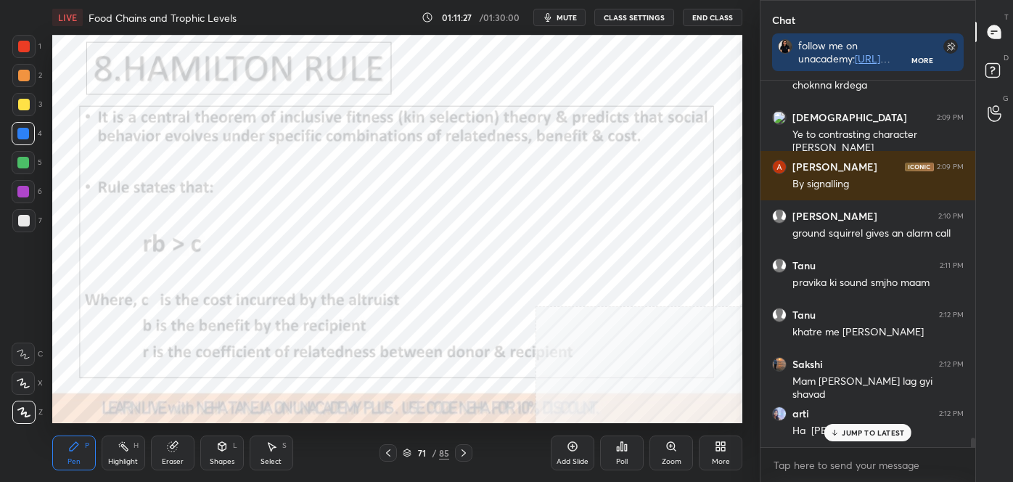
scroll to position [13933, 0]
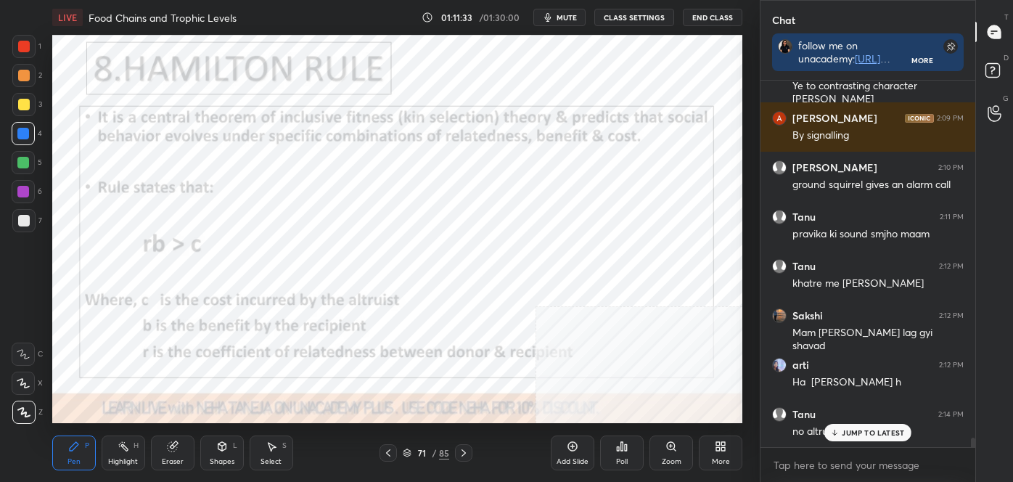
drag, startPoint x: 127, startPoint y: 447, endPoint x: 120, endPoint y: 443, distance: 8.5
click at [126, 447] on icon at bounding box center [124, 446] width 12 height 12
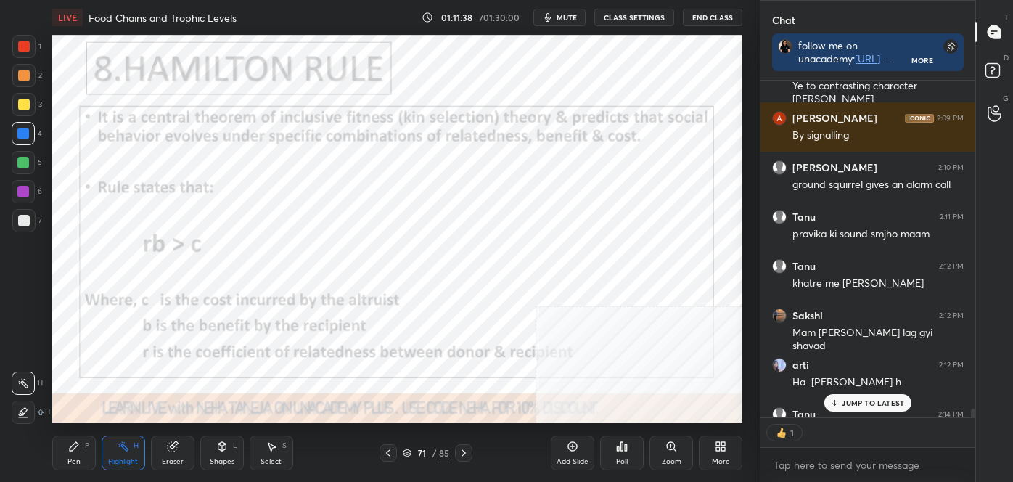
scroll to position [332, 210]
click at [469, 453] on icon at bounding box center [464, 453] width 12 height 12
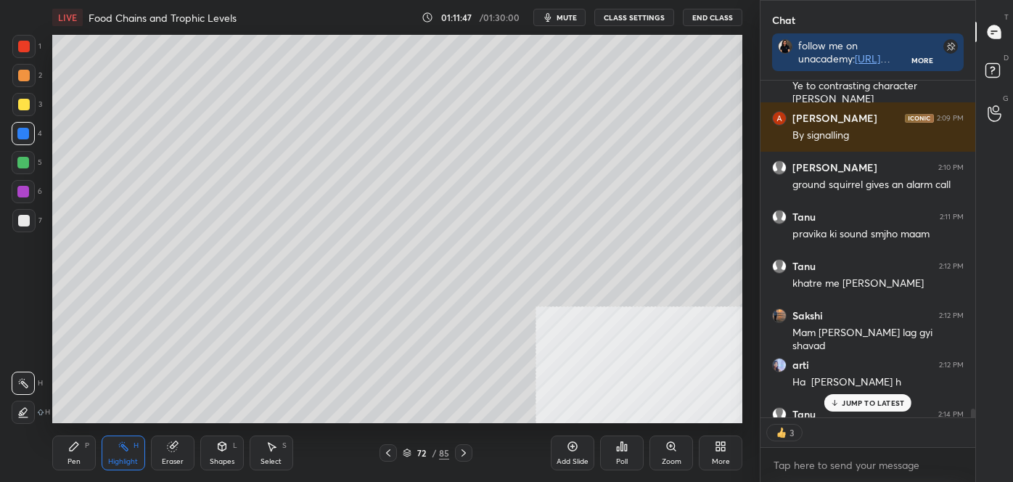
click at [387, 447] on icon at bounding box center [388, 453] width 12 height 12
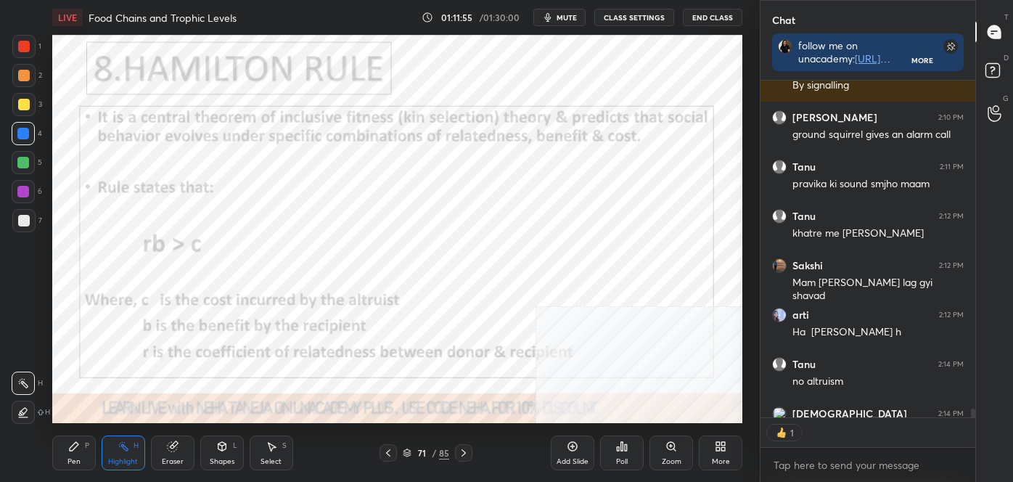
scroll to position [4, 4]
click at [120, 447] on icon at bounding box center [124, 446] width 12 height 12
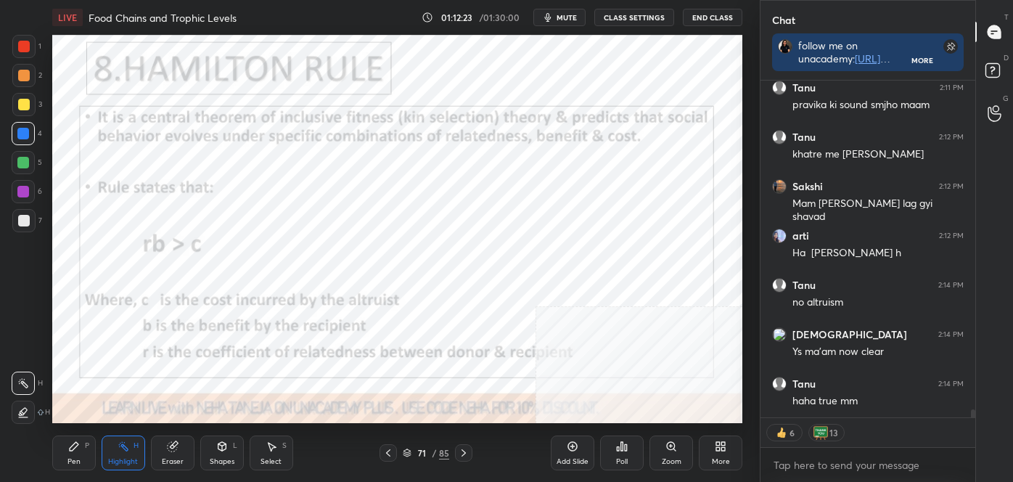
click at [21, 163] on div at bounding box center [23, 163] width 12 height 12
click at [23, 130] on div at bounding box center [23, 134] width 12 height 12
click at [25, 107] on div at bounding box center [24, 105] width 12 height 12
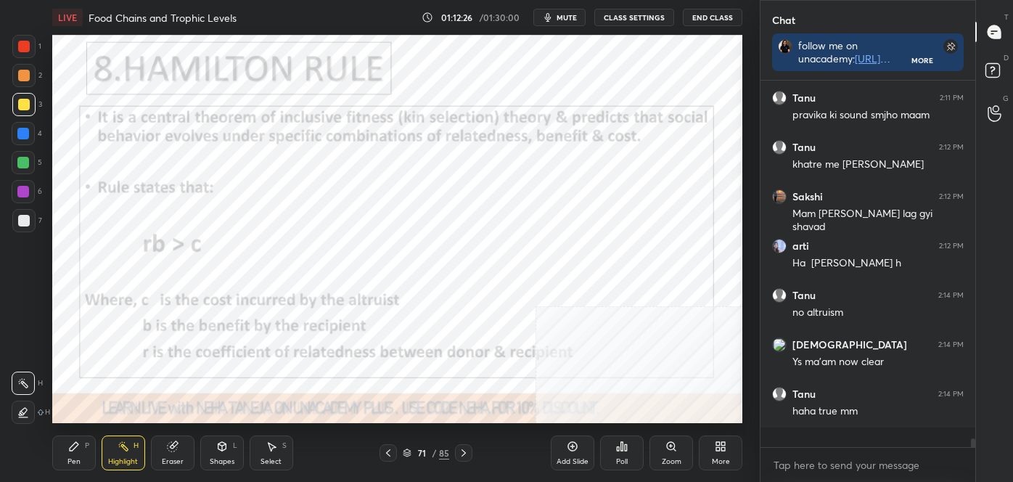
scroll to position [14032, 0]
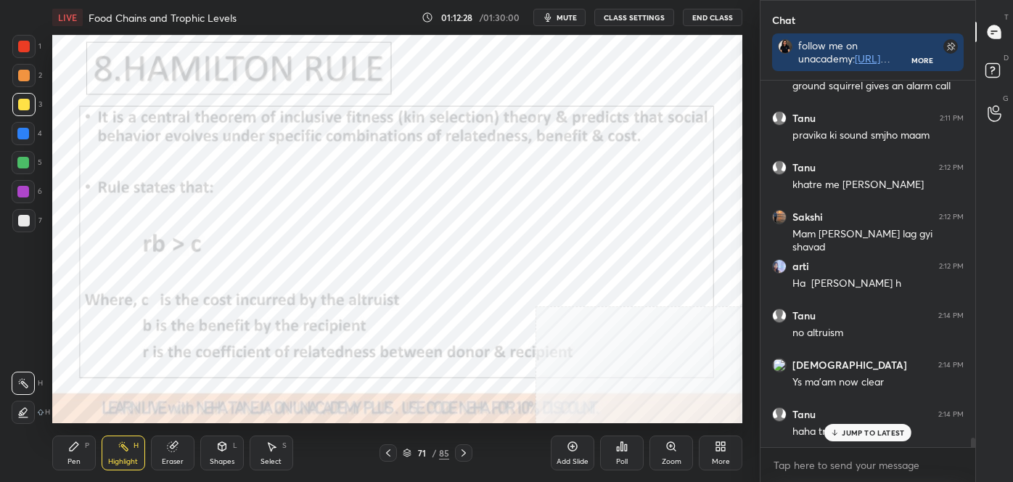
click at [25, 104] on div at bounding box center [24, 105] width 12 height 12
click at [22, 104] on div at bounding box center [24, 105] width 12 height 12
click at [23, 104] on div at bounding box center [24, 105] width 12 height 12
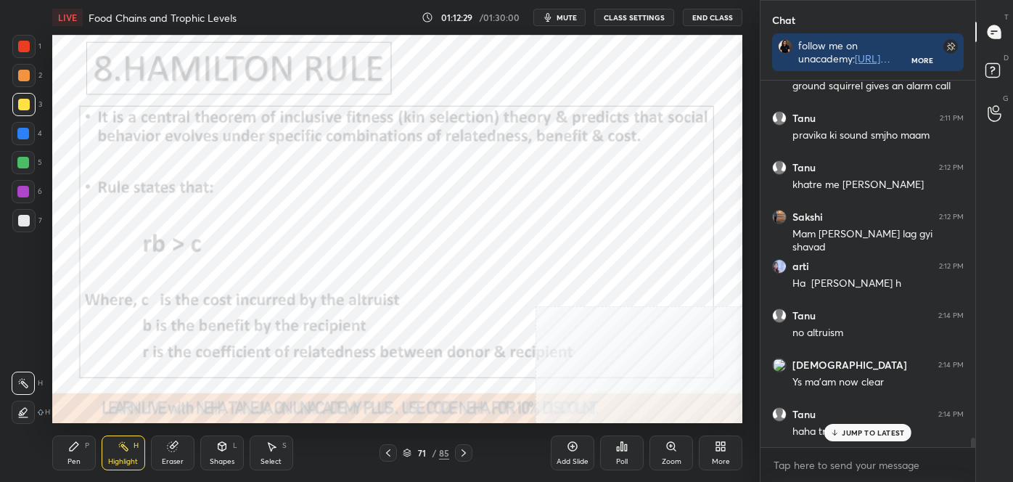
click at [25, 104] on div at bounding box center [24, 105] width 12 height 12
click at [464, 449] on icon at bounding box center [464, 453] width 12 height 12
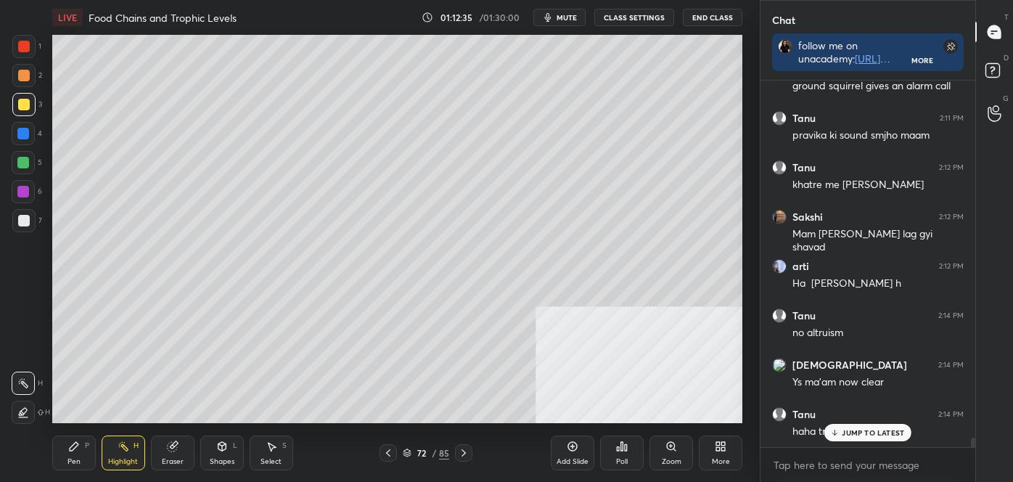
click at [464, 452] on icon at bounding box center [464, 453] width 12 height 12
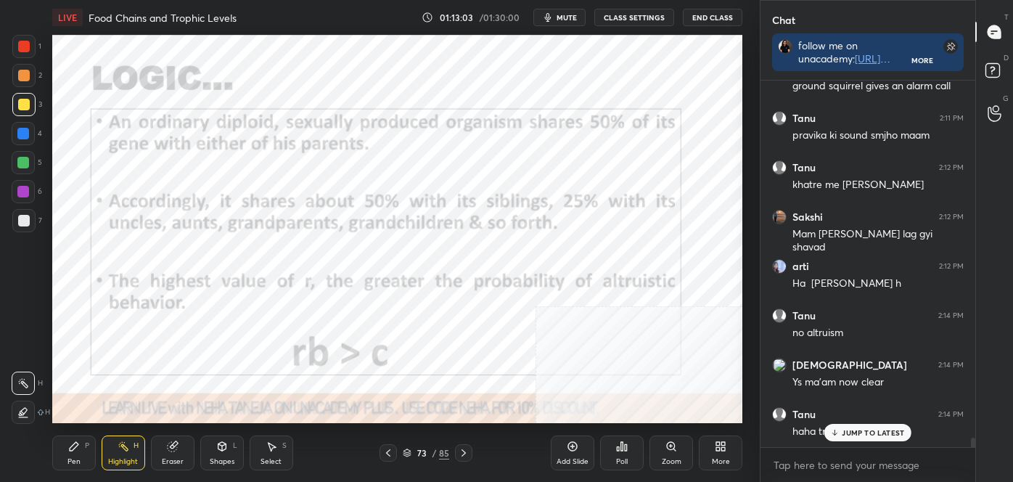
click at [467, 451] on icon at bounding box center [464, 453] width 12 height 12
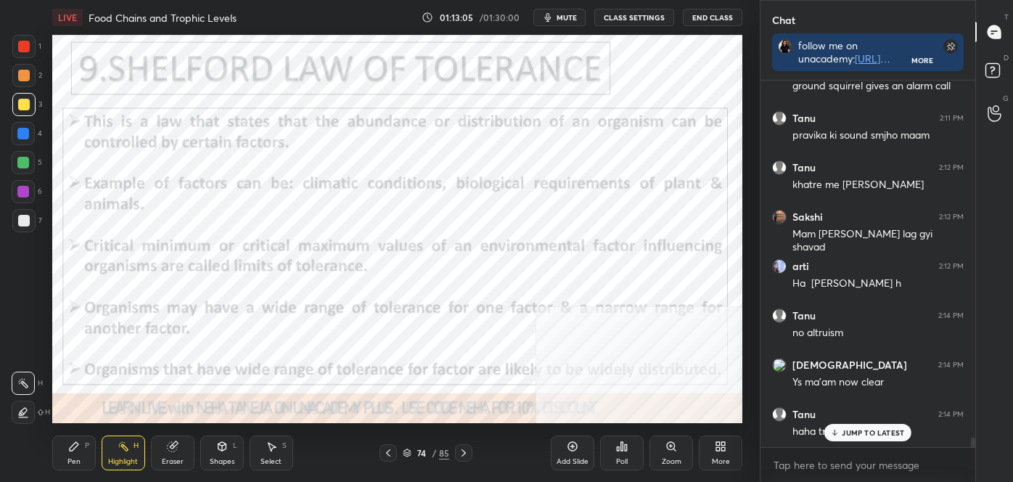
scroll to position [14082, 0]
click at [387, 453] on icon at bounding box center [388, 452] width 4 height 7
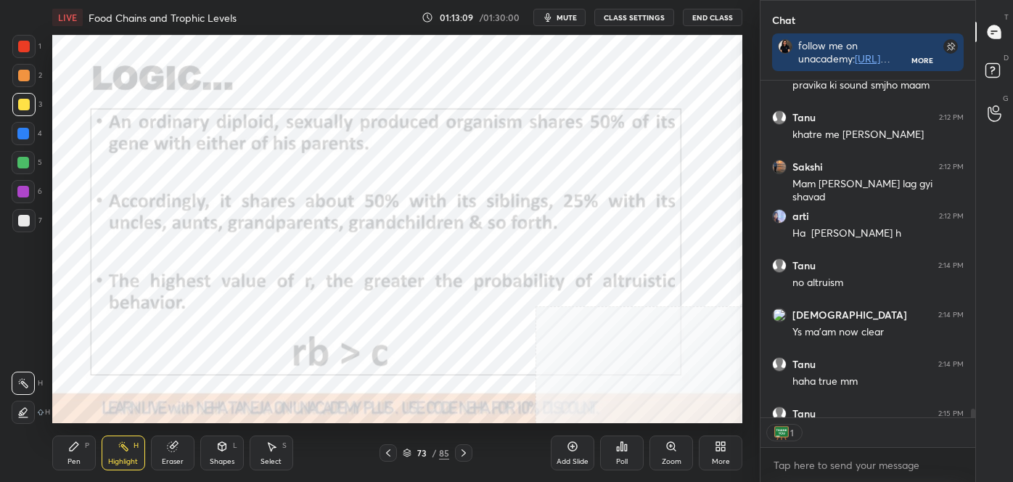
scroll to position [4, 4]
click at [459, 453] on icon at bounding box center [464, 453] width 12 height 12
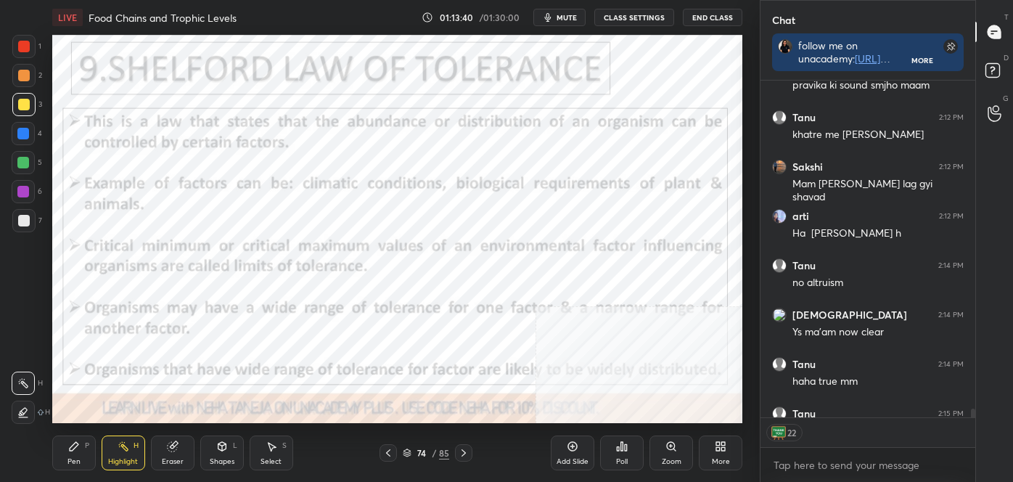
scroll to position [14082, 0]
click at [462, 447] on icon at bounding box center [464, 453] width 12 height 12
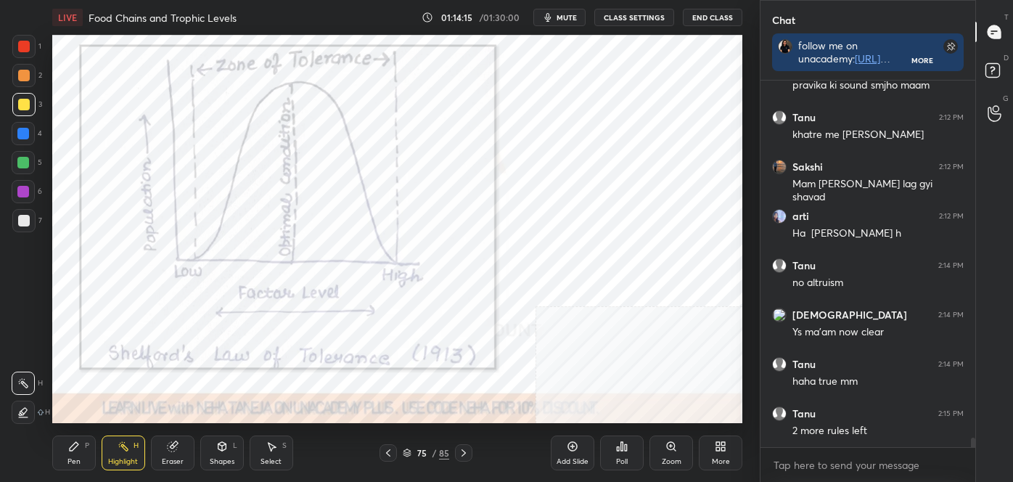
click at [386, 449] on icon at bounding box center [388, 453] width 12 height 12
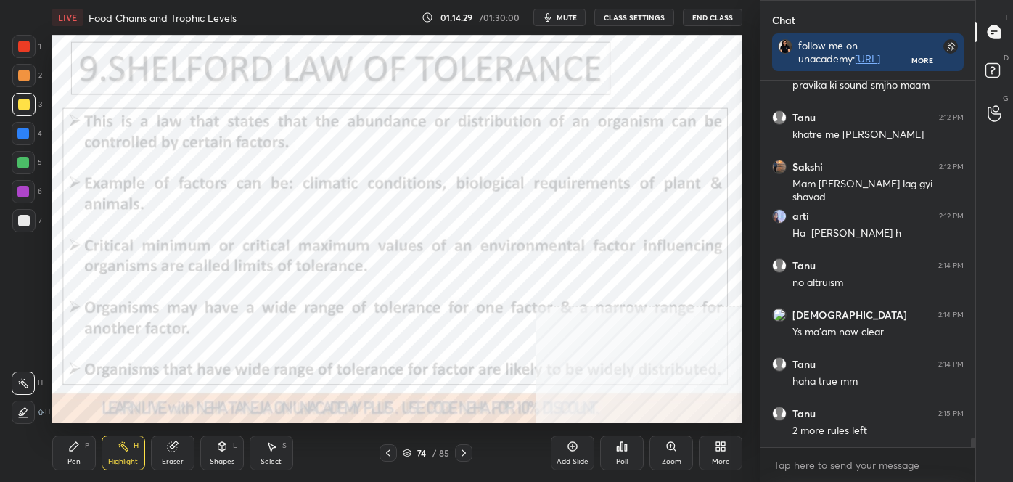
click at [464, 452] on icon at bounding box center [464, 453] width 12 height 12
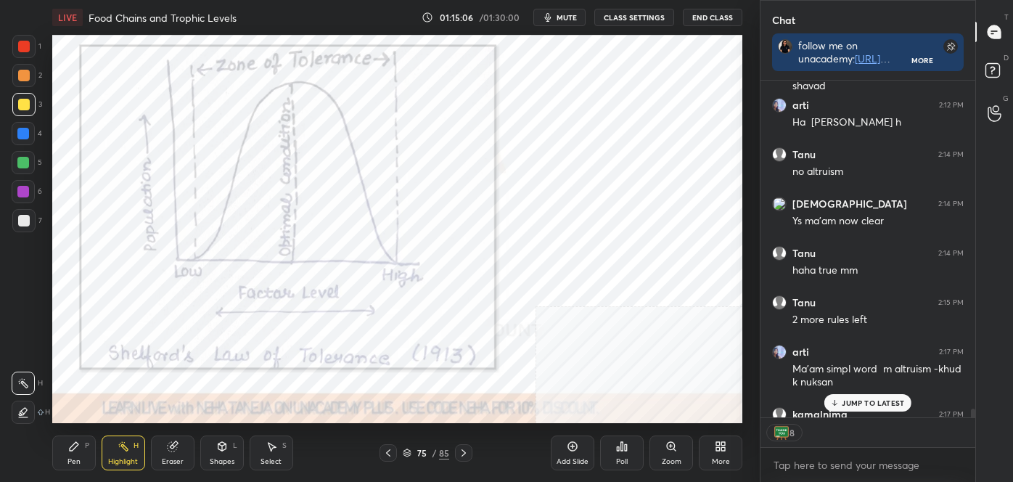
scroll to position [14286, 0]
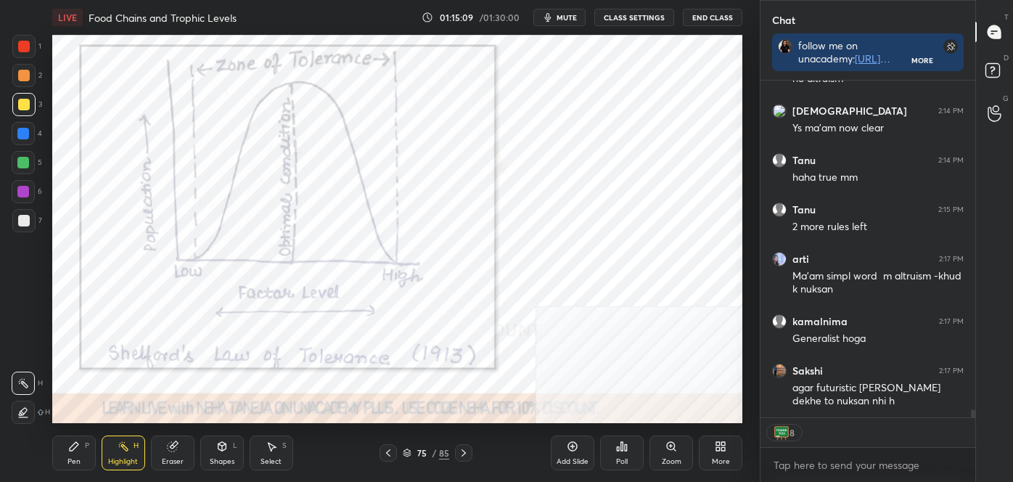
click at [461, 453] on icon at bounding box center [464, 453] width 12 height 12
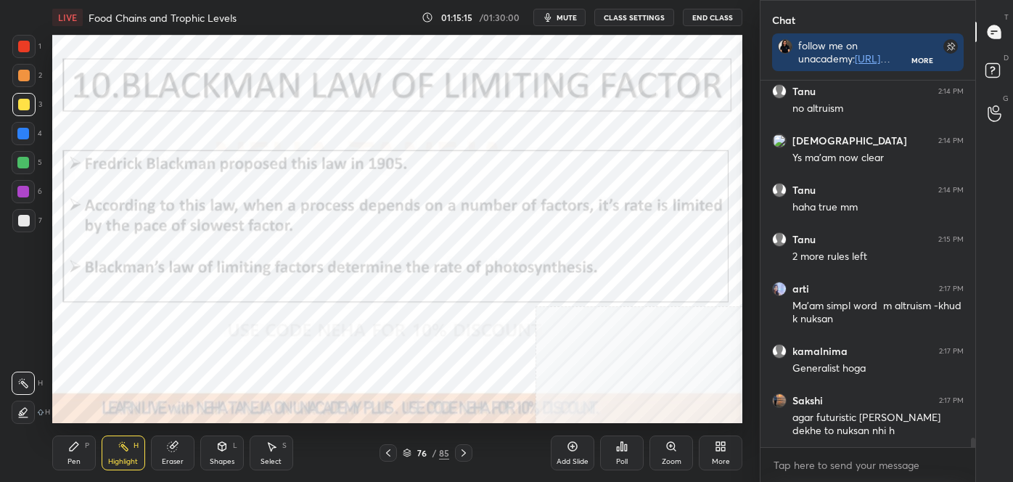
scroll to position [14318, 0]
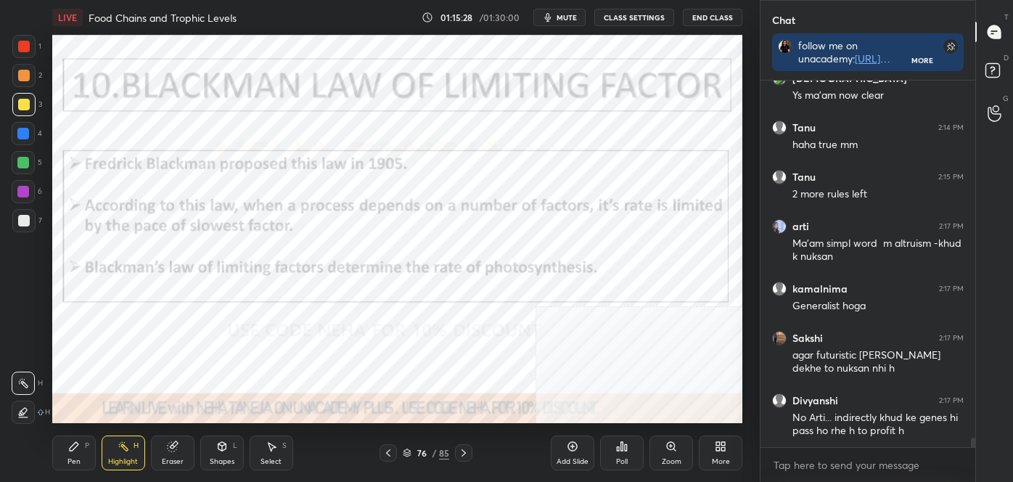
click at [462, 454] on icon at bounding box center [464, 453] width 12 height 12
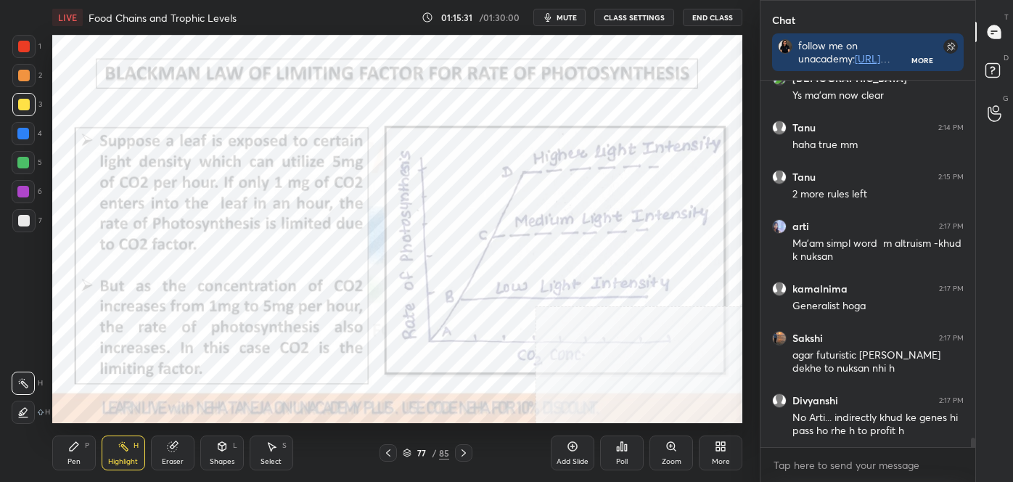
click at [76, 447] on icon at bounding box center [74, 446] width 12 height 12
click at [20, 406] on div at bounding box center [23, 412] width 23 height 23
click at [23, 45] on div at bounding box center [24, 47] width 12 height 12
click at [22, 163] on div at bounding box center [23, 163] width 12 height 12
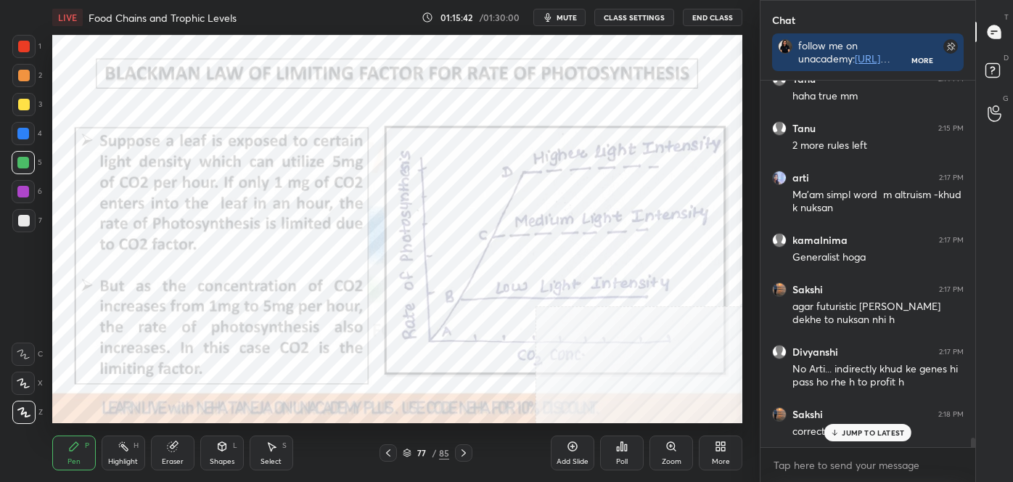
drag, startPoint x: 128, startPoint y: 446, endPoint x: 128, endPoint y: 435, distance: 10.9
click at [128, 446] on icon at bounding box center [124, 446] width 12 height 12
click at [231, 30] on div "LIVE Food Chains and Trophic Levels" at bounding box center [234, 17] width 364 height 35
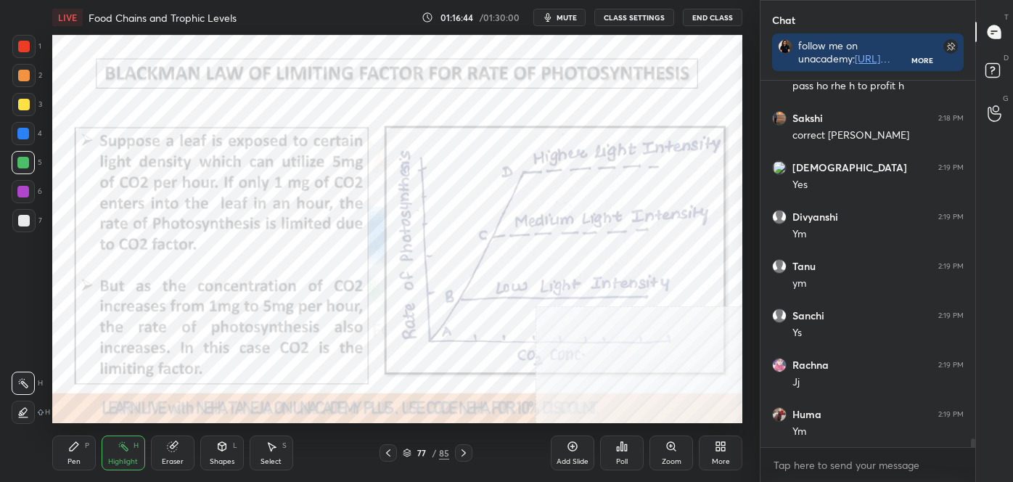
scroll to position [14713, 0]
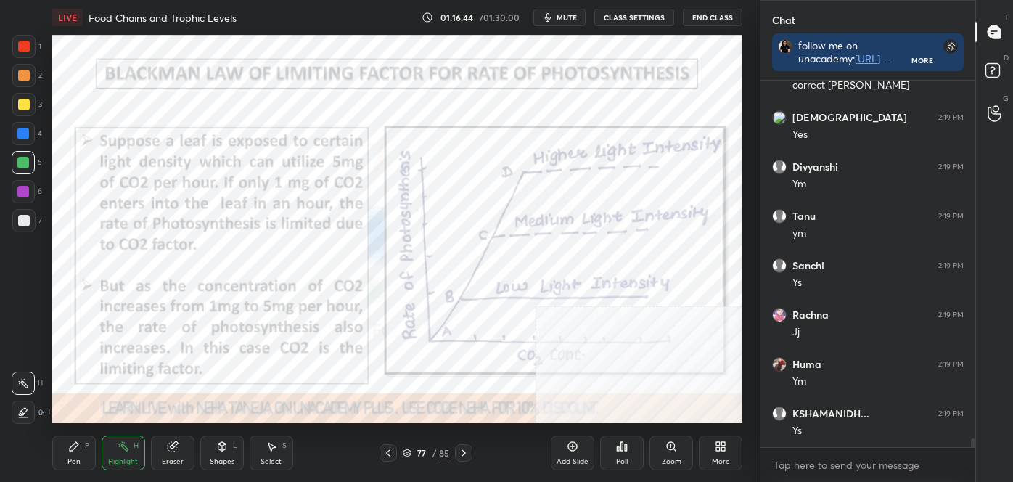
drag, startPoint x: 389, startPoint y: 449, endPoint x: 390, endPoint y: 428, distance: 21.1
click at [388, 449] on icon at bounding box center [388, 453] width 12 height 12
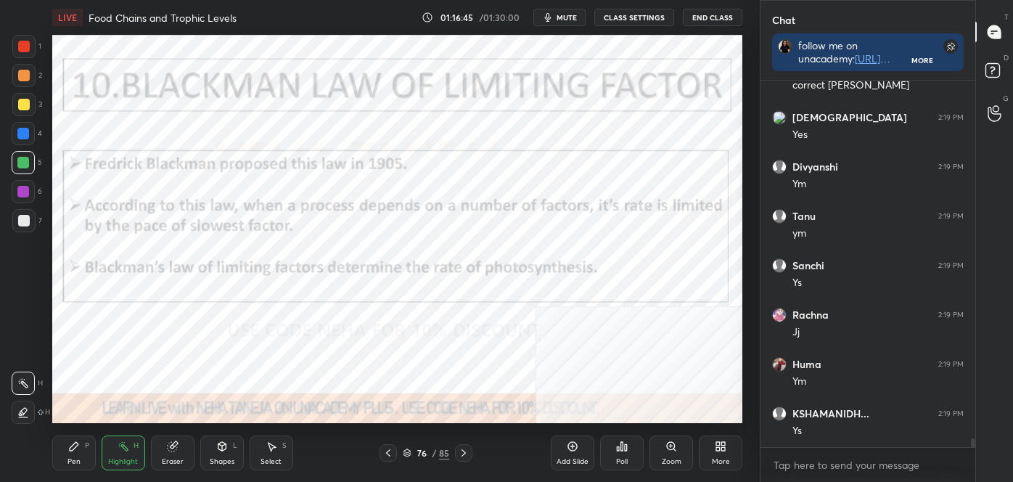
scroll to position [14762, 0]
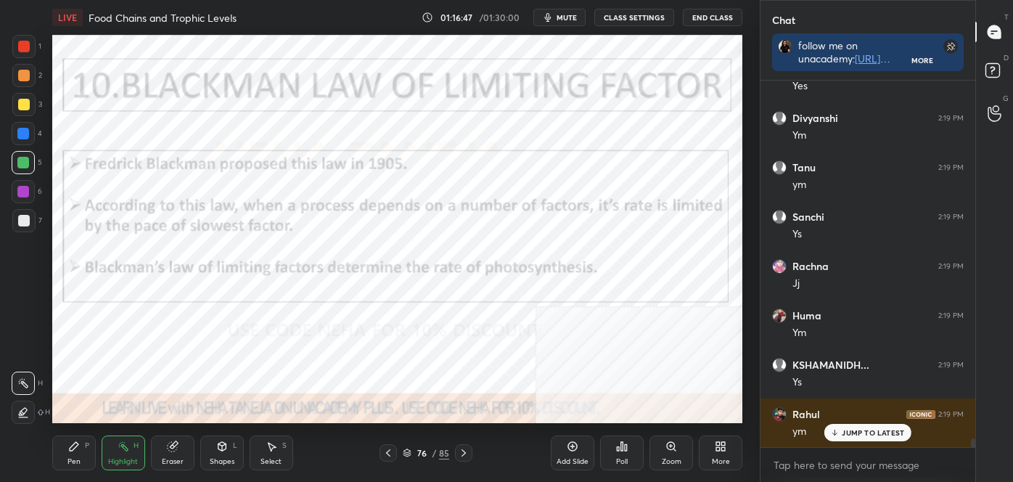
click at [459, 449] on icon at bounding box center [464, 453] width 12 height 12
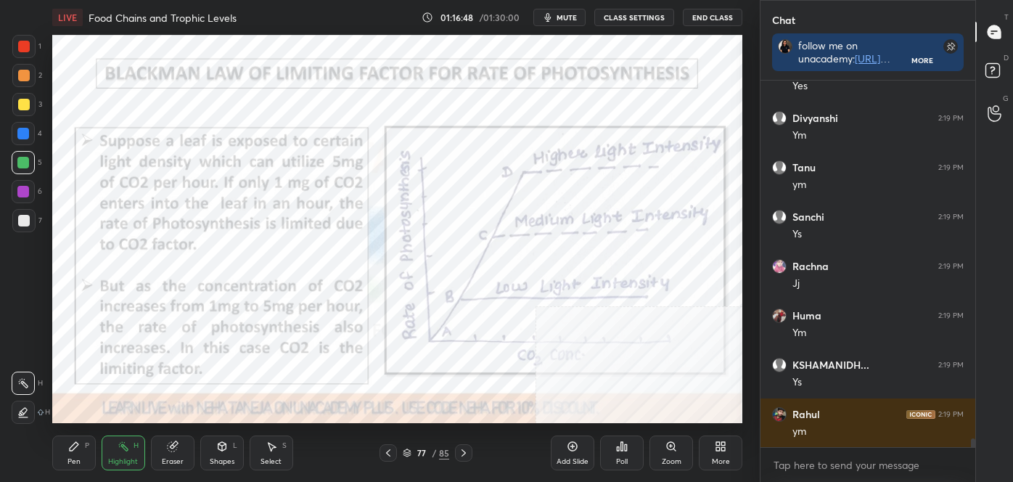
scroll to position [14812, 0]
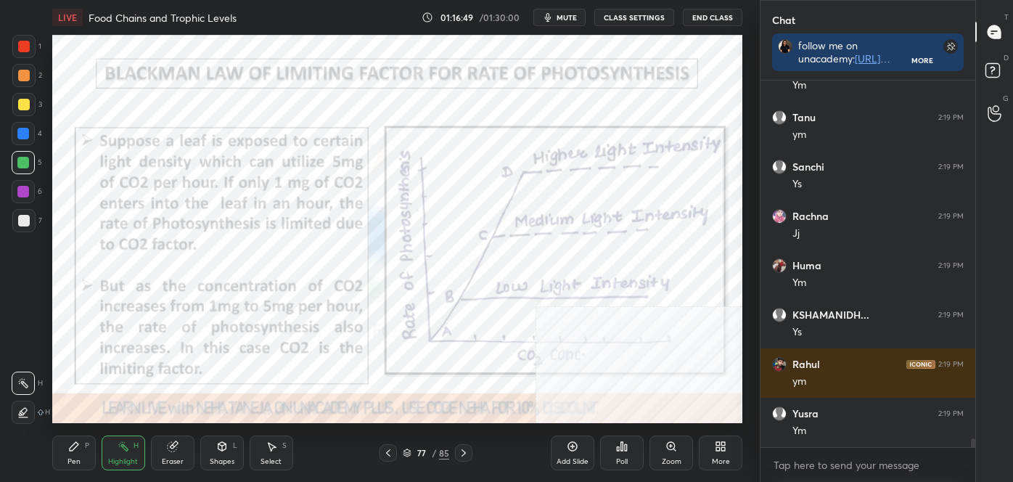
click at [711, 451] on div "More" at bounding box center [721, 452] width 44 height 35
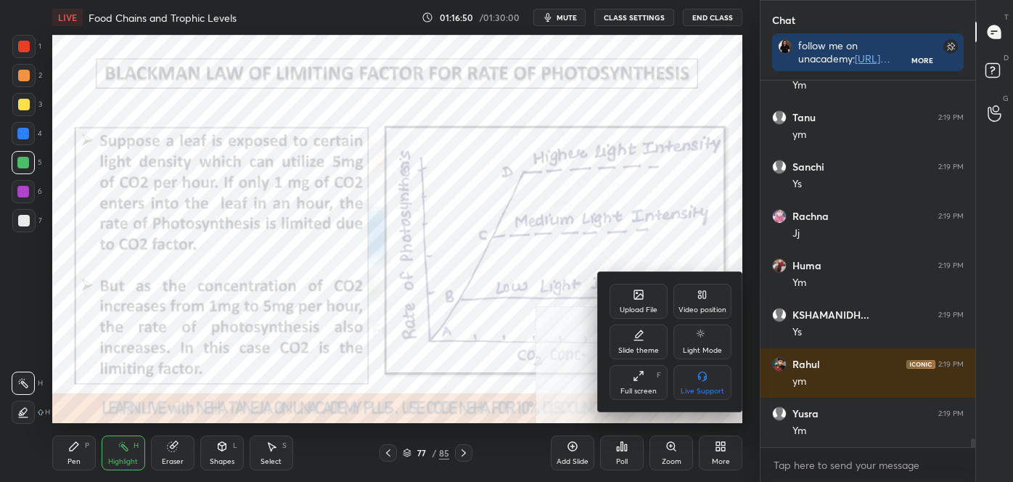
click at [703, 284] on div "Video position" at bounding box center [702, 301] width 58 height 35
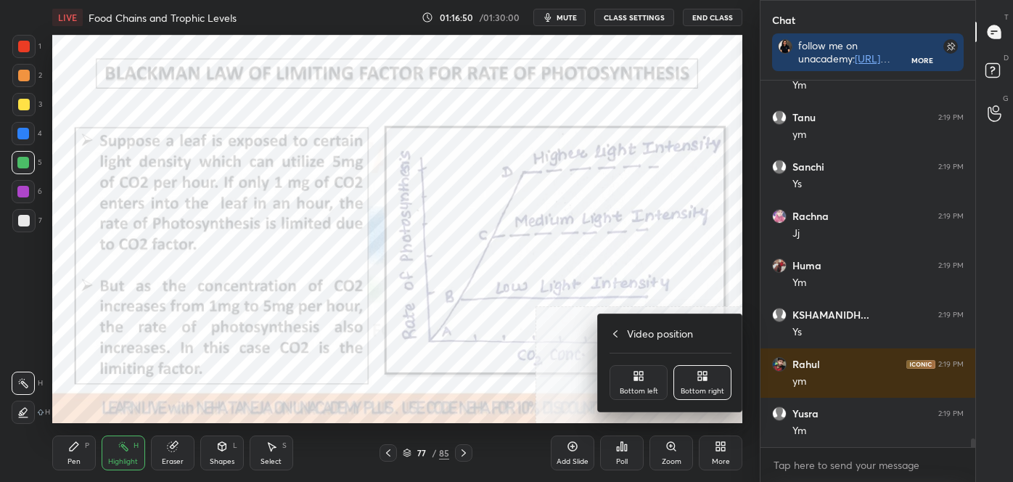
click at [691, 395] on div "Bottom right" at bounding box center [703, 390] width 44 height 7
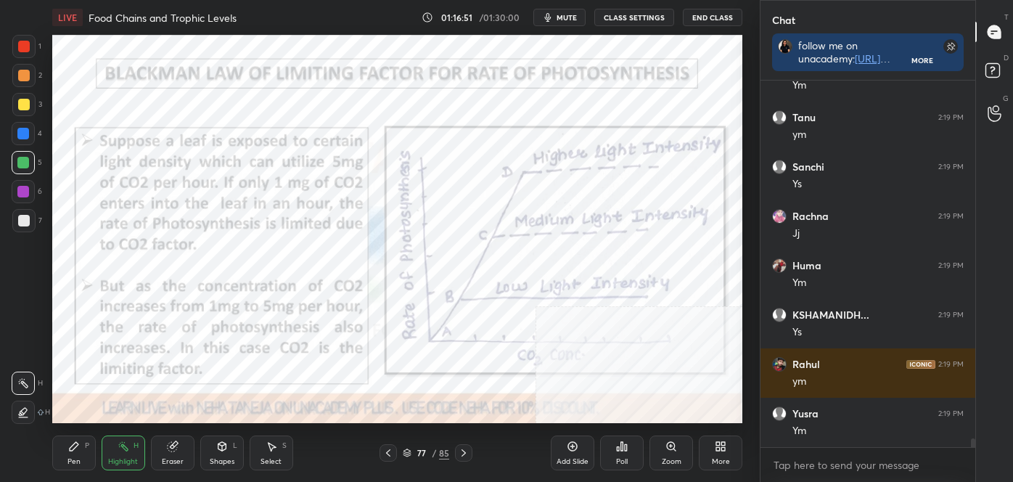
click at [704, 440] on div "More" at bounding box center [721, 452] width 44 height 35
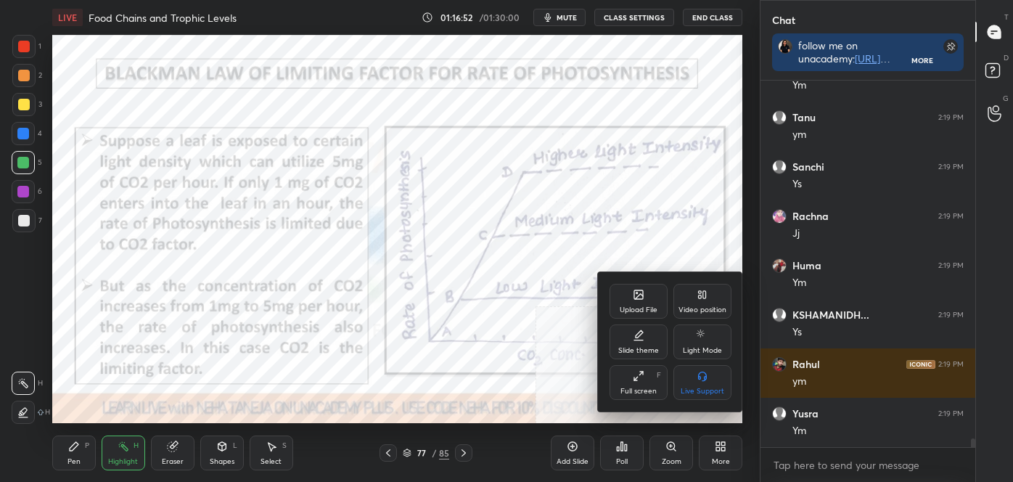
click at [691, 308] on div "Video position" at bounding box center [702, 309] width 48 height 7
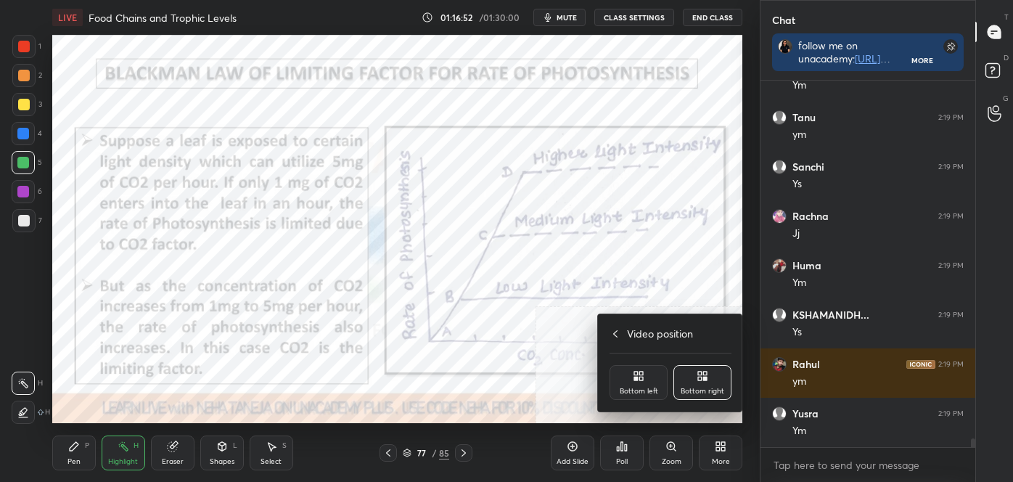
click at [640, 377] on icon at bounding box center [639, 376] width 12 height 12
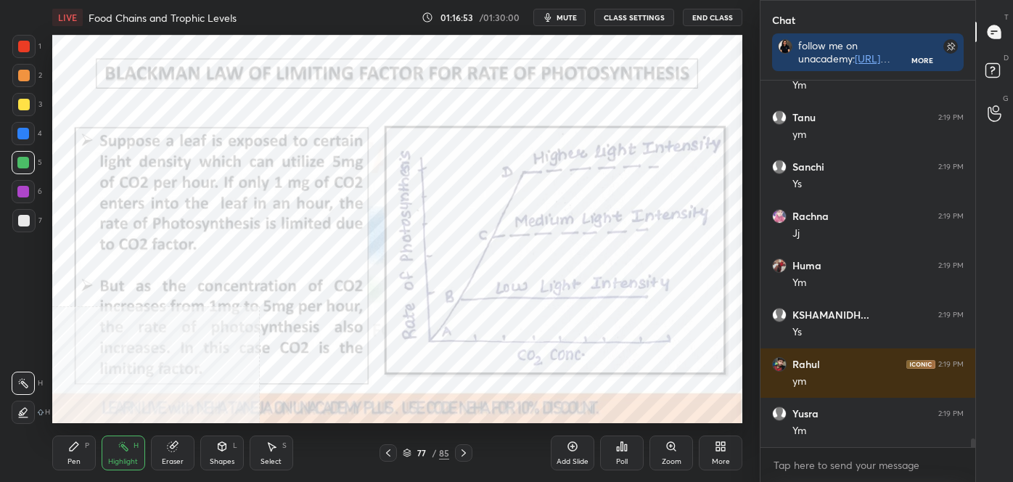
scroll to position [14860, 0]
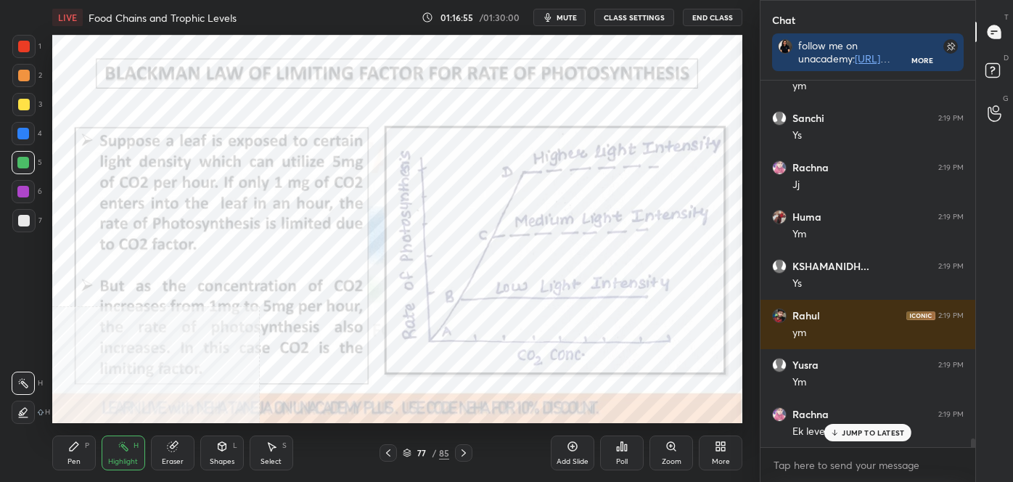
click at [222, 453] on div "Shapes L" at bounding box center [222, 452] width 44 height 35
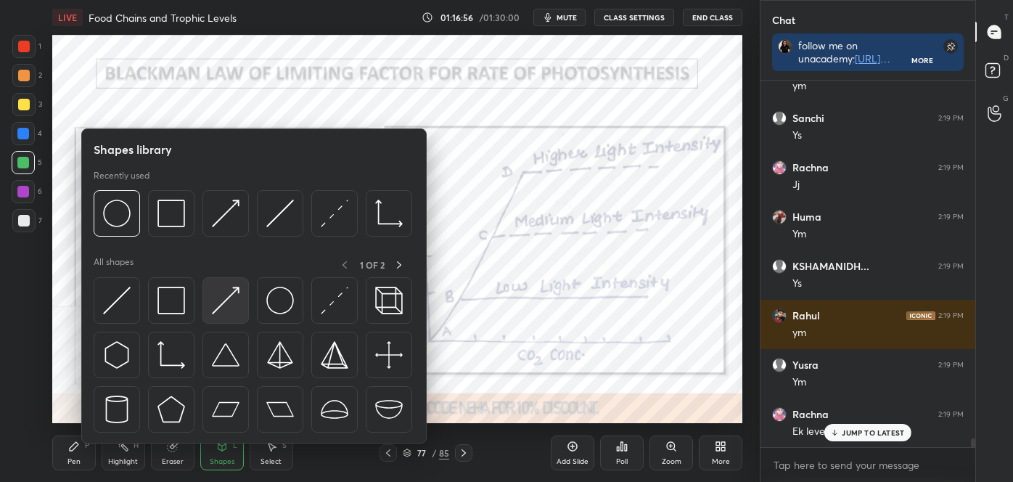
click at [218, 298] on img at bounding box center [226, 301] width 28 height 28
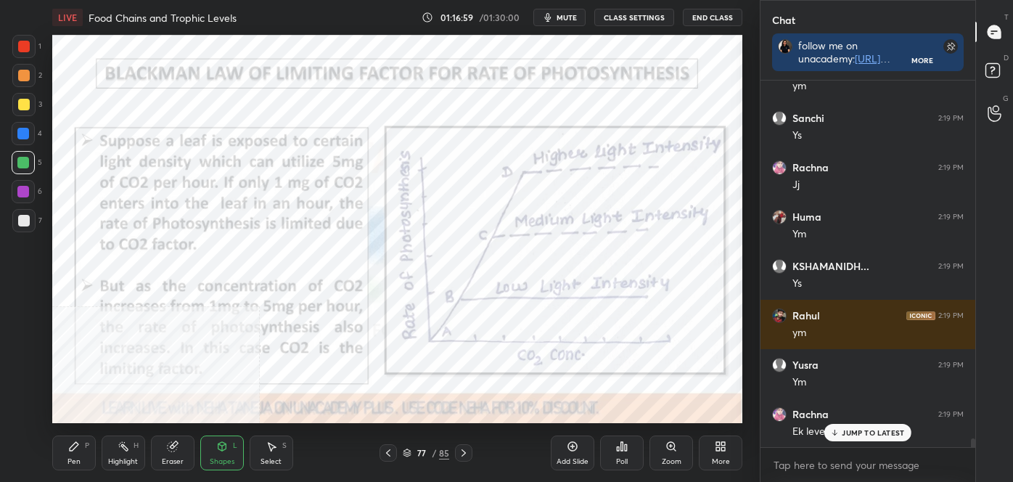
scroll to position [14910, 0]
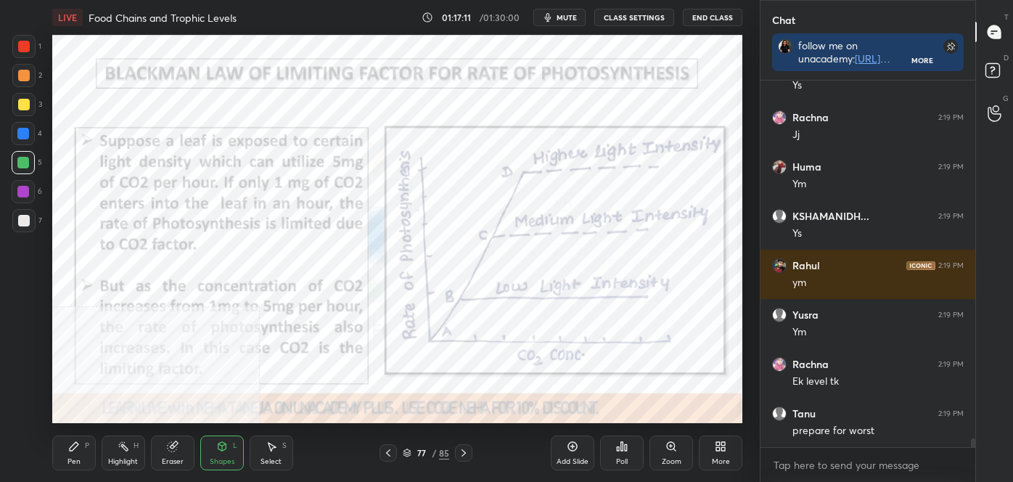
click at [75, 461] on div "Pen" at bounding box center [73, 461] width 13 height 7
click at [22, 411] on icon at bounding box center [24, 412] width 12 height 9
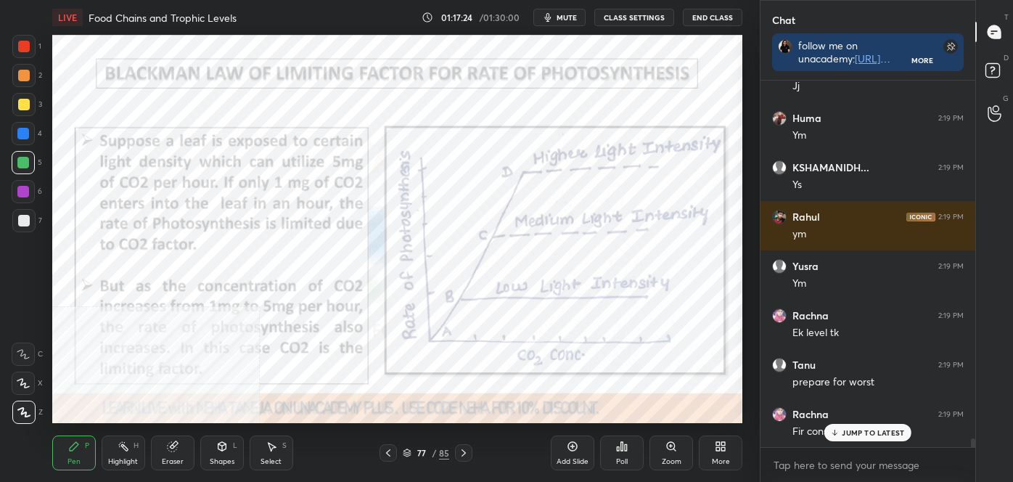
click at [218, 458] on div "Shapes" at bounding box center [222, 461] width 25 height 7
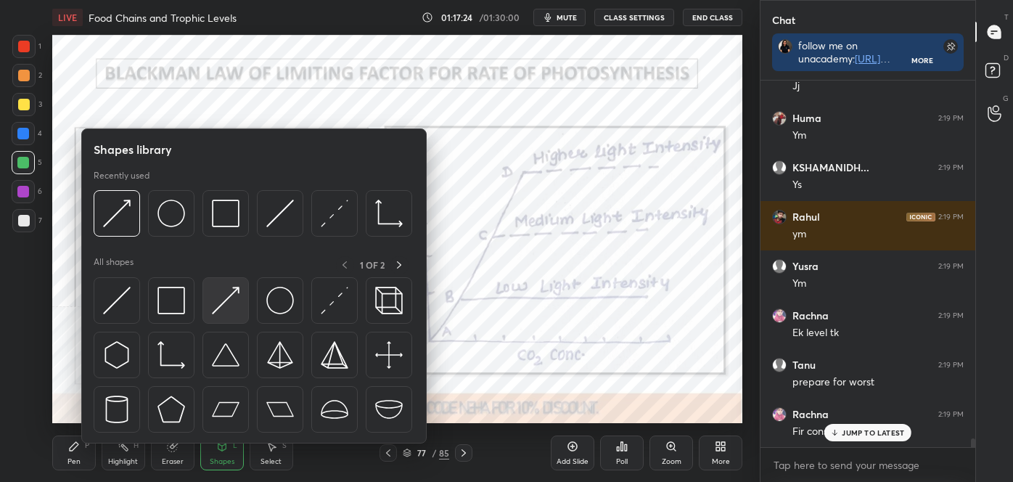
click at [236, 296] on img at bounding box center [226, 301] width 28 height 28
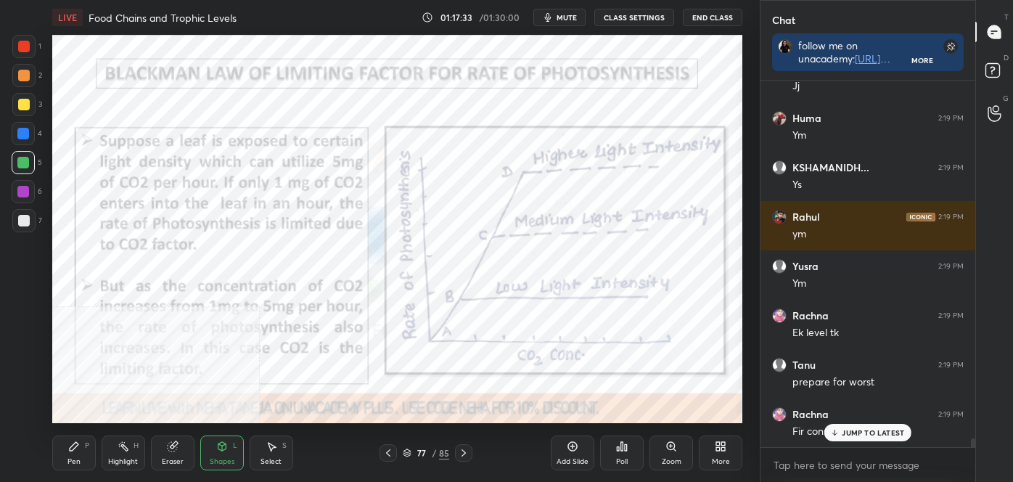
click at [127, 444] on icon at bounding box center [124, 446] width 12 height 12
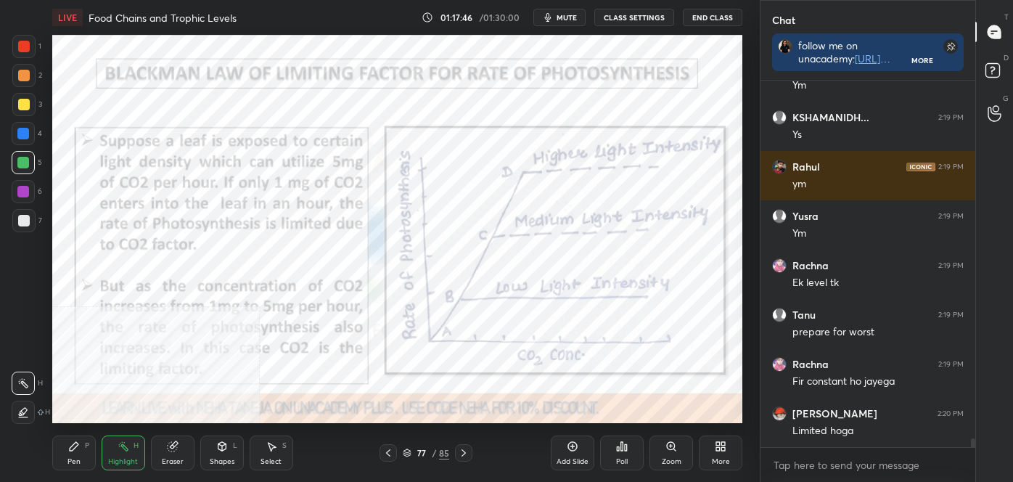
click at [385, 453] on icon at bounding box center [388, 453] width 12 height 12
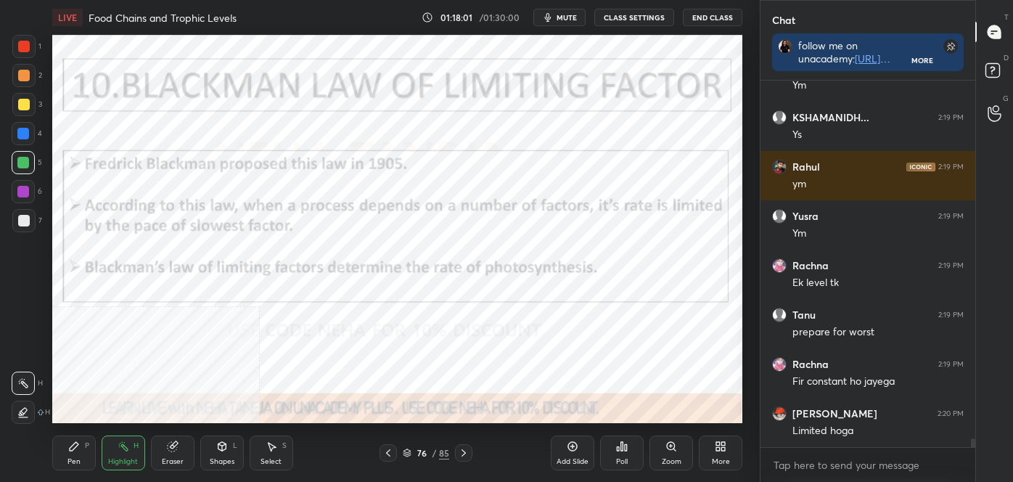
scroll to position [362, 210]
click at [718, 448] on icon at bounding box center [718, 449] width 4 height 4
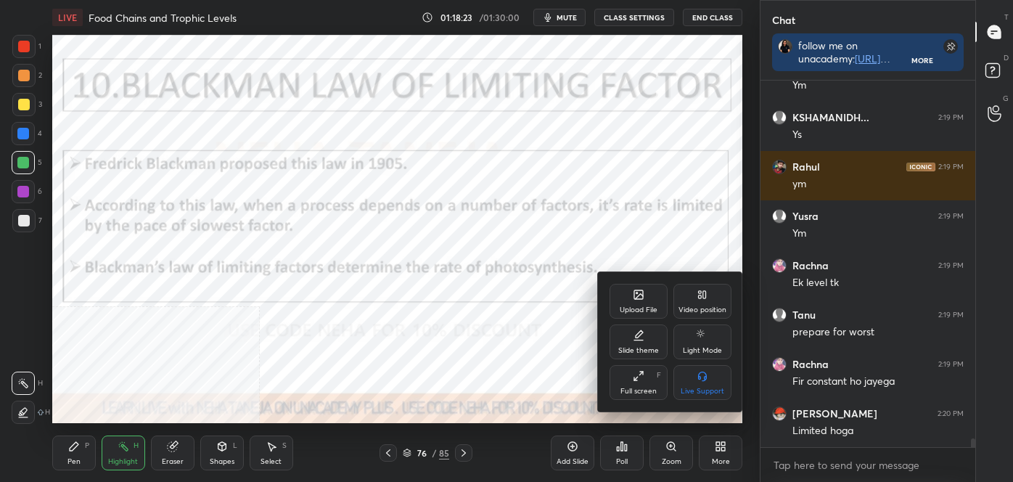
click at [694, 299] on div "Video position" at bounding box center [702, 301] width 58 height 35
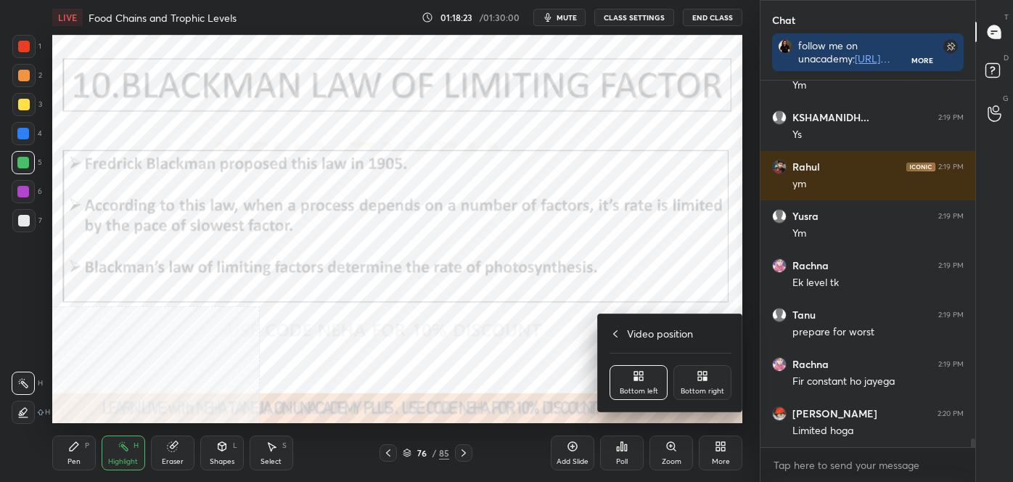
click at [707, 396] on div "Bottom right" at bounding box center [702, 382] width 58 height 35
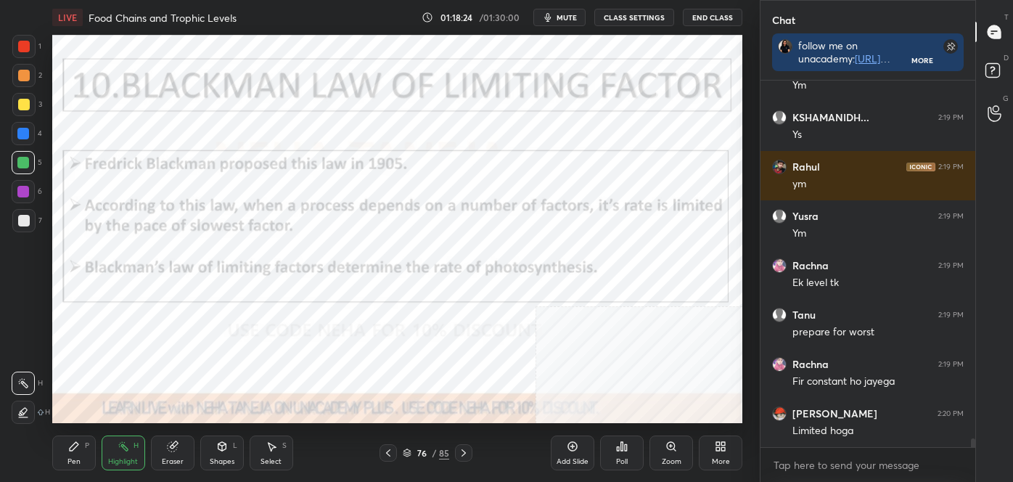
click at [467, 452] on icon at bounding box center [464, 453] width 12 height 12
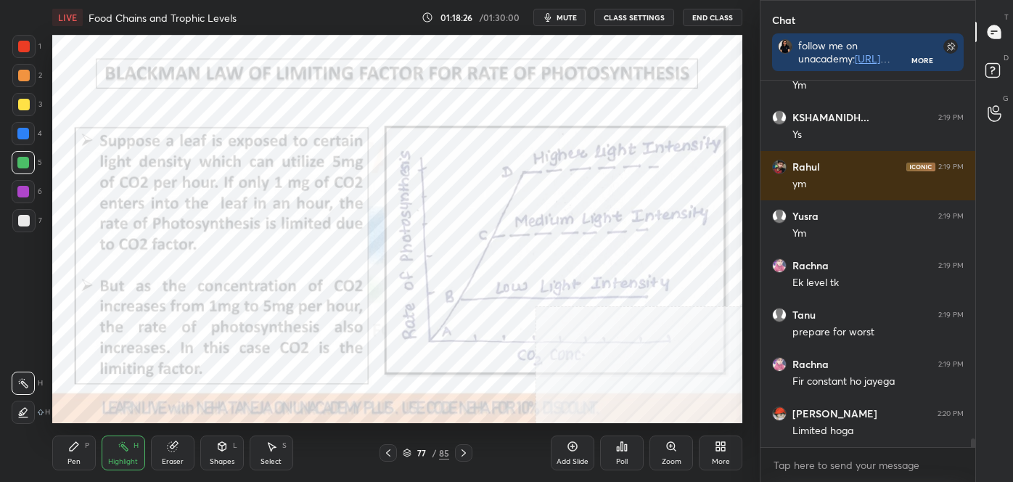
click at [460, 451] on icon at bounding box center [464, 453] width 12 height 12
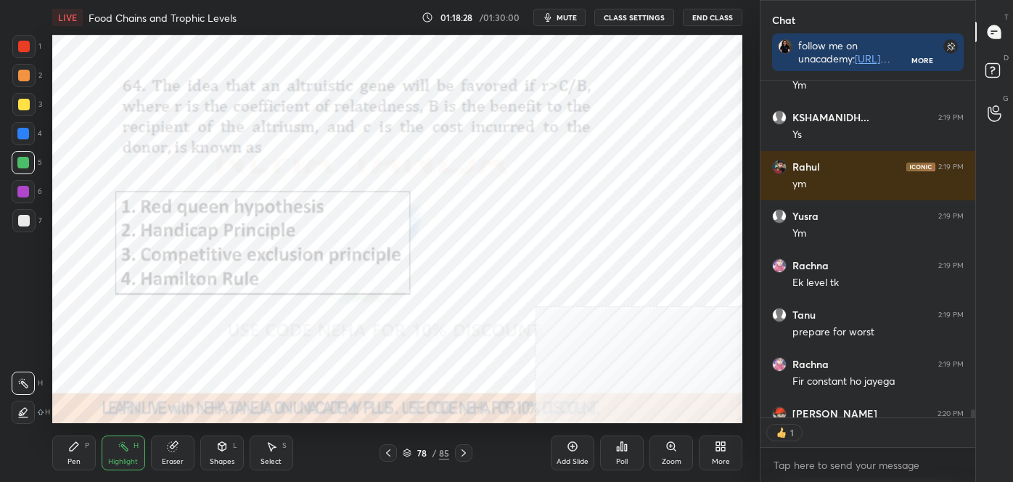
scroll to position [332, 210]
click at [393, 450] on icon at bounding box center [388, 453] width 12 height 12
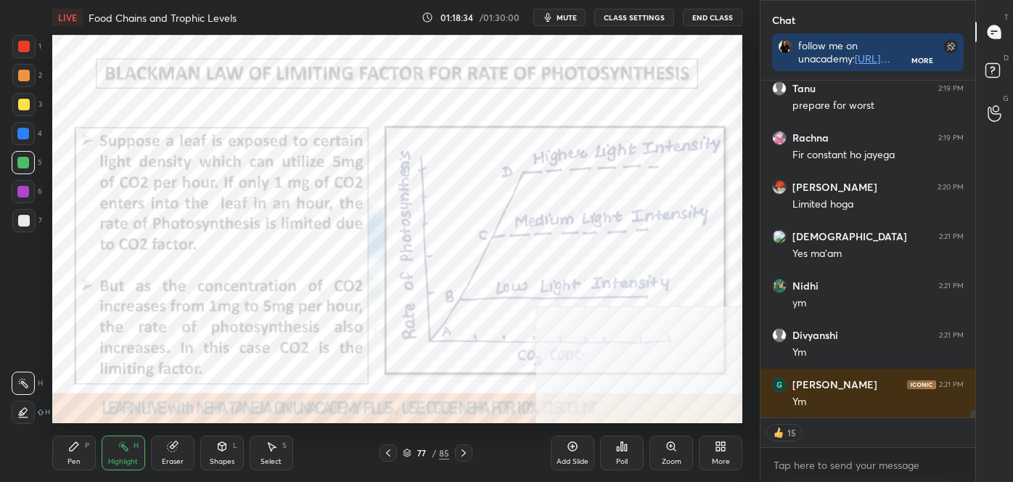
scroll to position [15286, 0]
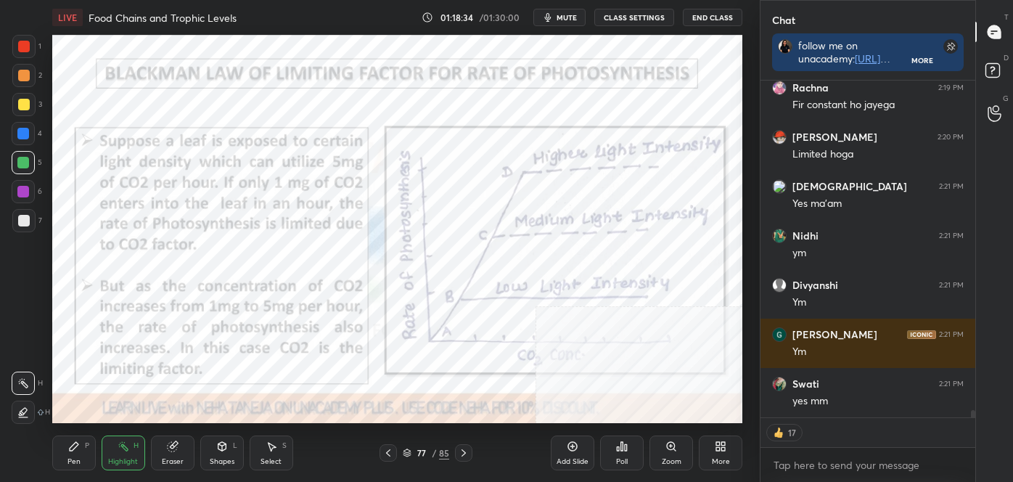
click at [464, 451] on icon at bounding box center [464, 453] width 12 height 12
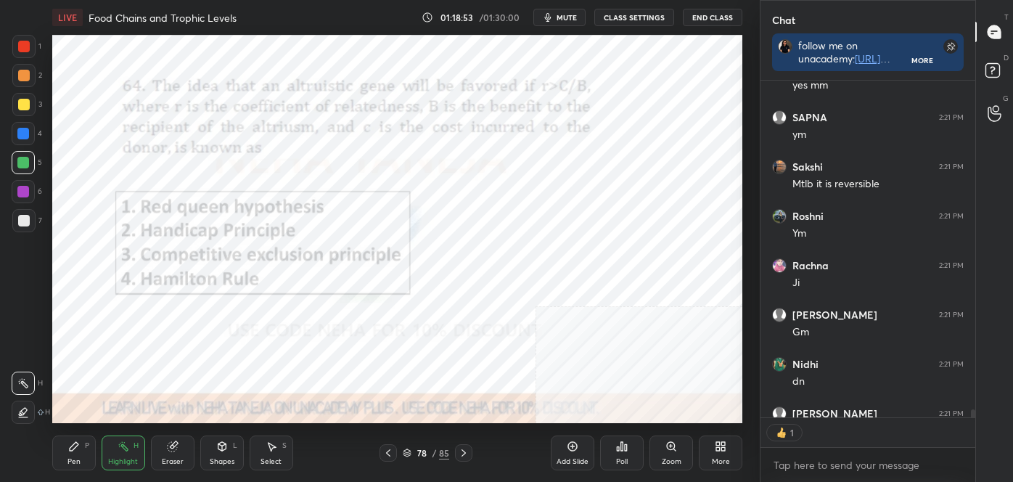
scroll to position [4, 4]
click at [620, 453] on div "Poll" at bounding box center [622, 452] width 44 height 35
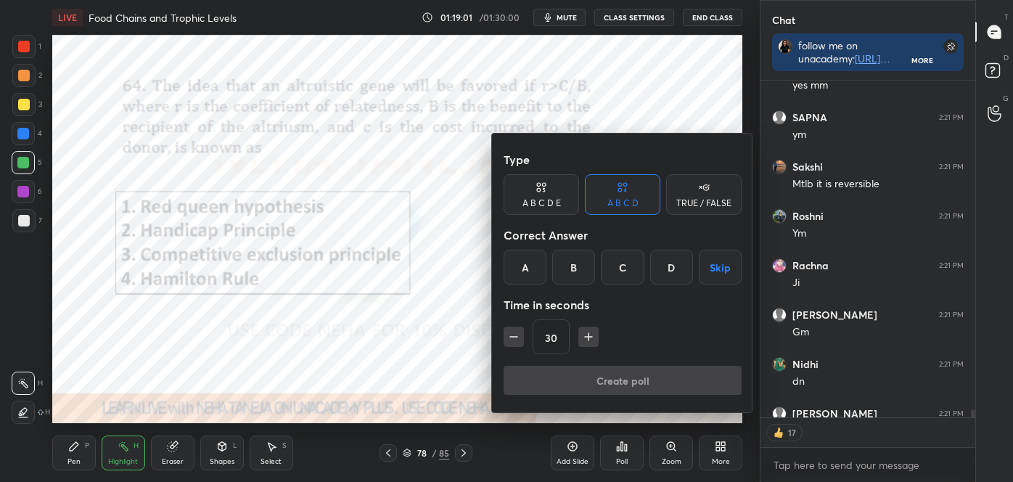
scroll to position [15680, 0]
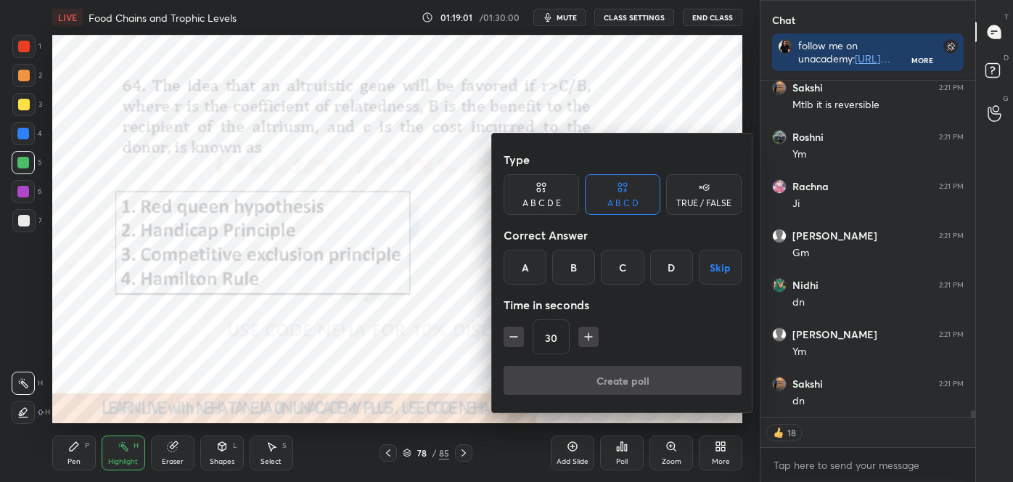
click at [662, 268] on div "D" at bounding box center [671, 267] width 43 height 35
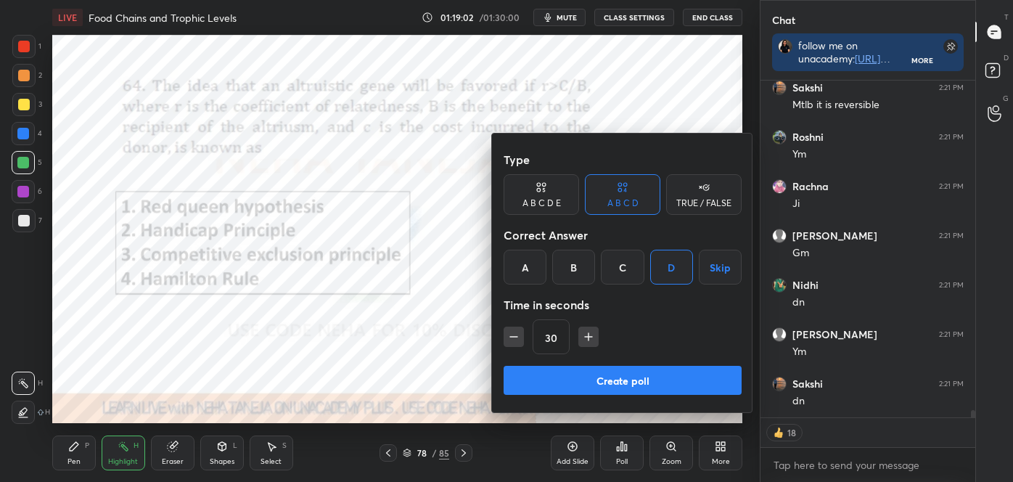
scroll to position [15729, 0]
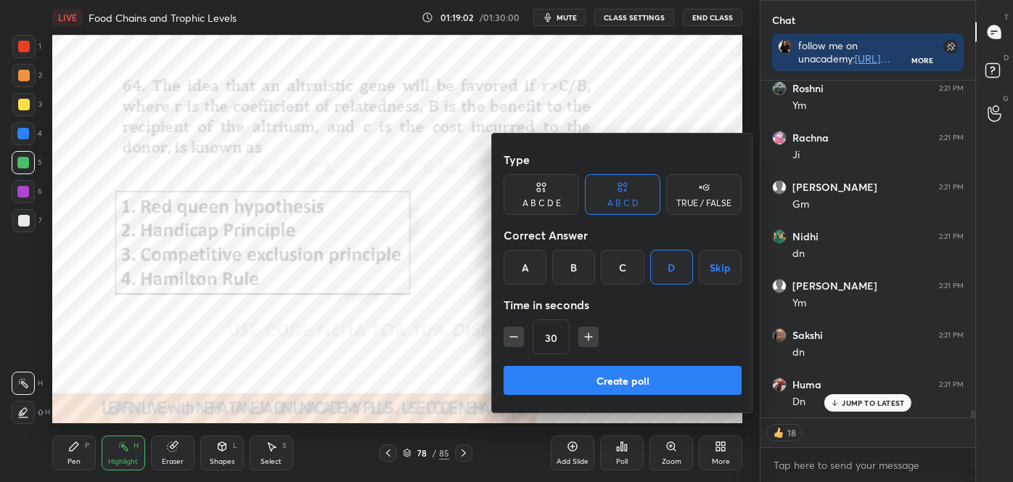
click at [633, 375] on button "Create poll" at bounding box center [623, 380] width 238 height 29
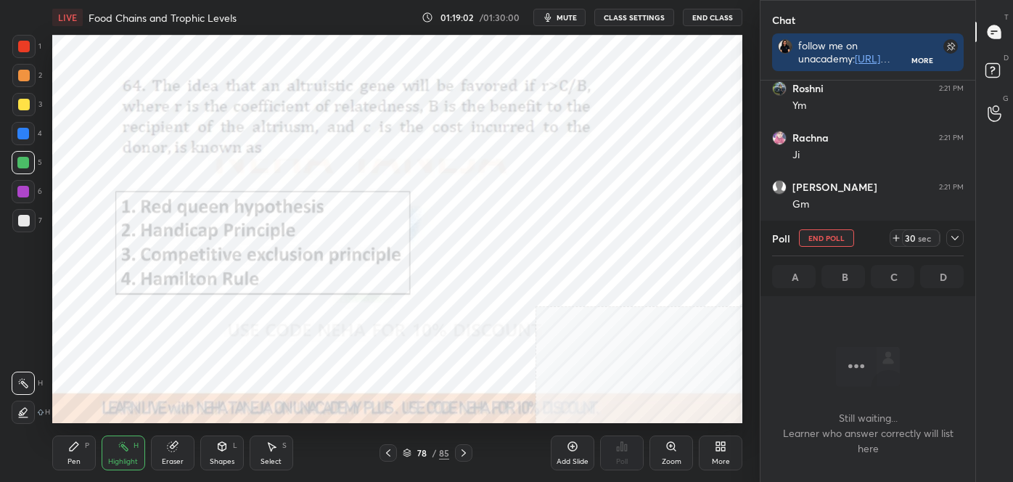
scroll to position [257, 210]
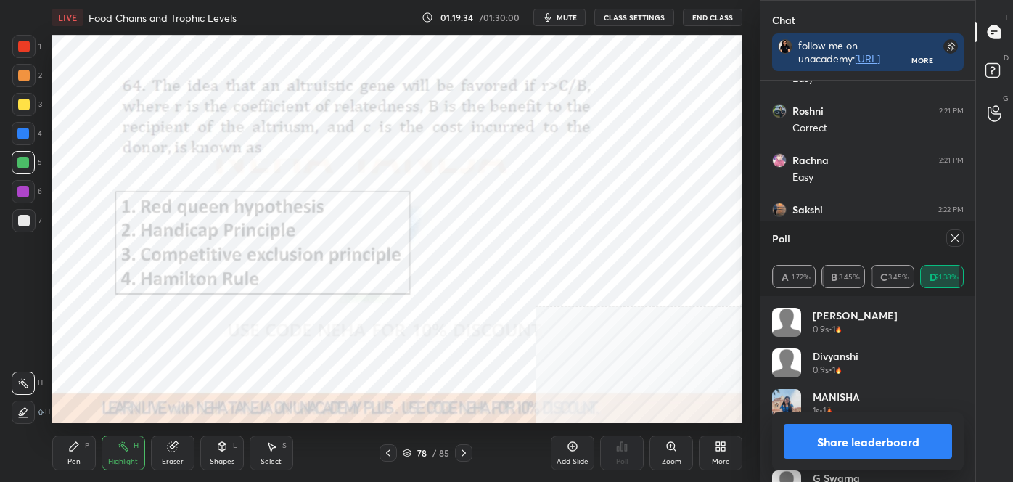
click at [871, 445] on button "Share leaderboard" at bounding box center [868, 441] width 168 height 35
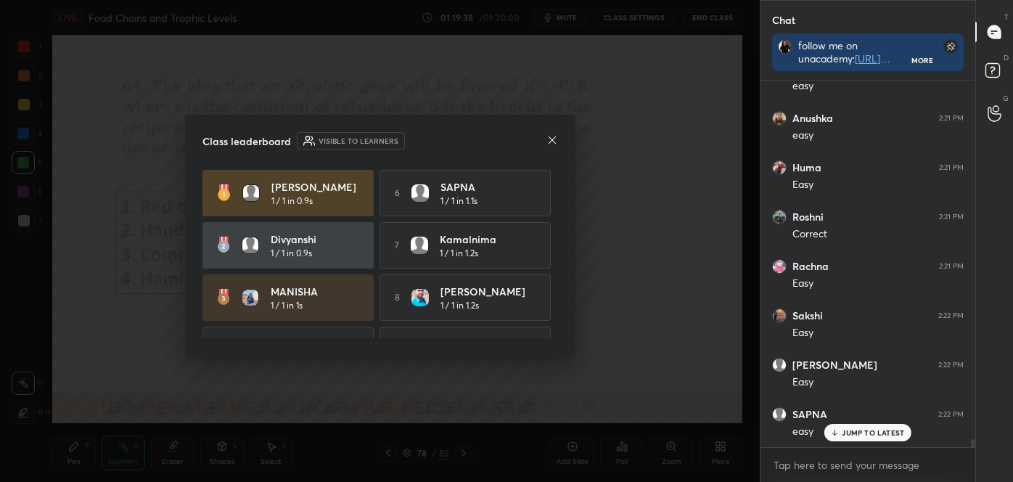
click at [555, 136] on icon at bounding box center [552, 140] width 12 height 12
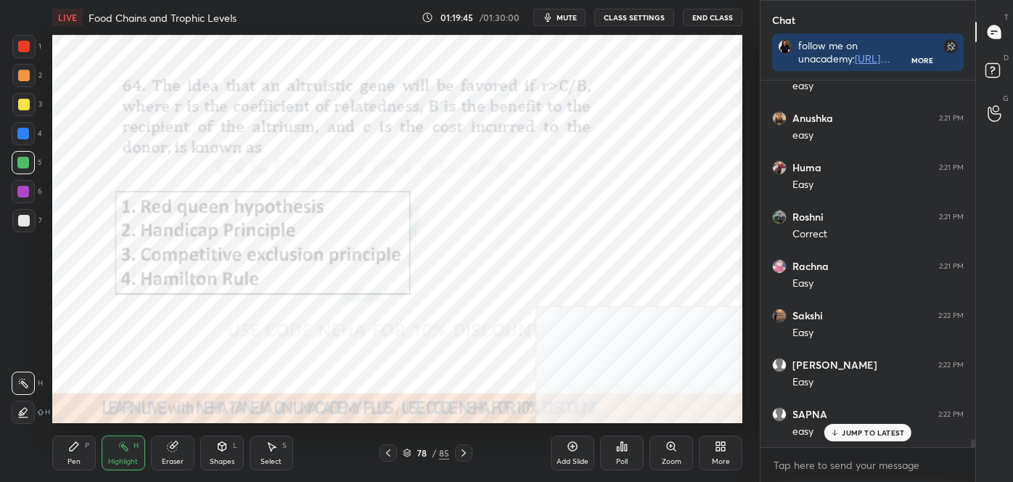
click at [58, 466] on div "Pen P" at bounding box center [74, 452] width 44 height 35
drag, startPoint x: 18, startPoint y: 412, endPoint x: 49, endPoint y: 379, distance: 44.7
click at [20, 412] on icon at bounding box center [23, 412] width 13 height 10
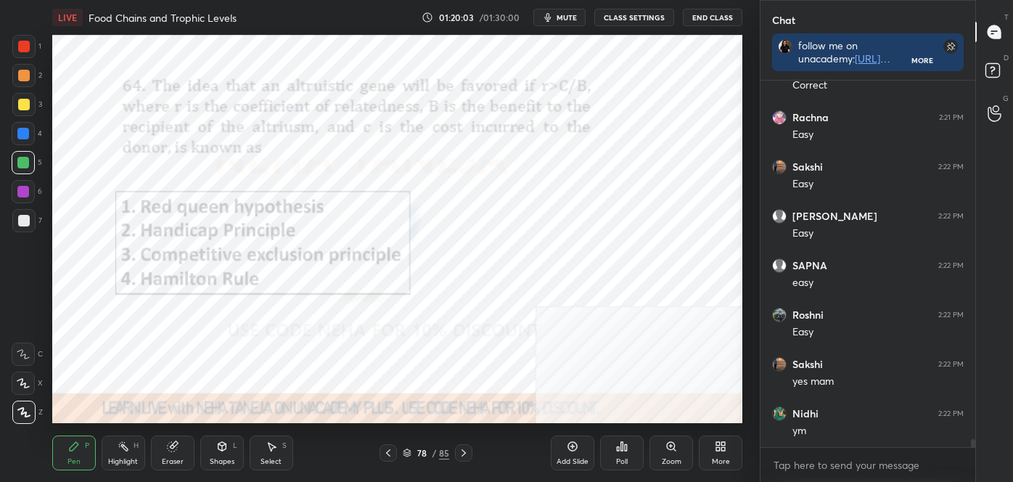
click at [462, 448] on icon at bounding box center [464, 453] width 12 height 12
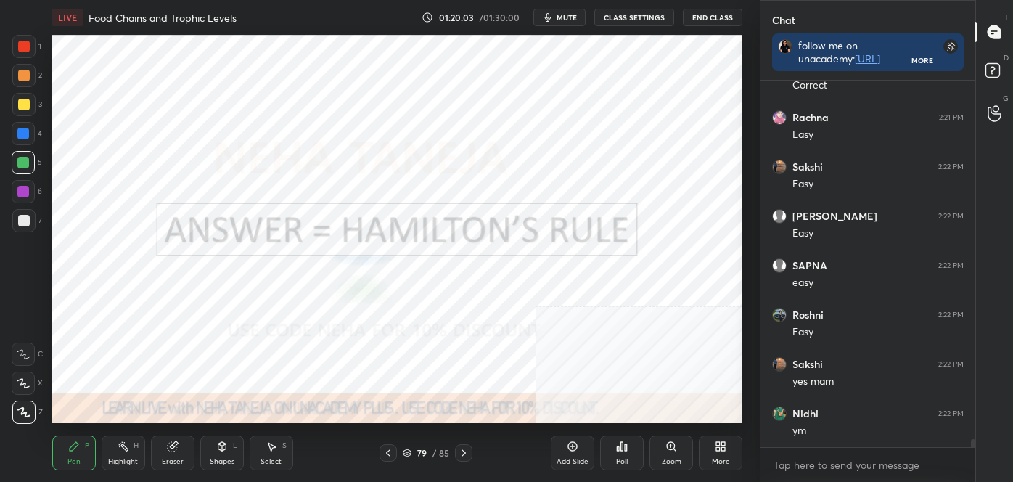
click at [464, 449] on icon at bounding box center [464, 453] width 12 height 12
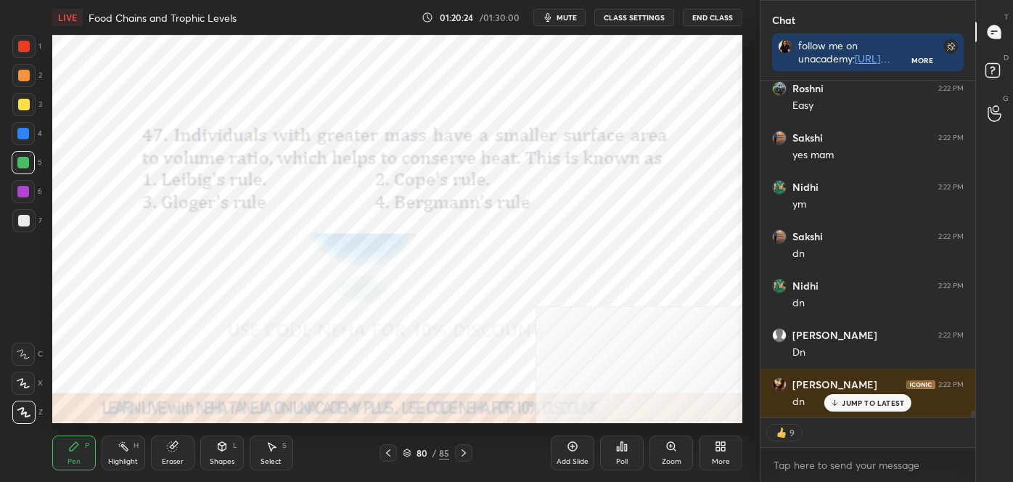
click at [623, 445] on icon at bounding box center [622, 446] width 12 height 12
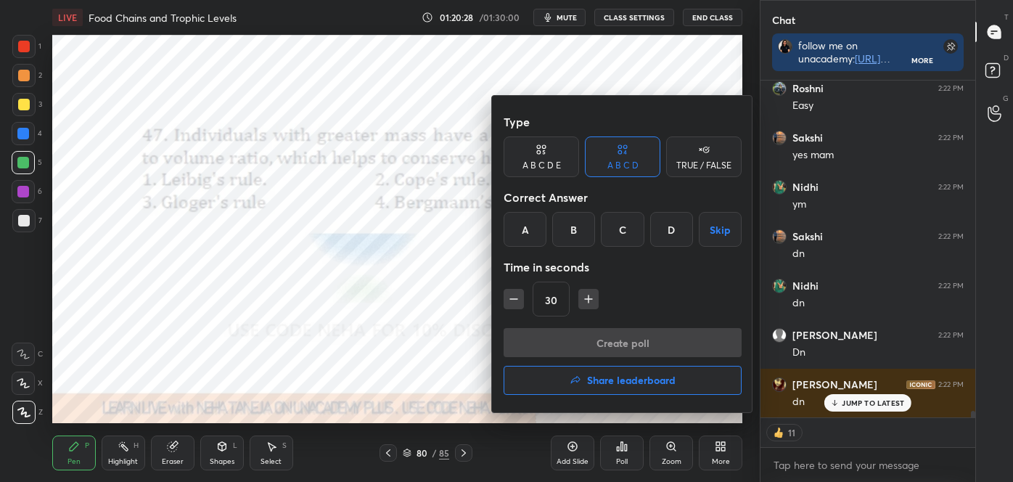
click at [671, 236] on div "D" at bounding box center [671, 229] width 43 height 35
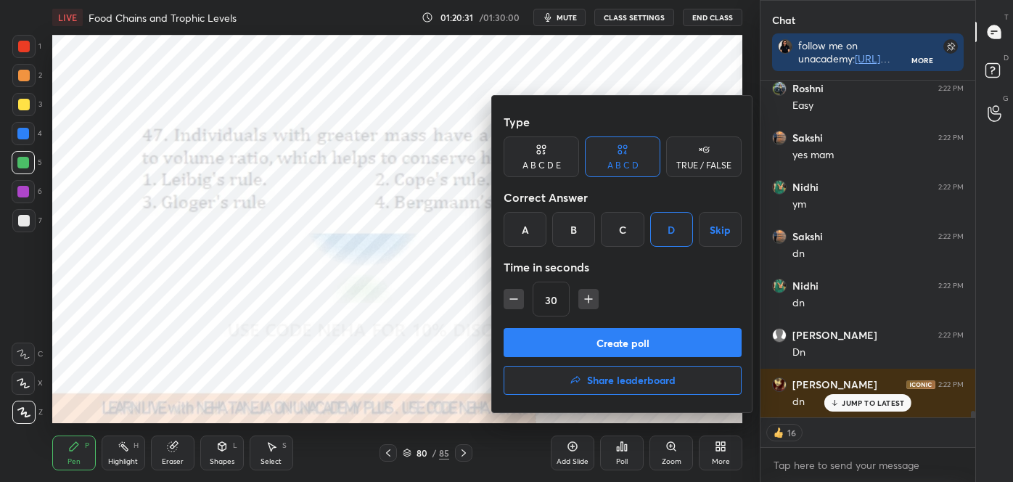
drag, startPoint x: 646, startPoint y: 340, endPoint x: 644, endPoint y: 332, distance: 9.0
click at [646, 339] on button "Create poll" at bounding box center [623, 342] width 238 height 29
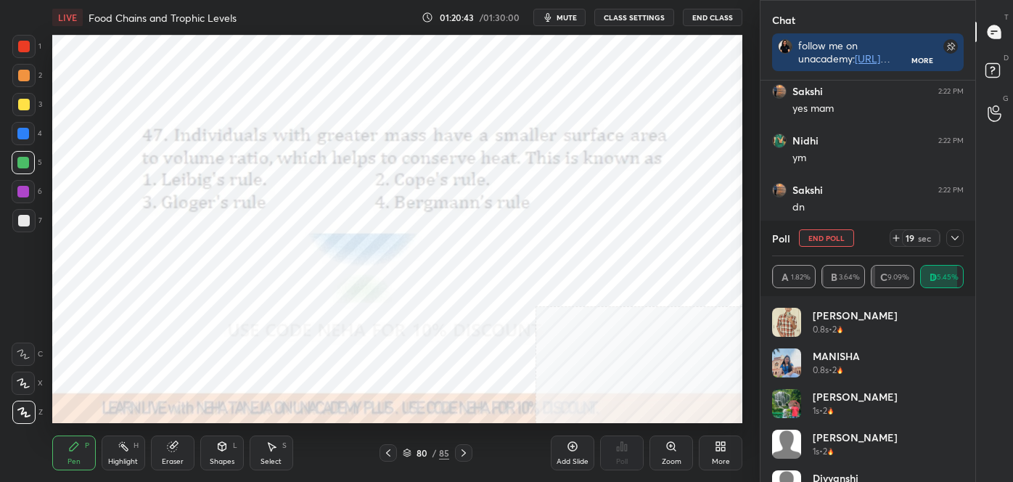
scroll to position [16712, 0]
click at [467, 454] on icon at bounding box center [464, 453] width 12 height 12
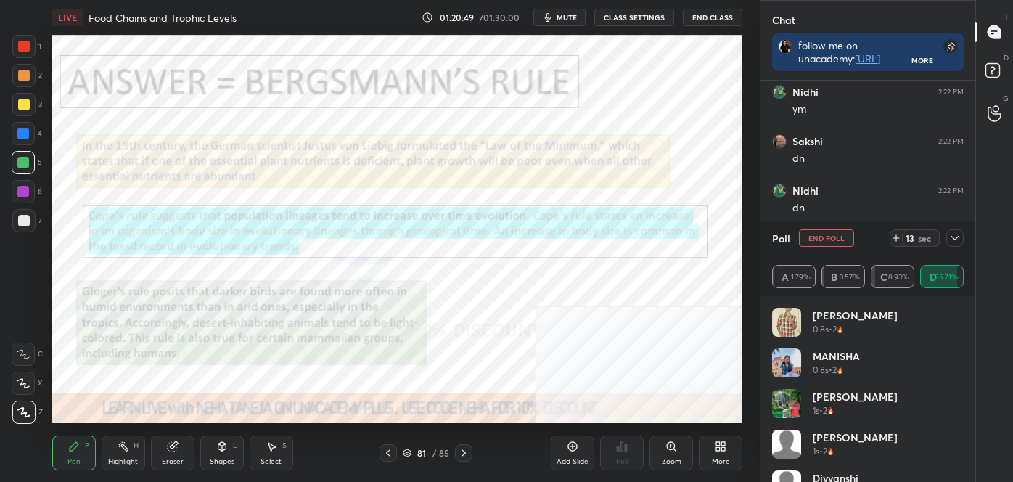
click at [118, 446] on icon at bounding box center [124, 446] width 12 height 12
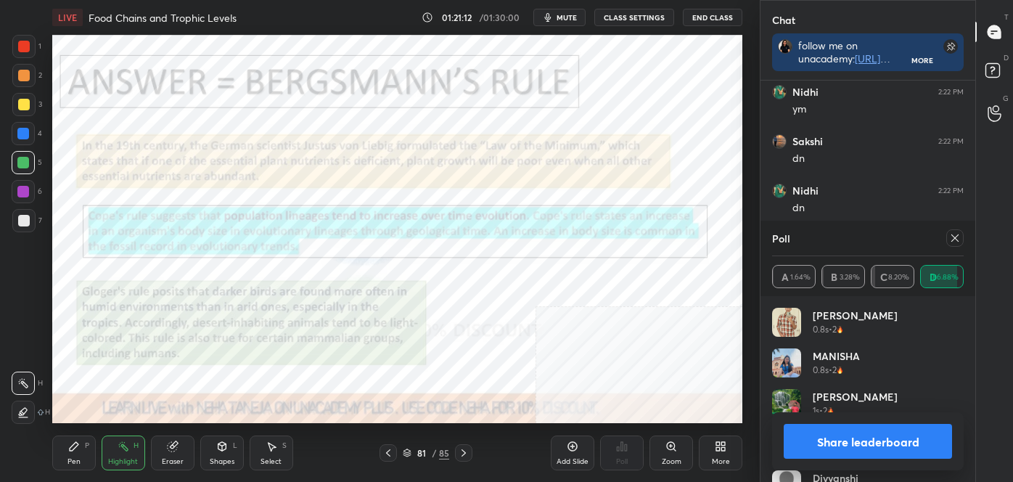
click at [389, 452] on icon at bounding box center [388, 453] width 12 height 12
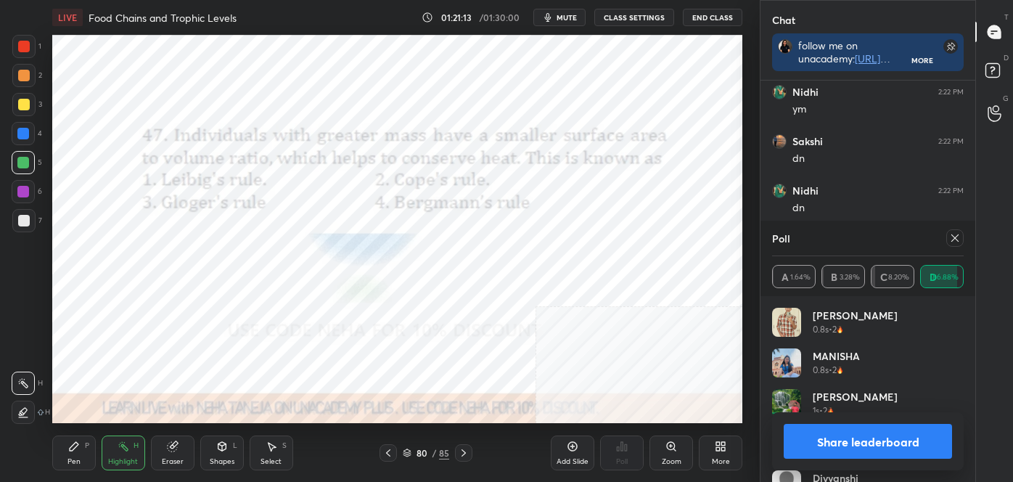
click at [463, 452] on icon at bounding box center [464, 453] width 12 height 12
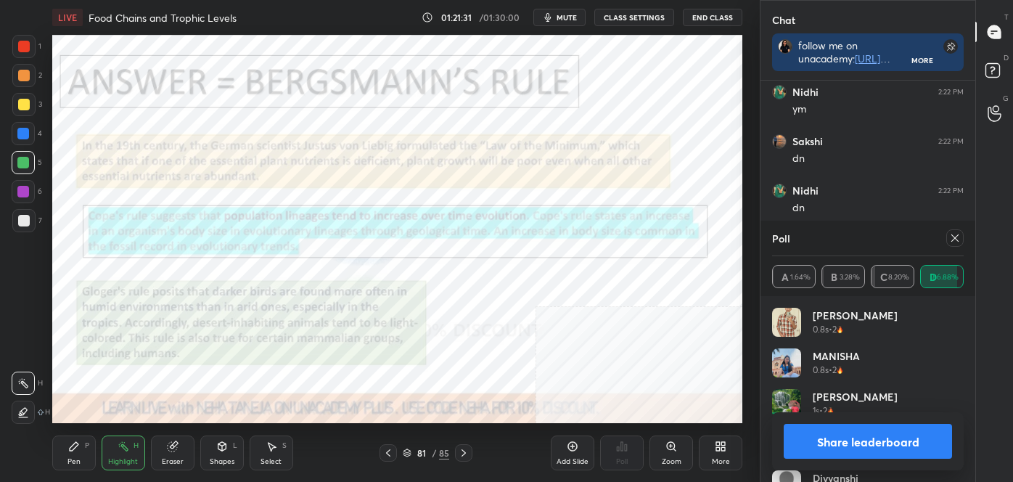
click at [389, 451] on icon at bounding box center [388, 453] width 12 height 12
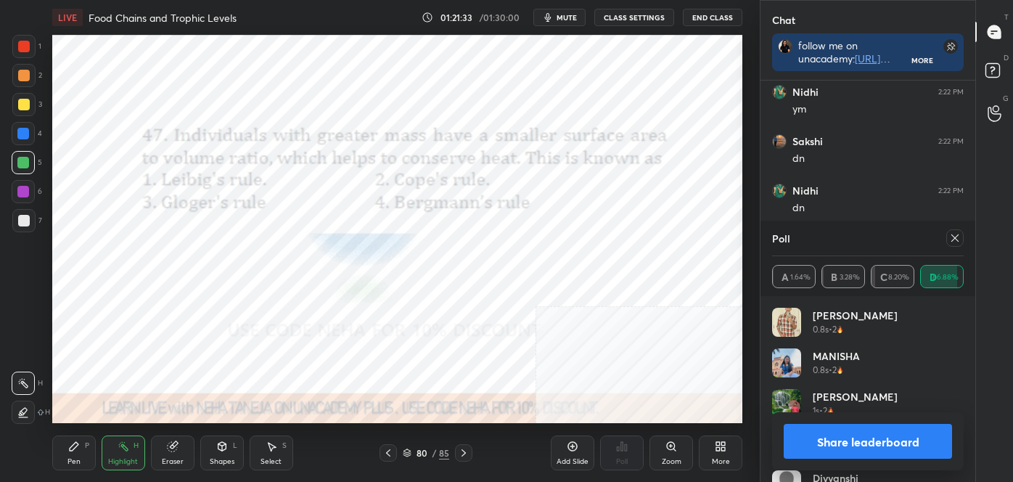
click at [464, 450] on icon at bounding box center [464, 453] width 12 height 12
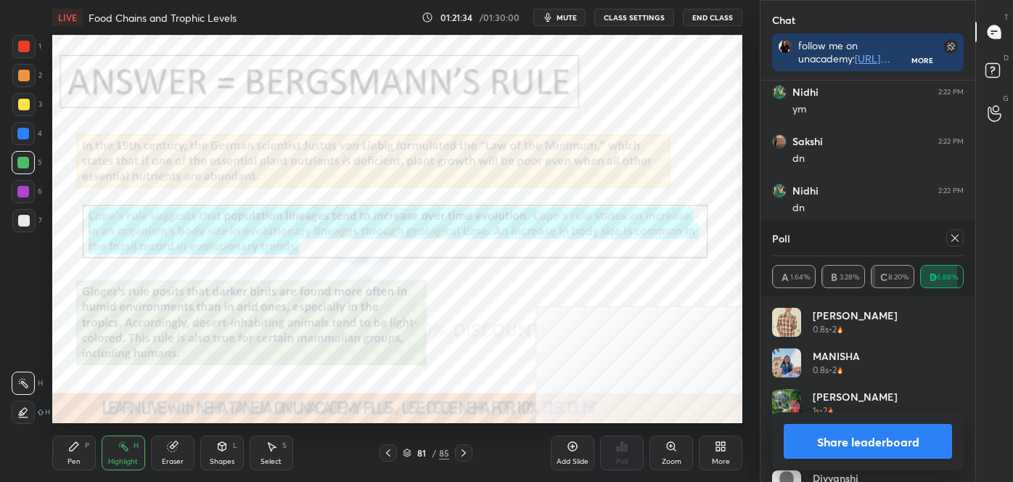
click at [872, 442] on button "Share leaderboard" at bounding box center [868, 441] width 168 height 35
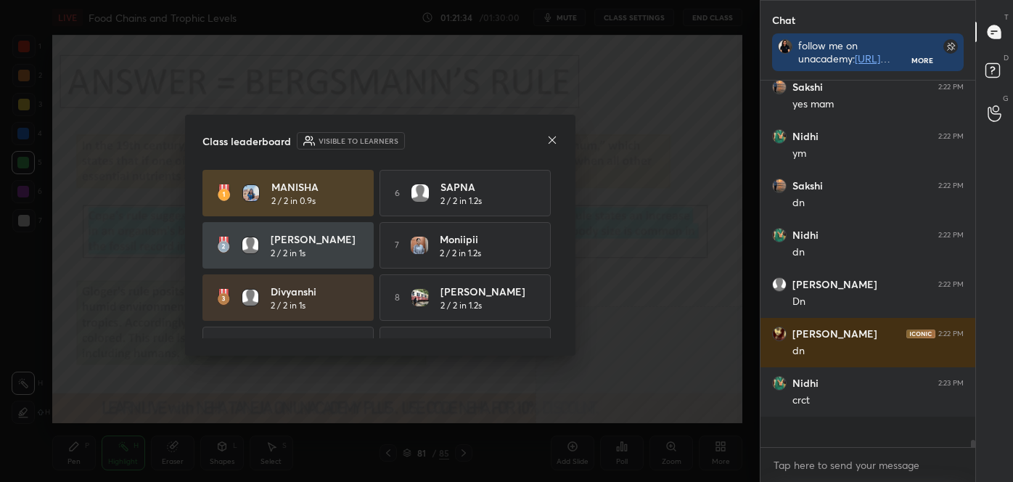
scroll to position [362, 210]
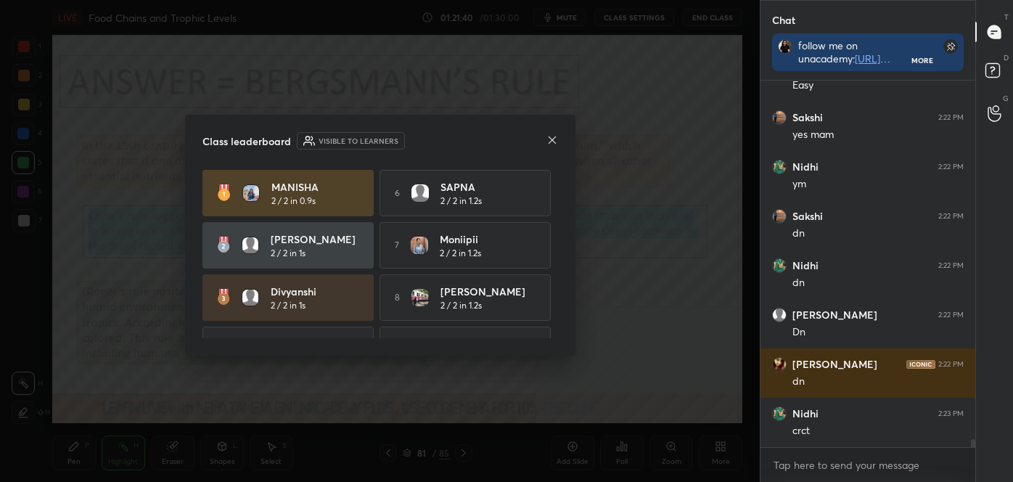
click at [551, 136] on icon at bounding box center [552, 140] width 12 height 12
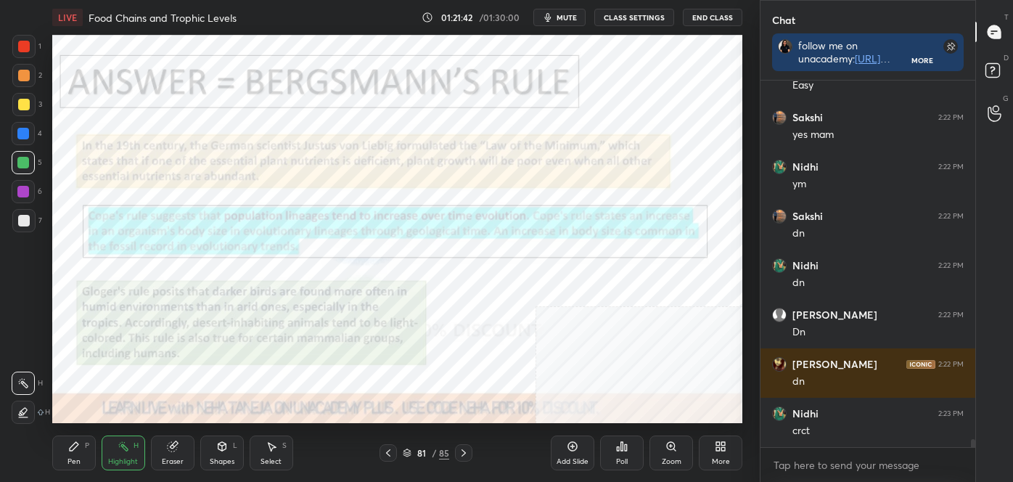
click at [404, 457] on div "81 / 85" at bounding box center [426, 452] width 46 height 13
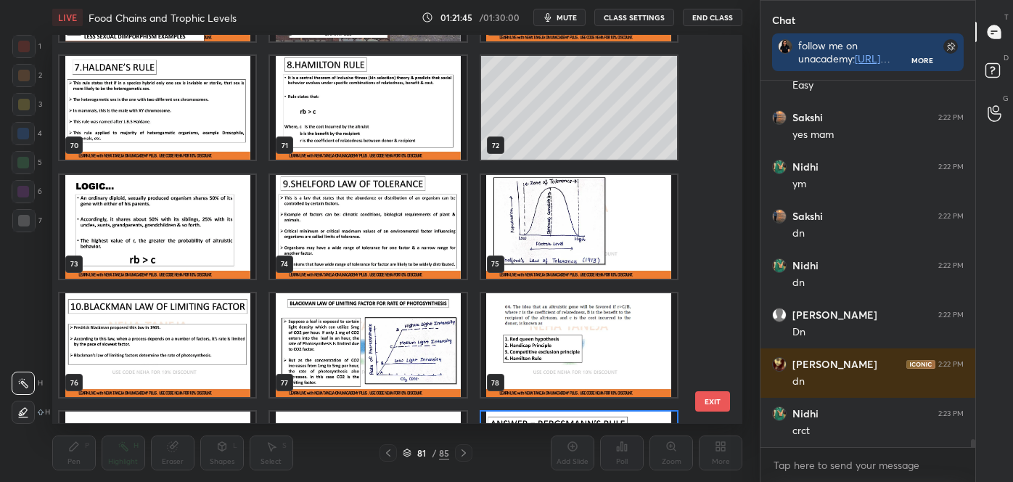
scroll to position [2717, 0]
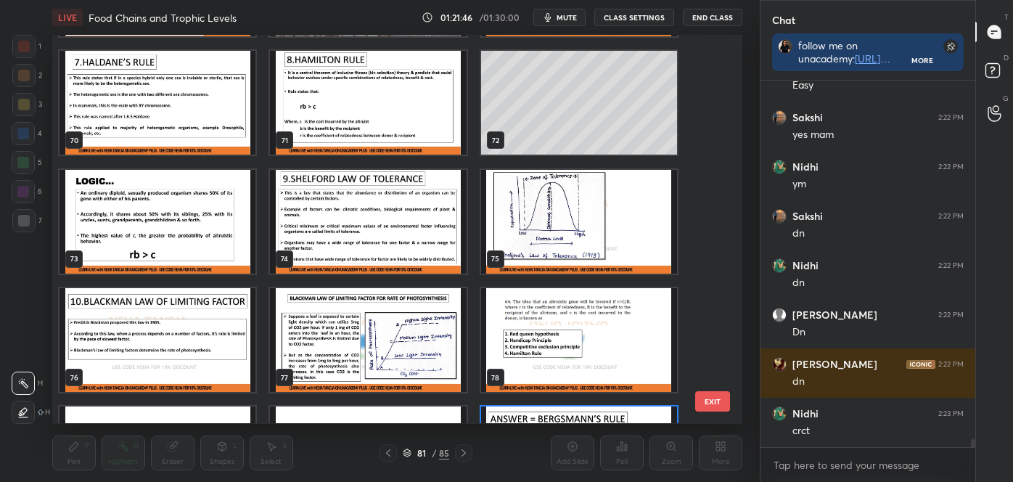
click at [613, 410] on img "grid" at bounding box center [579, 459] width 196 height 104
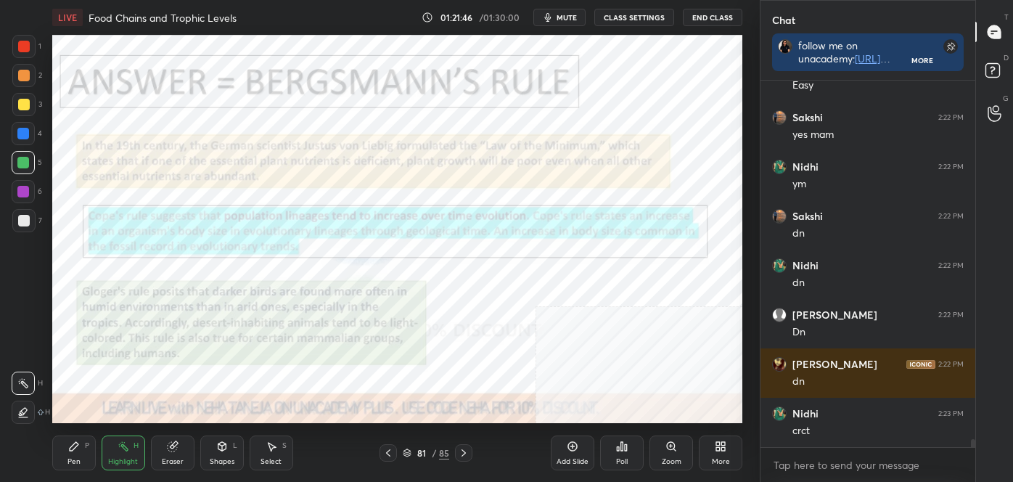
click at [613, 410] on img "grid" at bounding box center [579, 459] width 196 height 104
click at [470, 451] on div at bounding box center [463, 452] width 17 height 17
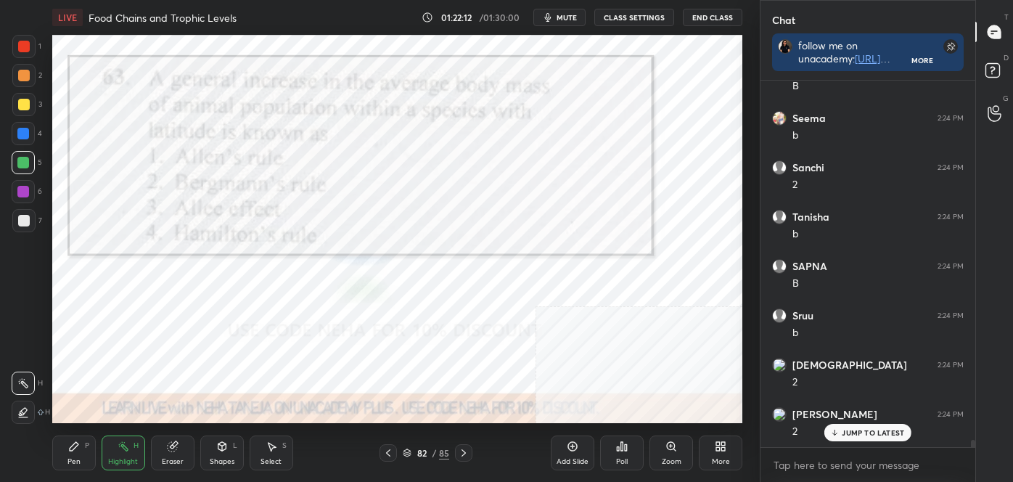
scroll to position [17673, 0]
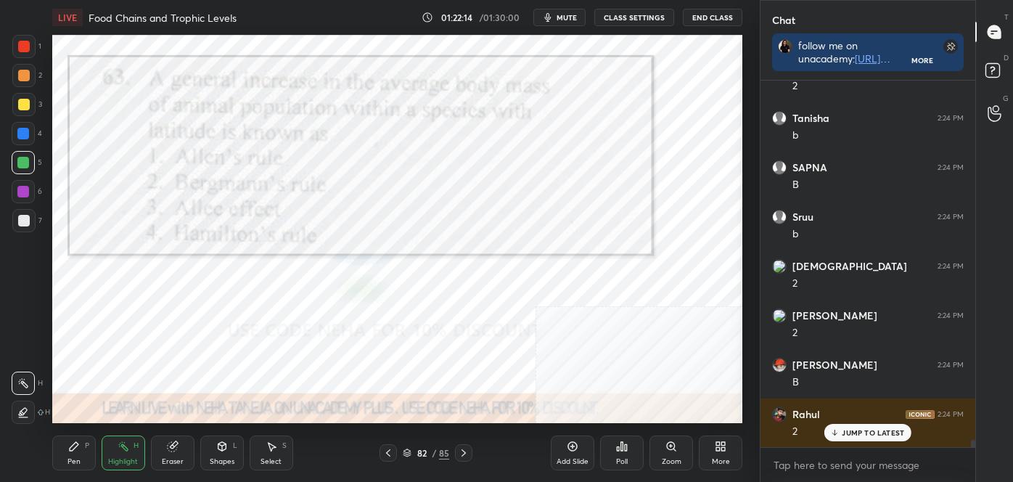
click at [463, 449] on icon at bounding box center [464, 453] width 12 height 12
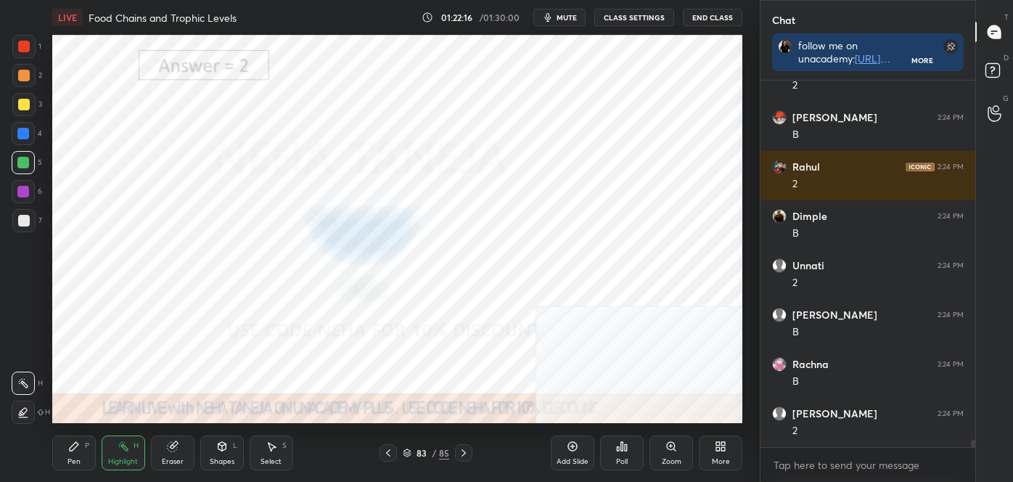
click at [466, 457] on div at bounding box center [463, 452] width 17 height 17
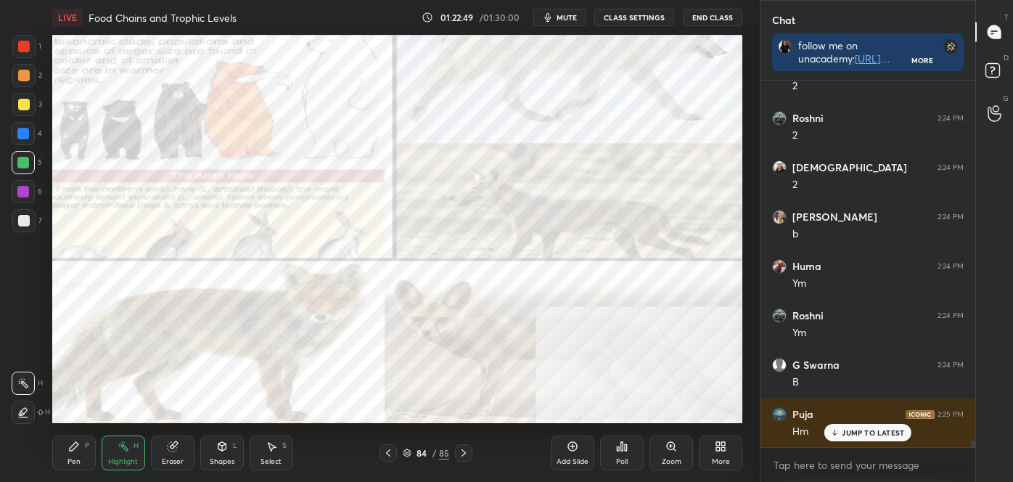
click at [455, 455] on div at bounding box center [463, 452] width 17 height 17
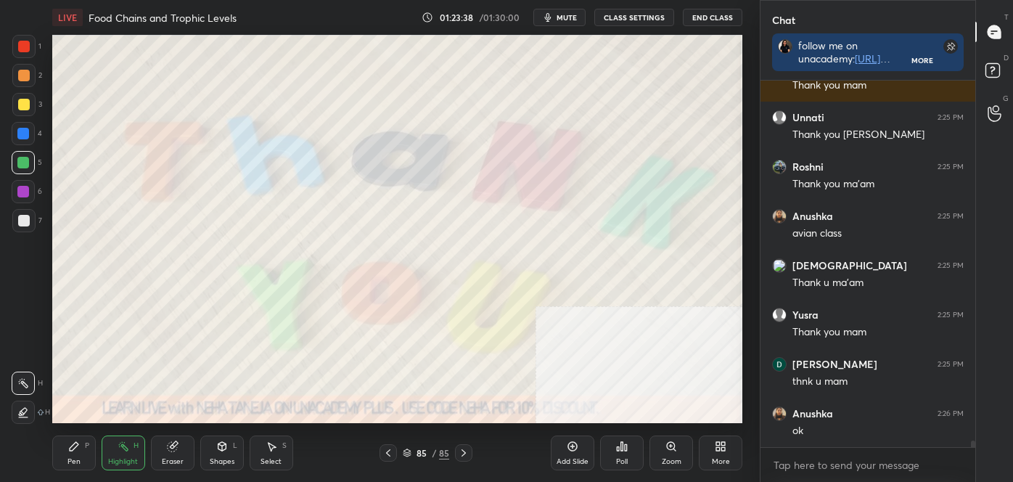
scroll to position [19215, 0]
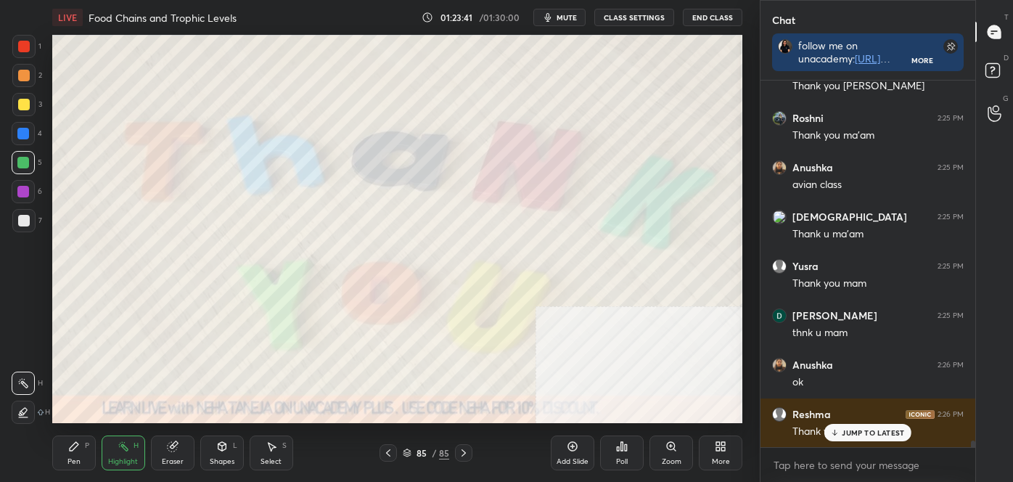
click at [718, 17] on button "End Class" at bounding box center [712, 17] width 59 height 17
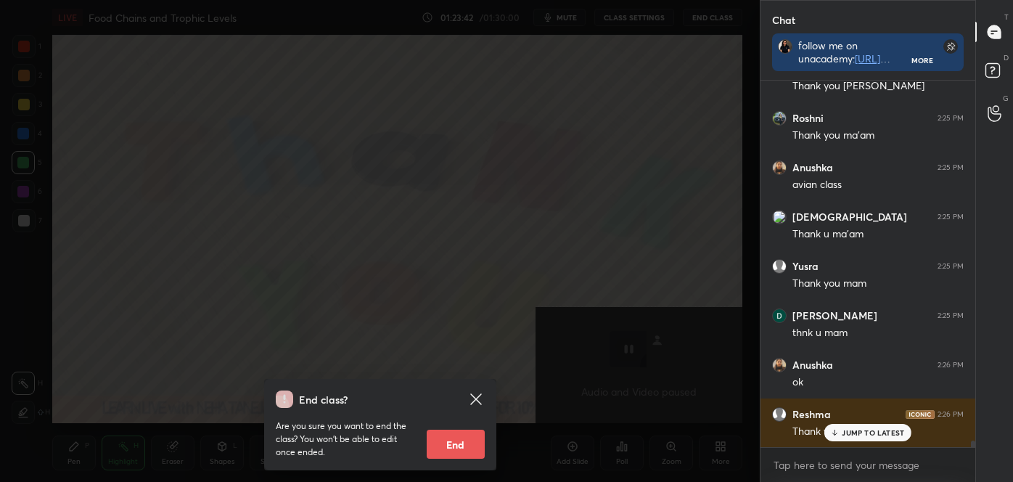
click at [474, 440] on button "End" at bounding box center [456, 444] width 58 height 29
type textarea "x"
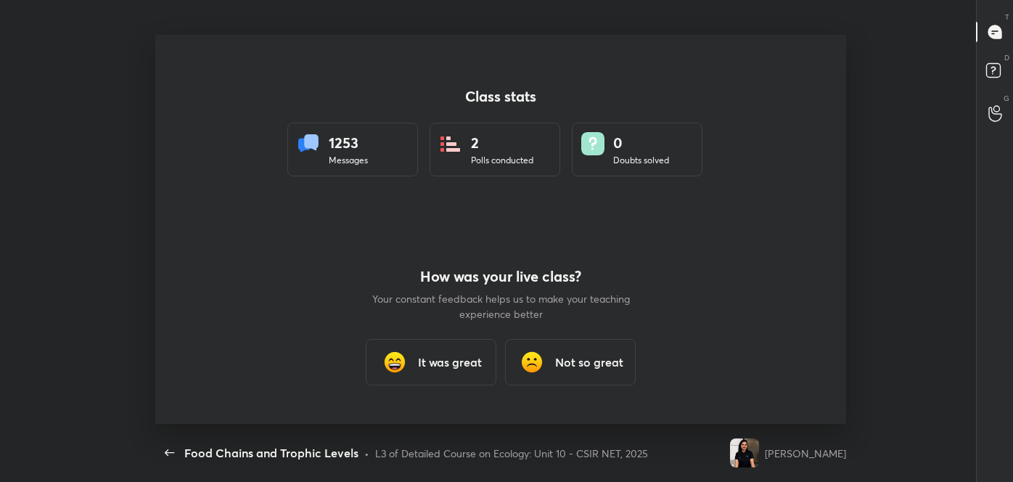
scroll to position [0, 0]
